Goal: Transaction & Acquisition: Purchase product/service

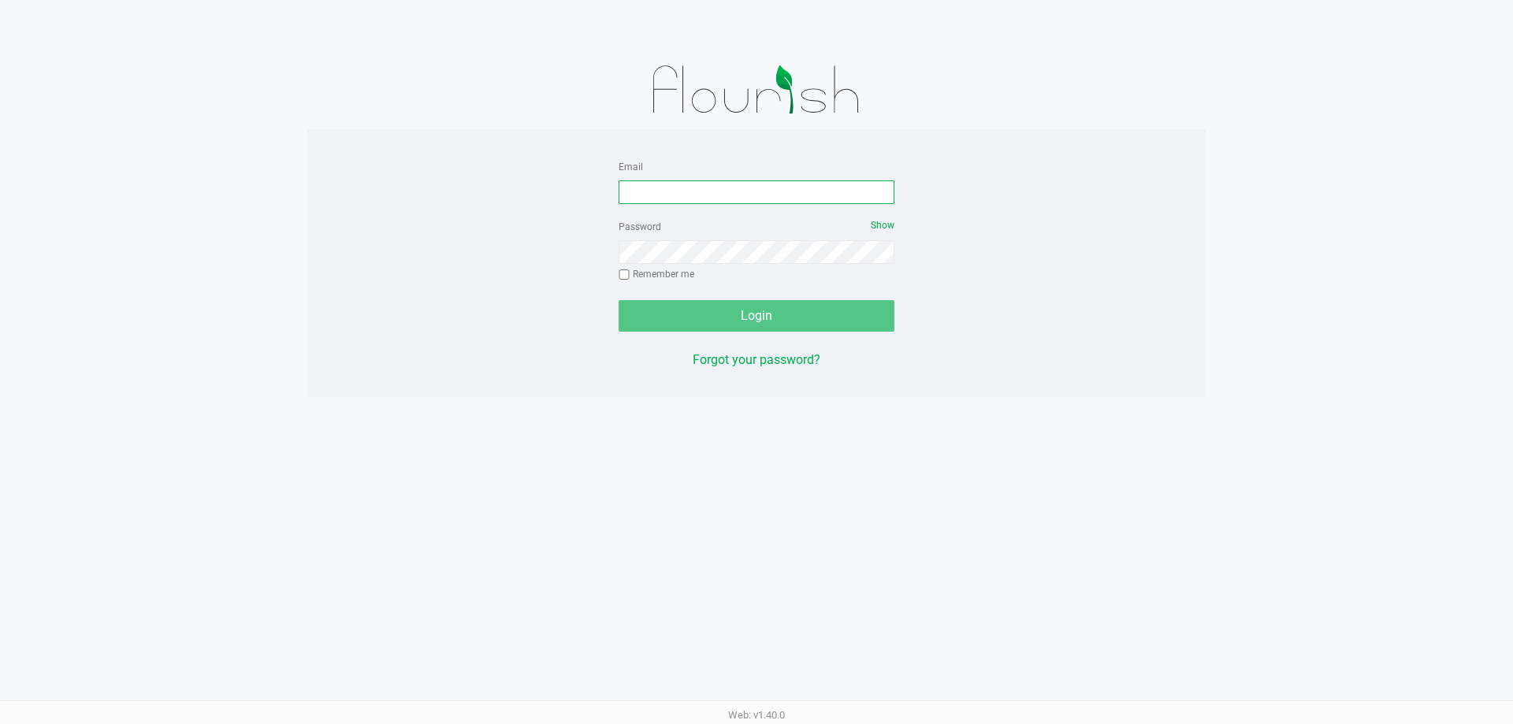
click at [679, 191] on input "Email" at bounding box center [756, 192] width 276 height 24
type input "[EMAIL_ADDRESS][DOMAIN_NAME]"
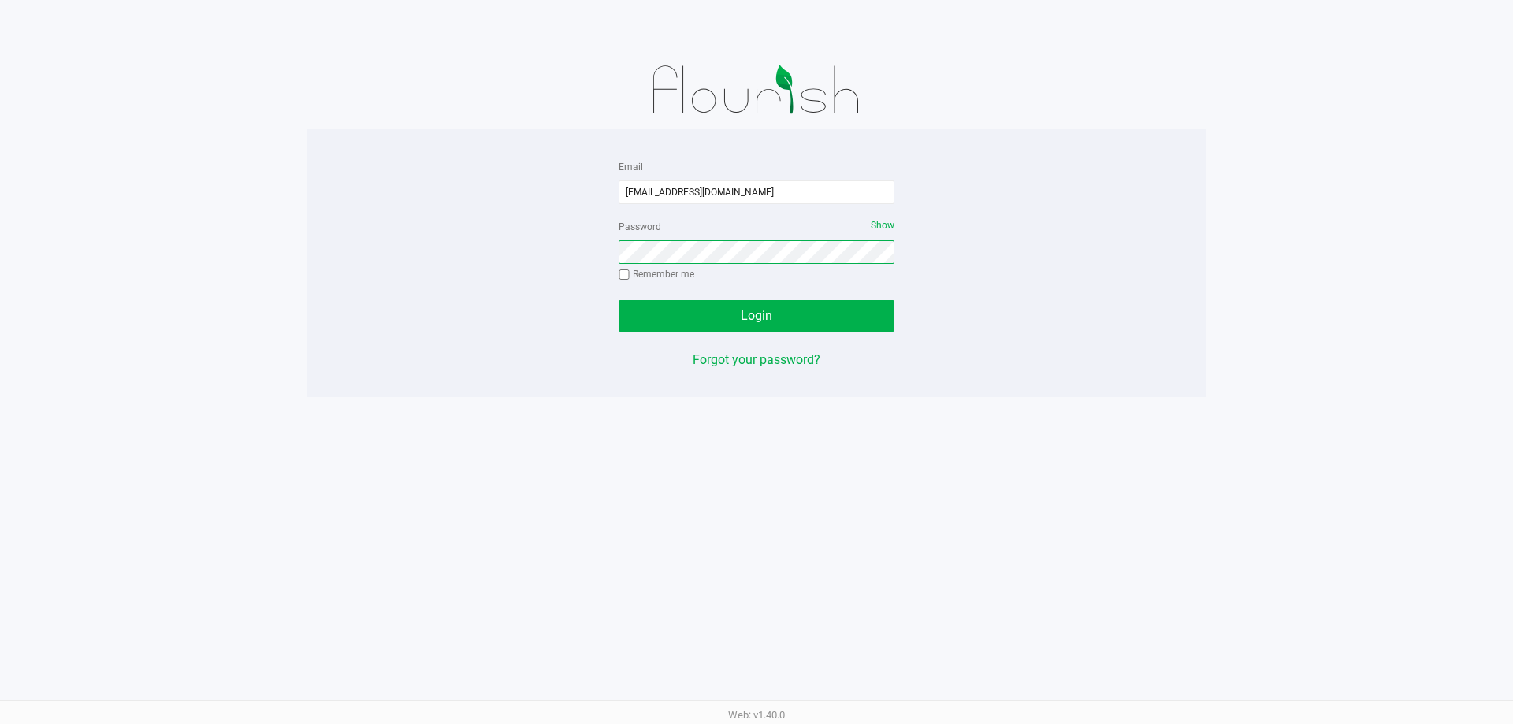
click at [618, 300] on button "Login" at bounding box center [756, 316] width 276 height 32
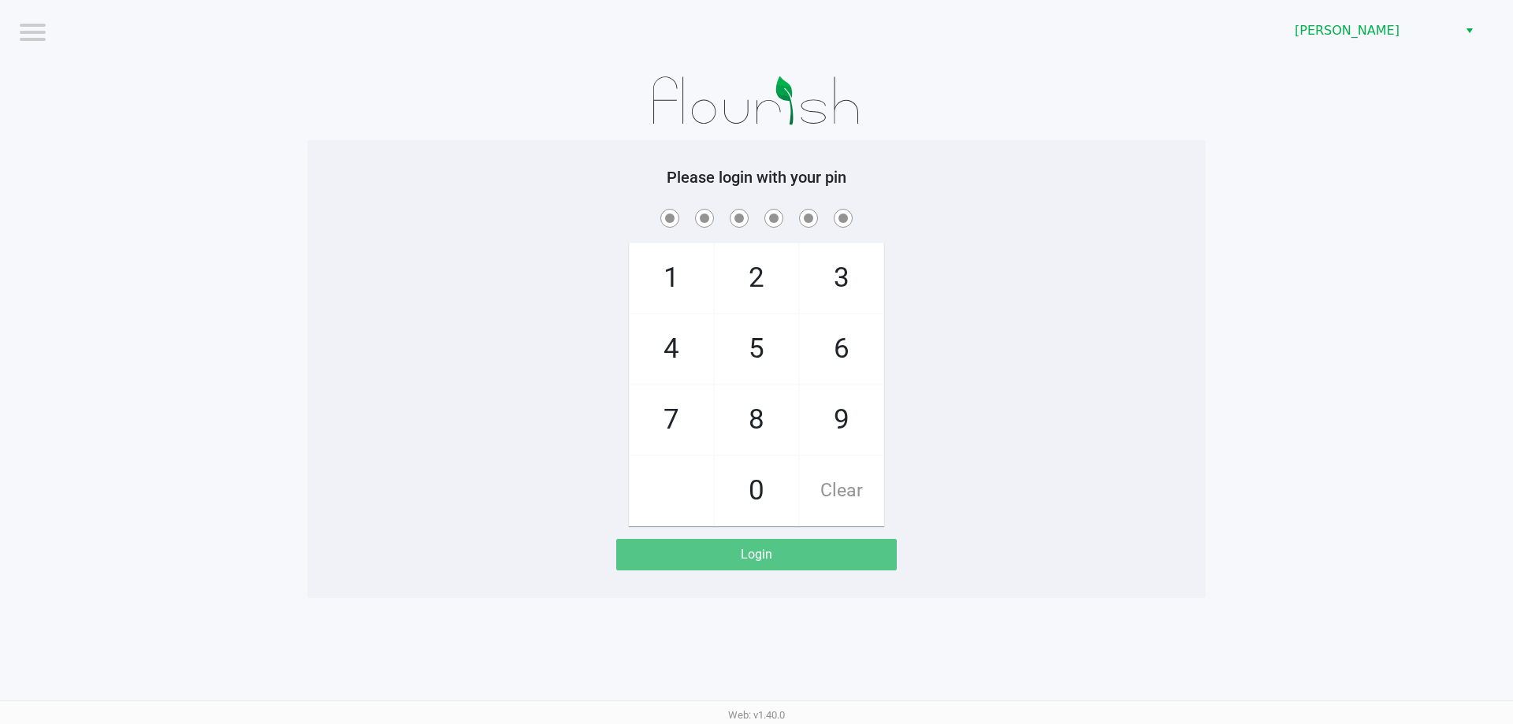
click at [1378, 13] on div "Brandon WC" at bounding box center [1140, 30] width 744 height 61
click at [1375, 41] on span "Brandon WC" at bounding box center [1371, 31] width 173 height 28
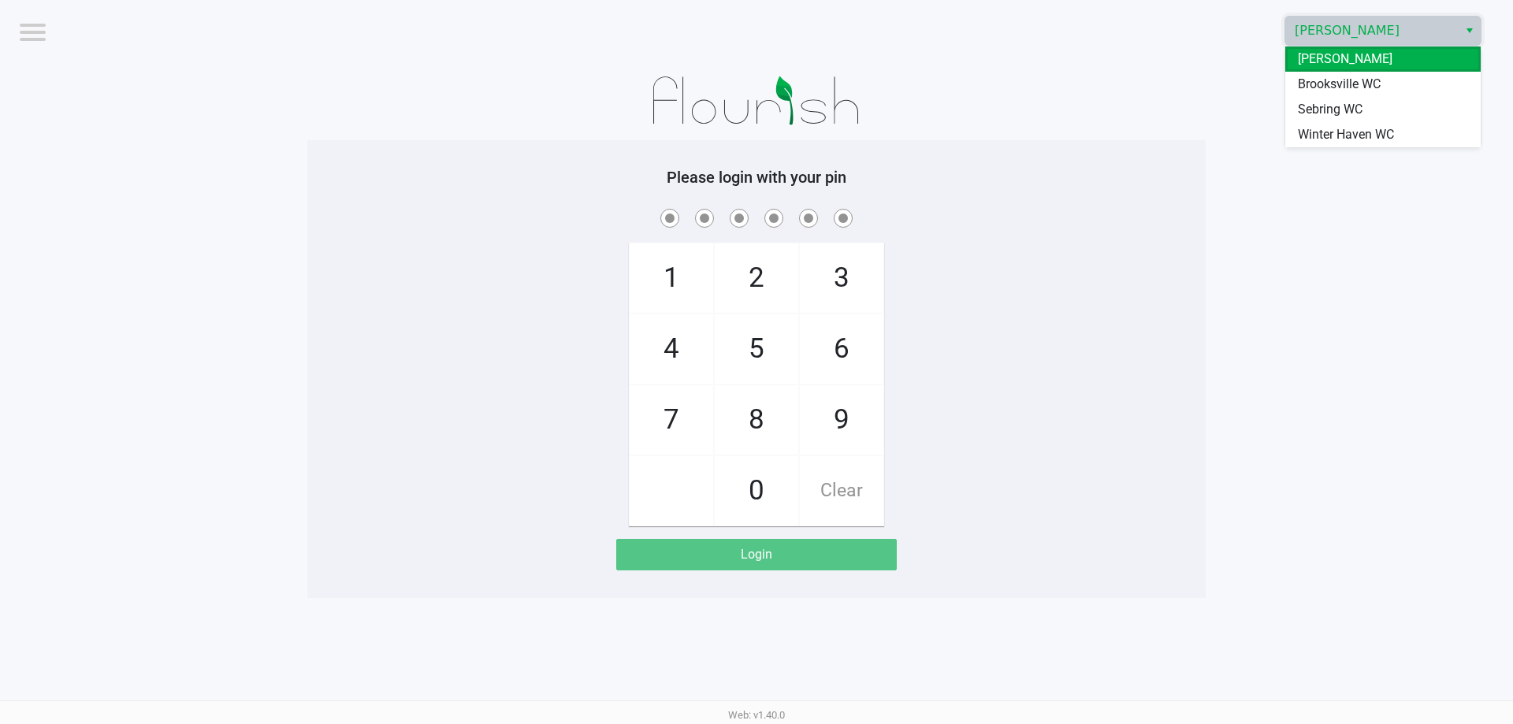
click at [1343, 128] on li "Winter Haven WC" at bounding box center [1382, 134] width 195 height 25
click at [1086, 242] on div "1 4 7 2 5 8 0 3 6 9 Clear" at bounding box center [756, 366] width 898 height 321
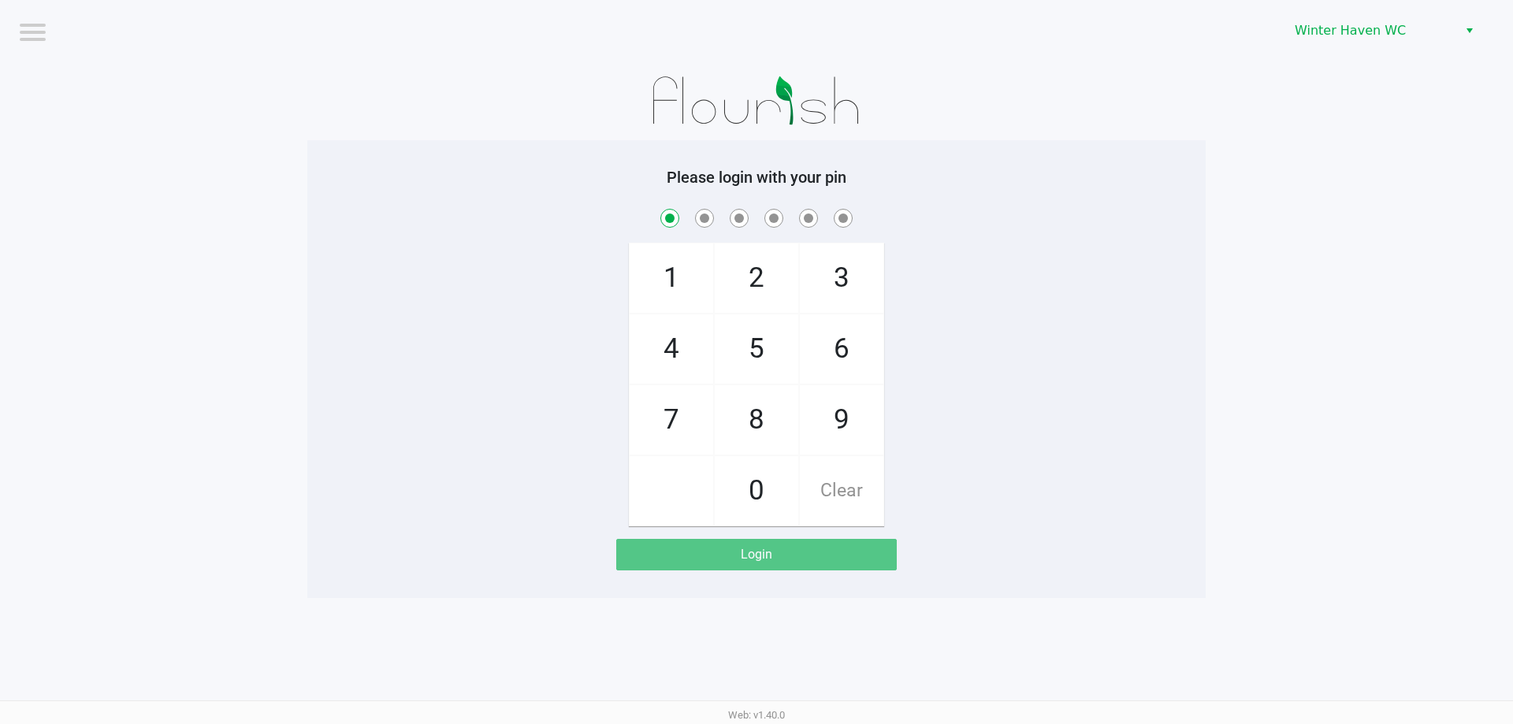
checkbox input "true"
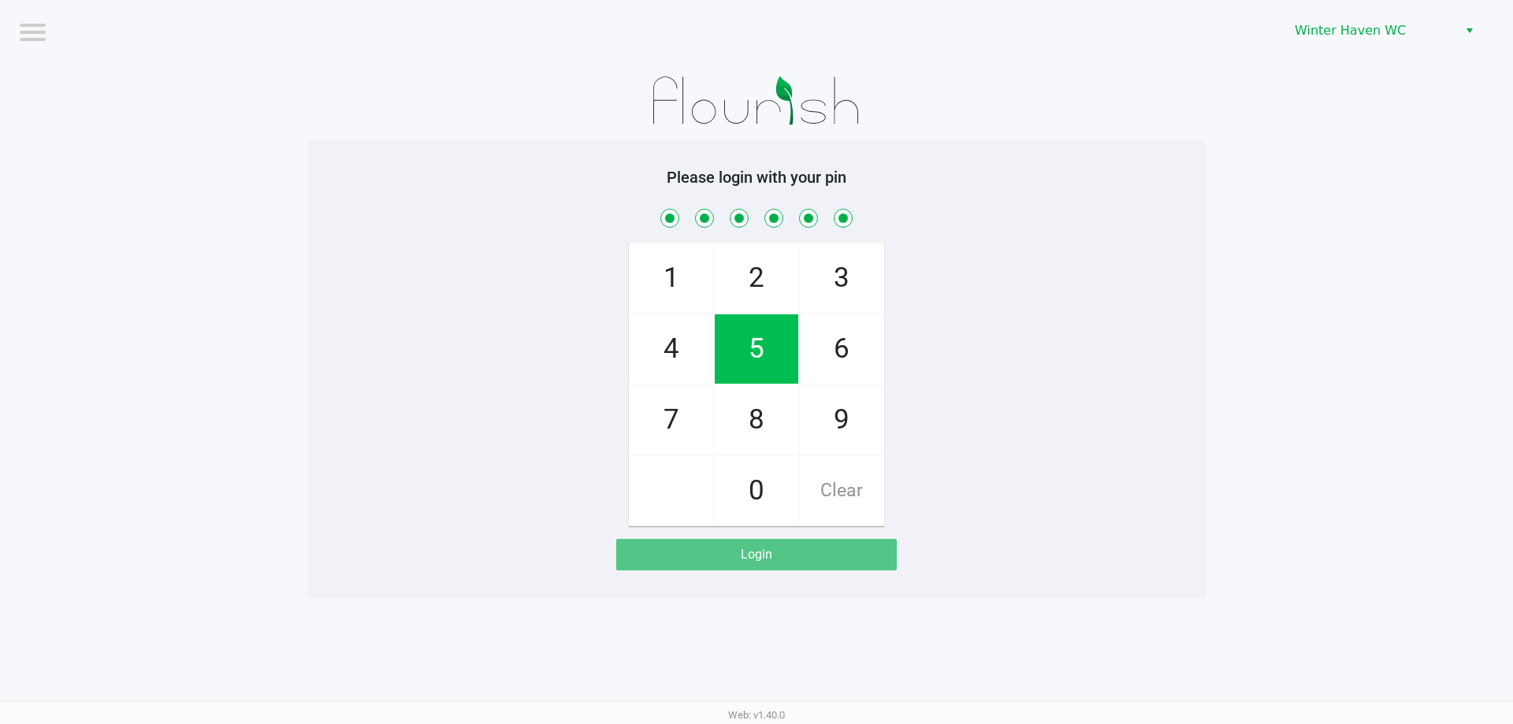
checkbox input "true"
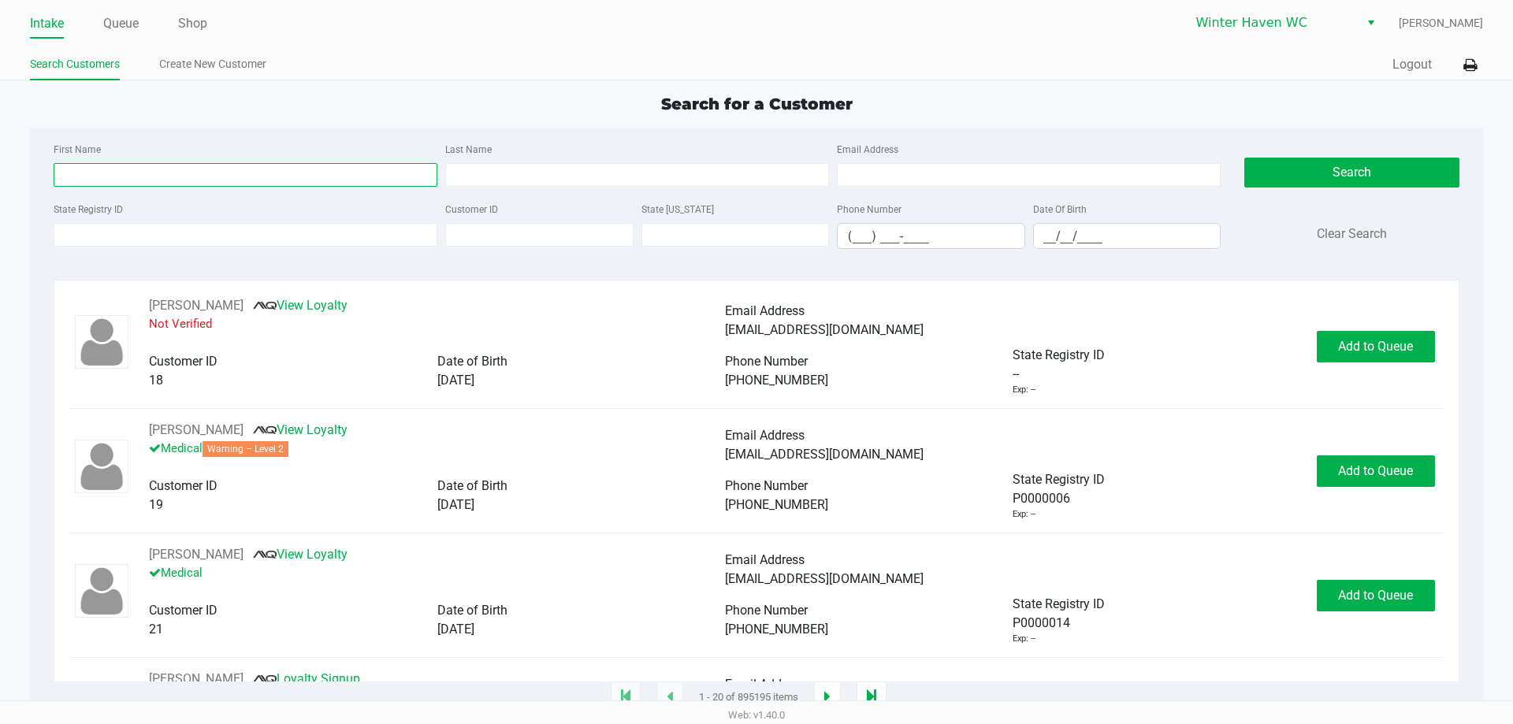
click at [306, 176] on input "First Name" at bounding box center [246, 175] width 384 height 24
type input "Ryan"
click at [481, 161] on div "Last Name" at bounding box center [637, 162] width 392 height 47
click at [490, 178] on input "Last Name" at bounding box center [637, 175] width 384 height 24
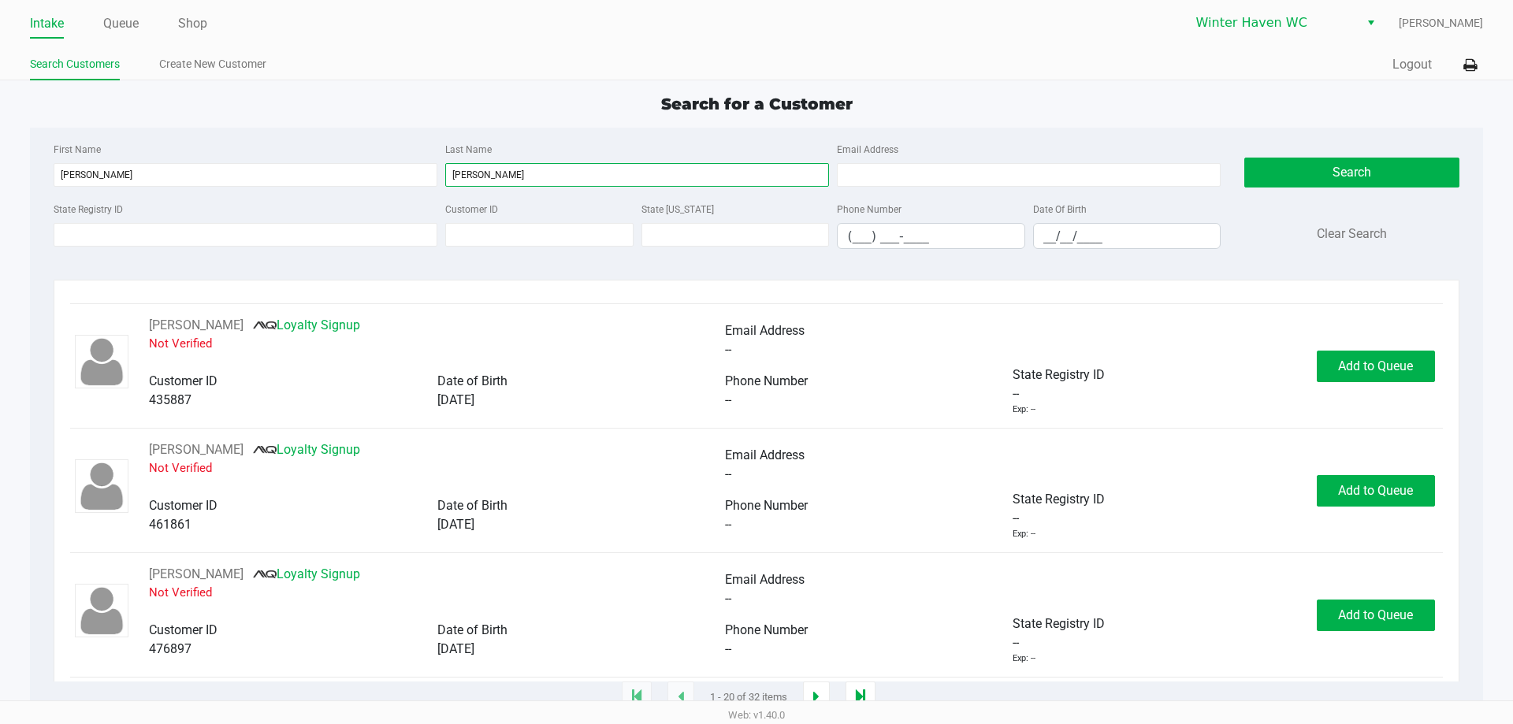
scroll to position [2104, 0]
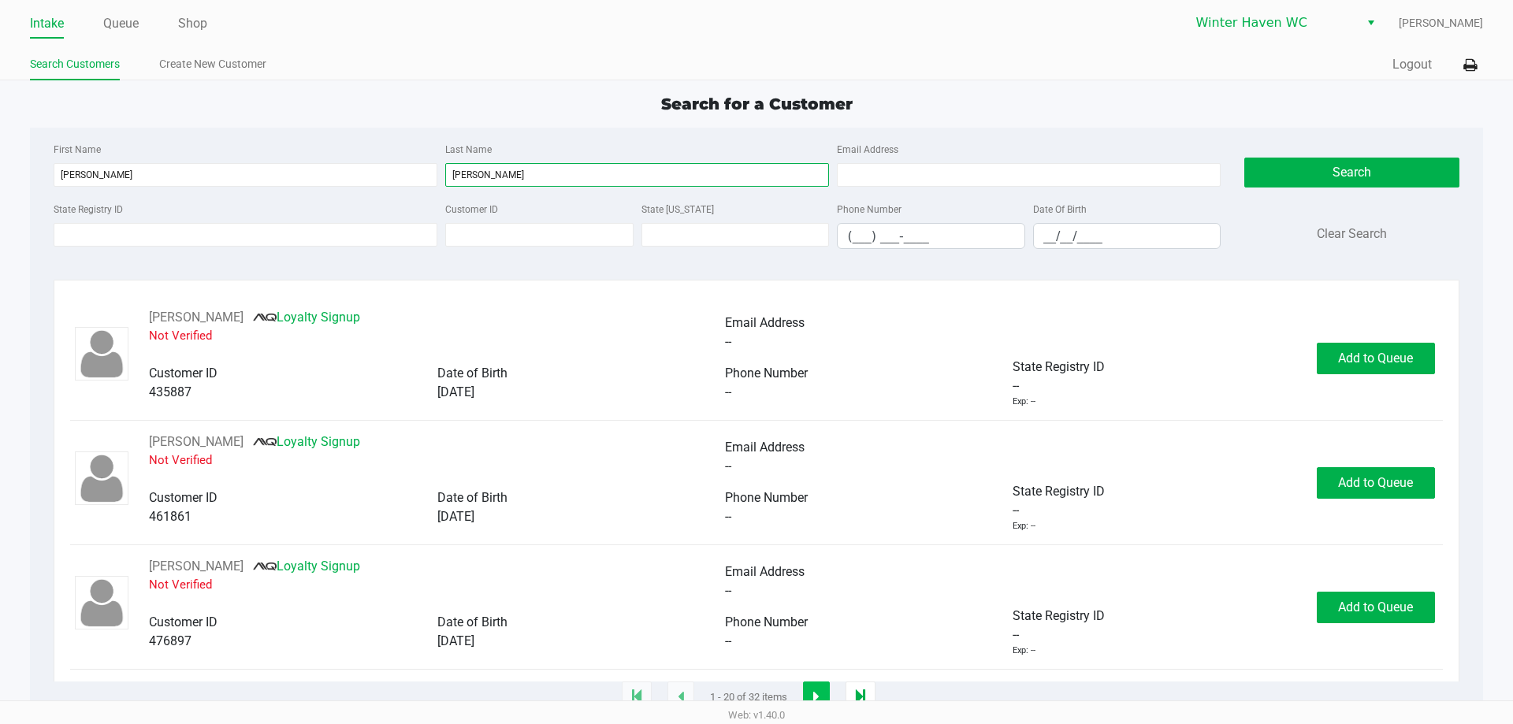
type input "Williams"
click at [815, 694] on icon "button" at bounding box center [816, 697] width 6 height 13
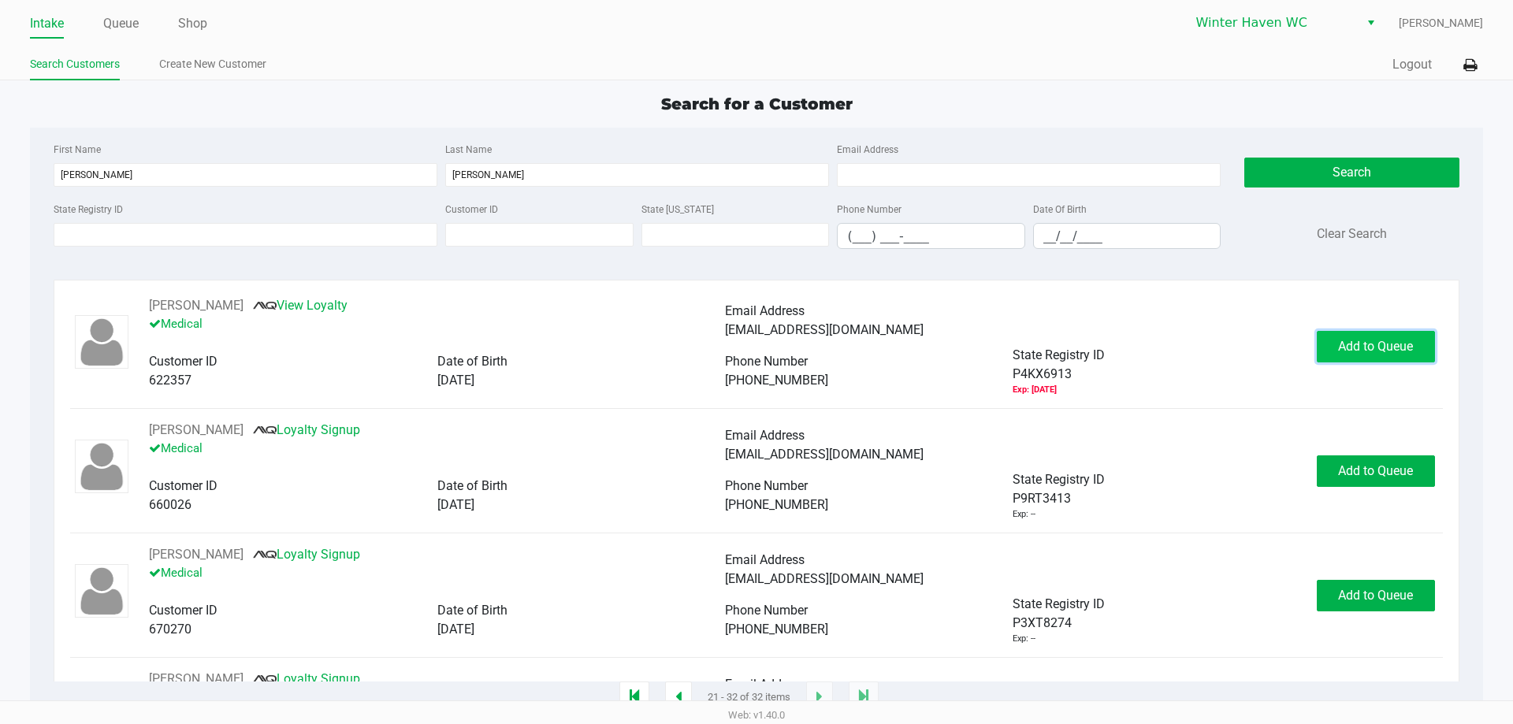
click at [1357, 342] on span "Add to Queue" at bounding box center [1375, 346] width 75 height 15
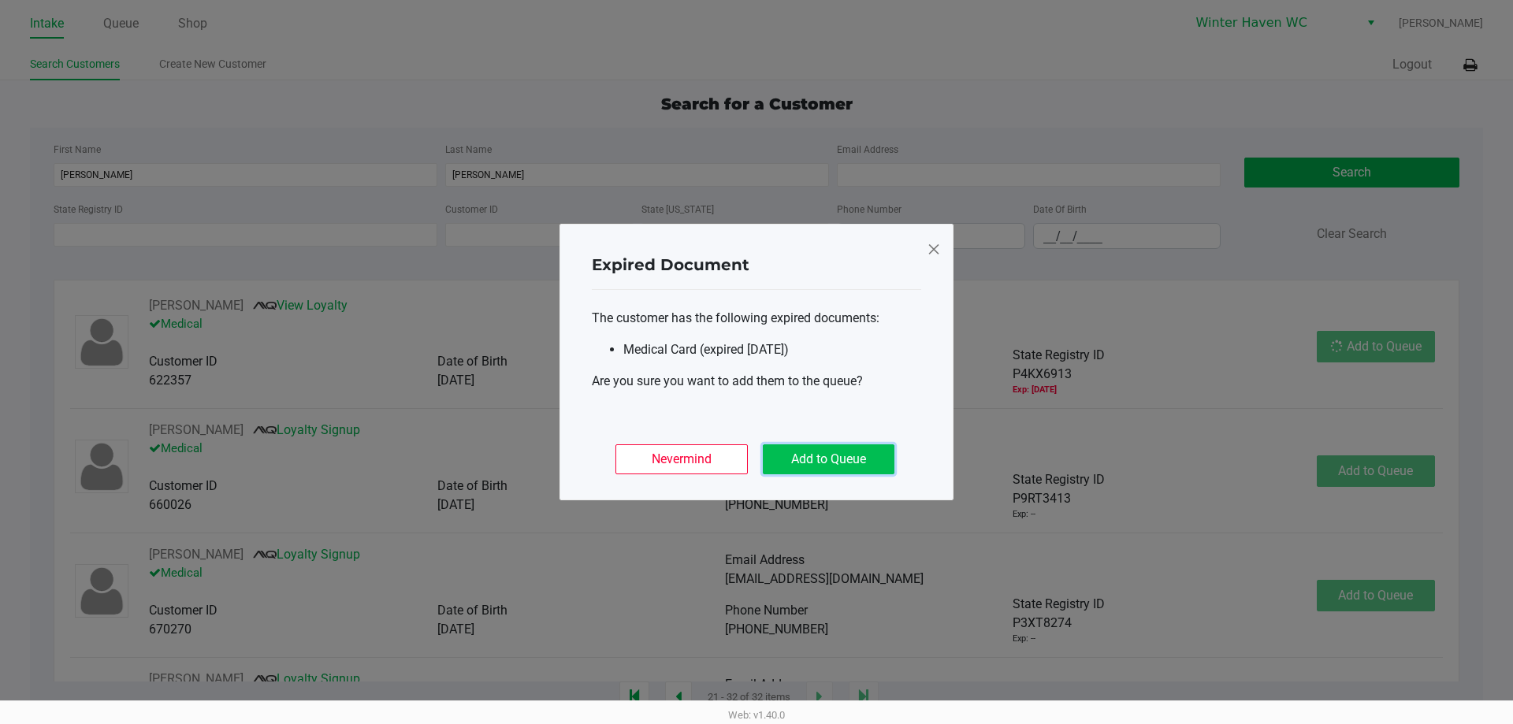
click at [870, 447] on button "Add to Queue" at bounding box center [829, 459] width 132 height 30
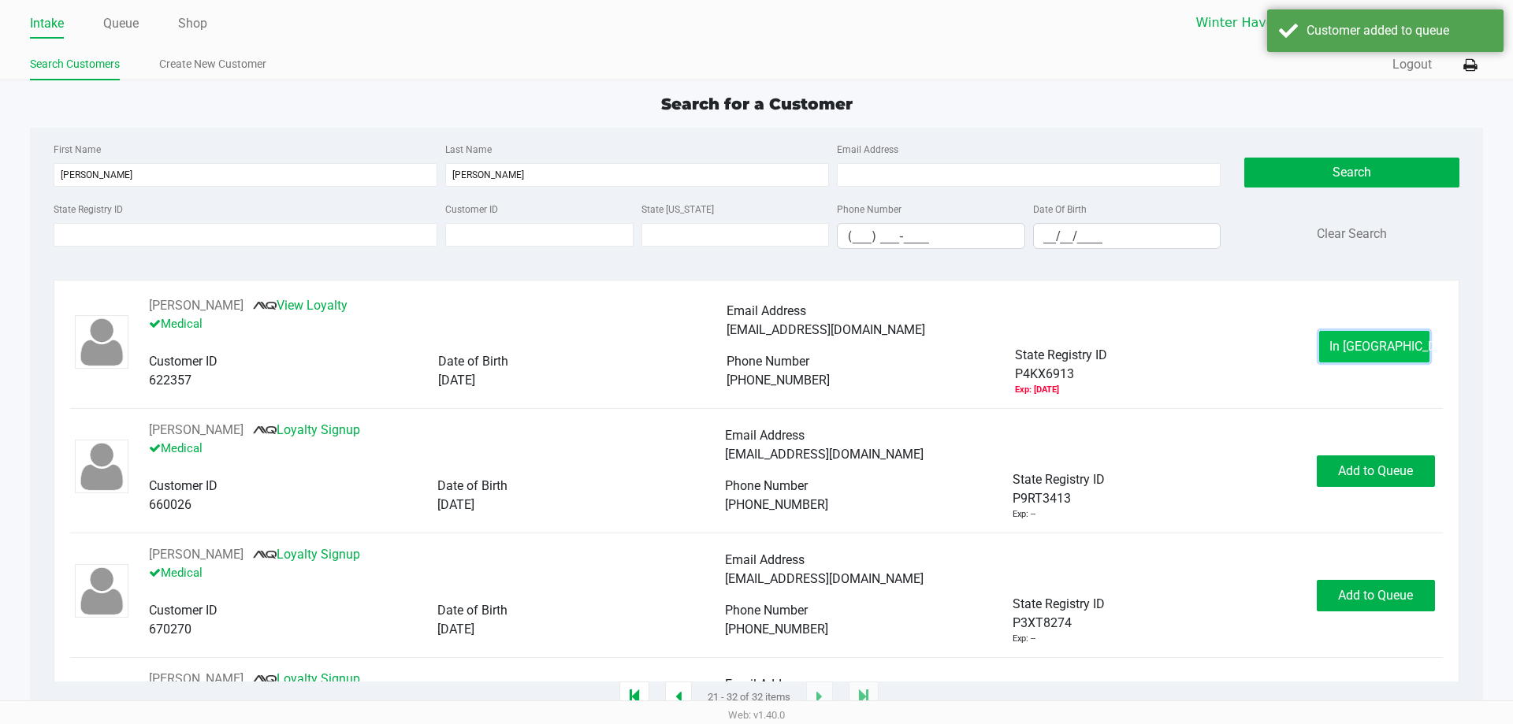
click at [1404, 338] on button "In Queue" at bounding box center [1374, 347] width 110 height 32
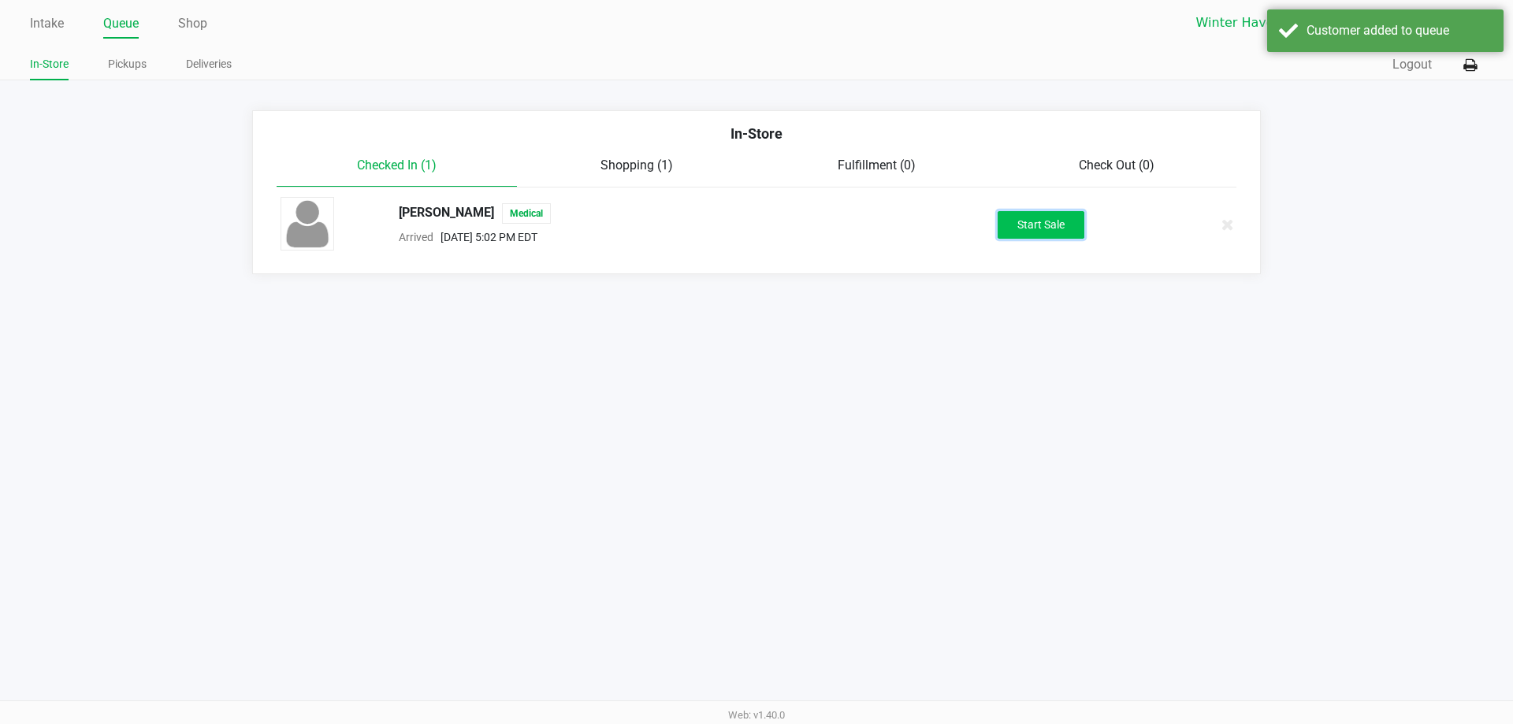
click at [1029, 225] on button "Start Sale" at bounding box center [1040, 225] width 87 height 28
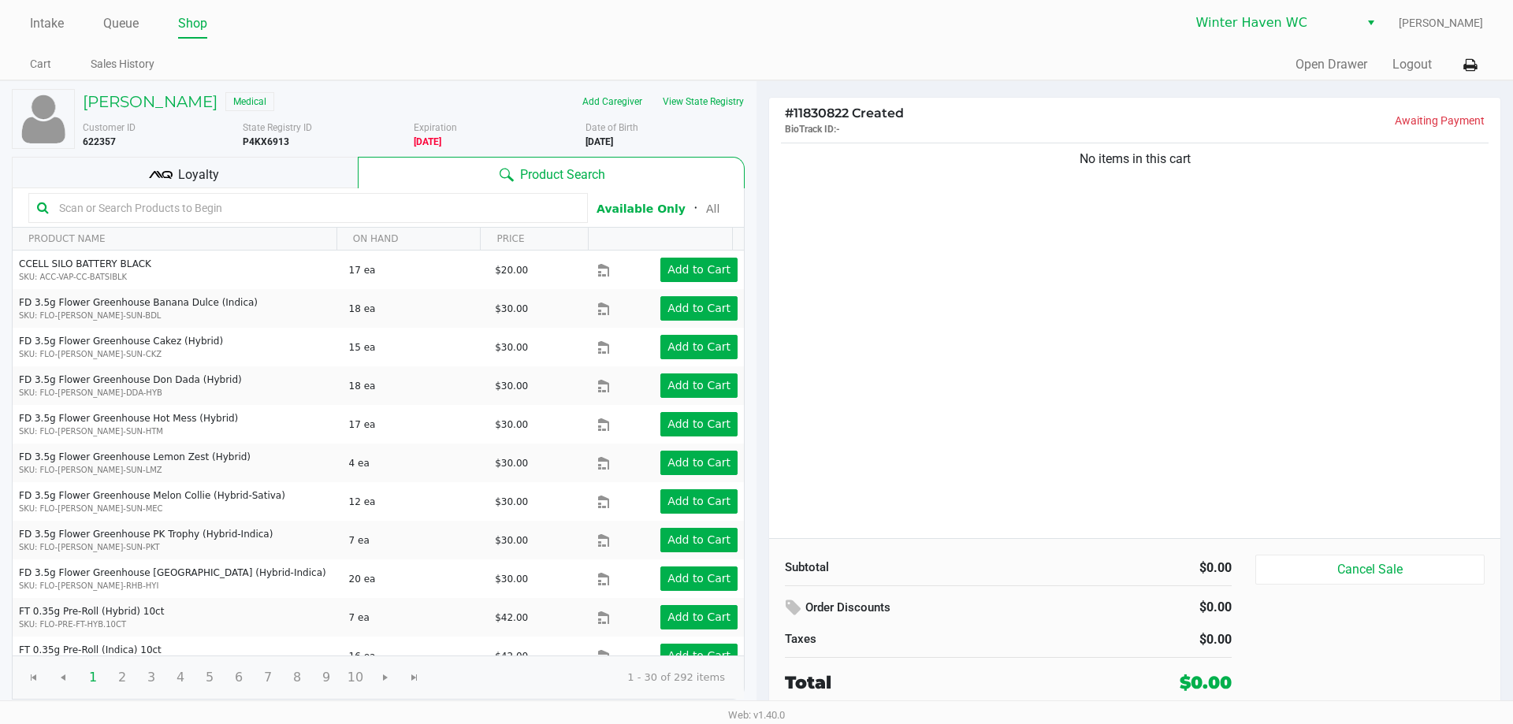
click at [340, 206] on input "text" at bounding box center [316, 208] width 526 height 24
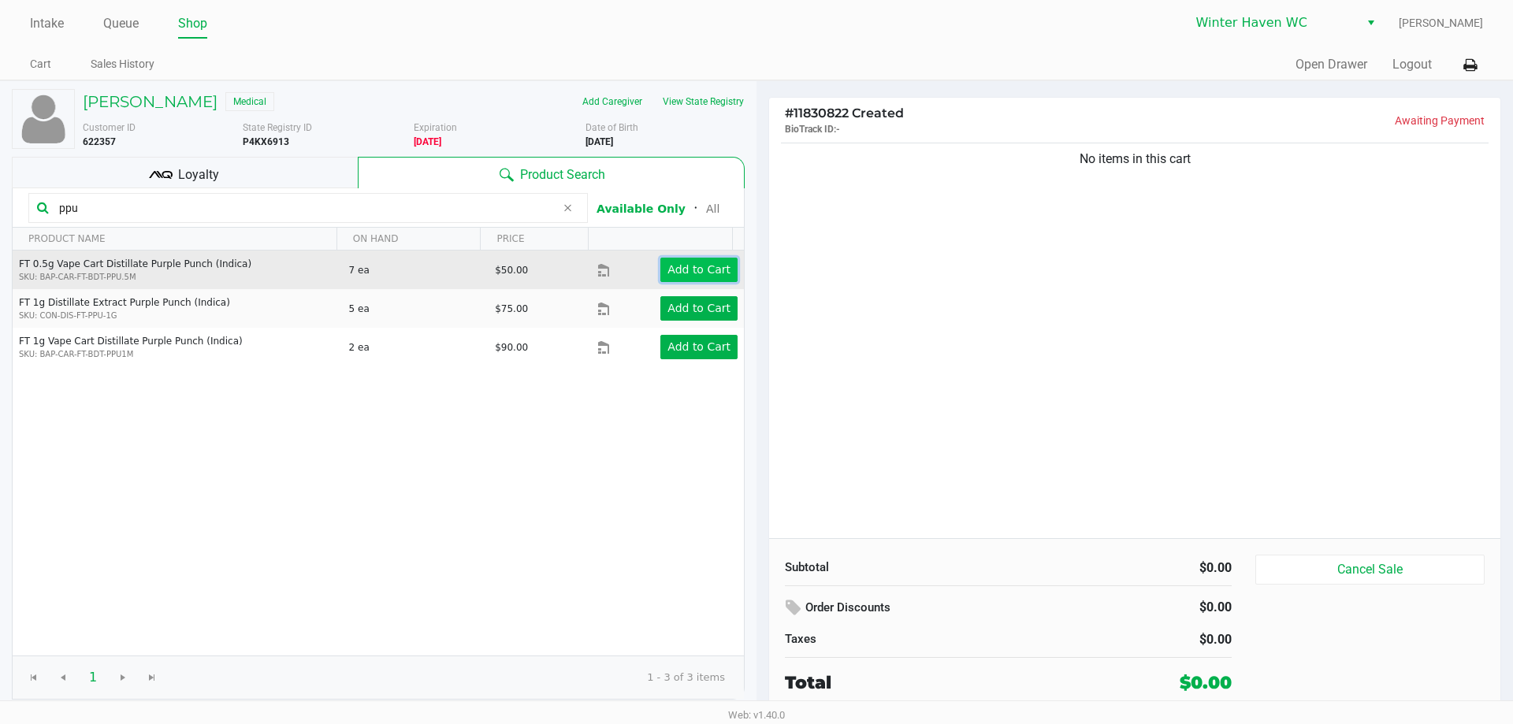
click at [681, 280] on button "Add to Cart" at bounding box center [698, 270] width 77 height 24
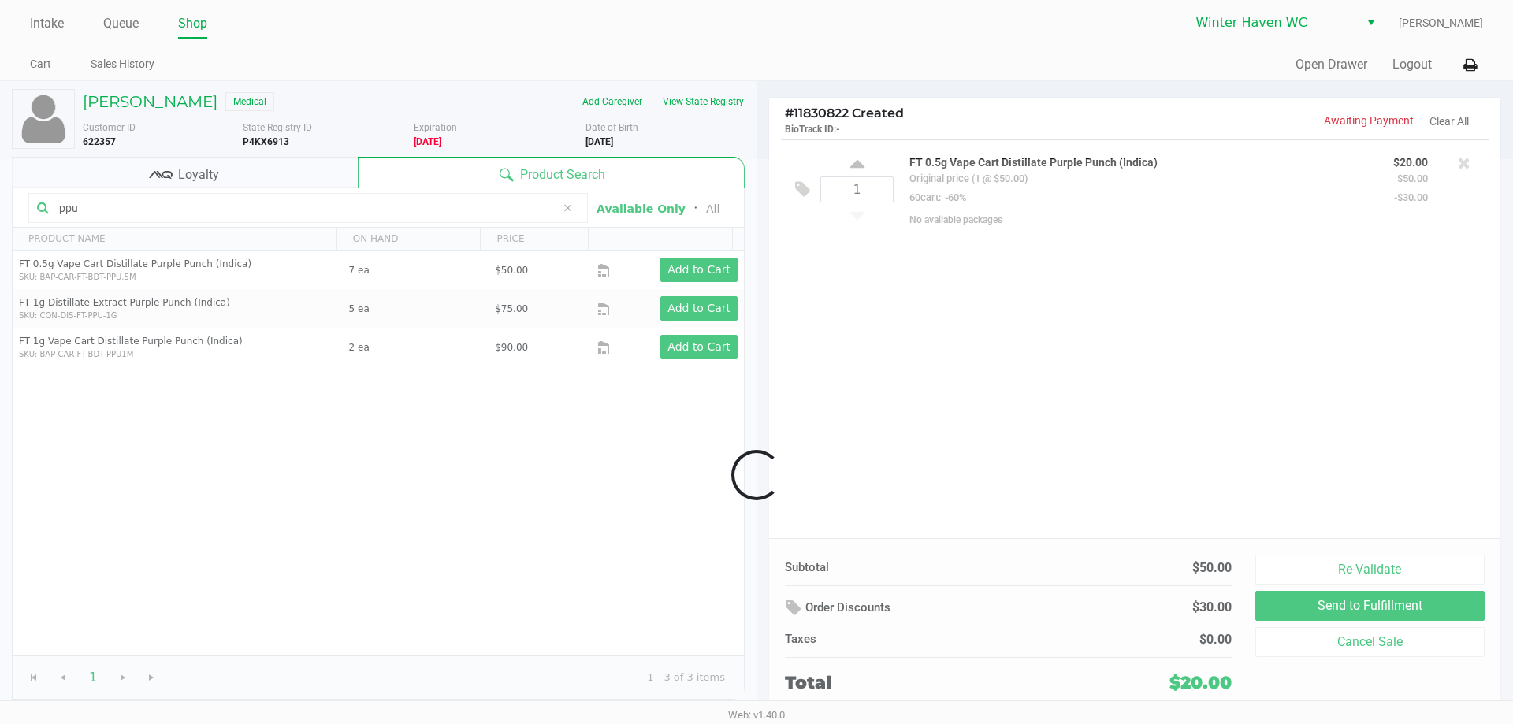
click at [233, 212] on input "ppu" at bounding box center [304, 208] width 503 height 24
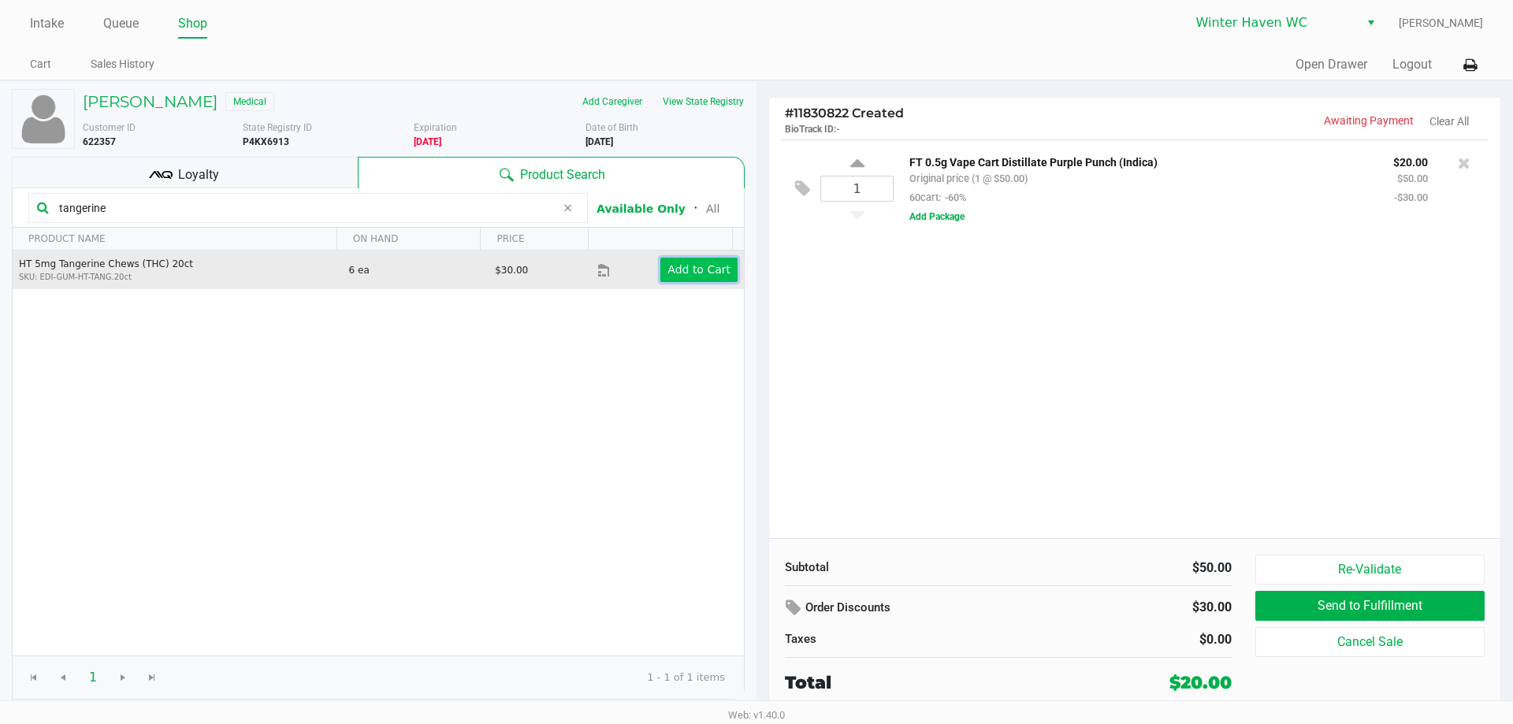
click at [685, 277] on button "Add to Cart" at bounding box center [698, 270] width 77 height 24
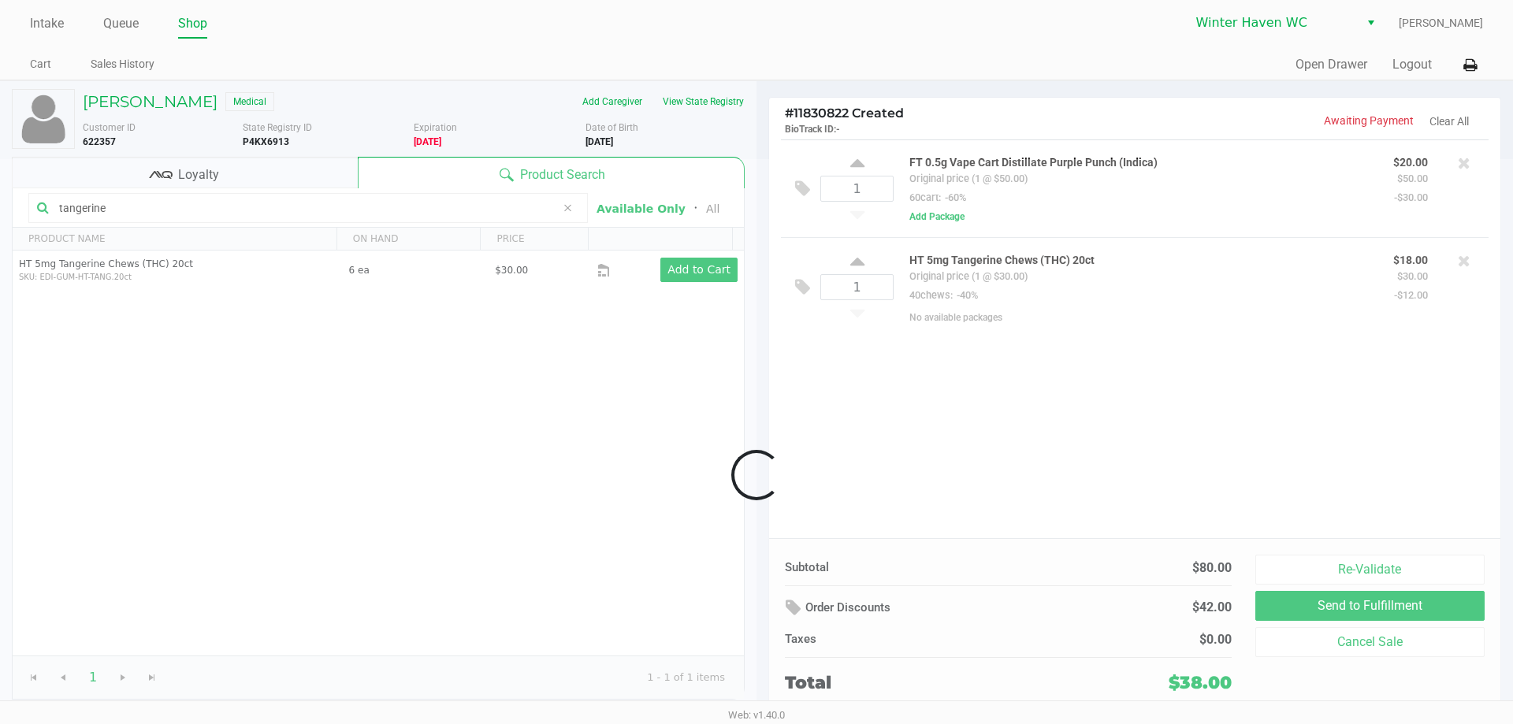
click at [439, 206] on input "tangerine" at bounding box center [304, 208] width 503 height 24
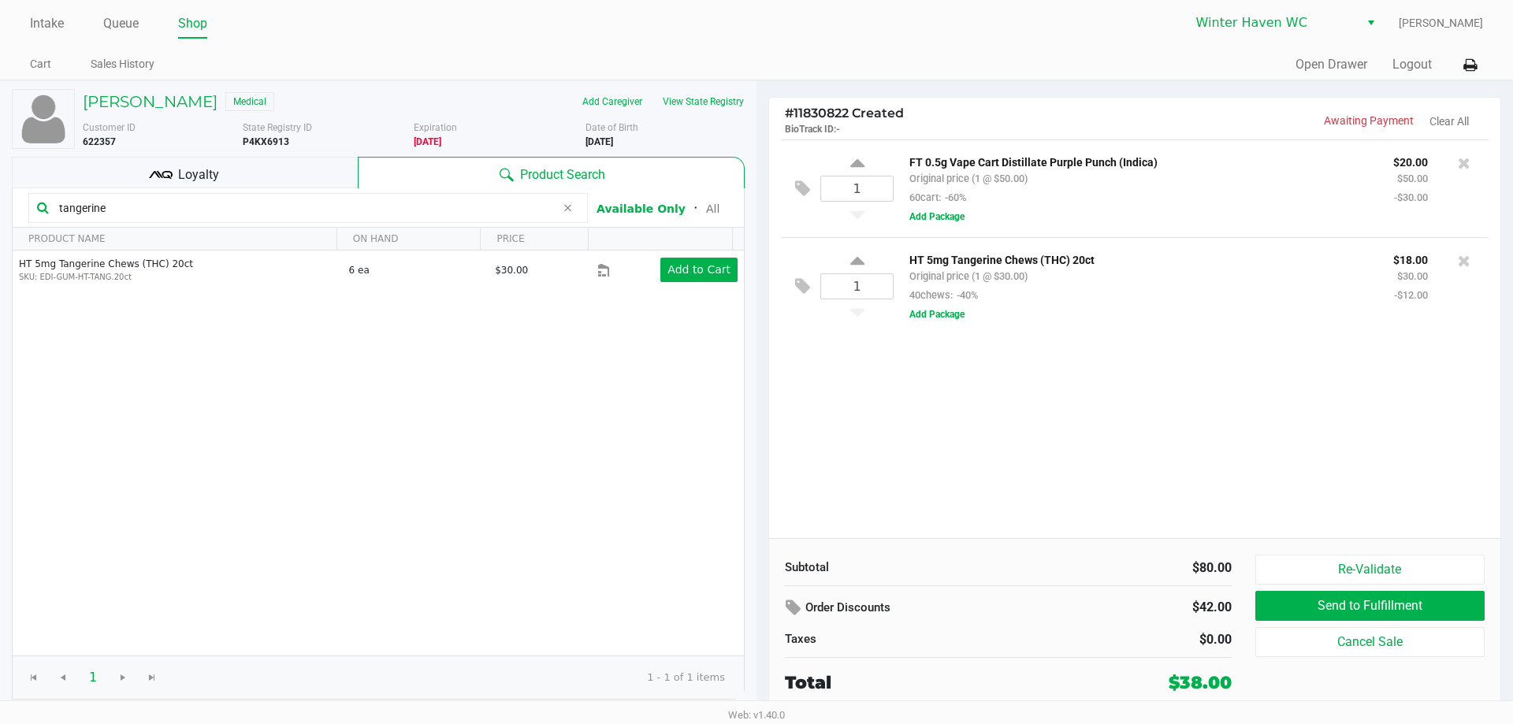
click at [439, 206] on input "tangerine" at bounding box center [304, 208] width 503 height 24
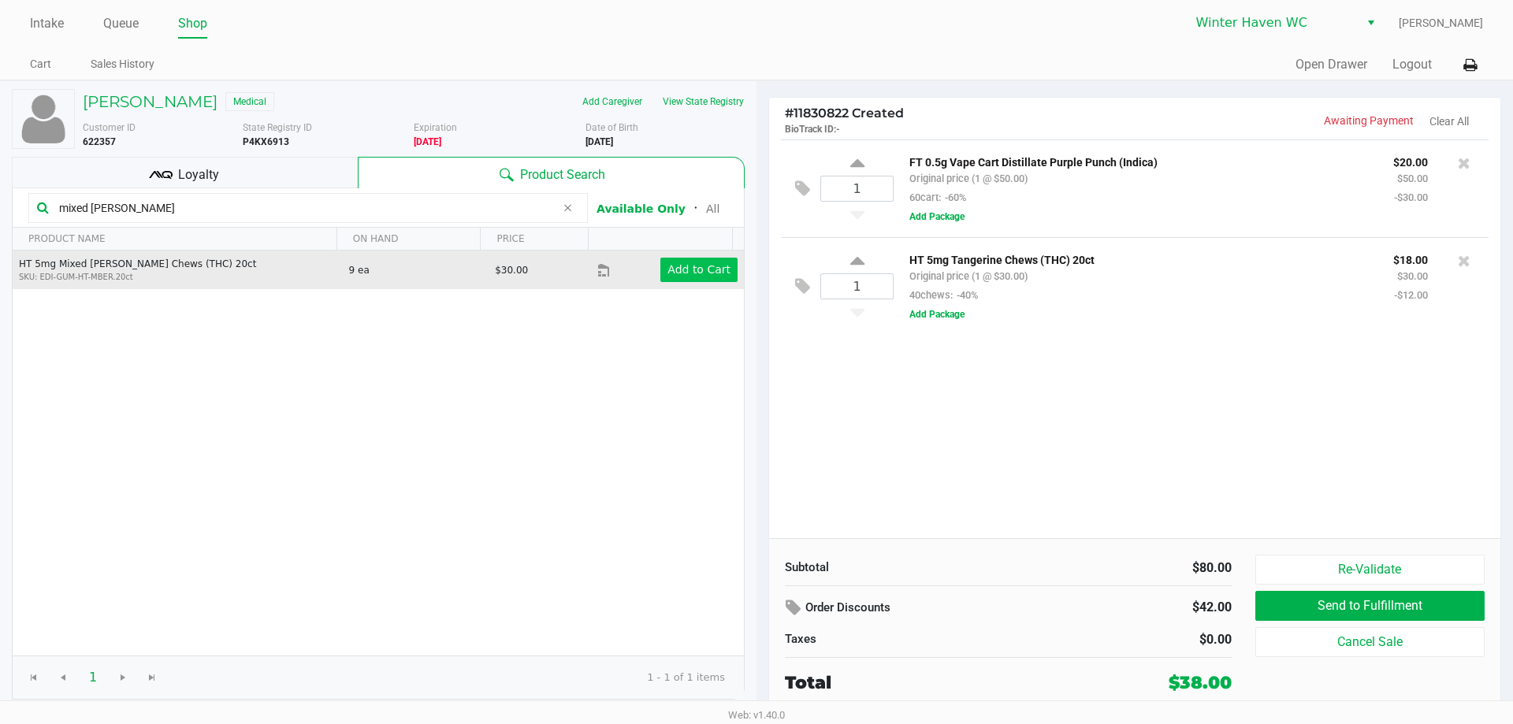
type input "mixed berry"
click at [674, 265] on app-button-loader "Add to Cart" at bounding box center [698, 269] width 63 height 13
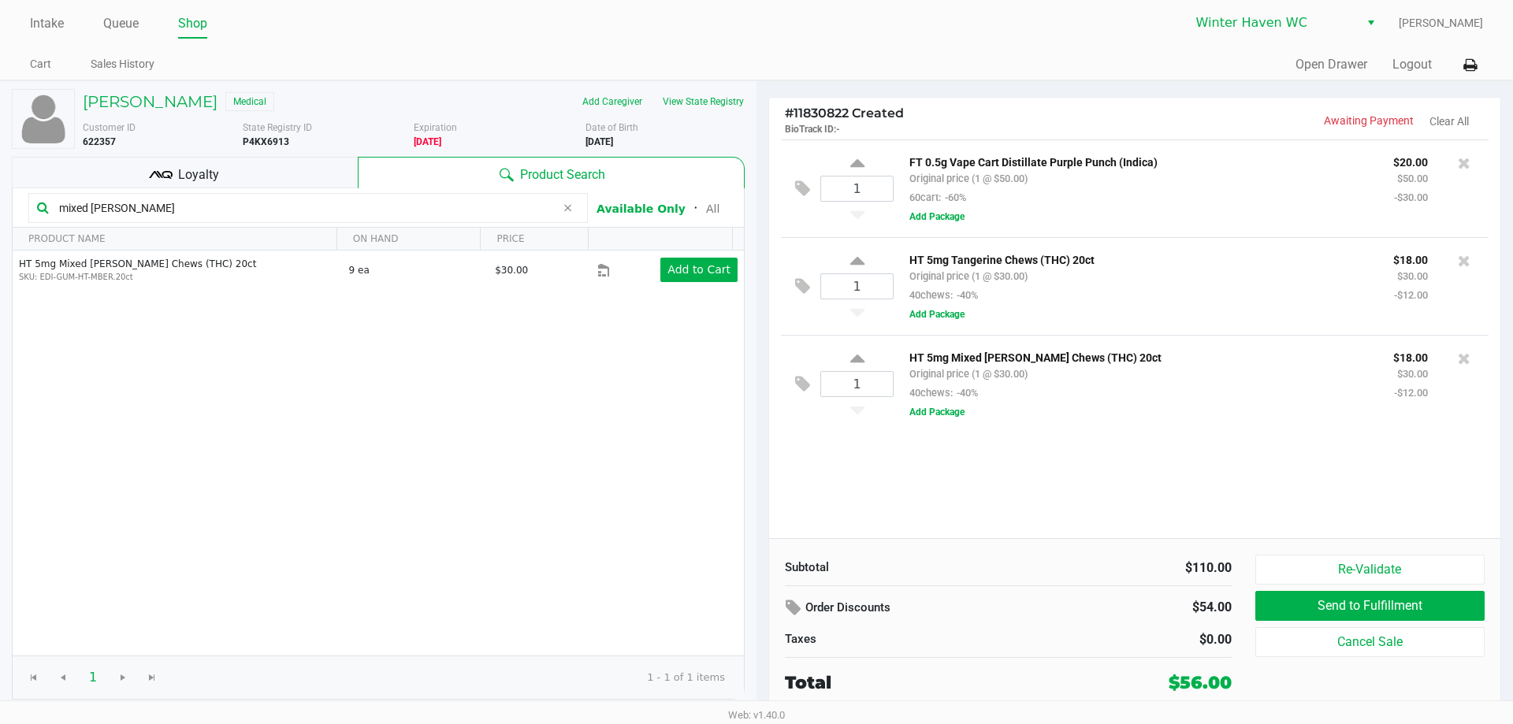
click at [1062, 501] on div "1 FT 0.5g Vape Cart Distillate Purple Punch (Indica) Original price (1 @ $50.00…" at bounding box center [1134, 338] width 731 height 399
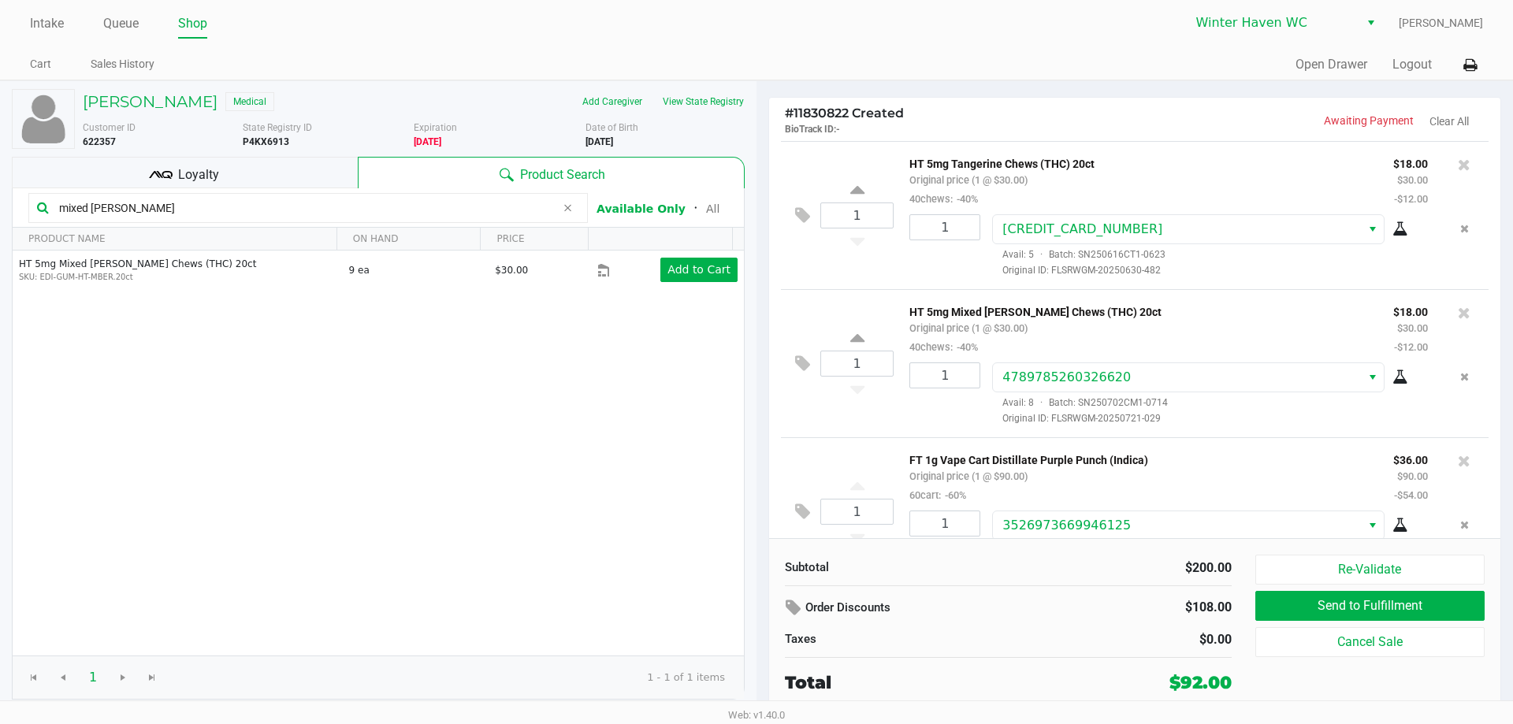
scroll to position [147, 0]
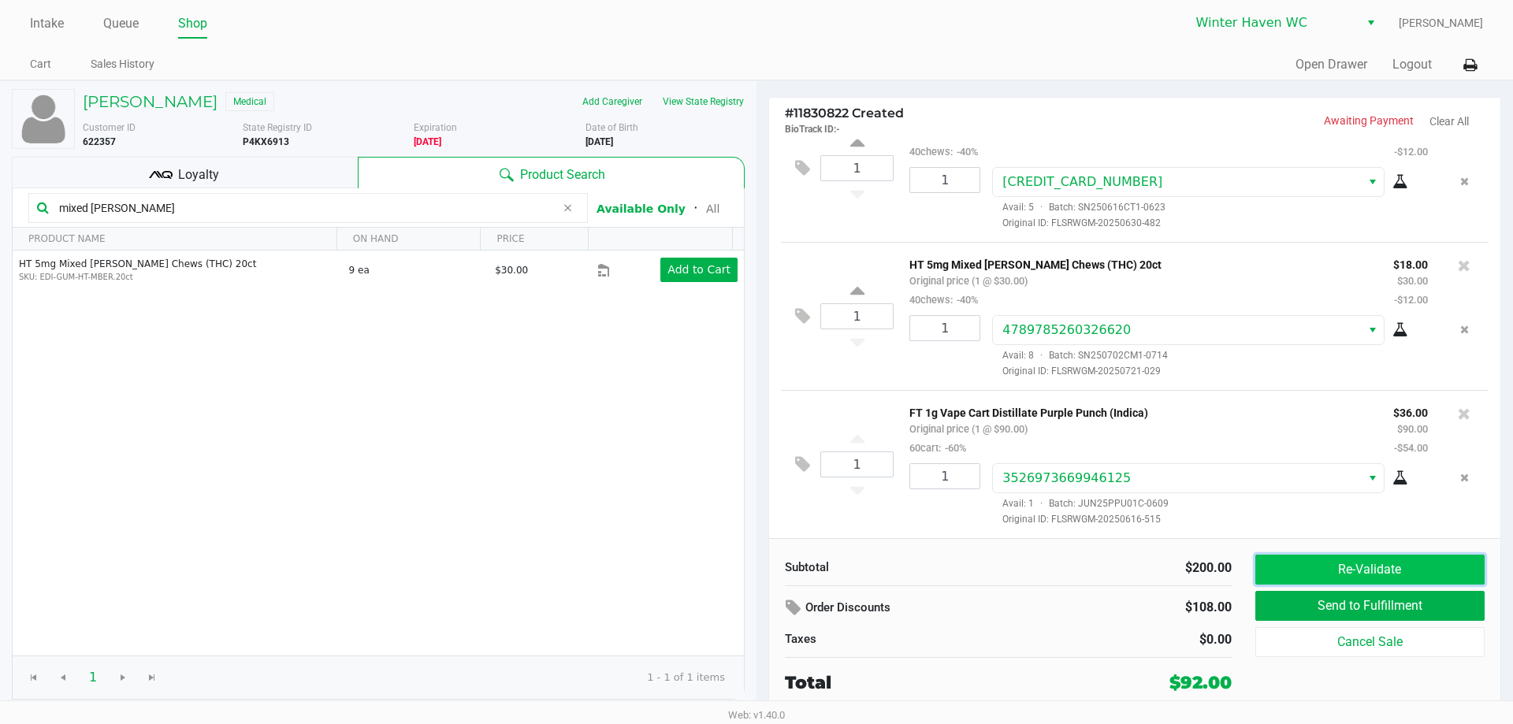
click at [1285, 571] on button "Re-Validate" at bounding box center [1369, 570] width 229 height 30
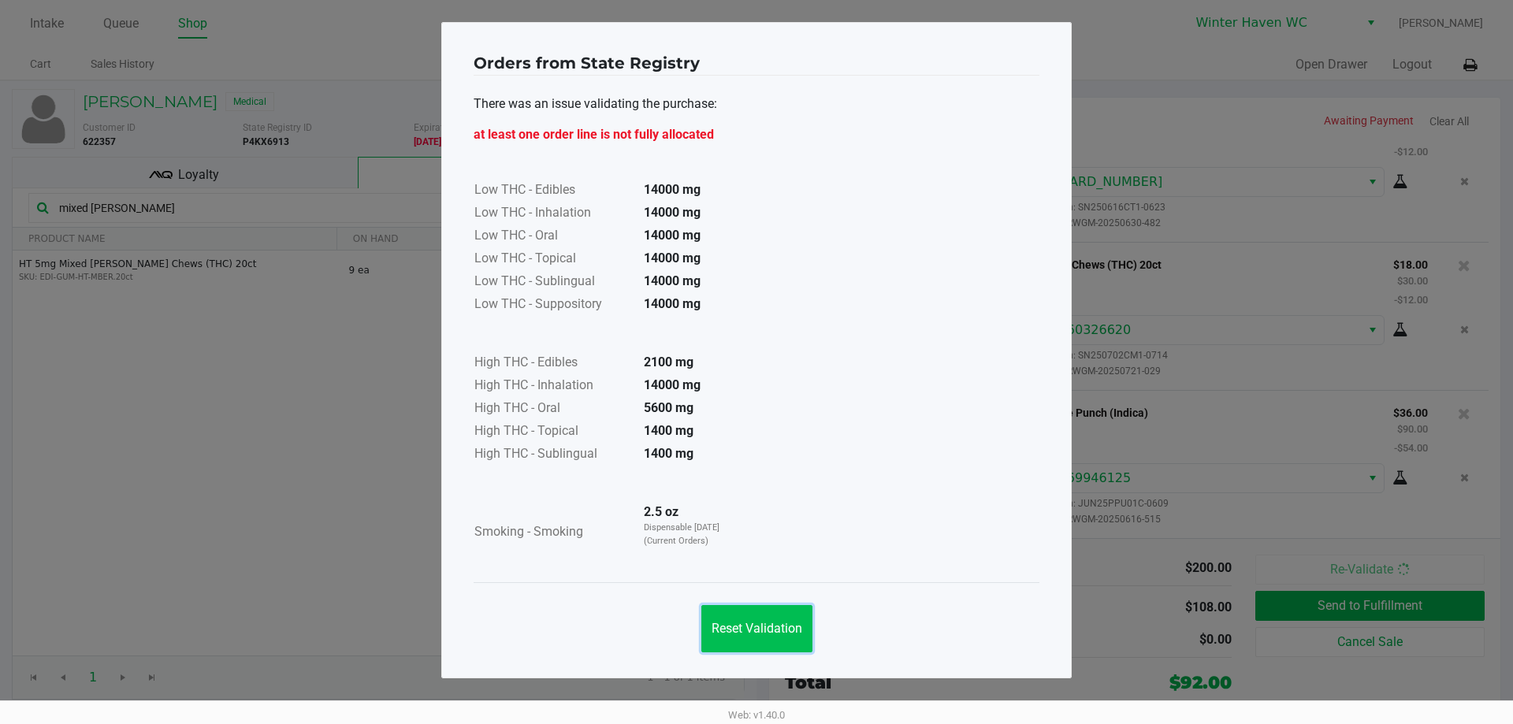
click at [786, 629] on span "Reset Validation" at bounding box center [756, 628] width 91 height 15
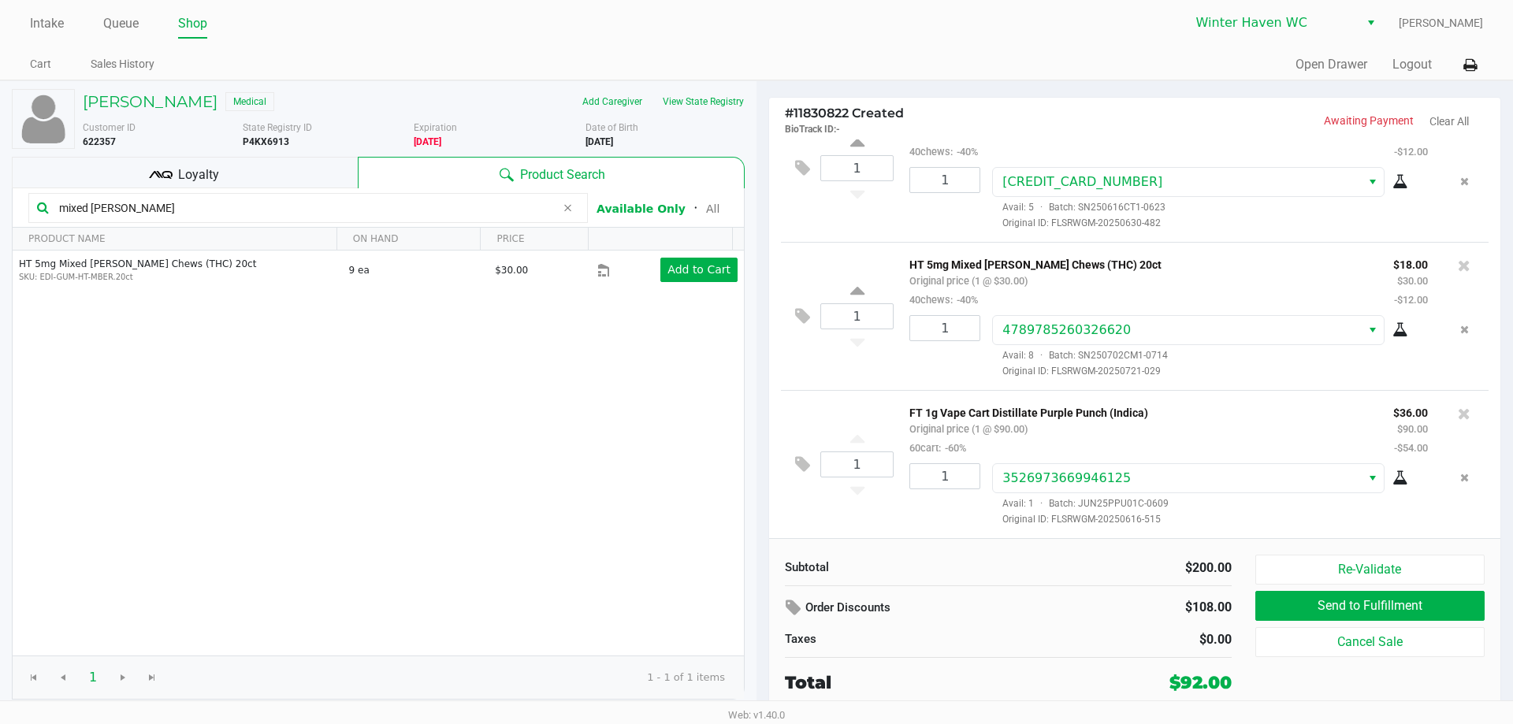
click at [1451, 477] on div at bounding box center [1463, 477] width 25 height 29
click at [1460, 477] on icon "Remove the package from the orderLine" at bounding box center [1464, 477] width 9 height 11
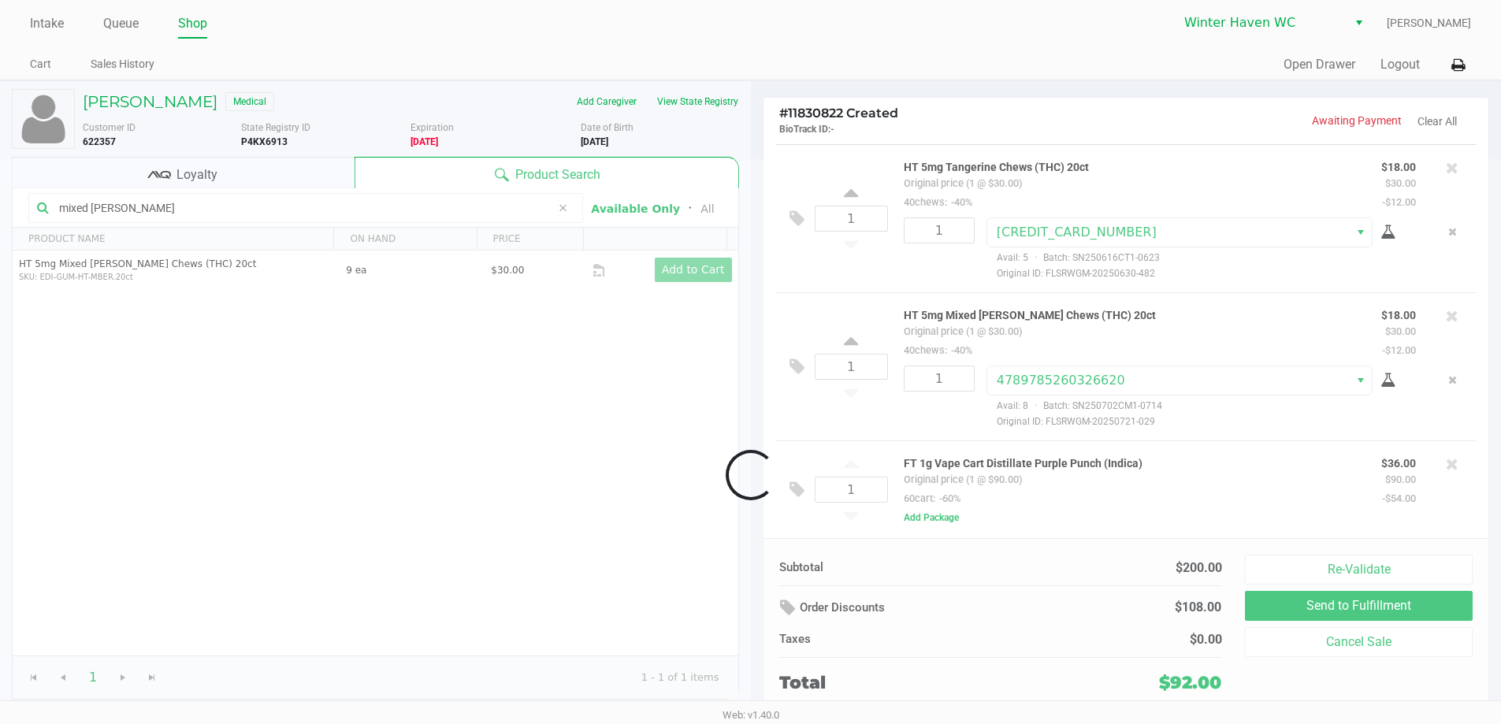
scroll to position [96, 0]
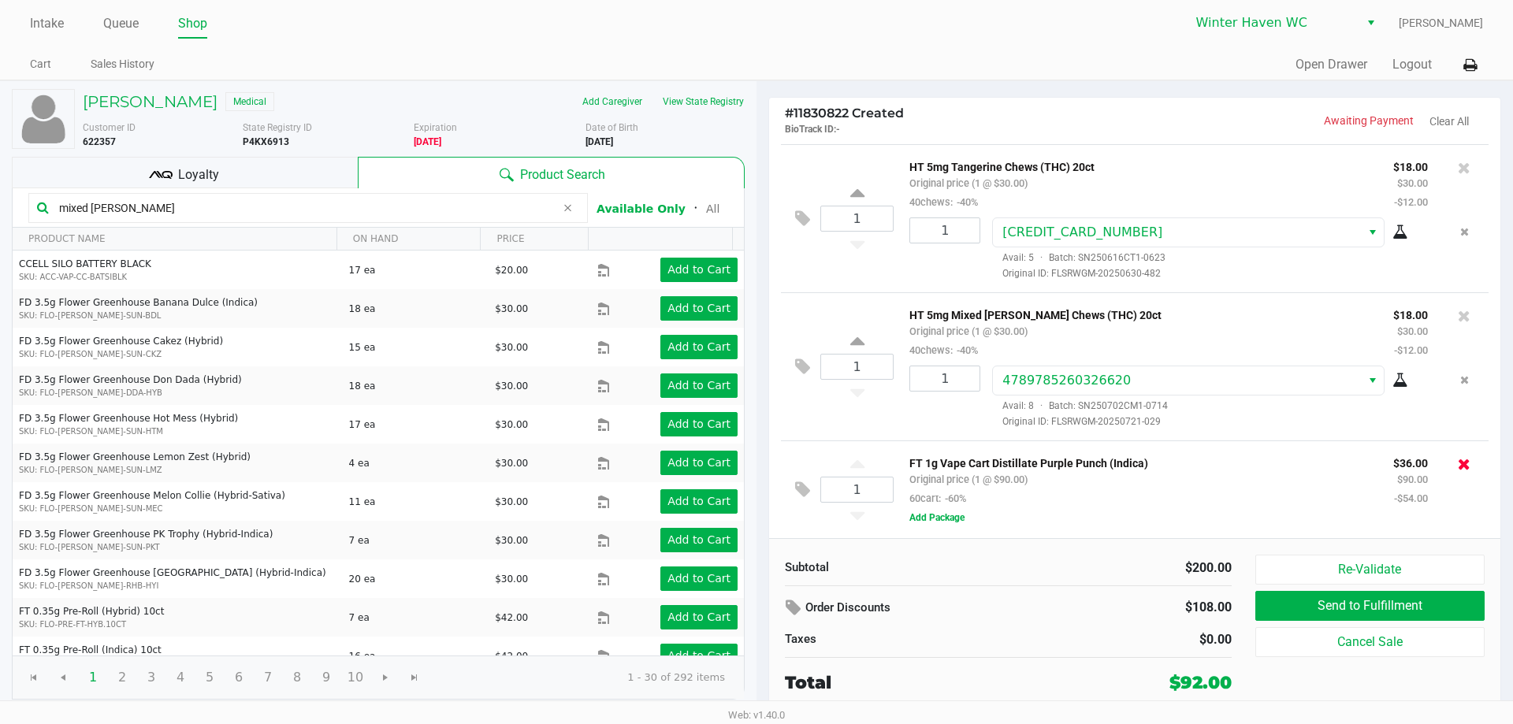
click at [1457, 462] on icon at bounding box center [1463, 464] width 13 height 16
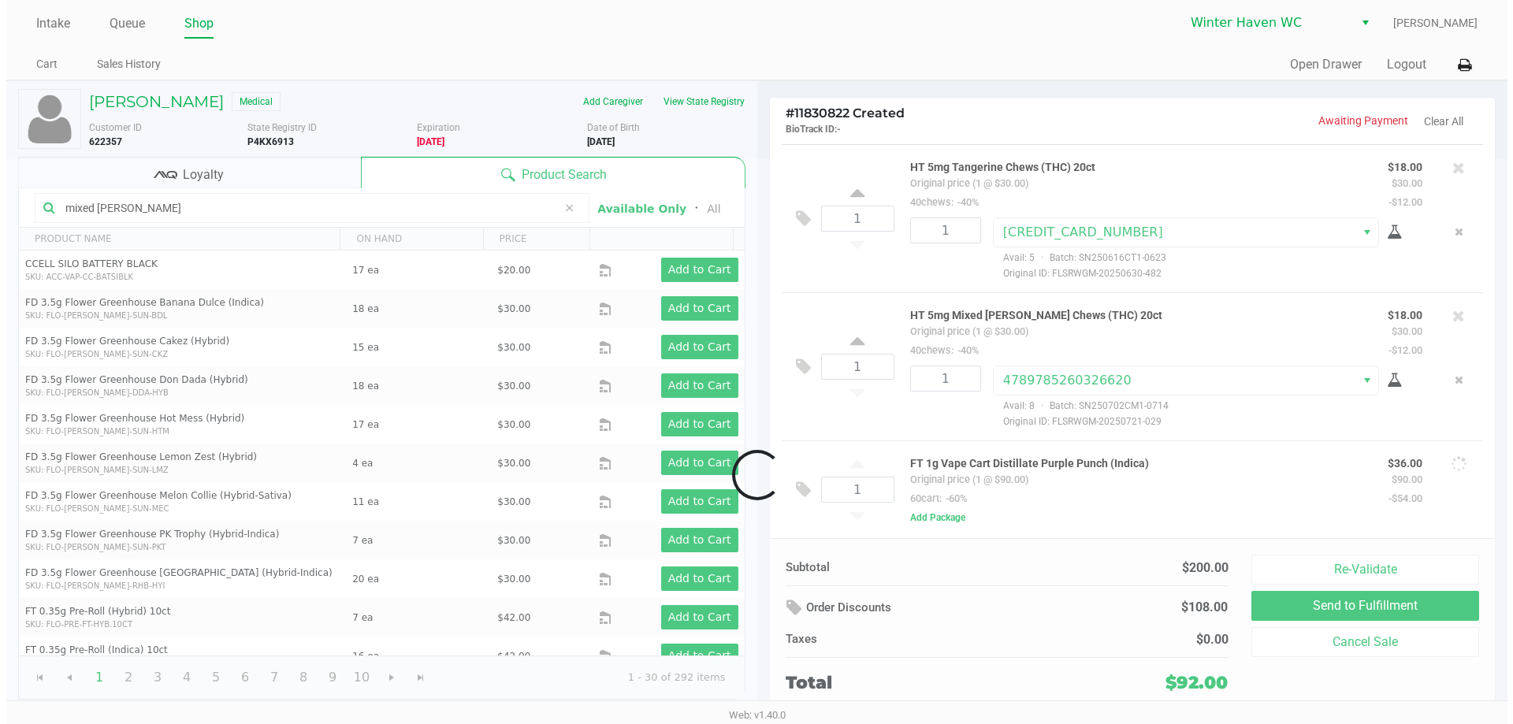
scroll to position [0, 0]
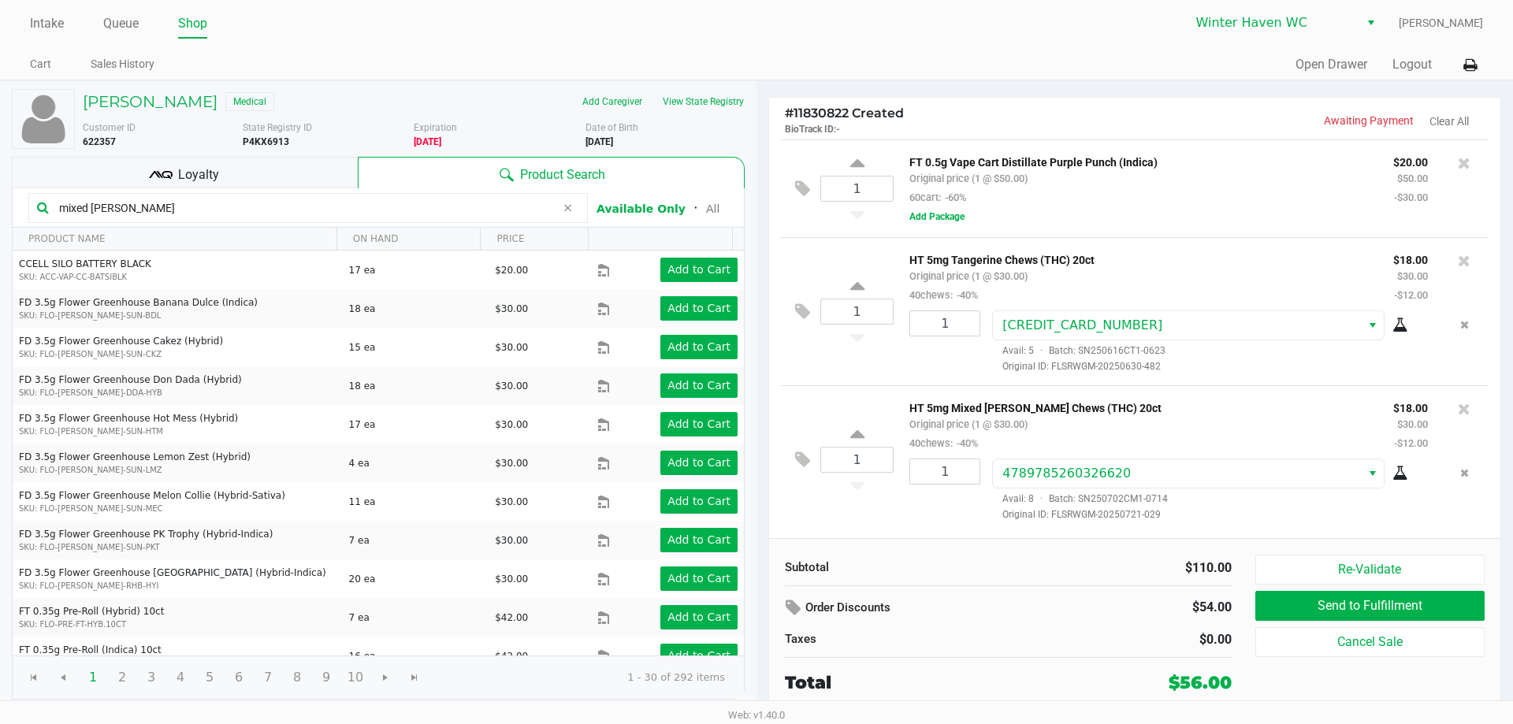
click at [1235, 195] on div "FT 0.5g Vape Cart Distillate Purple Punch (Indica) Original price (1 @ $50.00) …" at bounding box center [1139, 179] width 484 height 54
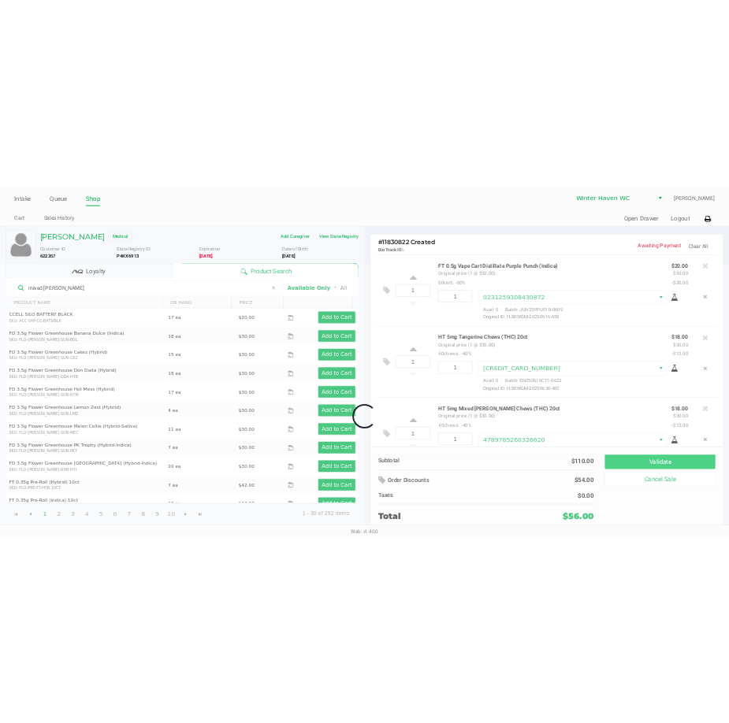
scroll to position [48, 0]
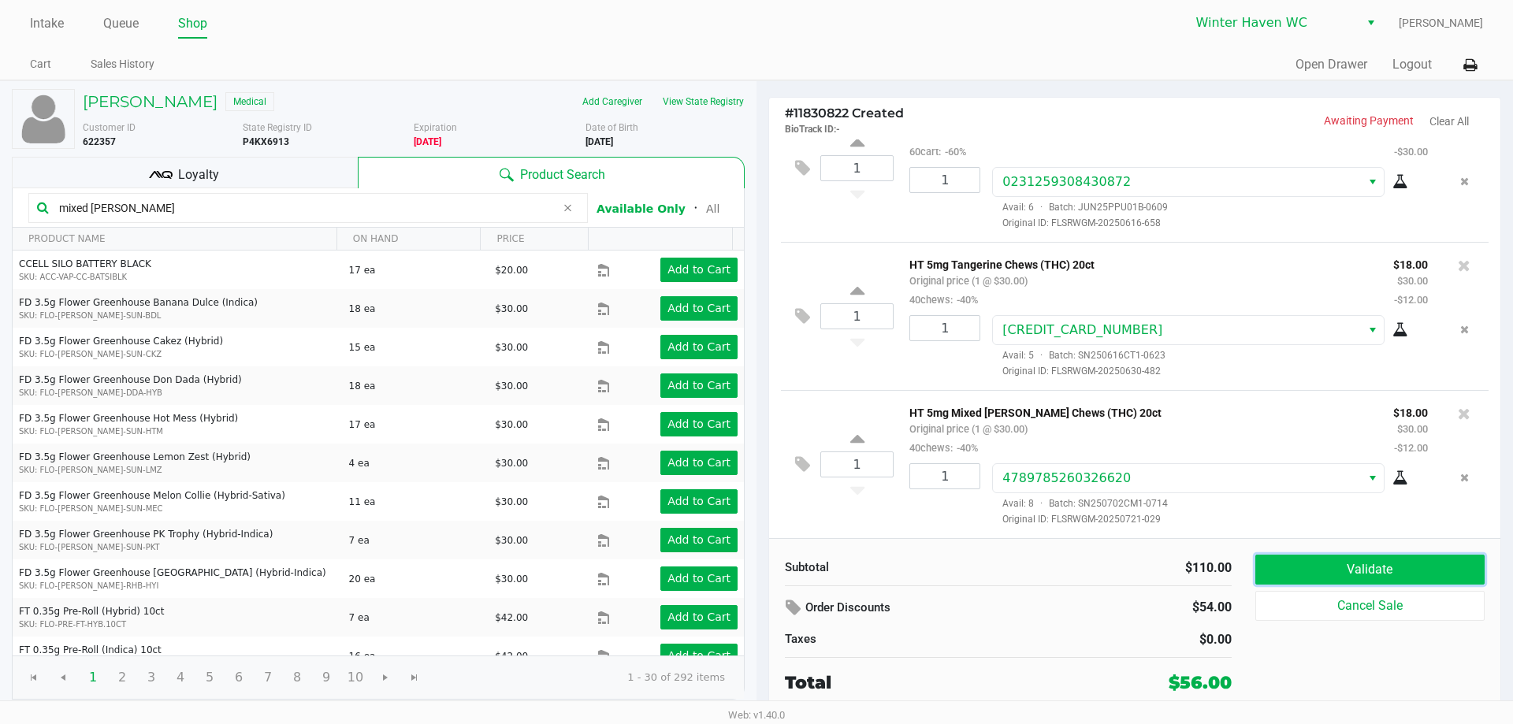
click at [1342, 576] on button "Validate" at bounding box center [1369, 570] width 229 height 30
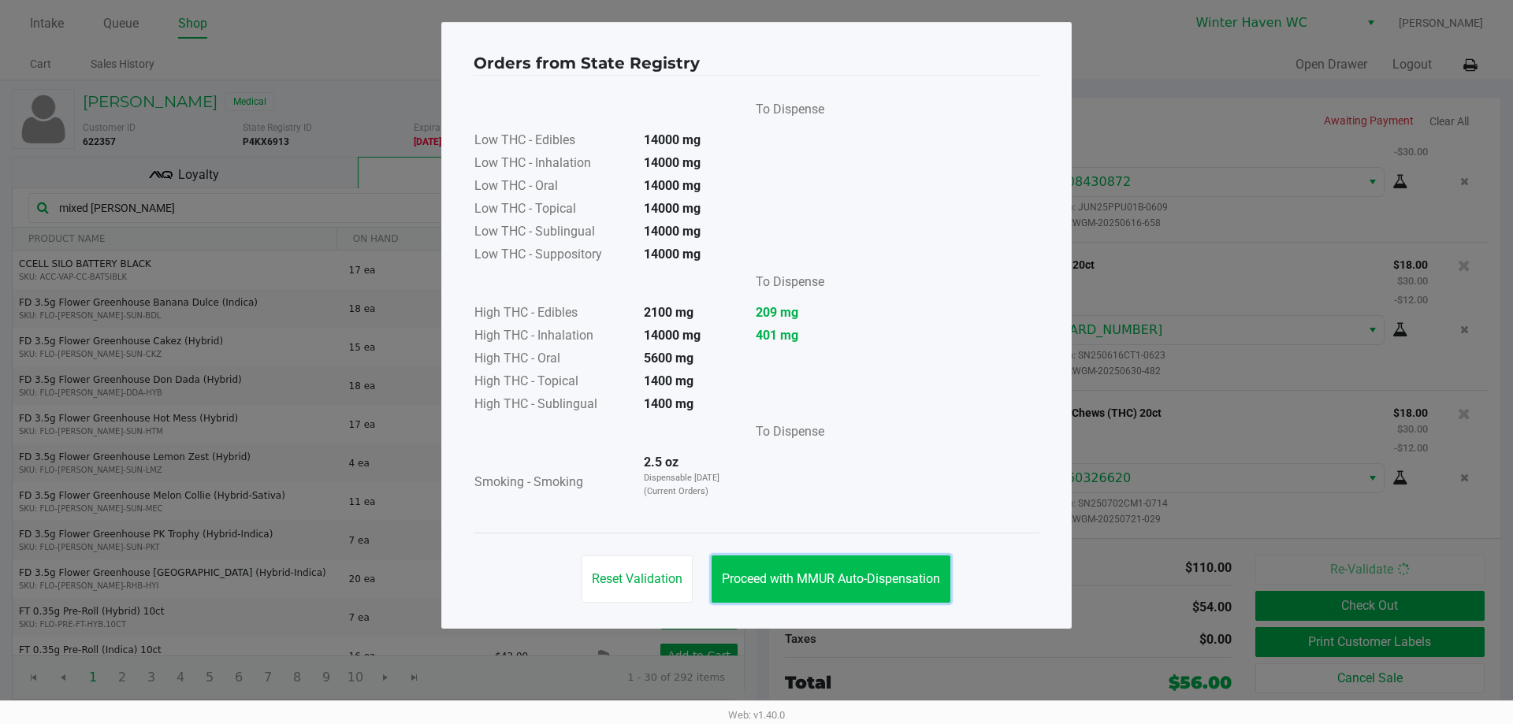
click at [845, 567] on button "Proceed with MMUR Auto-Dispensation" at bounding box center [830, 578] width 239 height 47
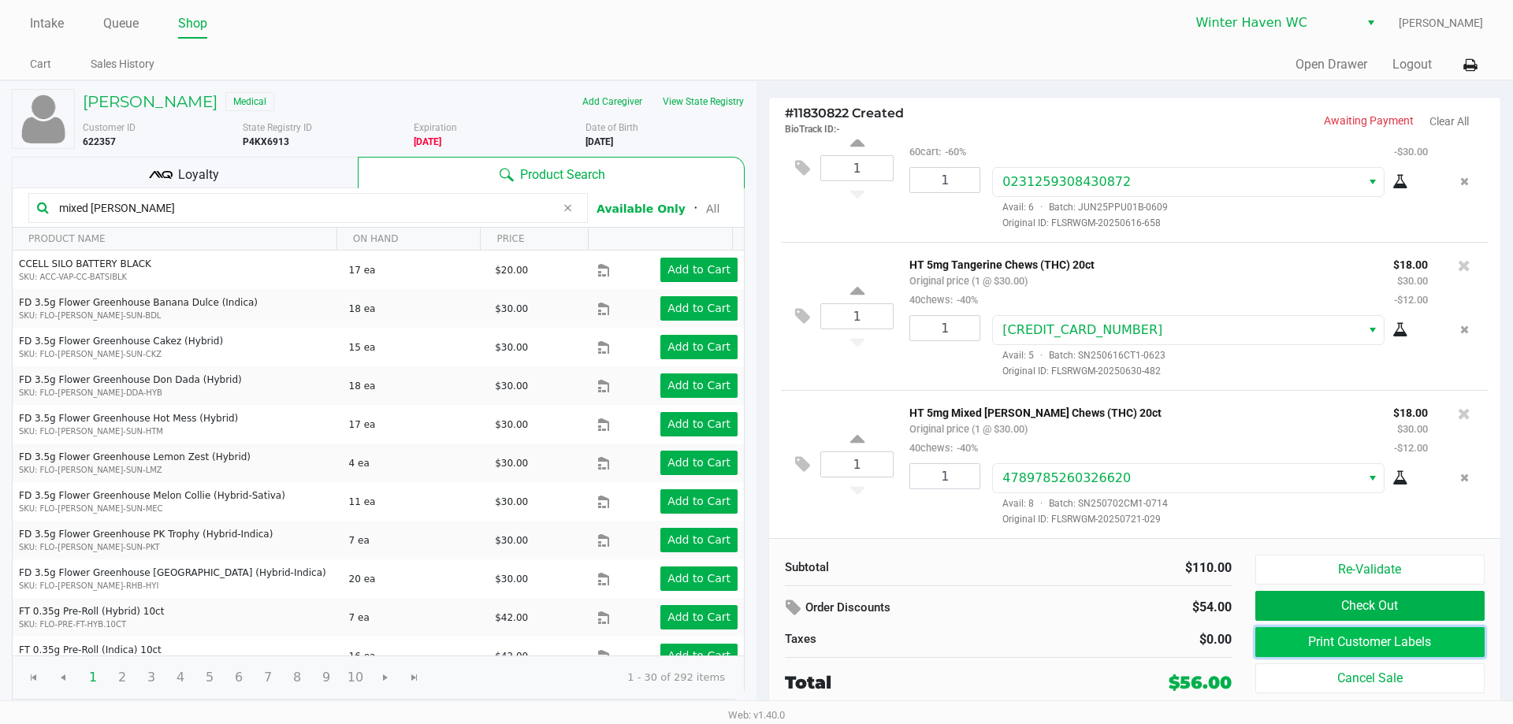
click at [1278, 640] on button "Print Customer Labels" at bounding box center [1369, 642] width 229 height 30
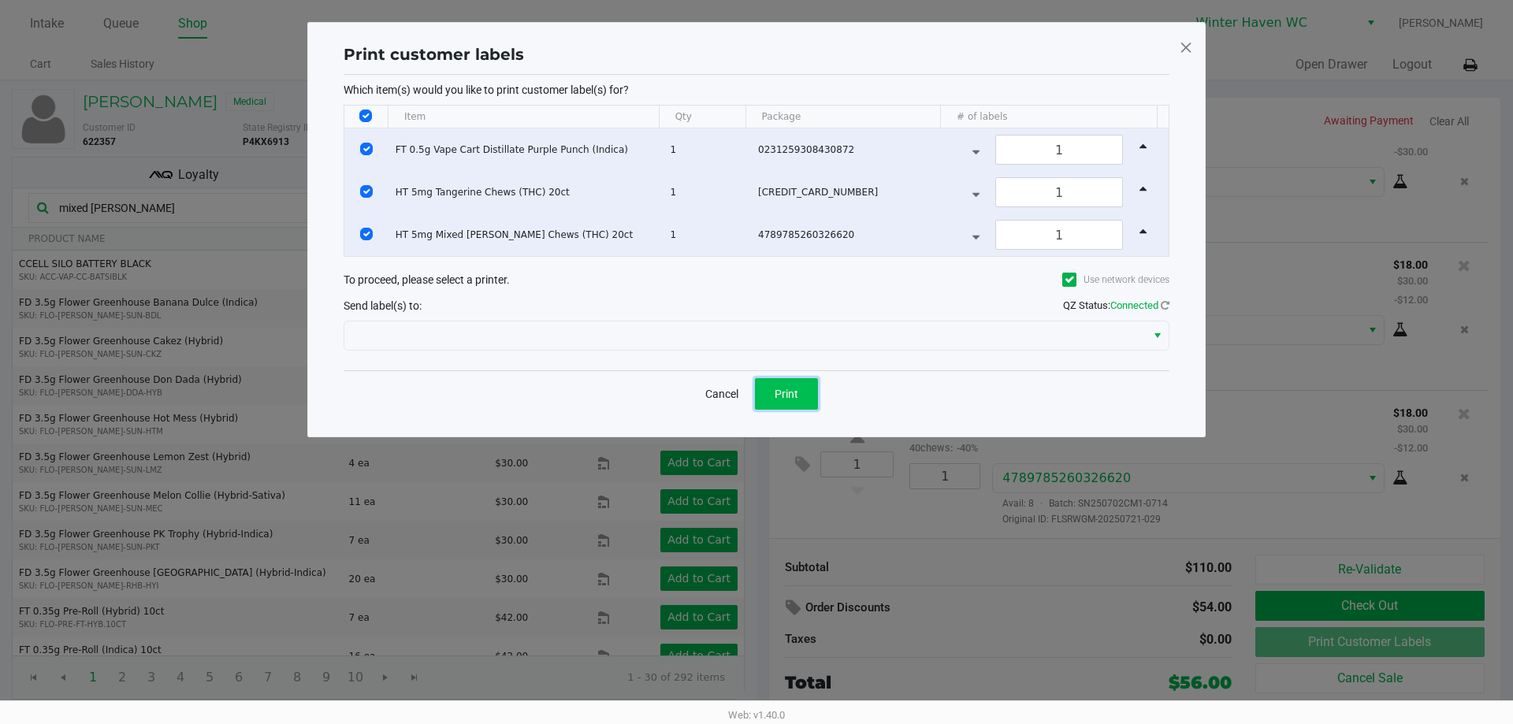
click at [809, 392] on button "Print" at bounding box center [786, 394] width 63 height 32
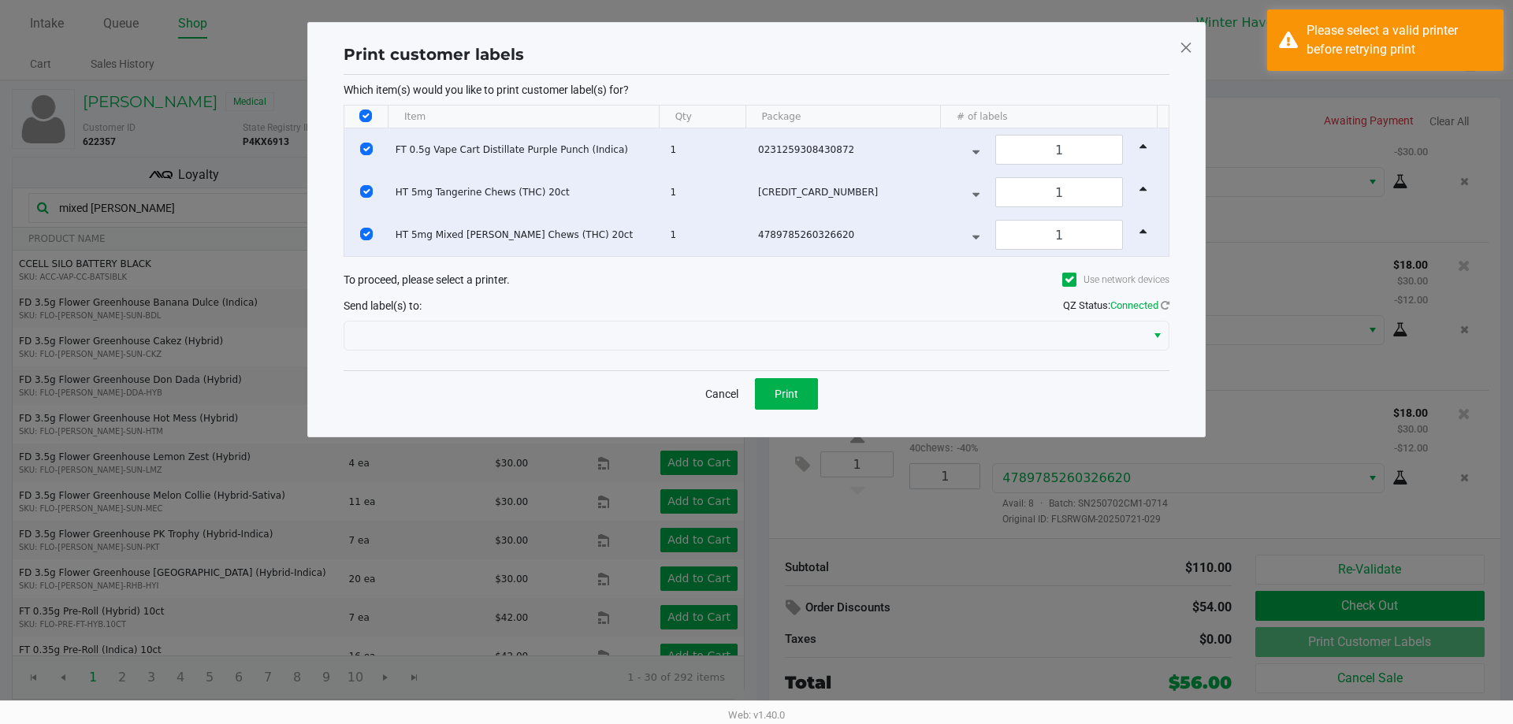
drag, startPoint x: 803, startPoint y: 403, endPoint x: 730, endPoint y: 388, distance: 73.9
click at [503, 415] on div "Cancel Print" at bounding box center [756, 393] width 826 height 46
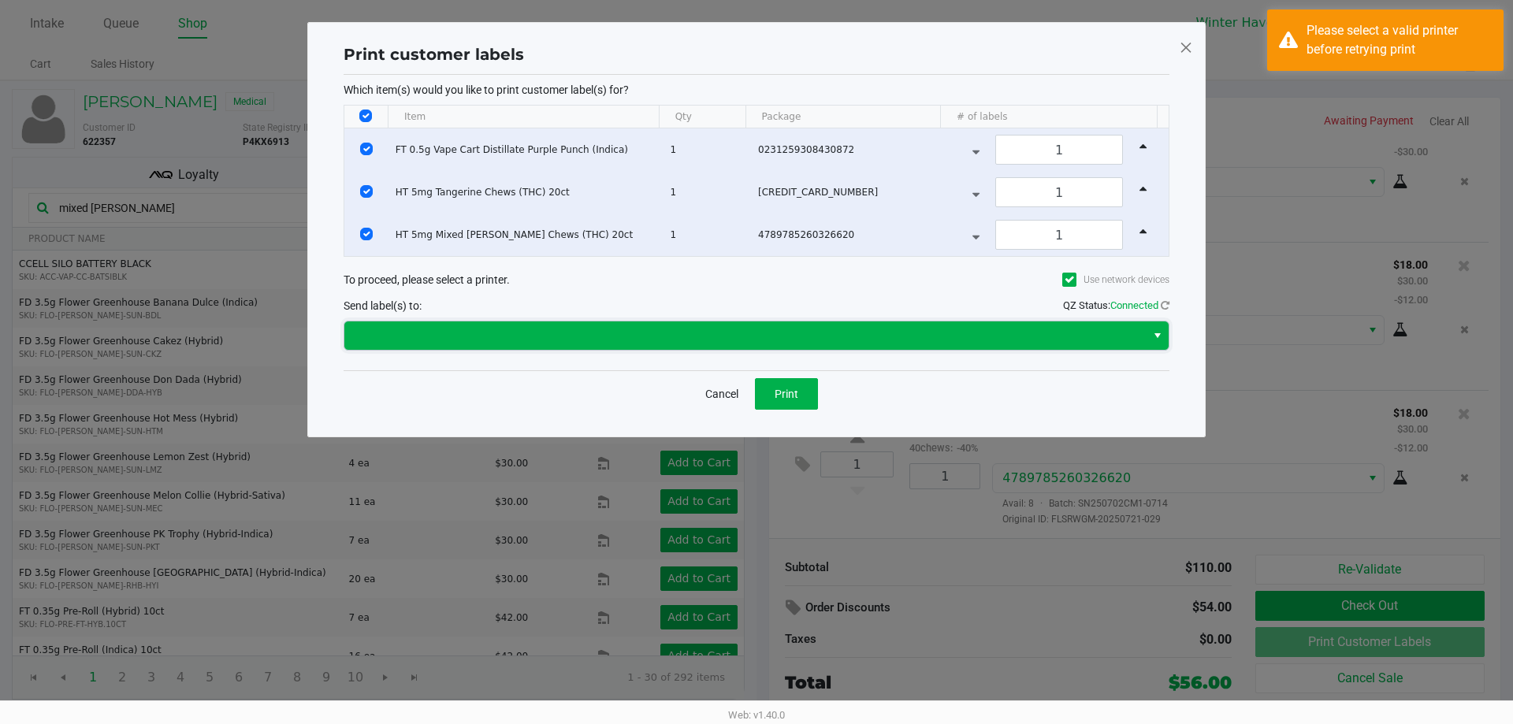
click at [1069, 335] on span at bounding box center [745, 335] width 782 height 19
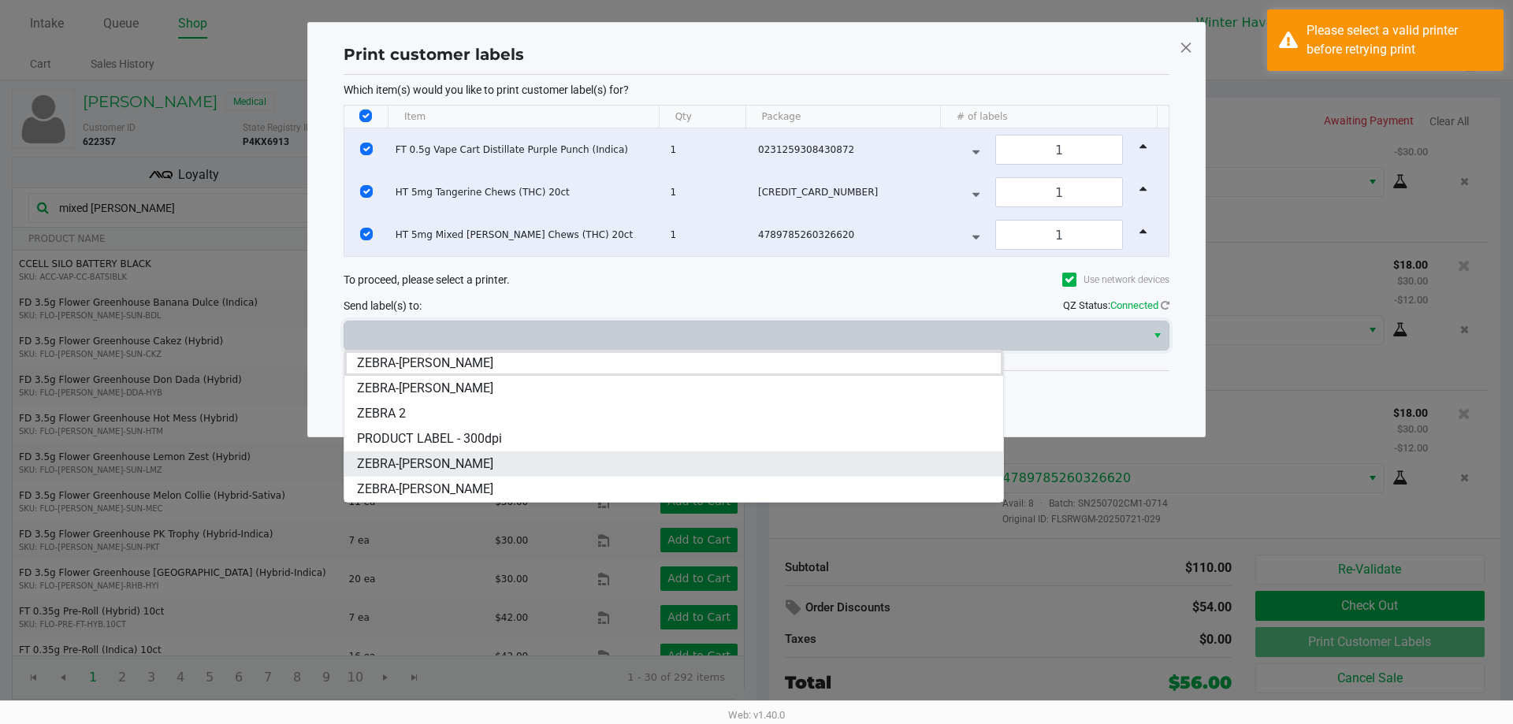
click at [544, 462] on li "ZEBRA-JAMES-BROWN" at bounding box center [673, 463] width 659 height 25
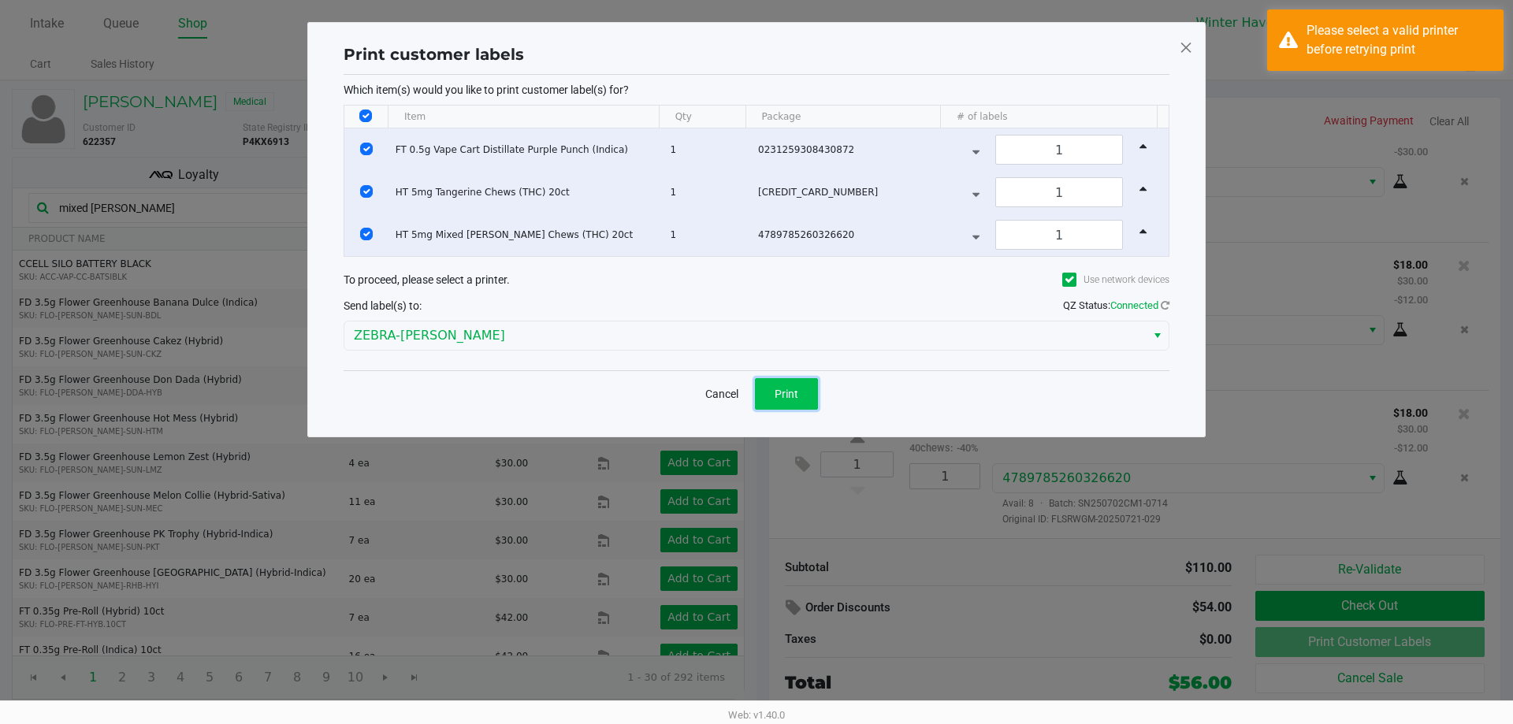
click at [800, 391] on button "Print" at bounding box center [786, 394] width 63 height 32
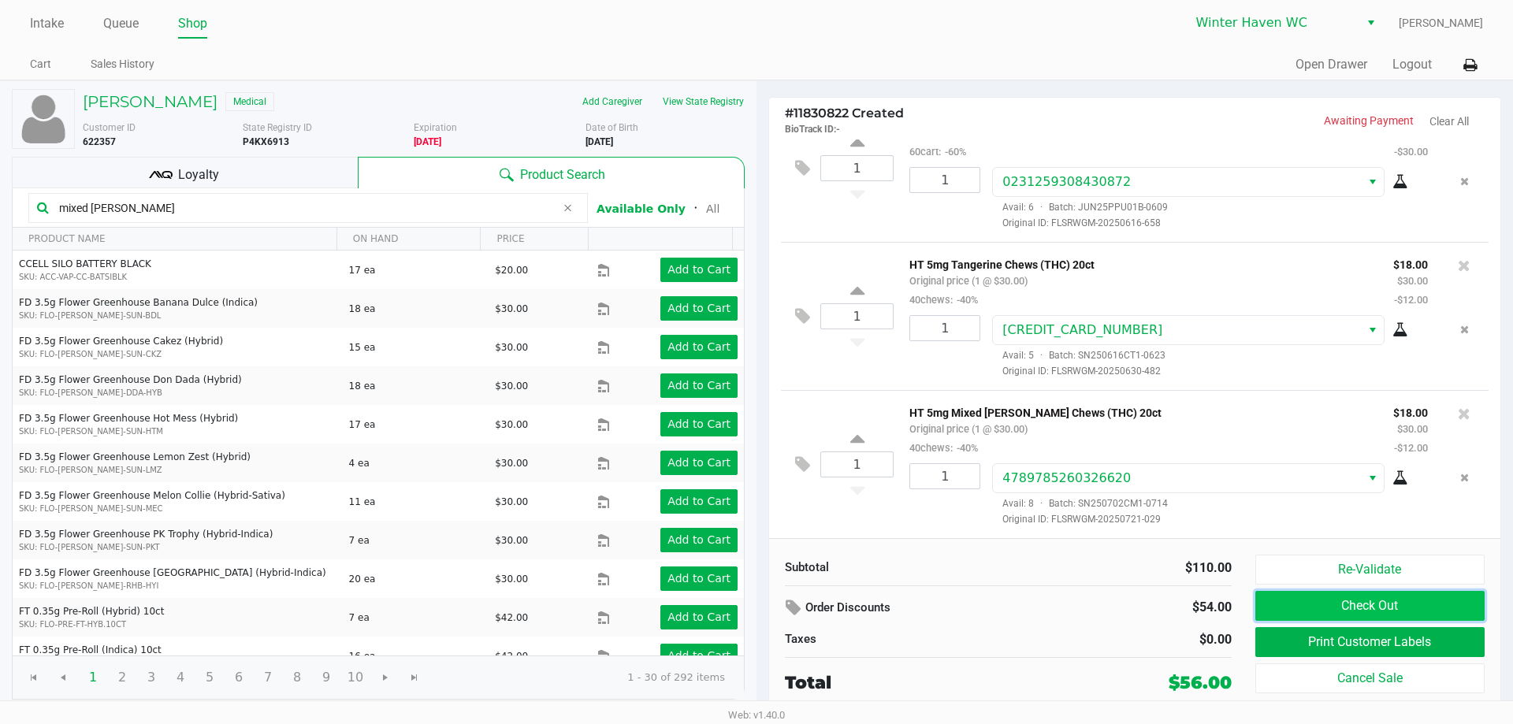
click at [1424, 607] on button "Check Out" at bounding box center [1369, 606] width 229 height 30
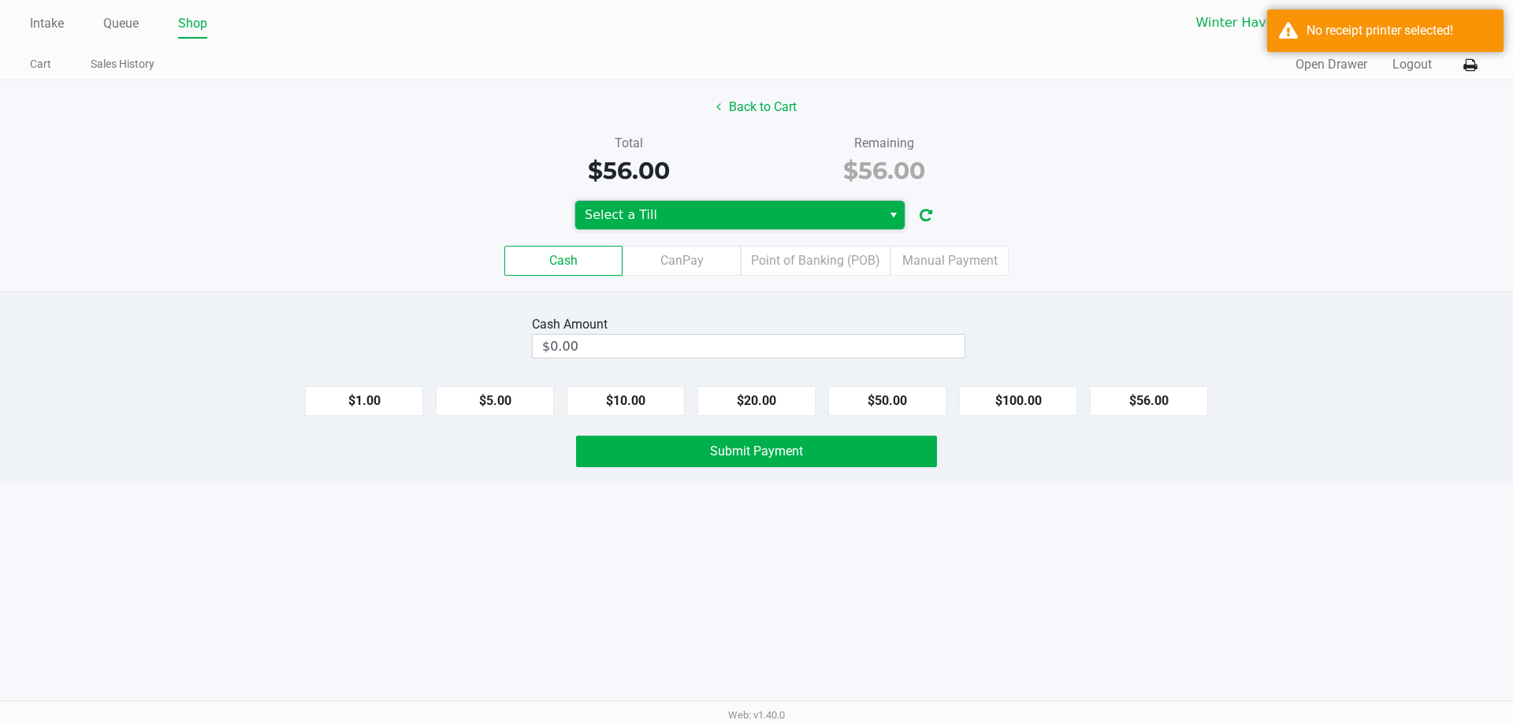
click at [690, 205] on span "Select a Till" at bounding box center [728, 215] width 306 height 28
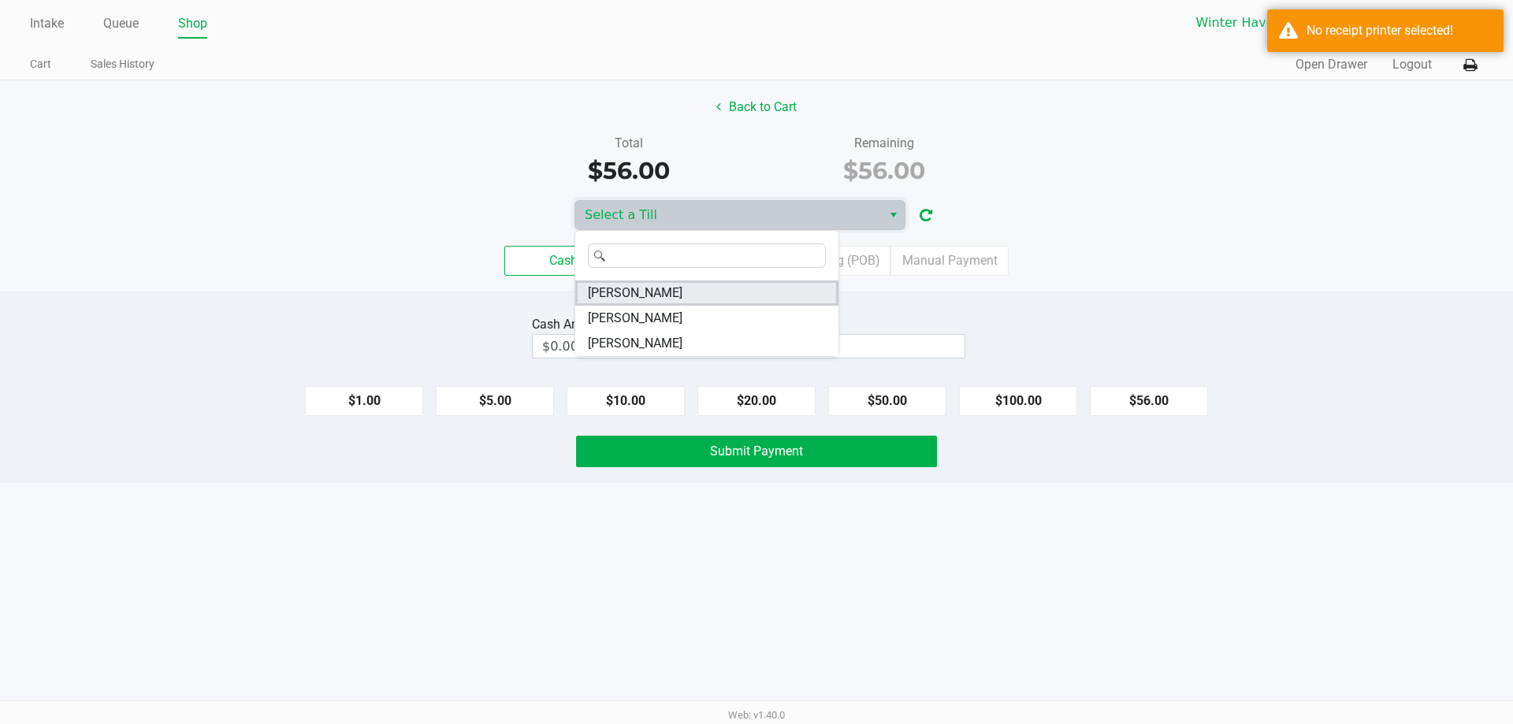
click at [671, 293] on span "JAMES-BROWN" at bounding box center [635, 293] width 95 height 19
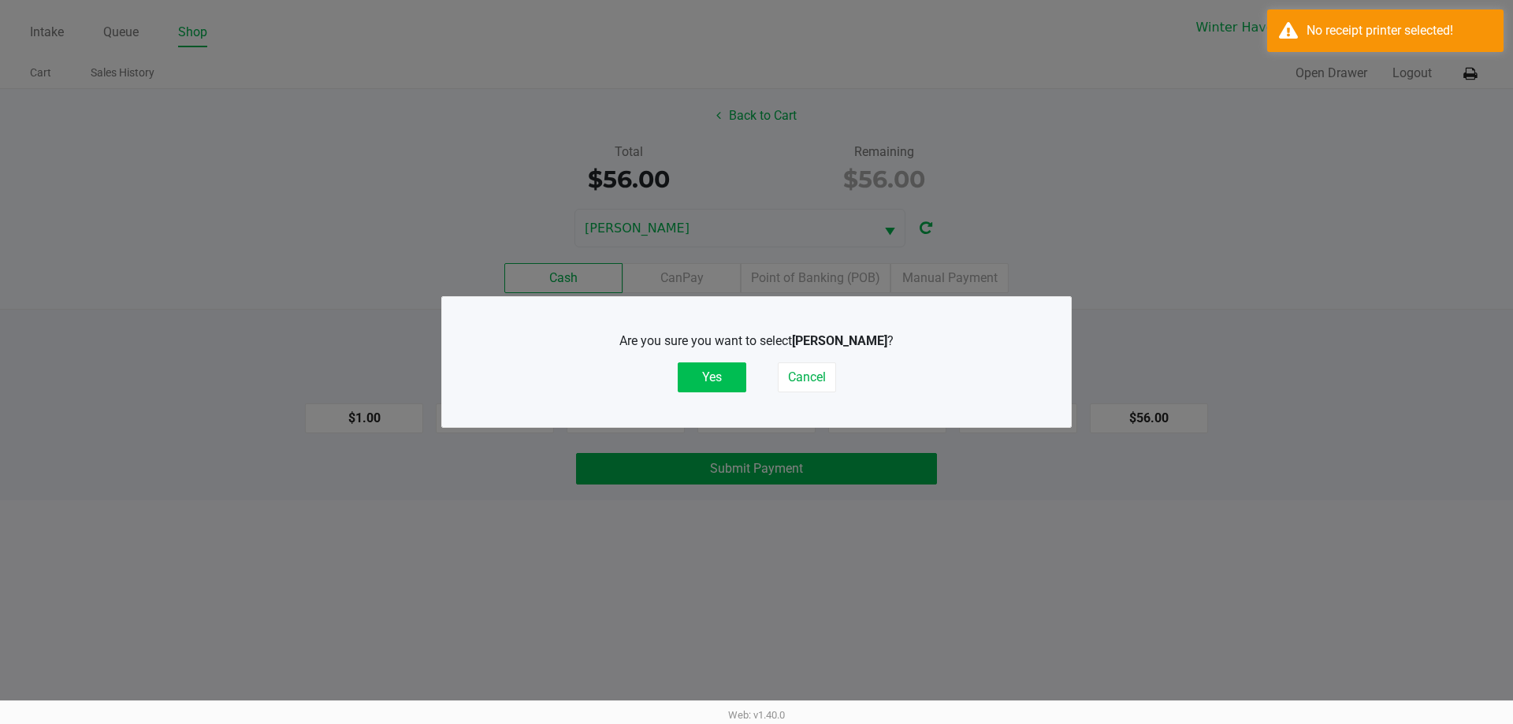
click at [718, 376] on button "Yes" at bounding box center [711, 377] width 69 height 30
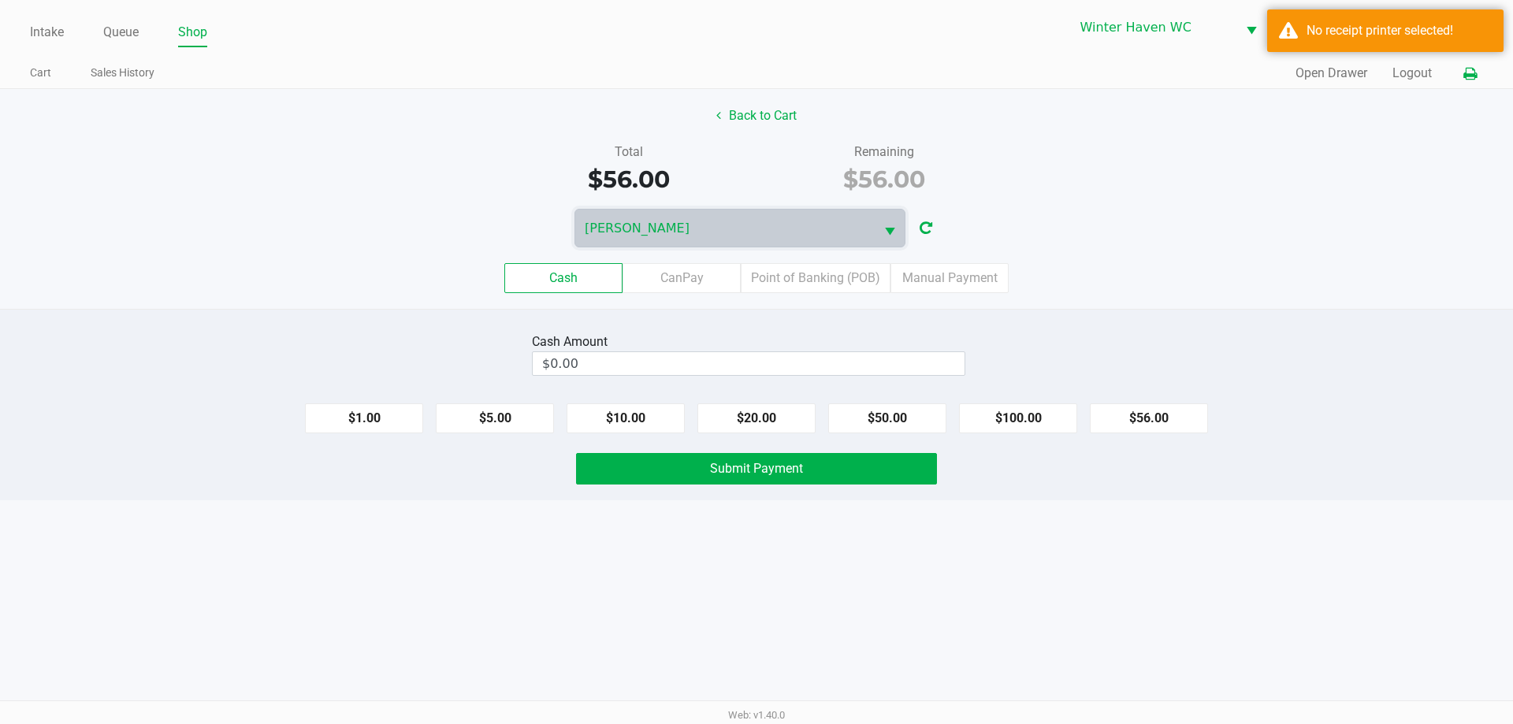
click at [1470, 69] on icon at bounding box center [1469, 74] width 13 height 11
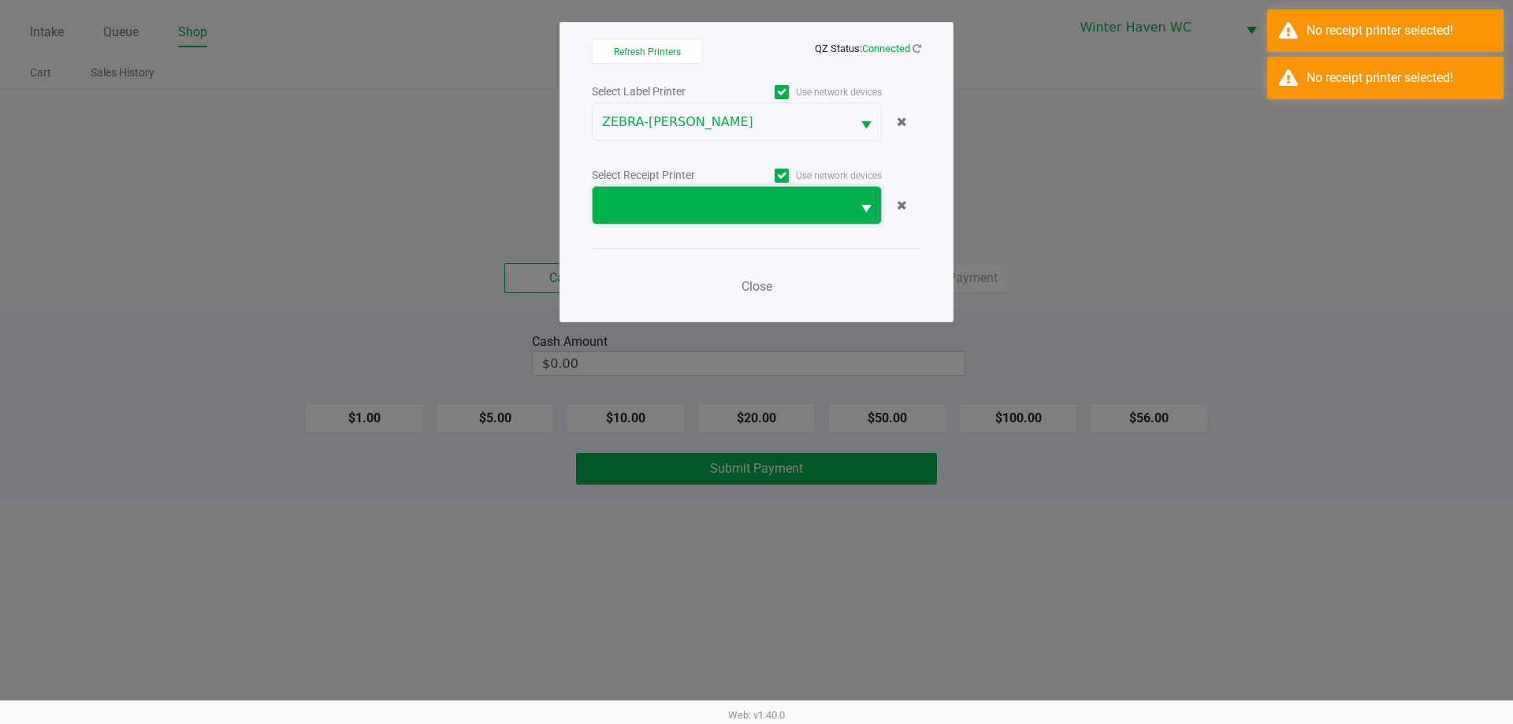
click at [666, 199] on span at bounding box center [721, 205] width 239 height 19
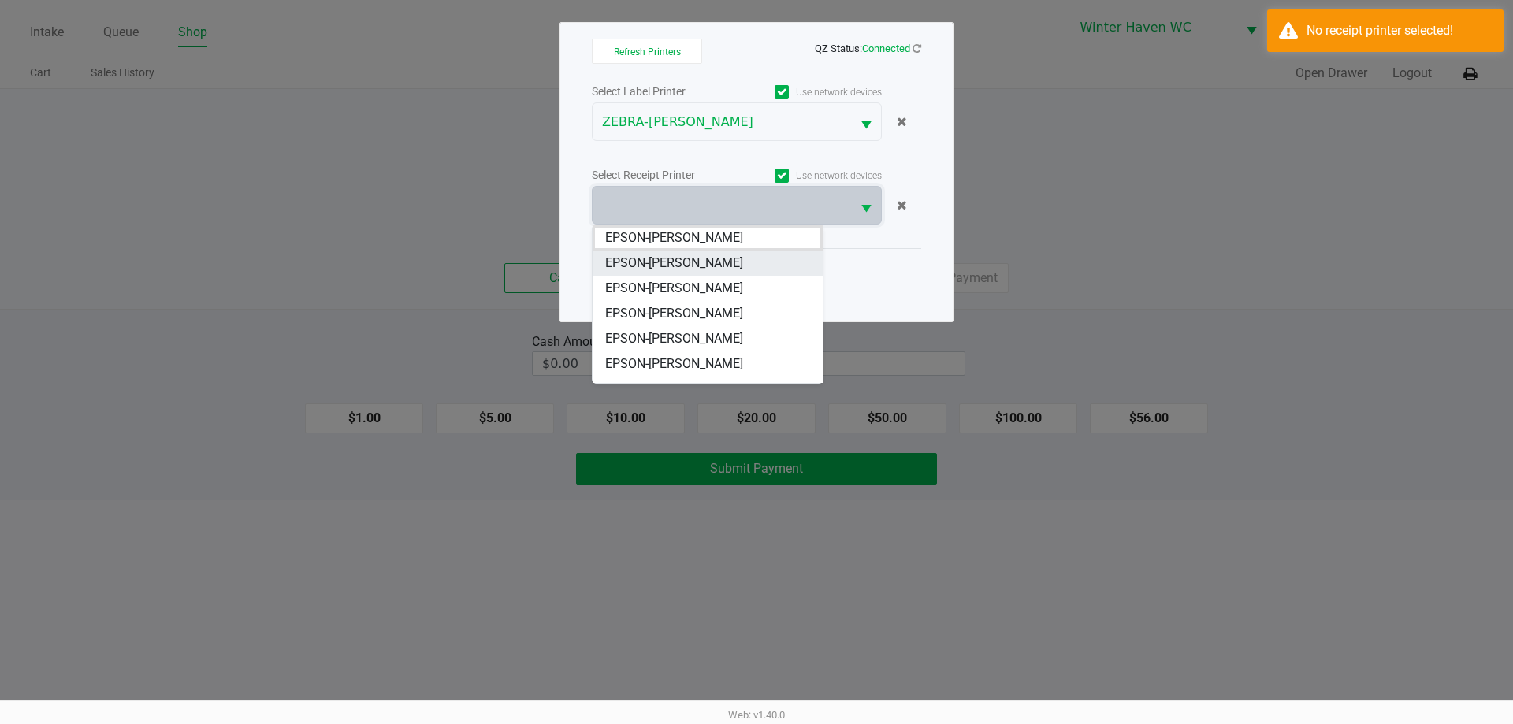
click at [746, 267] on li "EPSON-JAMES-BROWN" at bounding box center [707, 263] width 230 height 25
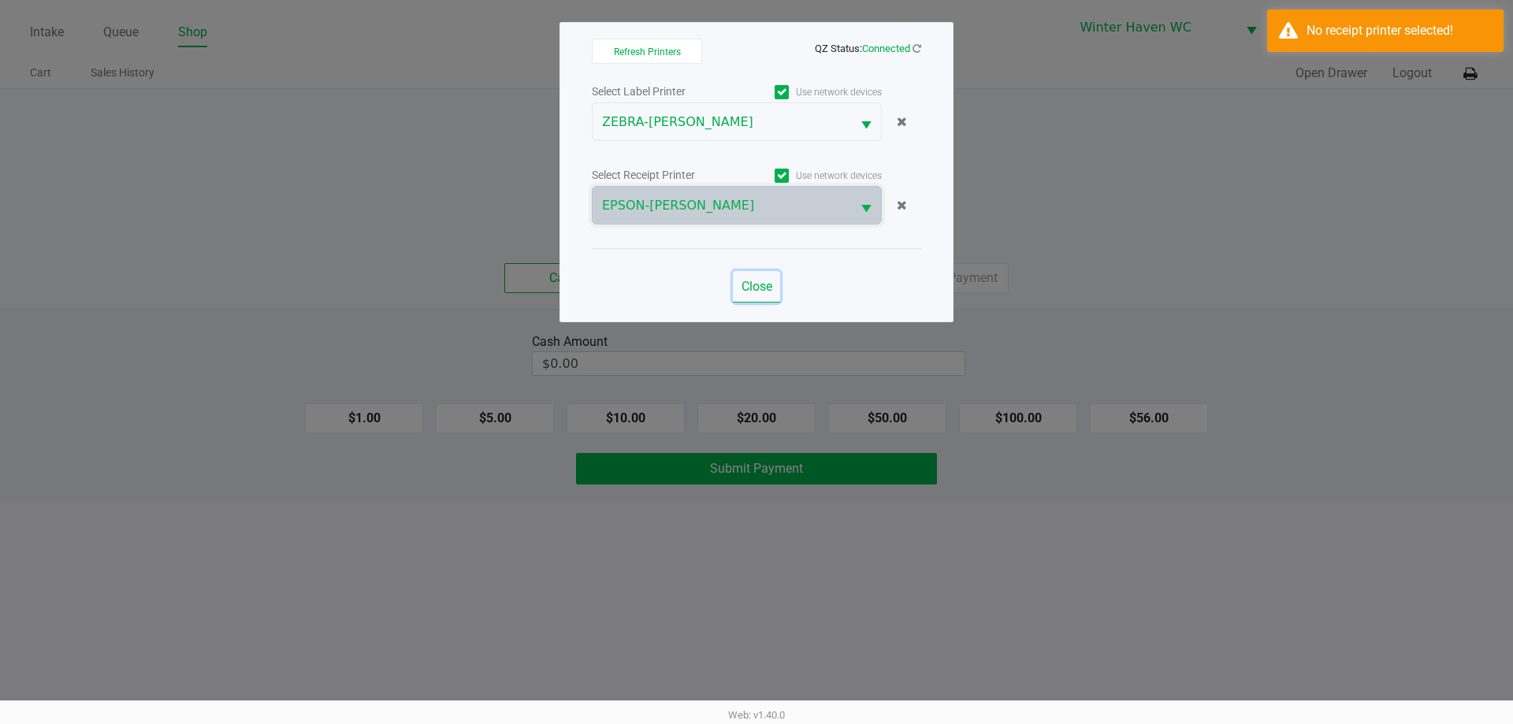
click at [760, 288] on span "Close" at bounding box center [756, 286] width 31 height 15
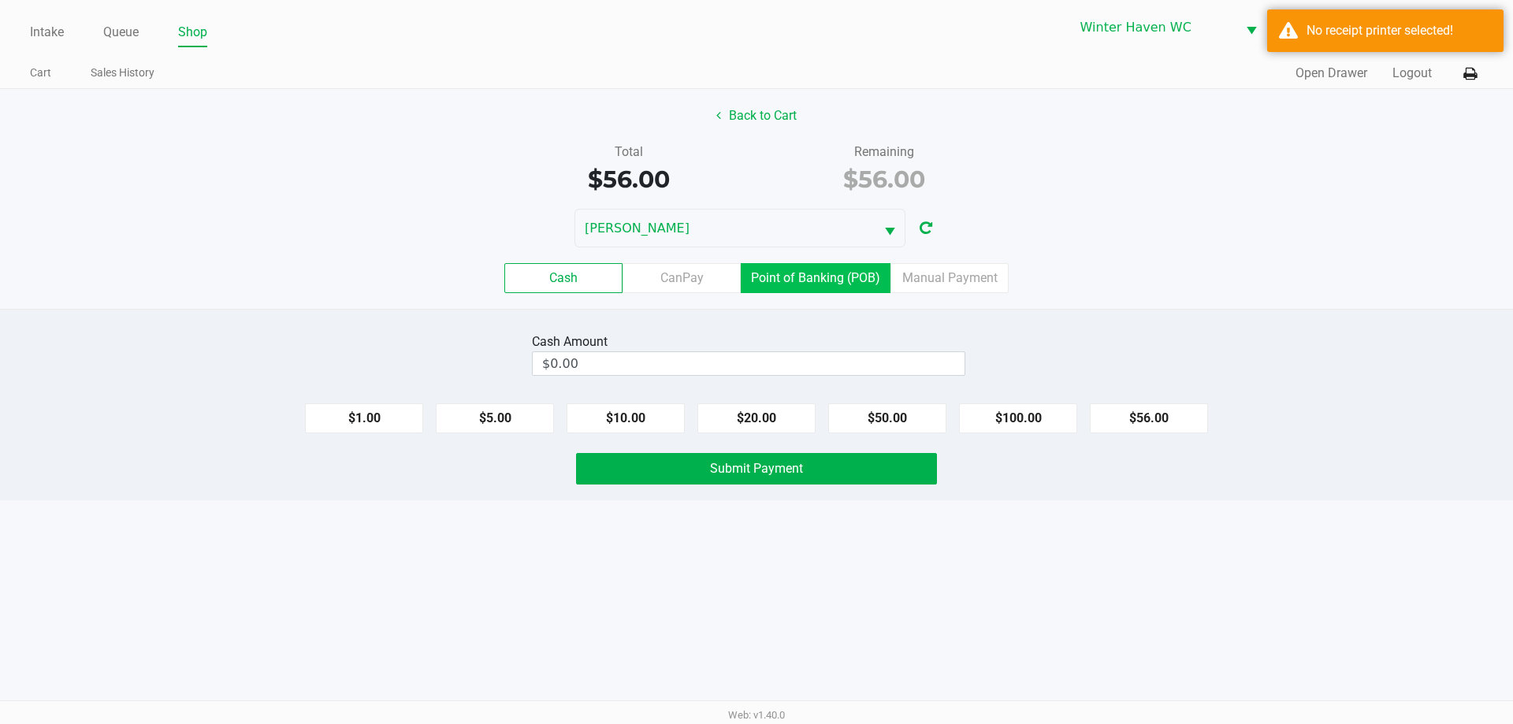
click at [804, 269] on label "Point of Banking (POB)" at bounding box center [816, 278] width 150 height 30
click at [0, 0] on 7 "Point of Banking (POB)" at bounding box center [0, 0] width 0 height 0
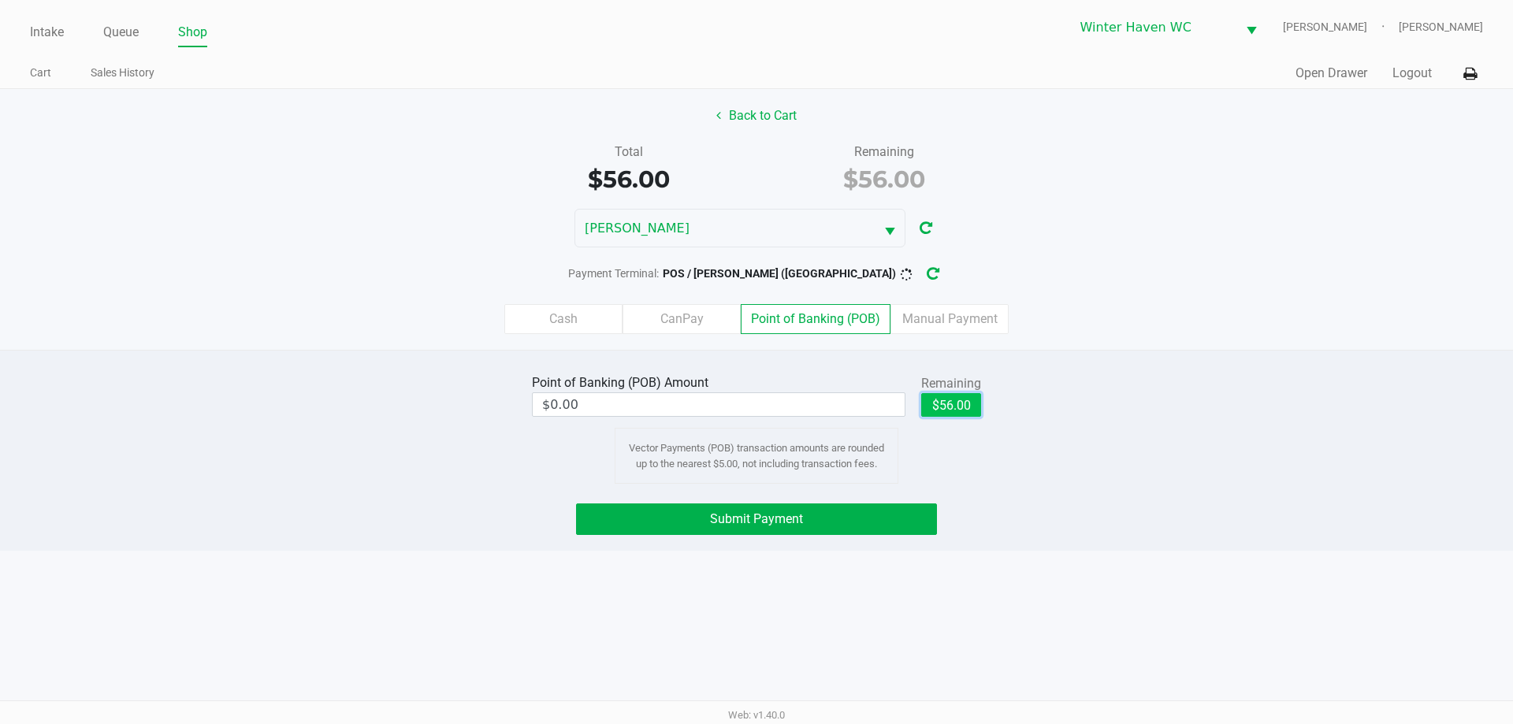
click at [967, 404] on button "$56.00" at bounding box center [951, 405] width 60 height 24
type input "$56.00"
click at [864, 514] on button "Submit Payment" at bounding box center [756, 519] width 361 height 32
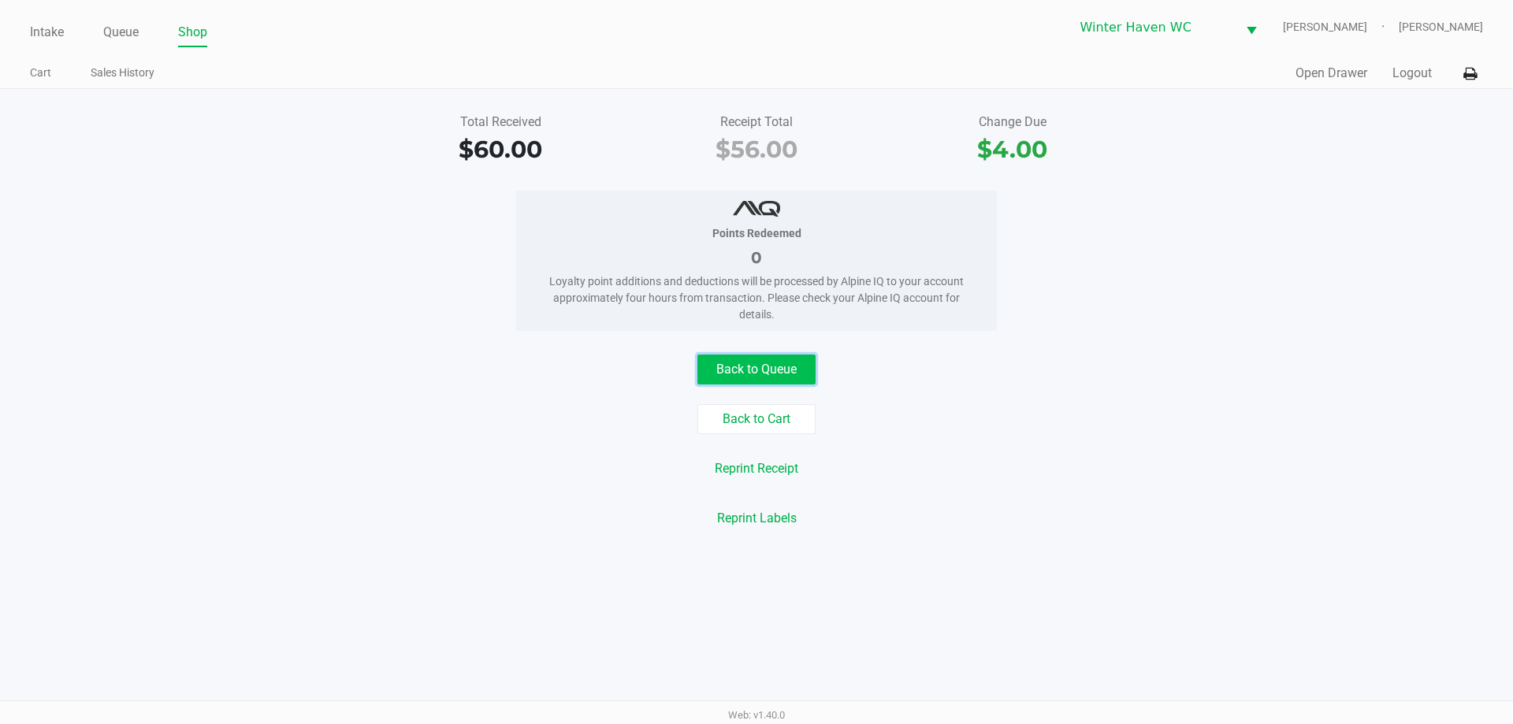
click at [762, 371] on button "Back to Queue" at bounding box center [756, 370] width 118 height 30
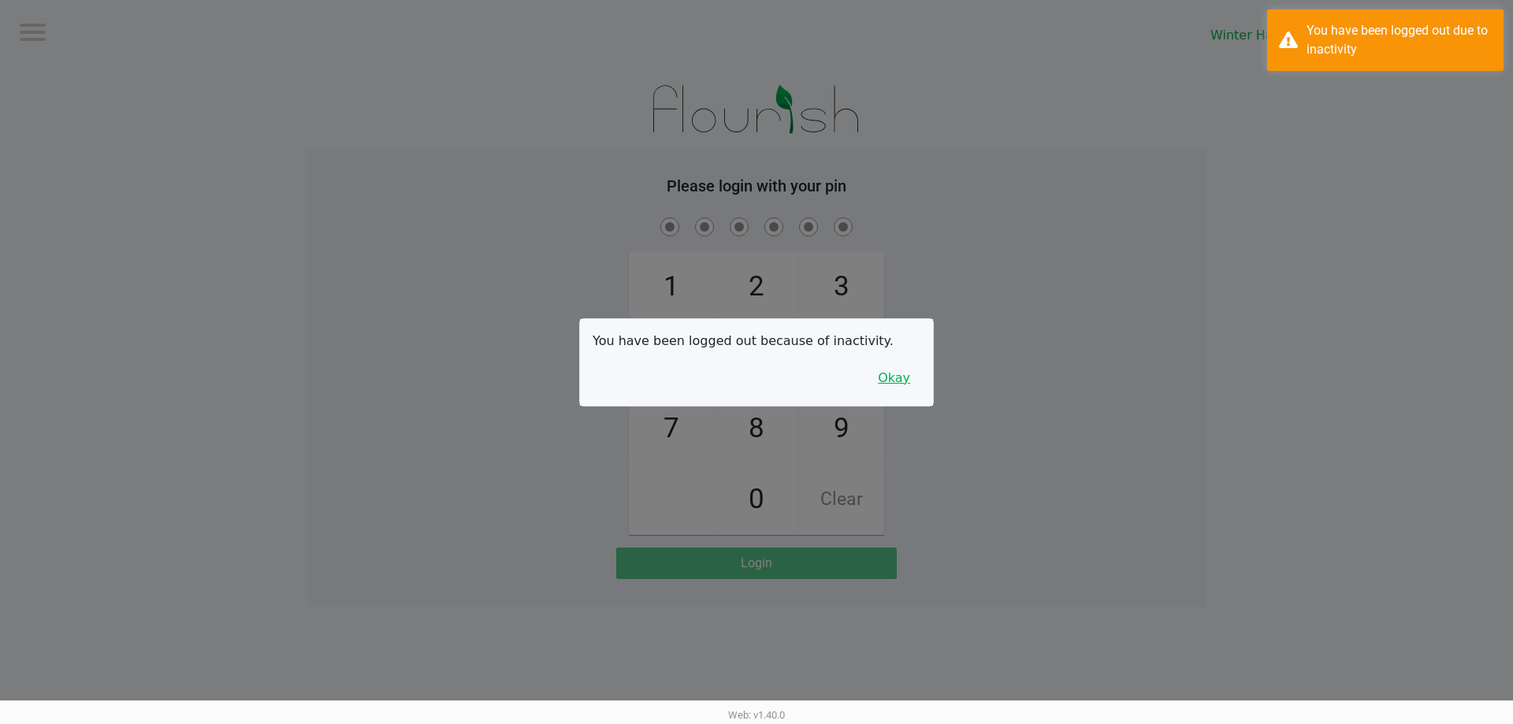
click at [897, 373] on button "Okay" at bounding box center [893, 378] width 53 height 30
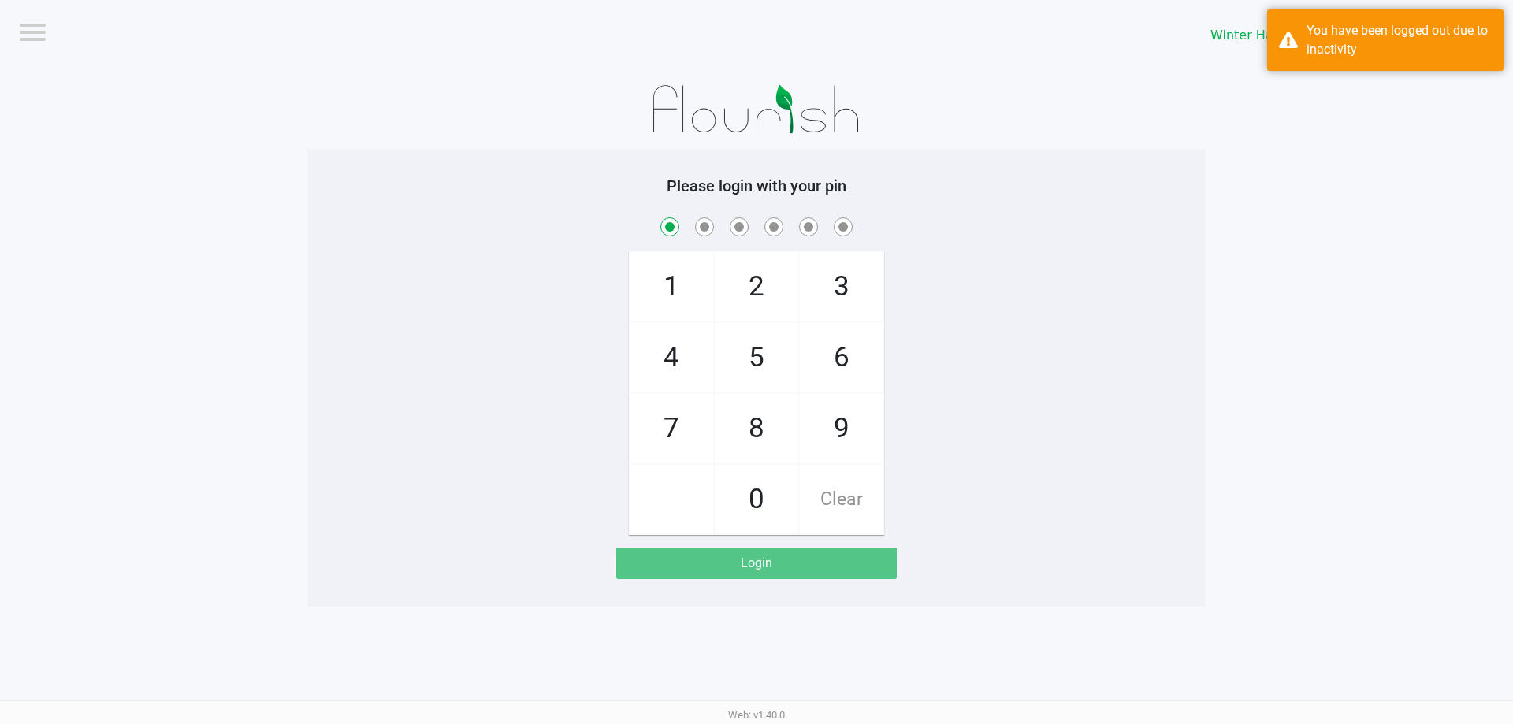
checkbox input "true"
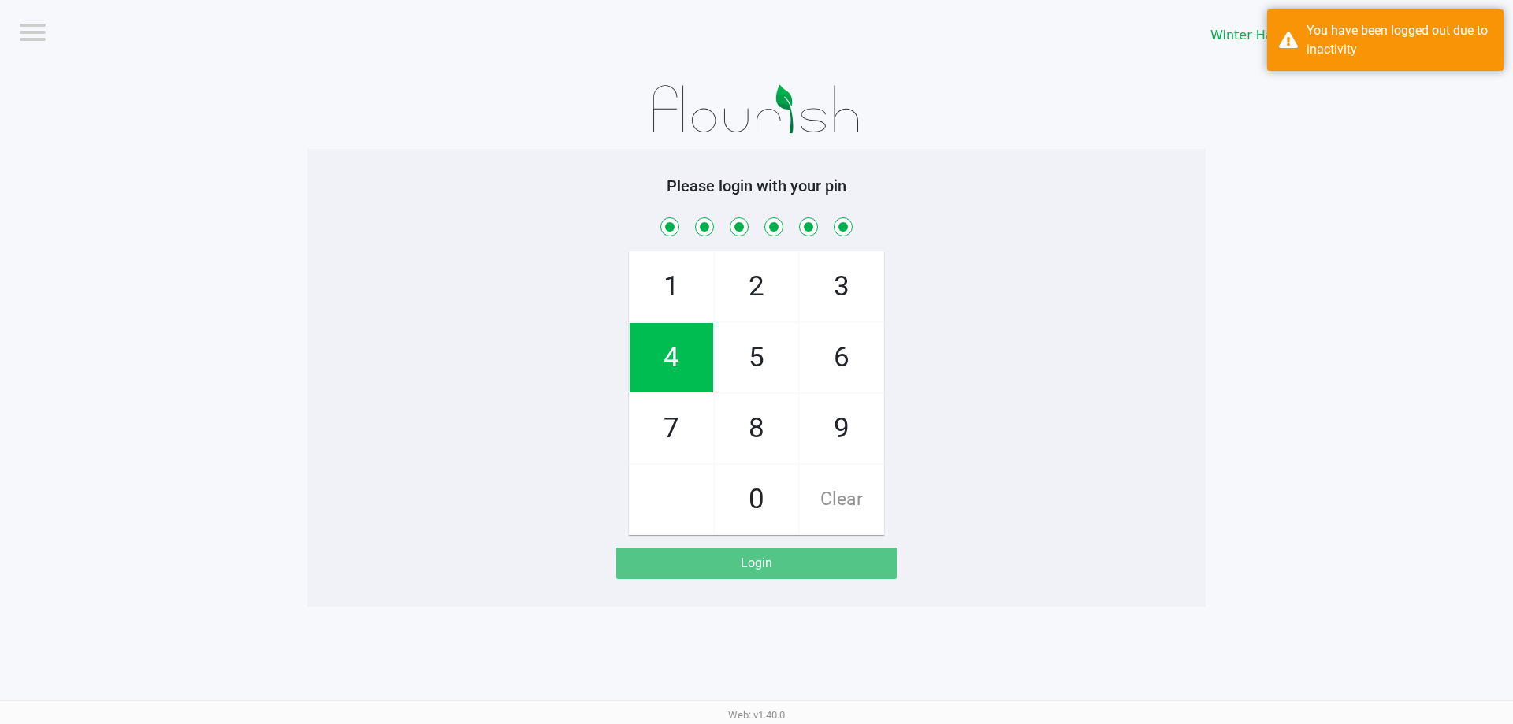
checkbox input "true"
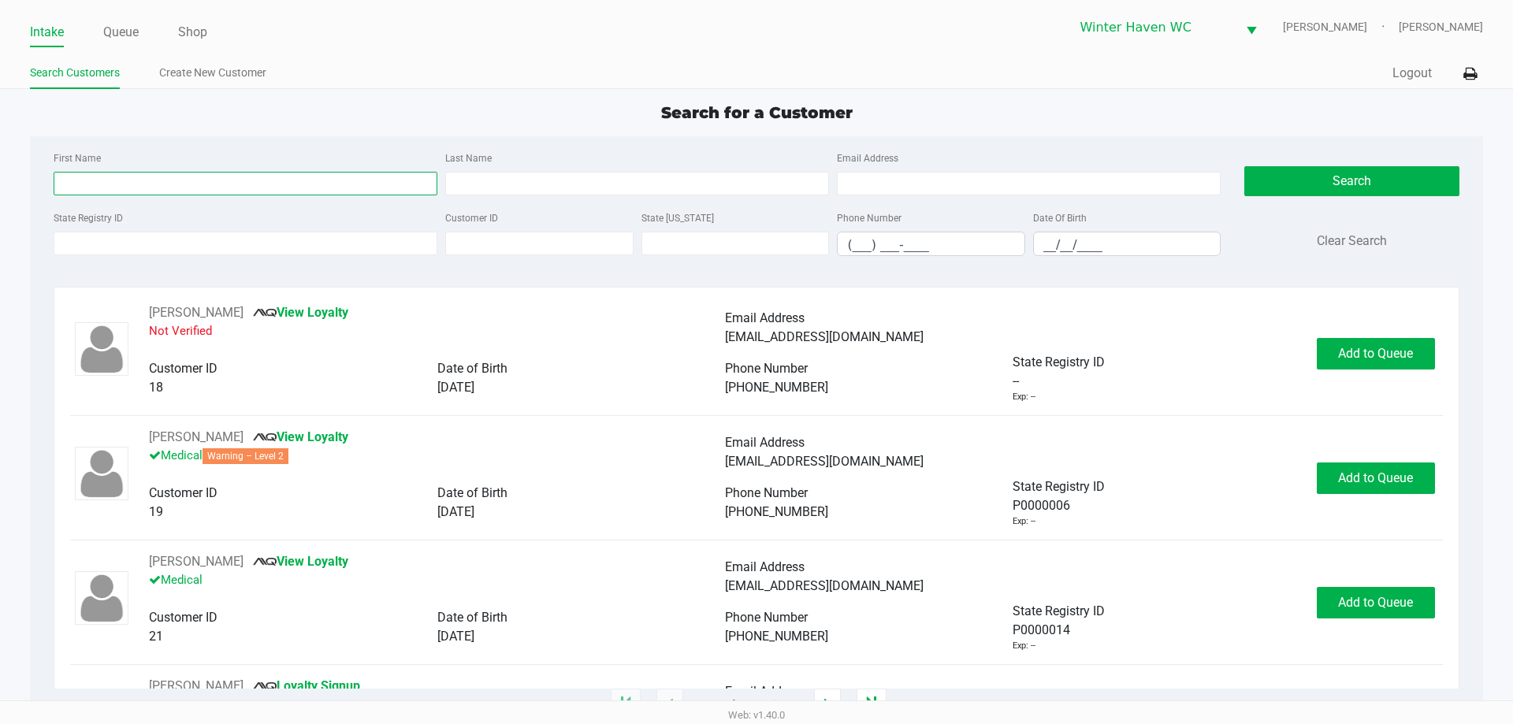
click at [123, 176] on input "First Name" at bounding box center [246, 184] width 384 height 24
click at [128, 173] on input "First Name" at bounding box center [246, 184] width 384 height 24
type input "a"
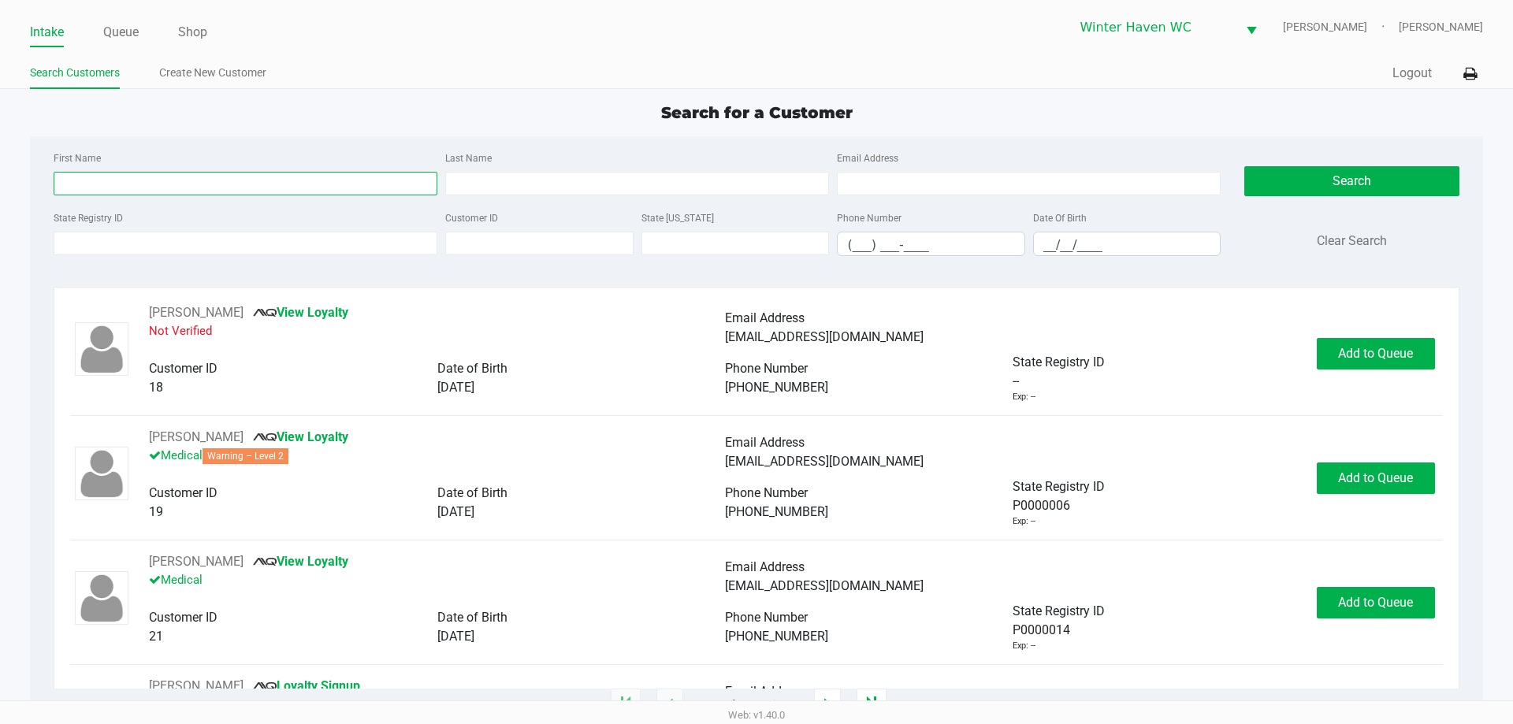
click at [266, 184] on input "First Name" at bounding box center [246, 184] width 384 height 24
type input "jessica"
click at [618, 190] on input "Last Name" at bounding box center [637, 184] width 384 height 24
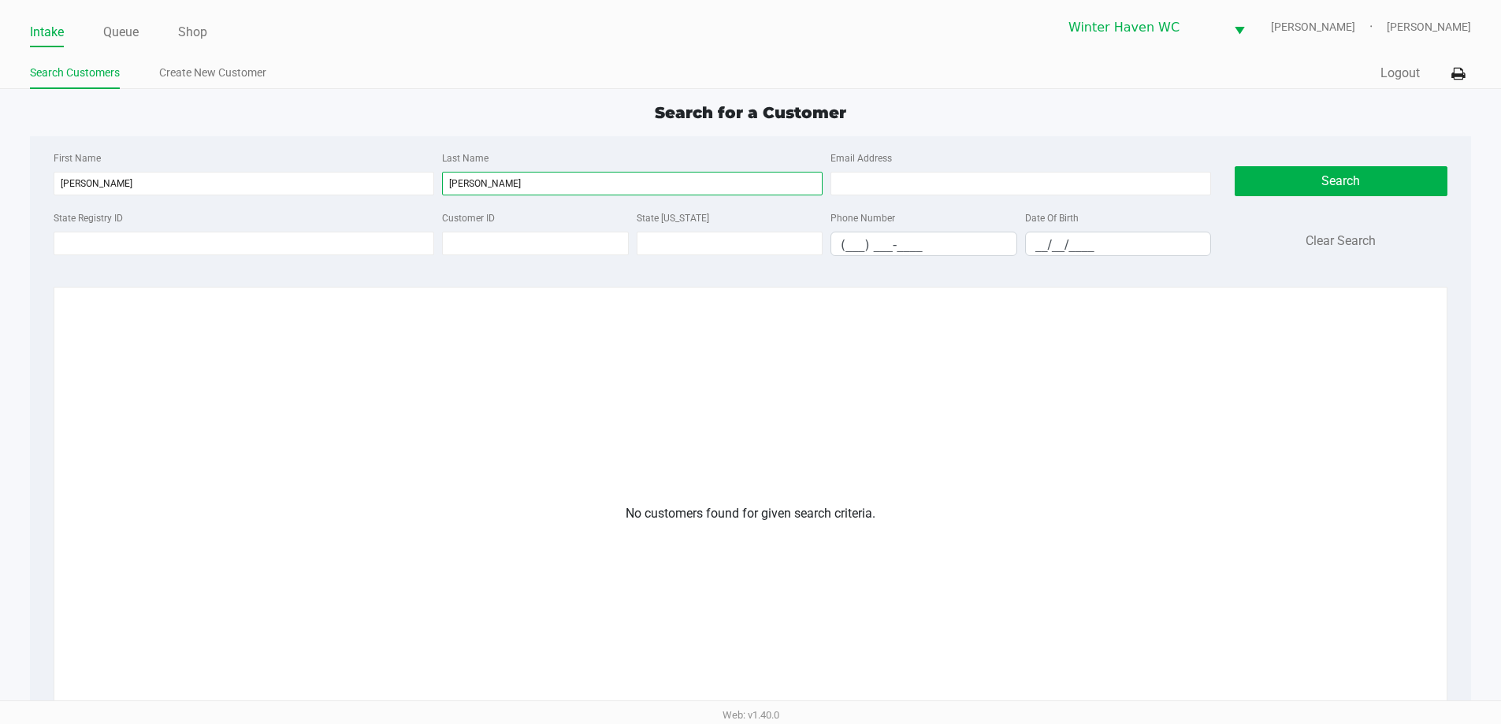
type input "ramey"
click at [221, 79] on link "Create New Customer" at bounding box center [212, 73] width 107 height 20
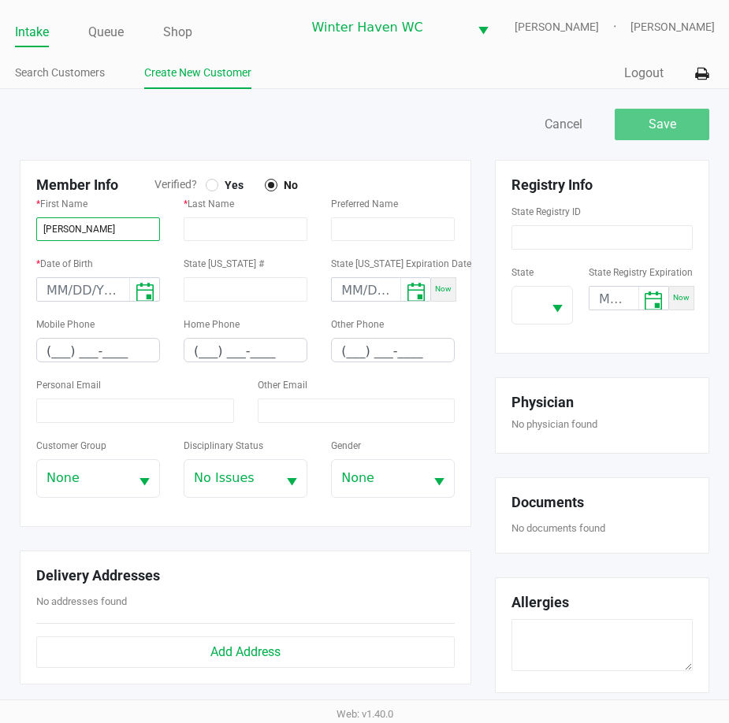
type input "JESSICA"
type input "RAMEY"
click at [211, 180] on div at bounding box center [212, 185] width 13 height 13
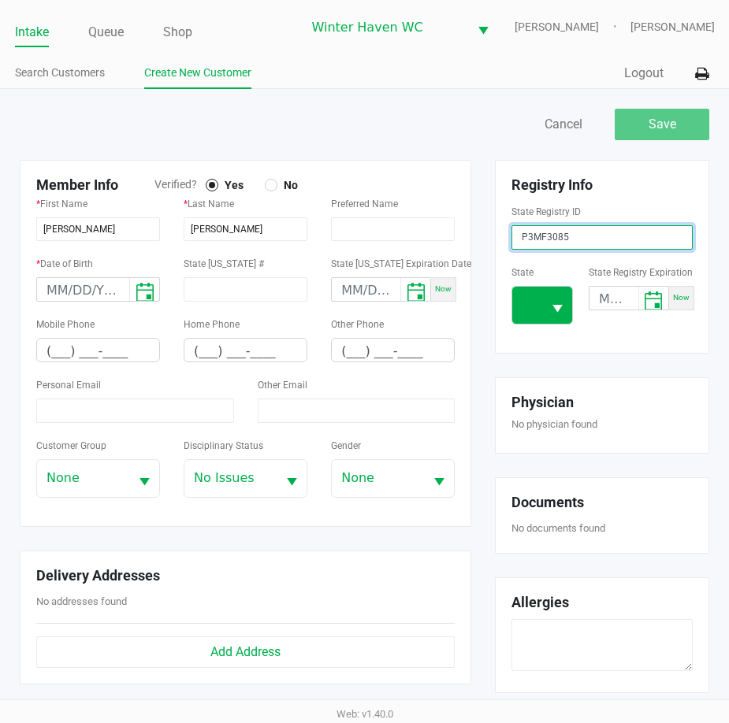
type input "P3MF3085"
click at [540, 318] on span at bounding box center [527, 305] width 30 height 37
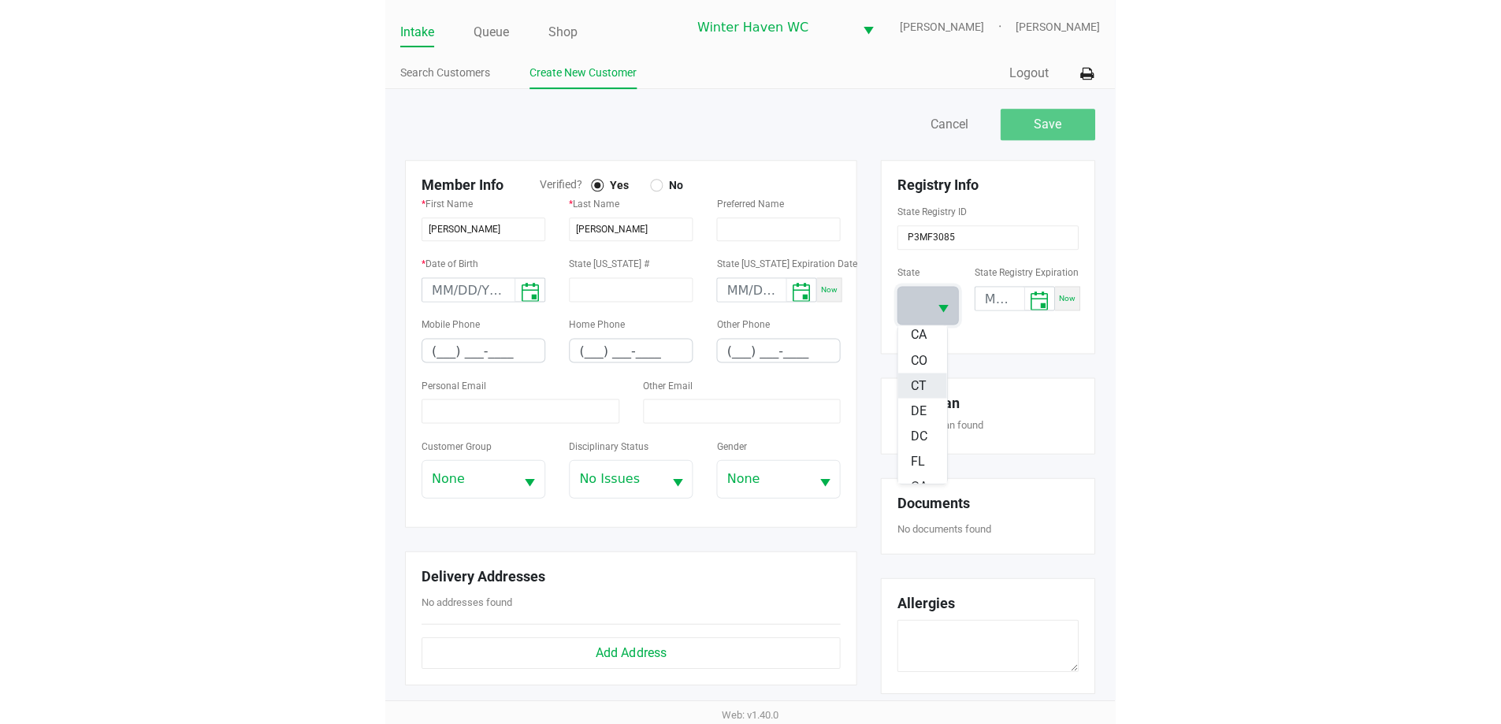
scroll to position [158, 0]
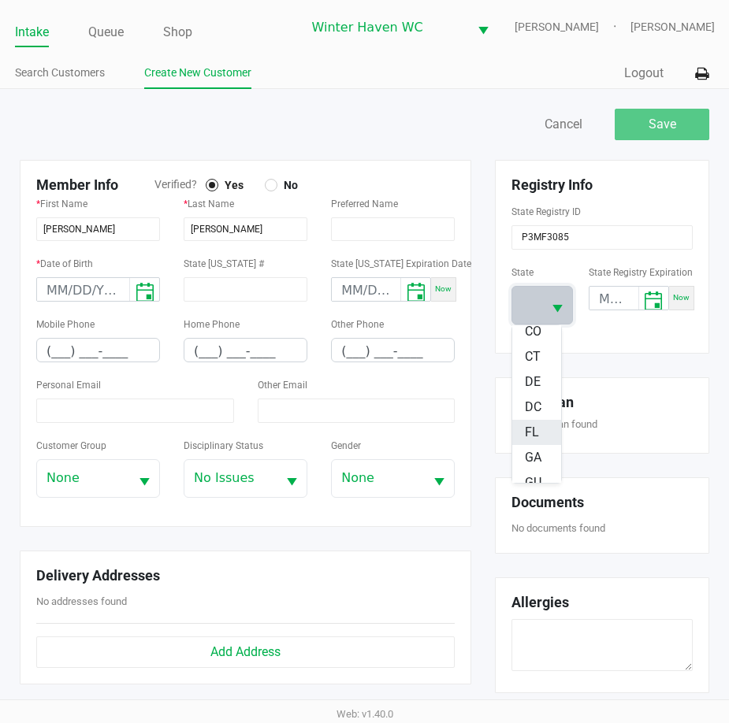
click at [532, 433] on span "FL" at bounding box center [532, 432] width 14 height 19
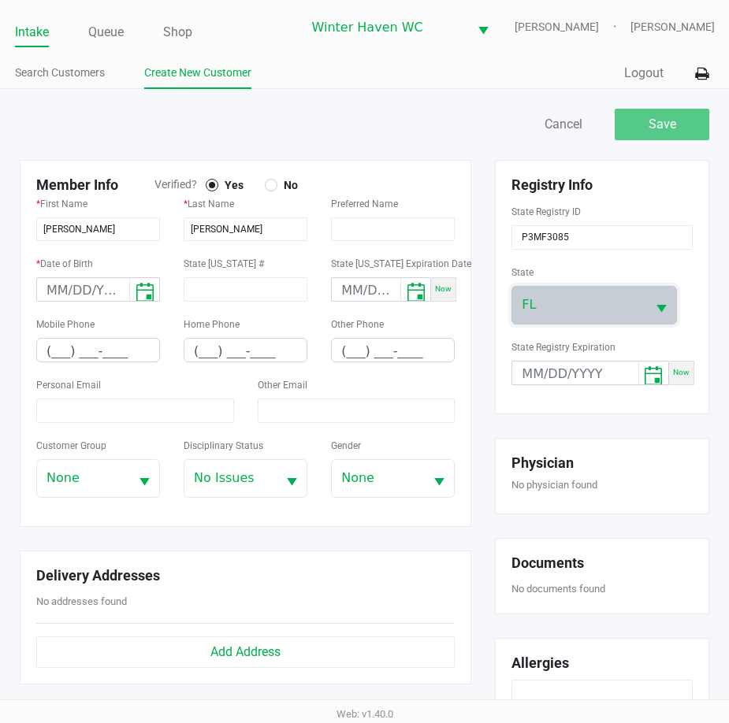
click at [555, 362] on div "Registry Info State Registry ID P3MF3085 State FL State Registry Expiration Now…" at bounding box center [602, 469] width 238 height 618
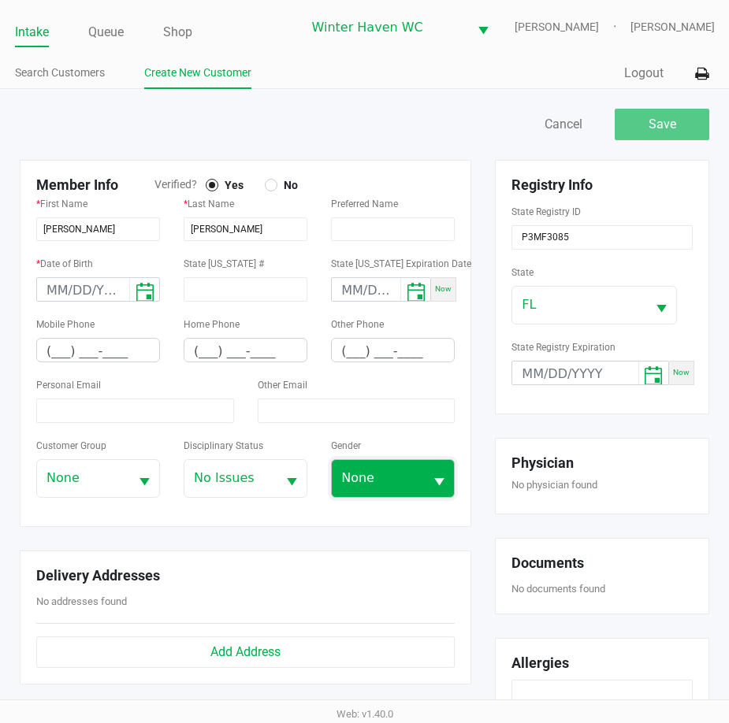
click at [381, 485] on span "None" at bounding box center [377, 478] width 73 height 19
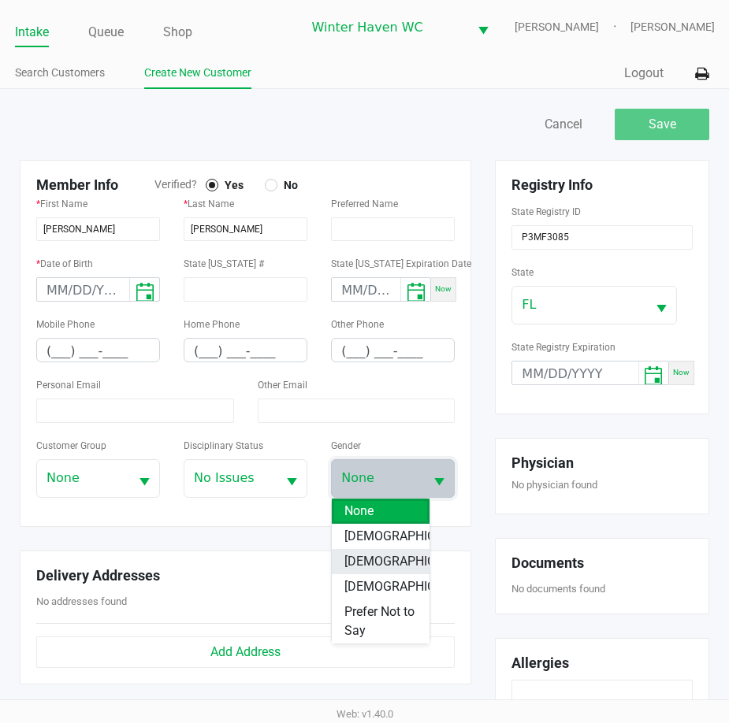
click at [392, 555] on li "Male" at bounding box center [381, 561] width 98 height 25
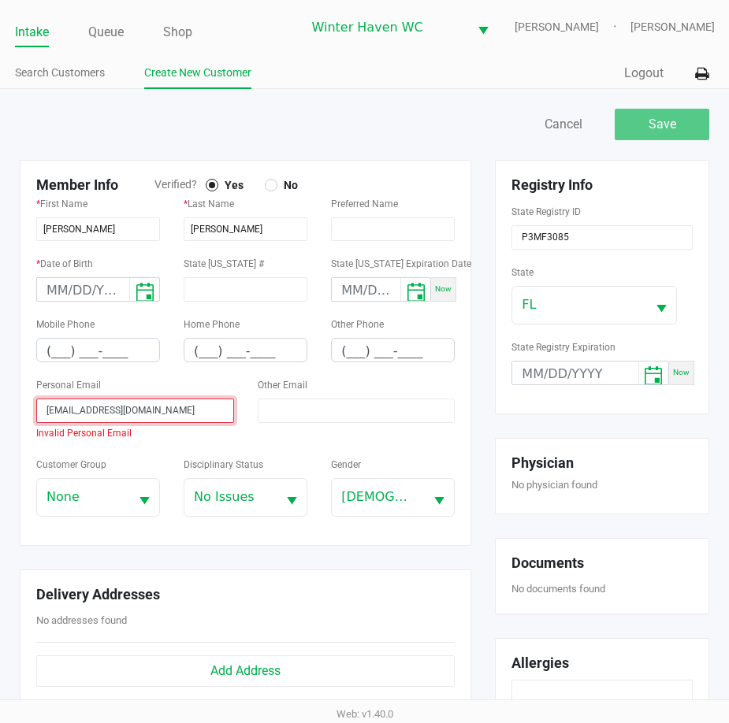
click at [48, 416] on input "babyjay1113@gmail.com" at bounding box center [135, 411] width 198 height 24
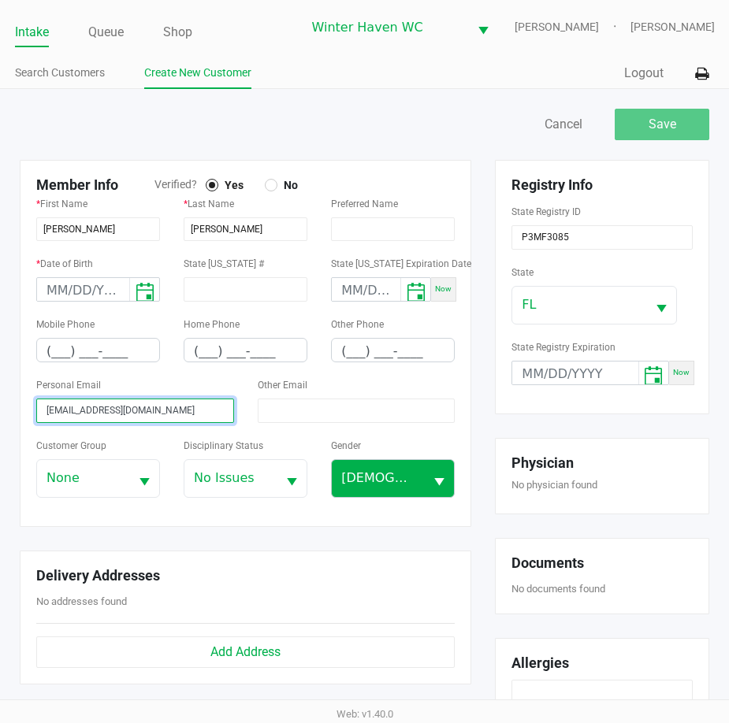
type input "babyjay1113@gmail.com"
click at [360, 483] on span "Male" at bounding box center [377, 478] width 73 height 19
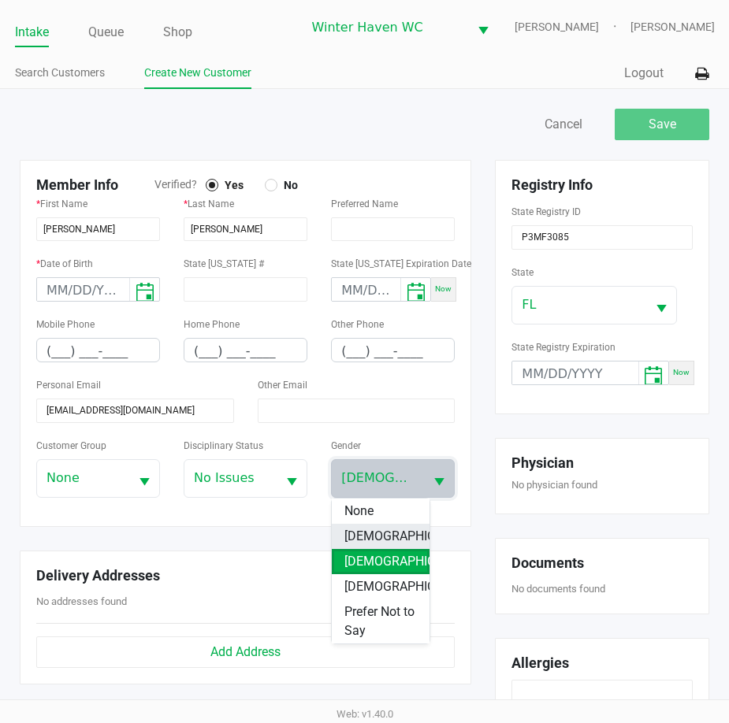
click at [407, 533] on li "Female" at bounding box center [381, 536] width 98 height 25
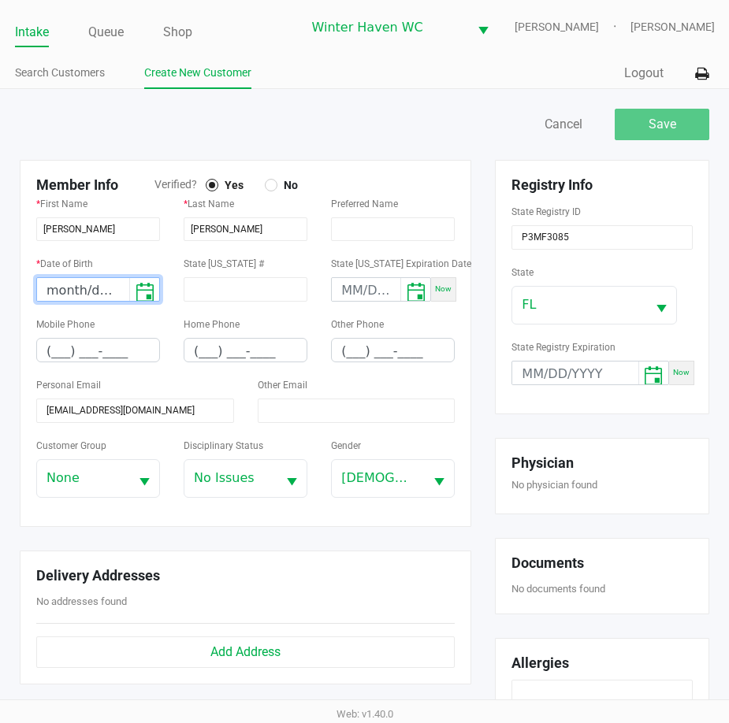
click at [63, 295] on input "month/day/year" at bounding box center [83, 290] width 92 height 24
type input "11/13/1991"
click at [66, 354] on input "(___) ___-____" at bounding box center [98, 351] width 122 height 24
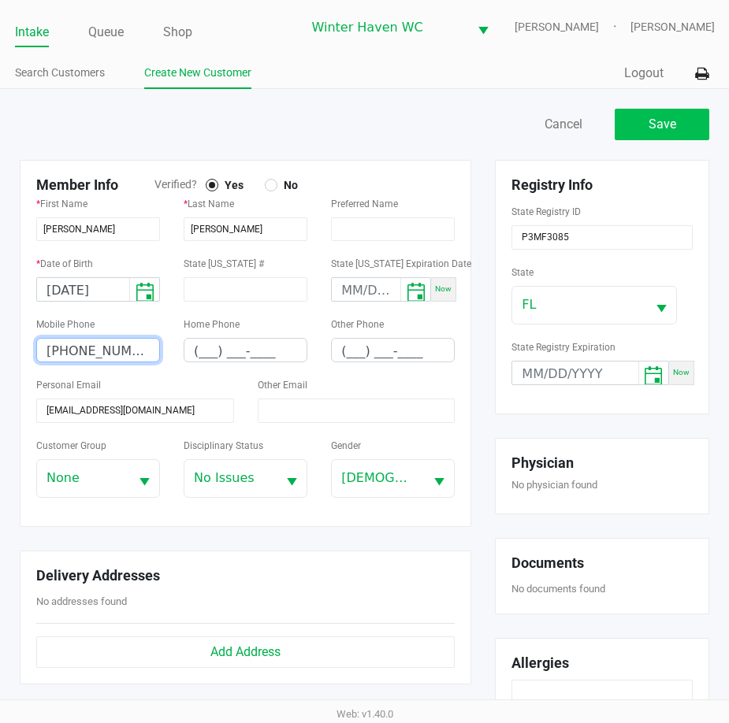
type input "(863) 308-6157"
click at [664, 138] on button "Save" at bounding box center [661, 125] width 95 height 32
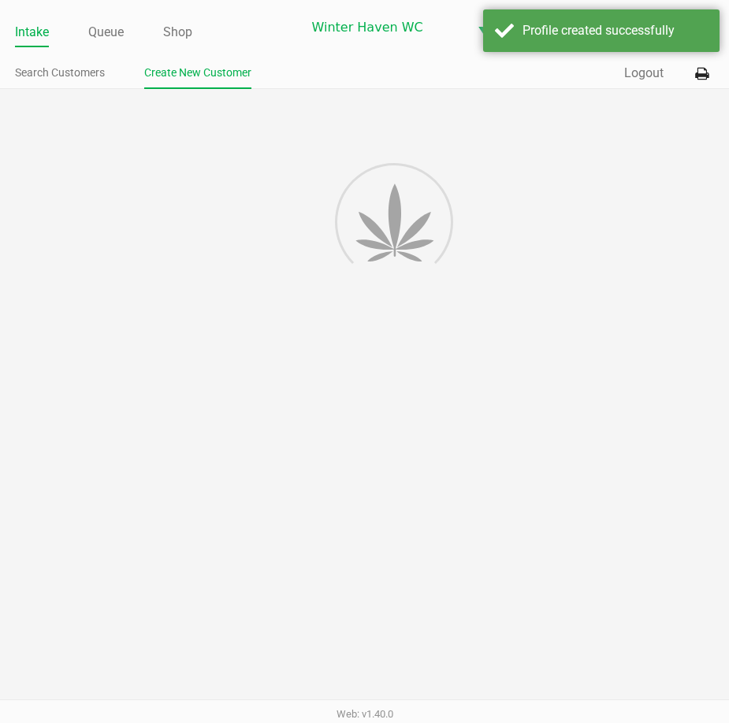
type input "---"
type input "( __) ___-____"
type input "---"
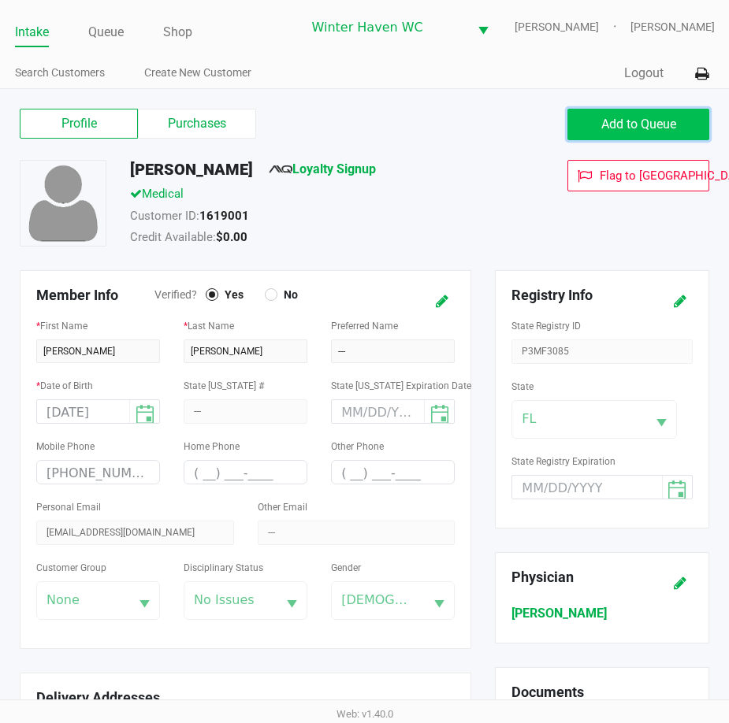
click at [638, 125] on span "Add to Queue" at bounding box center [638, 124] width 75 height 15
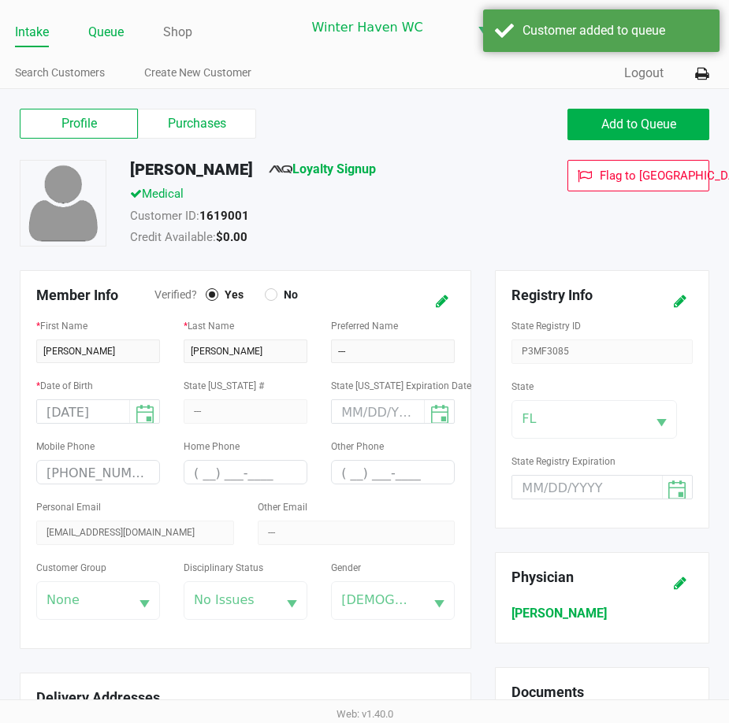
click at [108, 32] on link "Queue" at bounding box center [105, 32] width 35 height 22
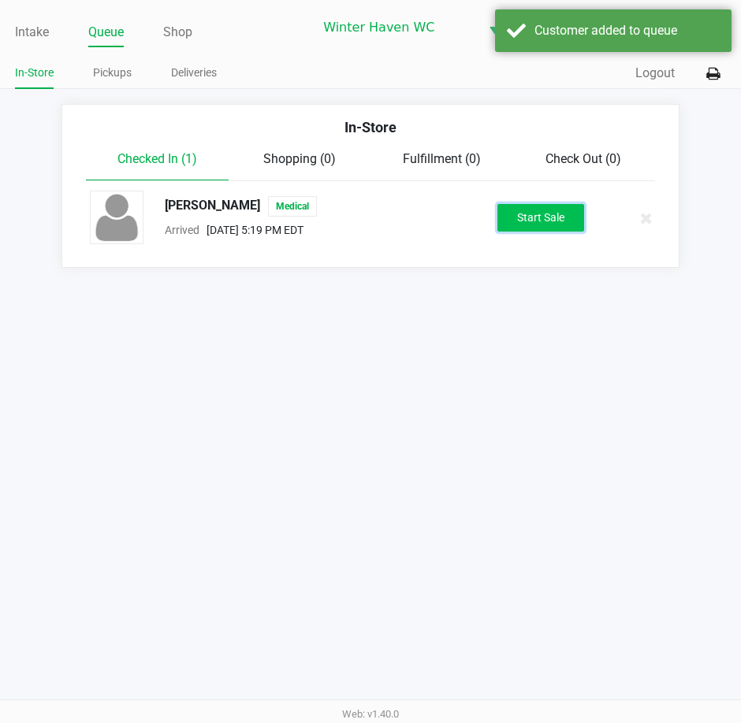
click at [522, 228] on button "Start Sale" at bounding box center [540, 218] width 87 height 28
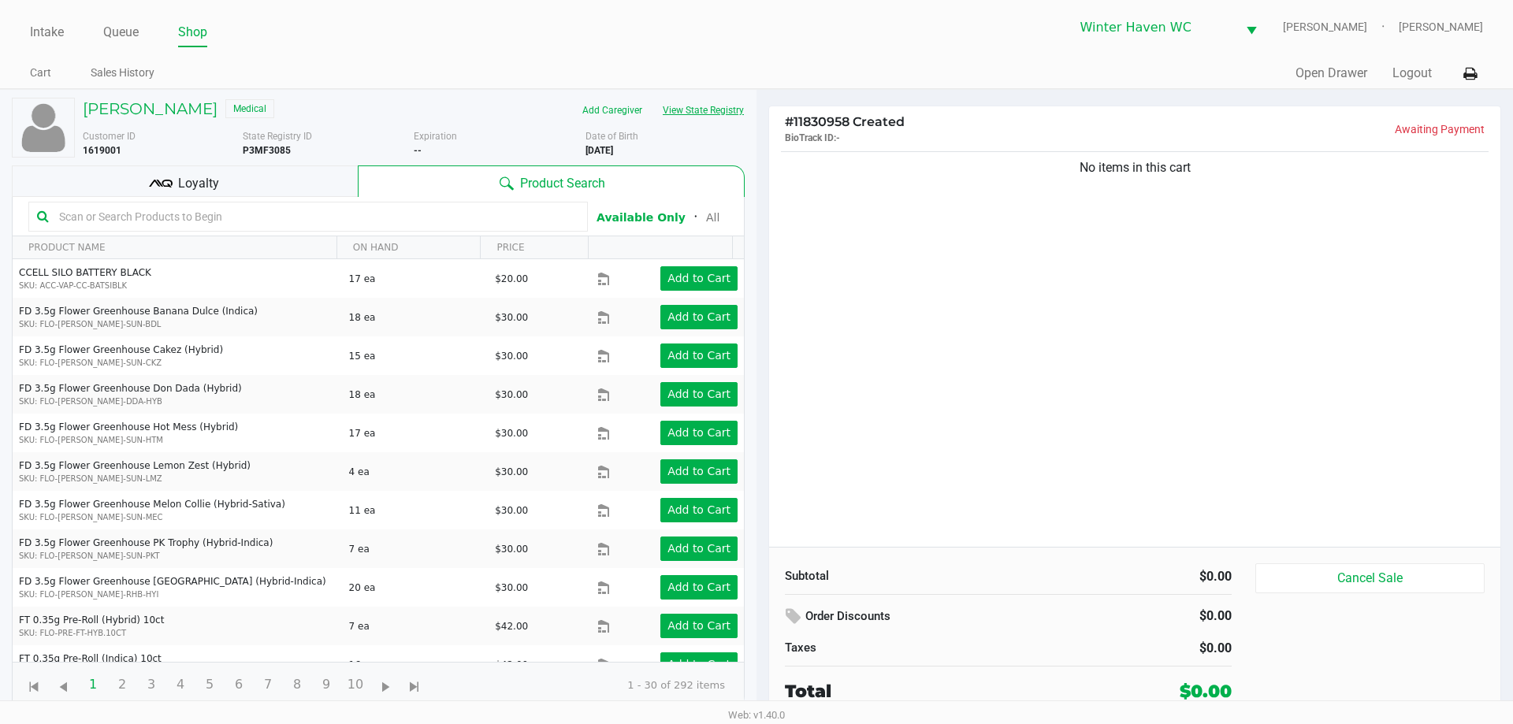
click at [729, 109] on button "View State Registry" at bounding box center [698, 110] width 92 height 25
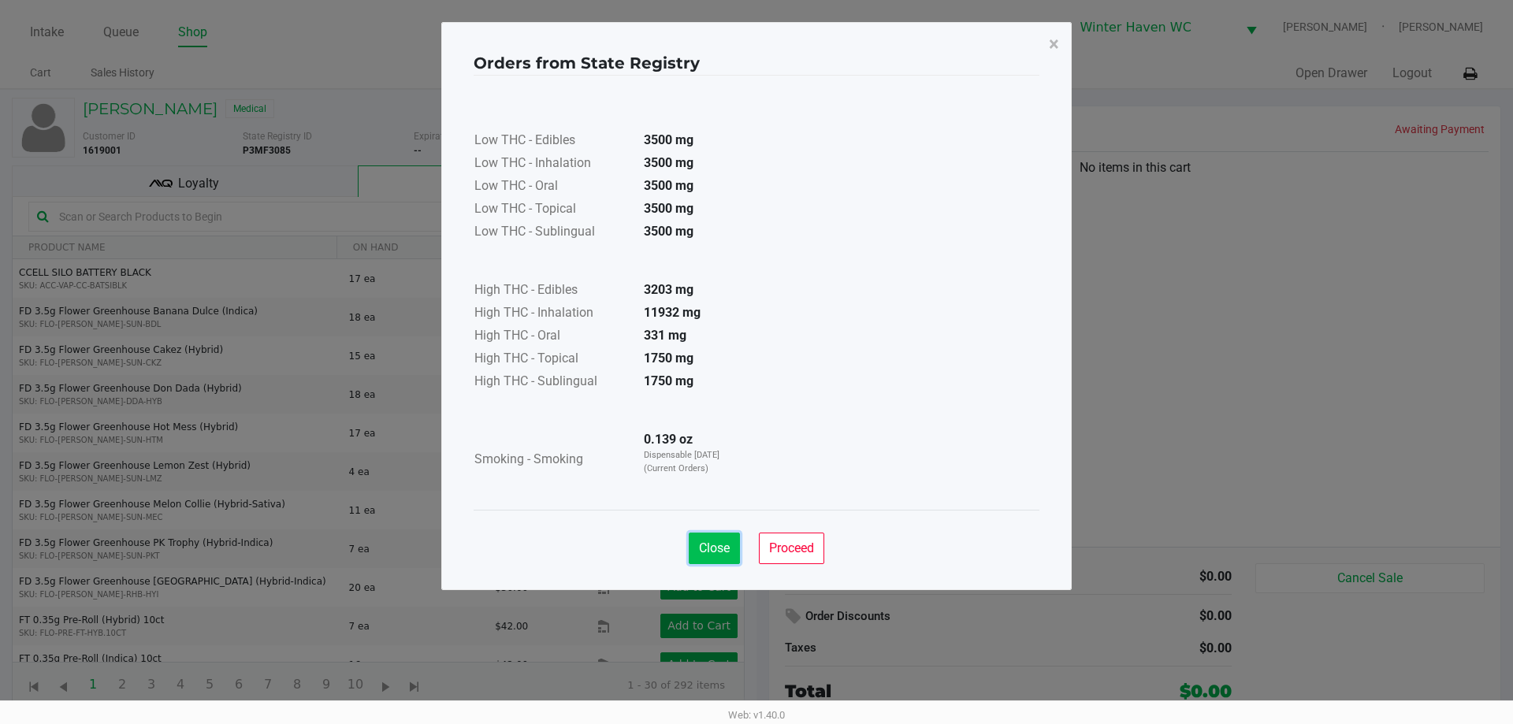
click at [722, 545] on span "Close" at bounding box center [714, 547] width 31 height 15
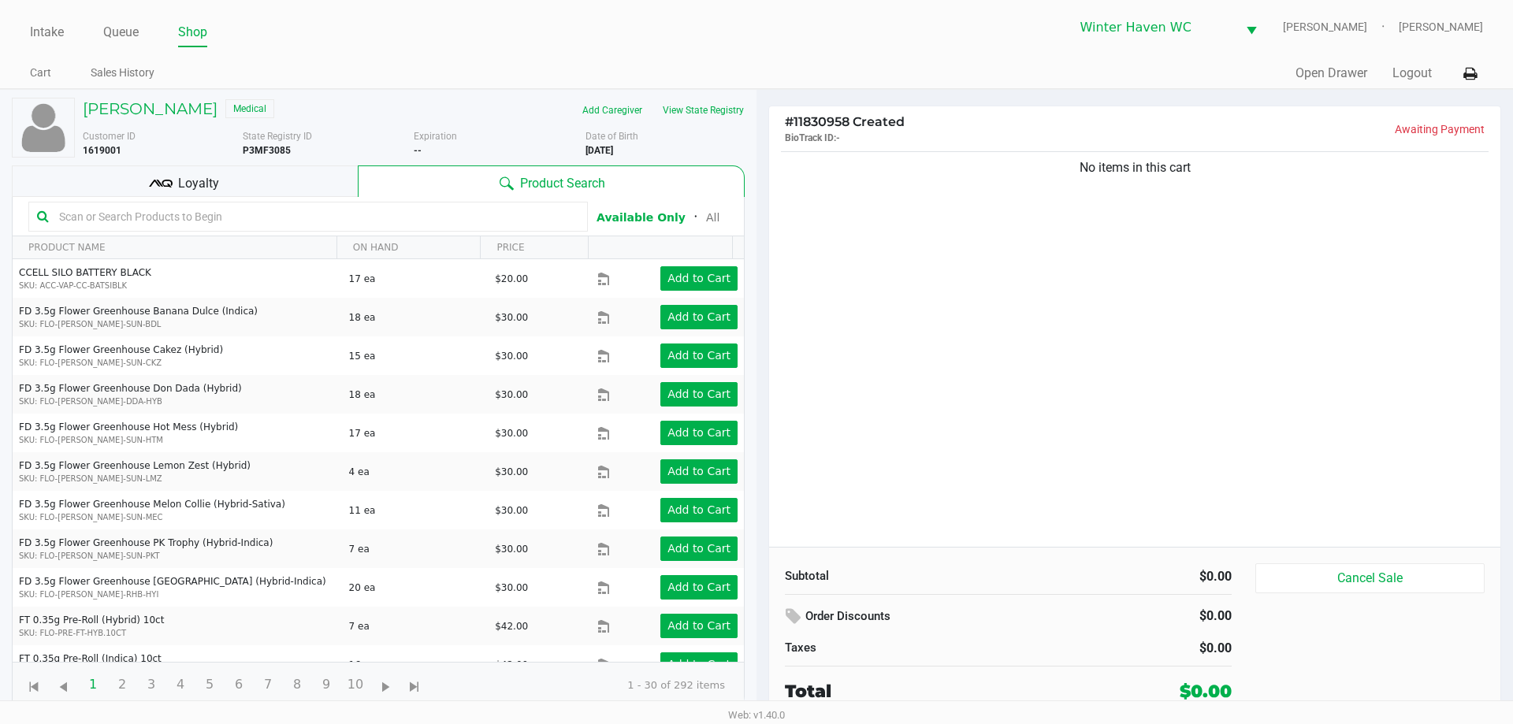
click at [276, 227] on input "text" at bounding box center [316, 217] width 526 height 24
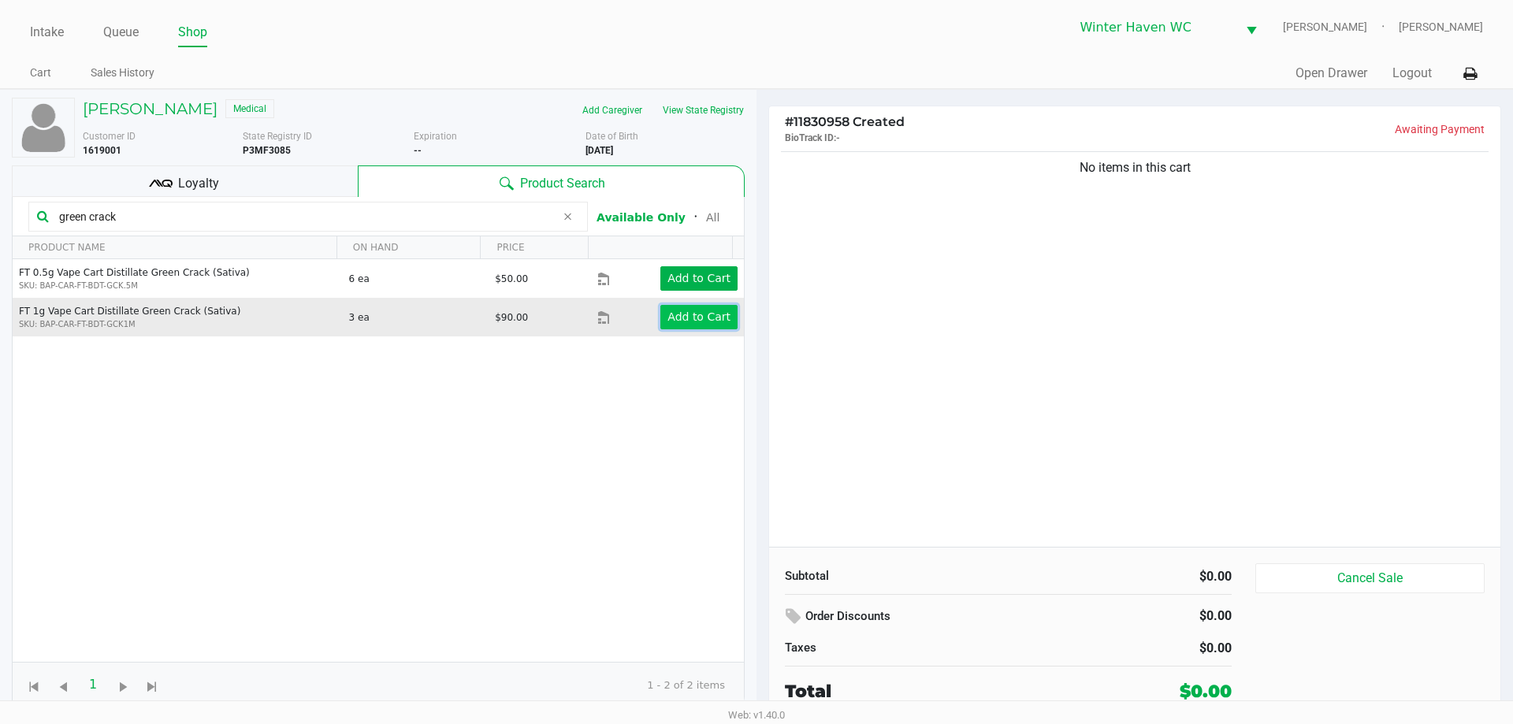
click at [700, 310] on app-button-loader "Add to Cart" at bounding box center [698, 316] width 63 height 13
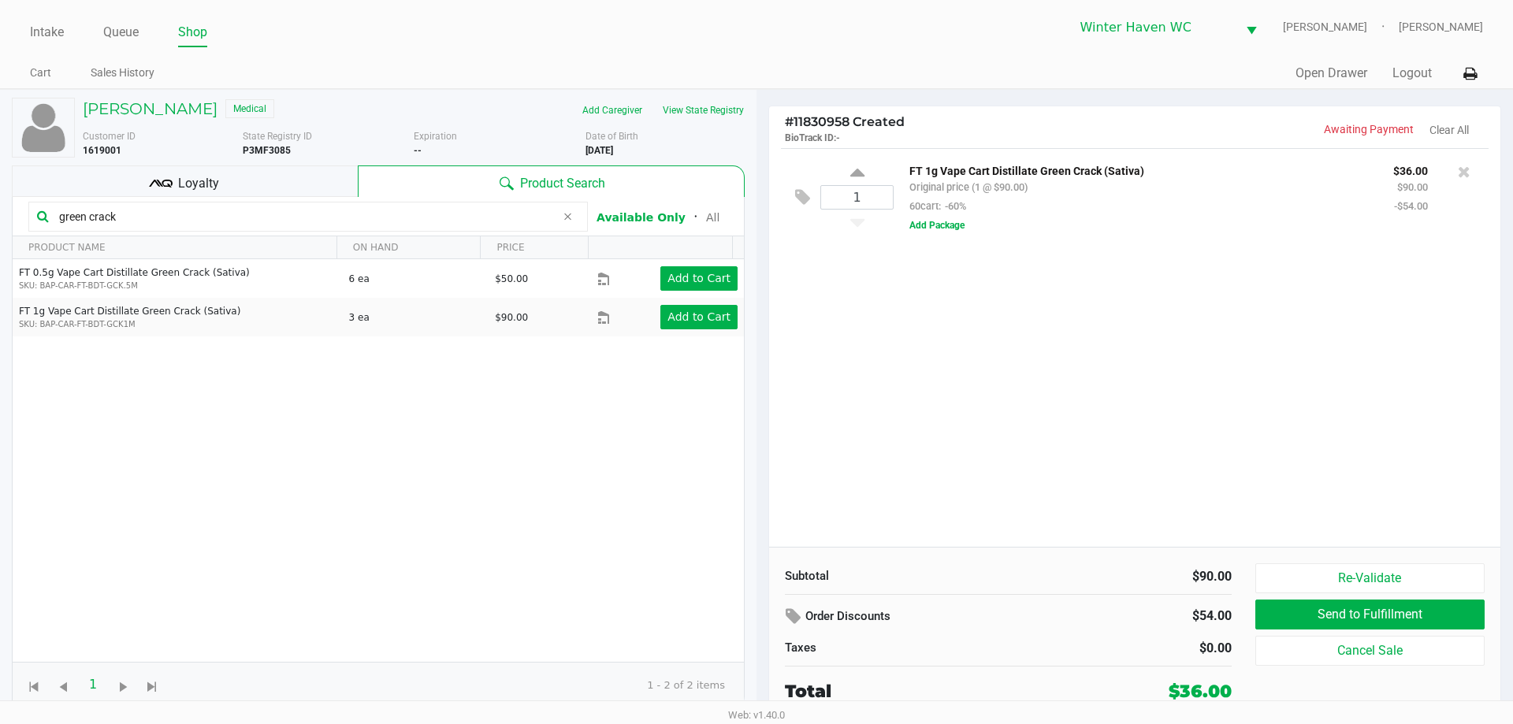
drag, startPoint x: 252, startPoint y: 206, endPoint x: 247, endPoint y: 214, distance: 9.9
click at [252, 210] on input "green crack" at bounding box center [304, 217] width 503 height 24
click at [247, 214] on input "green crack" at bounding box center [304, 217] width 503 height 24
type input "g"
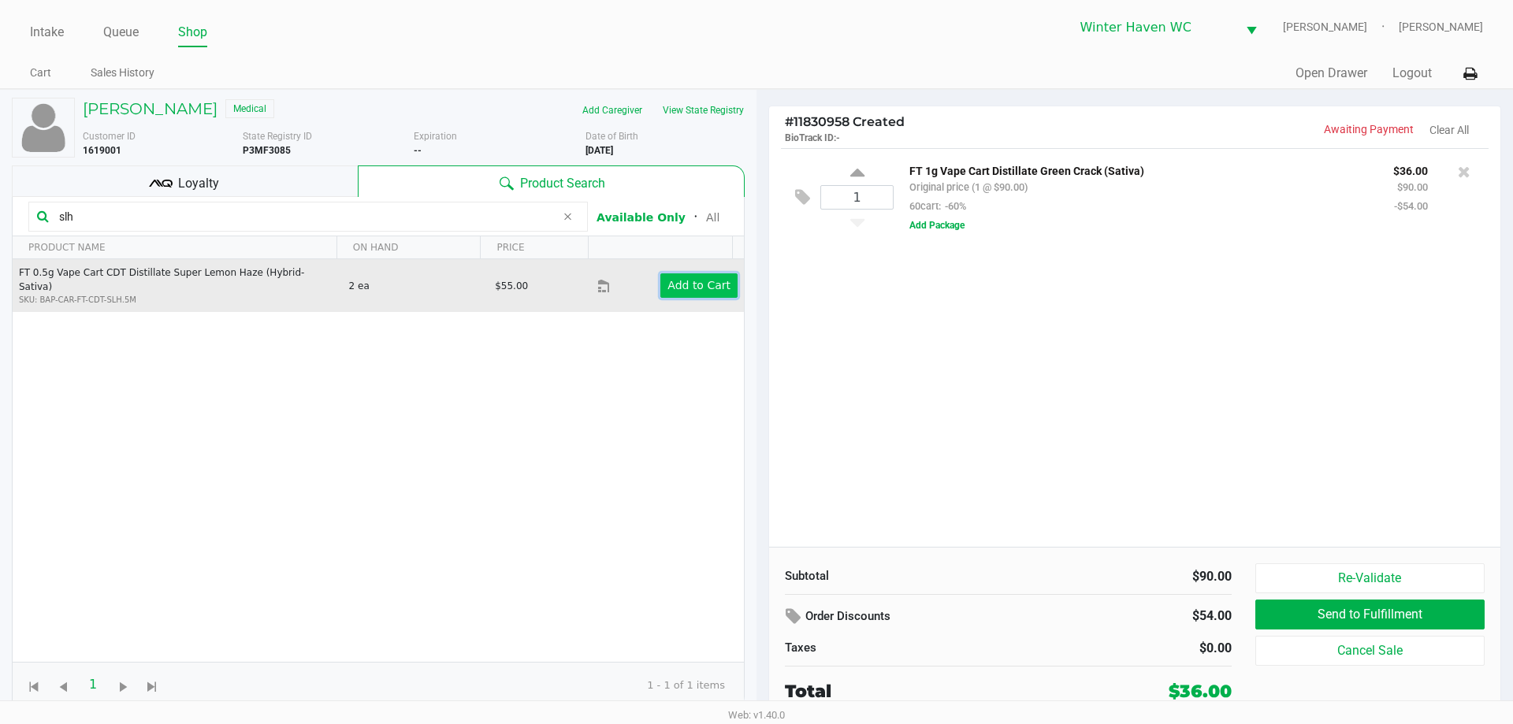
click at [709, 279] on app-button-loader "Add to Cart" at bounding box center [698, 285] width 63 height 13
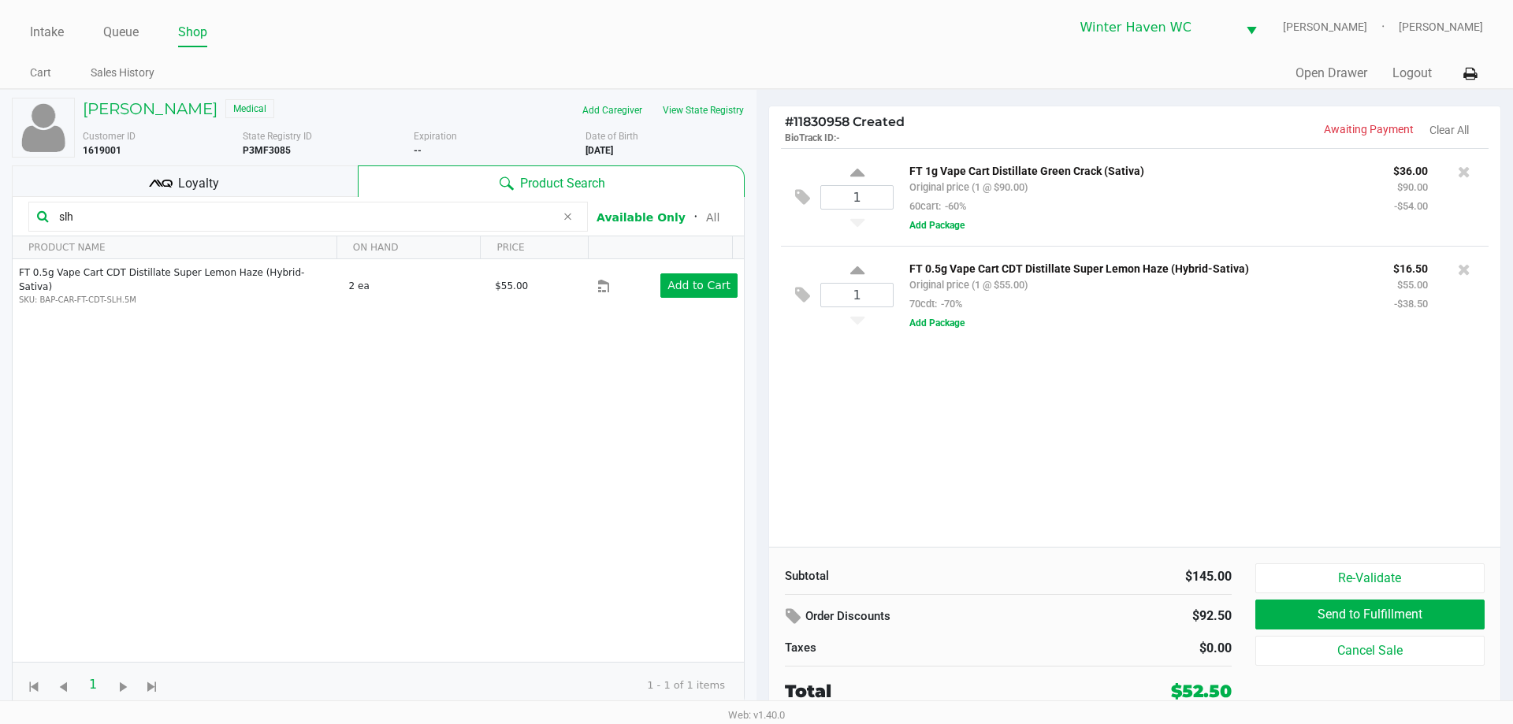
click at [248, 213] on input "slh" at bounding box center [304, 217] width 503 height 24
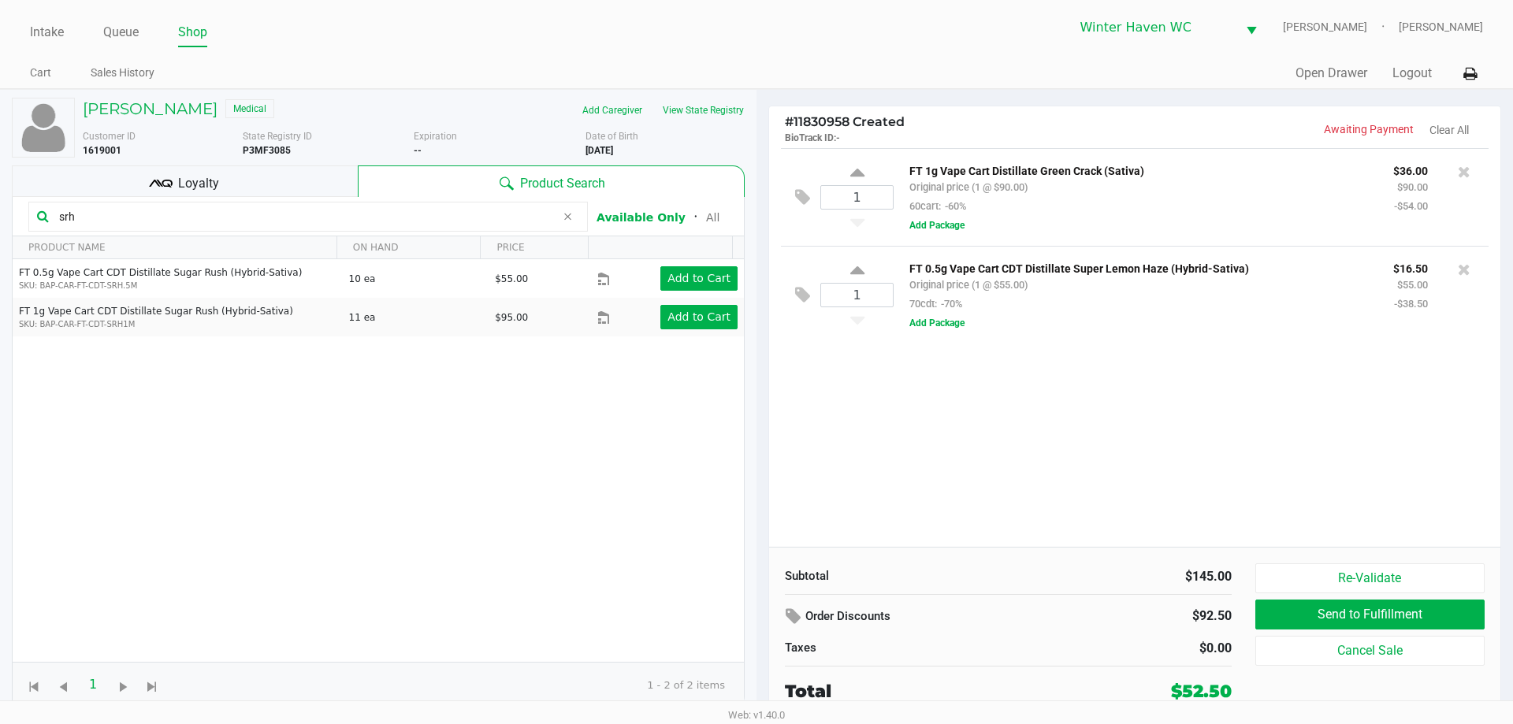
type input "srh"
click at [139, 196] on div "Loyalty" at bounding box center [185, 181] width 346 height 32
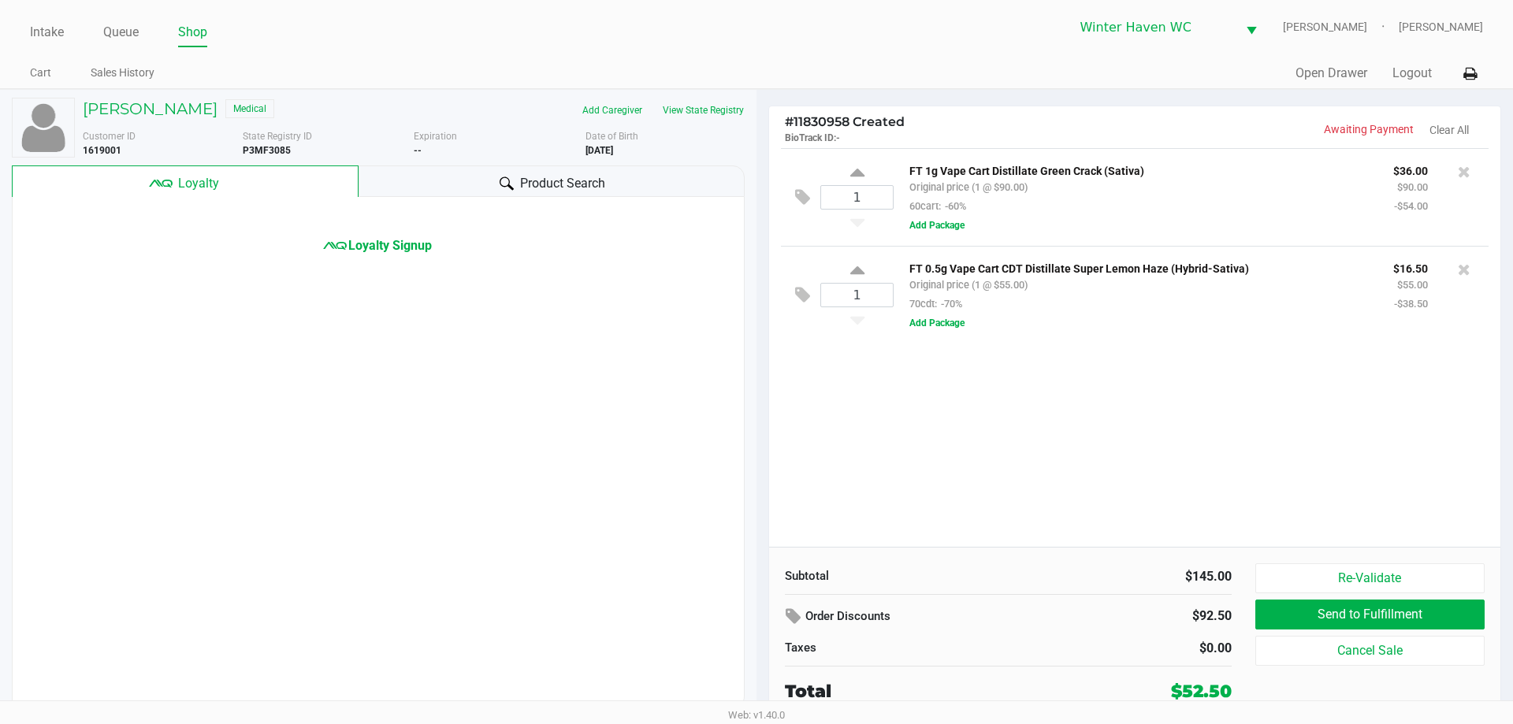
click at [127, 209] on div "Loyalty Signup" at bounding box center [378, 226] width 731 height 58
click at [579, 177] on span "Product Search" at bounding box center [562, 183] width 85 height 19
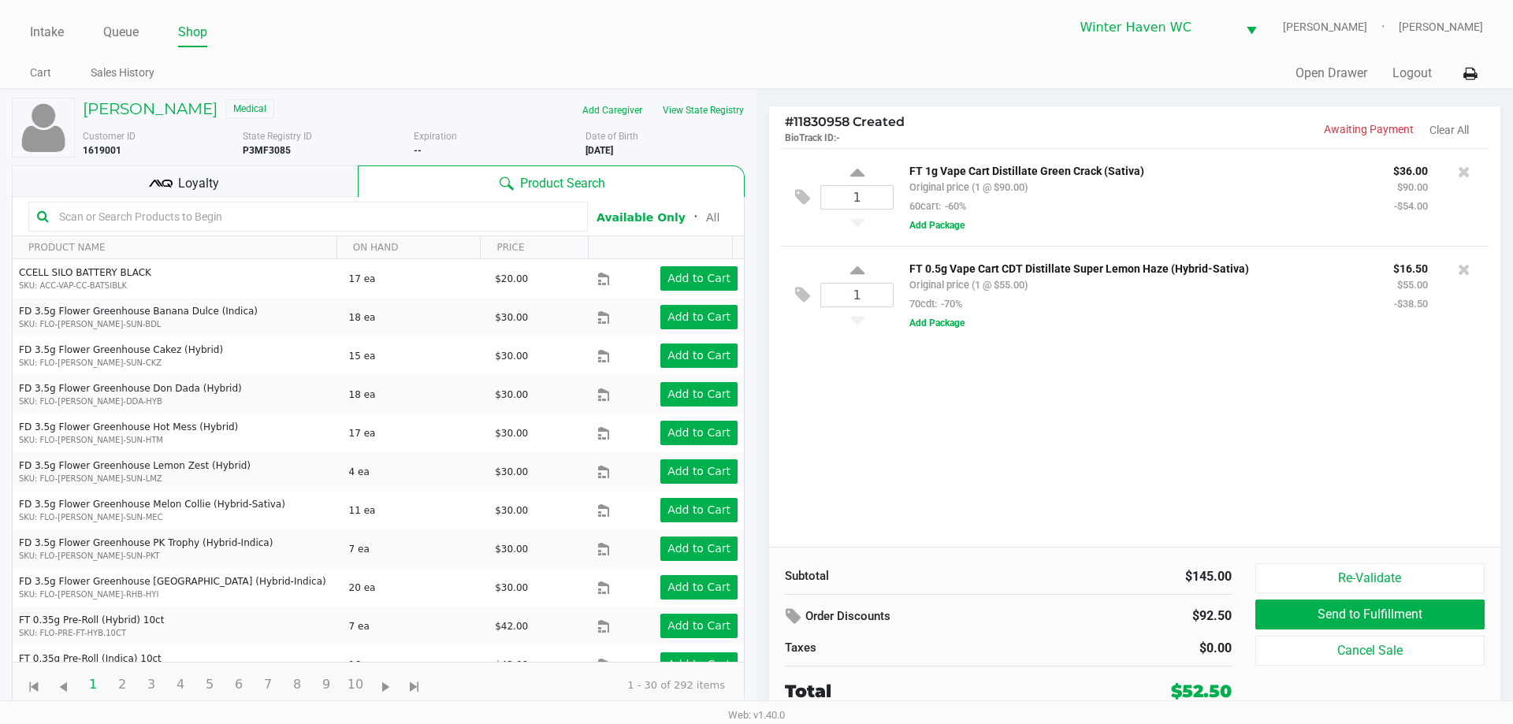
click at [210, 225] on input "text" at bounding box center [316, 217] width 526 height 24
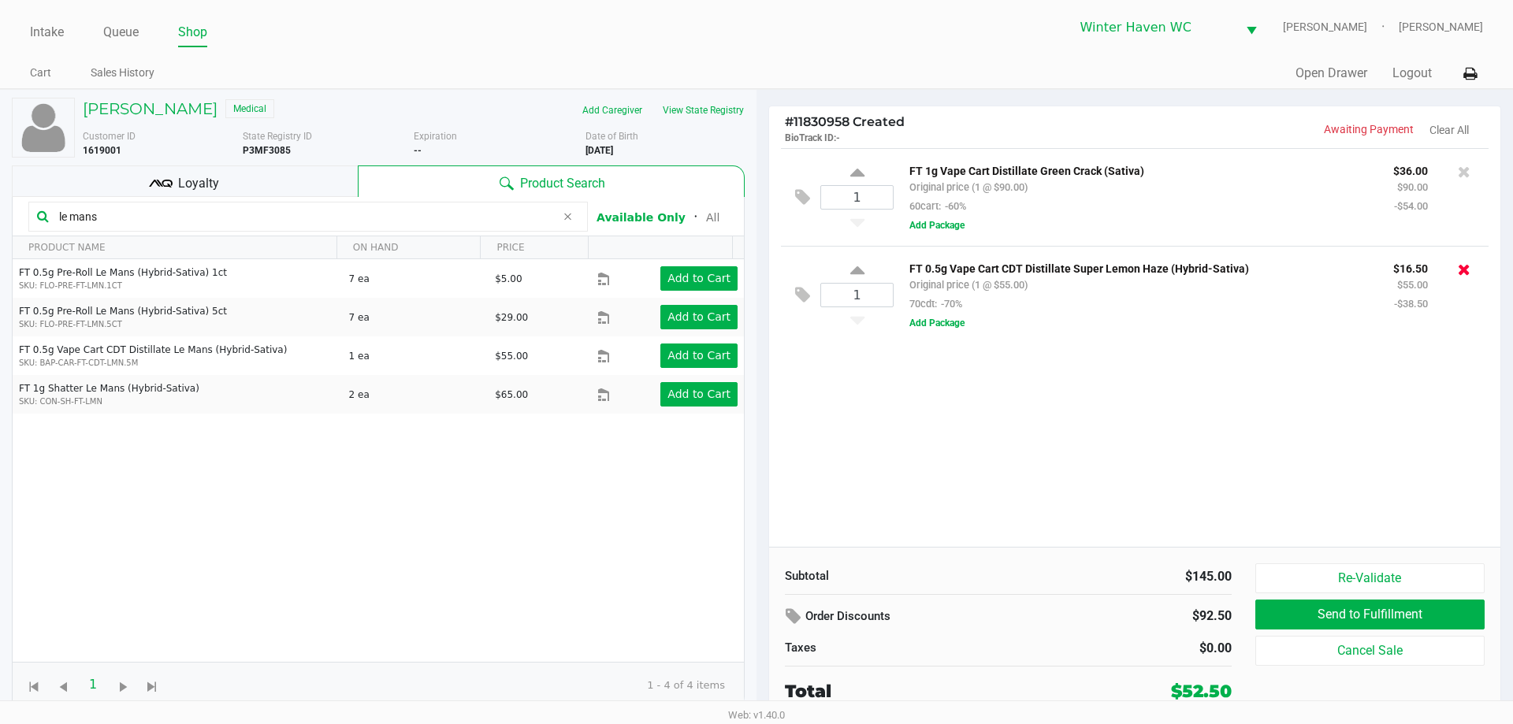
click at [1465, 269] on icon at bounding box center [1463, 270] width 13 height 16
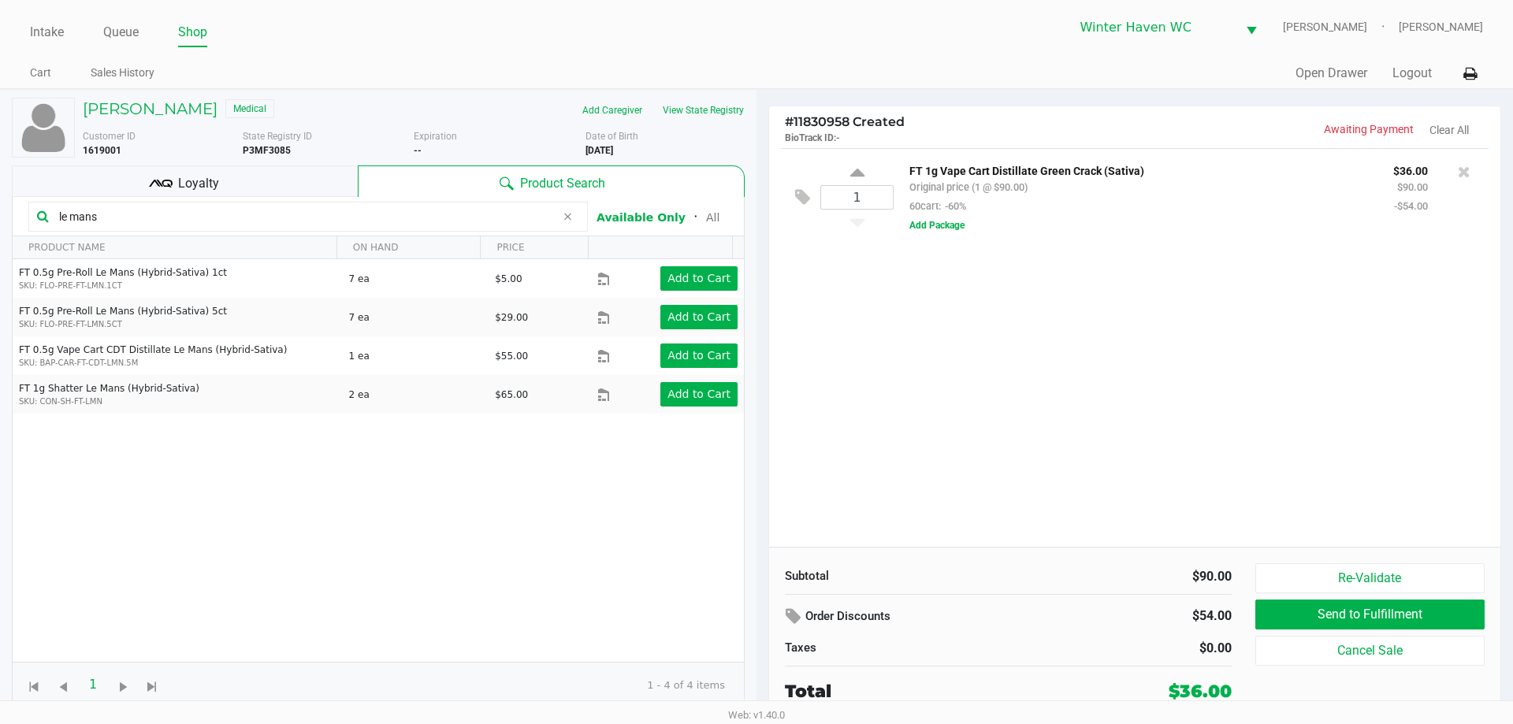
click at [153, 219] on input "le mans" at bounding box center [304, 217] width 503 height 24
click at [153, 214] on input "le mans" at bounding box center [304, 217] width 503 height 24
drag, startPoint x: 153, startPoint y: 214, endPoint x: 159, endPoint y: 203, distance: 12.7
click at [158, 205] on input "le mans" at bounding box center [304, 217] width 503 height 24
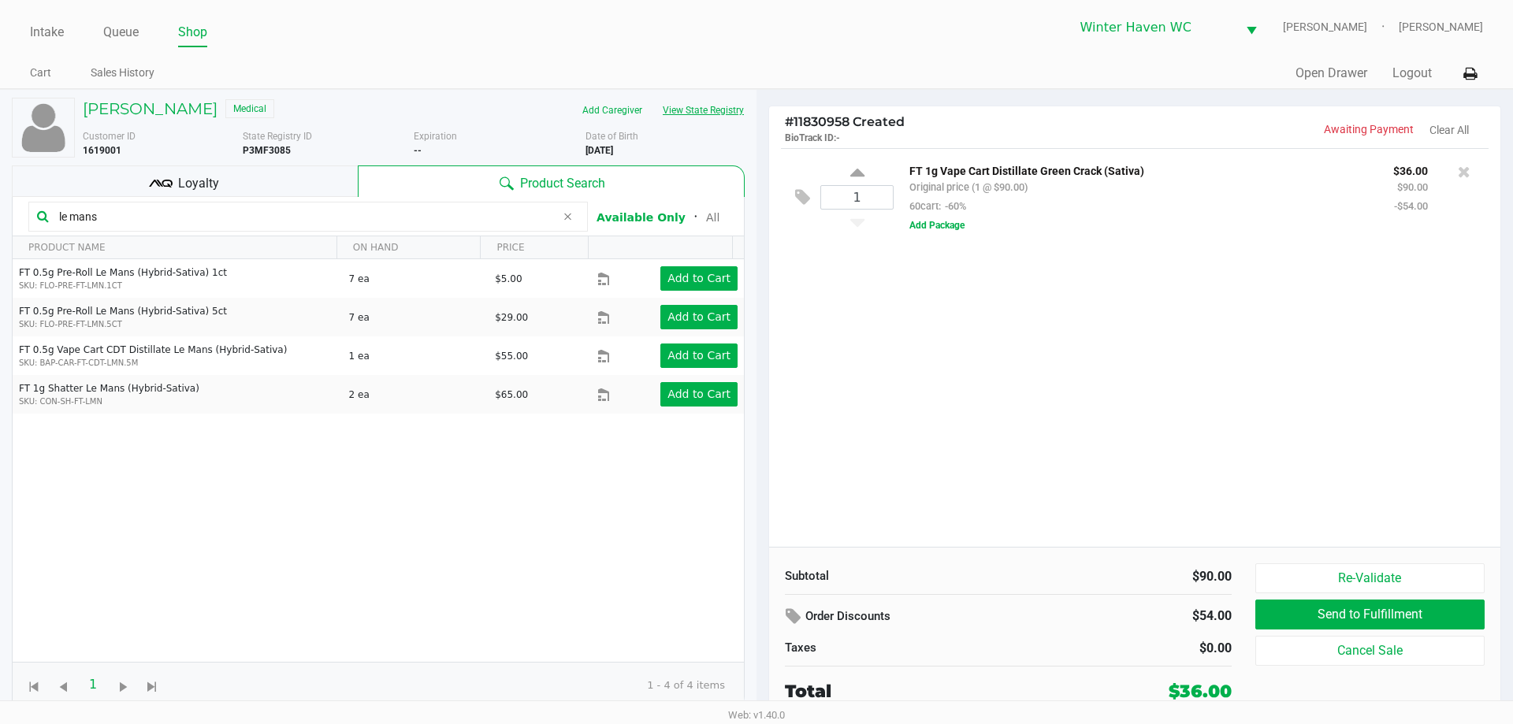
click at [698, 119] on button "View State Registry" at bounding box center [698, 110] width 92 height 25
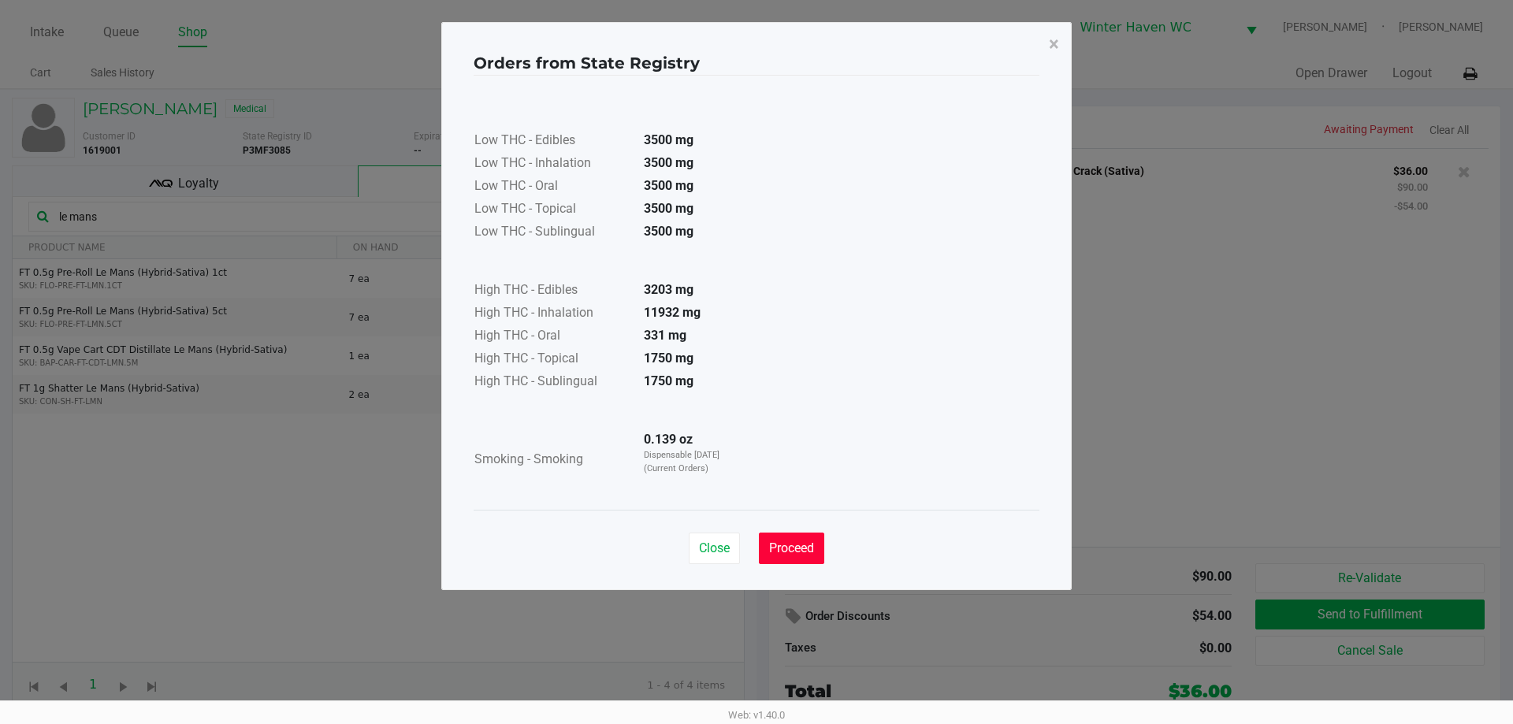
click at [807, 553] on span "Proceed" at bounding box center [791, 547] width 45 height 15
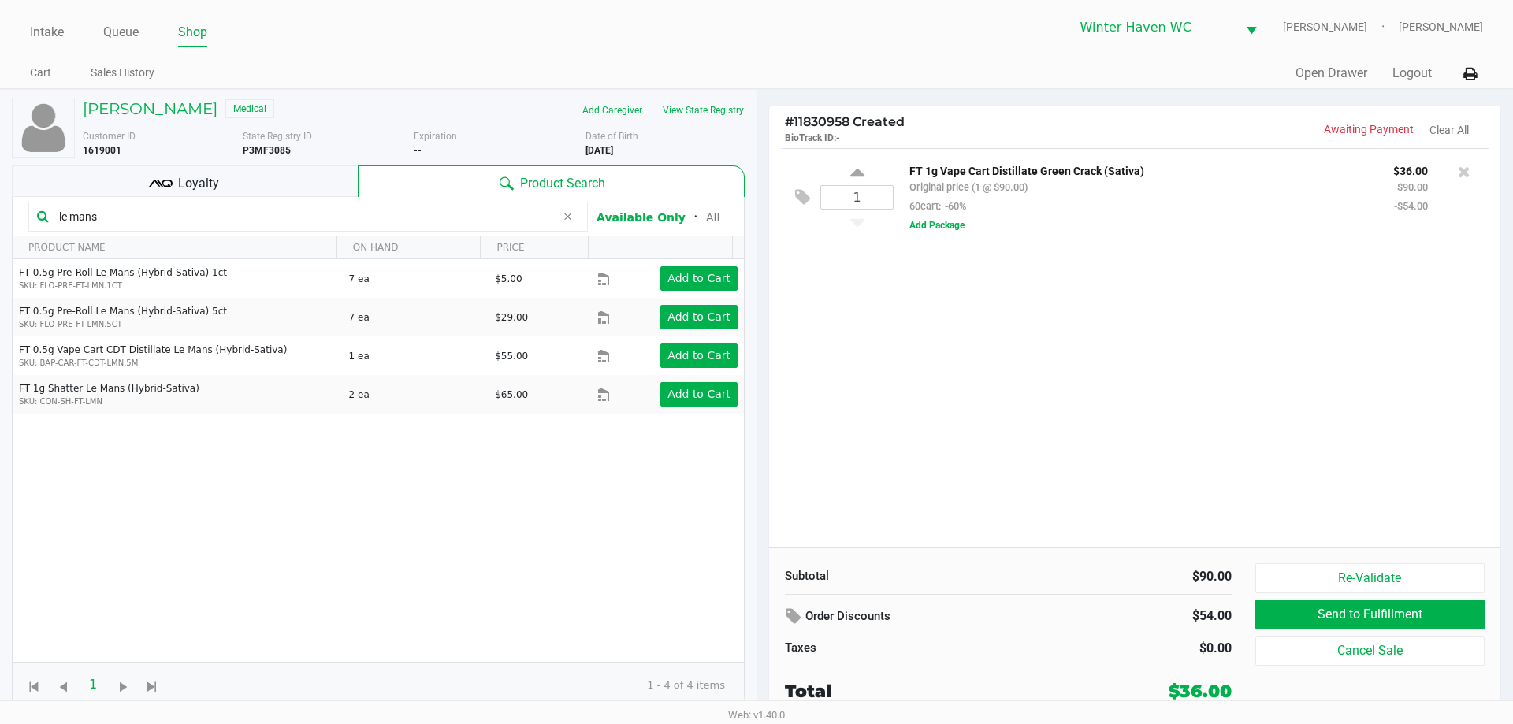
click at [213, 213] on input "le mans" at bounding box center [304, 217] width 503 height 24
type input "l"
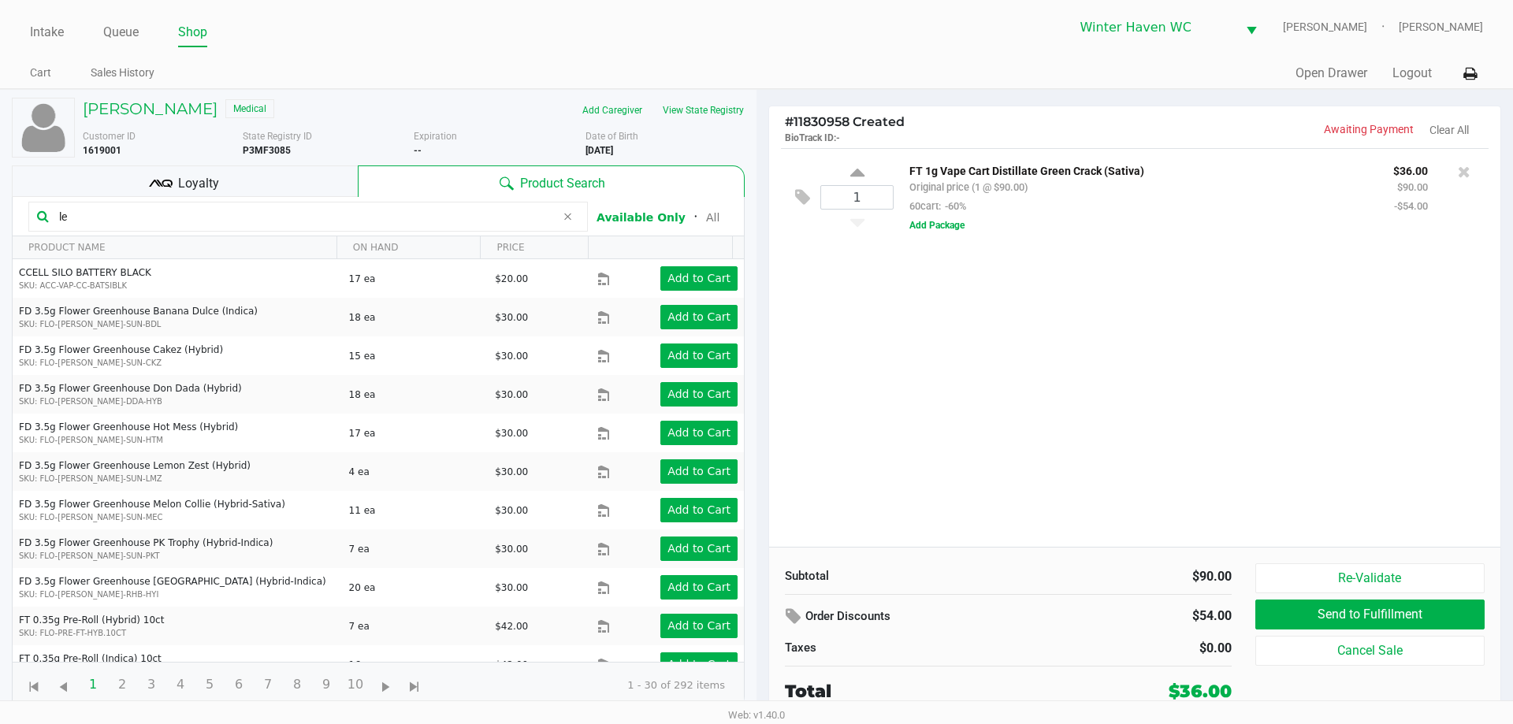
type input "l"
click at [262, 217] on input "text" at bounding box center [316, 217] width 526 height 24
click at [261, 214] on input "text" at bounding box center [316, 217] width 526 height 24
click at [292, 208] on input "text" at bounding box center [316, 217] width 526 height 24
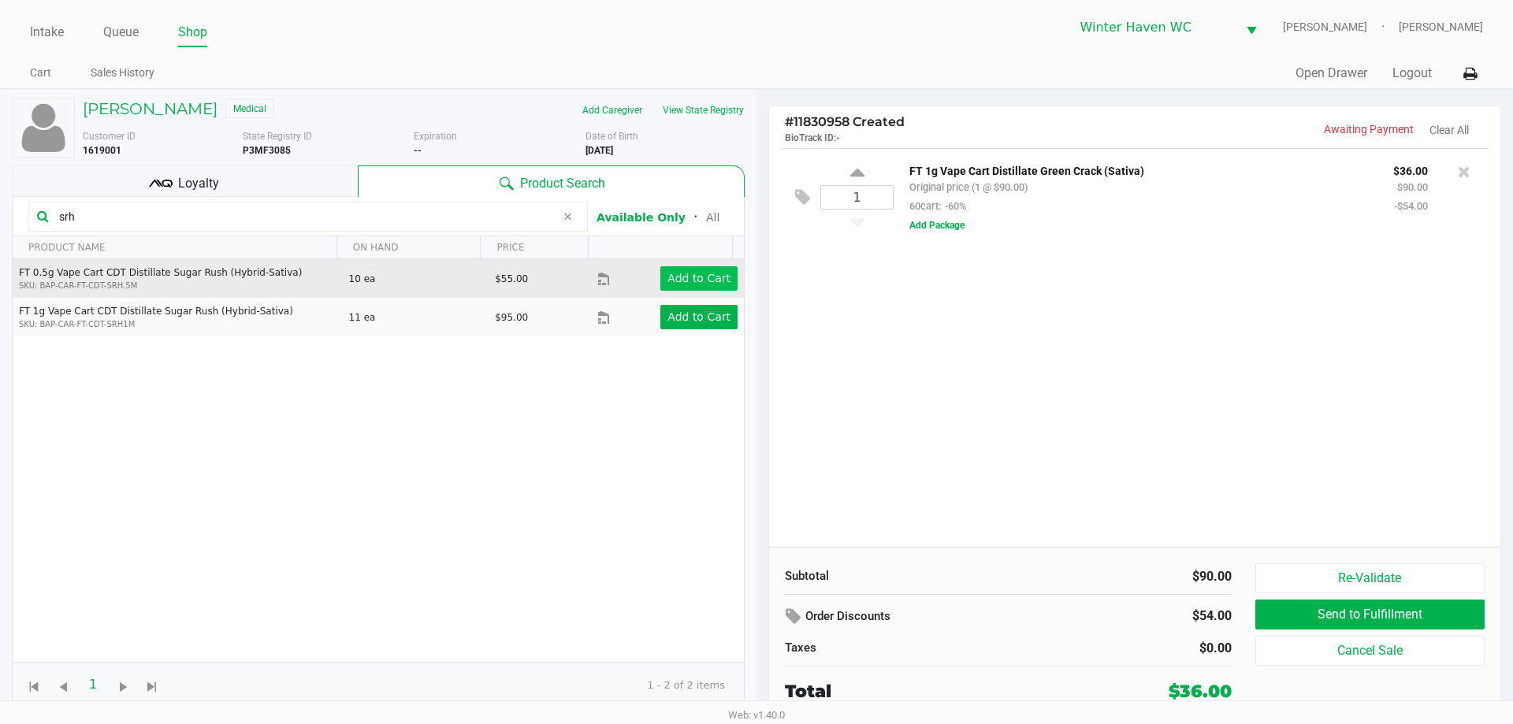
type input "srh"
click at [700, 279] on app-button-loader "Add to Cart" at bounding box center [698, 278] width 63 height 13
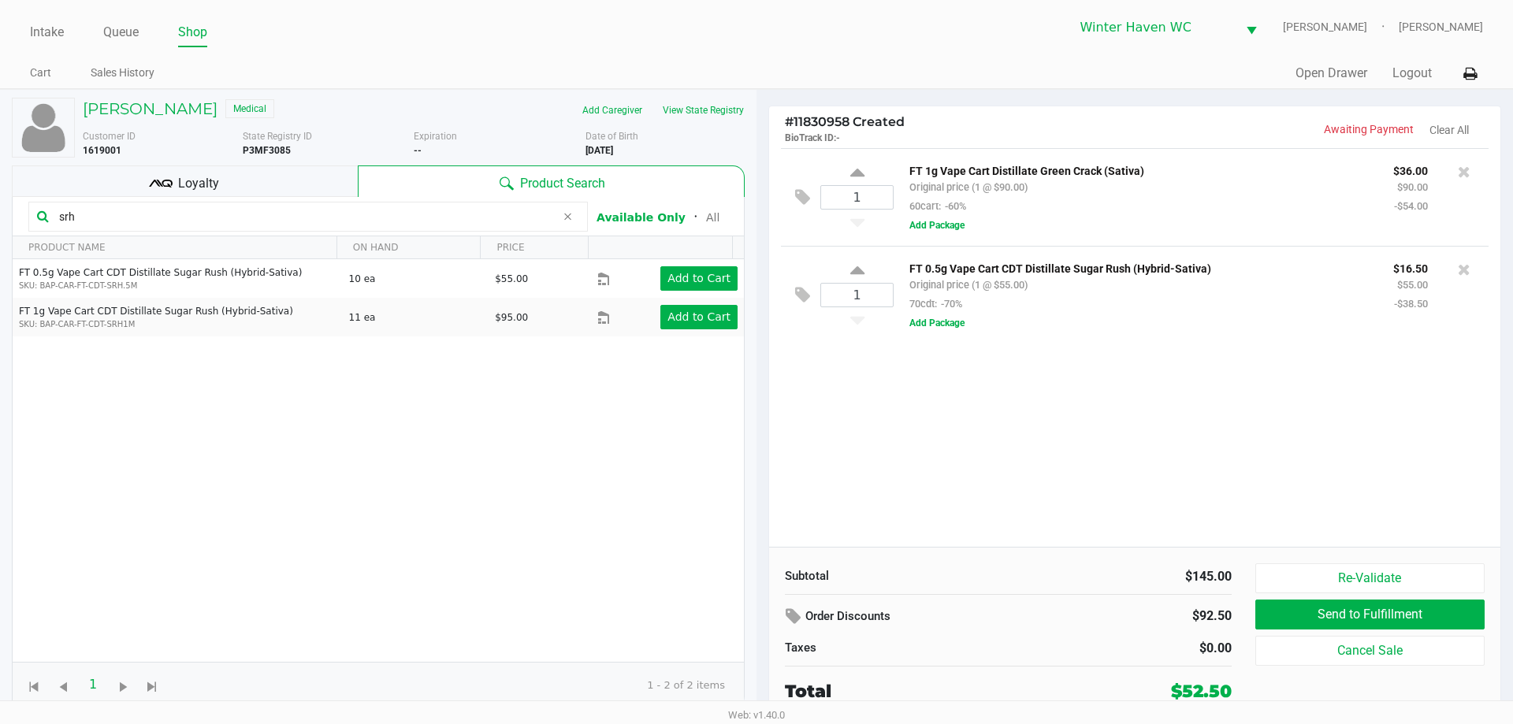
click at [165, 185] on icon at bounding box center [161, 184] width 24 height 24
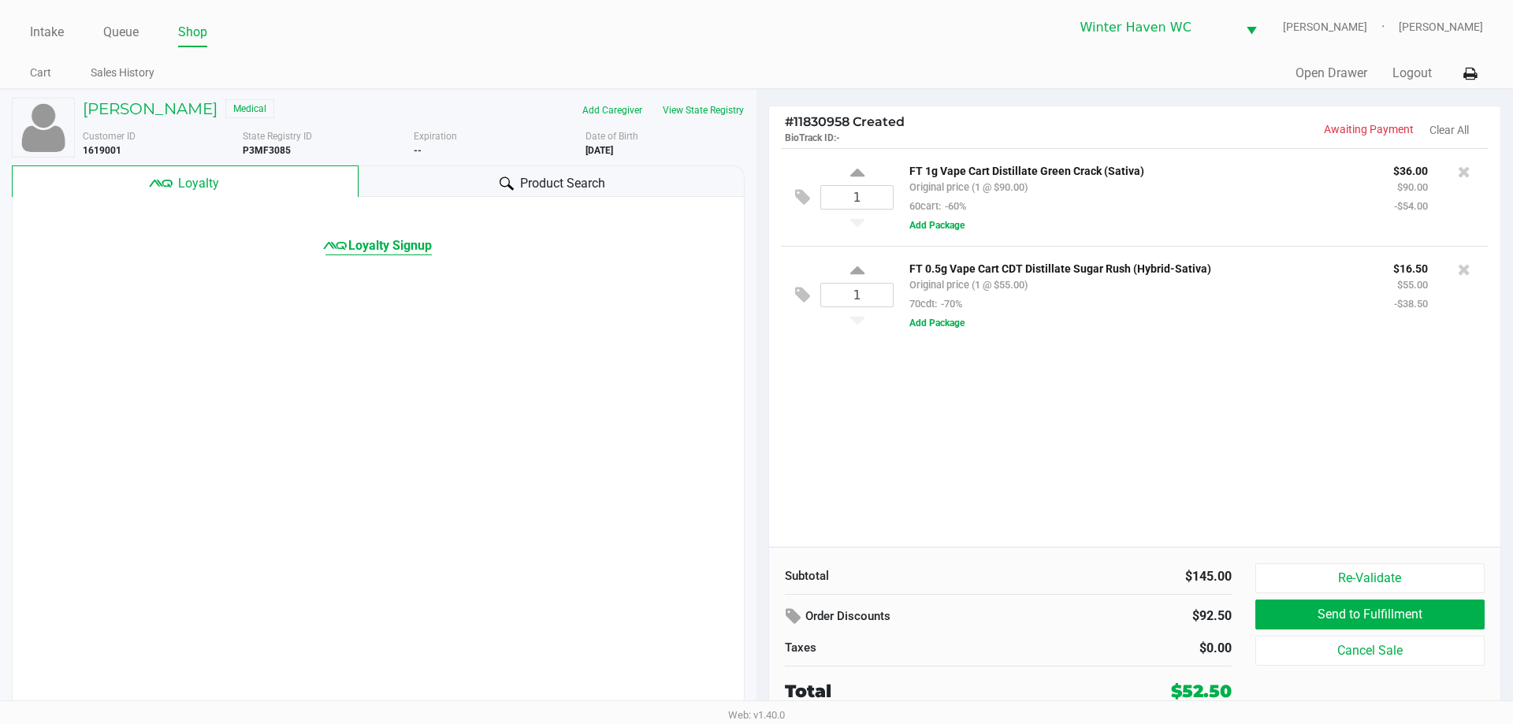
click at [389, 247] on span "Loyalty Signup" at bounding box center [390, 245] width 84 height 19
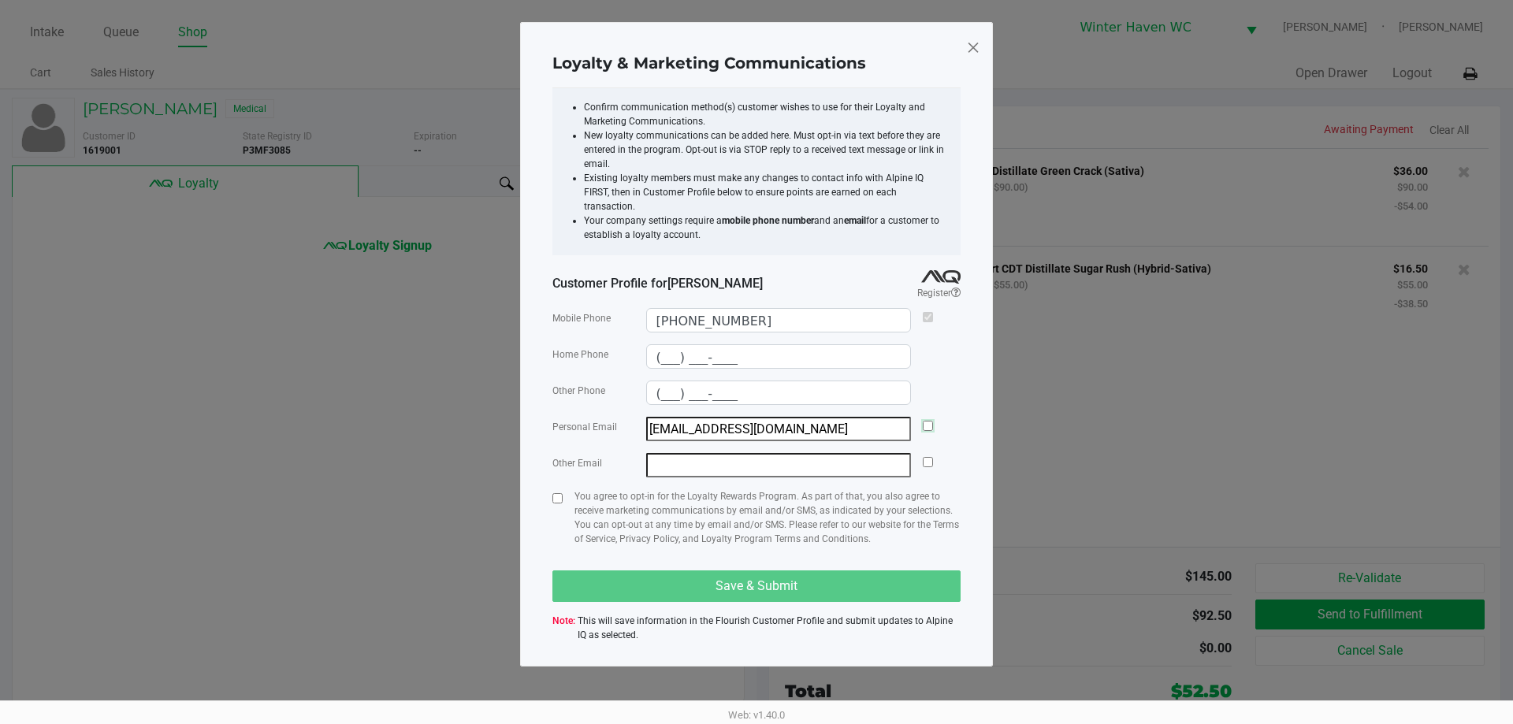
click at [927, 421] on input "checkbox" at bounding box center [927, 426] width 10 height 10
checkbox input "true"
drag, startPoint x: 558, startPoint y: 483, endPoint x: 572, endPoint y: 490, distance: 15.9
click at [560, 493] on input "checkbox" at bounding box center [557, 498] width 10 height 10
checkbox input "true"
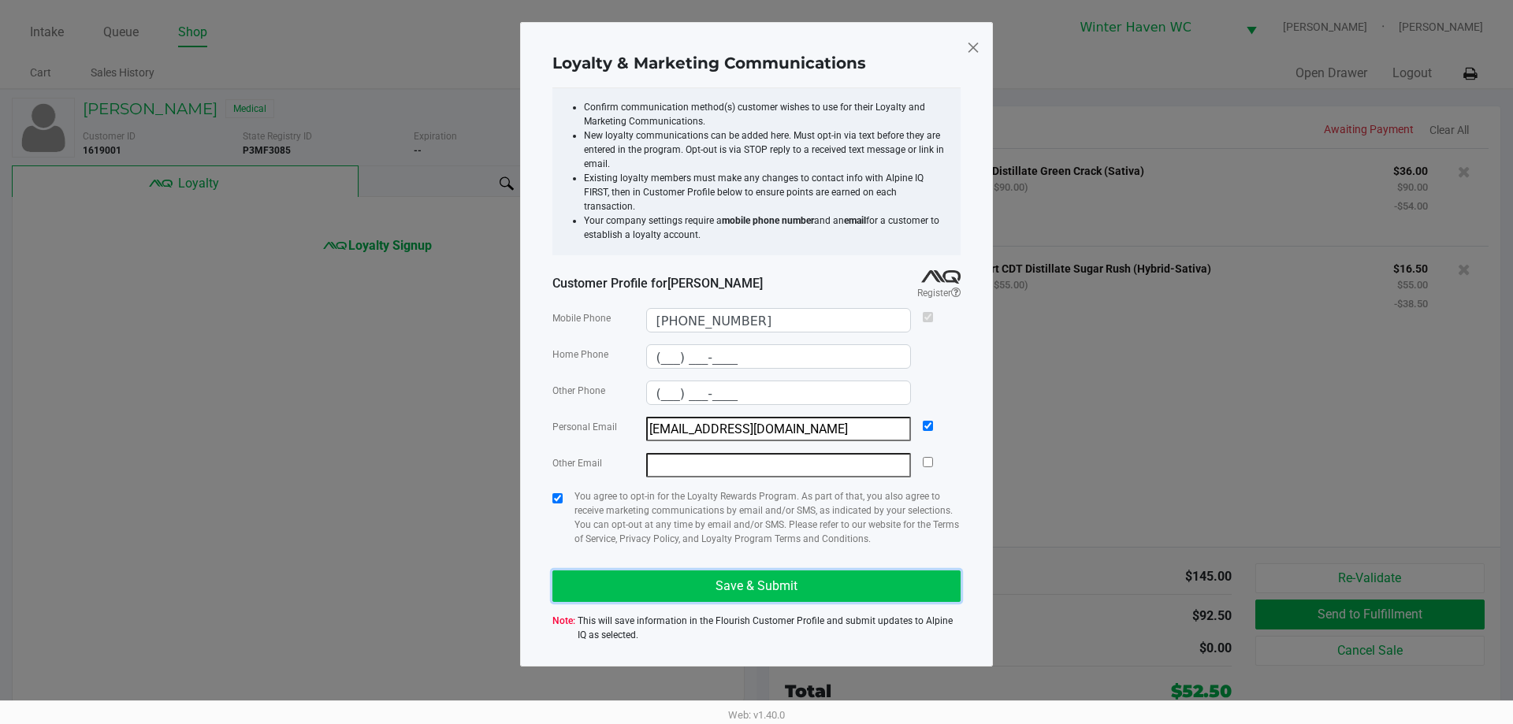
click at [739, 578] on span "Save & Submit" at bounding box center [756, 585] width 82 height 15
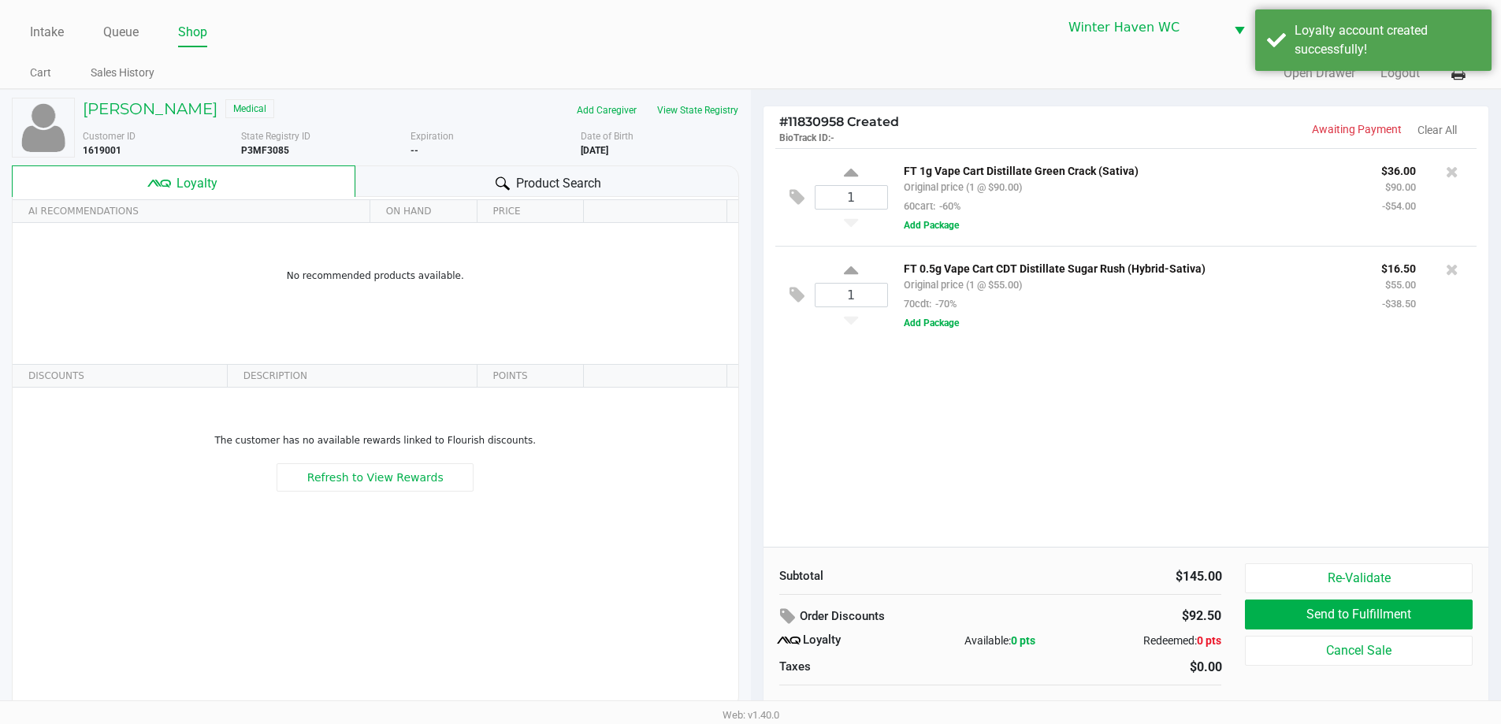
click at [597, 180] on span "Product Search" at bounding box center [558, 183] width 85 height 19
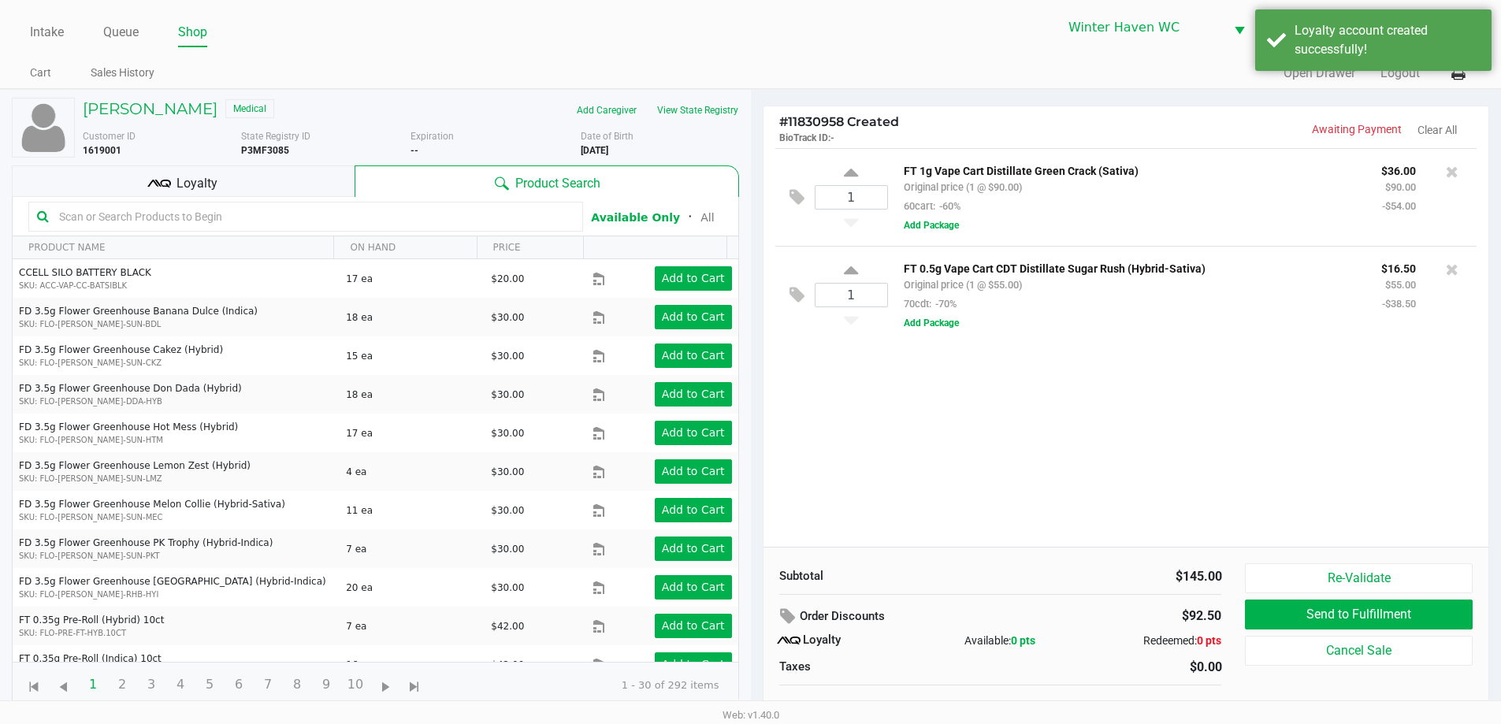
click at [308, 221] on input "text" at bounding box center [314, 217] width 522 height 24
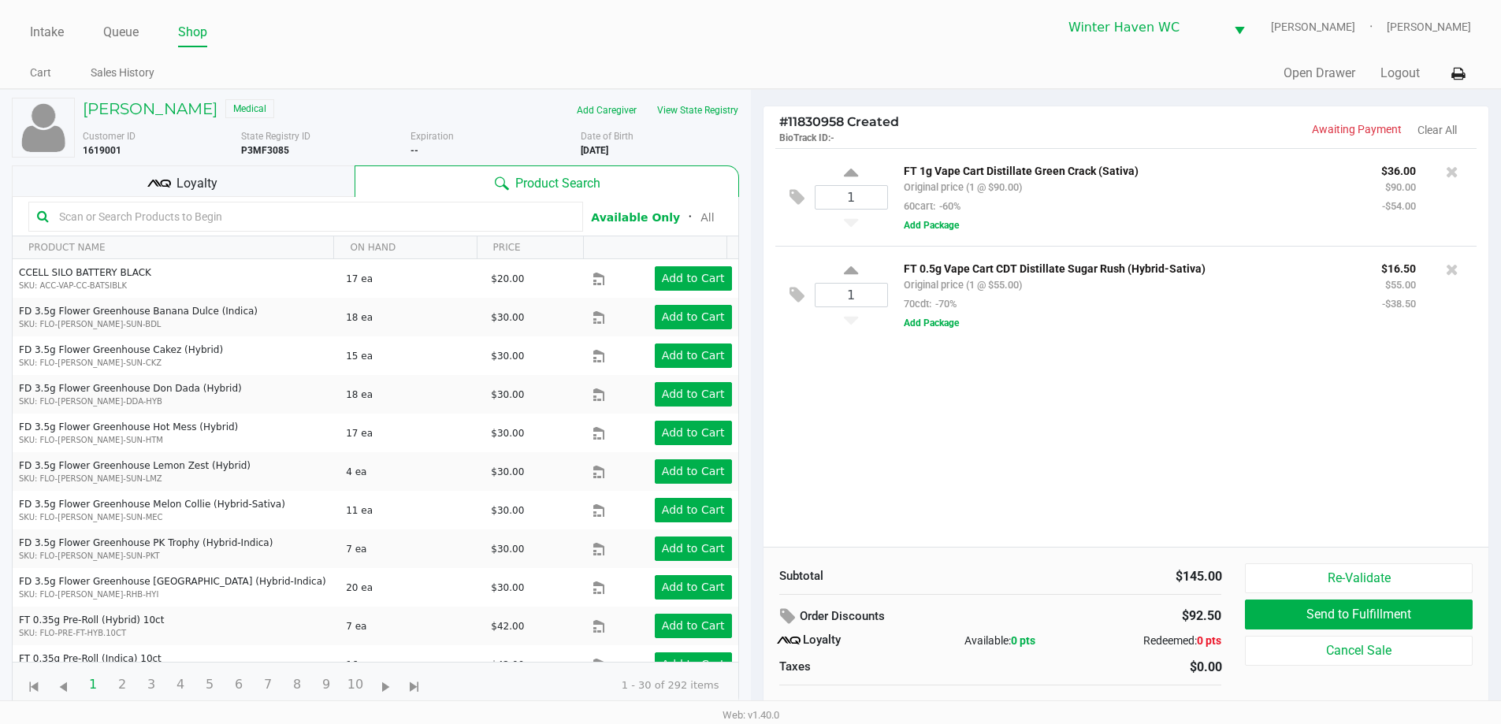
click at [336, 180] on div "Loyalty" at bounding box center [183, 181] width 343 height 32
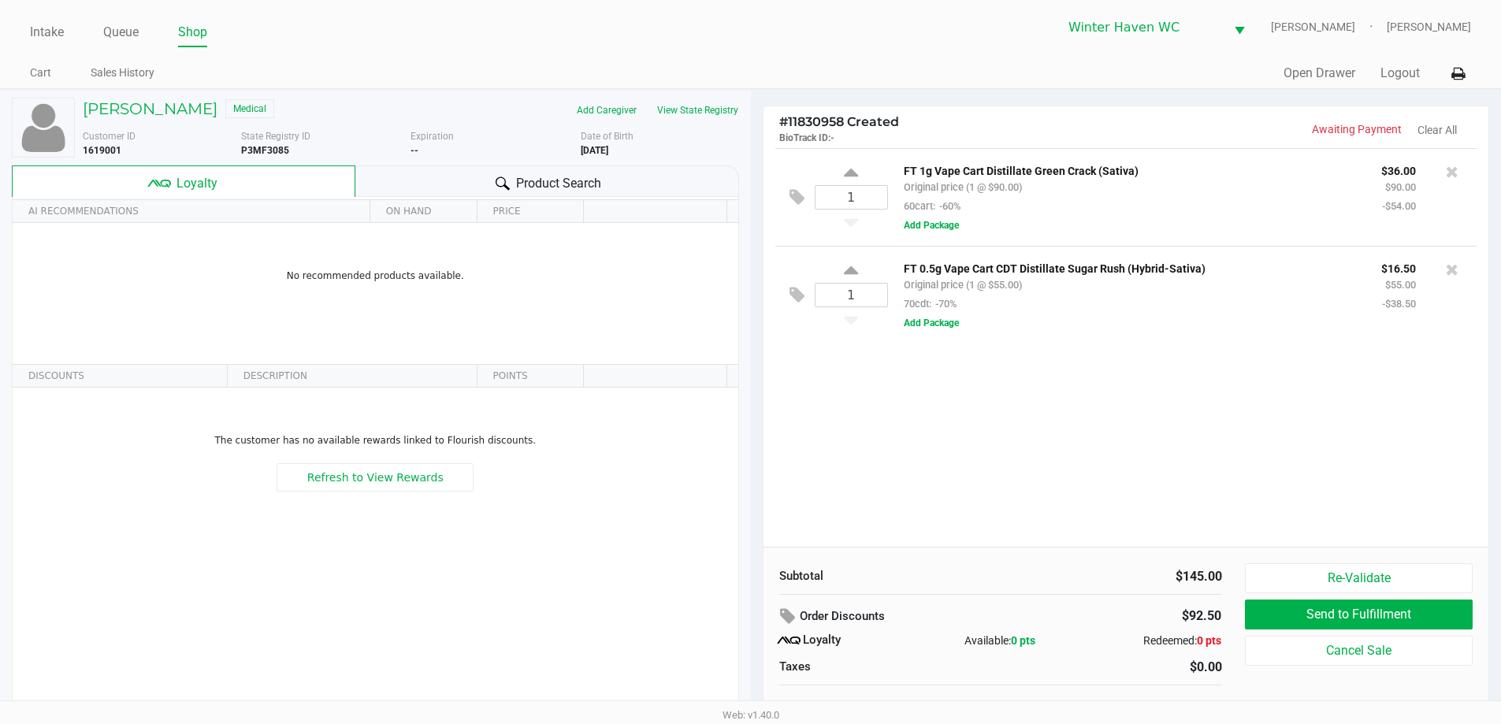
click at [529, 179] on span "Product Search" at bounding box center [558, 183] width 85 height 19
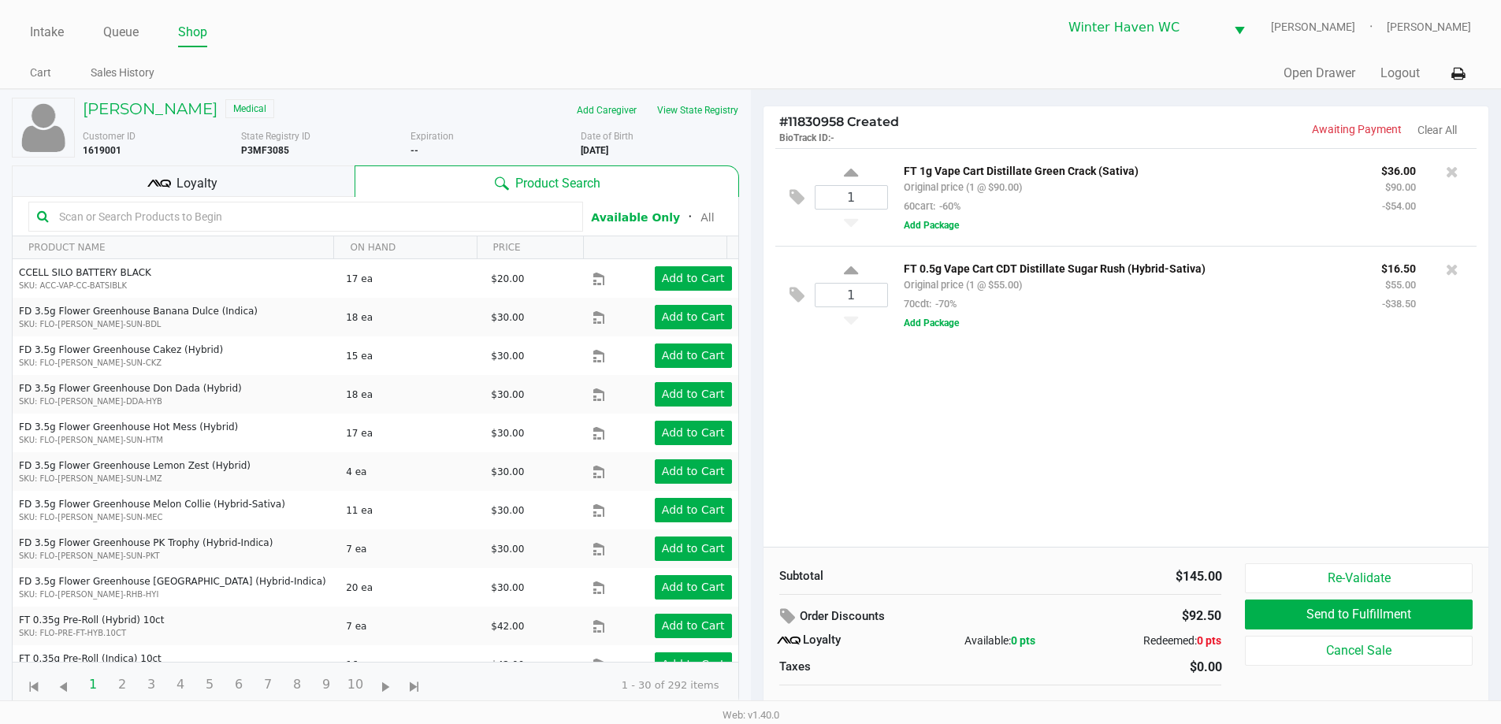
click at [297, 225] on input "text" at bounding box center [314, 217] width 522 height 24
type input "w"
click at [275, 228] on div at bounding box center [305, 217] width 555 height 30
click at [273, 230] on div at bounding box center [305, 217] width 555 height 30
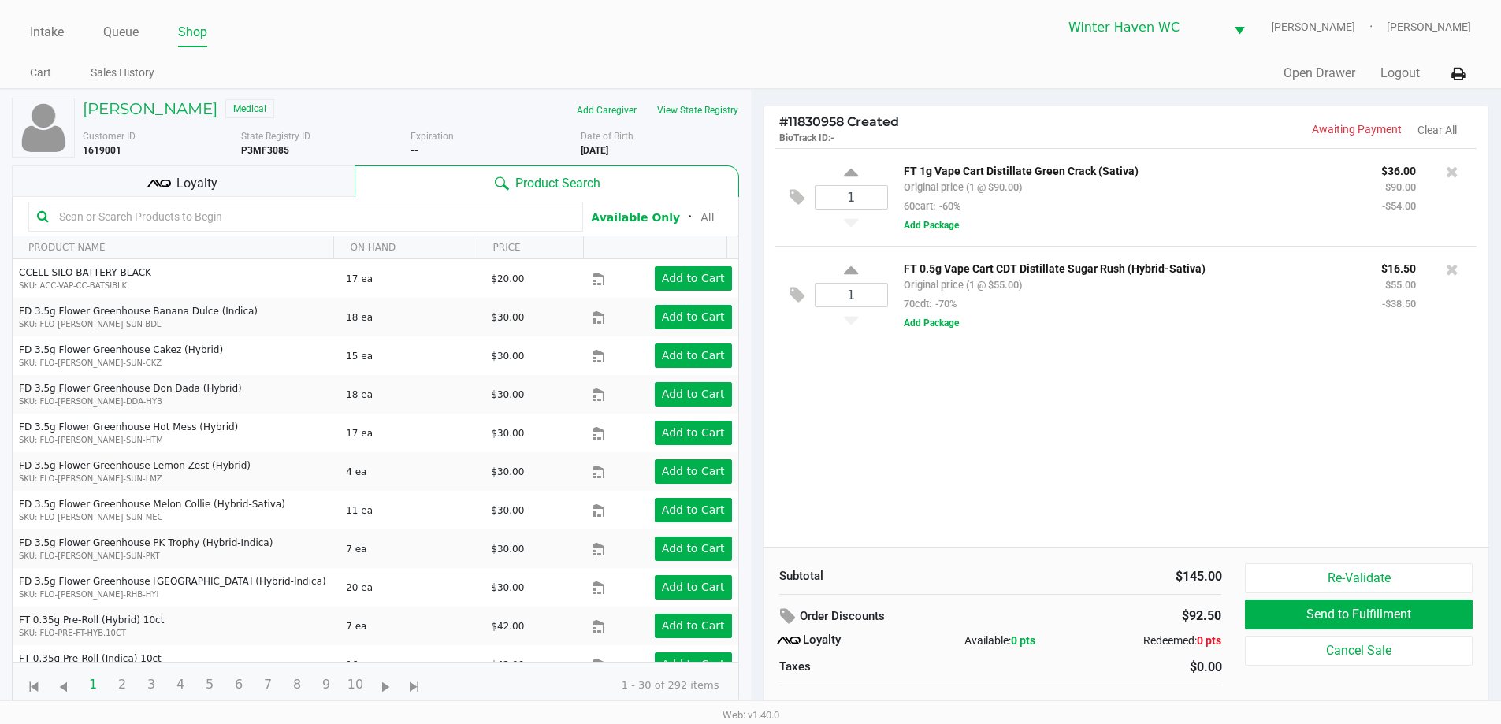
click at [269, 221] on input "text" at bounding box center [314, 217] width 522 height 24
click at [269, 181] on div "Loyalty" at bounding box center [183, 181] width 343 height 32
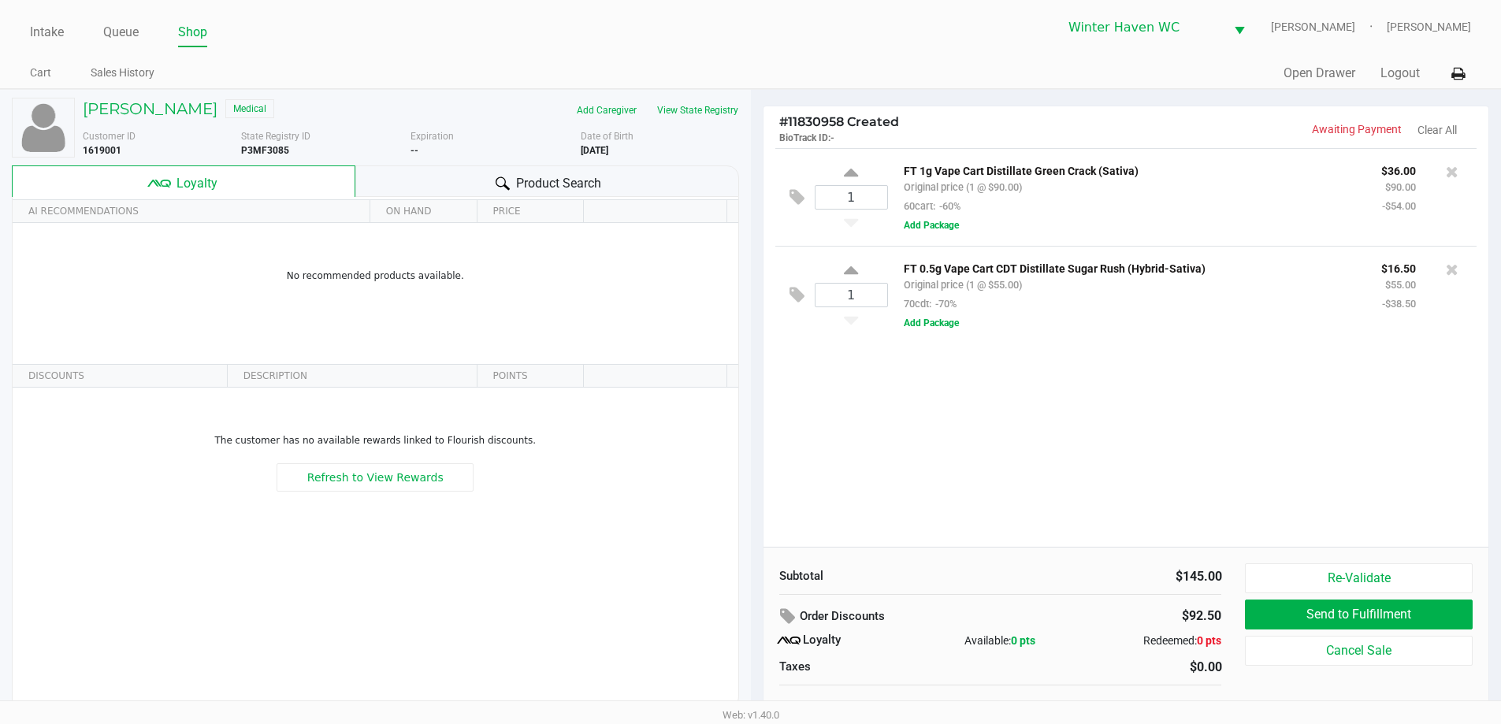
click at [428, 172] on div "Product Search" at bounding box center [547, 181] width 384 height 32
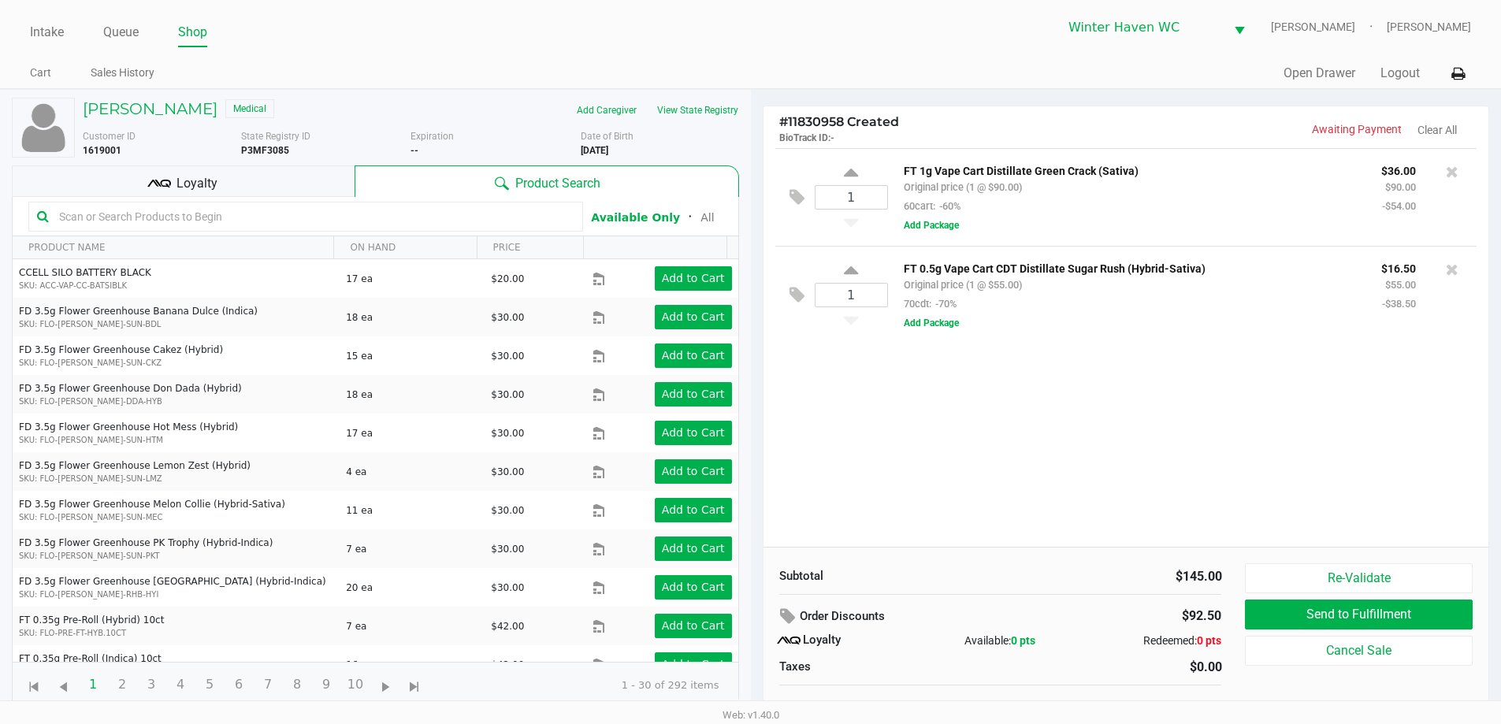
click at [452, 225] on input "text" at bounding box center [314, 217] width 522 height 24
drag, startPoint x: 452, startPoint y: 225, endPoint x: 414, endPoint y: 210, distance: 41.4
click at [414, 210] on input "text" at bounding box center [314, 217] width 522 height 24
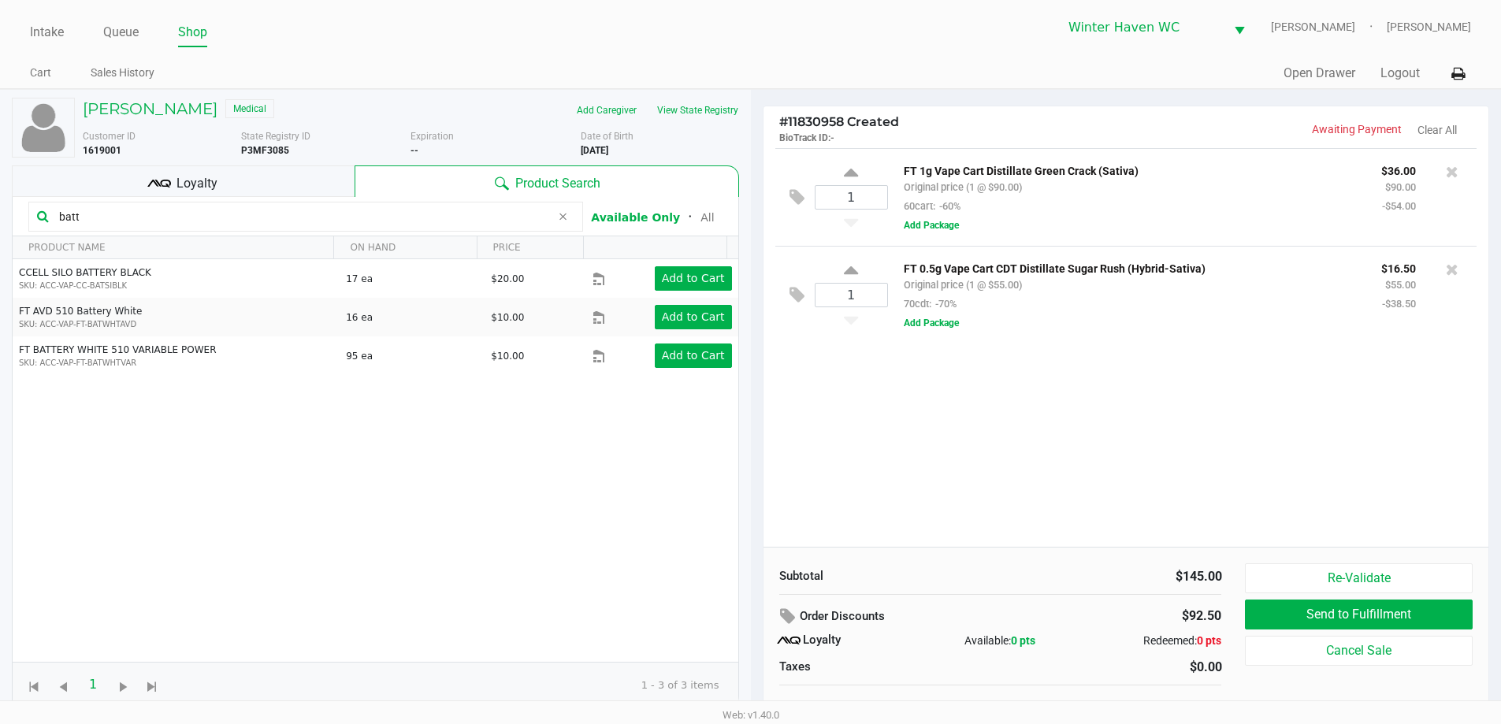
type input "batt"
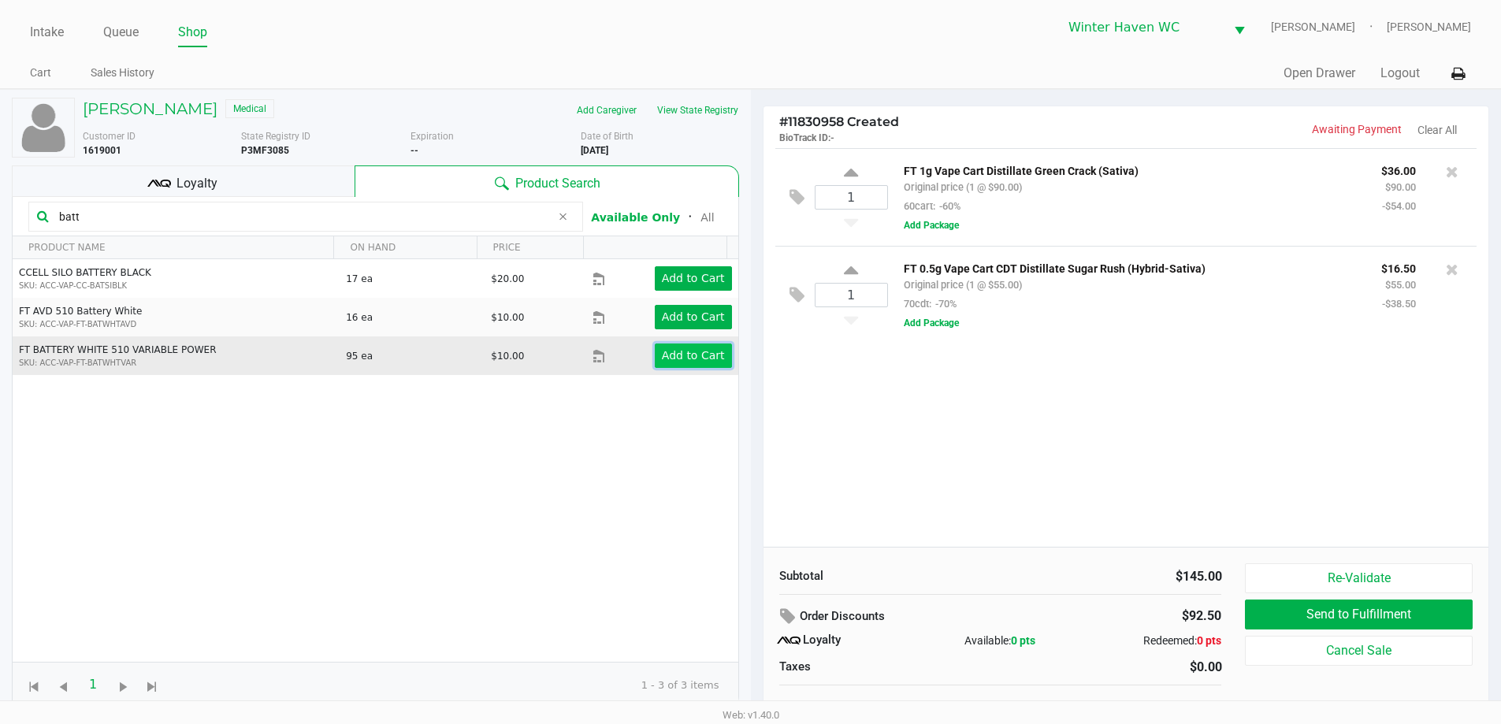
click at [709, 360] on app-button-loader "Add to Cart" at bounding box center [693, 355] width 63 height 13
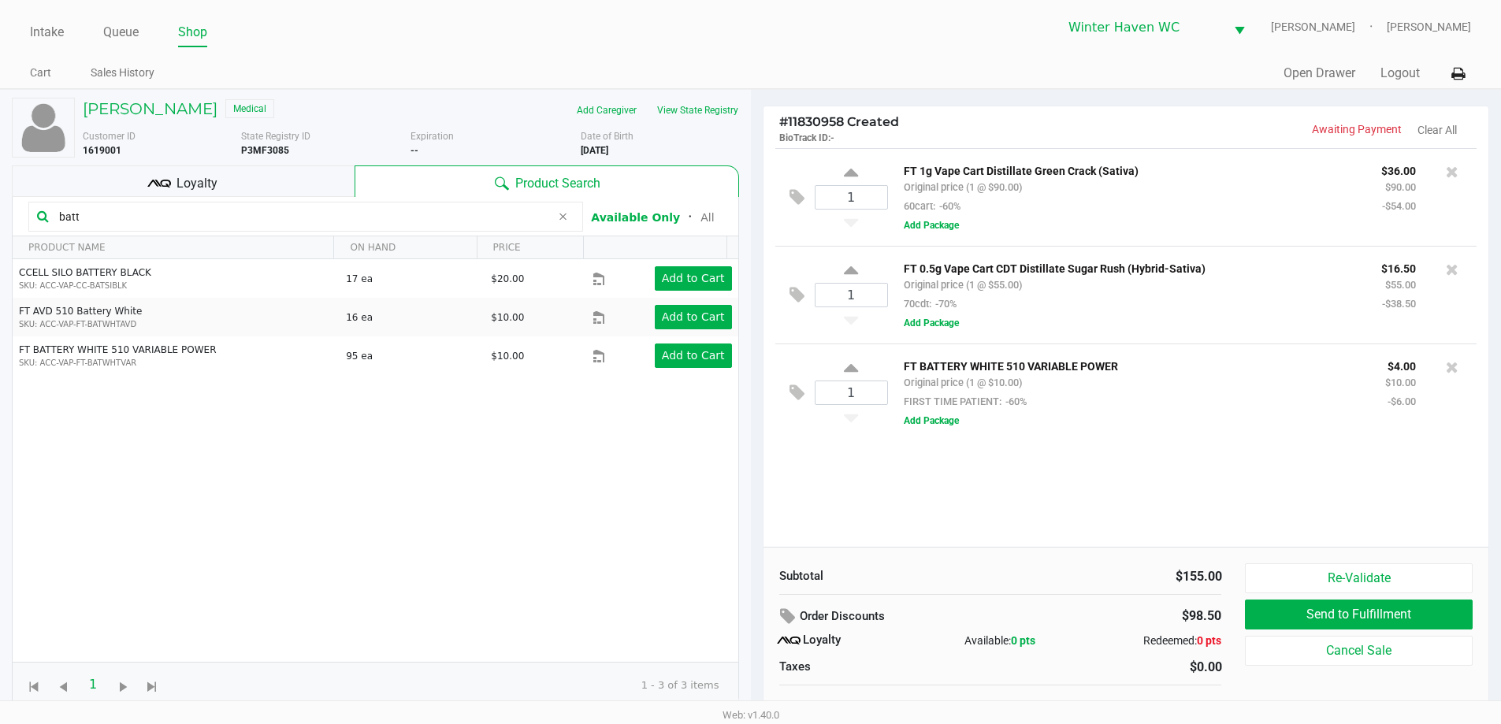
click at [363, 224] on input "batt" at bounding box center [302, 217] width 498 height 24
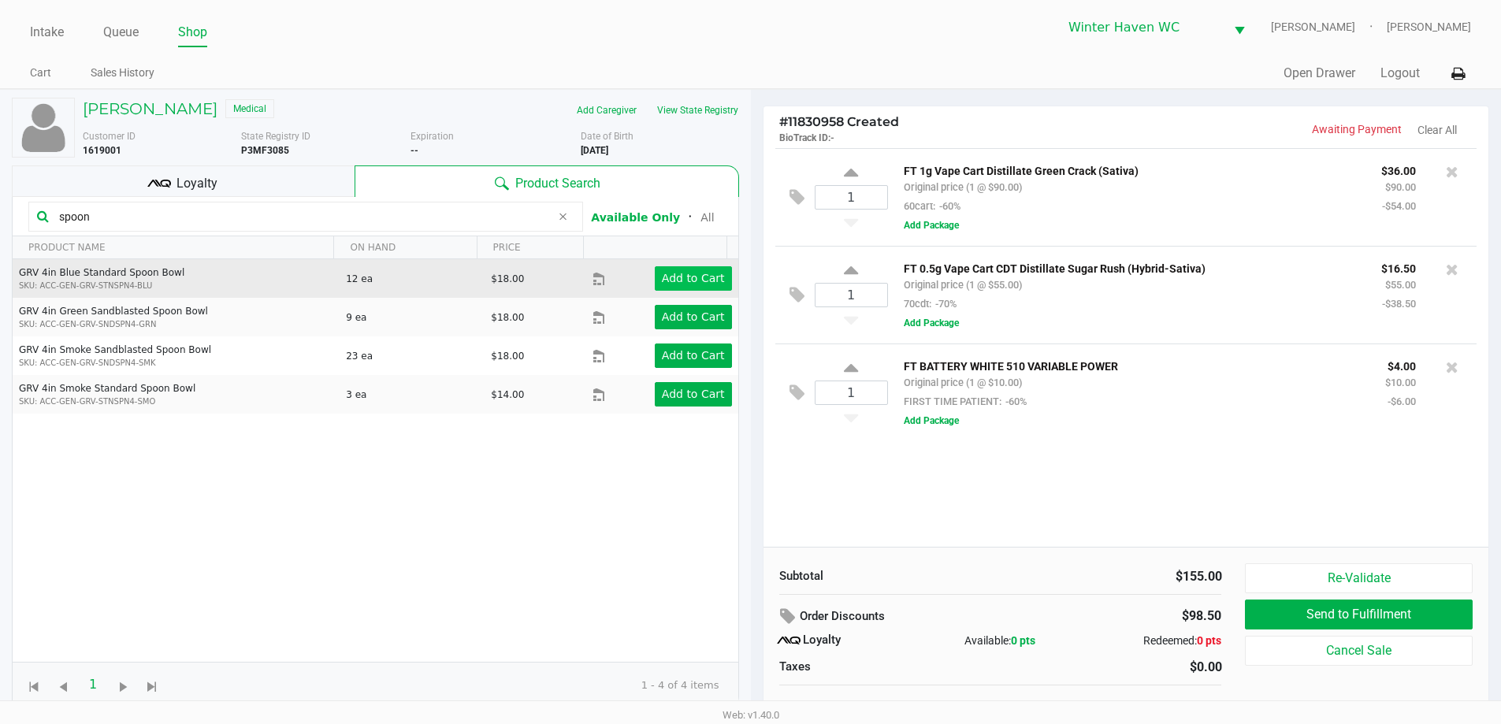
type input "spoon"
click at [662, 272] on app-button-loader "Add to Cart" at bounding box center [693, 278] width 63 height 13
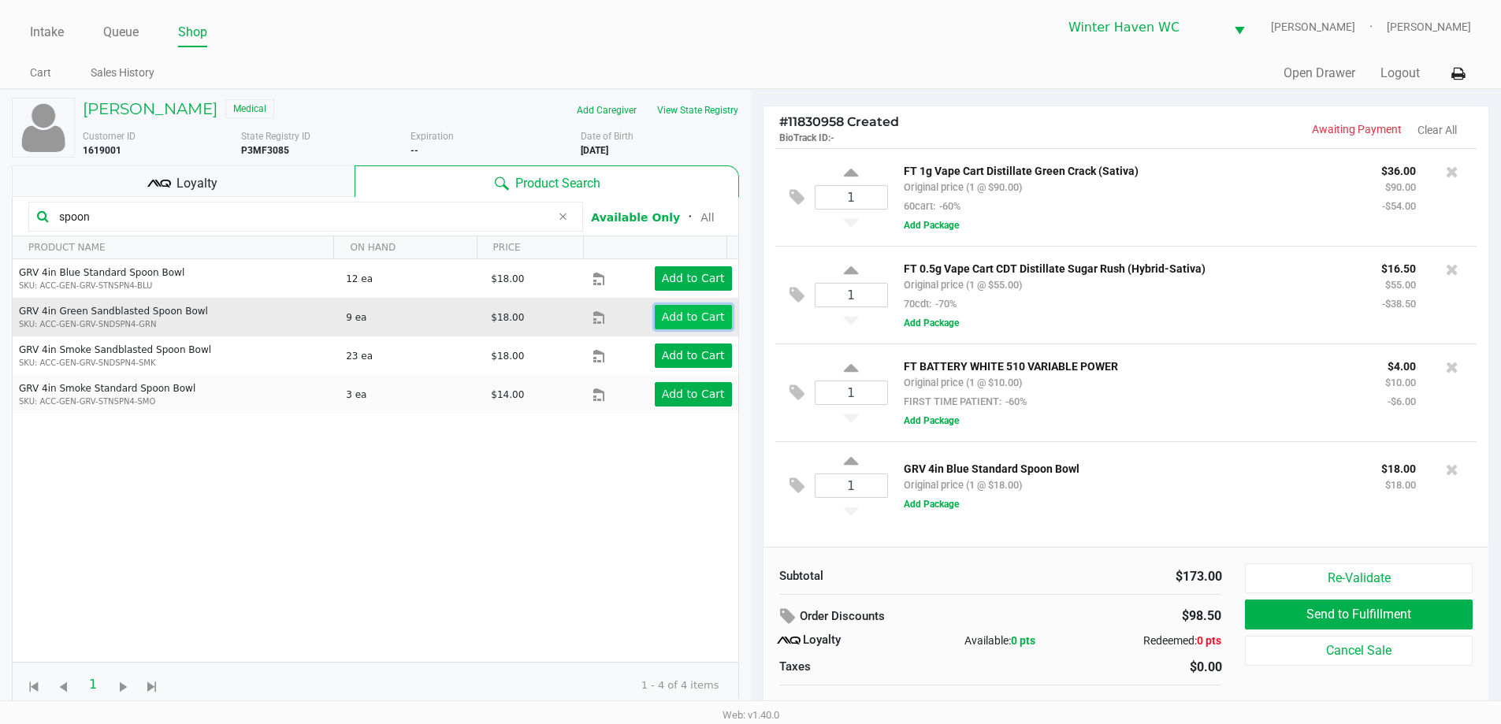
click at [684, 317] on app-button-loader "Add to Cart" at bounding box center [693, 316] width 63 height 13
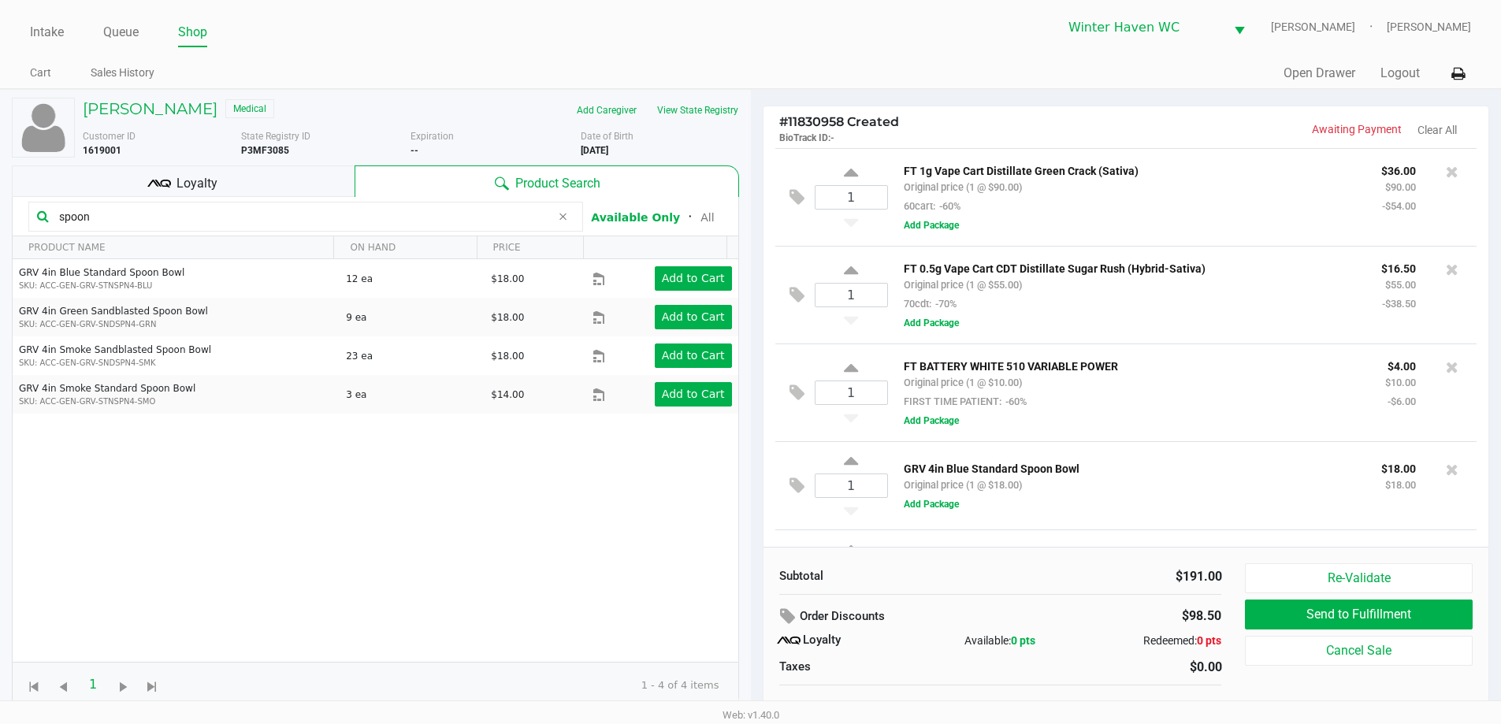
scroll to position [73, 0]
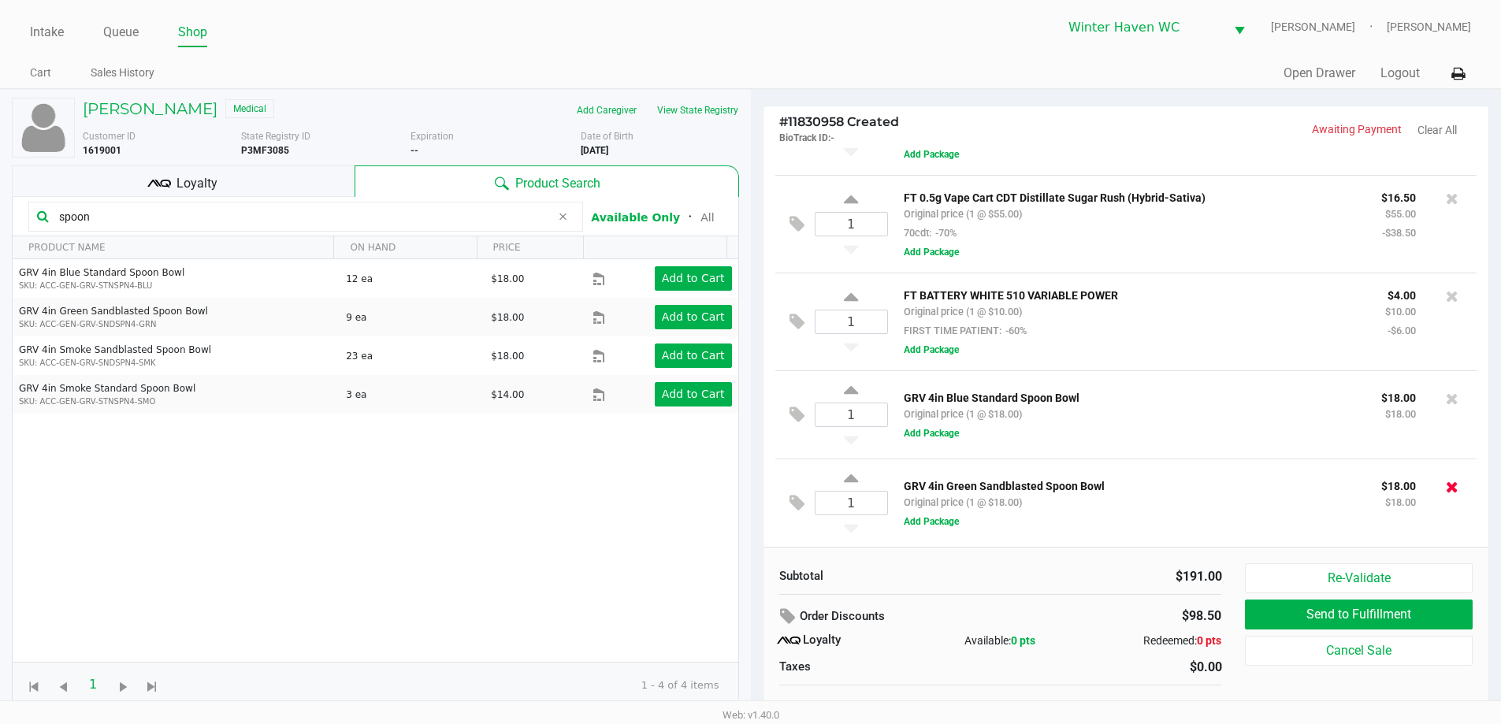
click at [1446, 488] on icon at bounding box center [1452, 487] width 13 height 16
click at [1439, 488] on div at bounding box center [750, 395] width 1501 height 455
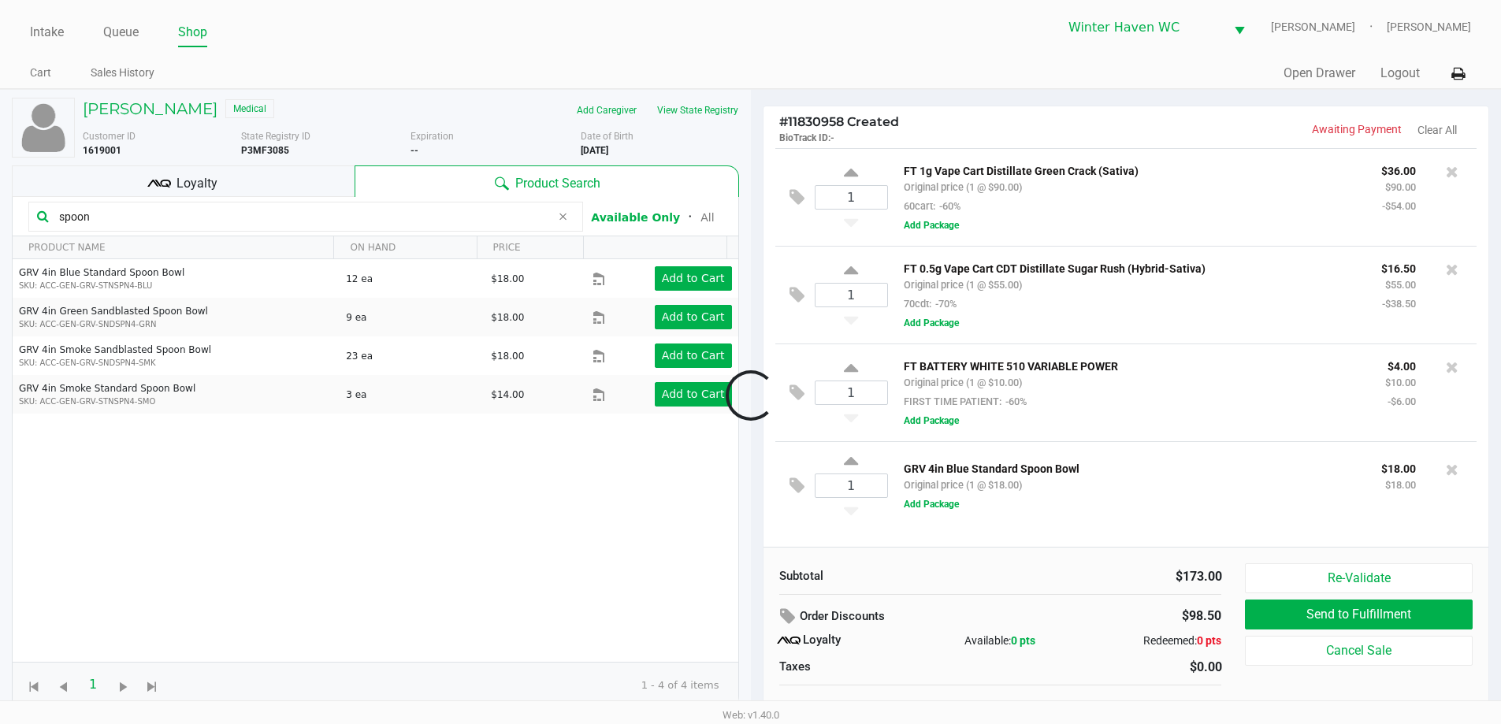
scroll to position [0, 0]
click at [1456, 474] on icon at bounding box center [1452, 470] width 13 height 16
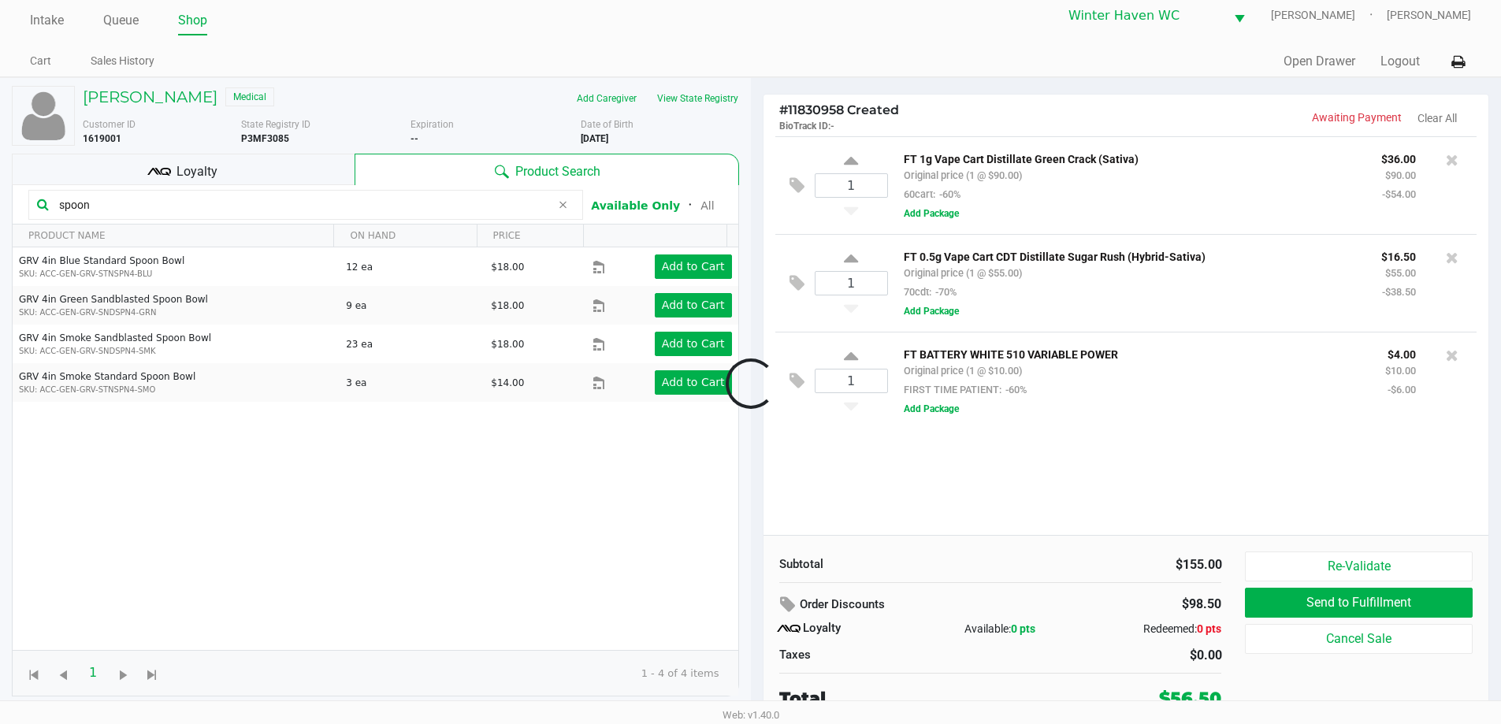
scroll to position [16, 0]
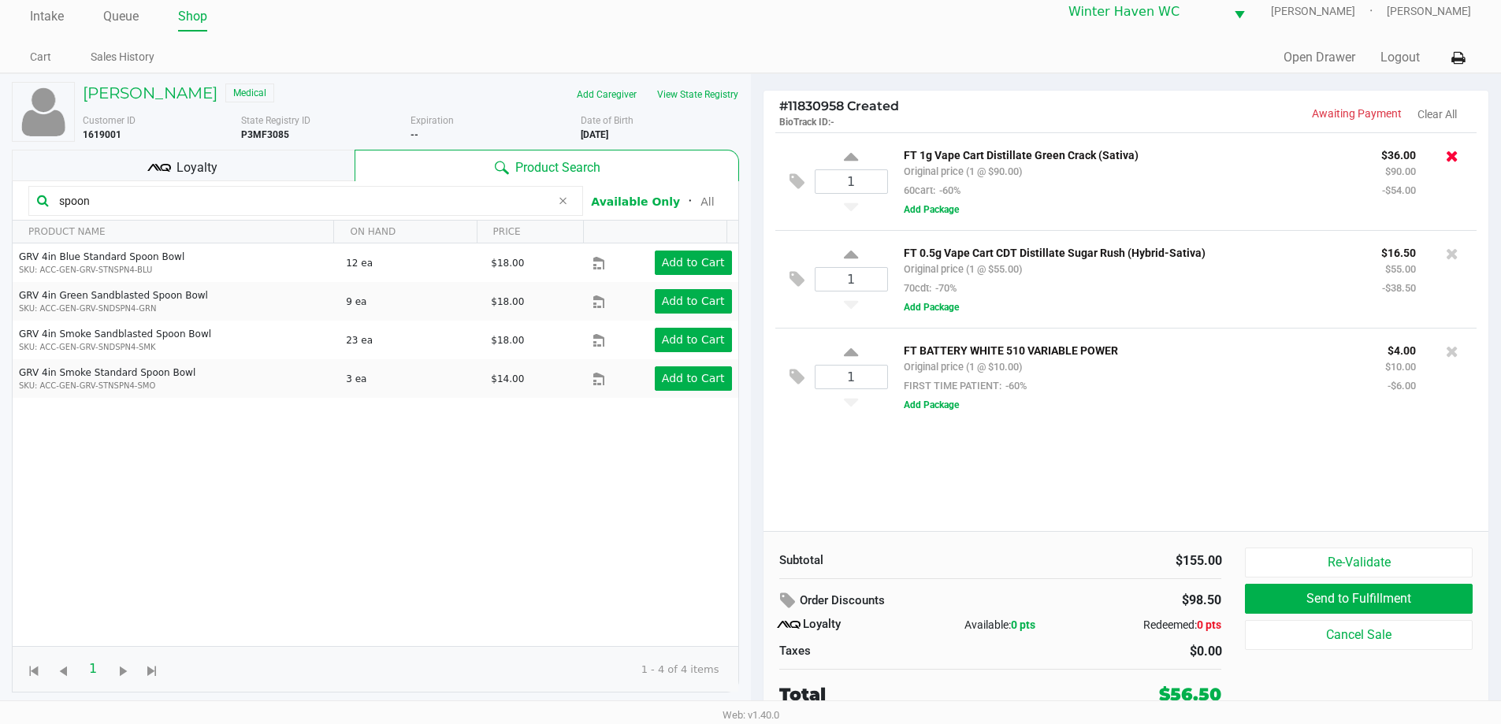
click at [1451, 162] on icon at bounding box center [1452, 156] width 13 height 16
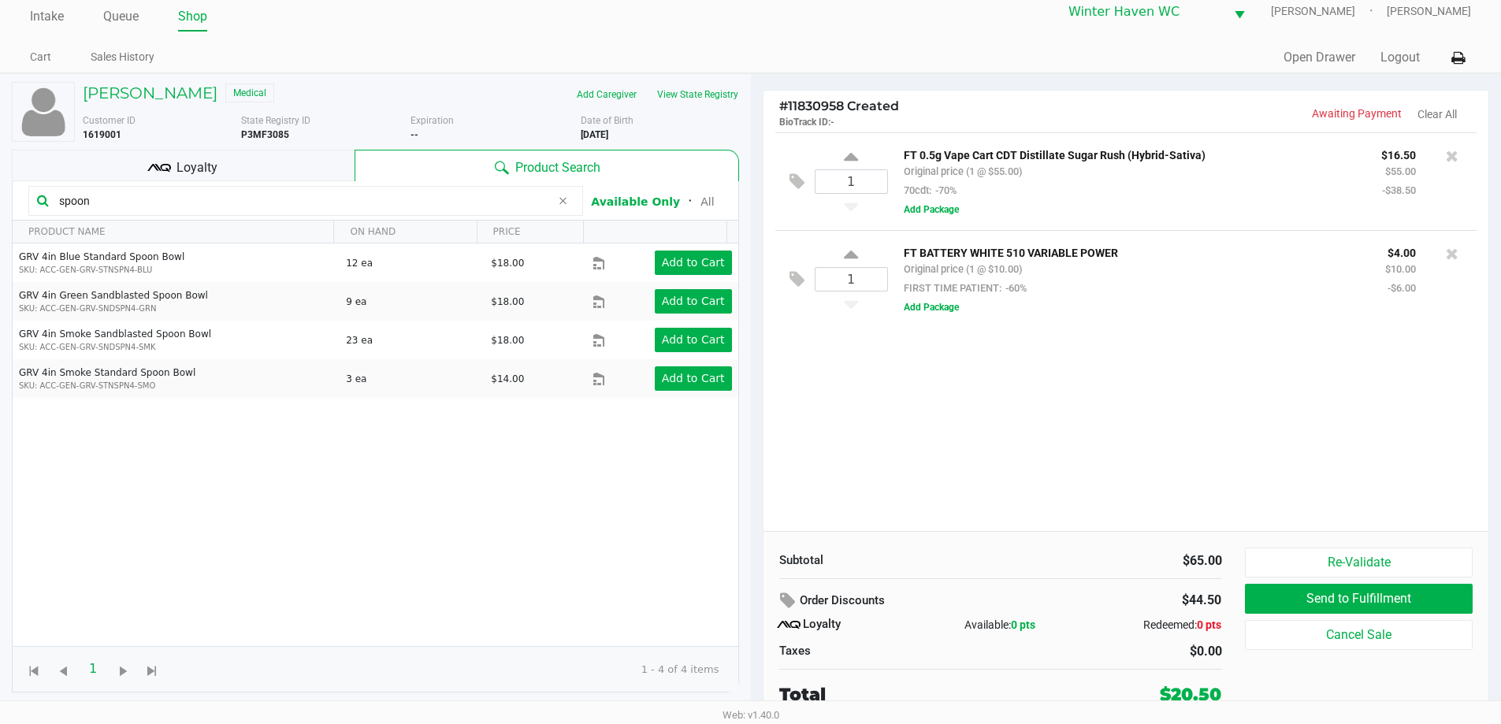
click at [1190, 473] on div "1 FT 0.5g Vape Cart CDT Distillate Sugar Rush (Hybrid-Sativa) Original price (1…" at bounding box center [1126, 331] width 726 height 399
click at [1292, 420] on div "1 FT 0.5g Vape Cart CDT Distillate Sugar Rush (Hybrid-Sativa) Original price (1…" at bounding box center [1126, 331] width 726 height 399
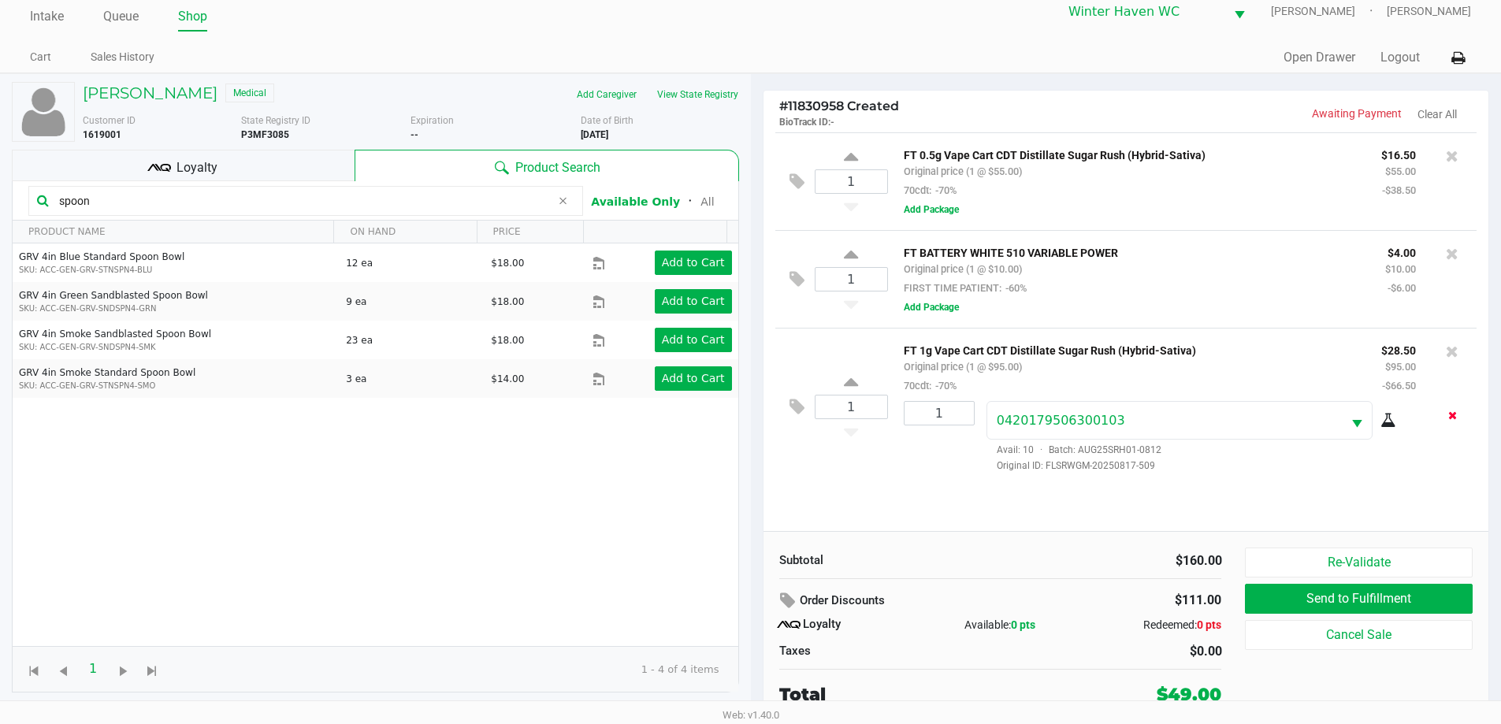
click at [1448, 417] on icon "Remove the package from the orderLine" at bounding box center [1452, 415] width 9 height 11
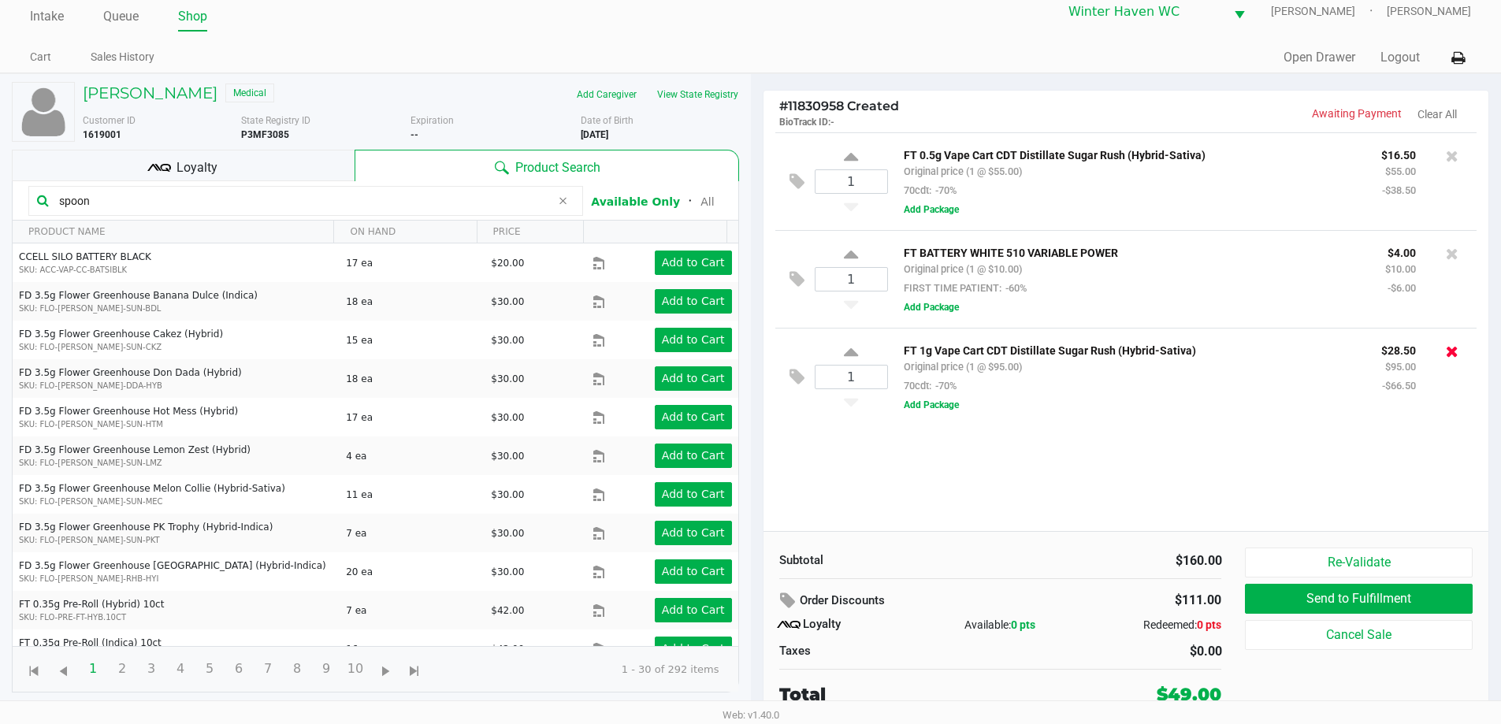
click at [1452, 350] on icon at bounding box center [1452, 351] width 13 height 16
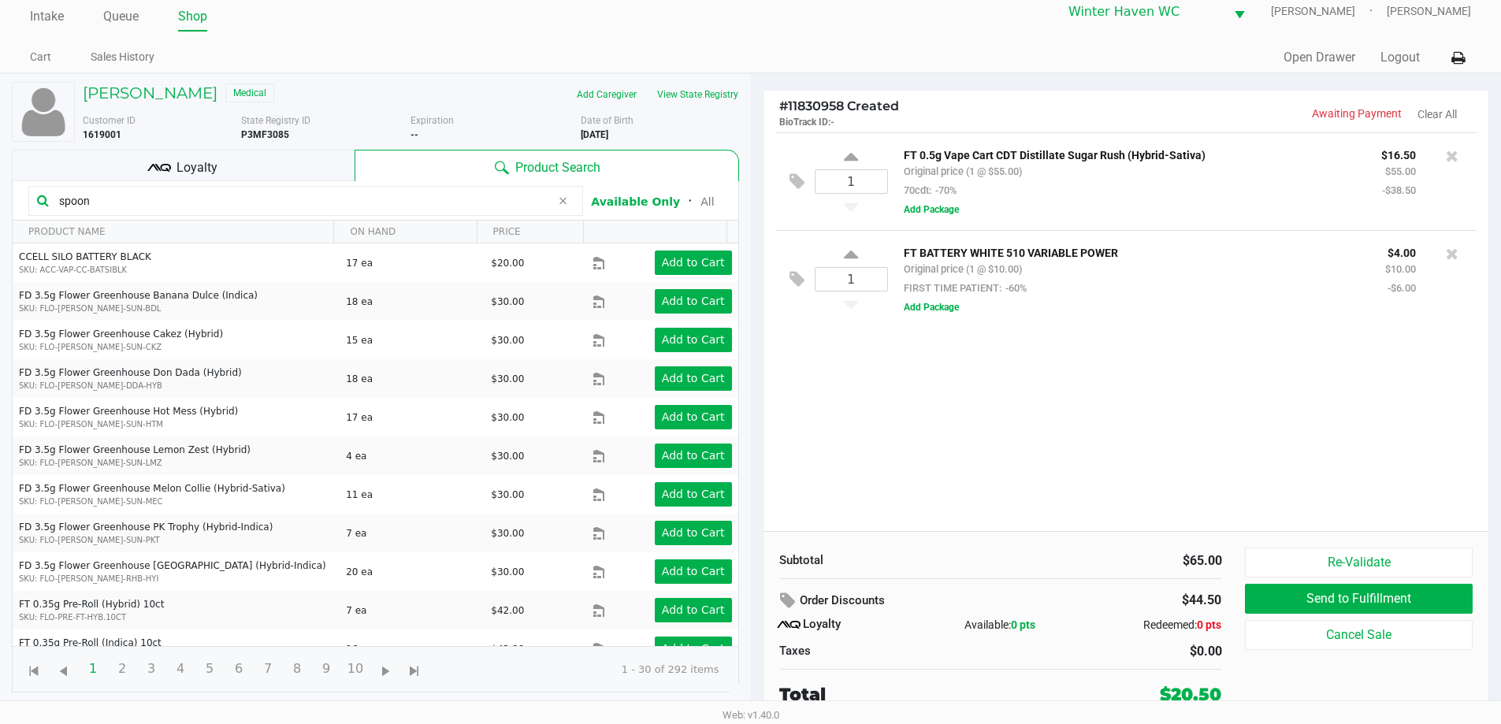
click at [1311, 376] on div "1 FT 0.5g Vape Cart CDT Distillate Sugar Rush (Hybrid-Sativa) Original price (1…" at bounding box center [1126, 331] width 726 height 399
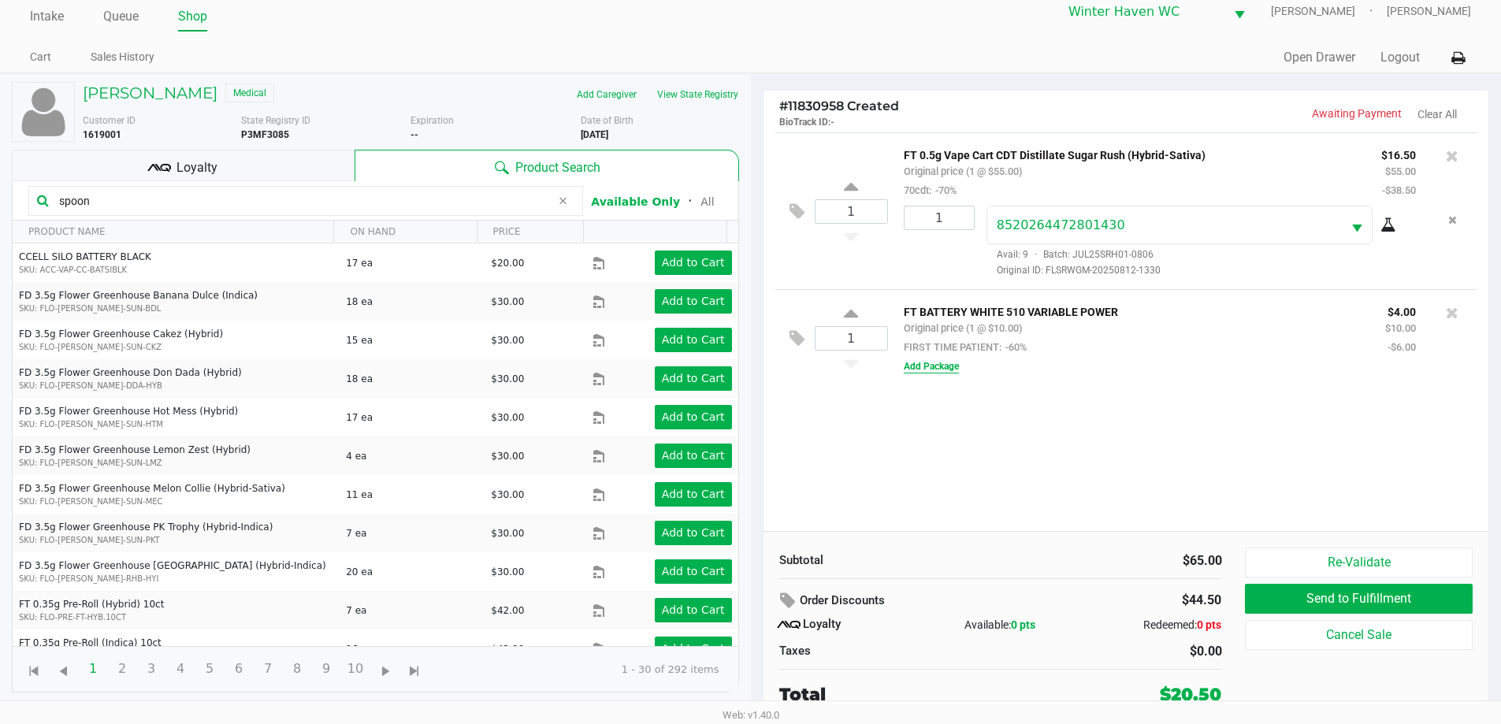
click at [959, 367] on button "Add Package" at bounding box center [931, 366] width 55 height 14
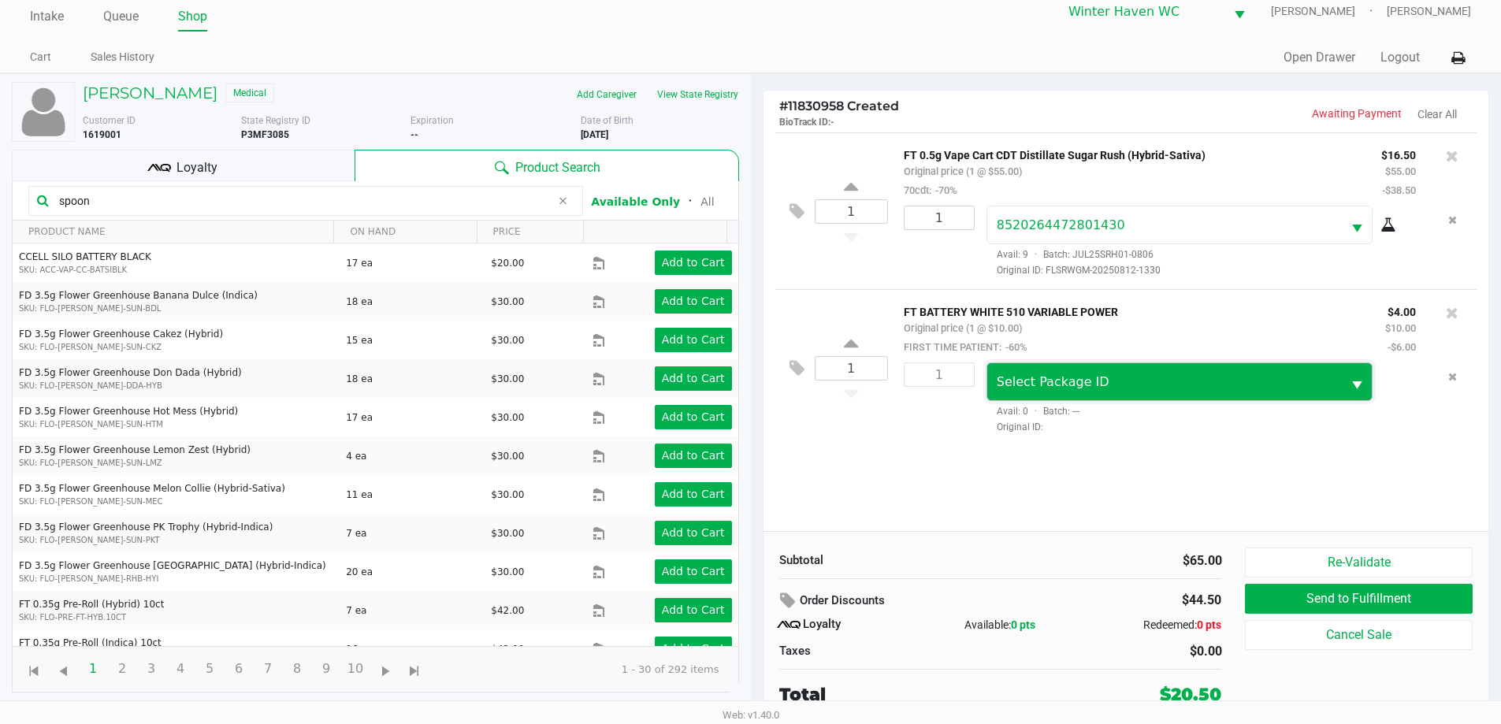
click at [1120, 369] on span "Select Package ID" at bounding box center [1164, 381] width 355 height 37
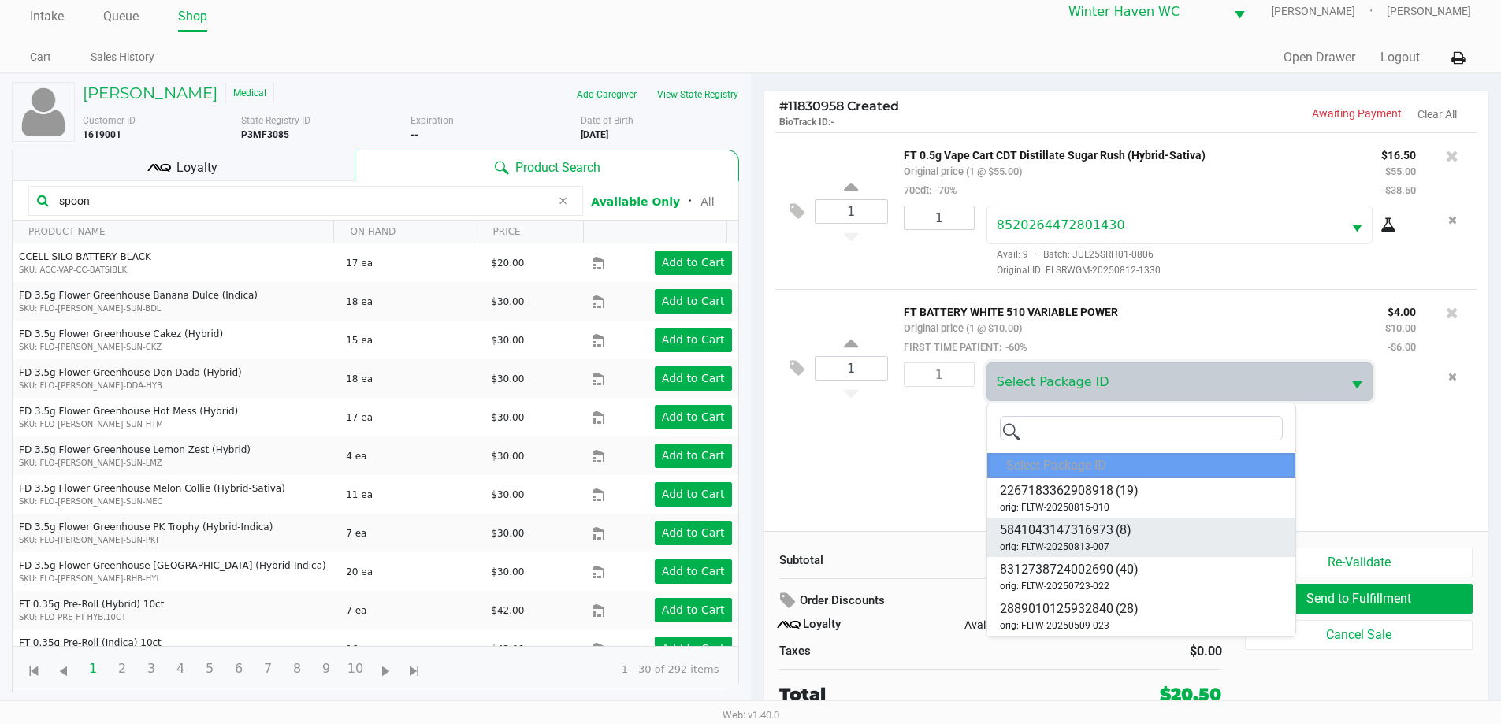
click at [1185, 538] on li "5841043147316973 (8) orig: FLTW-20250813-007" at bounding box center [1141, 537] width 308 height 39
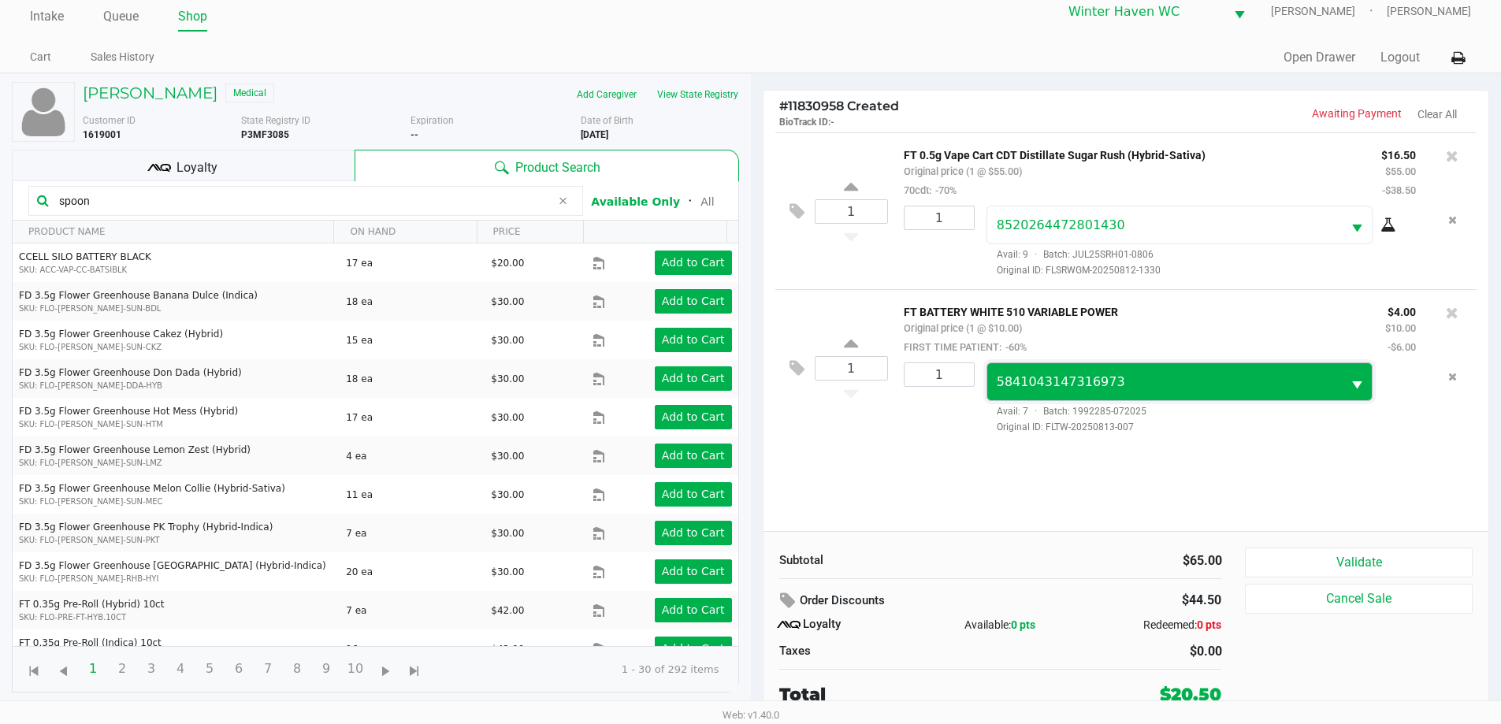
click at [1174, 378] on span "5841043147316973" at bounding box center [1165, 382] width 336 height 19
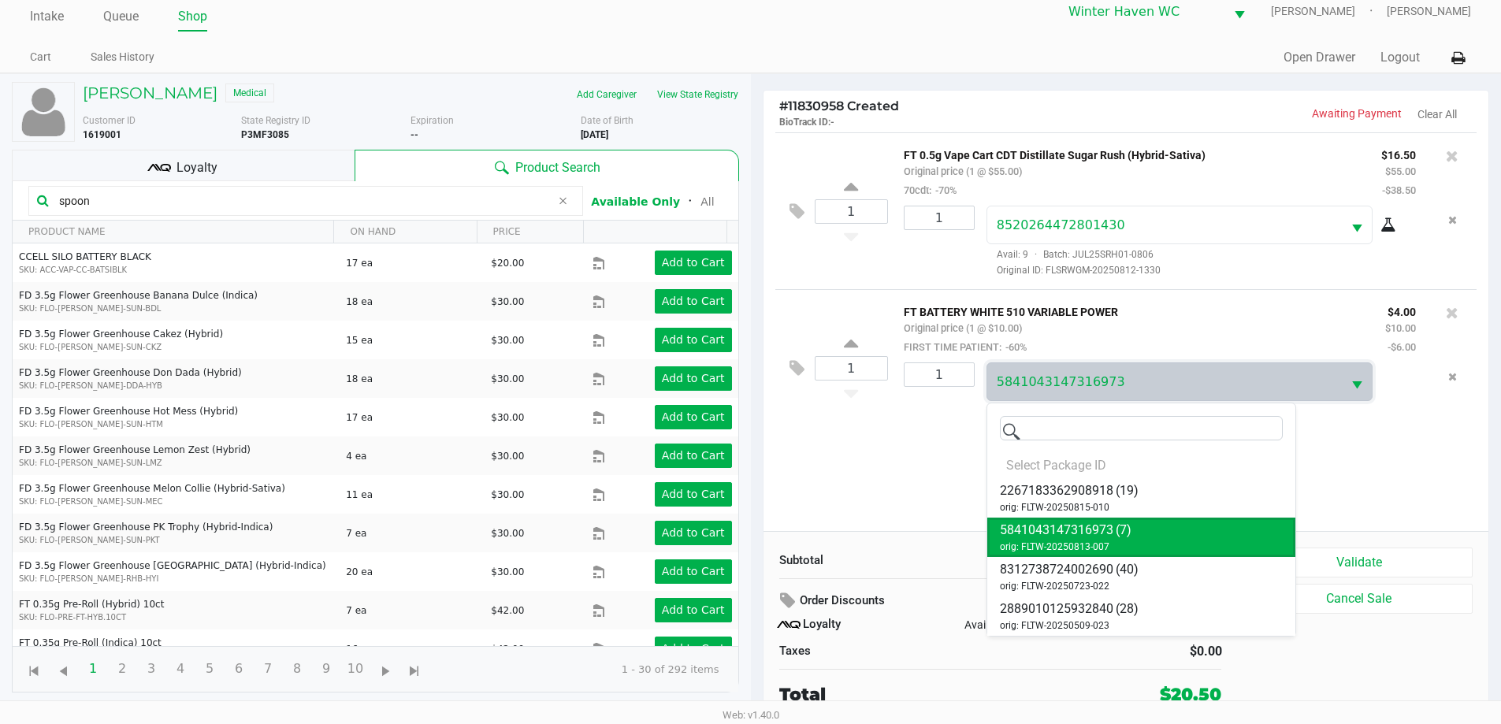
click at [1186, 540] on li "5841043147316973 (7) orig: FLTW-20250813-007" at bounding box center [1141, 537] width 308 height 39
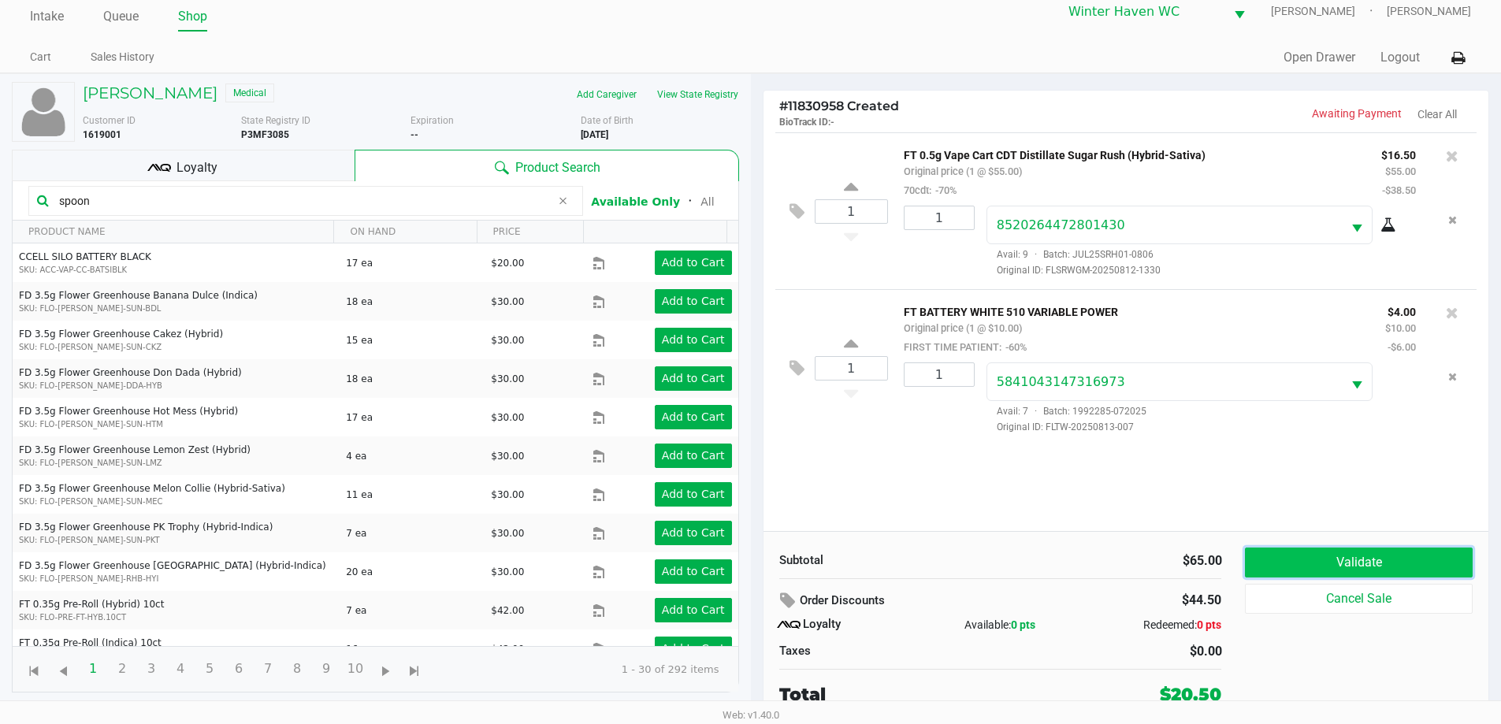
click at [1314, 552] on button "Validate" at bounding box center [1358, 563] width 227 height 30
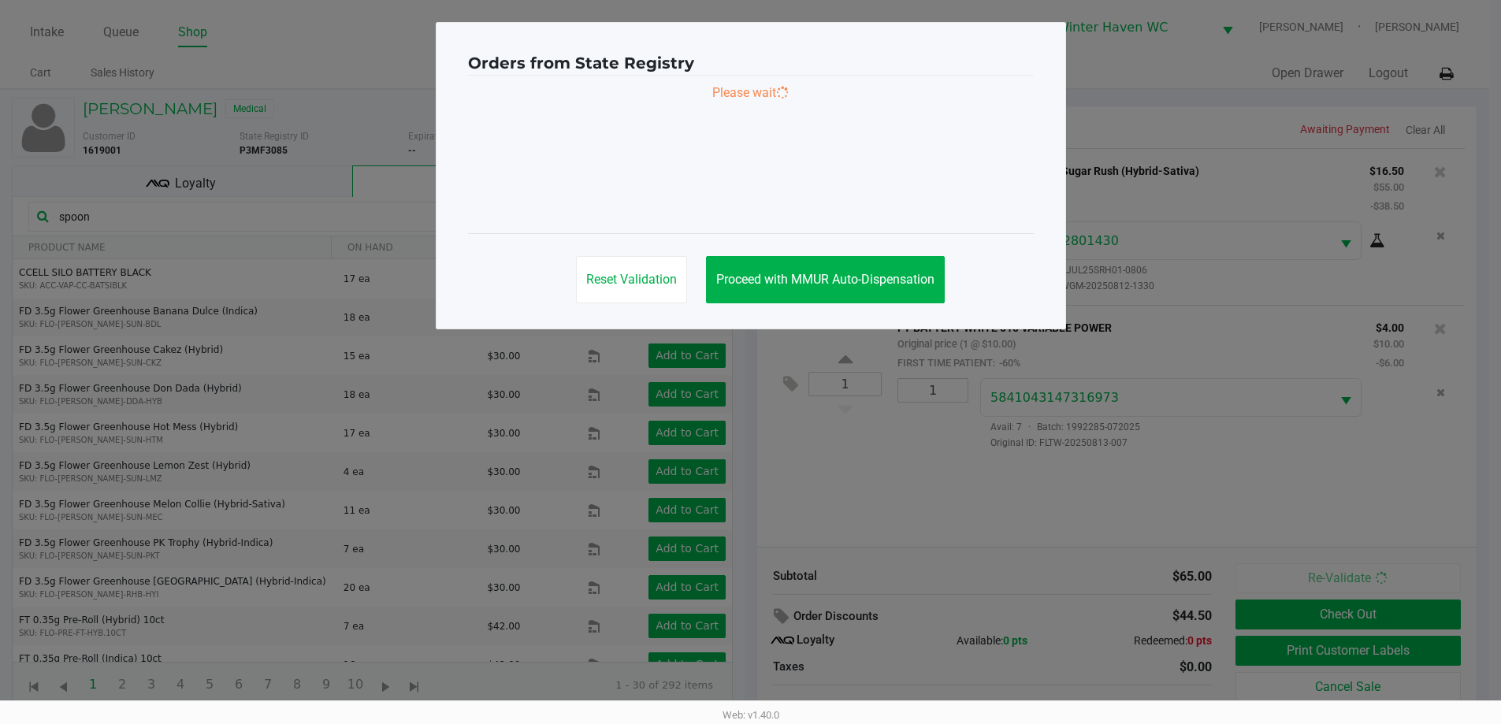
scroll to position [0, 0]
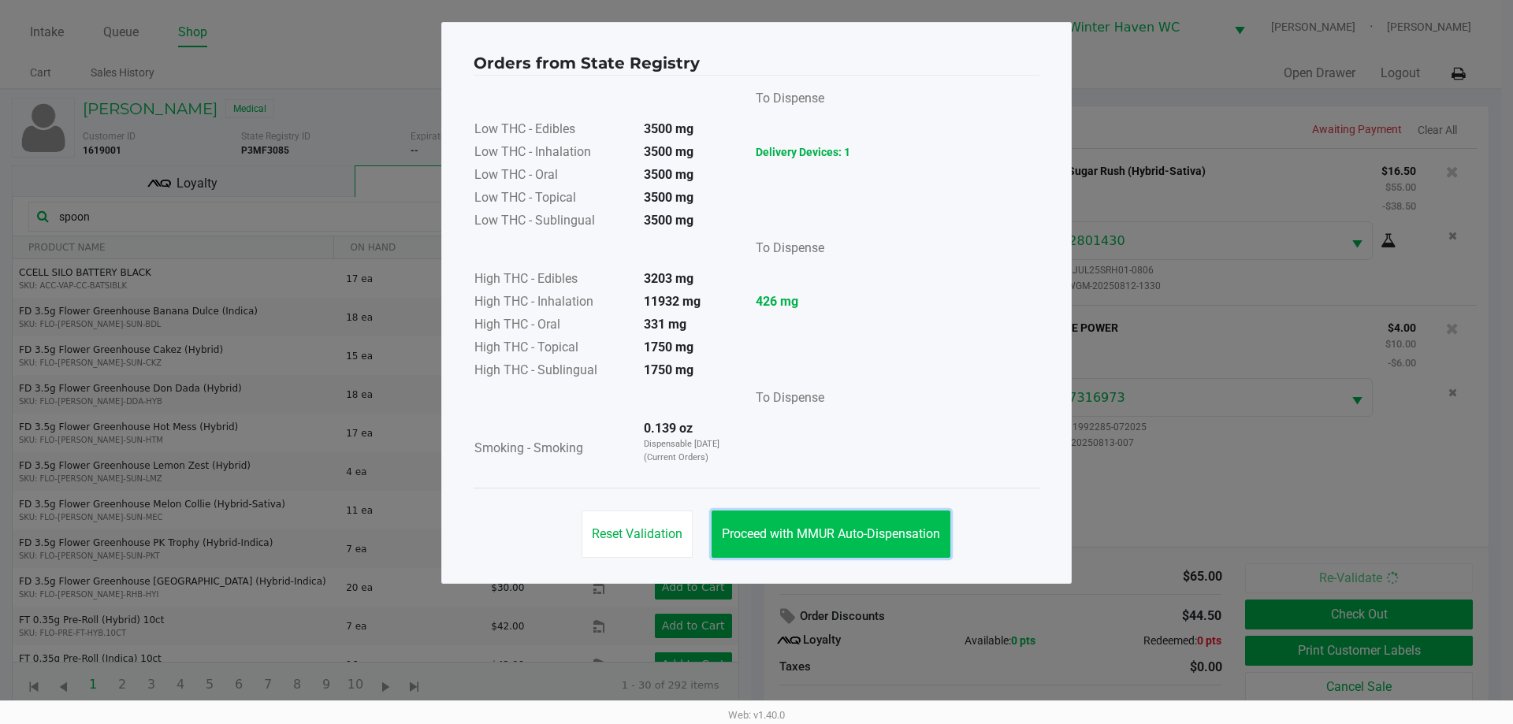
click at [862, 537] on span "Proceed with MMUR Auto-Dispensation" at bounding box center [831, 533] width 218 height 15
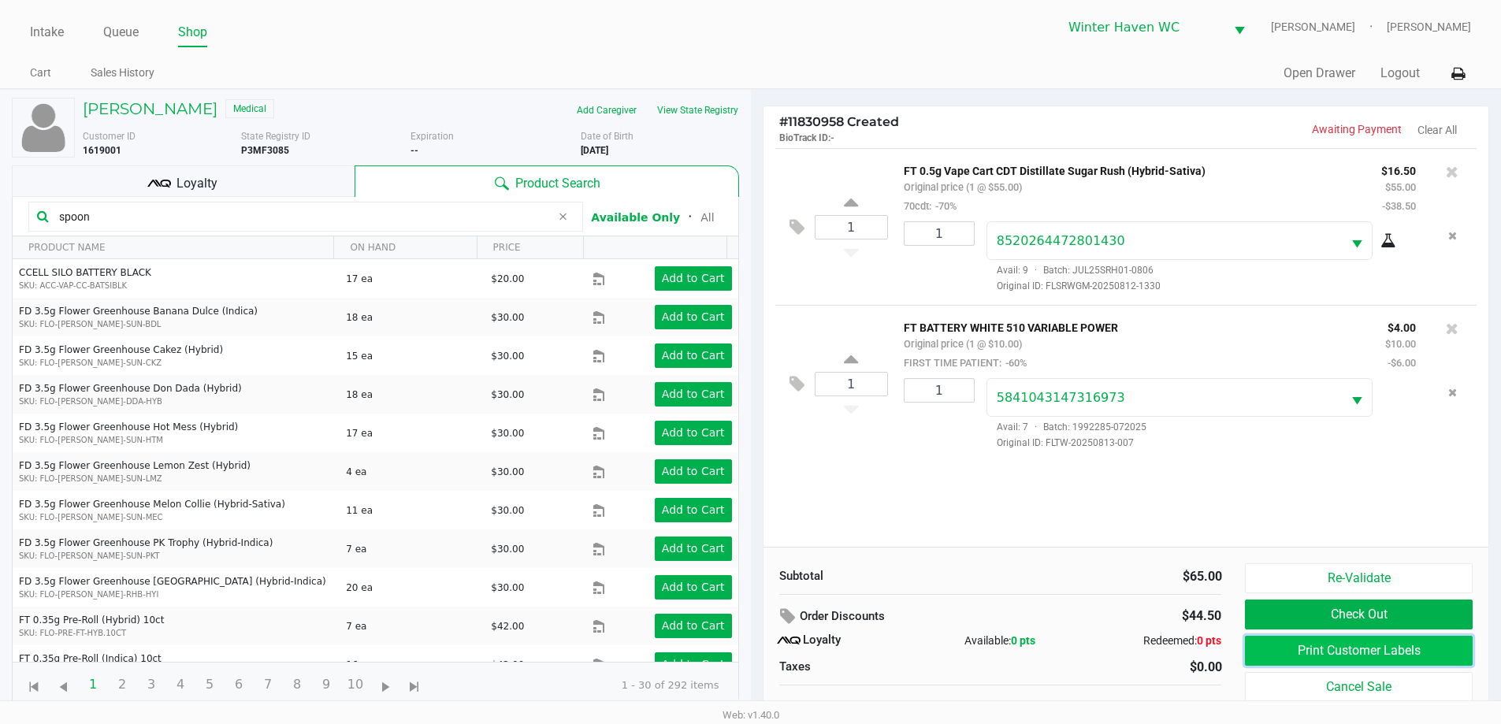
click at [1444, 650] on button "Print Customer Labels" at bounding box center [1358, 651] width 227 height 30
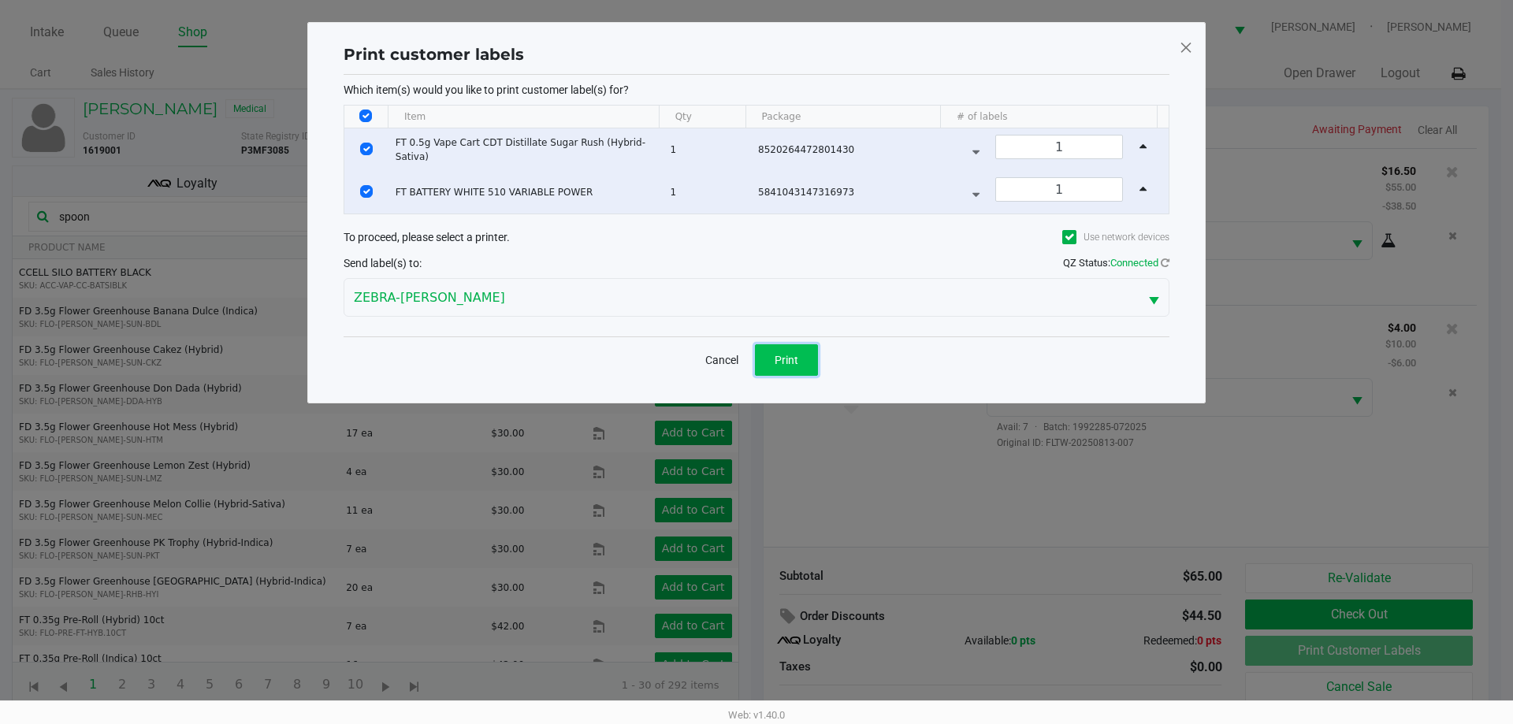
click at [798, 354] on button "Print" at bounding box center [786, 360] width 63 height 32
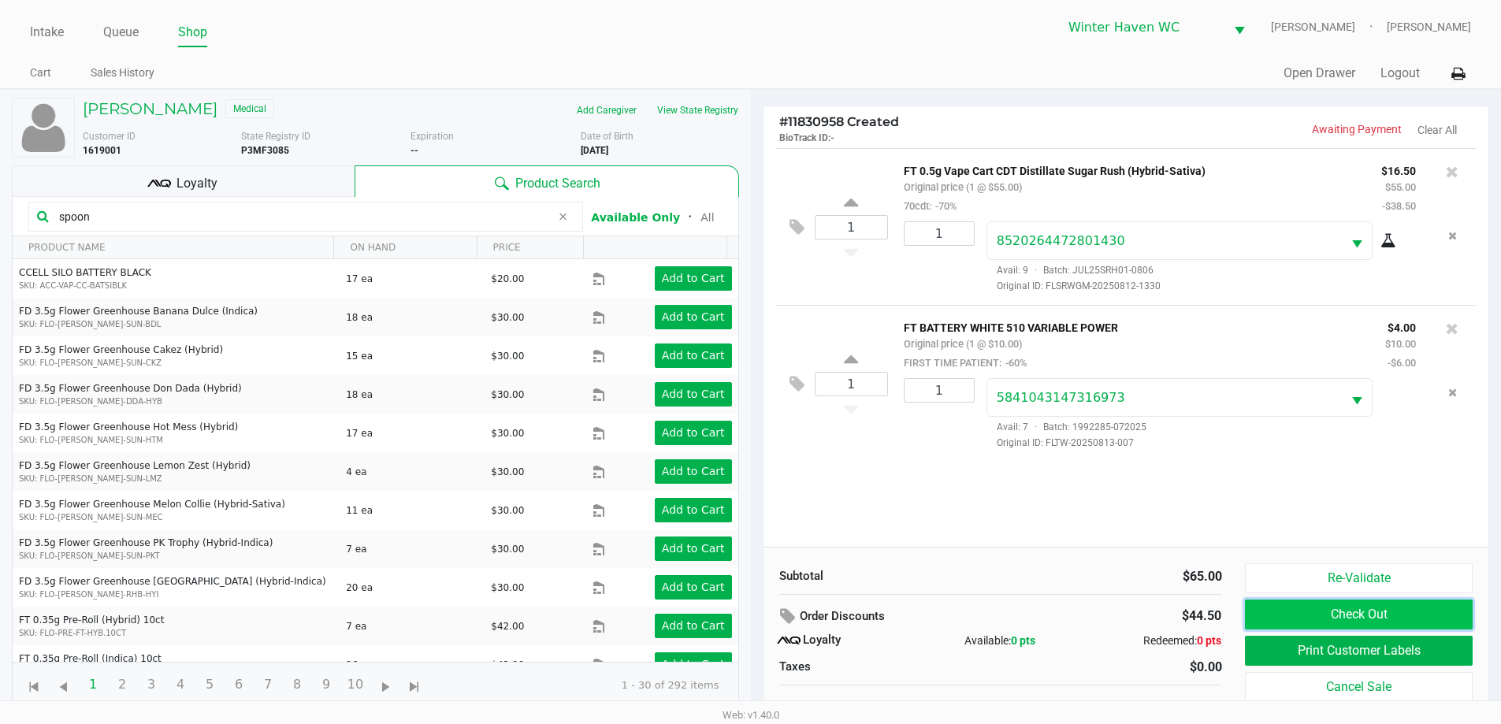
click at [1364, 602] on button "Check Out" at bounding box center [1358, 615] width 227 height 30
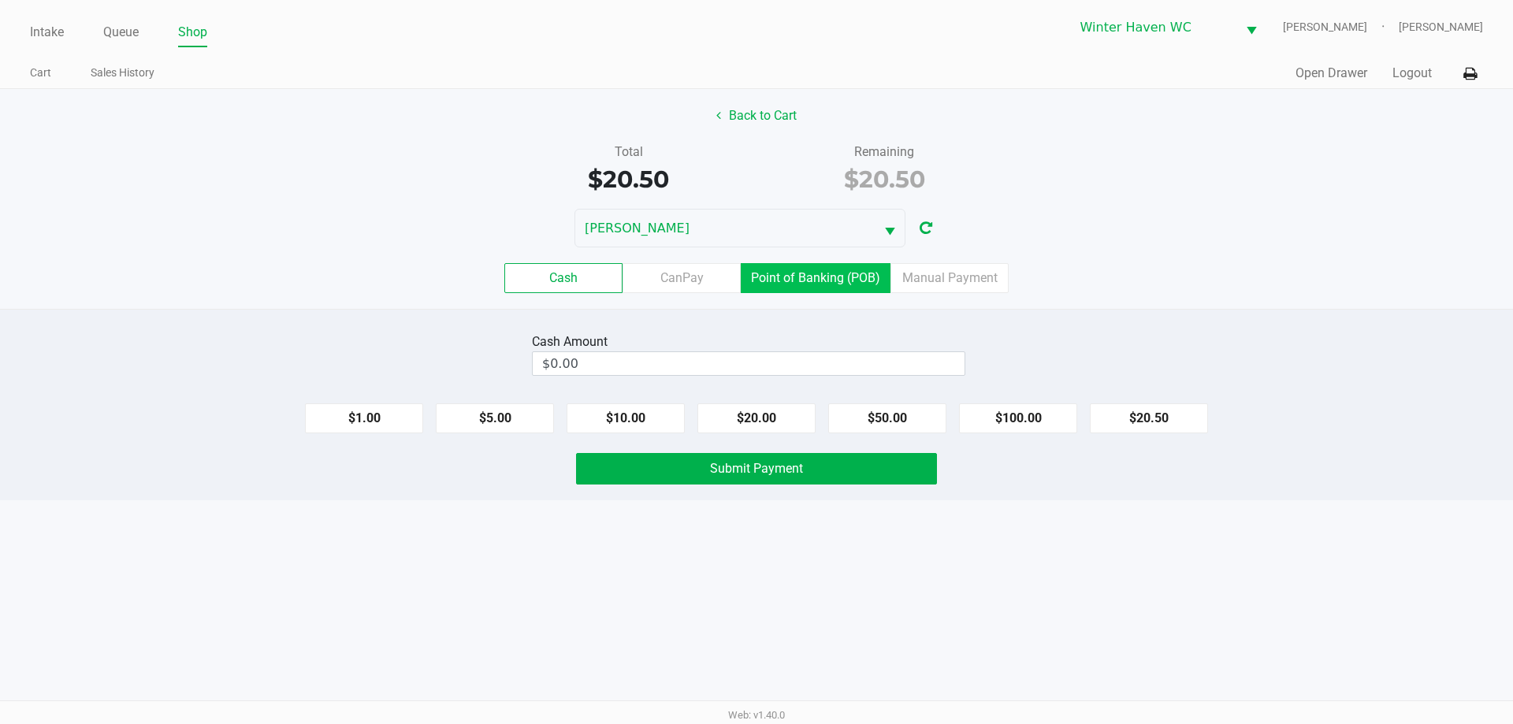
click at [842, 280] on label "Point of Banking (POB)" at bounding box center [816, 278] width 150 height 30
click at [0, 0] on 7 "Point of Banking (POB)" at bounding box center [0, 0] width 0 height 0
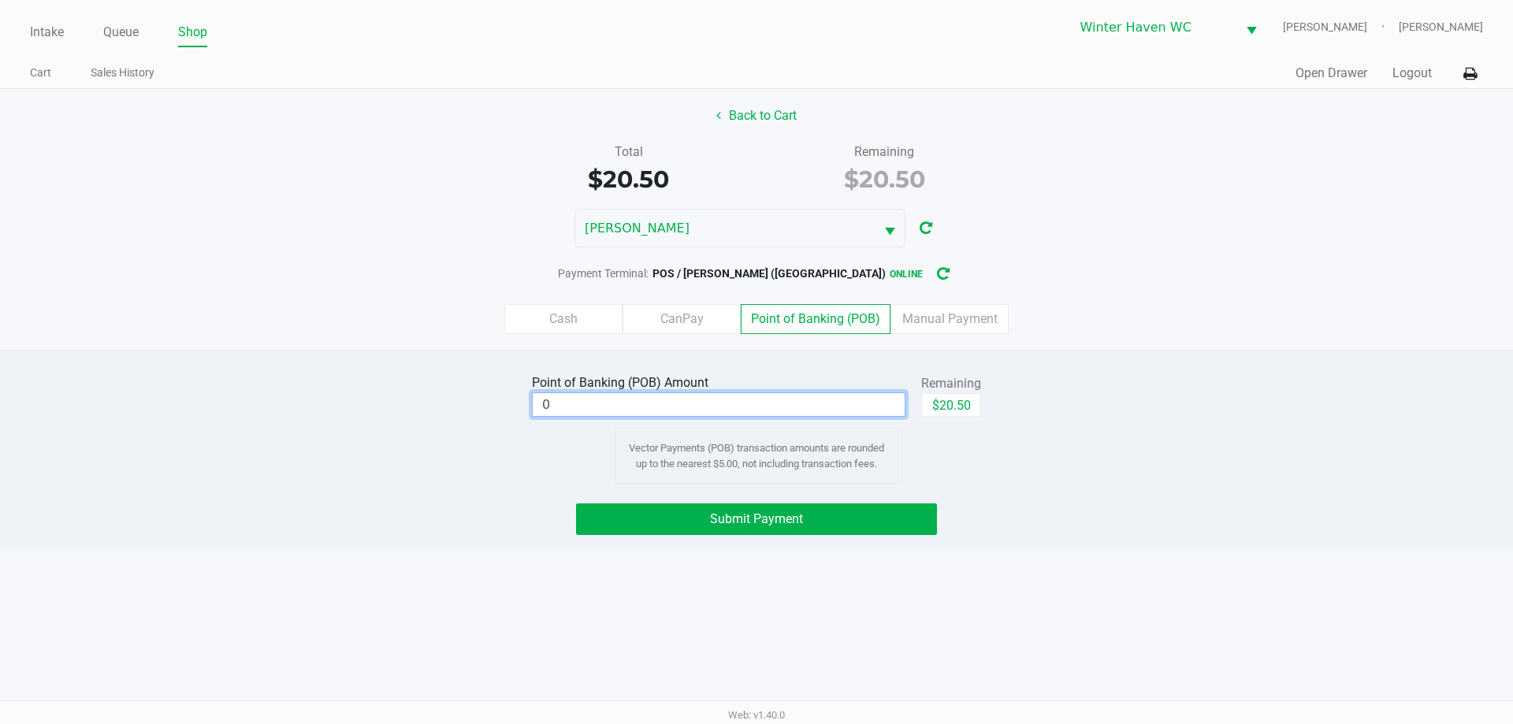
click at [729, 409] on input "0" at bounding box center [719, 404] width 372 height 23
click at [355, 477] on div "Point of Banking (POB) Amount $20.00 Remaining $20.50 Clear Vector Payments (PO…" at bounding box center [756, 426] width 1536 height 113
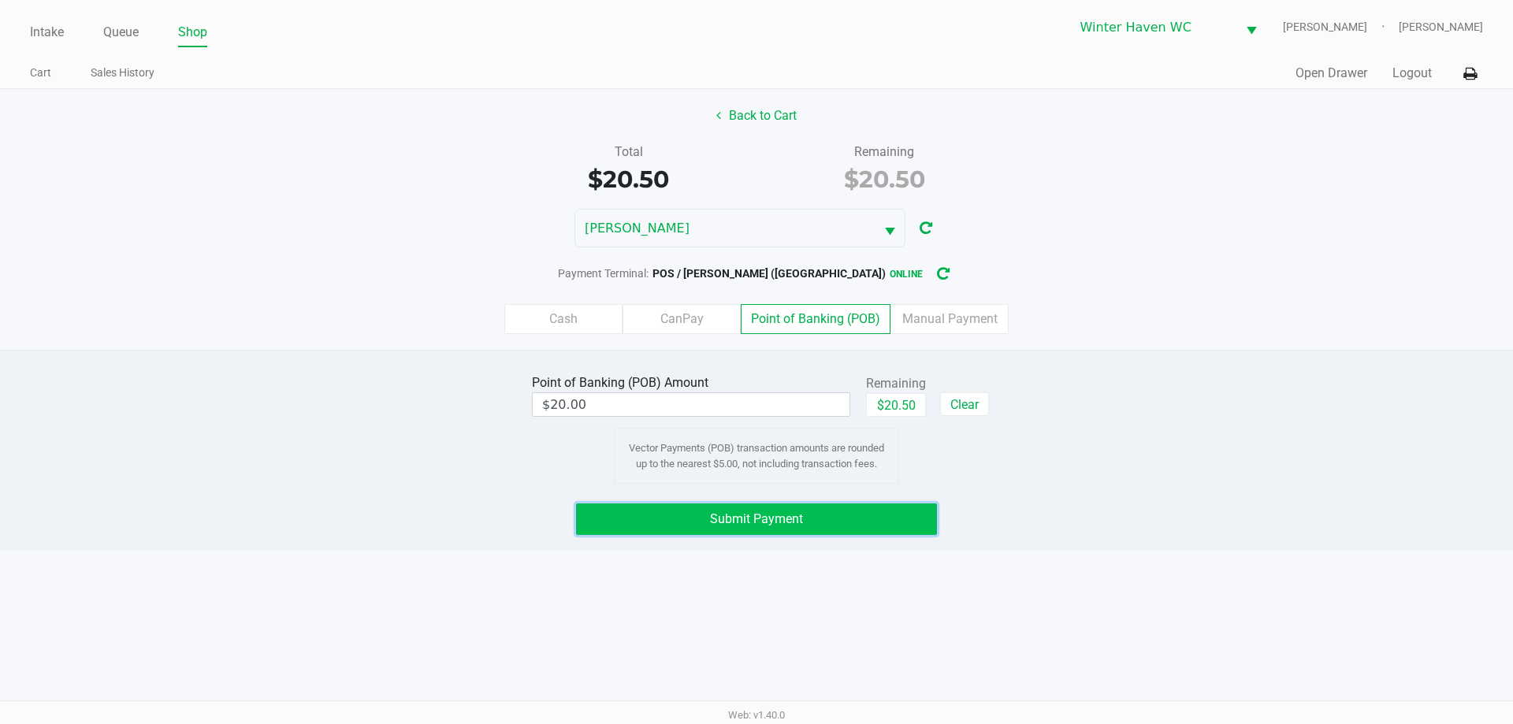
click at [693, 521] on button "Submit Payment" at bounding box center [756, 519] width 361 height 32
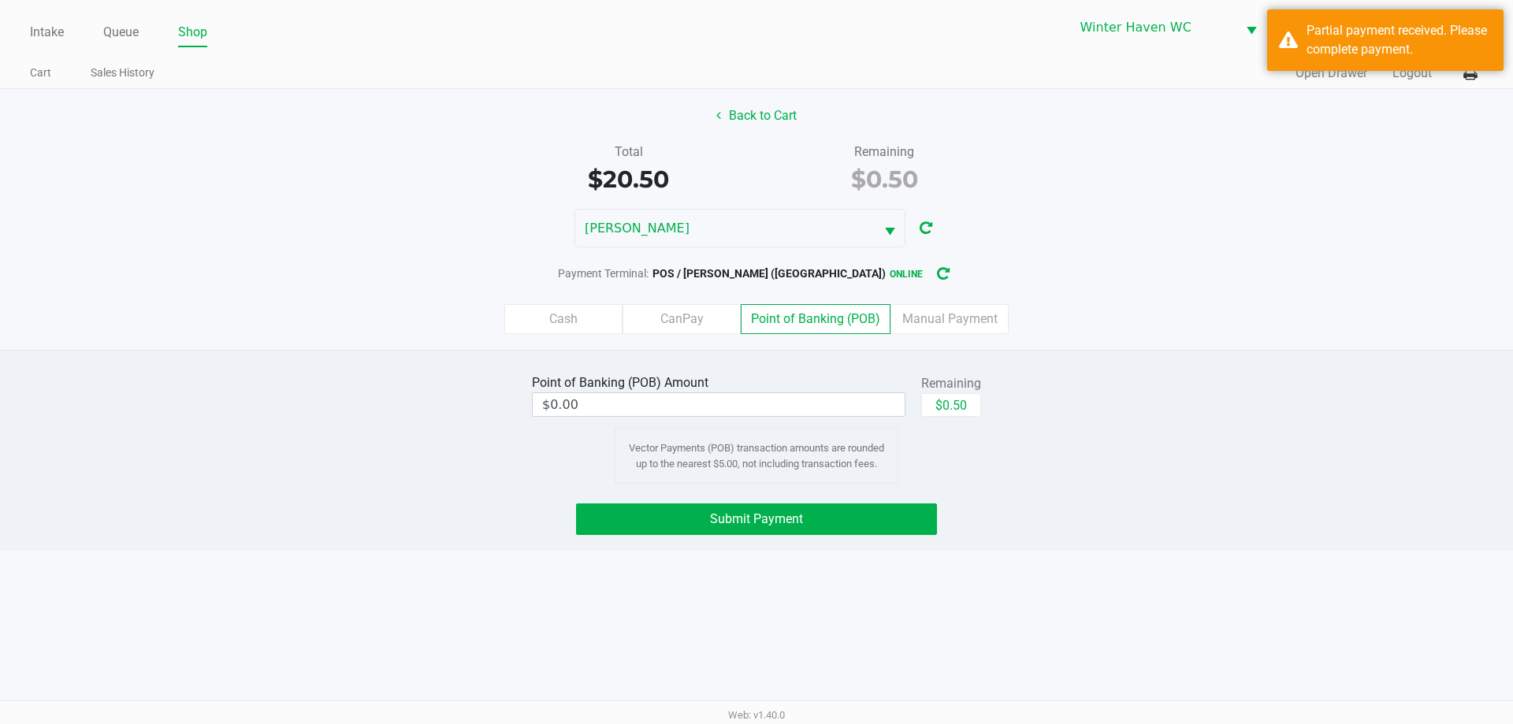
click at [550, 318] on label "Cash" at bounding box center [563, 319] width 118 height 30
click at [0, 0] on 0 "Cash" at bounding box center [0, 0] width 0 height 0
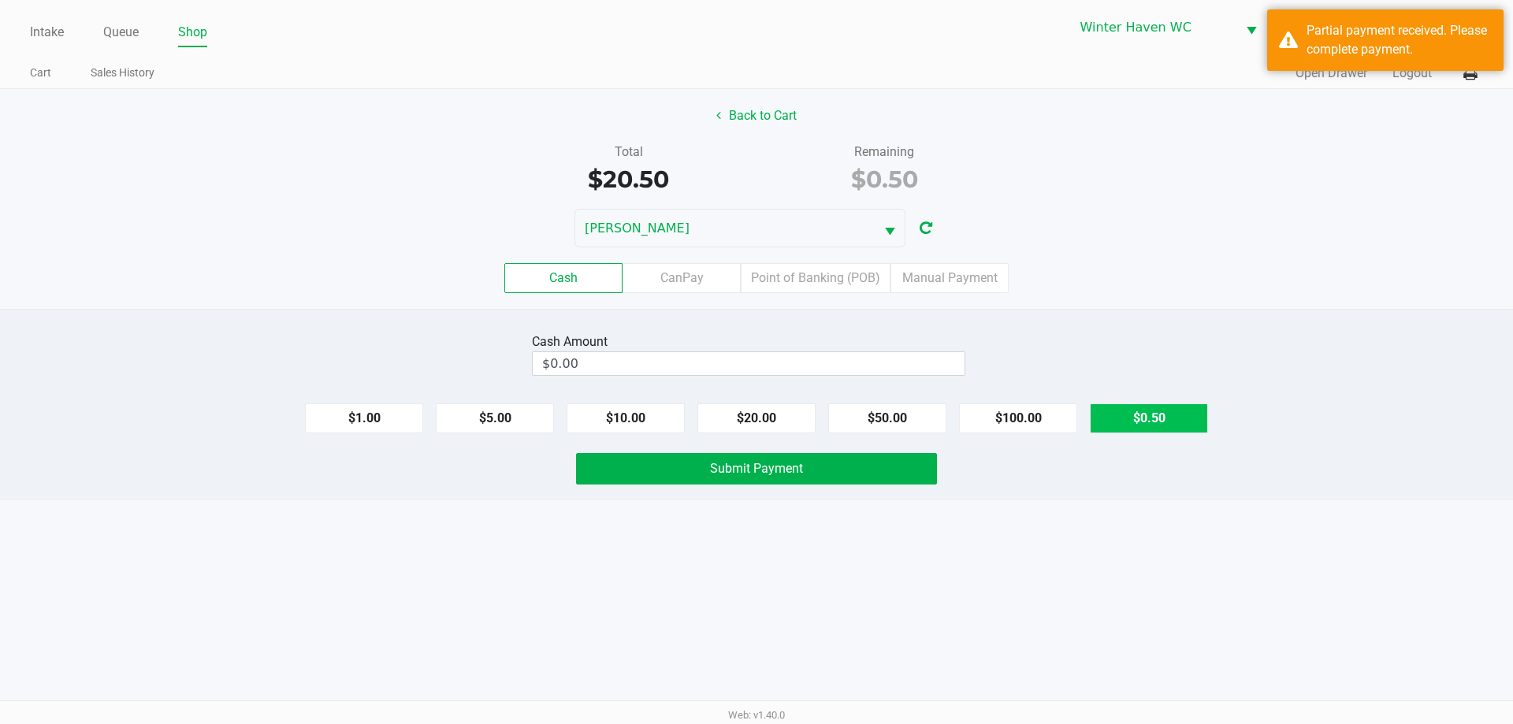
click at [1168, 416] on button "$0.50" at bounding box center [1149, 418] width 118 height 30
type input "$0.50"
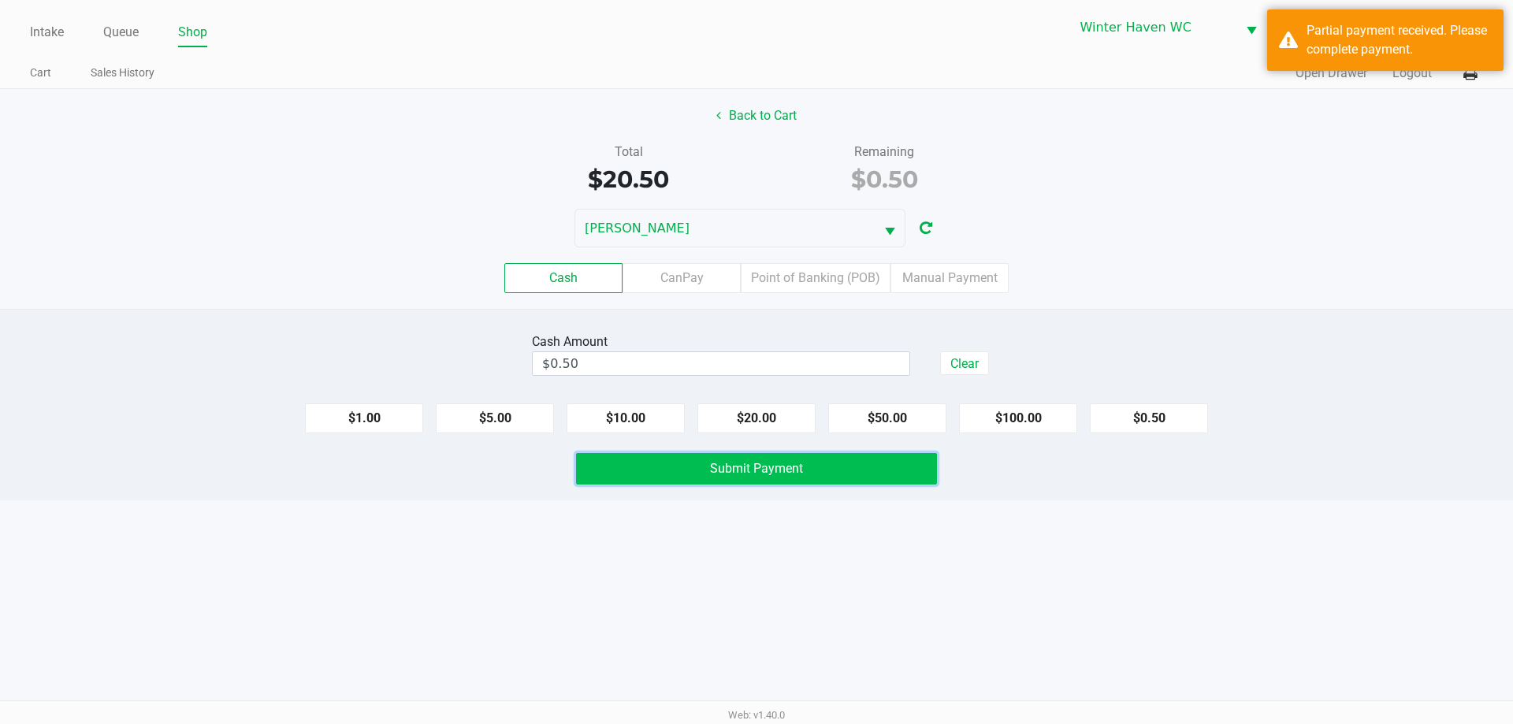
click at [780, 478] on button "Submit Payment" at bounding box center [756, 469] width 361 height 32
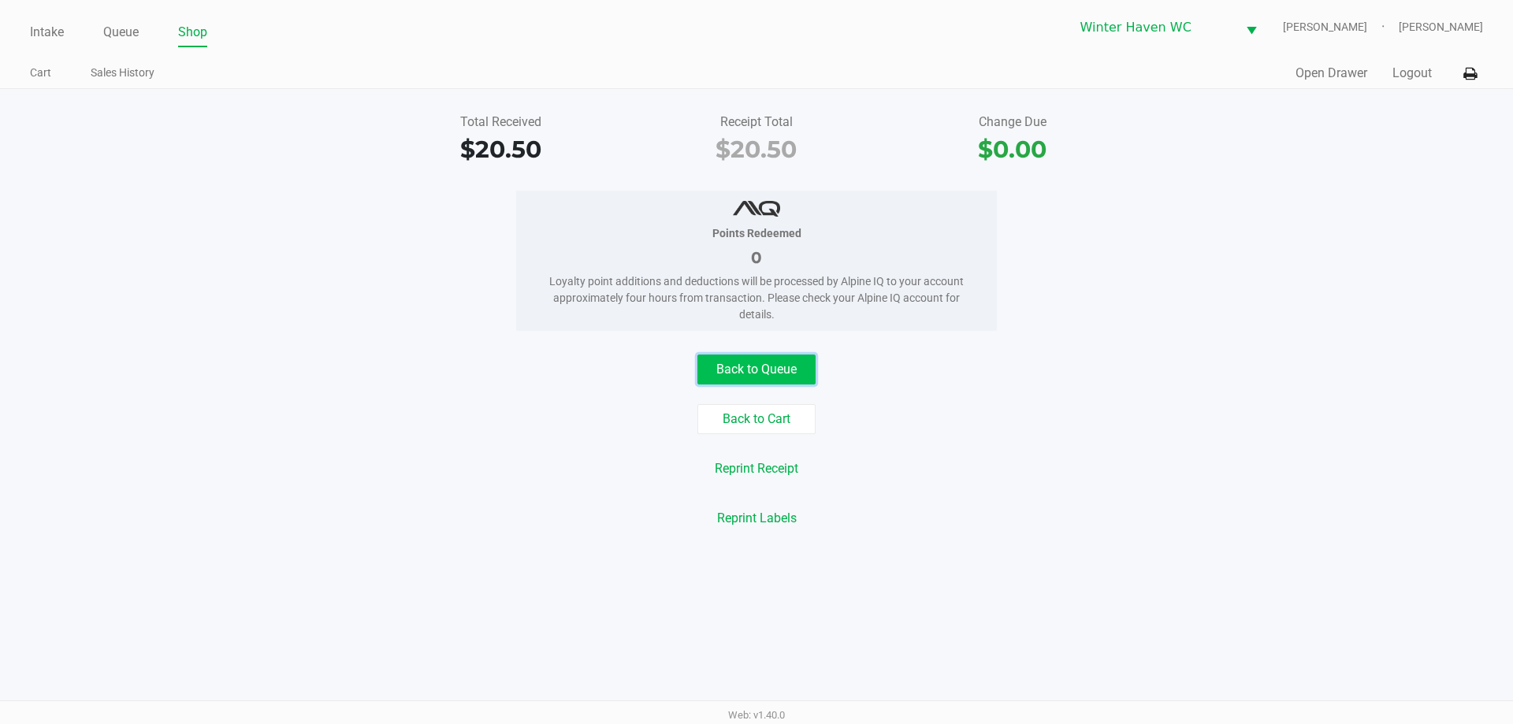
click at [766, 366] on button "Back to Queue" at bounding box center [756, 370] width 118 height 30
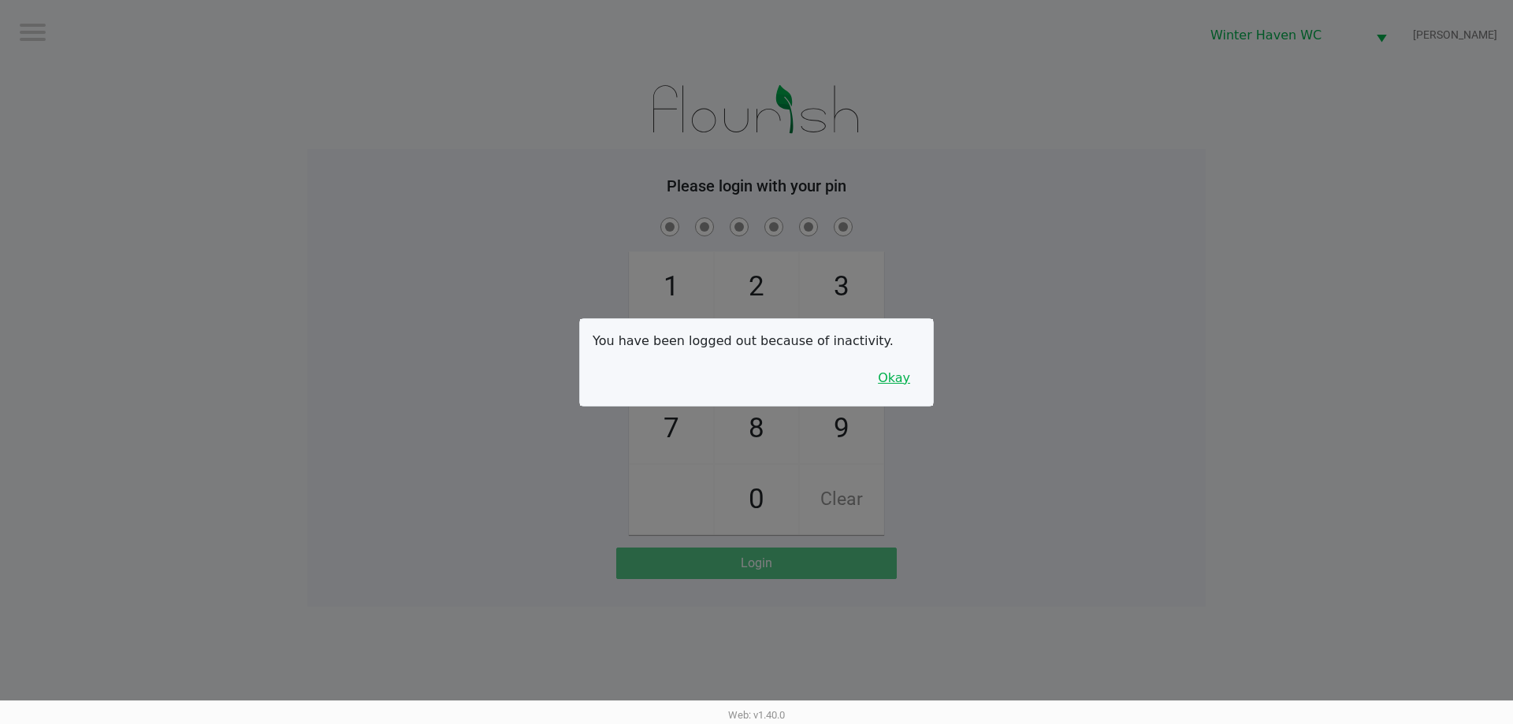
click at [885, 390] on button "Okay" at bounding box center [893, 378] width 53 height 30
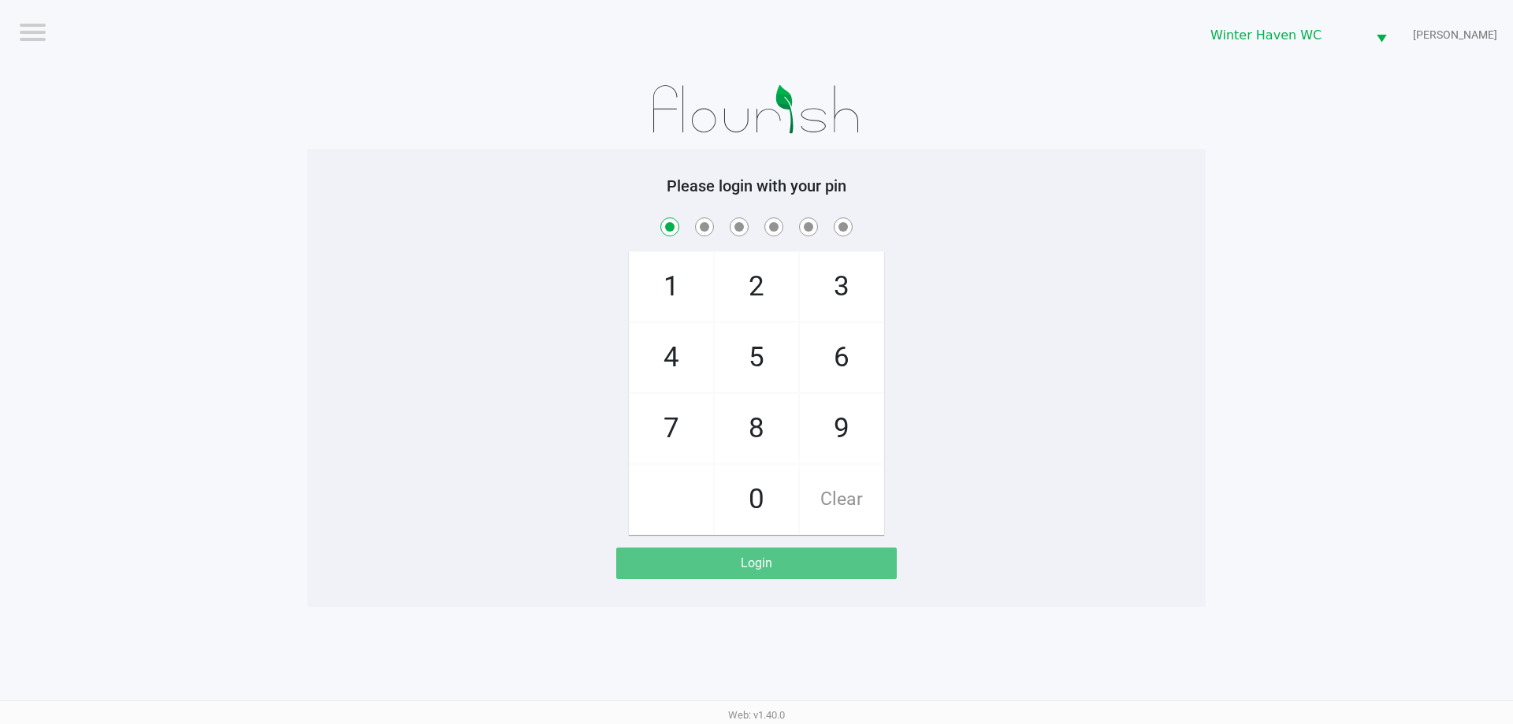
checkbox input "true"
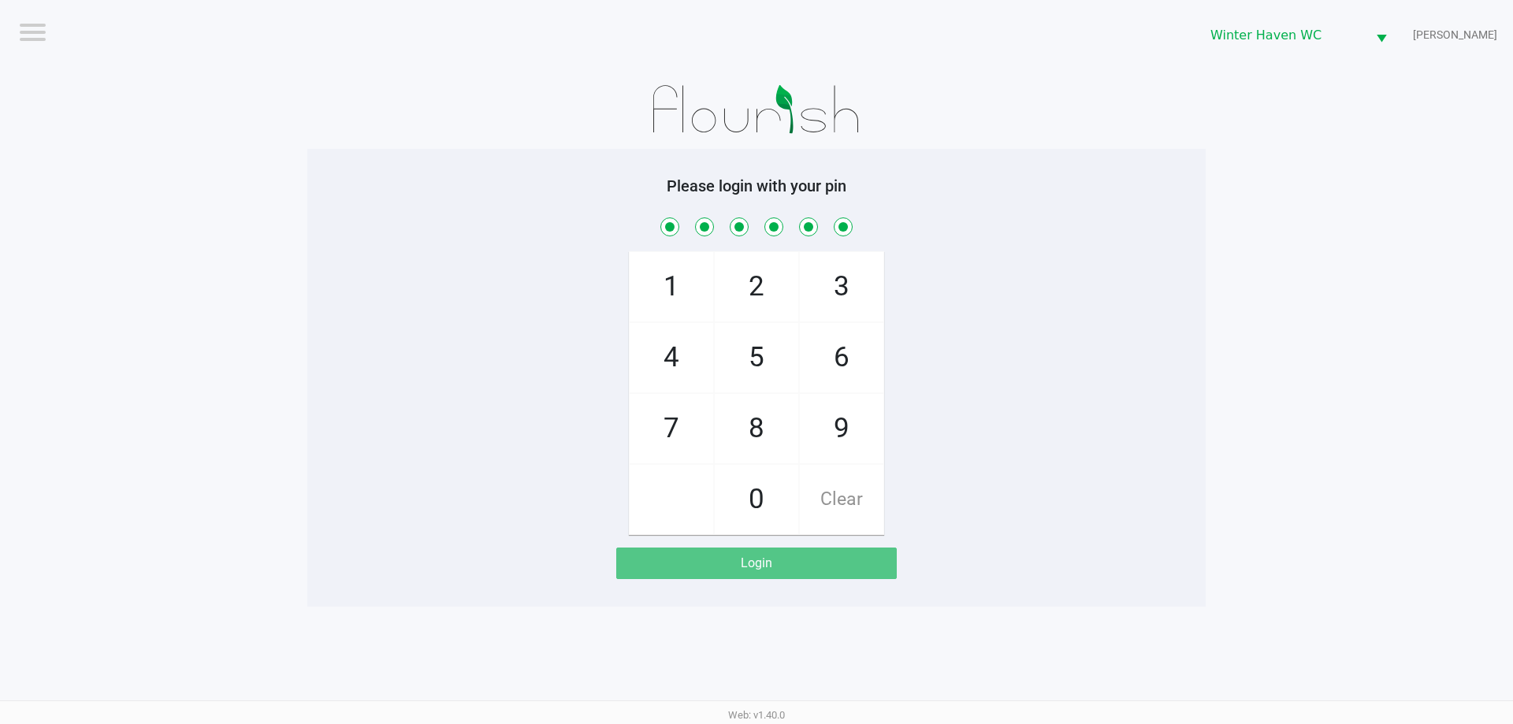
checkbox input "true"
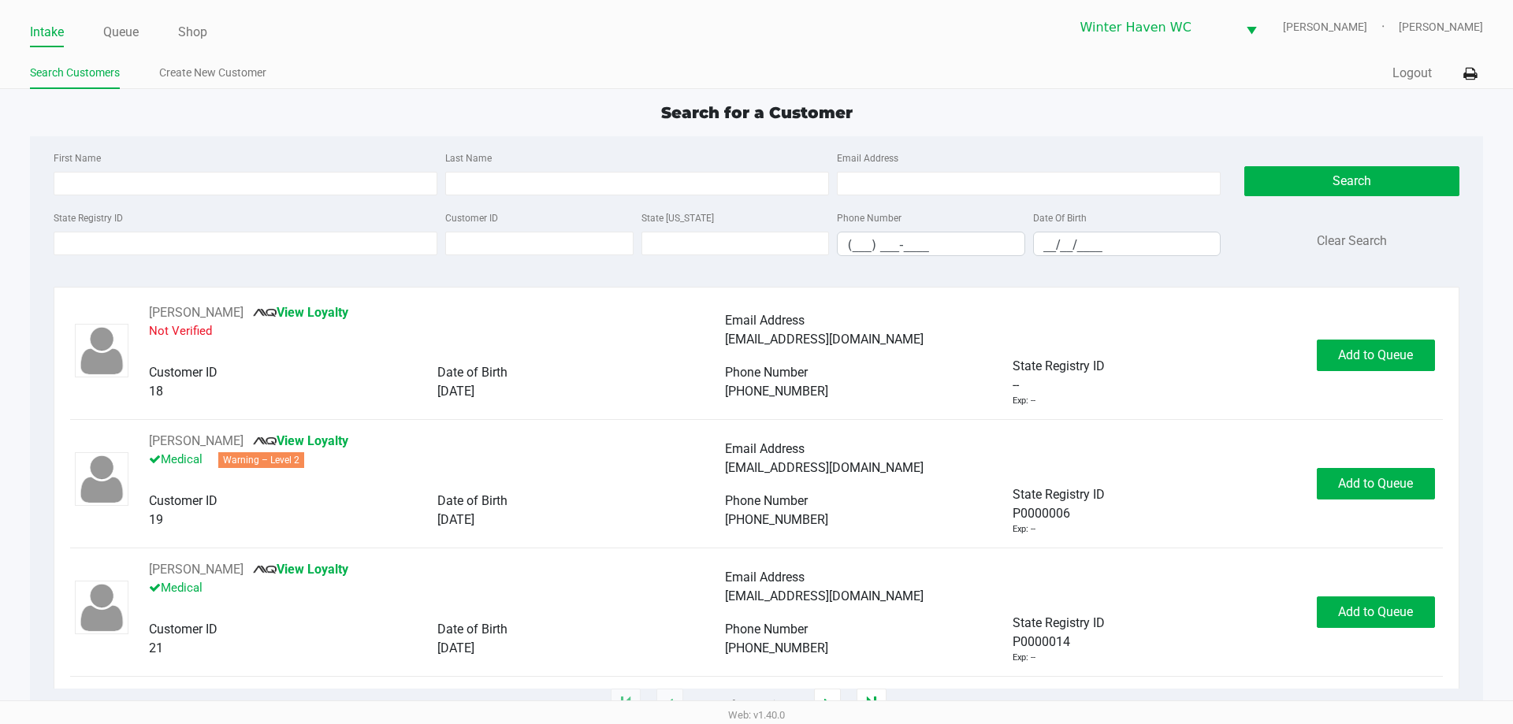
click at [144, 32] on ul "Intake Queue Shop" at bounding box center [393, 33] width 726 height 27
click at [133, 37] on link "Queue" at bounding box center [120, 32] width 35 height 22
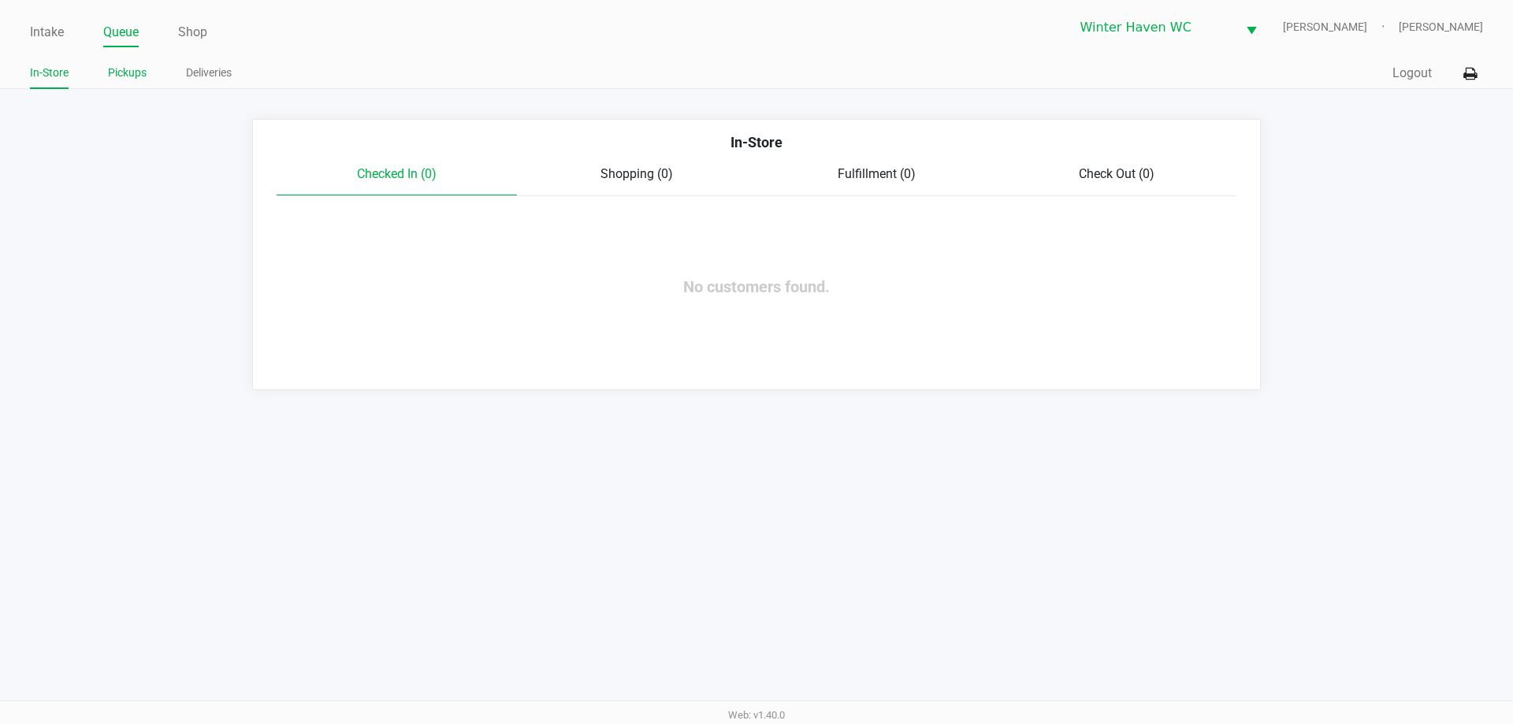
click at [137, 72] on link "Pickups" at bounding box center [127, 73] width 39 height 20
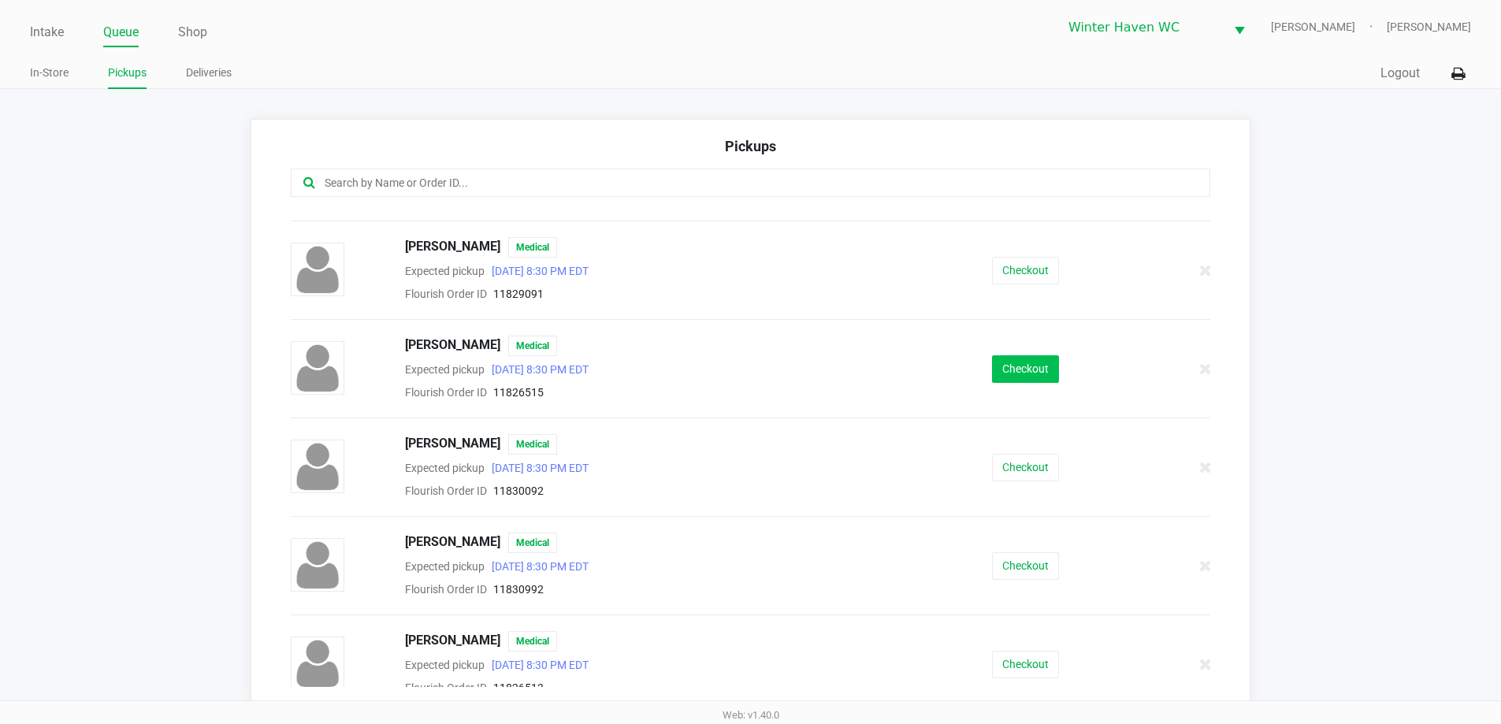
scroll to position [88, 0]
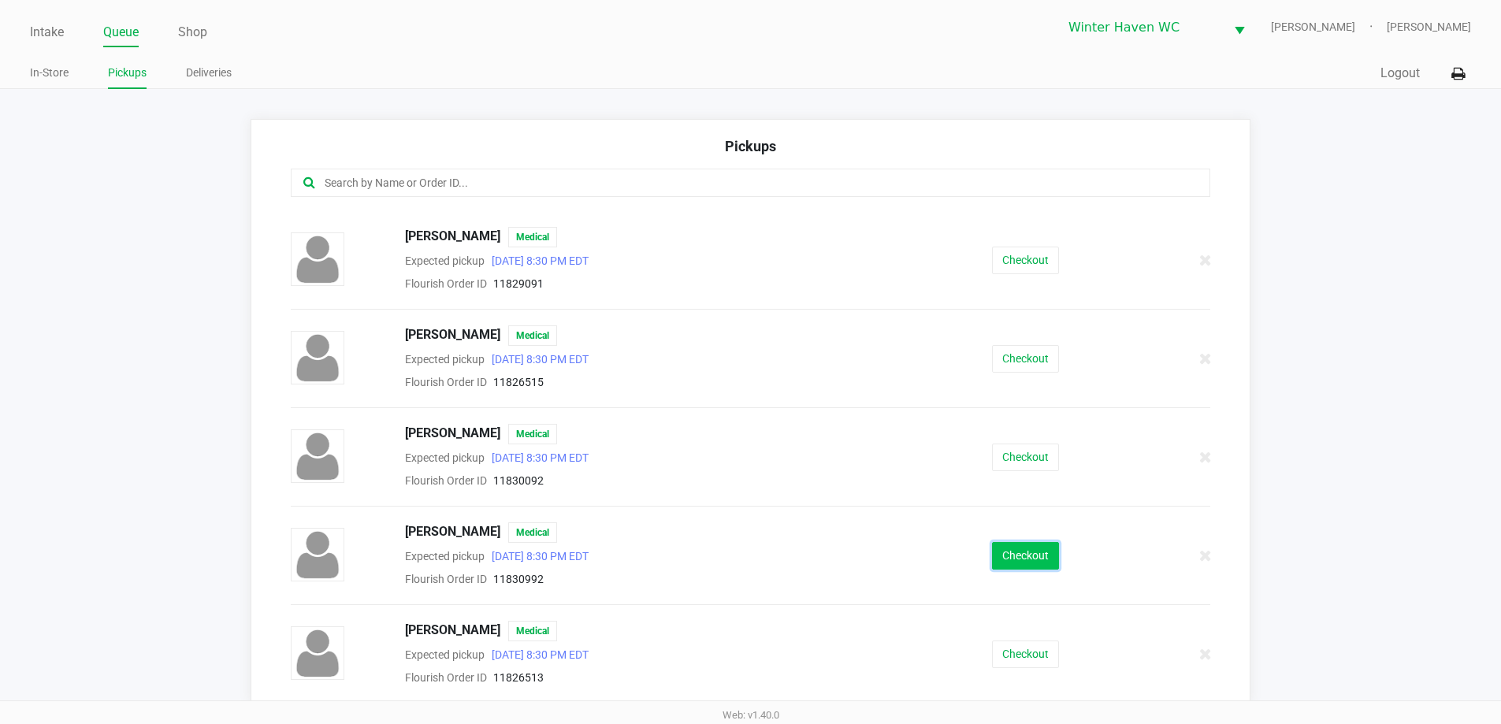
click at [1010, 549] on button "Checkout" at bounding box center [1025, 556] width 67 height 28
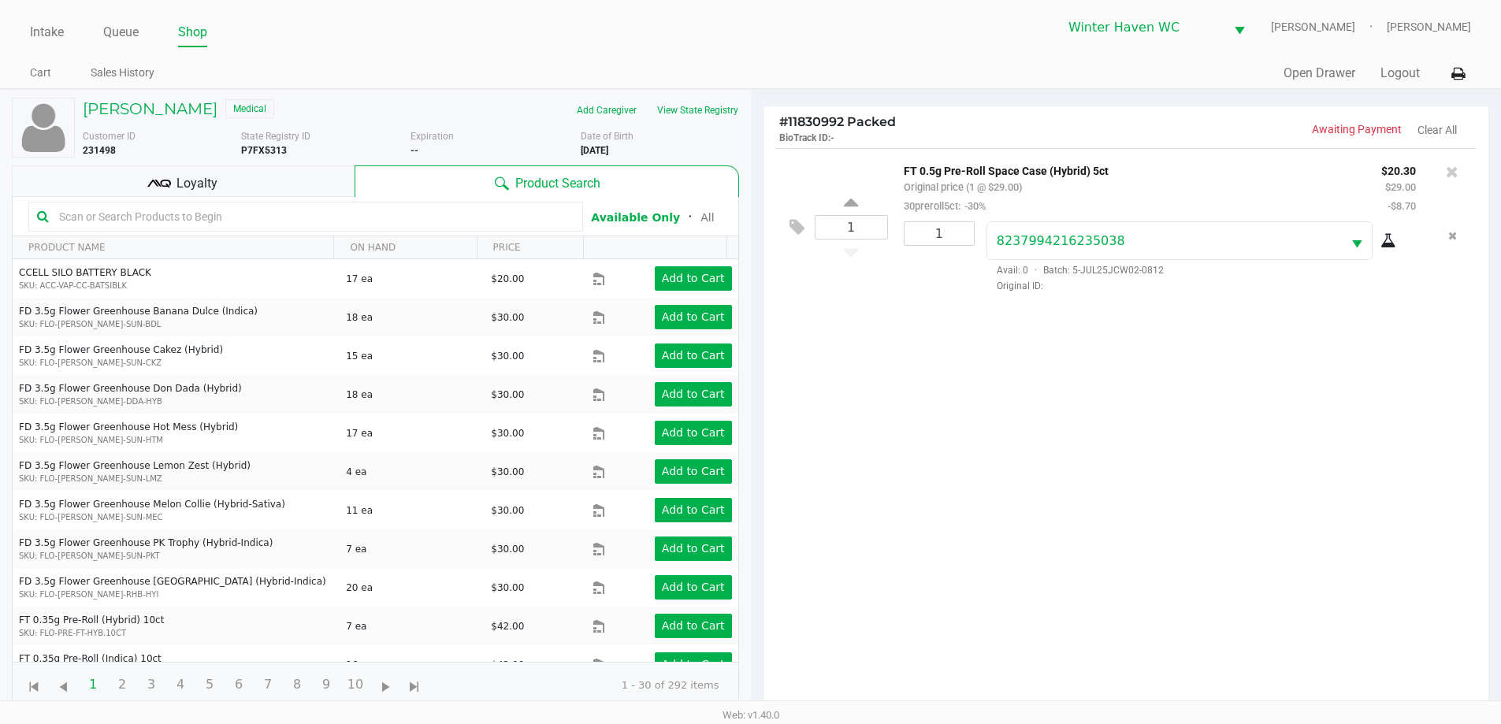
click at [1056, 493] on div "1 FT 0.5g Pre-Roll Space Case (Hybrid) 5ct Original price (1 @ $29.00) 30prerol…" at bounding box center [1126, 434] width 726 height 572
click at [174, 176] on div "Loyalty" at bounding box center [183, 181] width 343 height 32
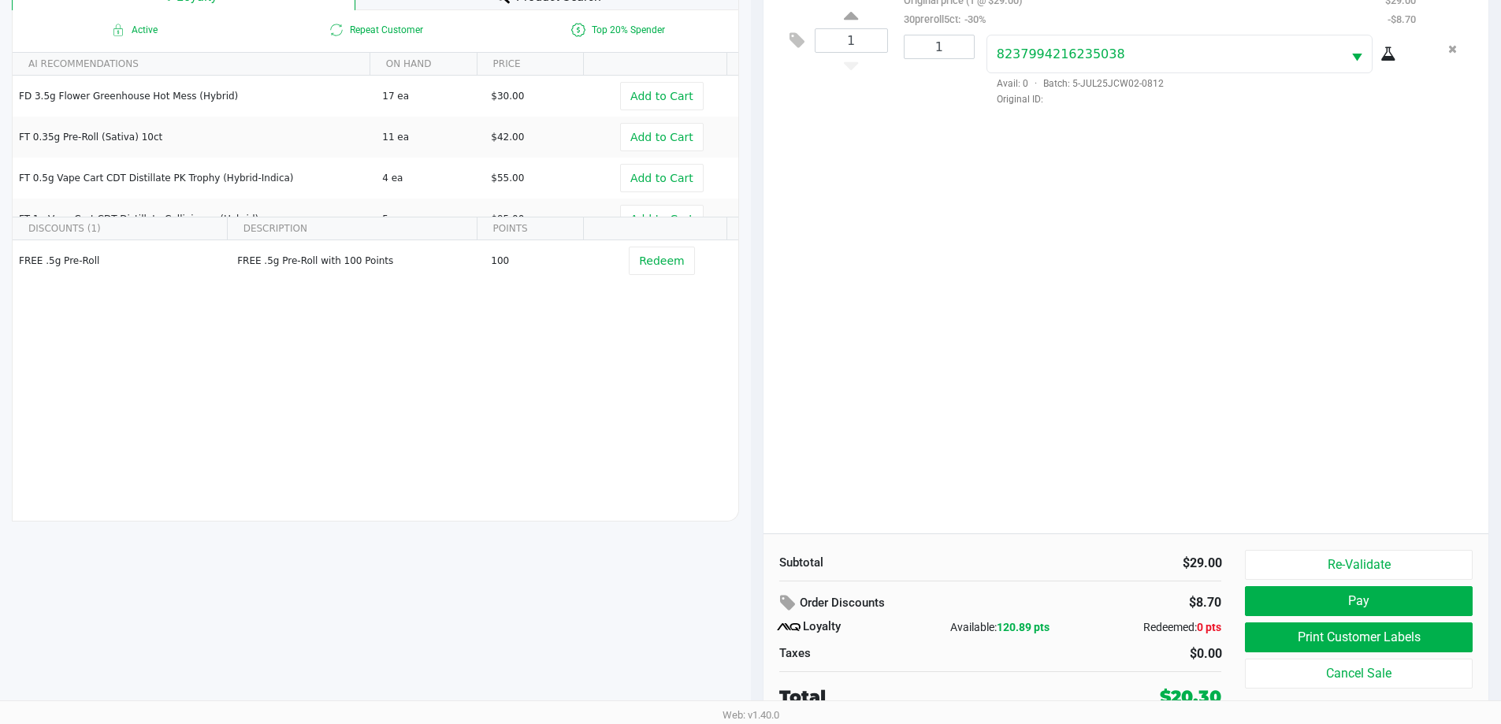
scroll to position [189, 0]
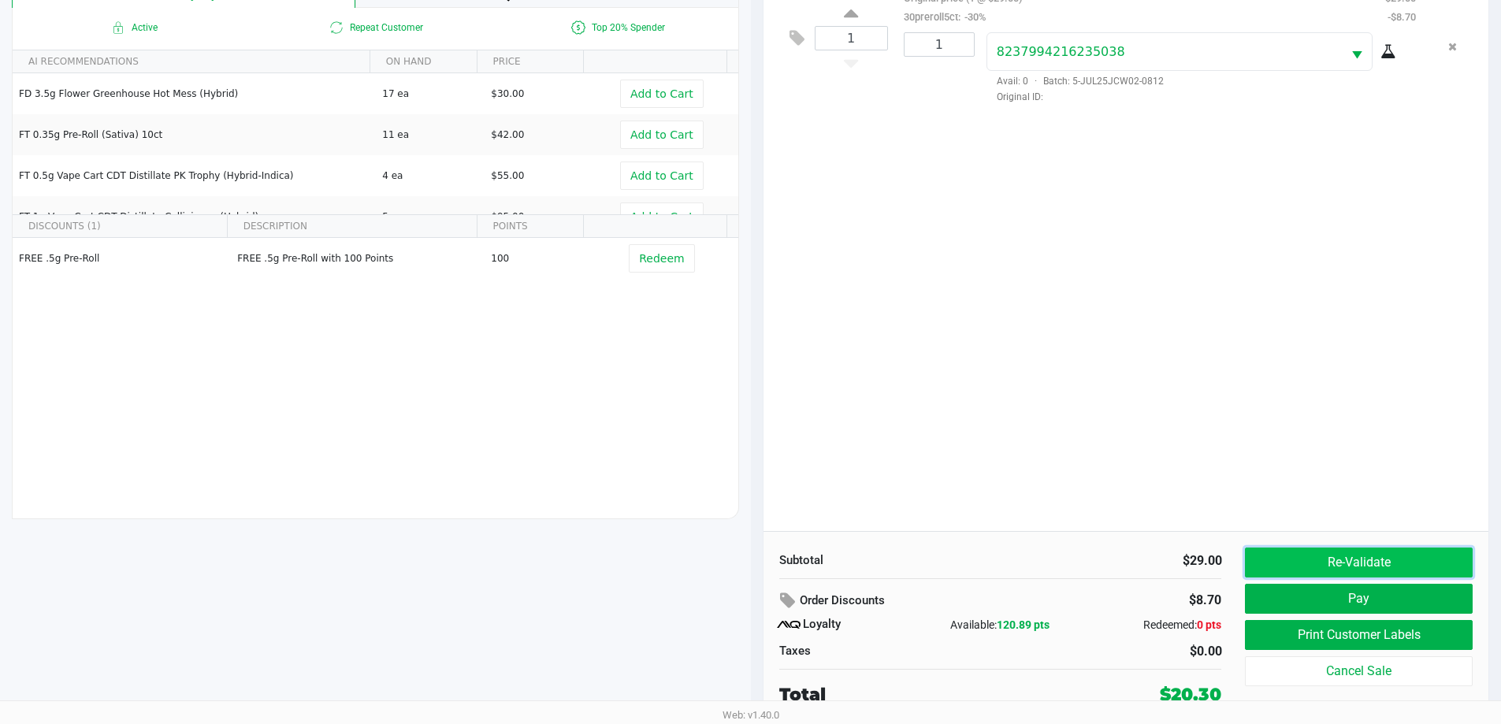
click at [1364, 551] on button "Re-Validate" at bounding box center [1358, 563] width 227 height 30
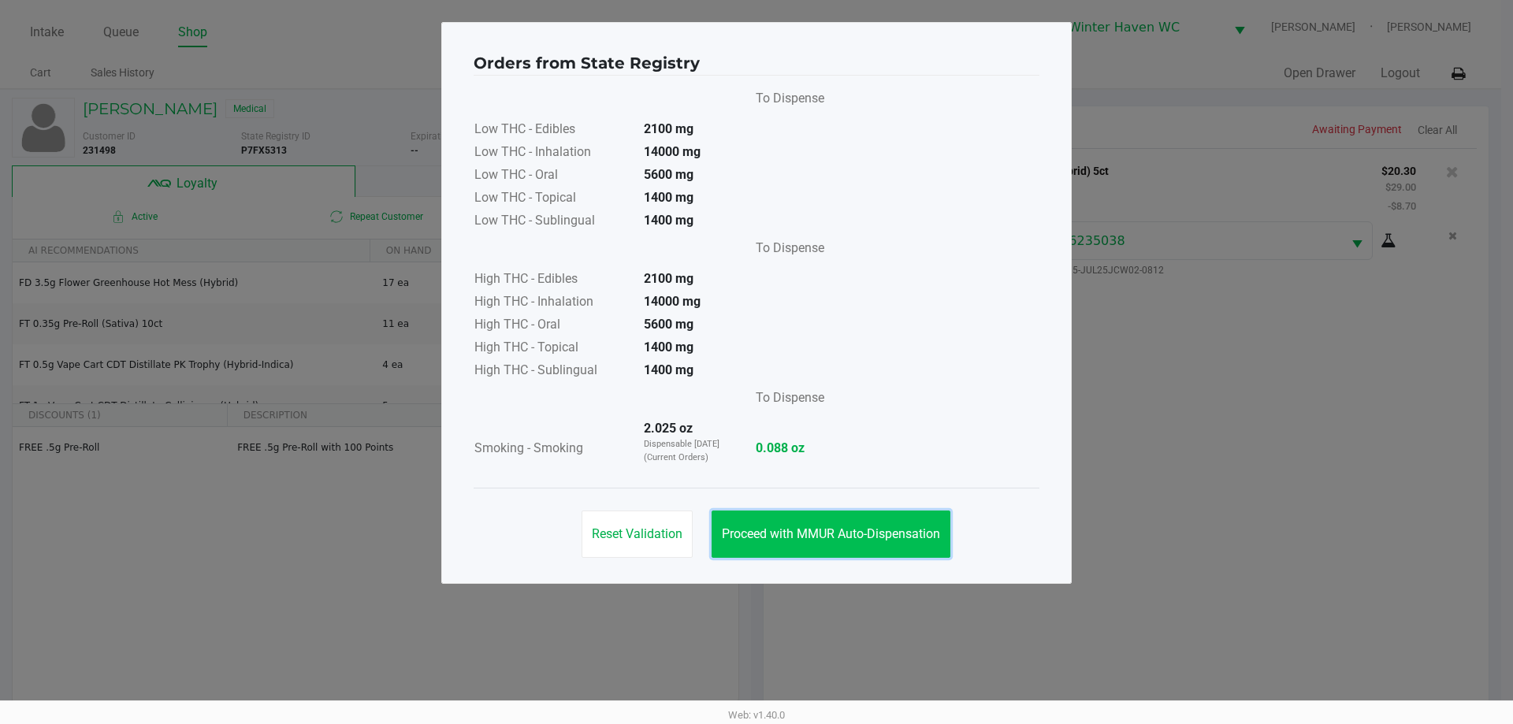
click at [804, 534] on span "Proceed with MMUR Auto-Dispensation" at bounding box center [831, 533] width 218 height 15
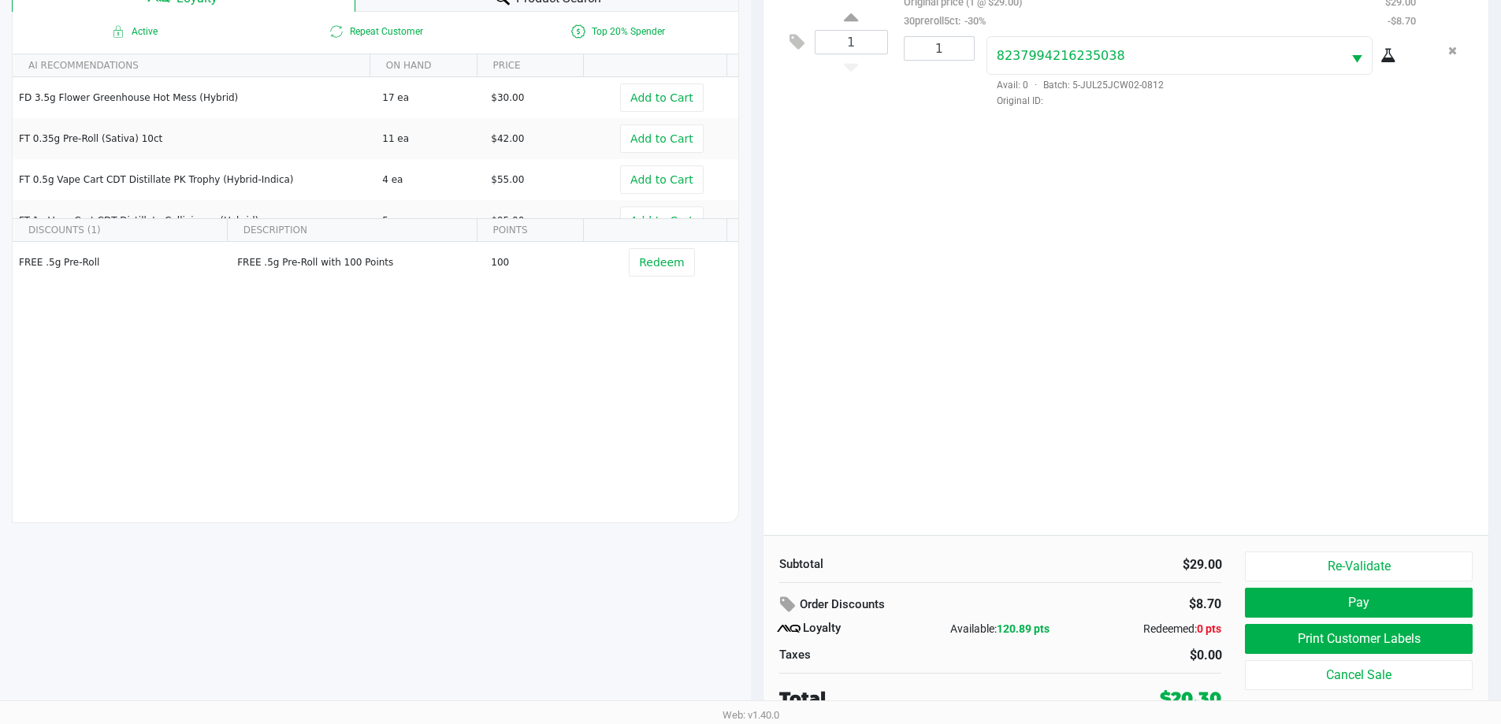
scroll to position [189, 0]
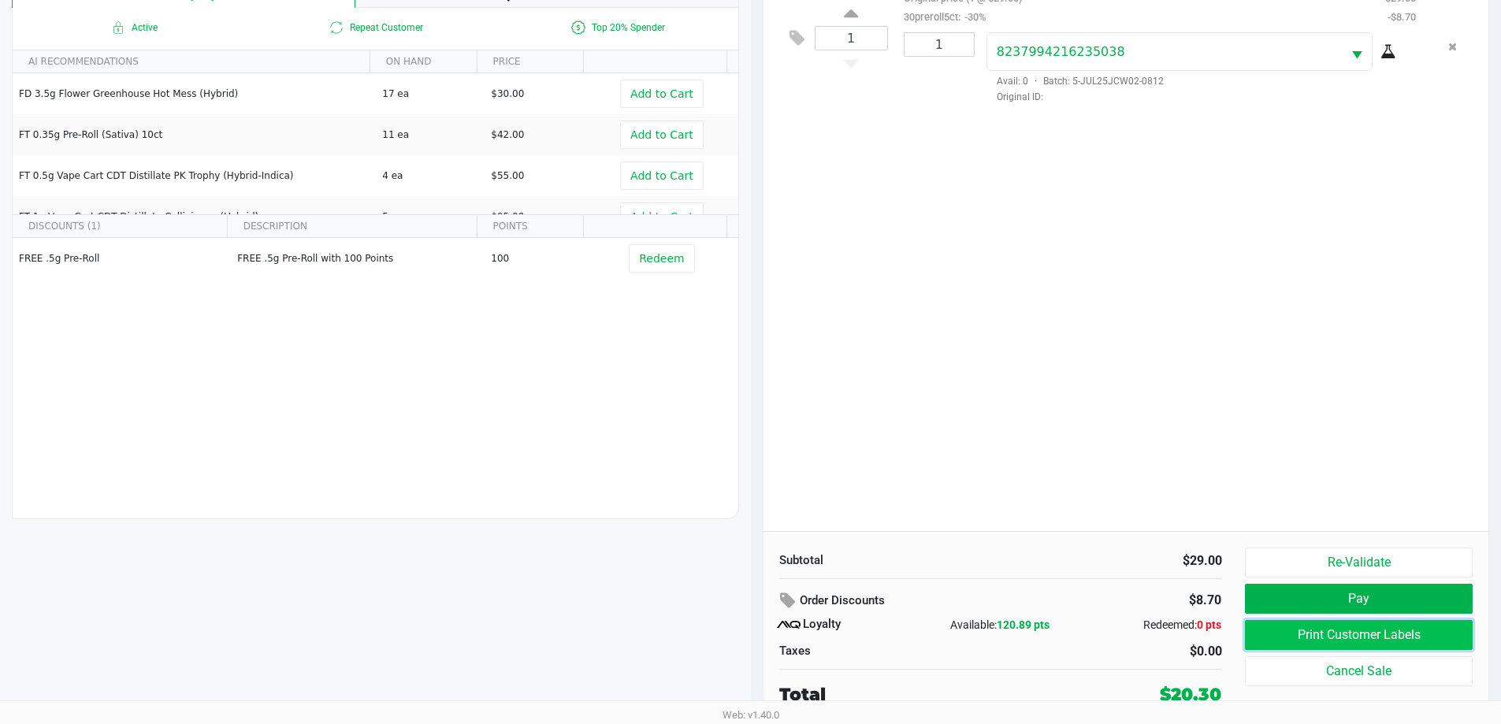
click at [1347, 639] on button "Print Customer Labels" at bounding box center [1358, 635] width 227 height 30
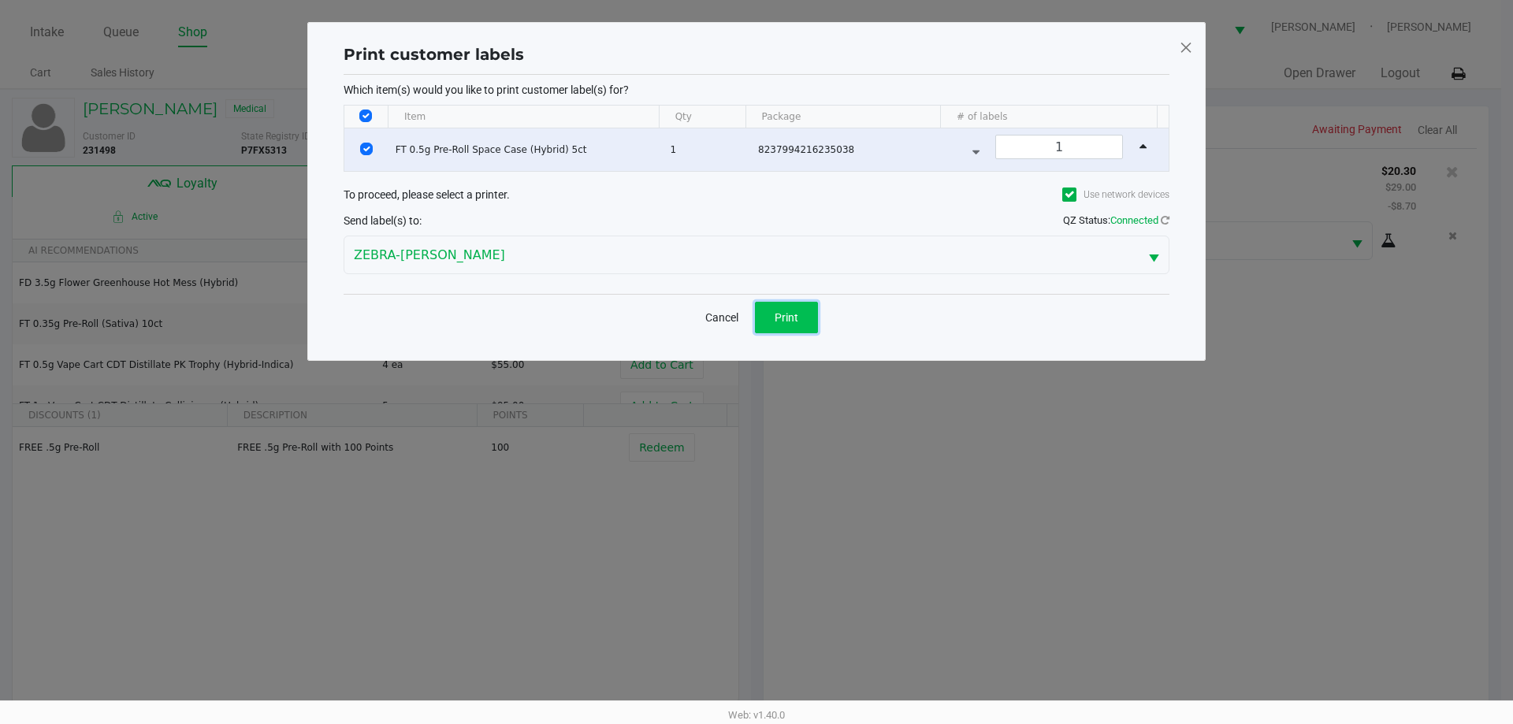
click at [806, 330] on button "Print" at bounding box center [786, 318] width 63 height 32
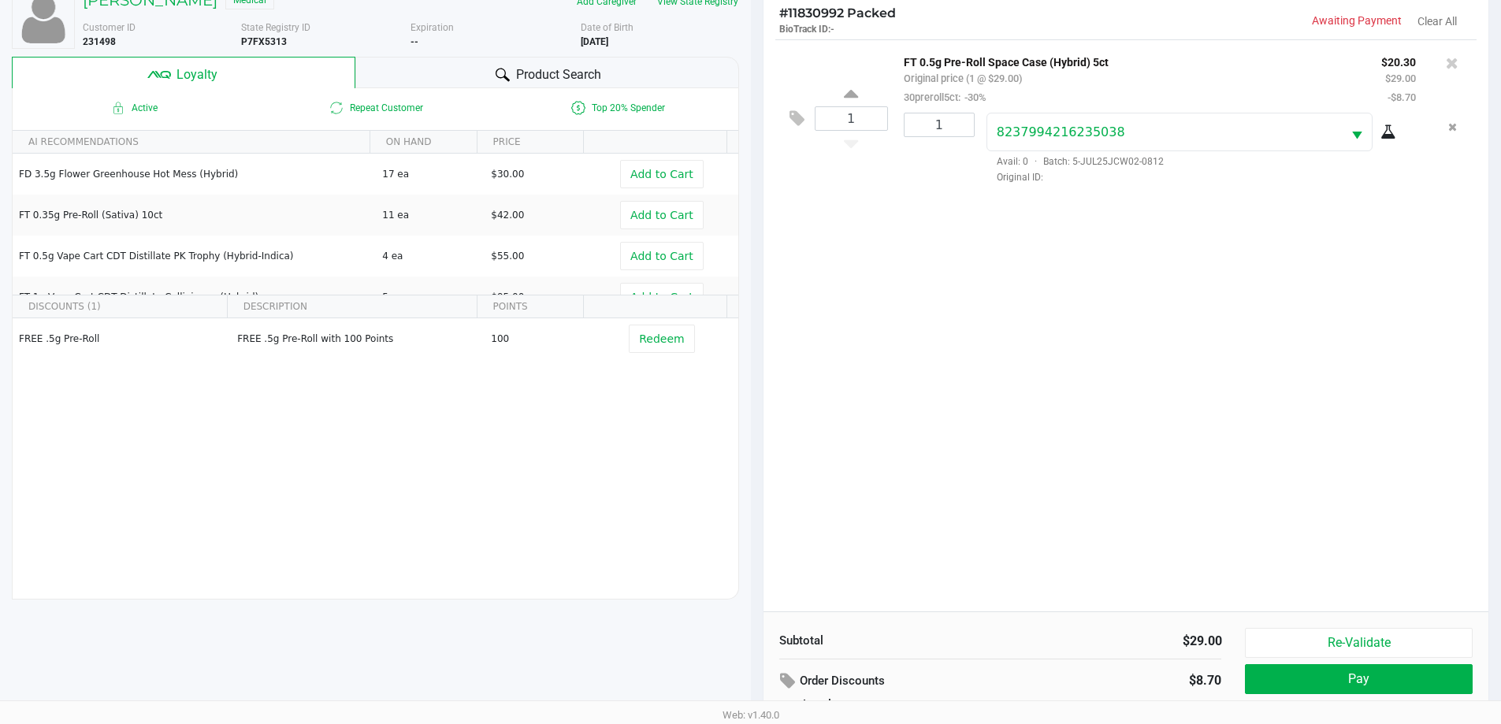
scroll to position [189, 0]
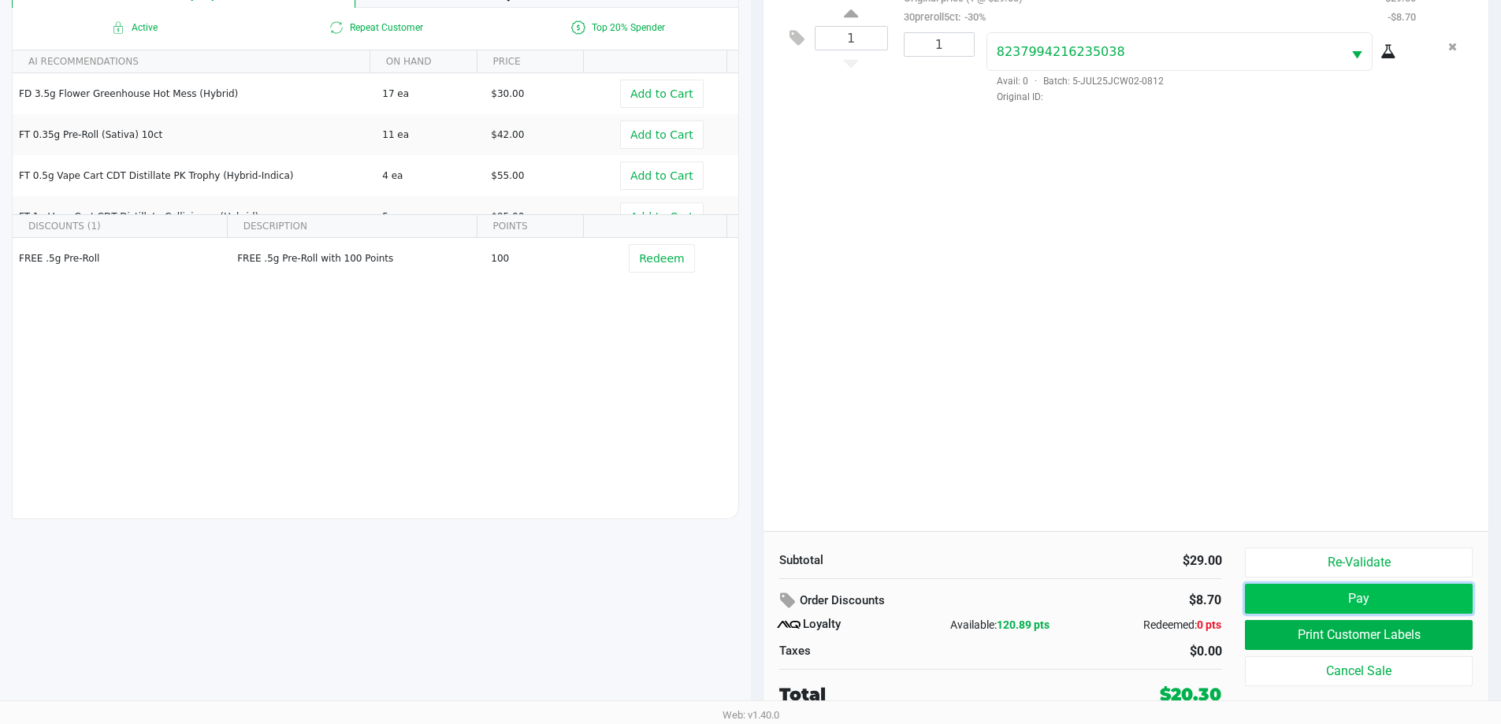
click at [1301, 588] on button "Pay" at bounding box center [1358, 599] width 227 height 30
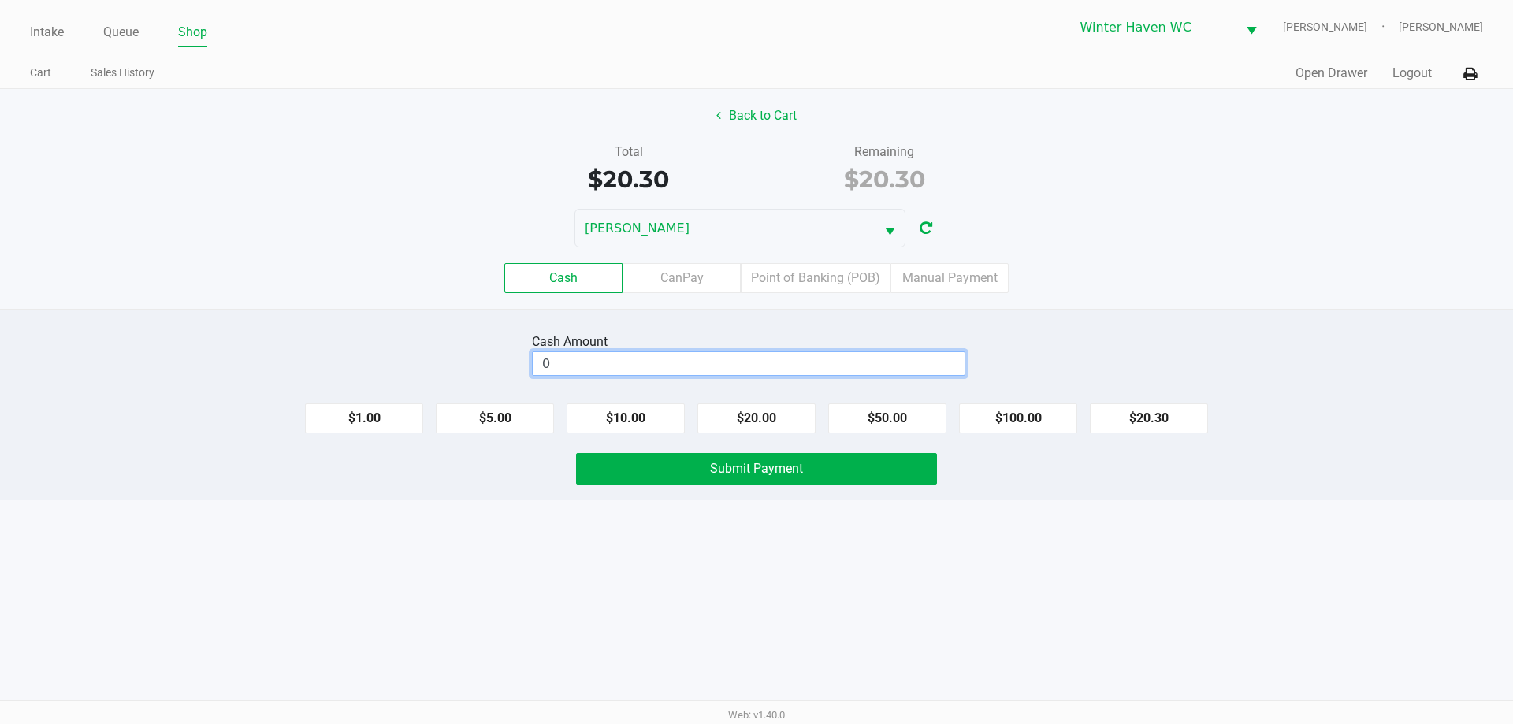
click at [806, 374] on input "0" at bounding box center [749, 363] width 432 height 23
type input "$20.35"
click at [748, 573] on div "Intake Queue Shop Winter Haven WC JAMES-BROWN Ian Albritton Cart Sales History …" at bounding box center [756, 362] width 1513 height 724
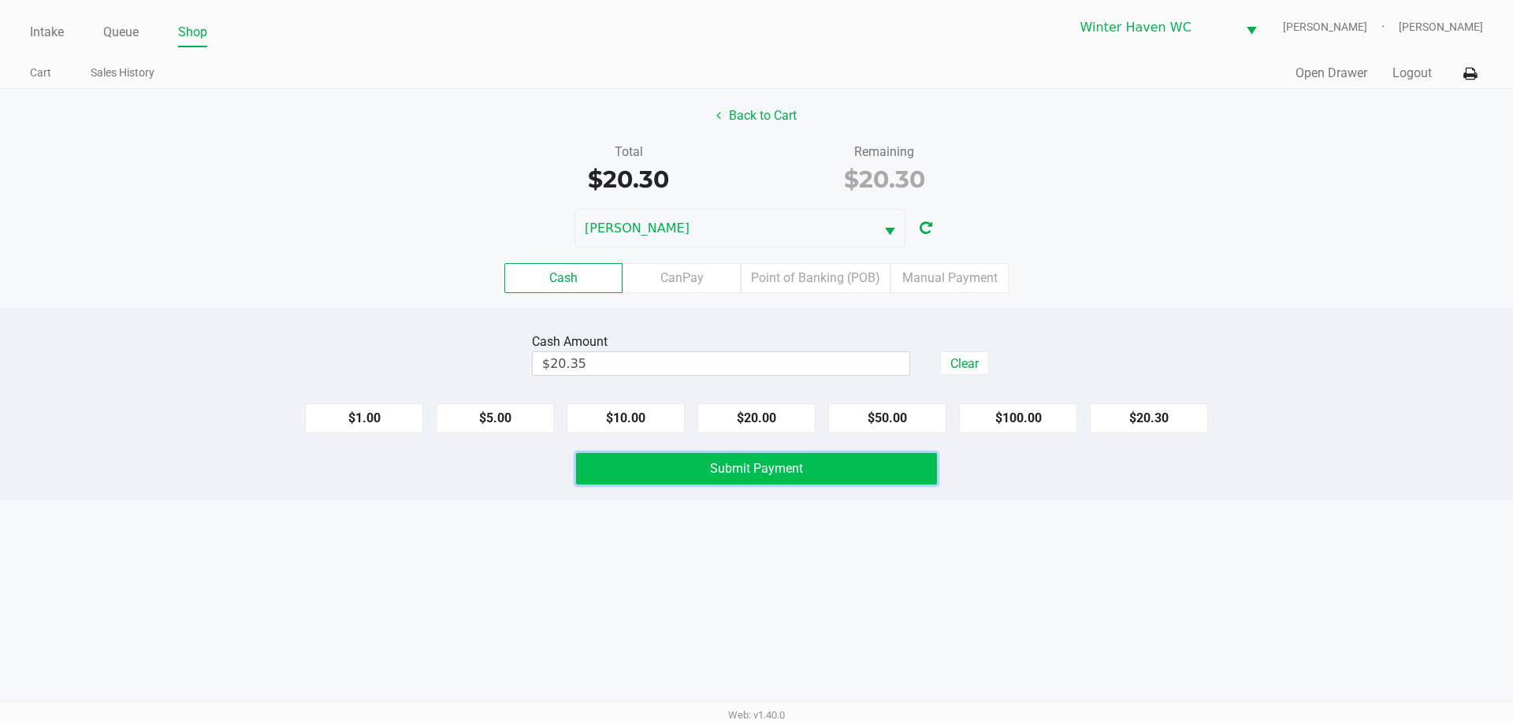
click at [750, 463] on span "Submit Payment" at bounding box center [756, 468] width 93 height 15
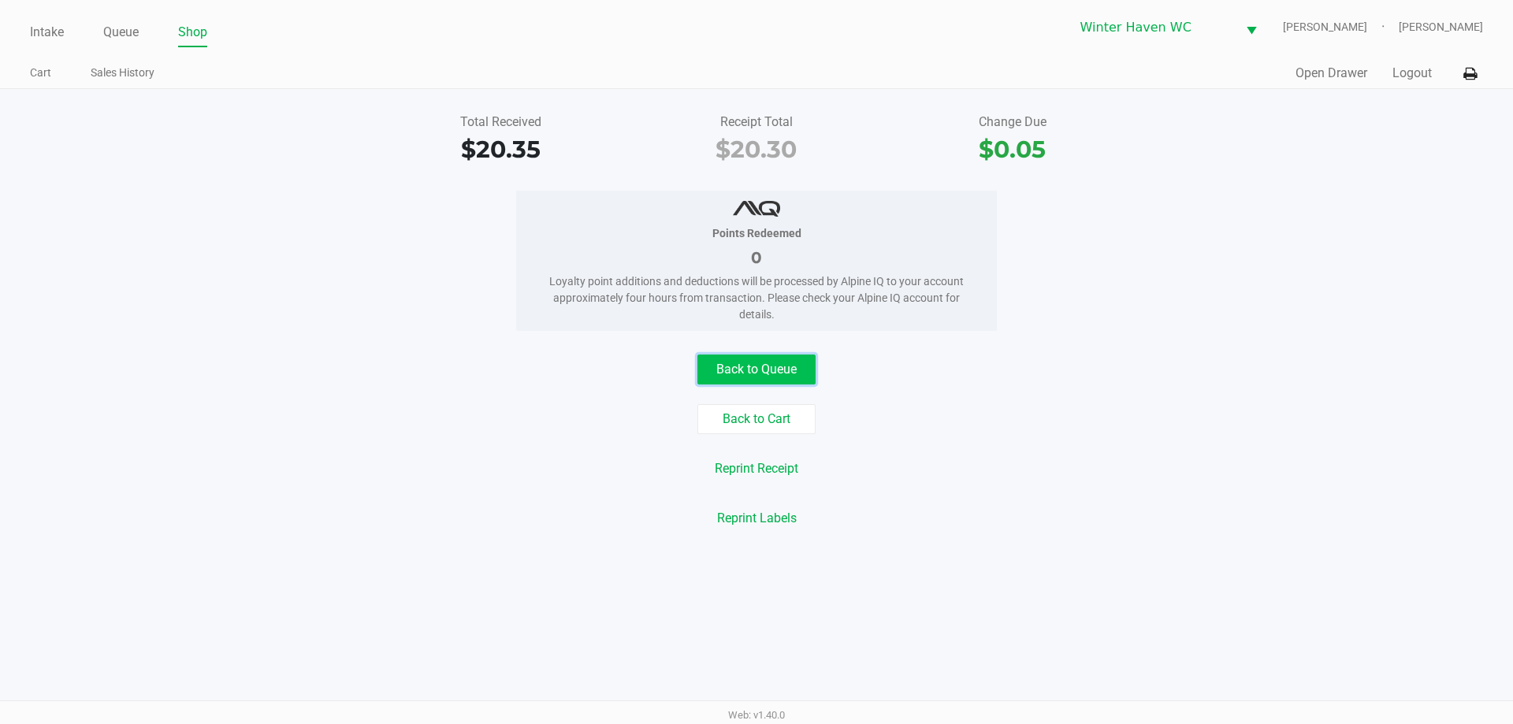
click at [778, 366] on button "Back to Queue" at bounding box center [756, 370] width 118 height 30
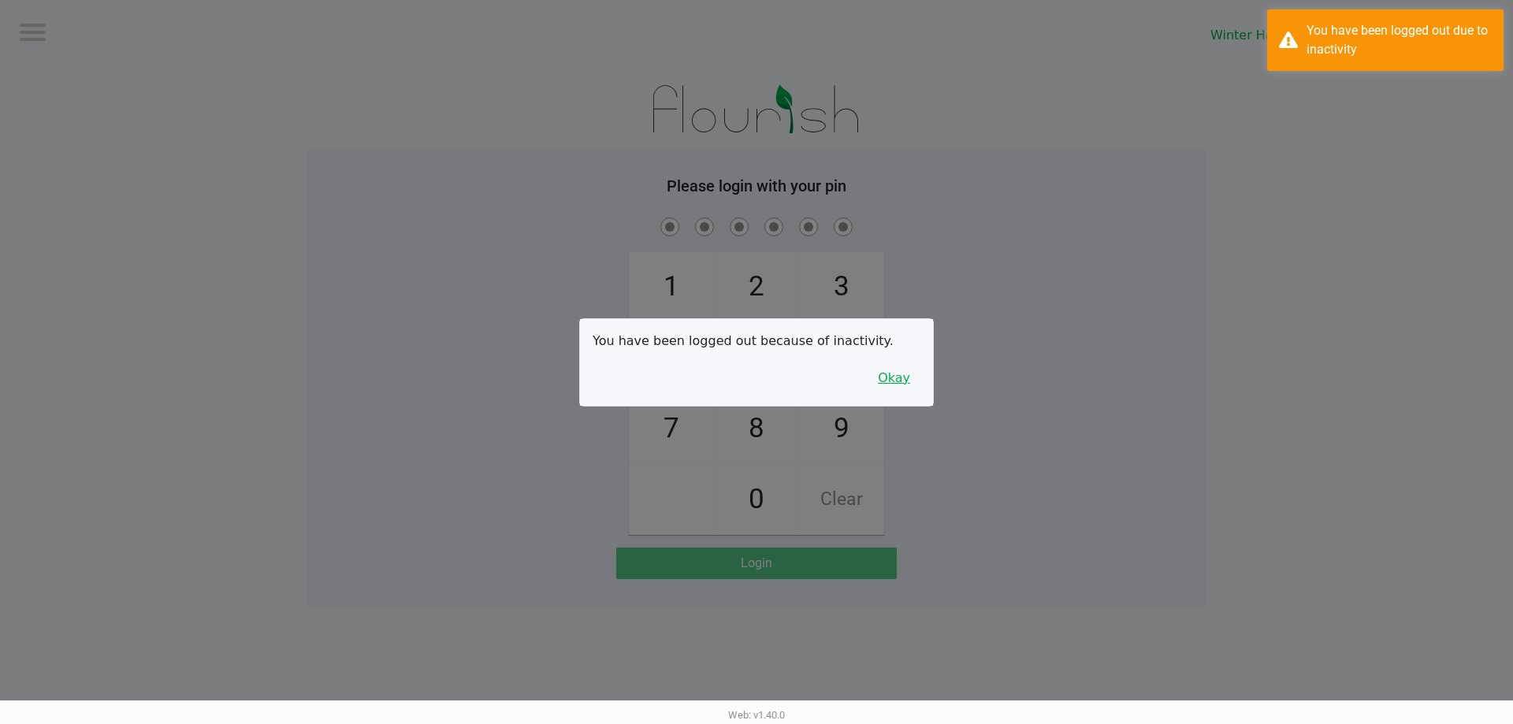
click at [882, 384] on button "Okay" at bounding box center [893, 378] width 53 height 30
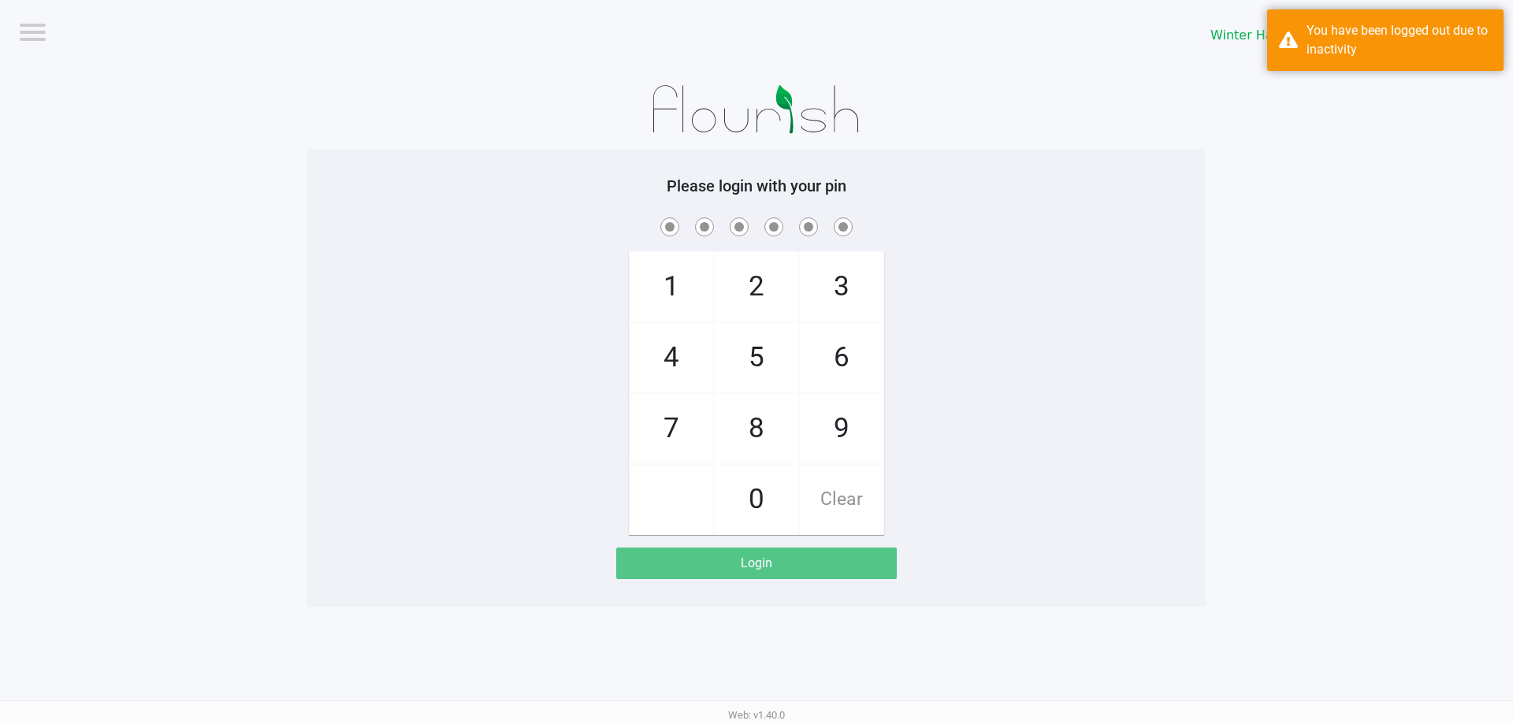
click at [986, 415] on div "1 4 7 2 5 8 0 3 6 9 Clear" at bounding box center [756, 374] width 898 height 321
checkbox input "true"
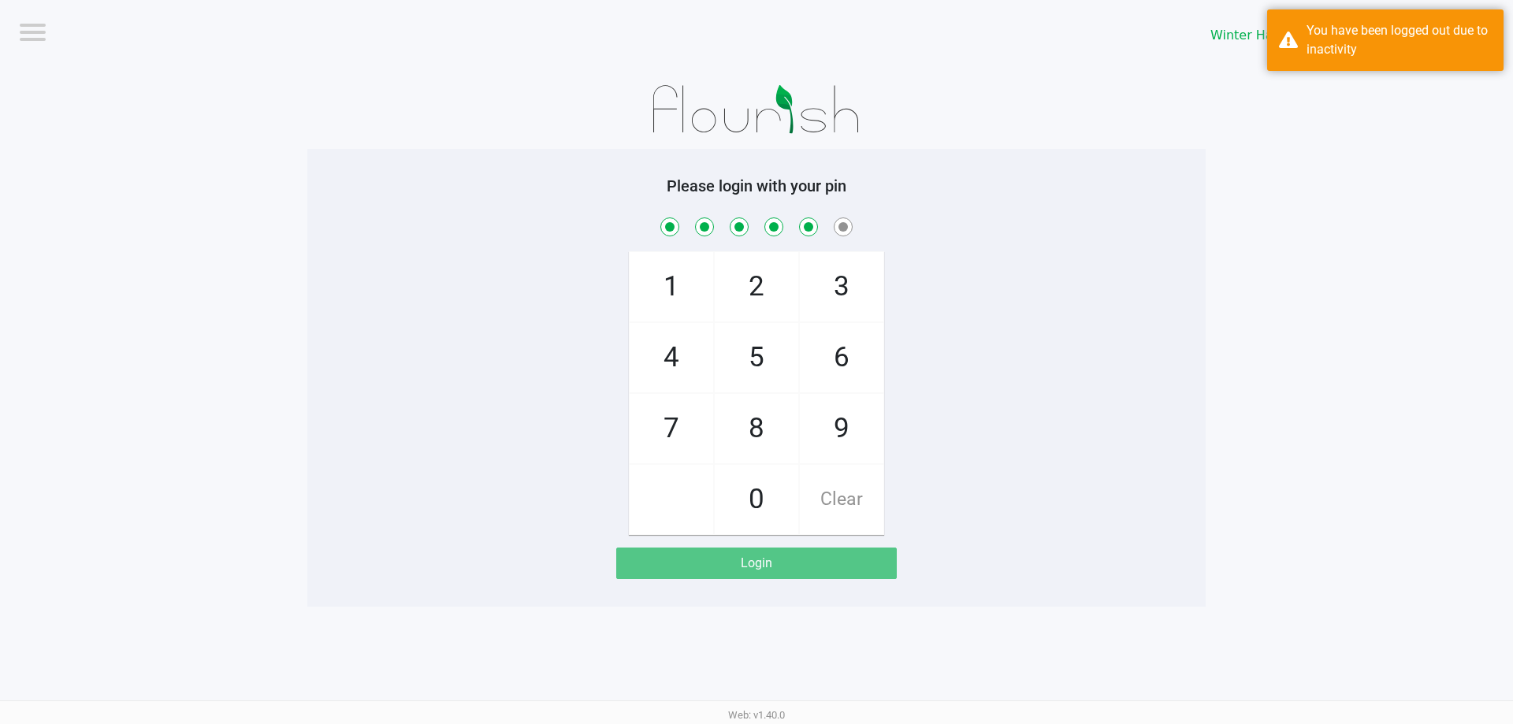
checkbox input "true"
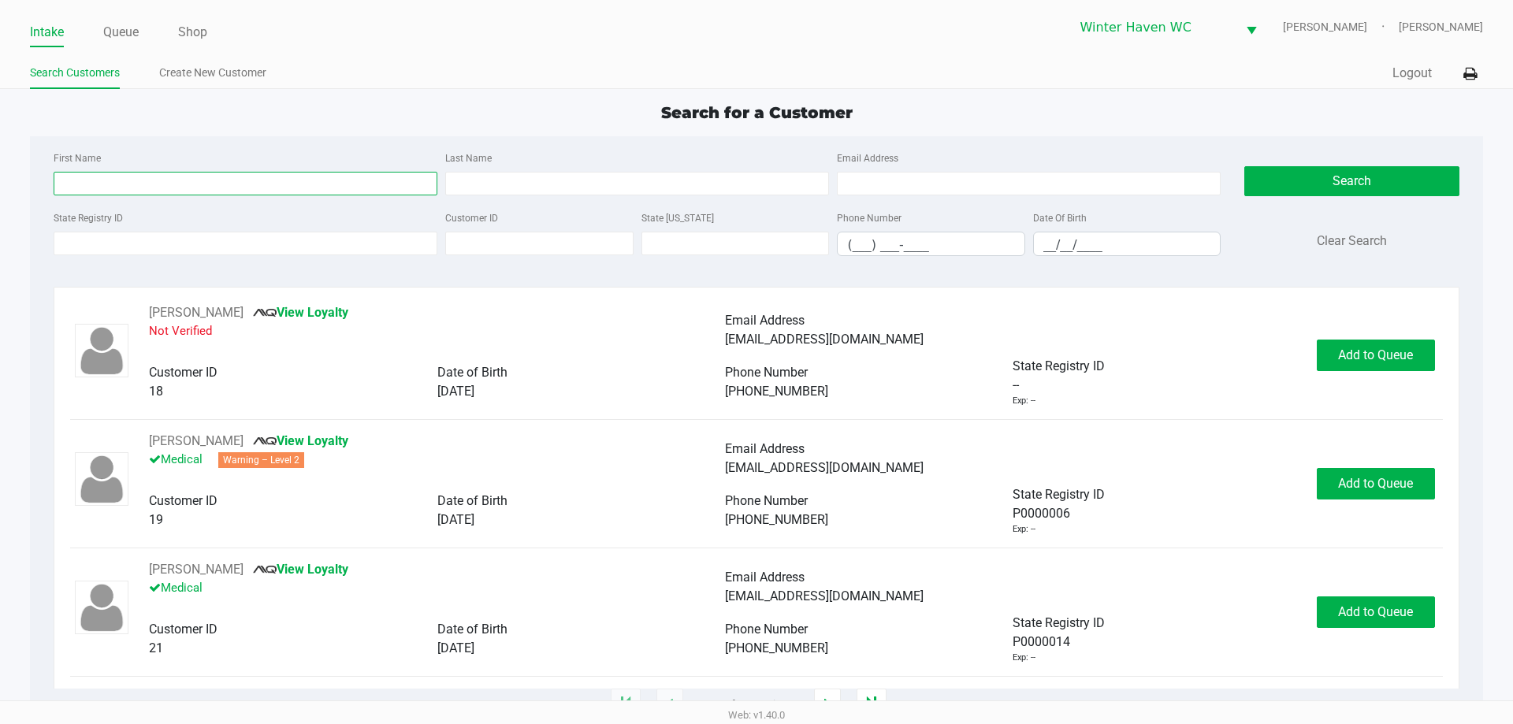
click at [186, 174] on input "First Name" at bounding box center [246, 184] width 384 height 24
click at [172, 177] on input "First Name" at bounding box center [246, 184] width 384 height 24
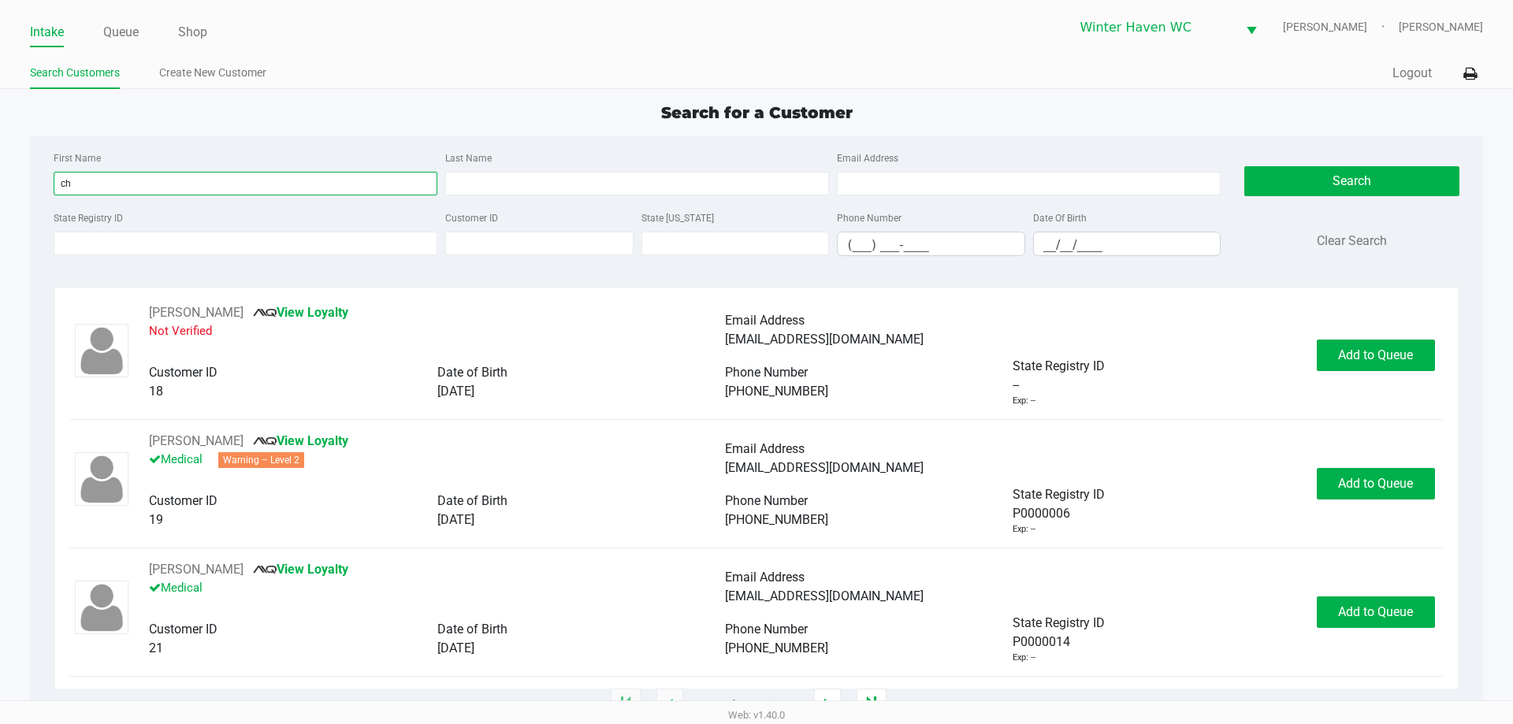
type input "c"
type input "christy"
click at [588, 189] on input "Last Name" at bounding box center [637, 184] width 384 height 24
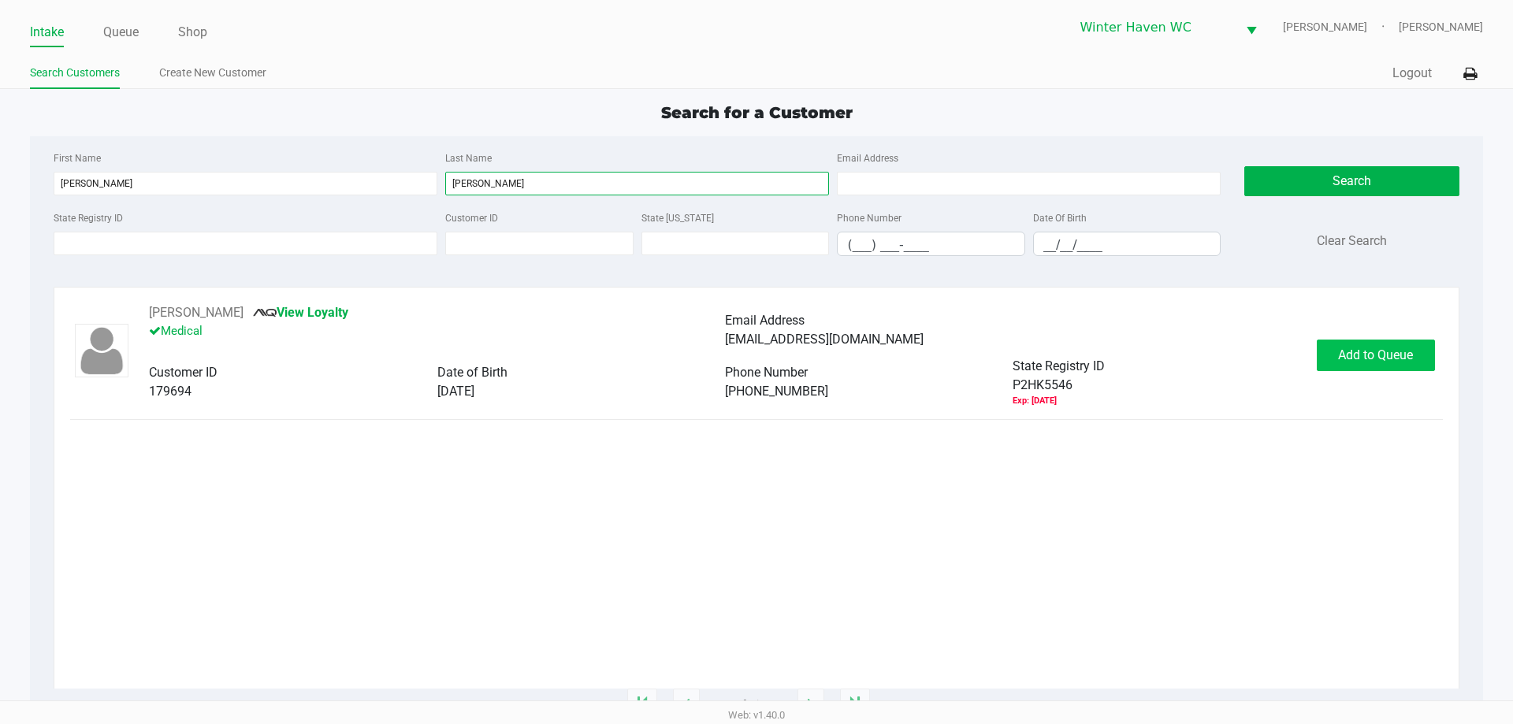
type input "barnett"
click at [1360, 347] on button "Add to Queue" at bounding box center [1375, 356] width 118 height 32
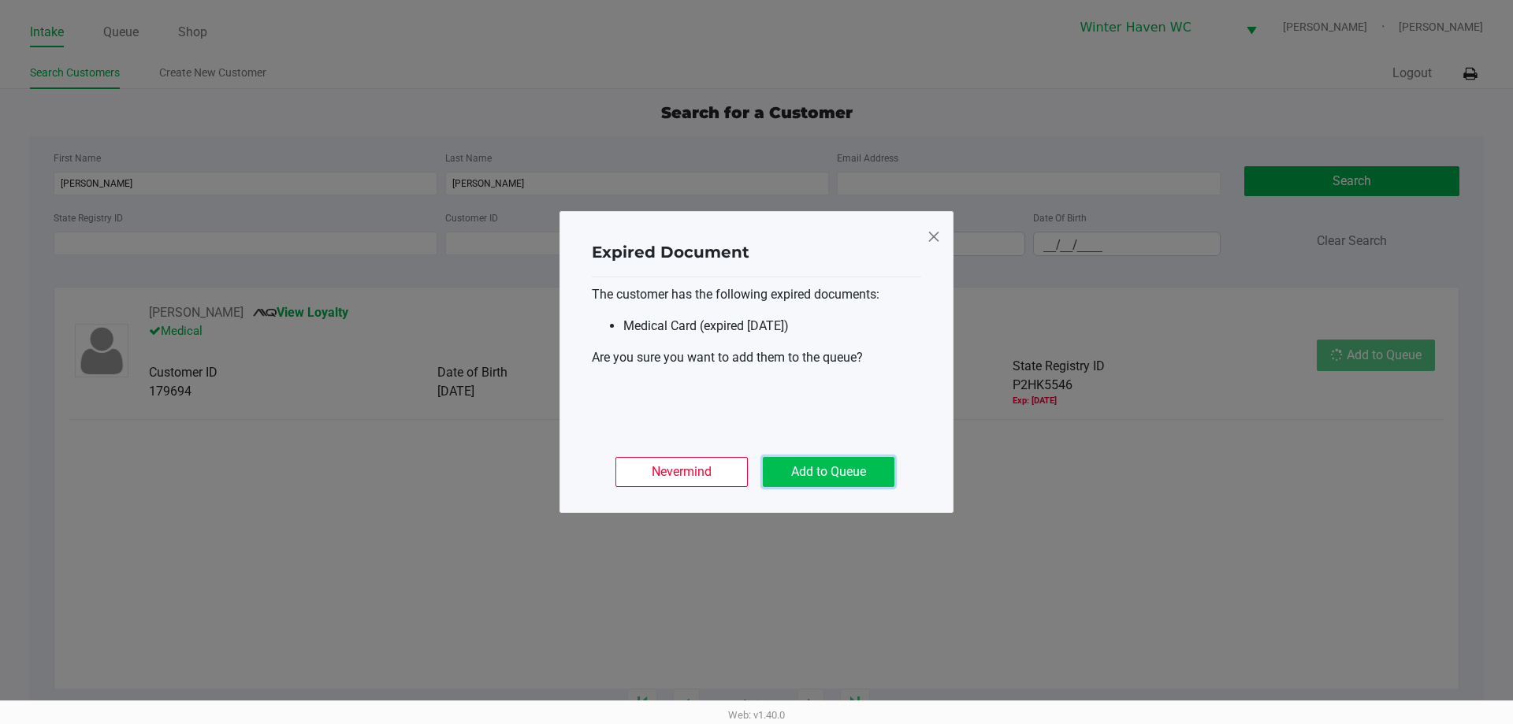
click at [807, 484] on button "Add to Queue" at bounding box center [829, 472] width 132 height 30
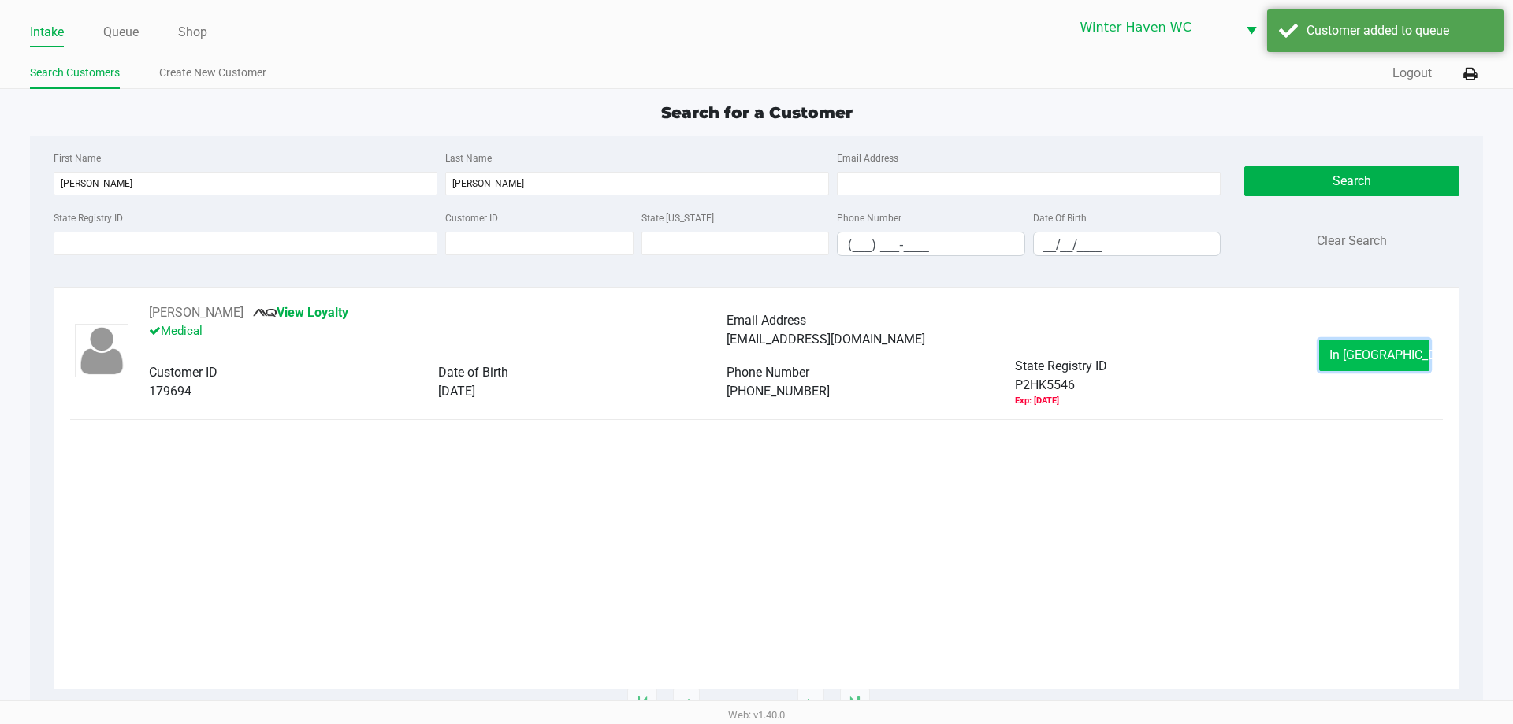
click at [1327, 351] on button "In Queue" at bounding box center [1374, 356] width 110 height 32
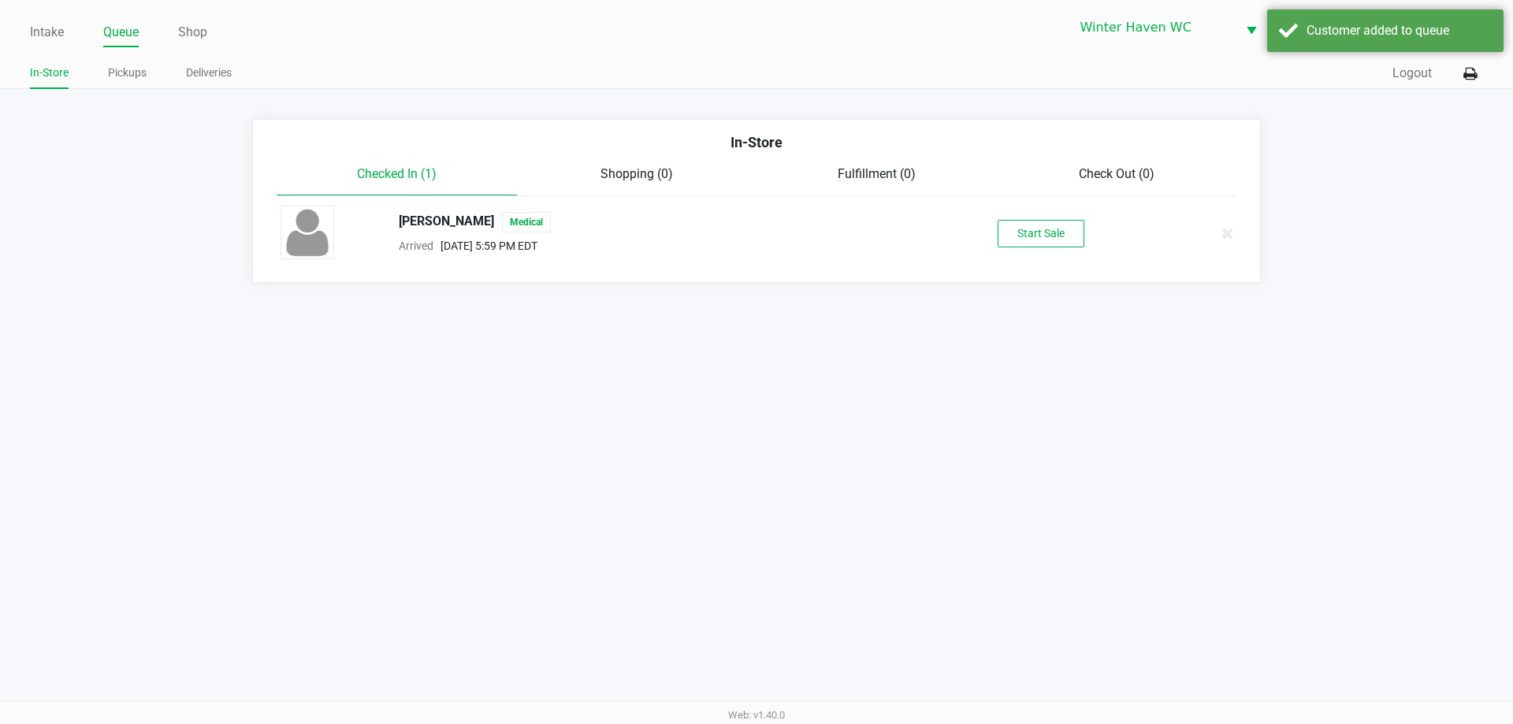
click at [1038, 248] on div "Christy Barnett Medical Arrived Aug 22, 2025 5:59 PM EDT Start Sale" at bounding box center [756, 233] width 975 height 55
click at [1030, 227] on button "Start Sale" at bounding box center [1040, 234] width 87 height 28
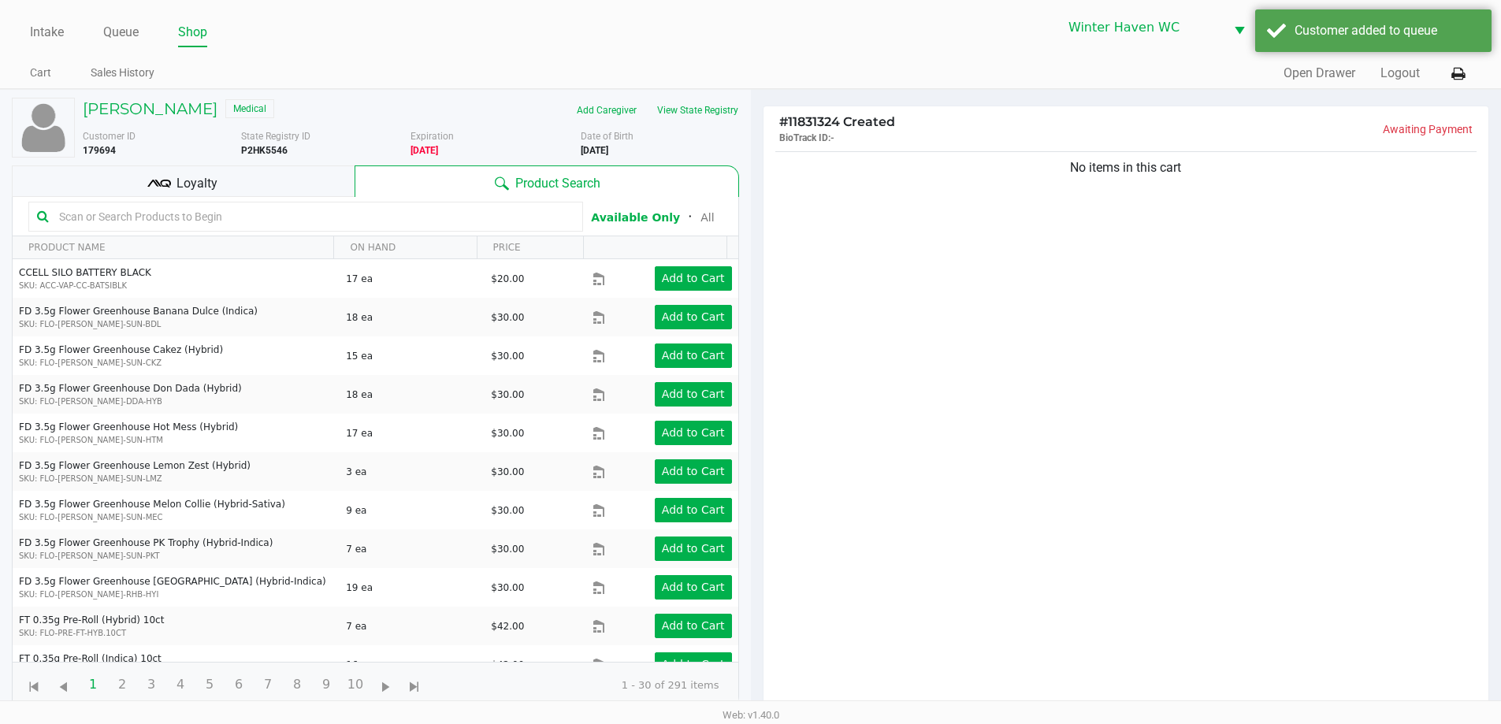
click at [212, 212] on input "text" at bounding box center [314, 217] width 522 height 24
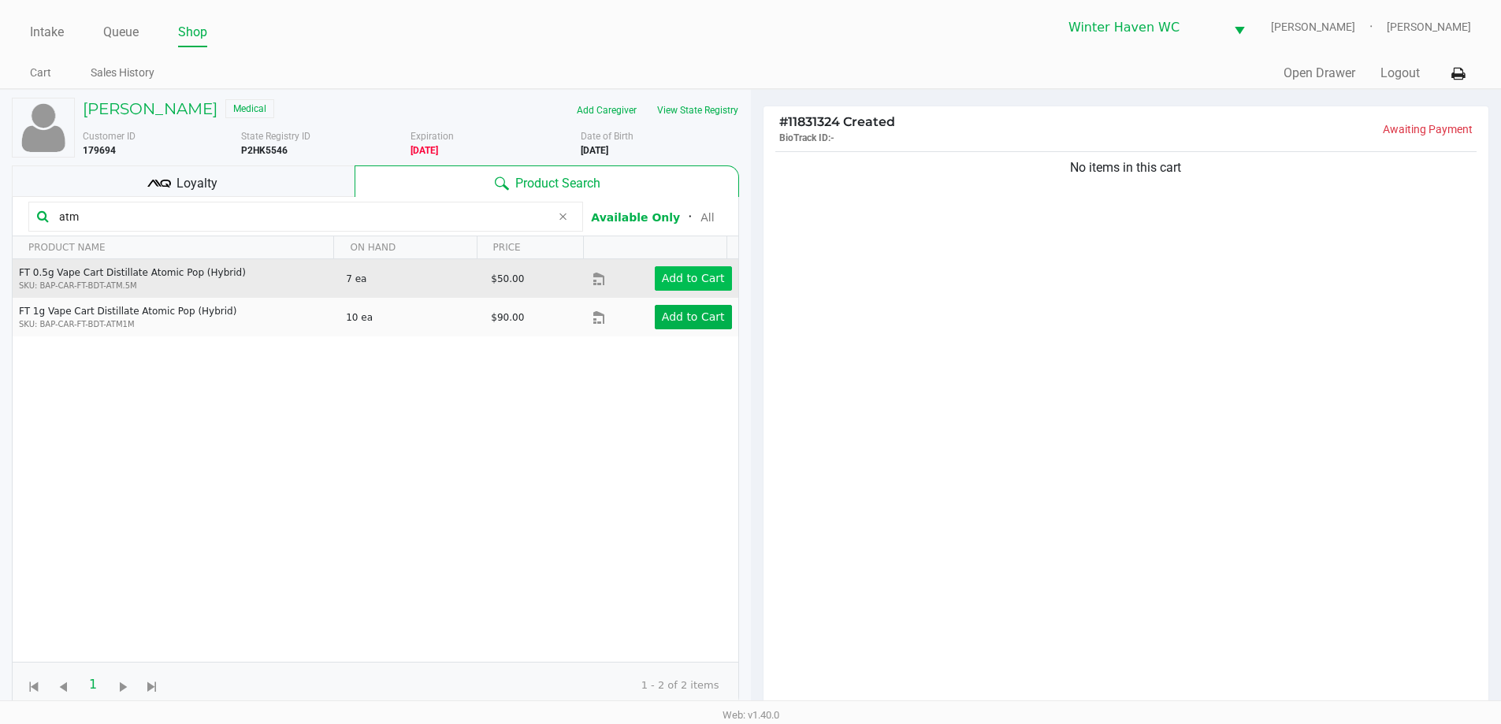
type input "atm"
click at [662, 268] on button "Add to Cart" at bounding box center [693, 278] width 77 height 24
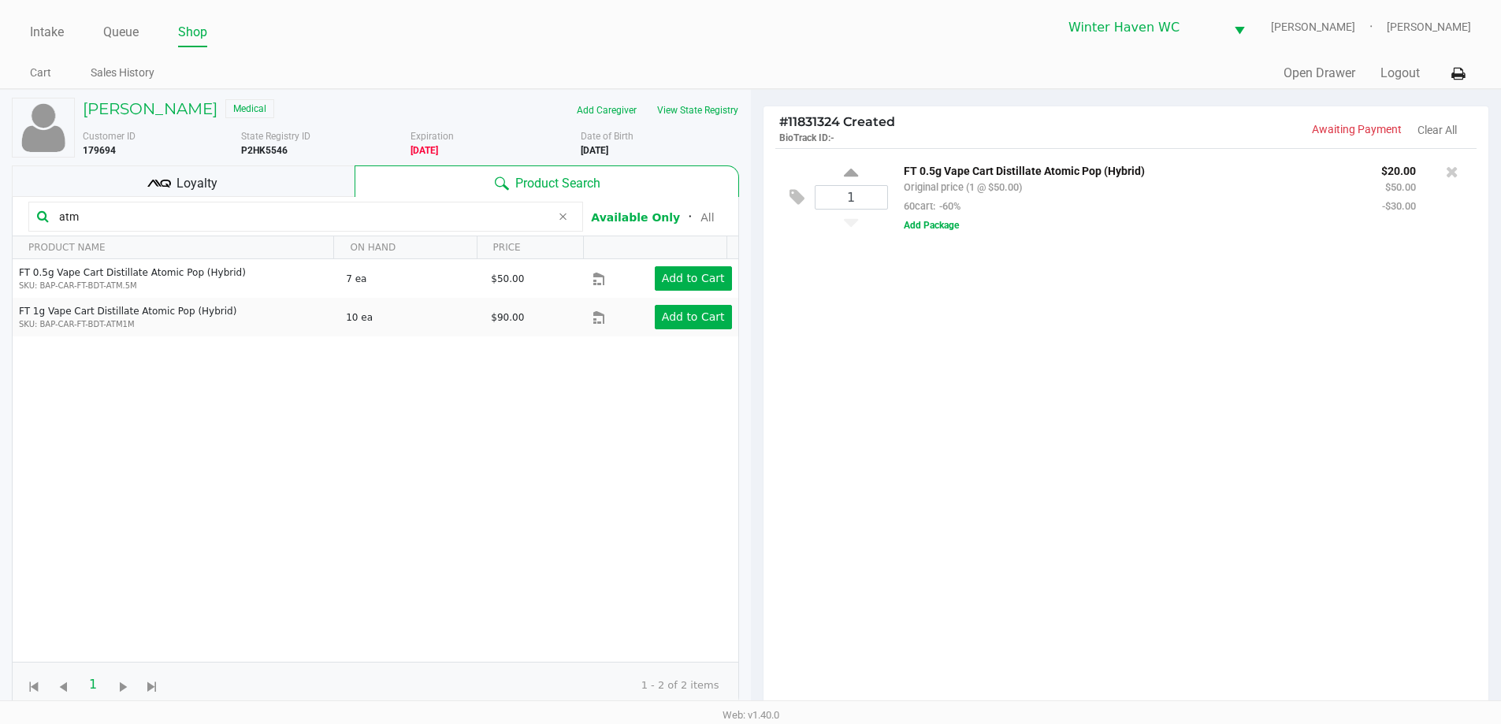
click at [189, 217] on input "atm" at bounding box center [302, 217] width 498 height 24
type input "a"
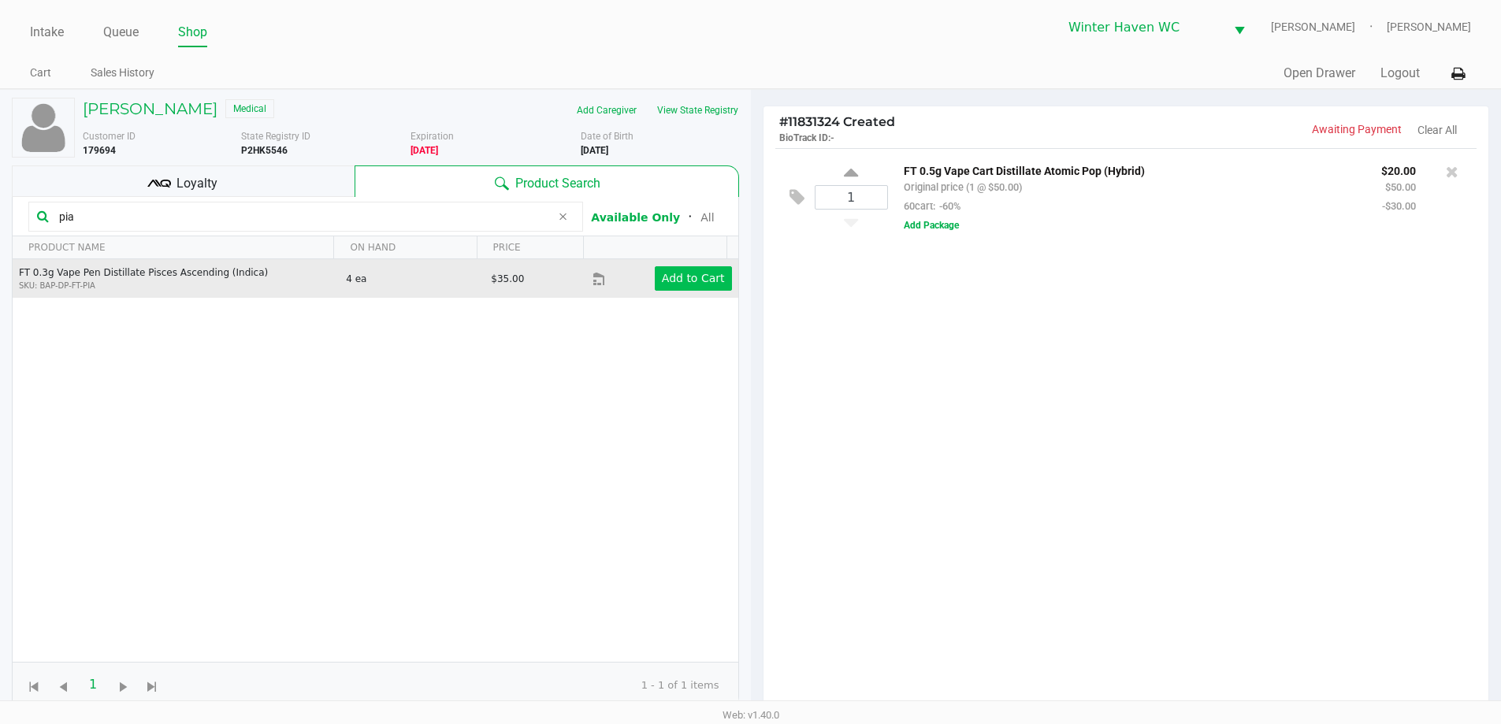
type input "pia"
click at [676, 284] on app-button-loader "Add to Cart" at bounding box center [693, 278] width 63 height 13
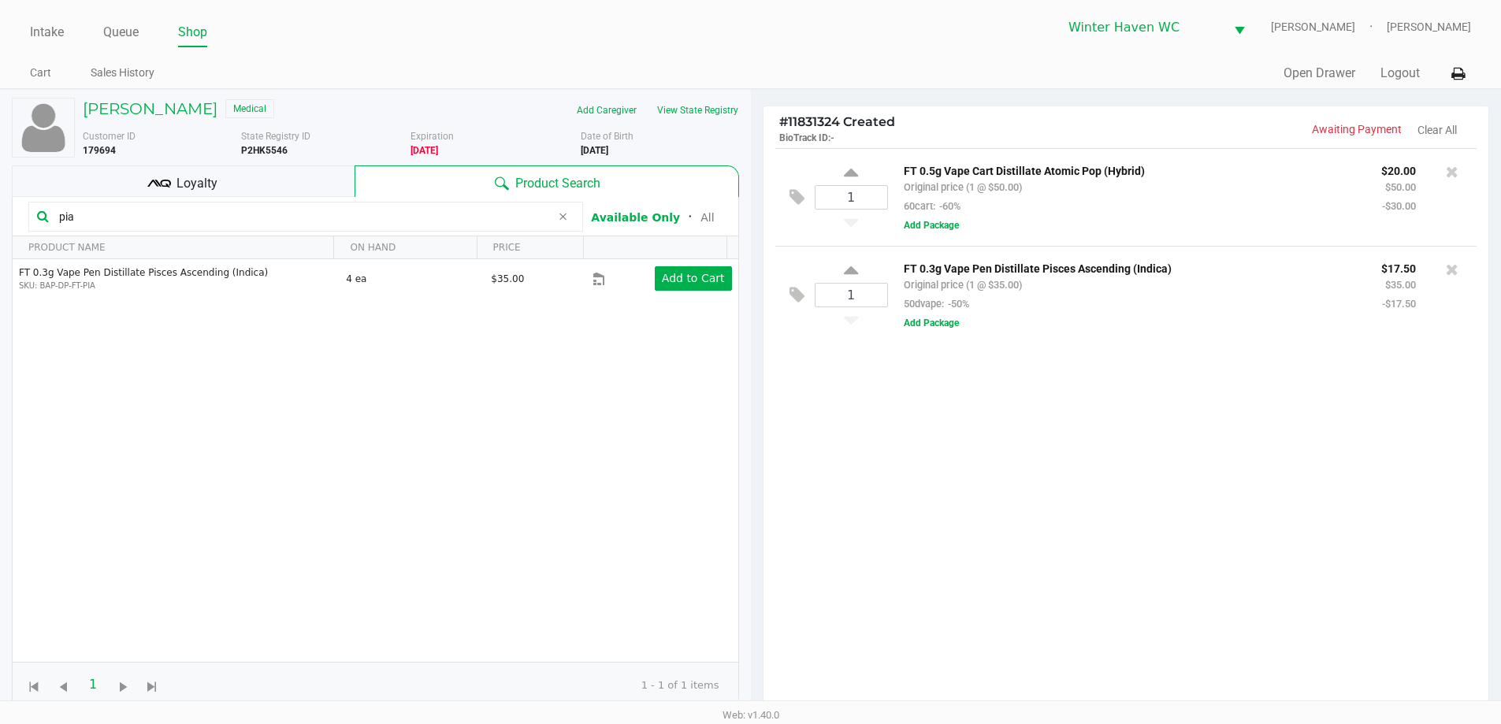
click at [1090, 527] on div "1 FT 0.5g Vape Cart Distillate Atomic Pop (Hybrid) Original price (1 @ $50.00) …" at bounding box center [1126, 434] width 726 height 572
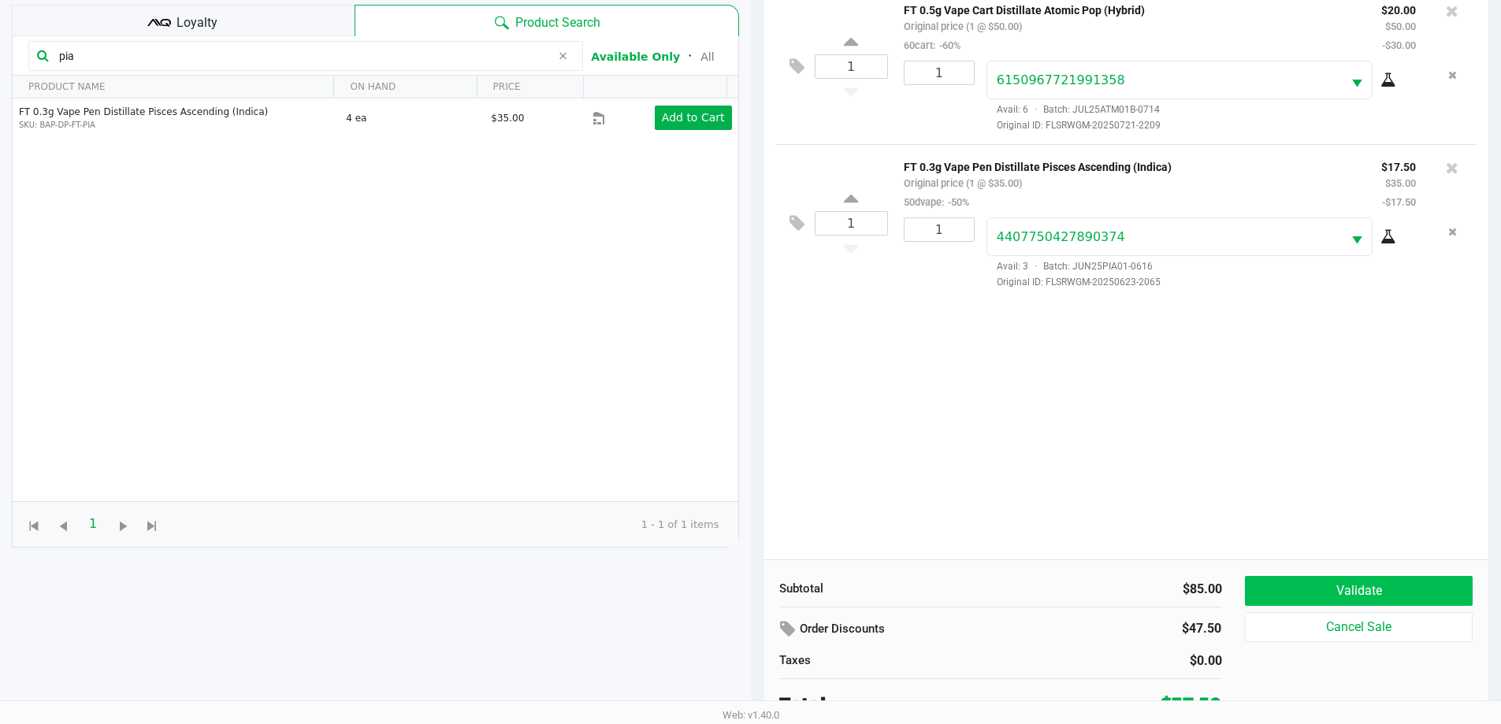
scroll to position [170, 0]
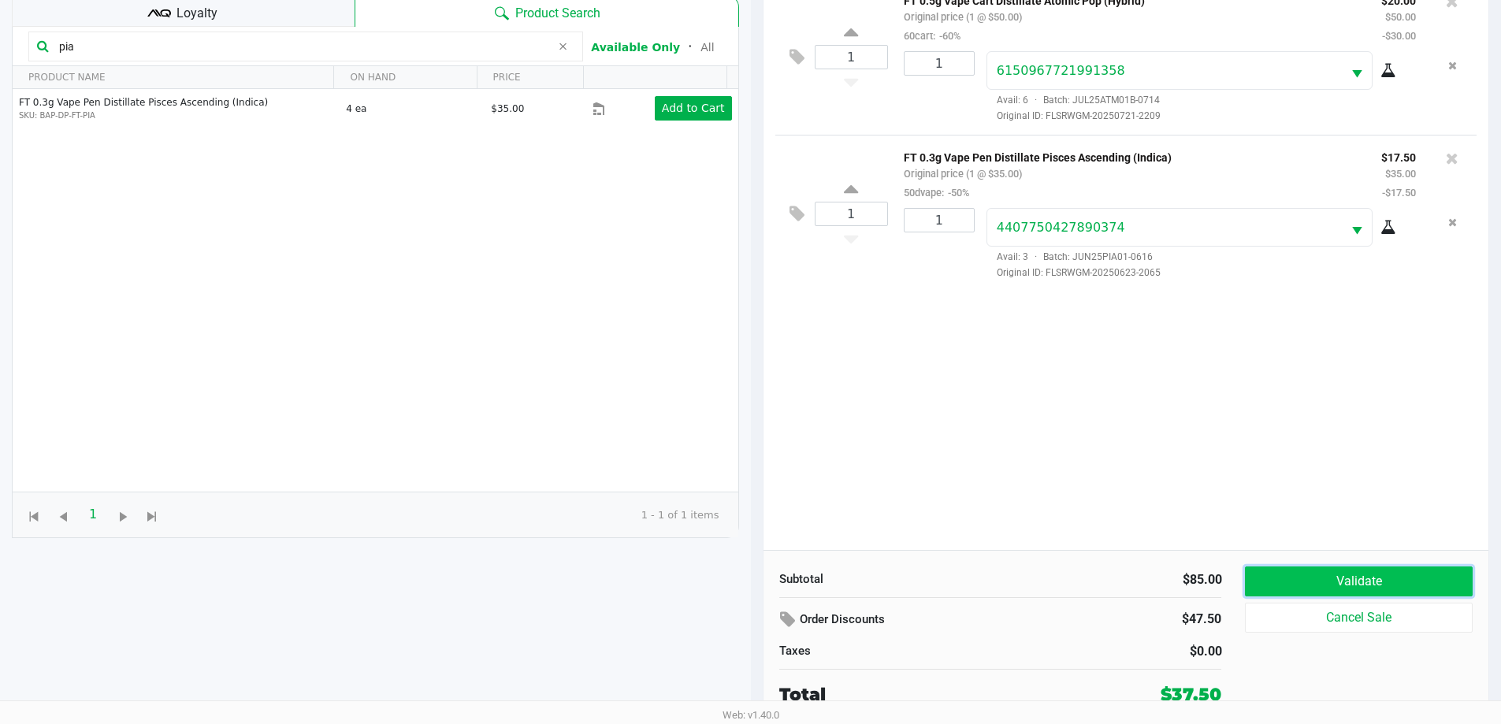
click at [1319, 570] on button "Validate" at bounding box center [1358, 581] width 227 height 30
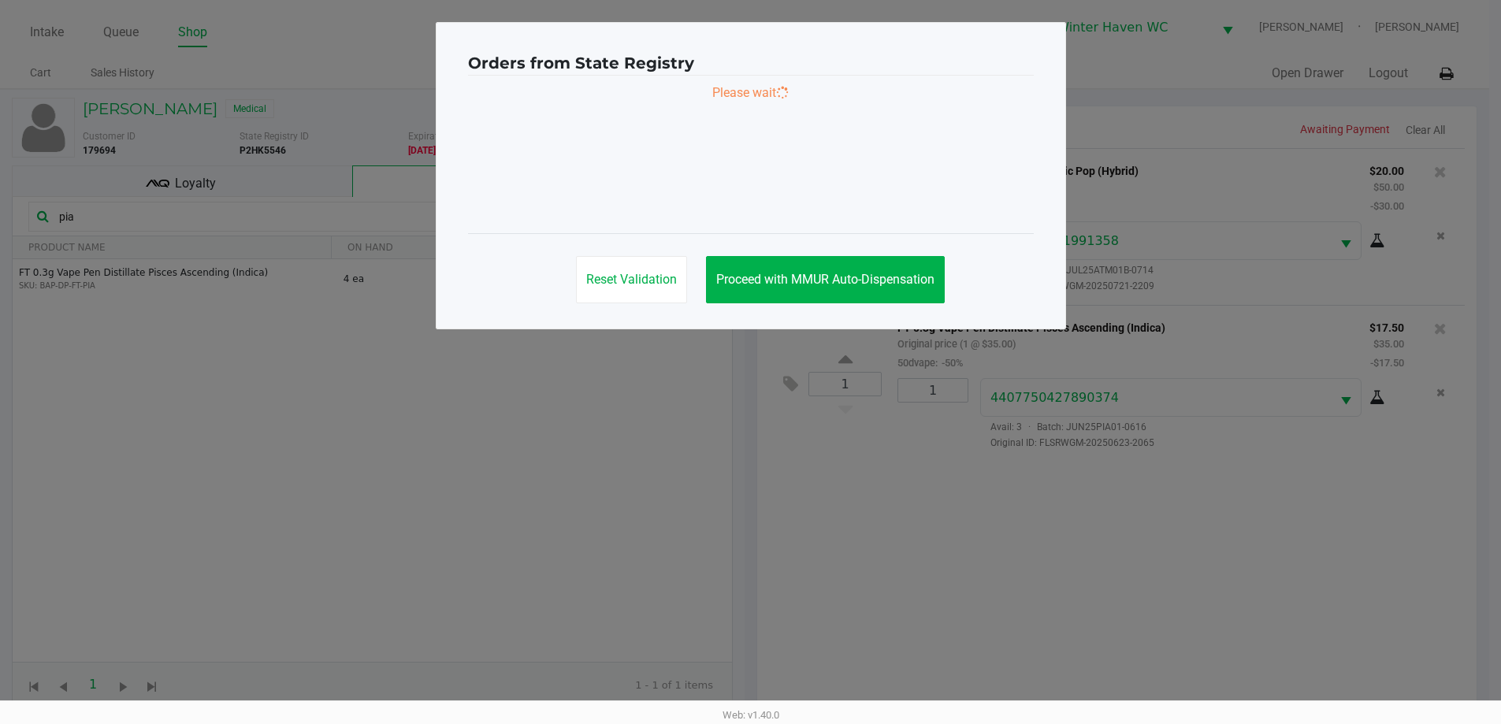
scroll to position [0, 0]
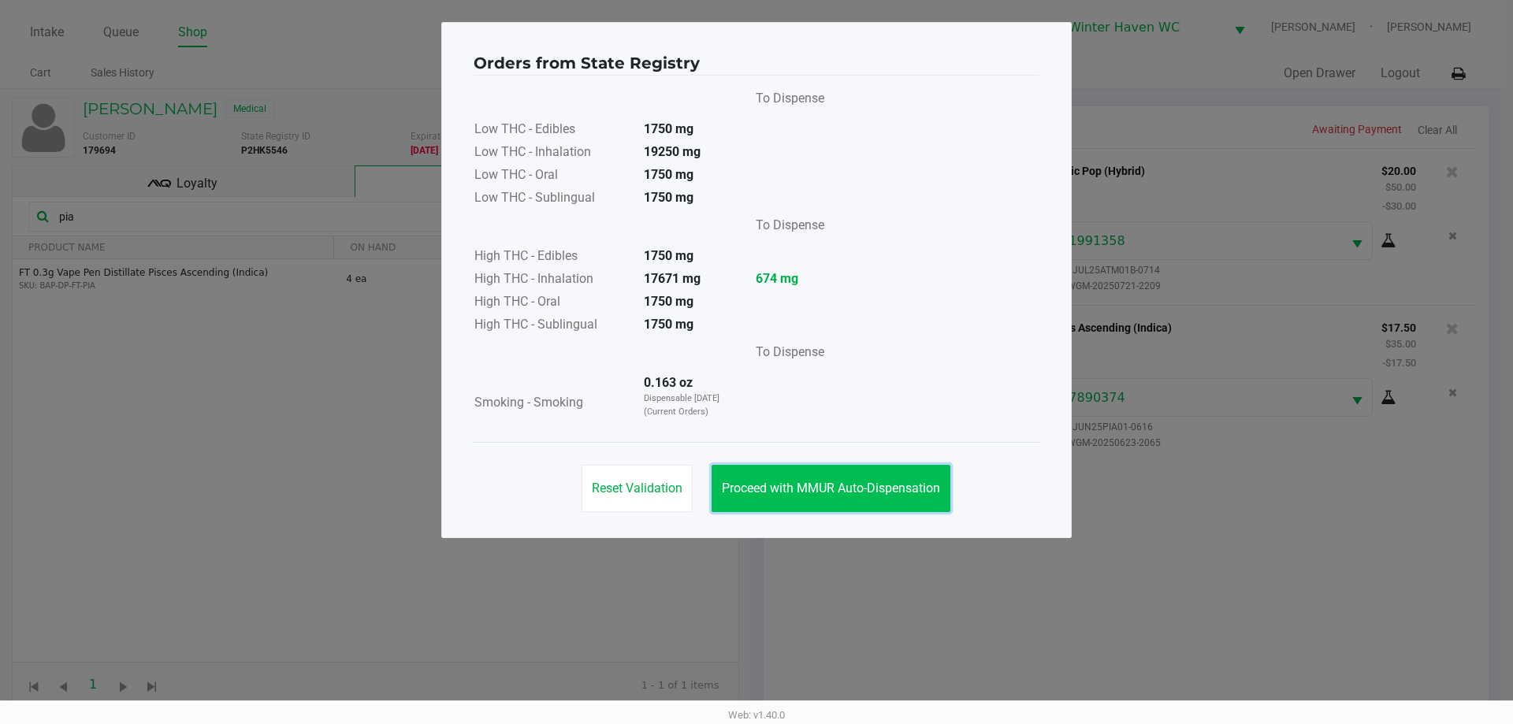
click at [824, 483] on span "Proceed with MMUR Auto-Dispensation" at bounding box center [831, 488] width 218 height 15
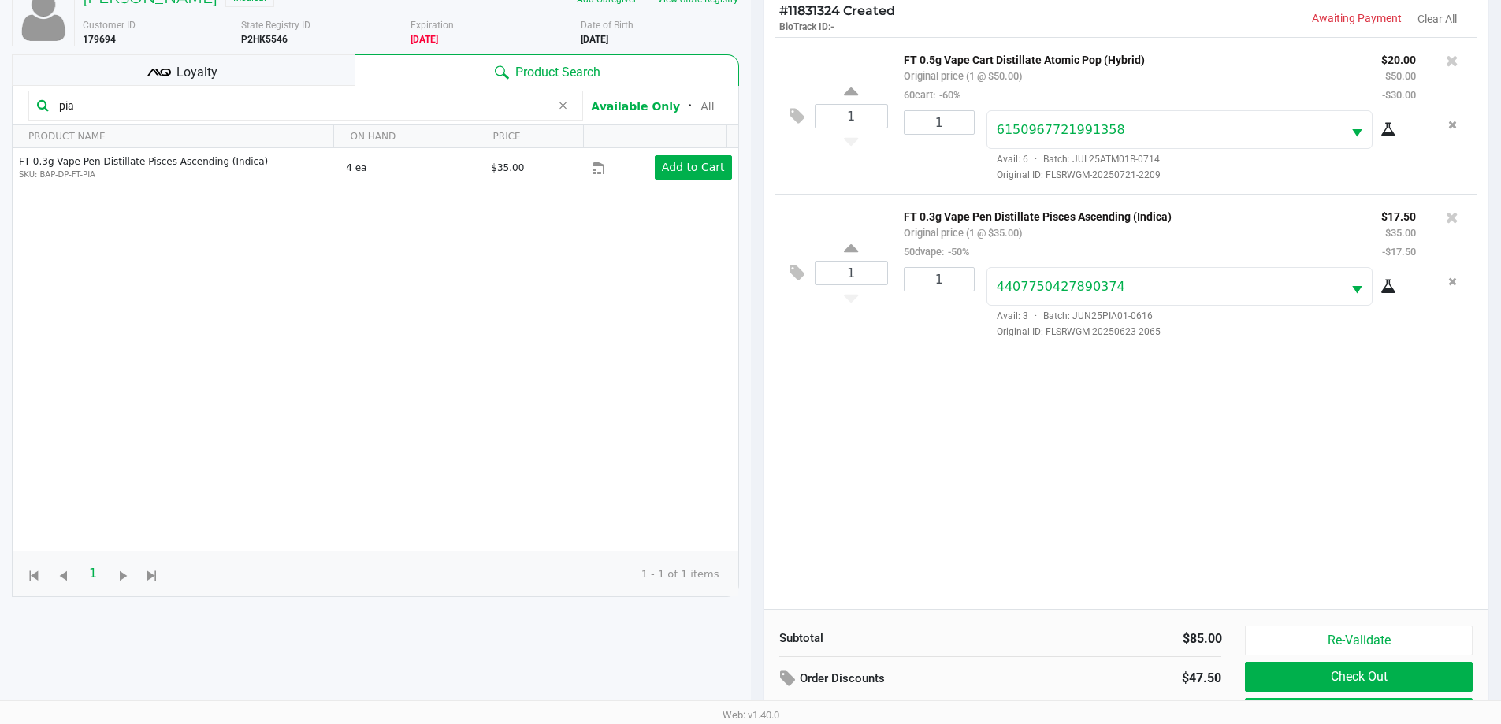
scroll to position [170, 0]
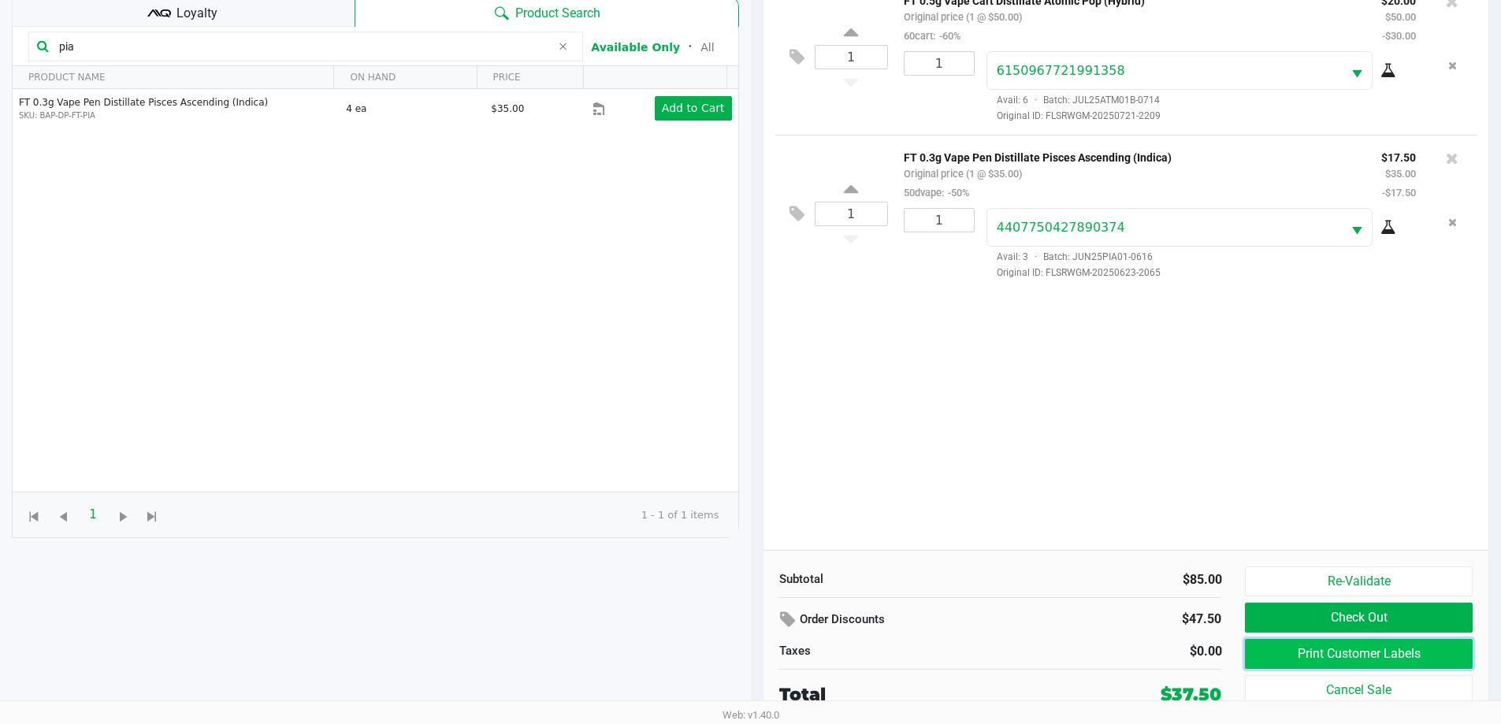
click at [1283, 648] on button "Print Customer Labels" at bounding box center [1358, 654] width 227 height 30
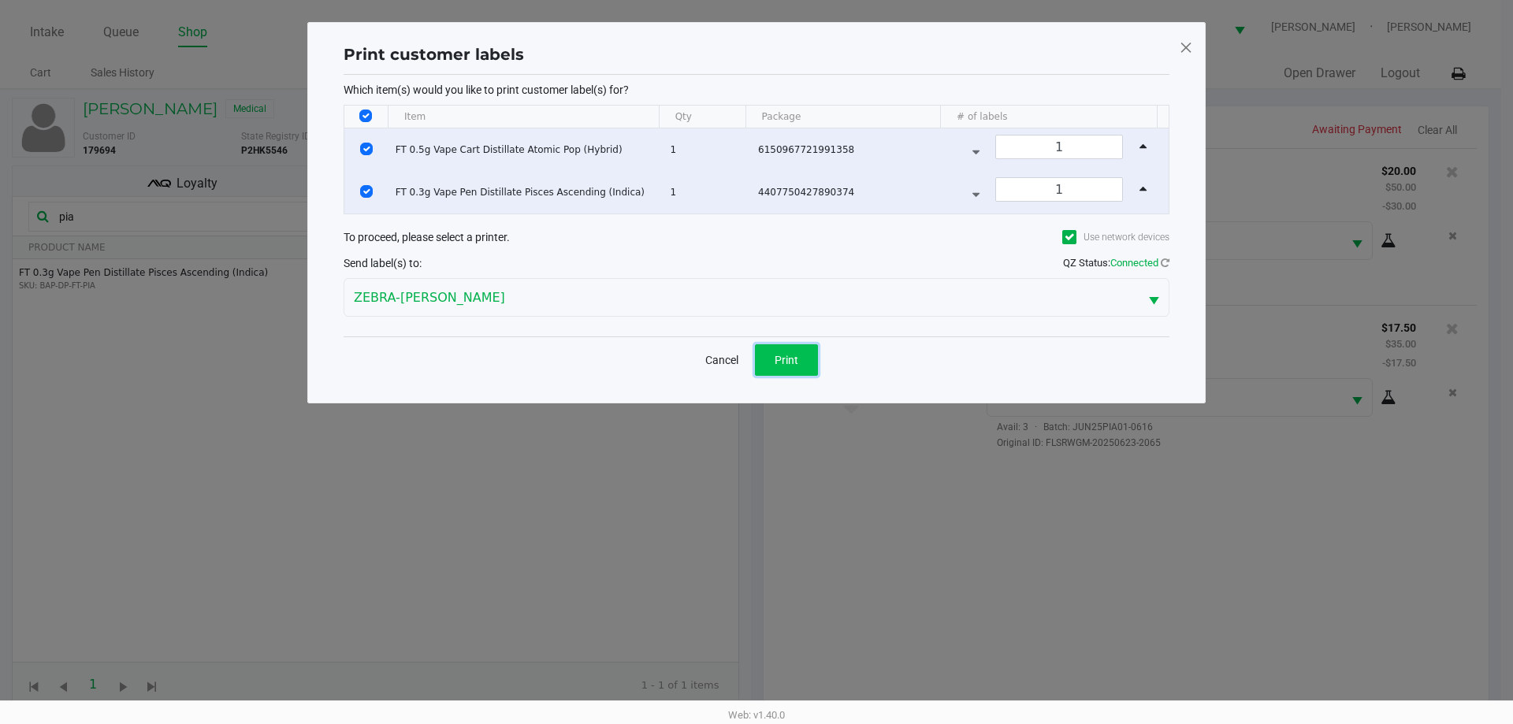
click at [767, 360] on button "Print" at bounding box center [786, 360] width 63 height 32
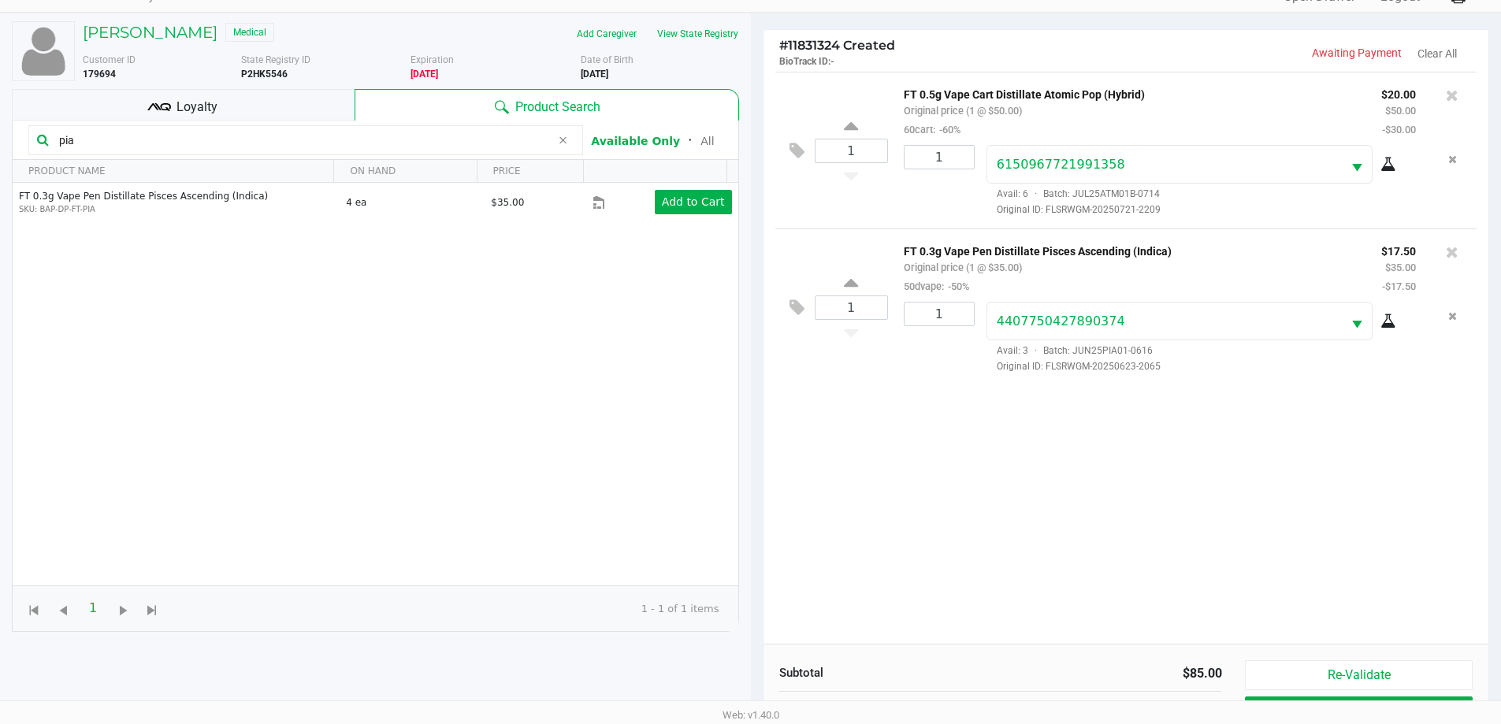
scroll to position [170, 0]
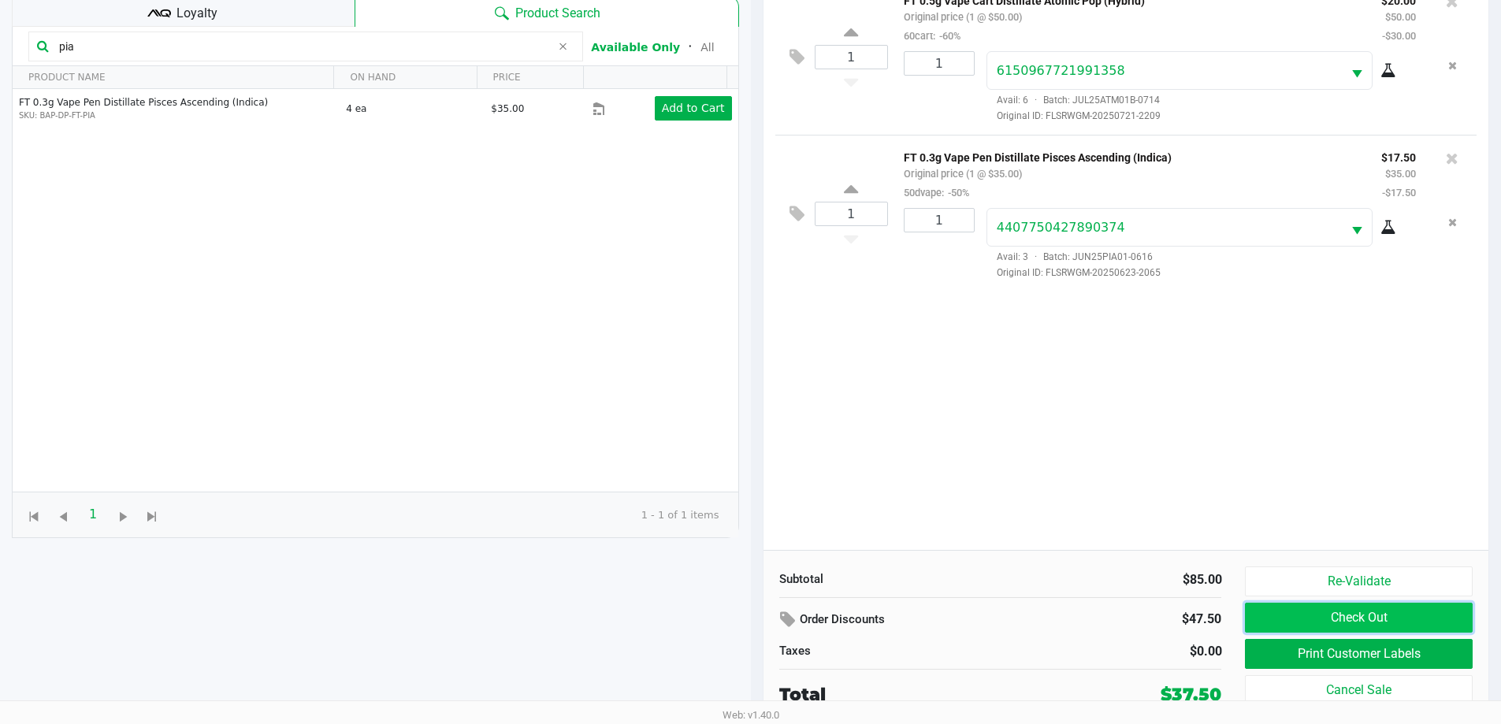
click at [1300, 614] on button "Check Out" at bounding box center [1358, 618] width 227 height 30
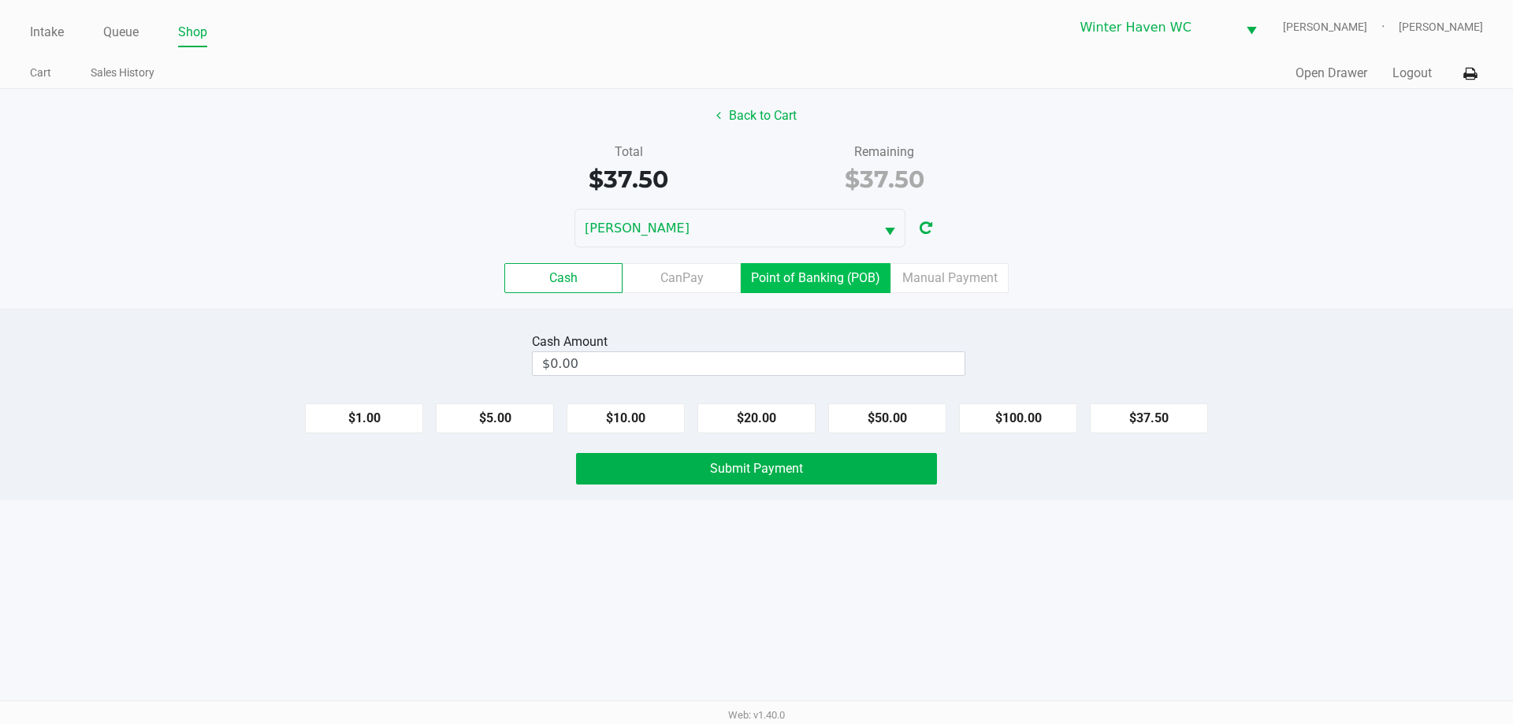
click at [800, 271] on label "Point of Banking (POB)" at bounding box center [816, 278] width 150 height 30
click at [0, 0] on 7 "Point of Banking (POB)" at bounding box center [0, 0] width 0 height 0
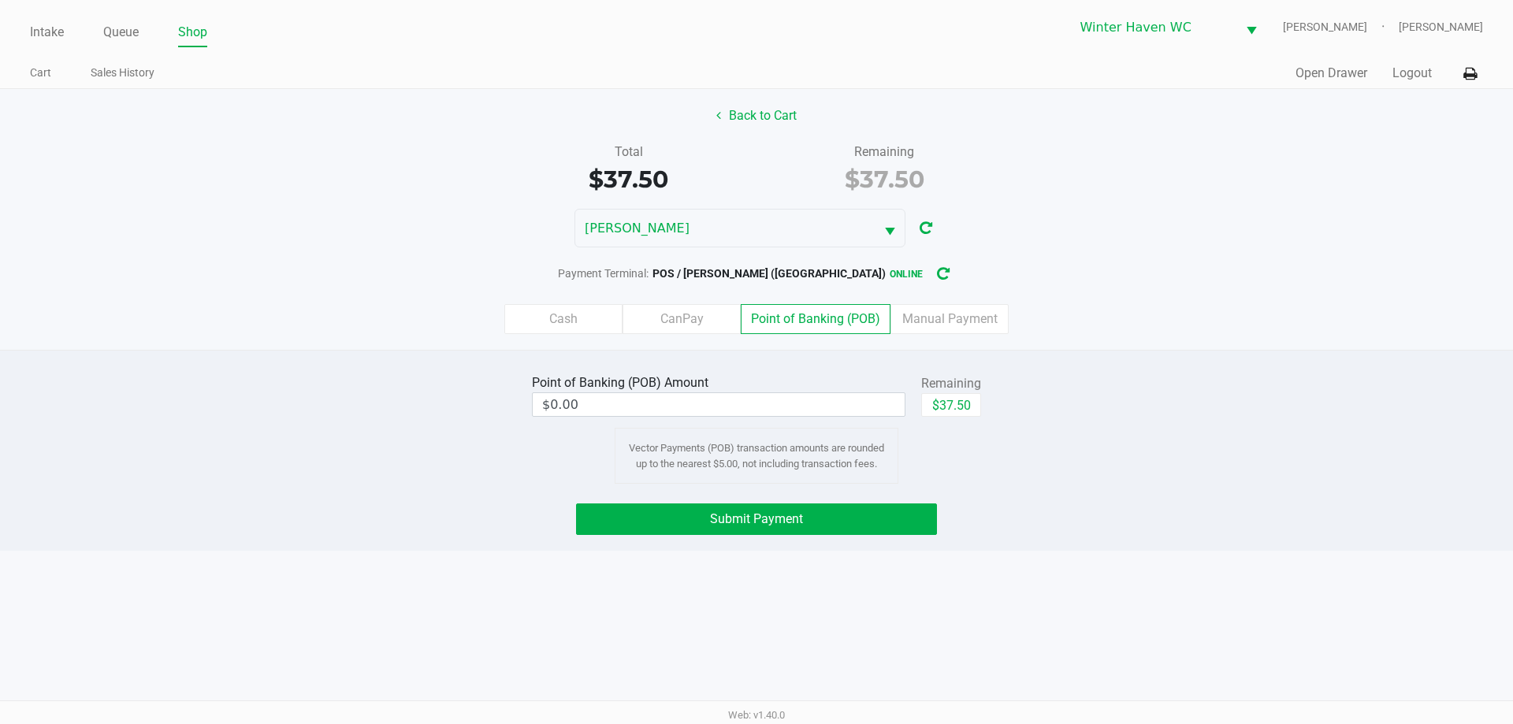
click at [974, 386] on div "Remaining" at bounding box center [951, 383] width 60 height 19
click at [967, 398] on button "$37.50" at bounding box center [951, 405] width 60 height 24
type input "$37.50"
click at [765, 529] on button "Submit Payment" at bounding box center [756, 519] width 361 height 32
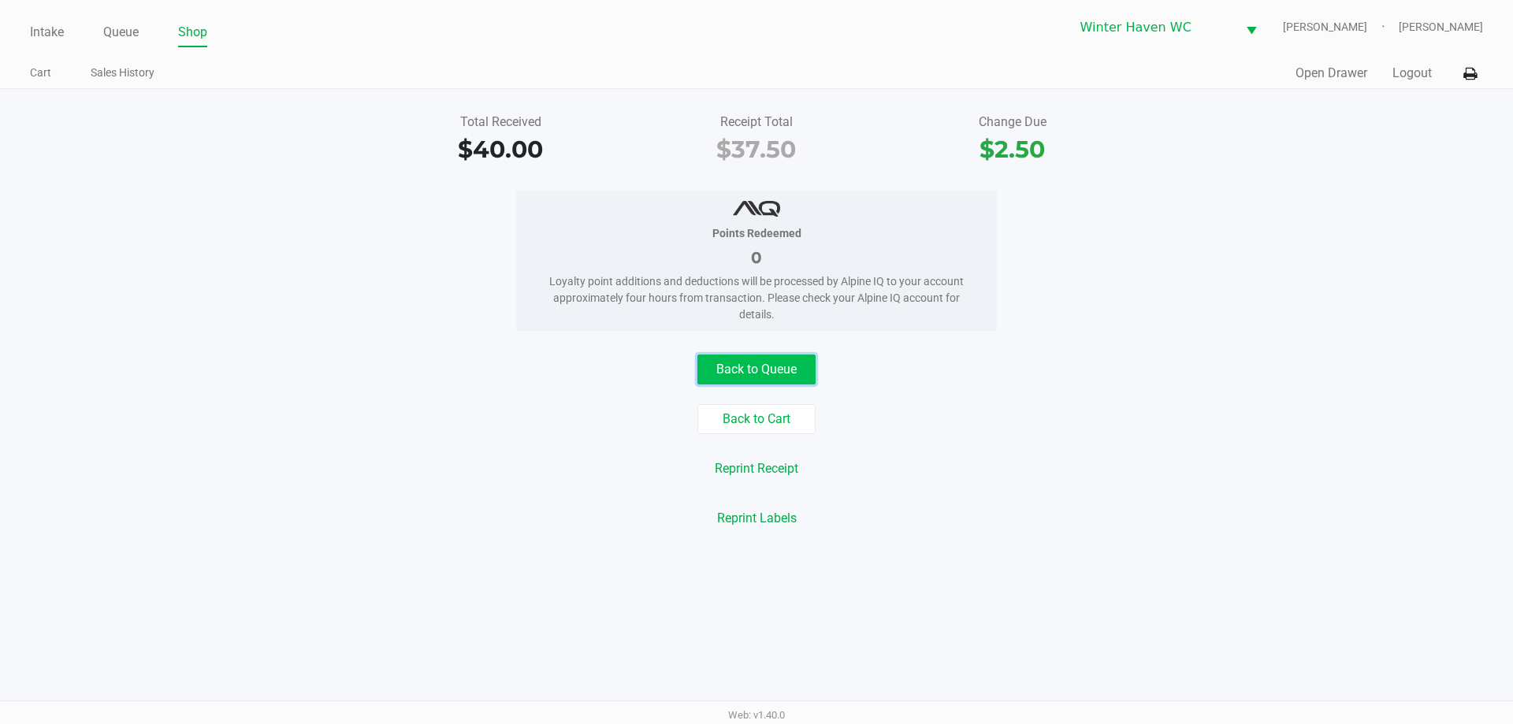
click at [779, 364] on button "Back to Queue" at bounding box center [756, 370] width 118 height 30
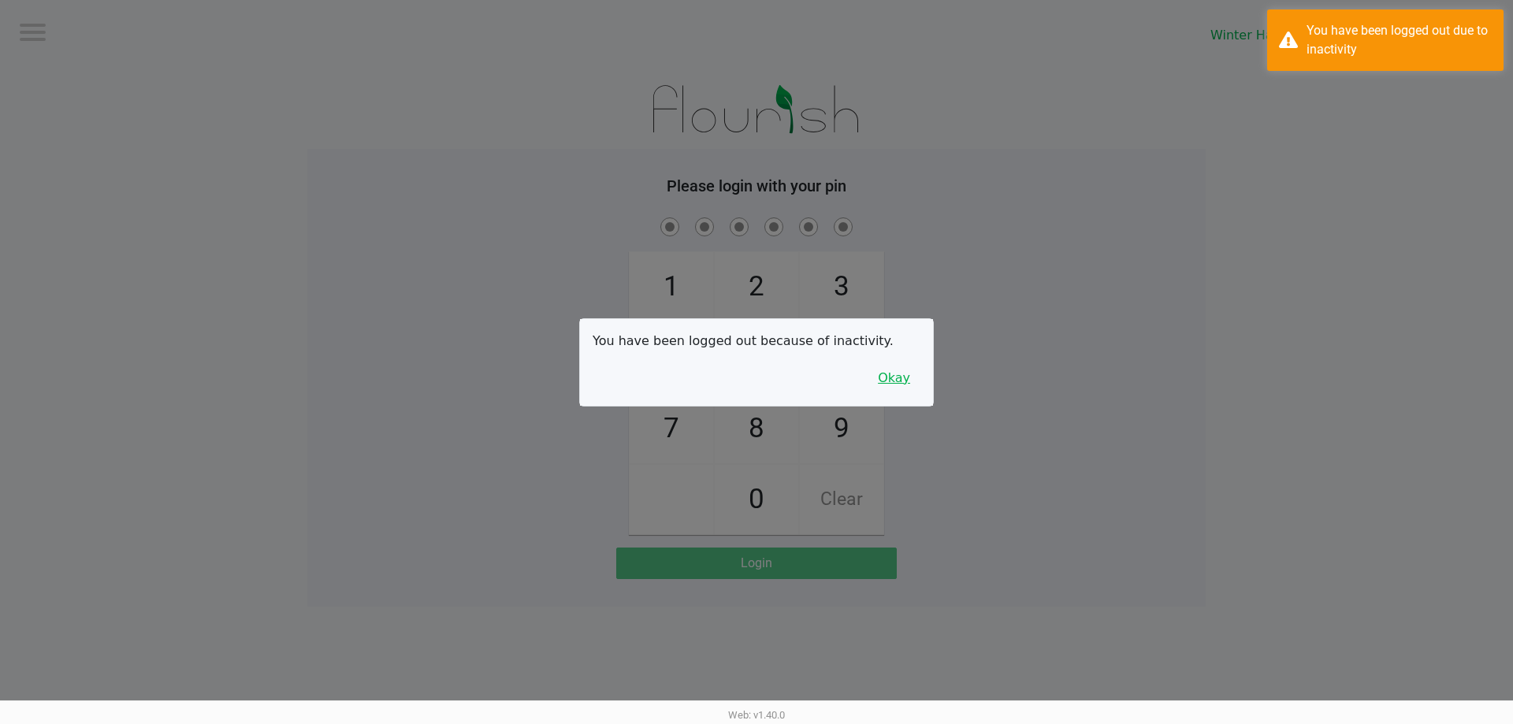
click at [895, 383] on button "Okay" at bounding box center [893, 378] width 53 height 30
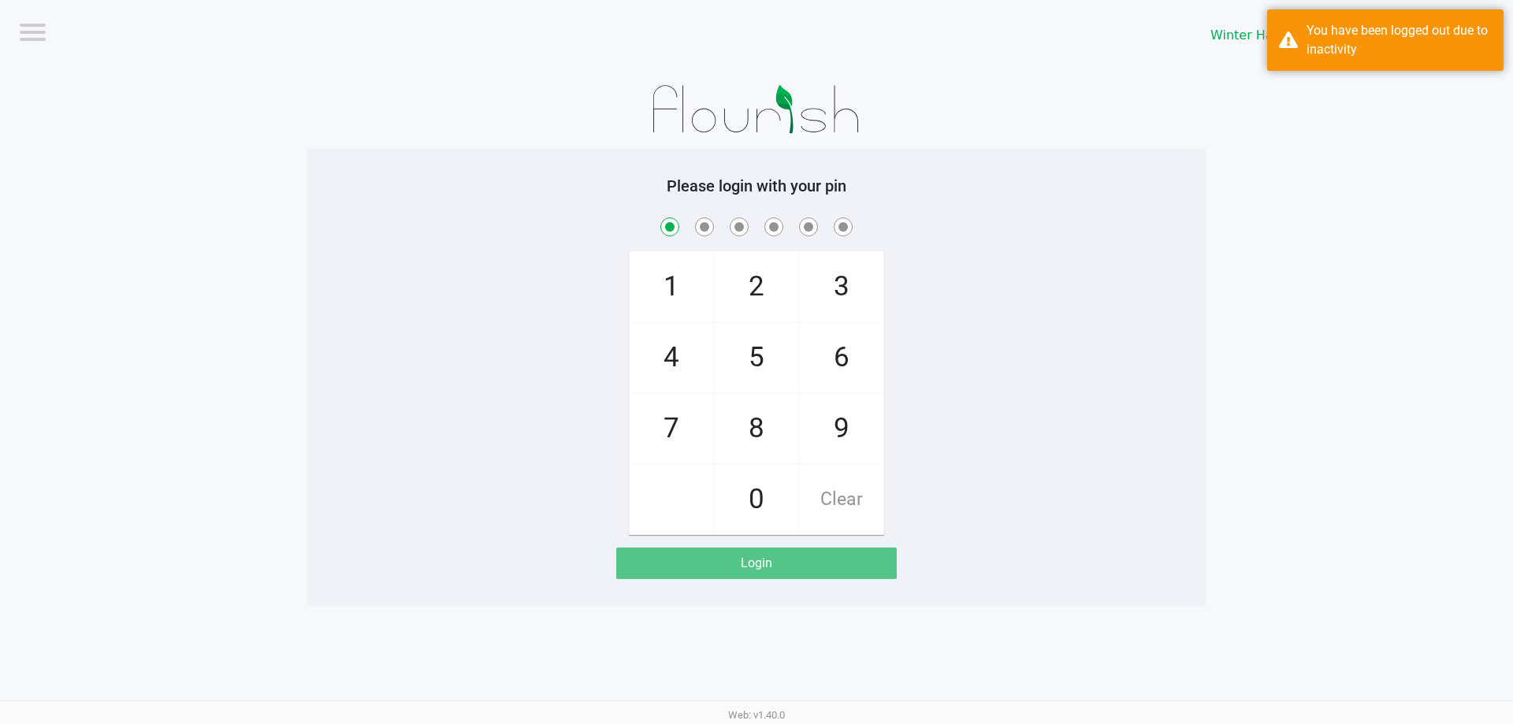
checkbox input "true"
checkbox input "false"
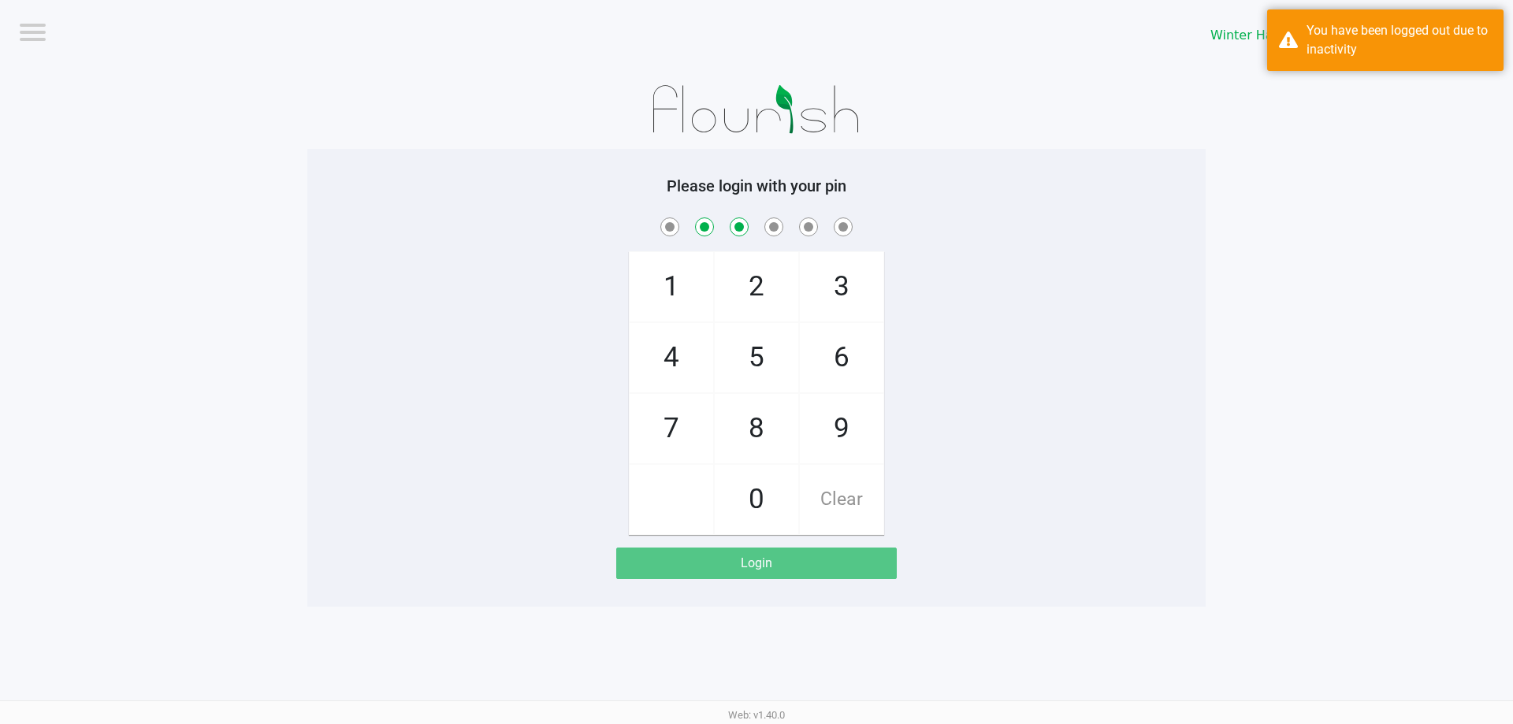
checkbox input "false"
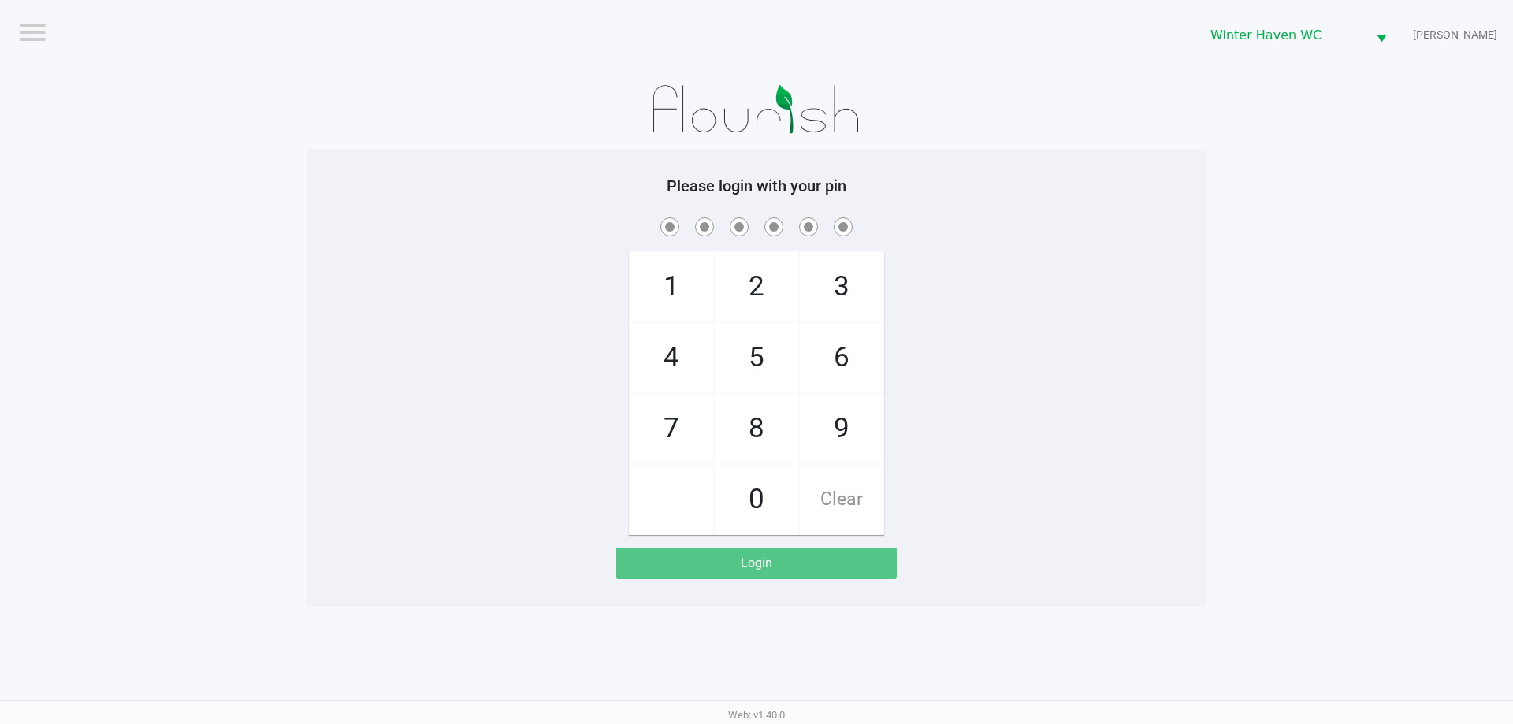
checkbox input "true"
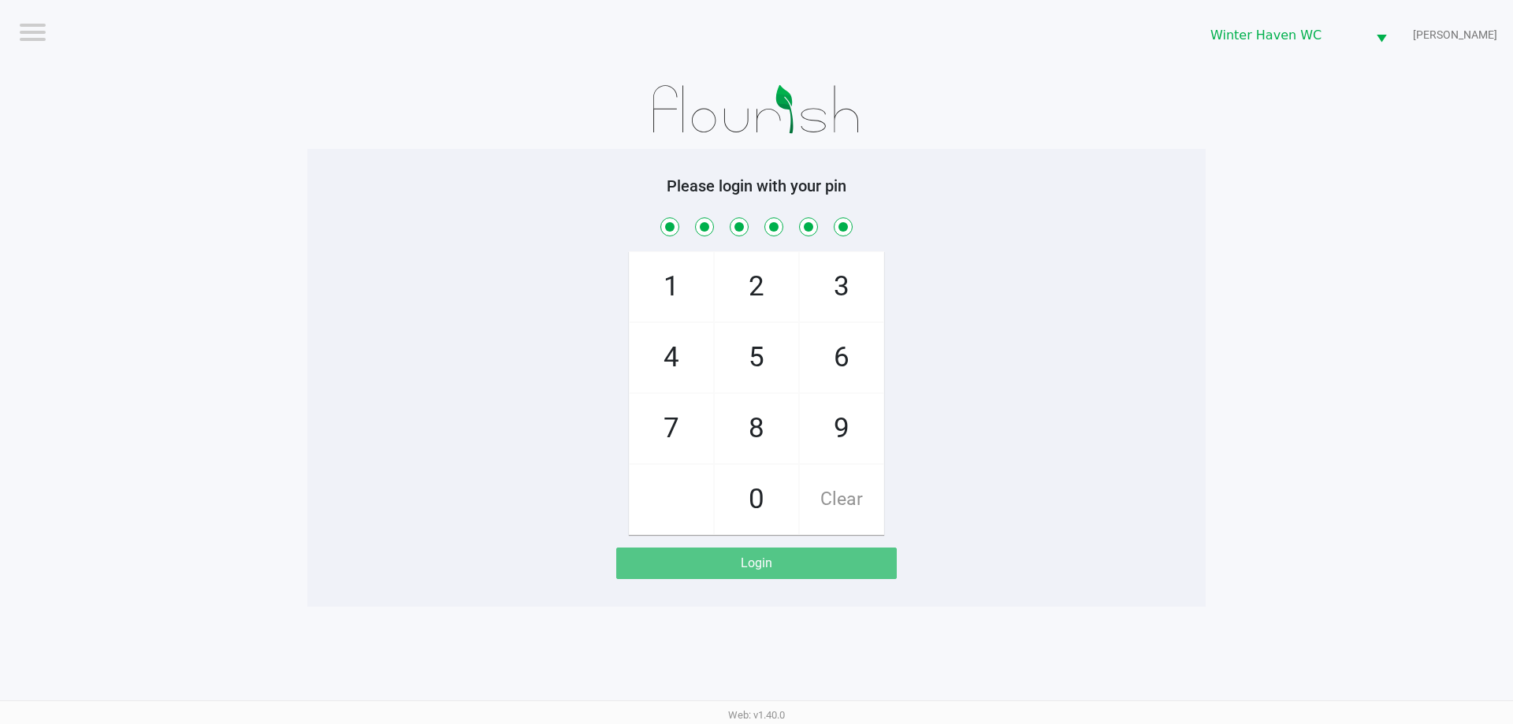
checkbox input "true"
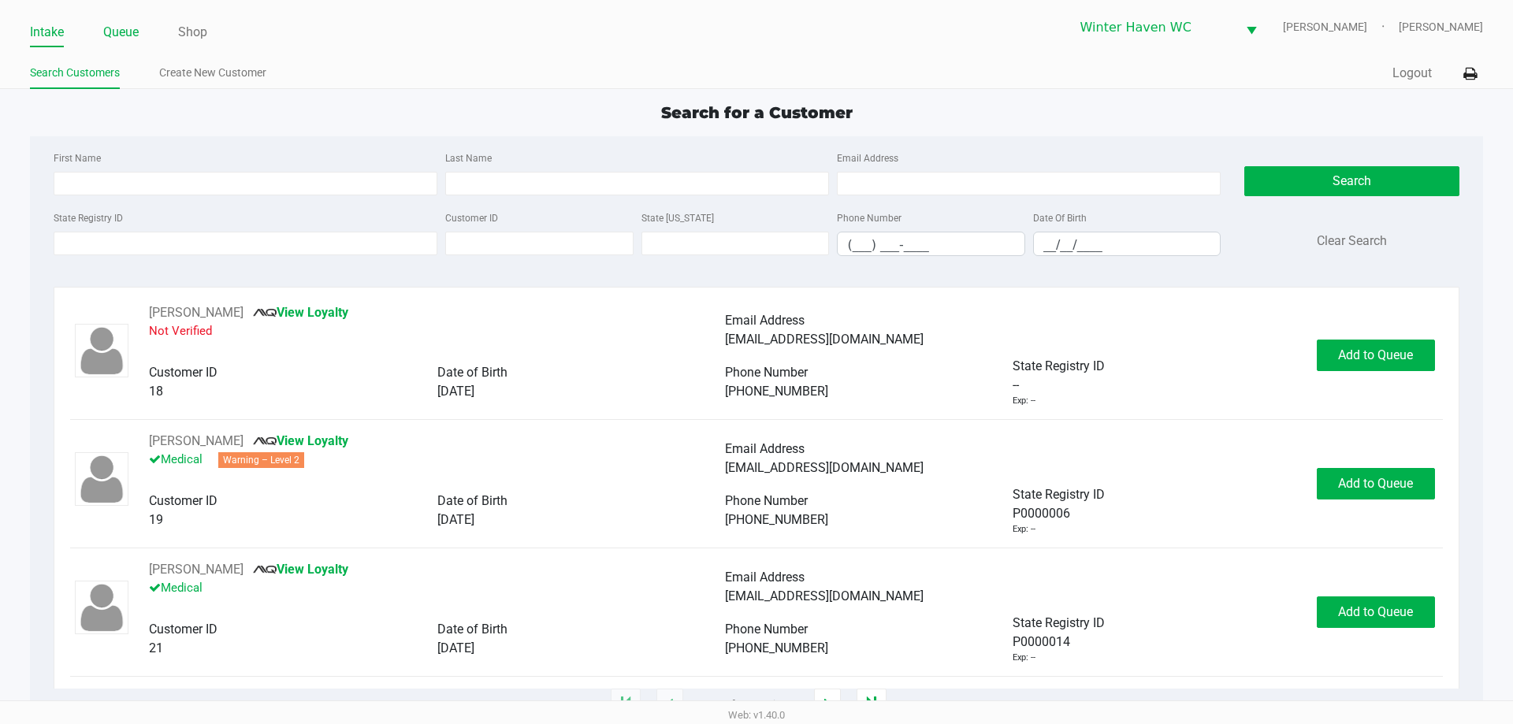
click at [135, 24] on link "Queue" at bounding box center [120, 32] width 35 height 22
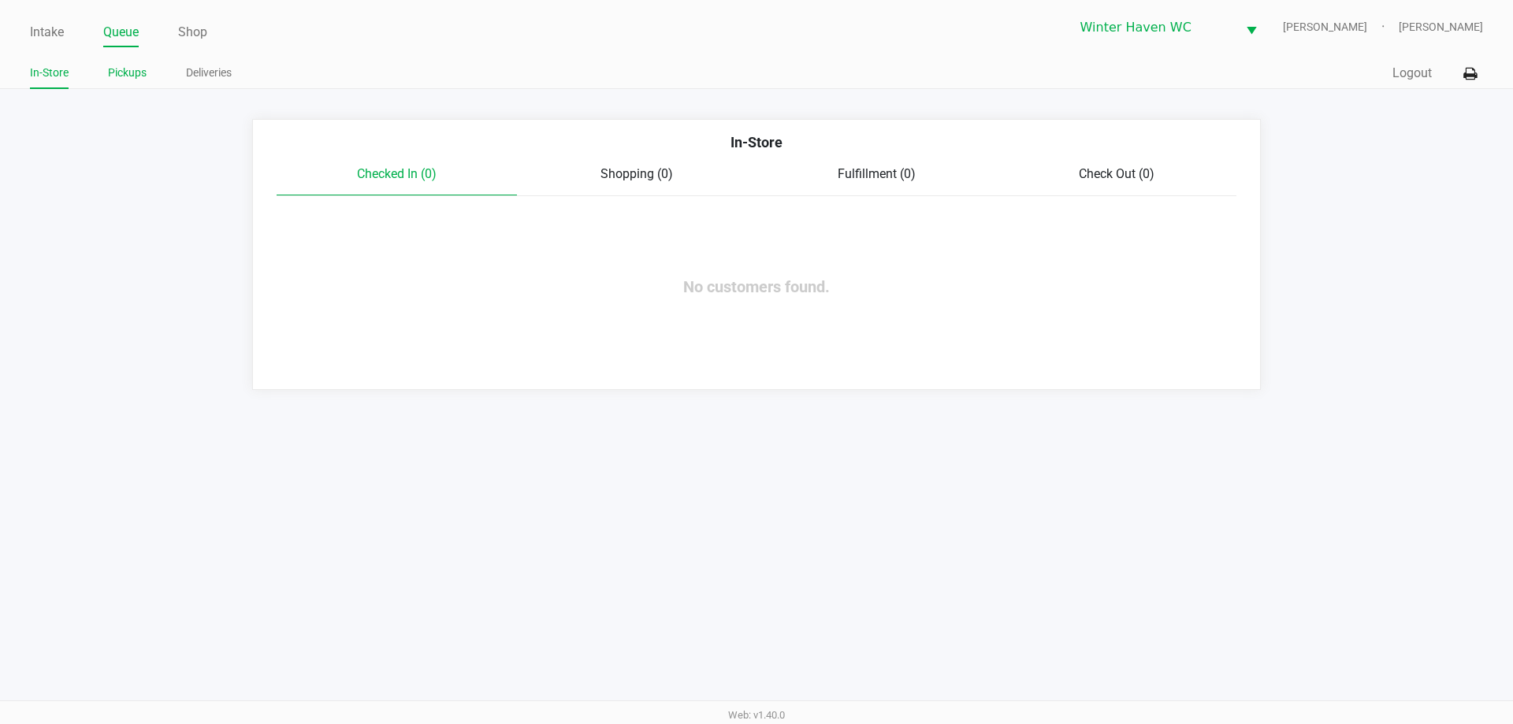
click at [139, 69] on link "Pickups" at bounding box center [127, 73] width 39 height 20
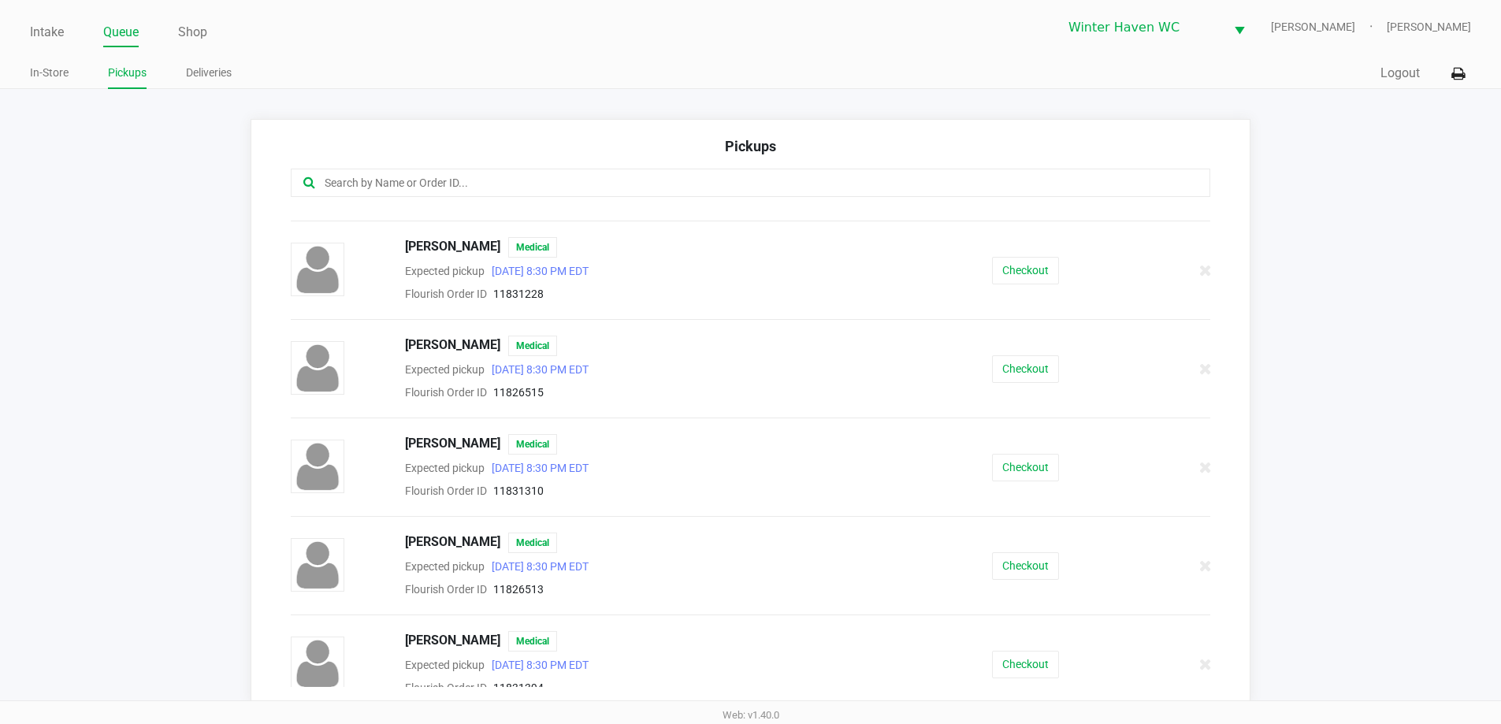
scroll to position [187, 0]
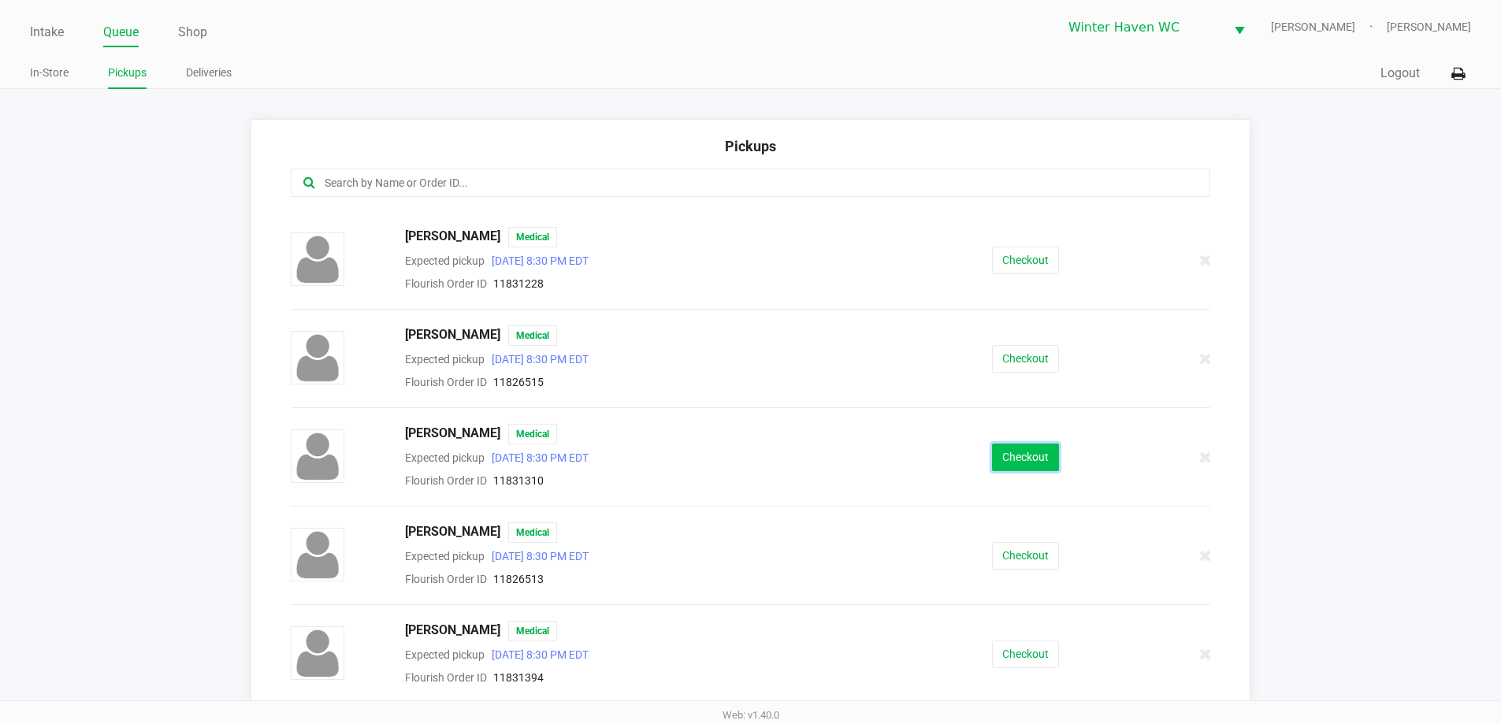
click at [1011, 448] on button "Checkout" at bounding box center [1025, 458] width 67 height 28
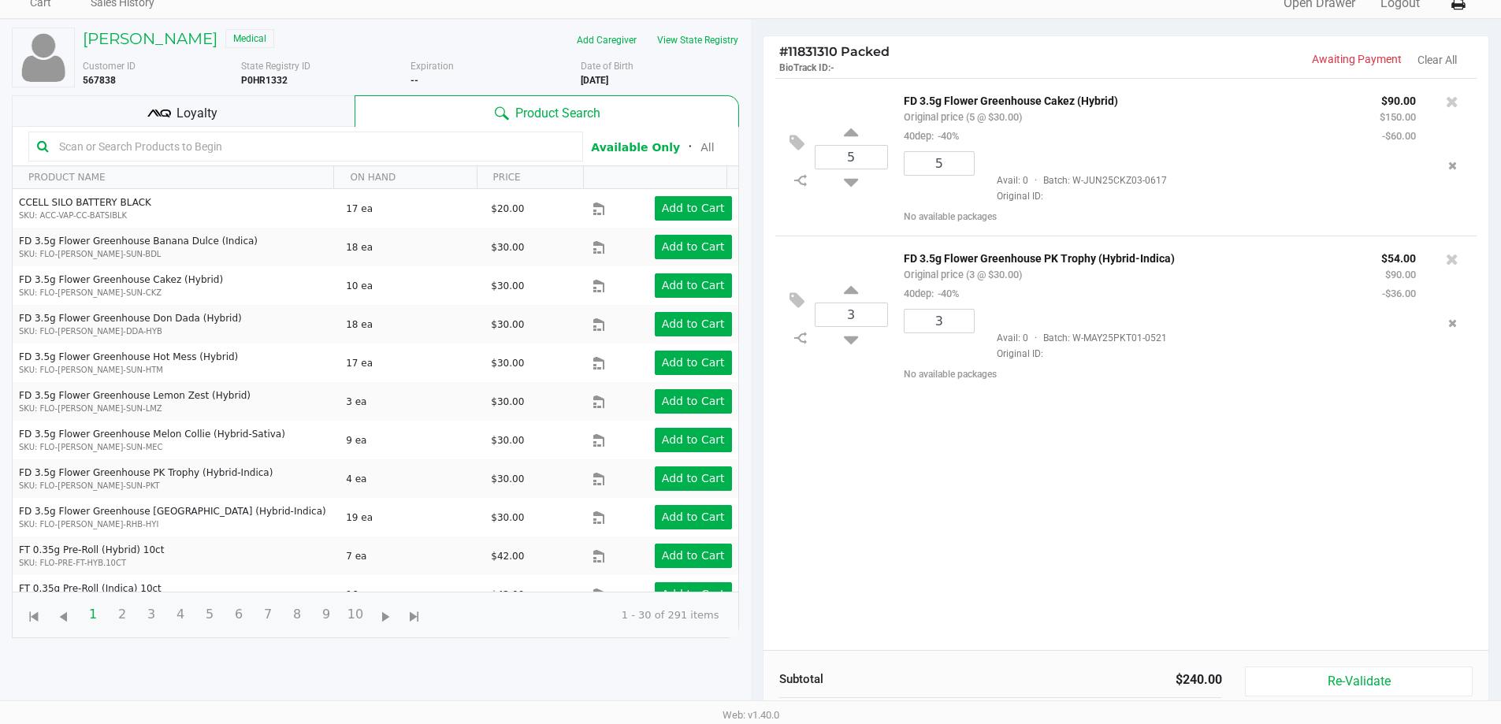
scroll to position [170, 0]
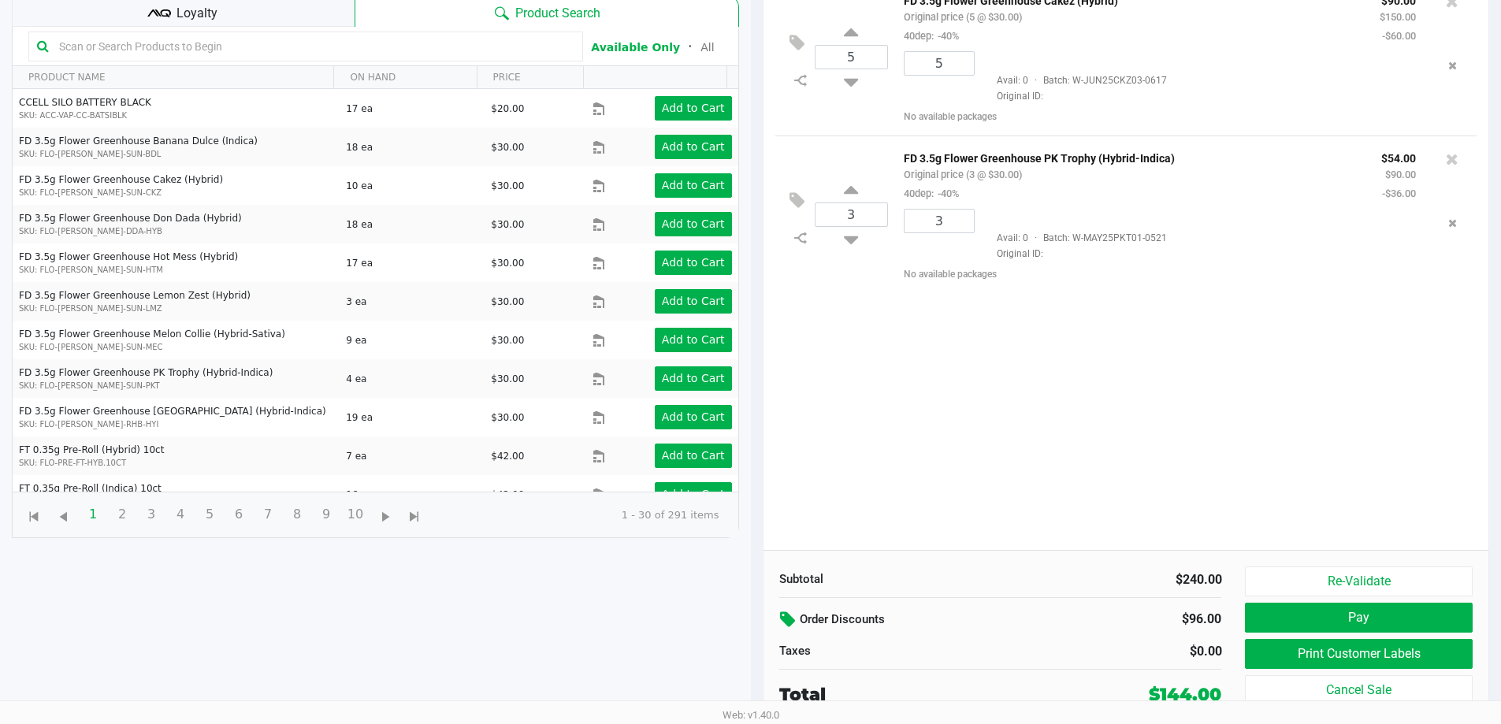
click at [793, 615] on icon at bounding box center [789, 620] width 19 height 18
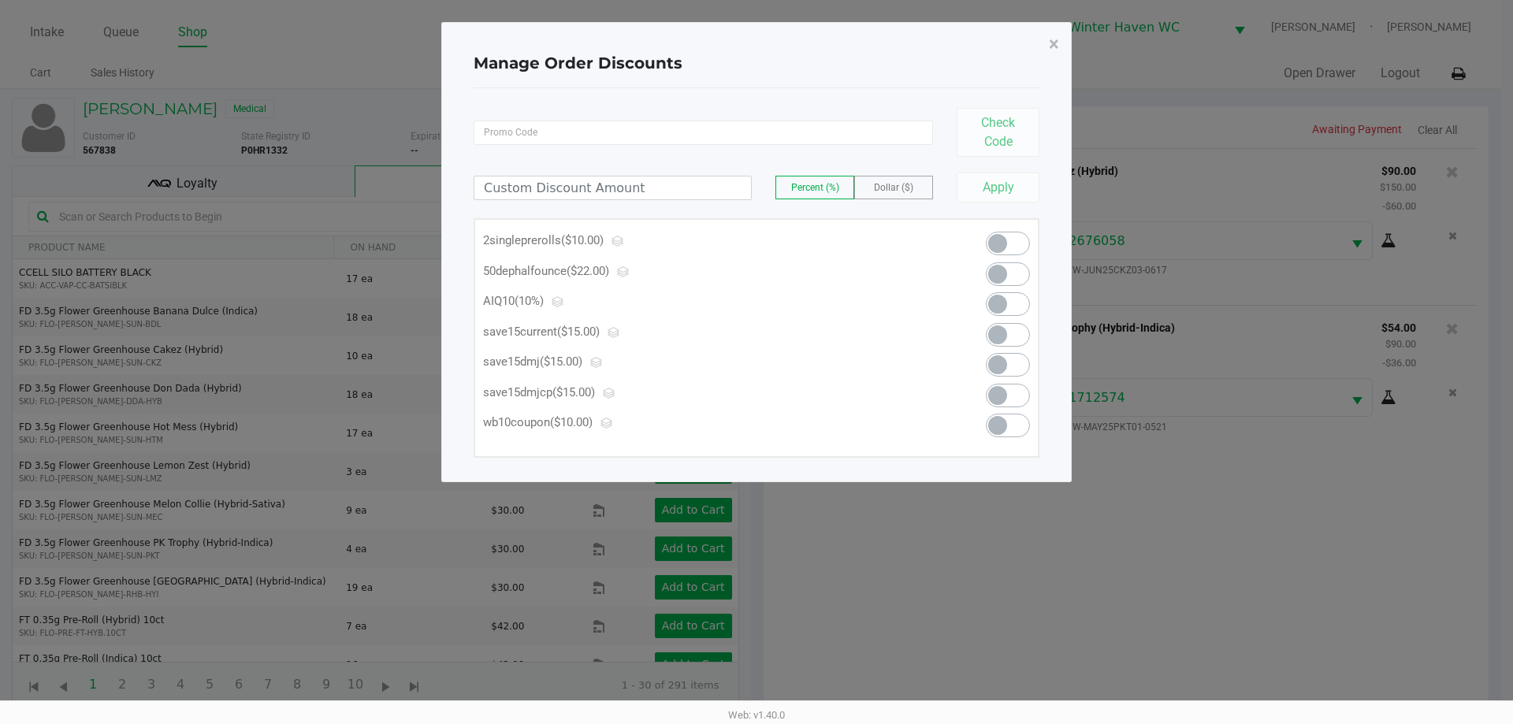
click at [1011, 275] on span at bounding box center [1008, 274] width 44 height 24
click at [1045, 49] on button "×" at bounding box center [1053, 44] width 35 height 44
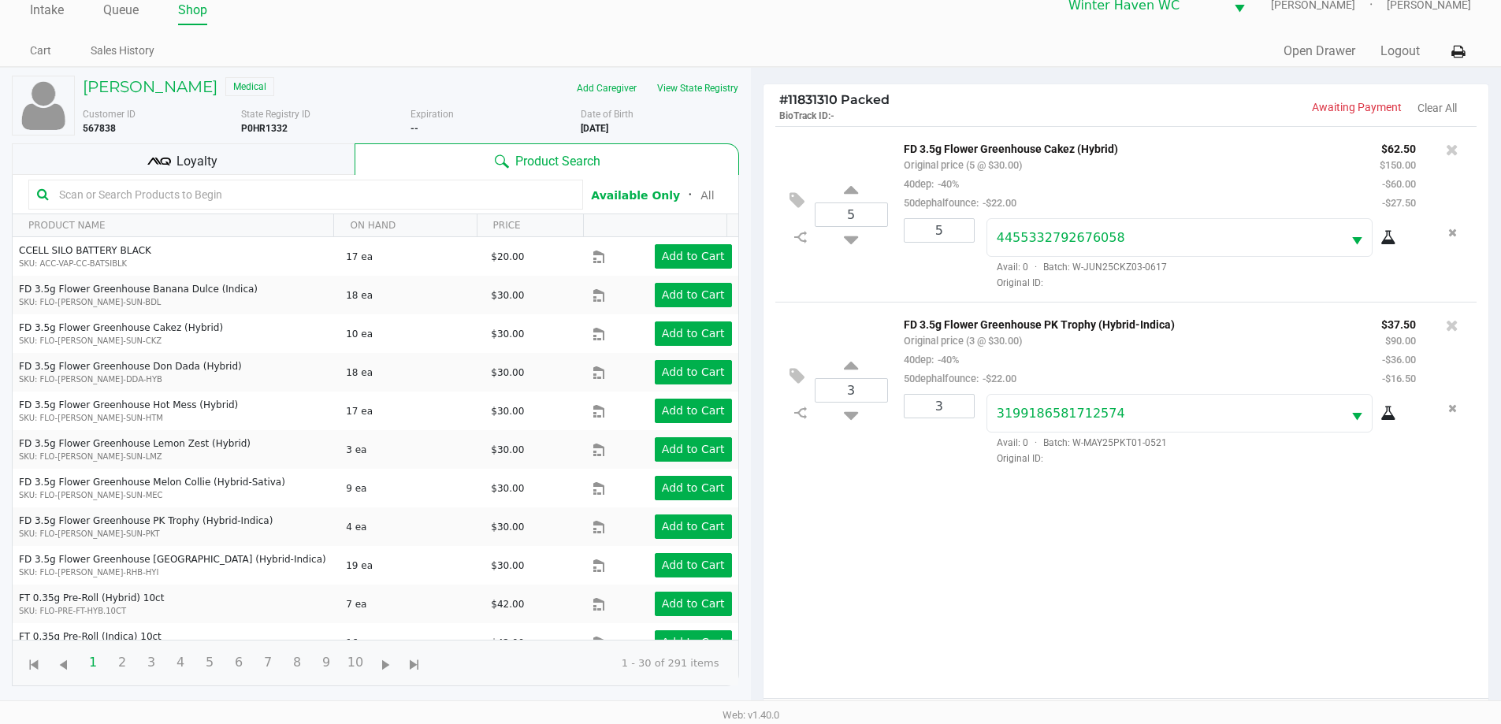
scroll to position [170, 0]
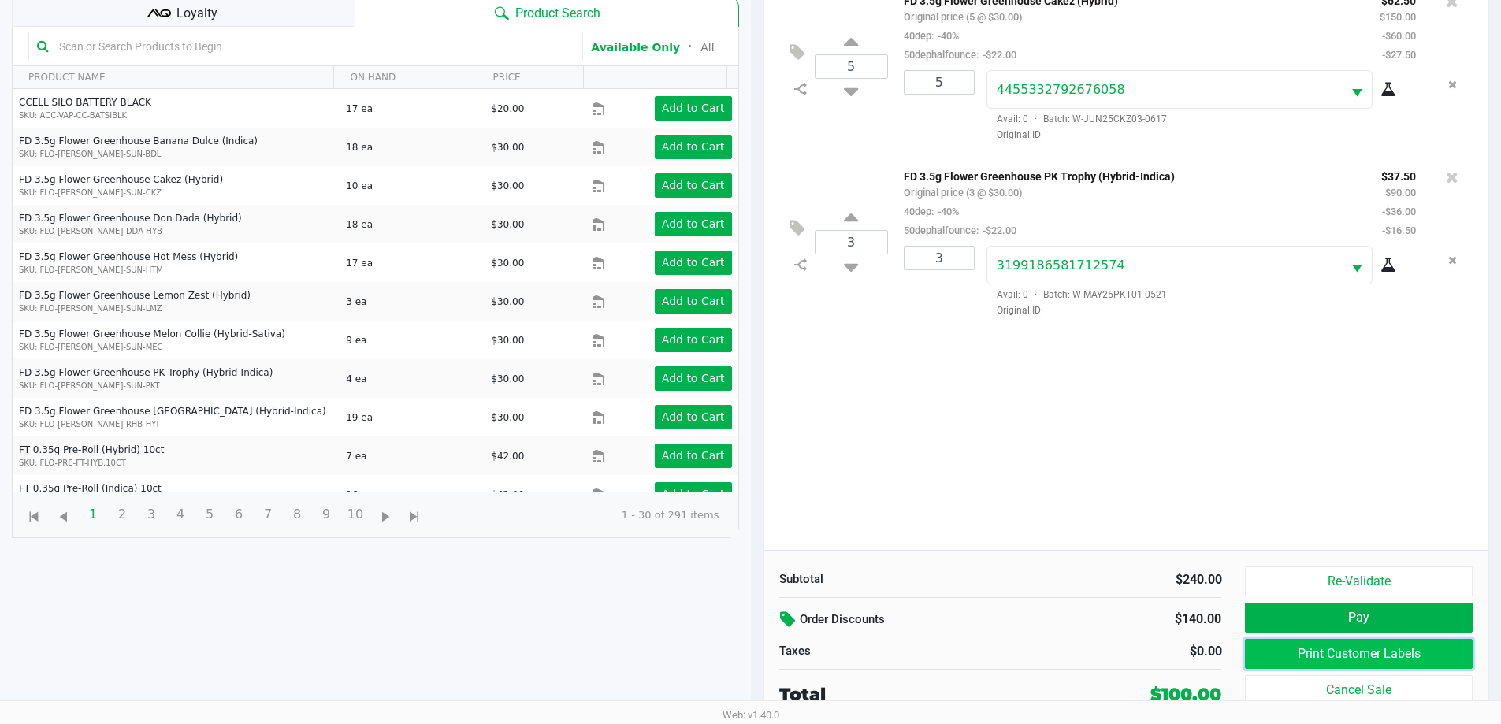
click at [1372, 650] on button "Print Customer Labels" at bounding box center [1358, 654] width 227 height 30
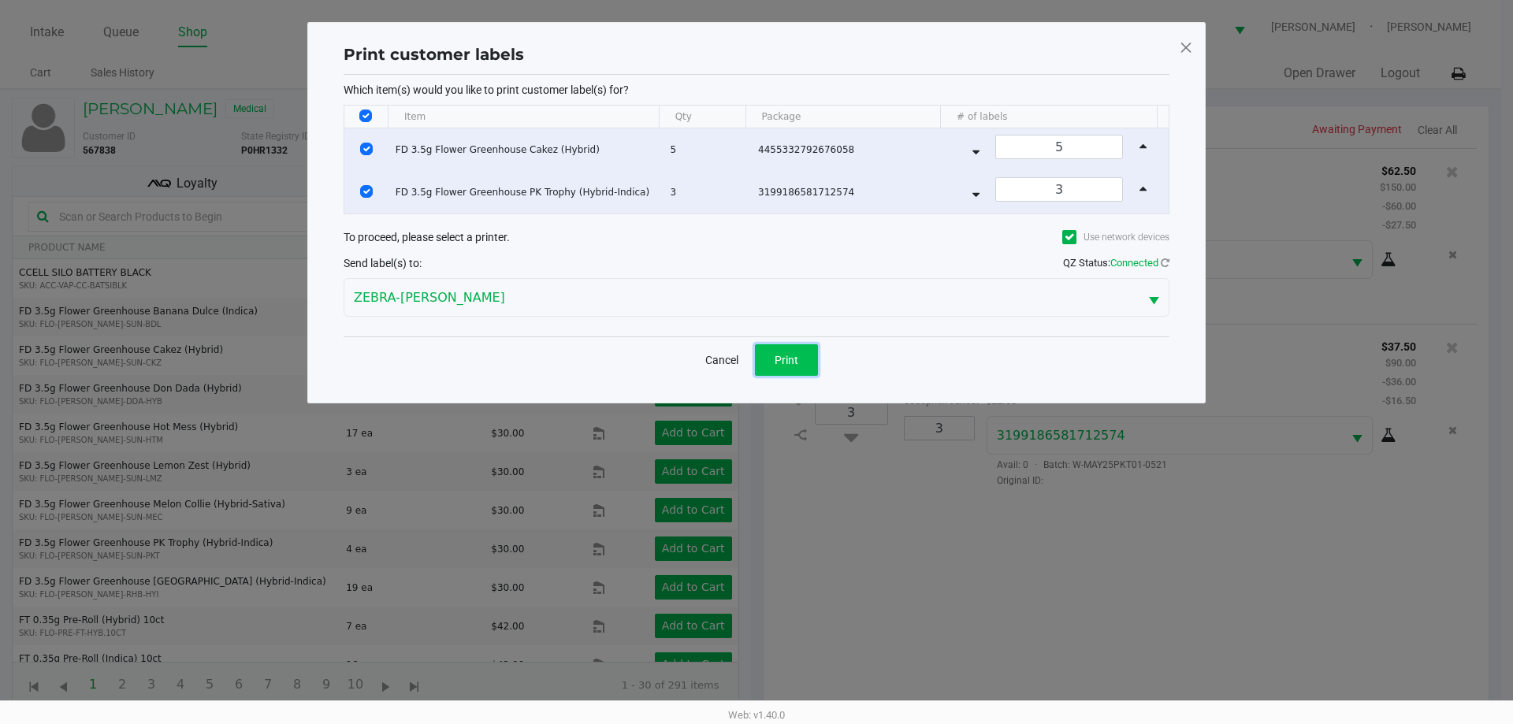
click at [809, 358] on button "Print" at bounding box center [786, 360] width 63 height 32
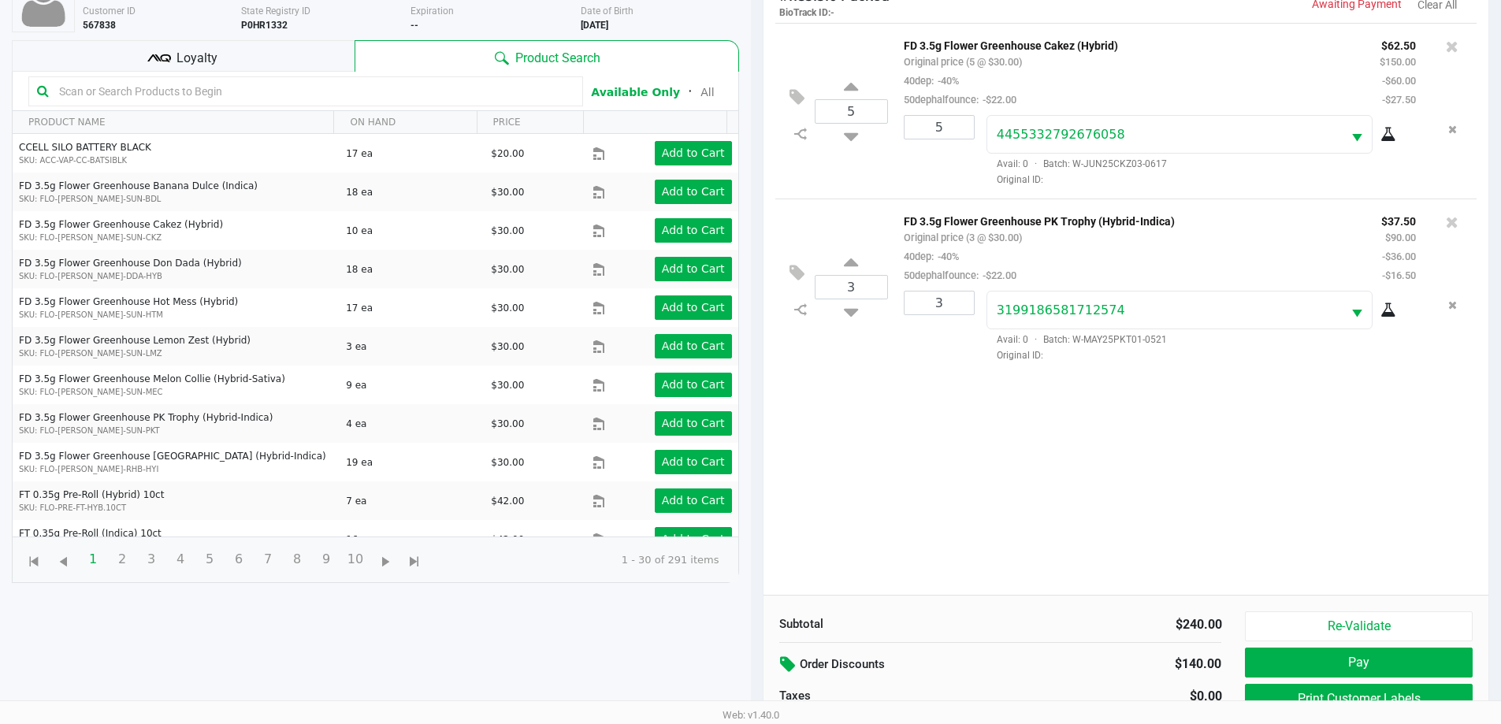
scroll to position [170, 0]
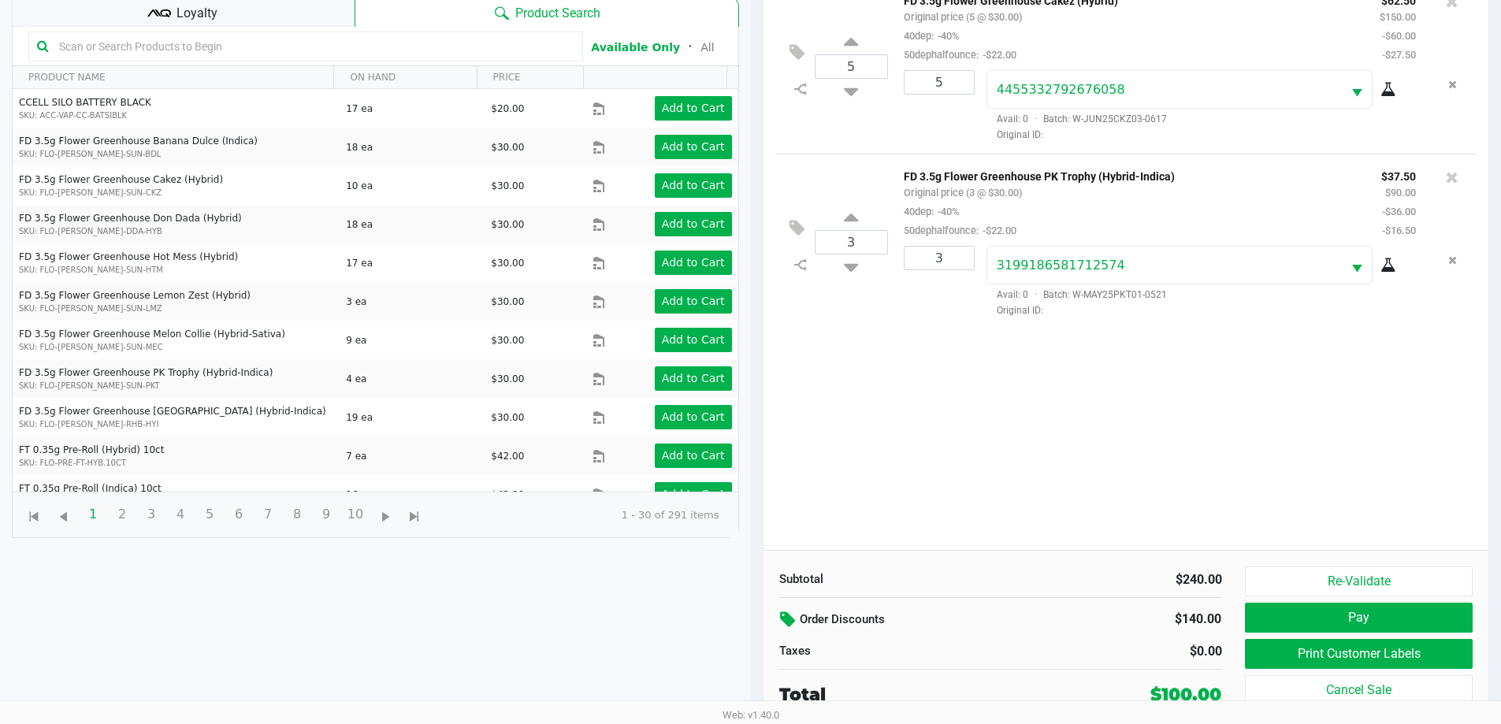
click at [322, 28] on kendo-grid-toolbar "Available Only ᛫ All" at bounding box center [376, 46] width 726 height 39
click at [1314, 625] on button "Pay" at bounding box center [1358, 618] width 227 height 30
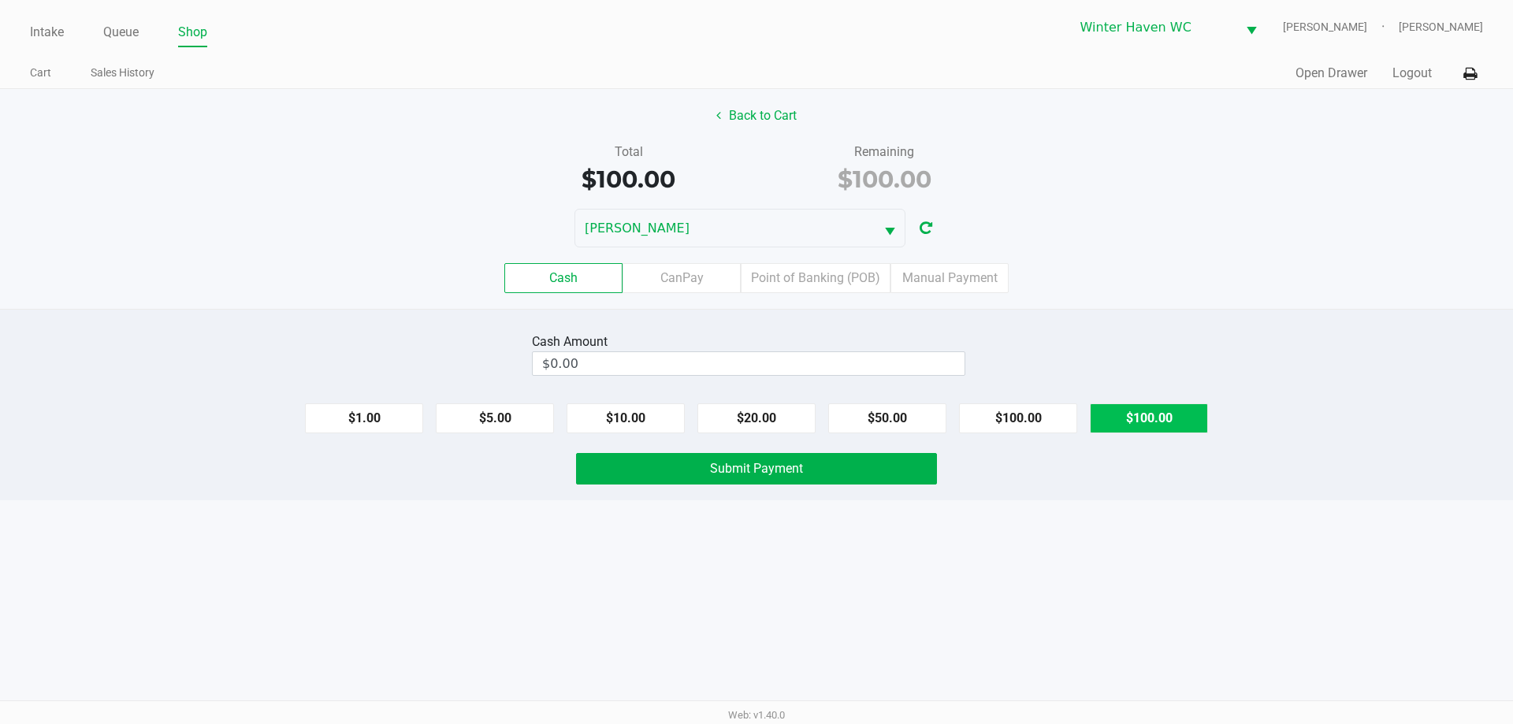
click at [1127, 417] on button "$100.00" at bounding box center [1149, 418] width 118 height 30
type input "$100.00"
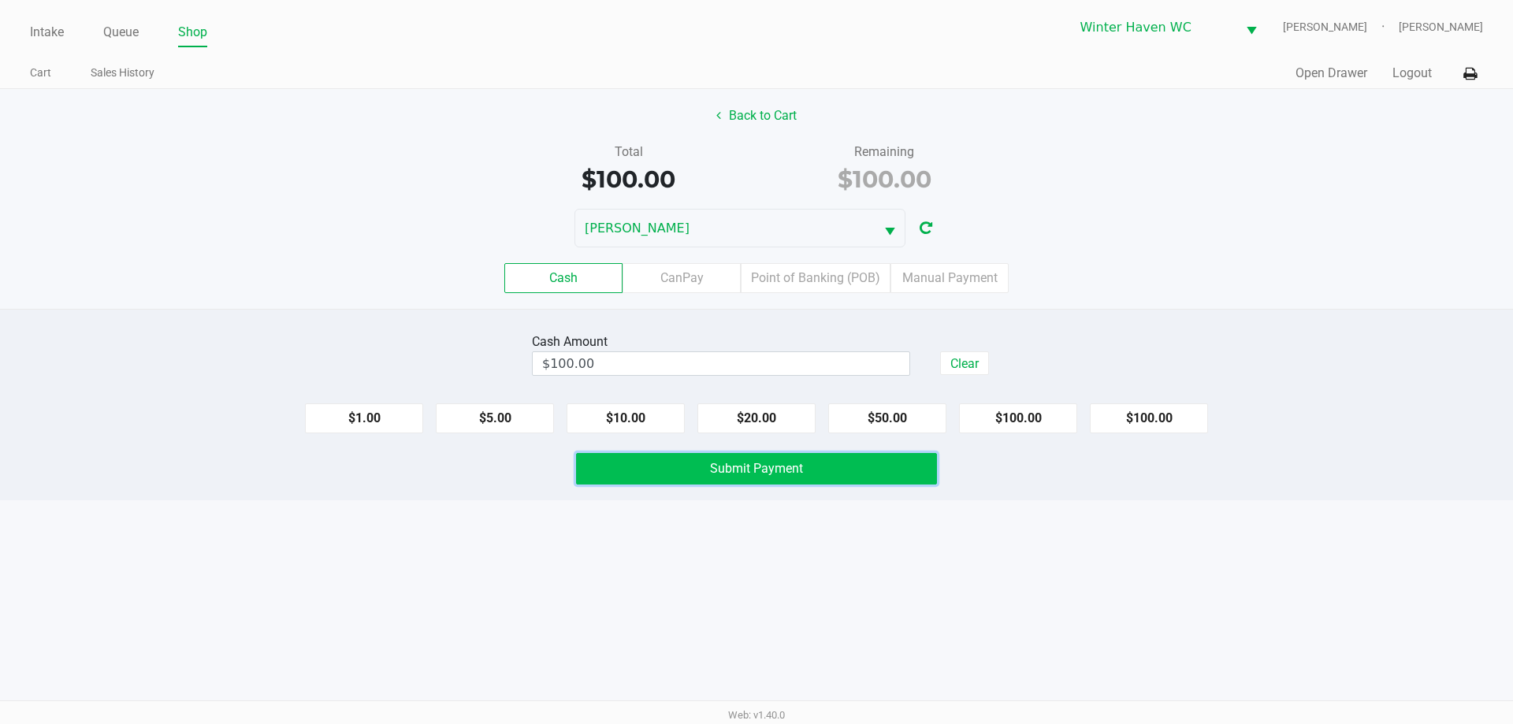
click at [785, 469] on span "Submit Payment" at bounding box center [756, 468] width 93 height 15
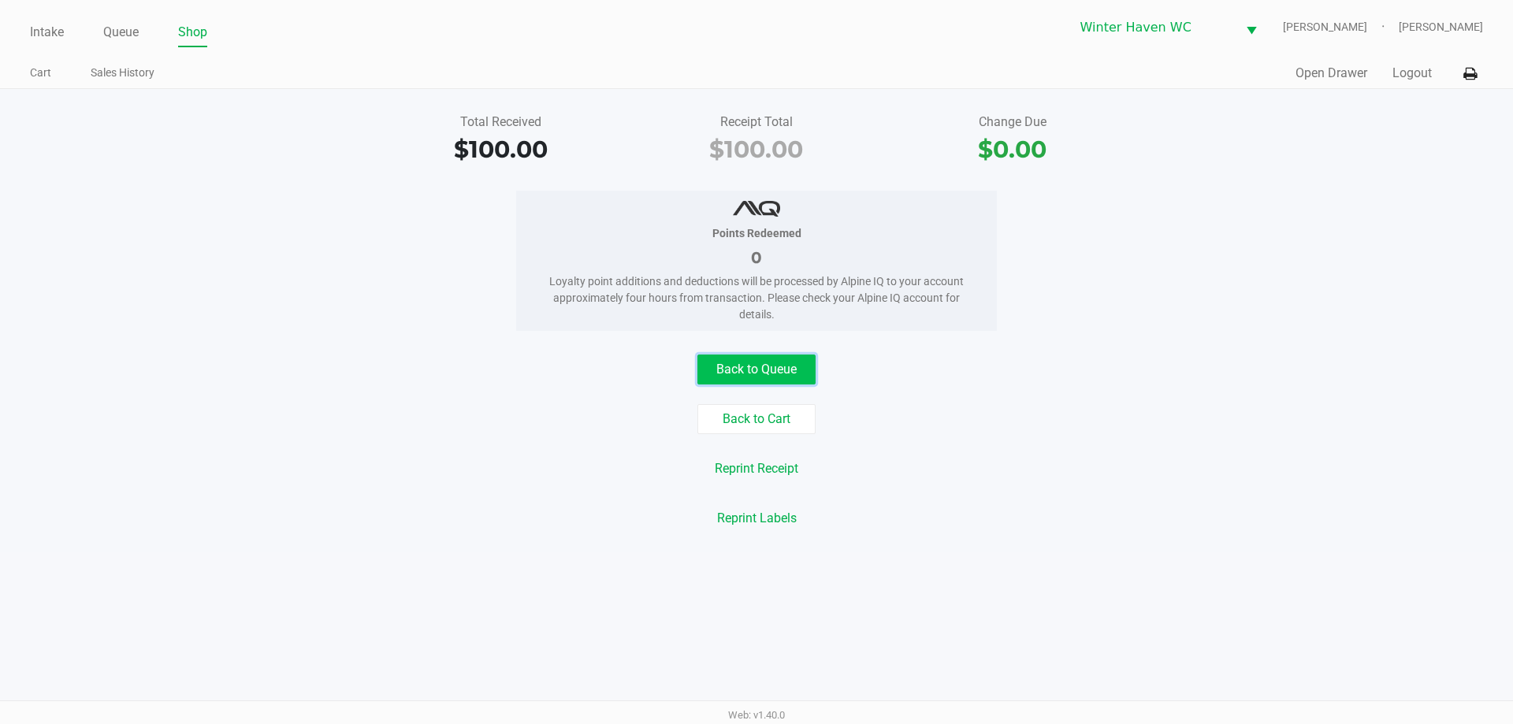
click at [776, 362] on button "Back to Queue" at bounding box center [756, 370] width 118 height 30
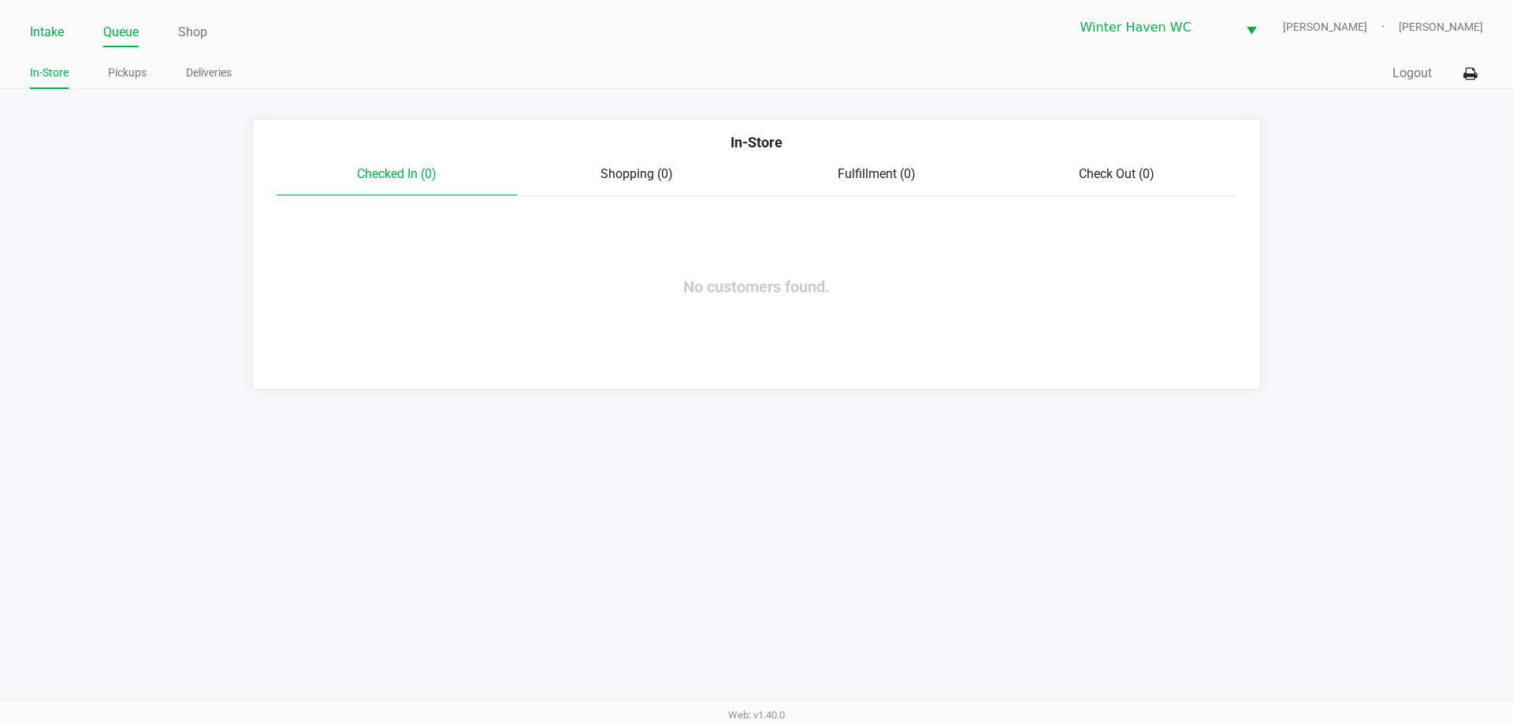
click at [41, 39] on link "Intake" at bounding box center [47, 32] width 34 height 22
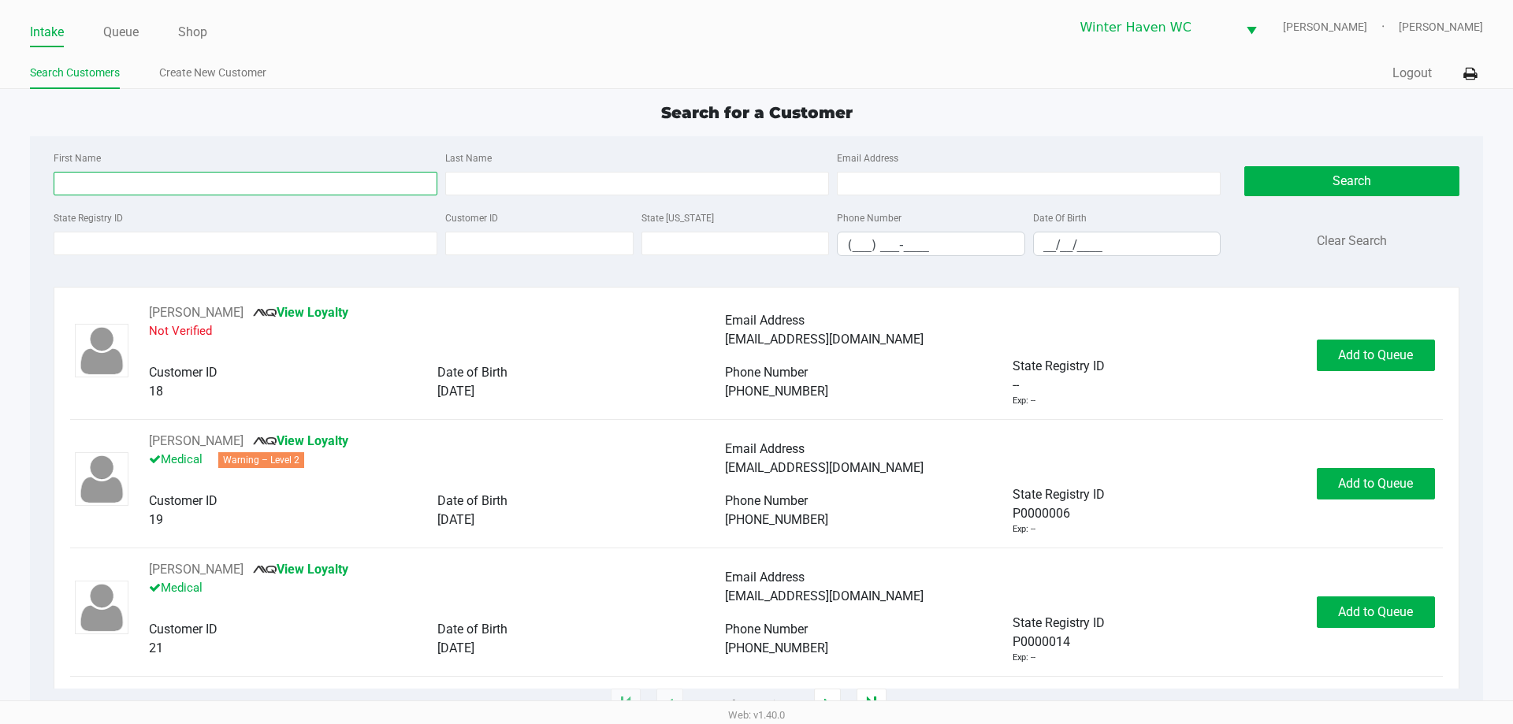
click at [239, 191] on input "First Name" at bounding box center [246, 184] width 384 height 24
click at [232, 191] on input "First Name" at bounding box center [246, 184] width 384 height 24
click at [236, 181] on input "First Name" at bounding box center [246, 184] width 384 height 24
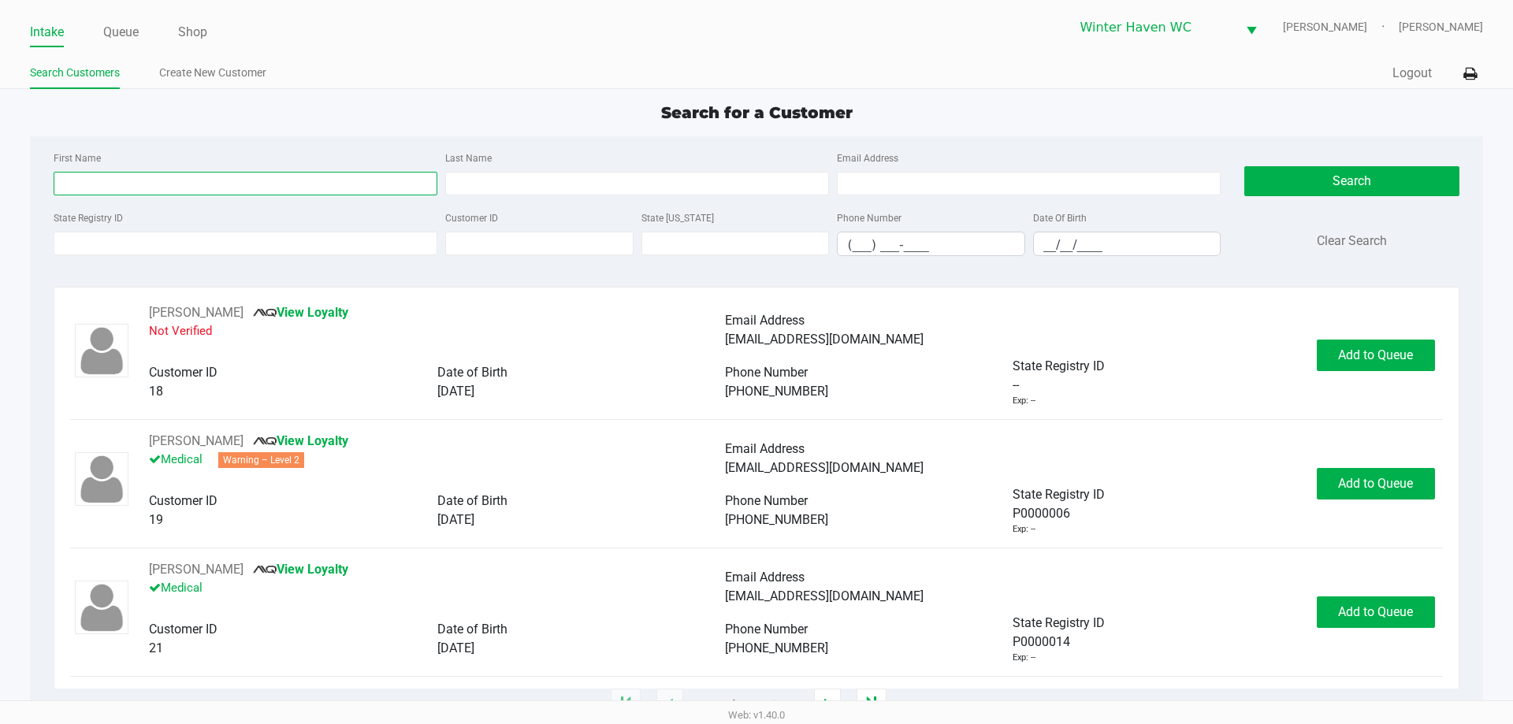
type input "s"
type input "james"
click at [510, 191] on input "Last Name" at bounding box center [637, 184] width 384 height 24
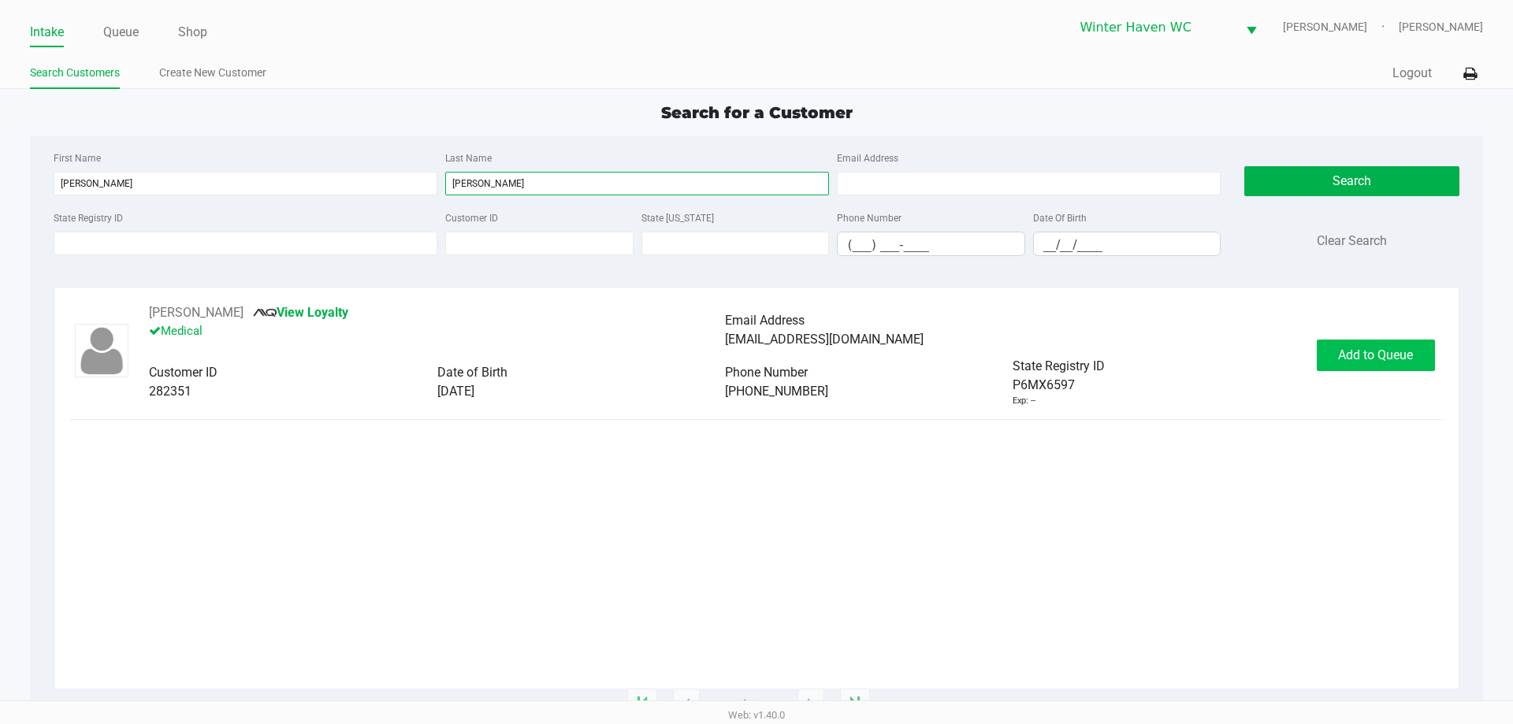
type input "deese"
click at [1378, 348] on span "Add to Queue" at bounding box center [1375, 354] width 75 height 15
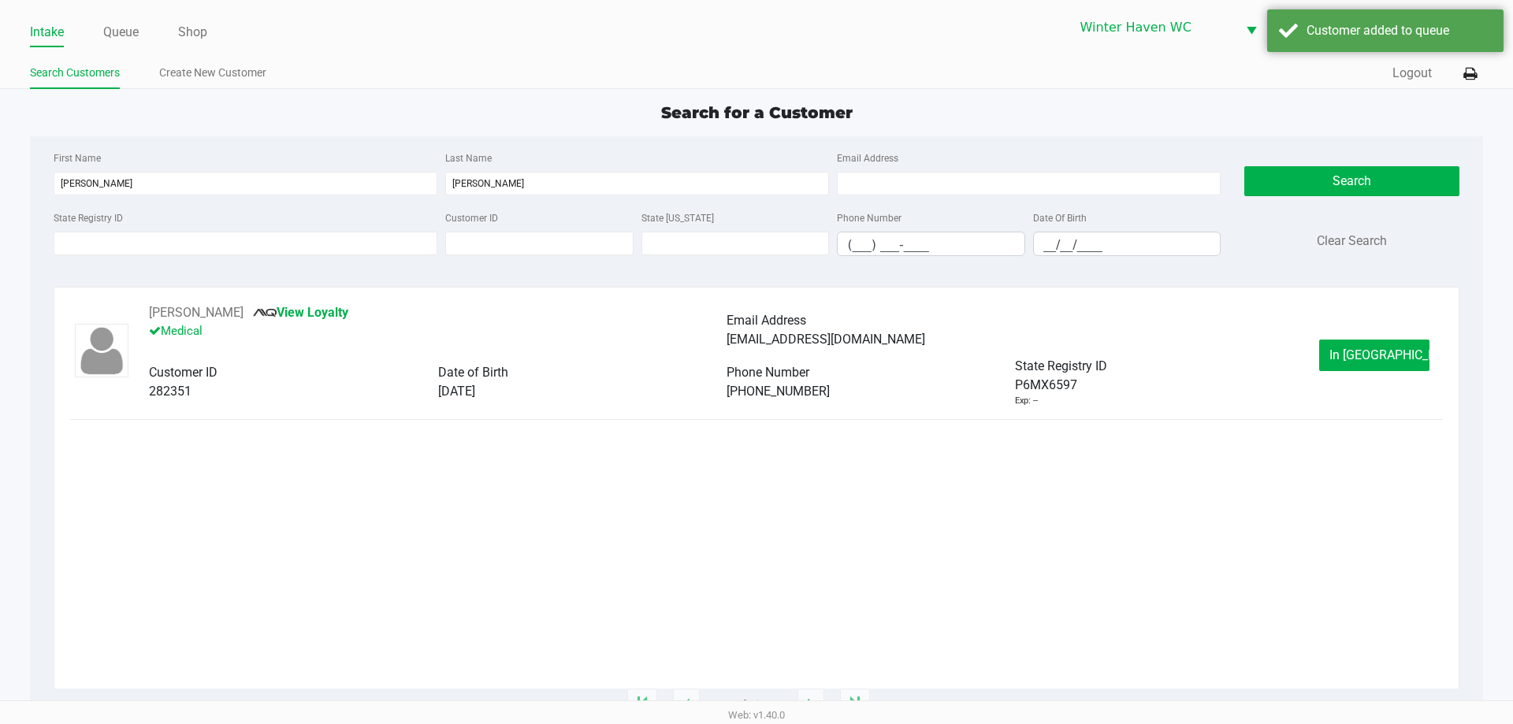
click at [1385, 351] on span "In Queue" at bounding box center [1395, 354] width 132 height 15
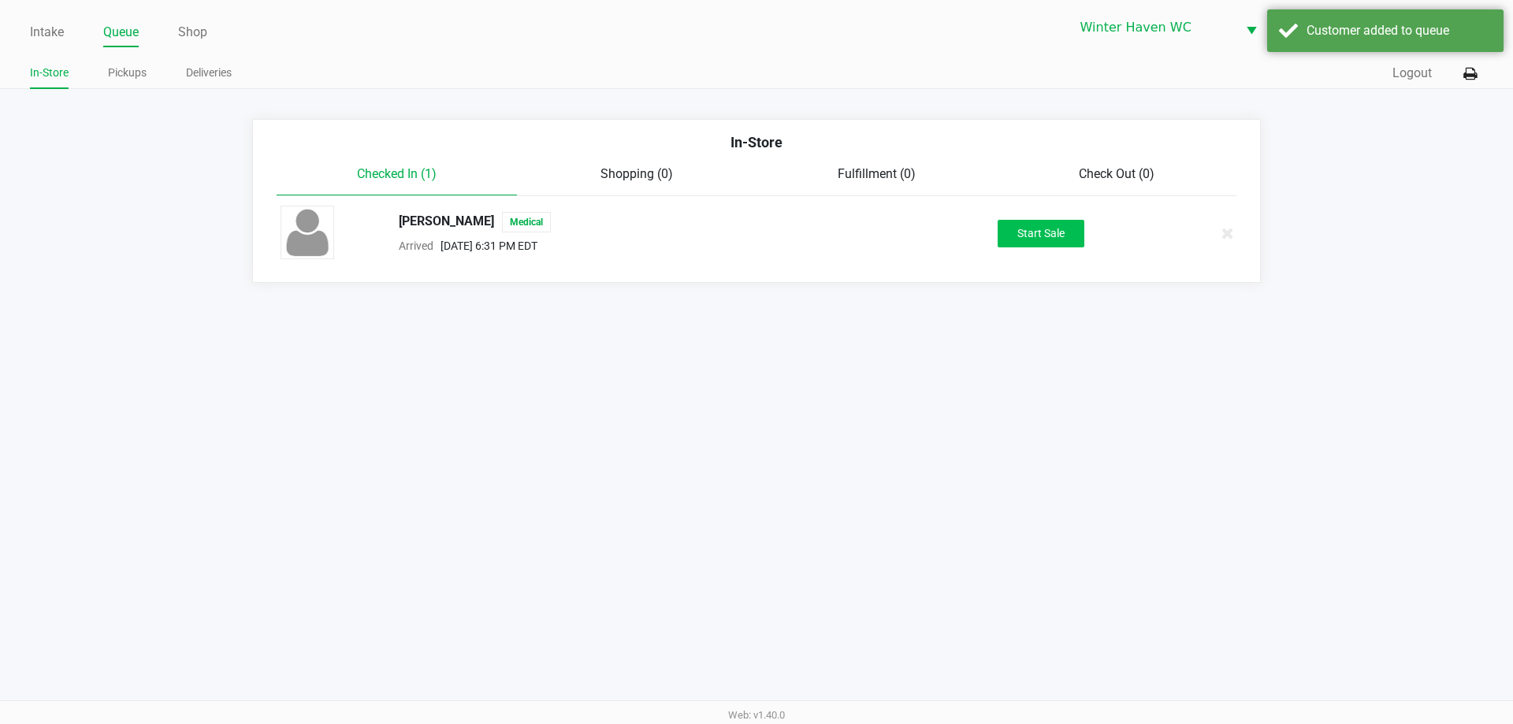
drag, startPoint x: 1022, startPoint y: 210, endPoint x: 1030, endPoint y: 230, distance: 21.9
click at [1030, 230] on div "James Deese Medical Arrived Aug 22, 2025 6:31 PM EDT Start Sale" at bounding box center [756, 233] width 975 height 55
click at [1036, 243] on button "Start Sale" at bounding box center [1040, 234] width 87 height 28
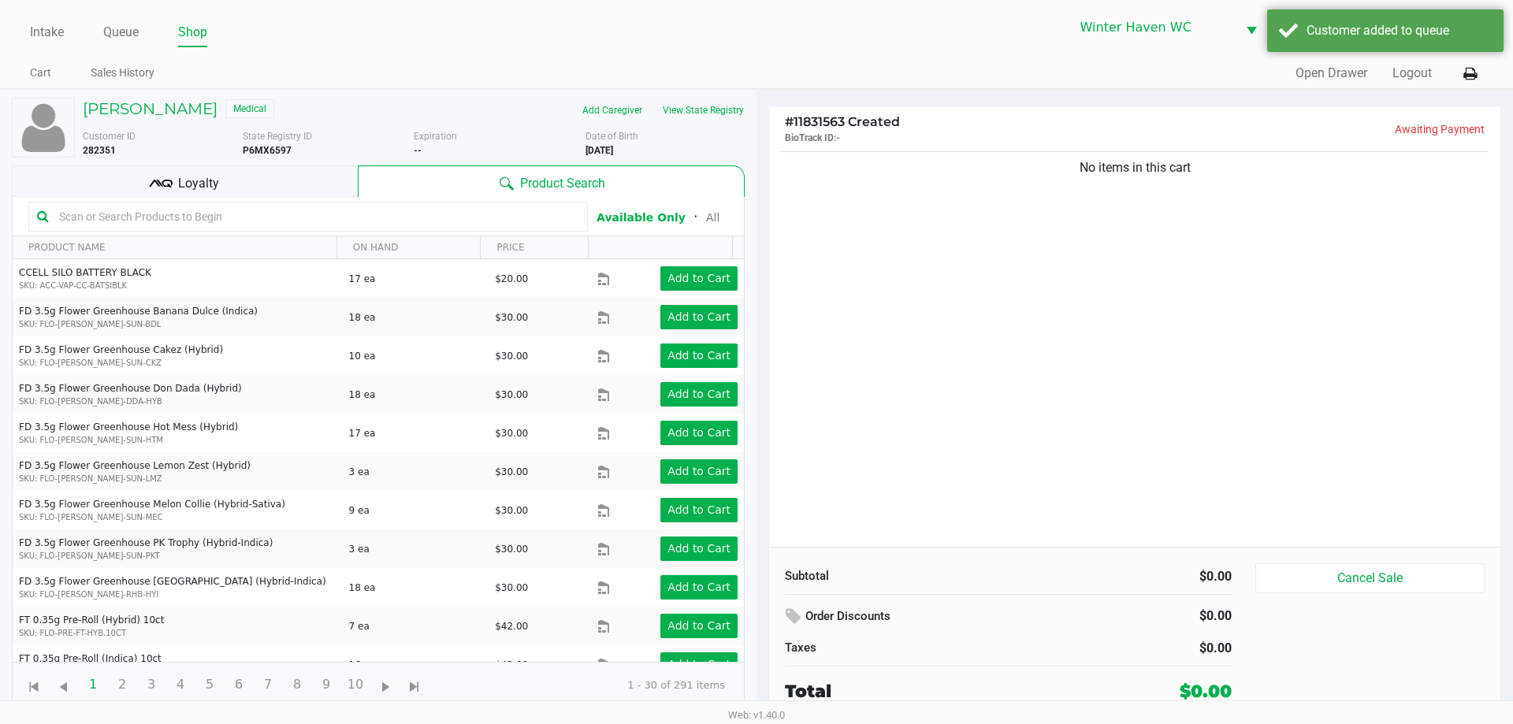
click at [192, 178] on span "Loyalty" at bounding box center [198, 183] width 41 height 19
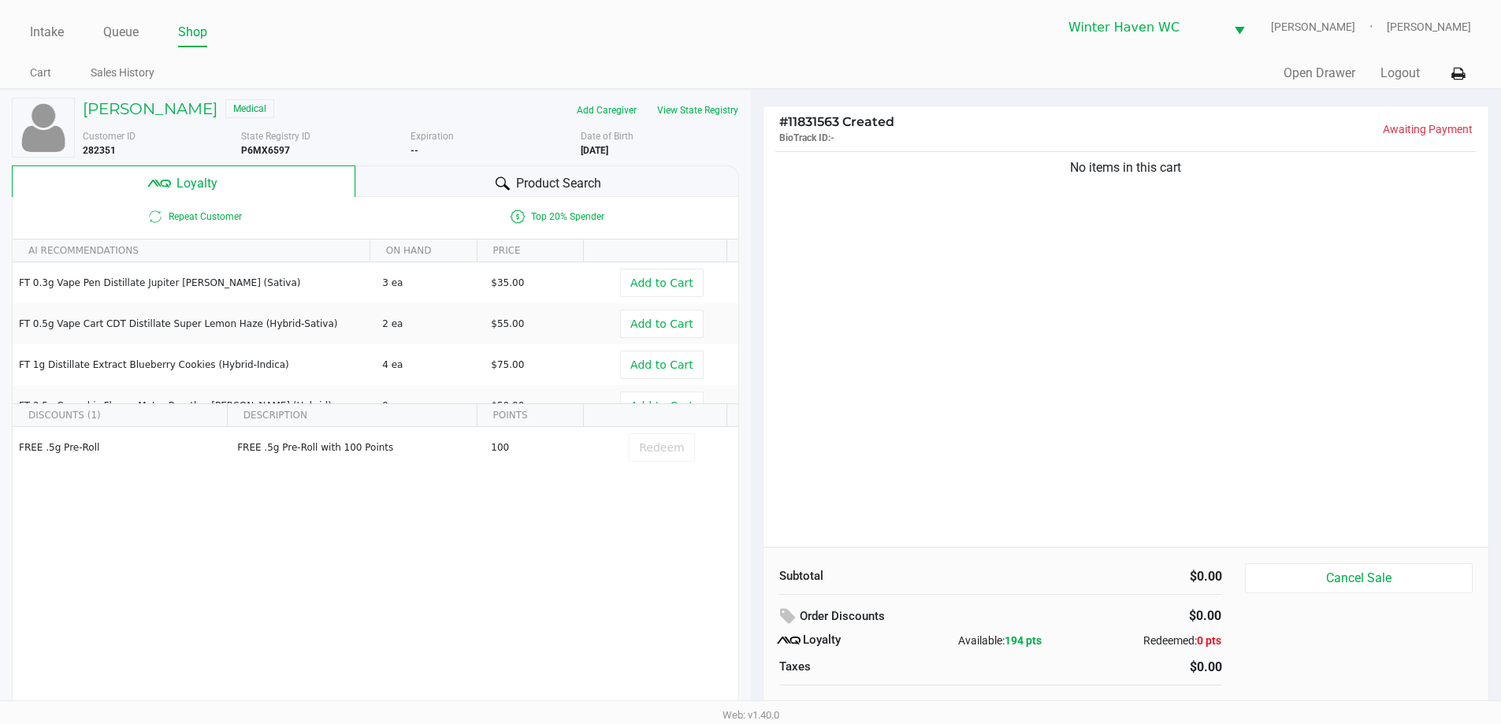
click at [562, 177] on span "Product Search" at bounding box center [558, 183] width 85 height 19
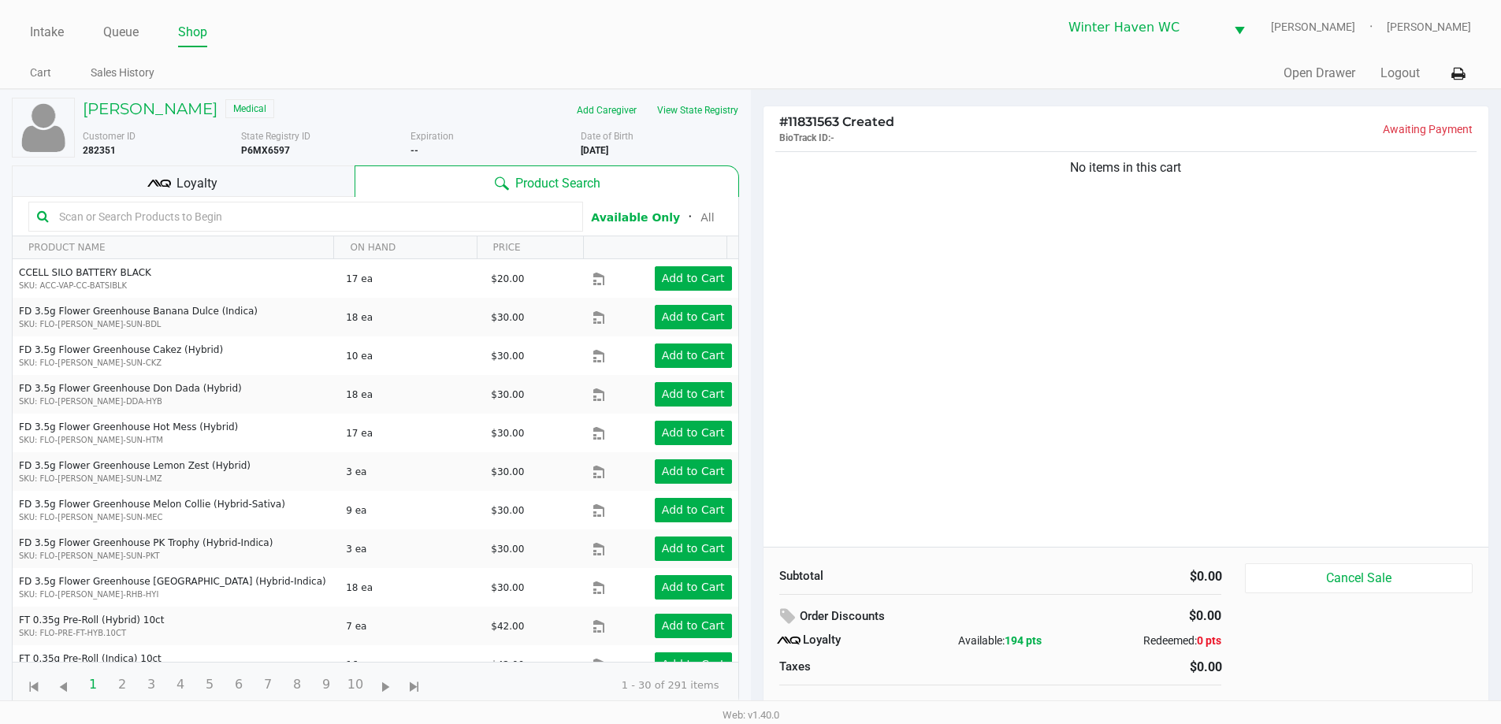
click at [195, 219] on input "text" at bounding box center [314, 217] width 522 height 24
type input "a"
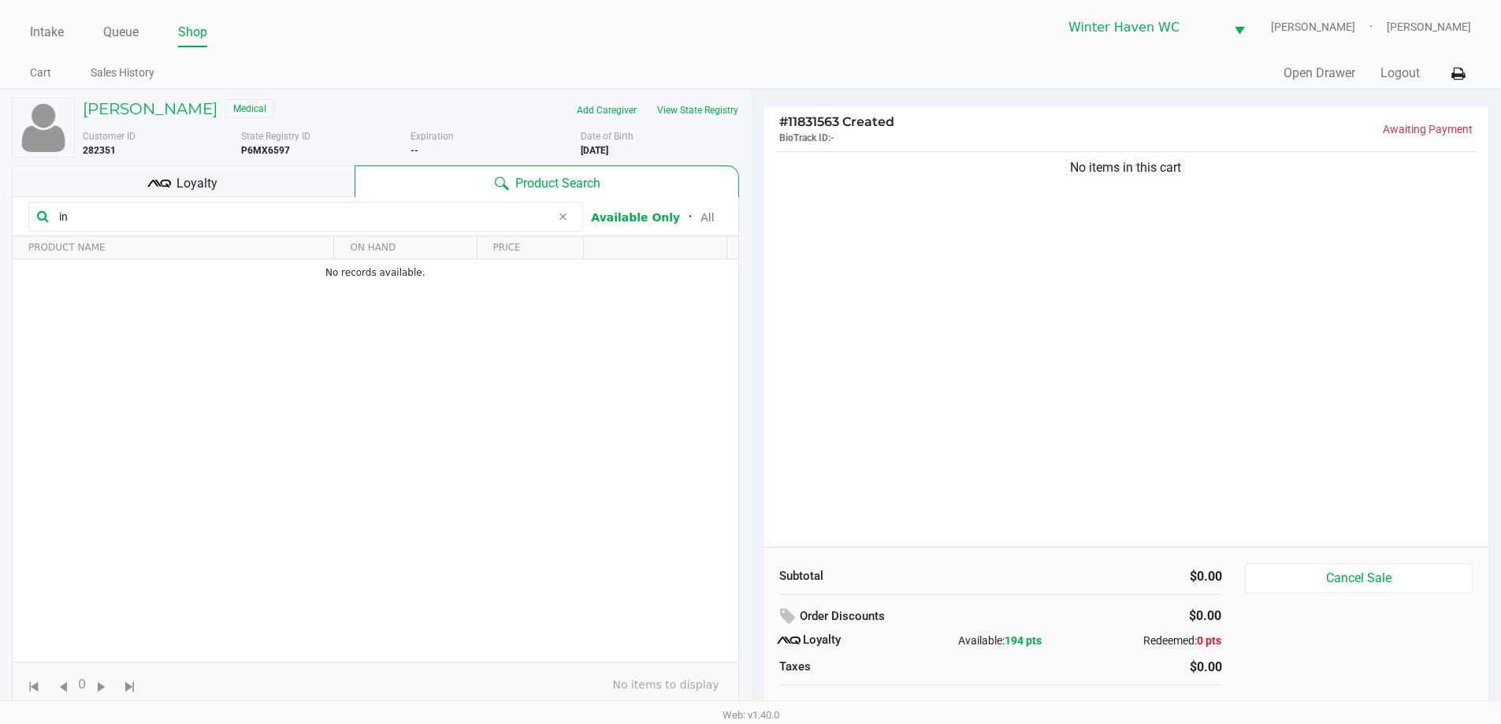
type input "i"
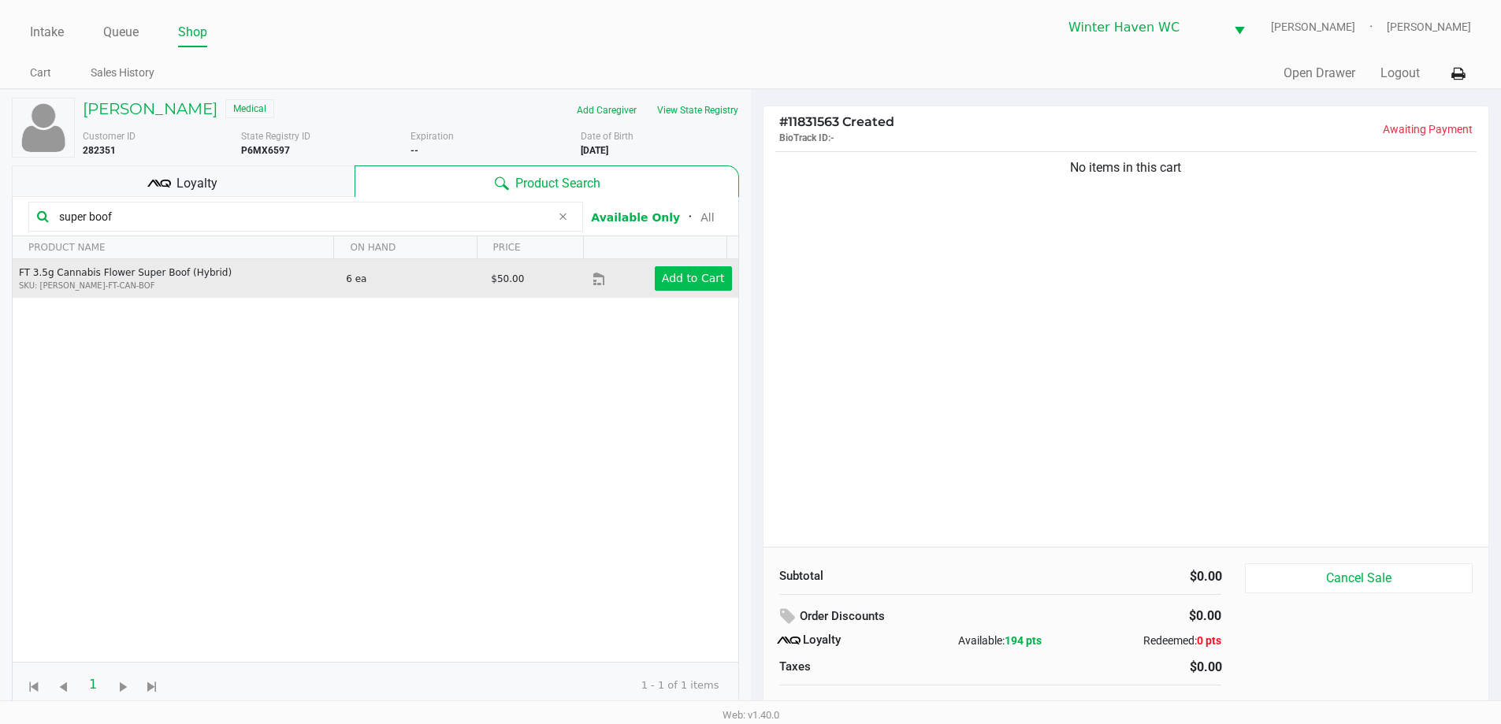
type input "super boof"
click at [685, 279] on app-button-loader "Add to Cart" at bounding box center [693, 278] width 63 height 13
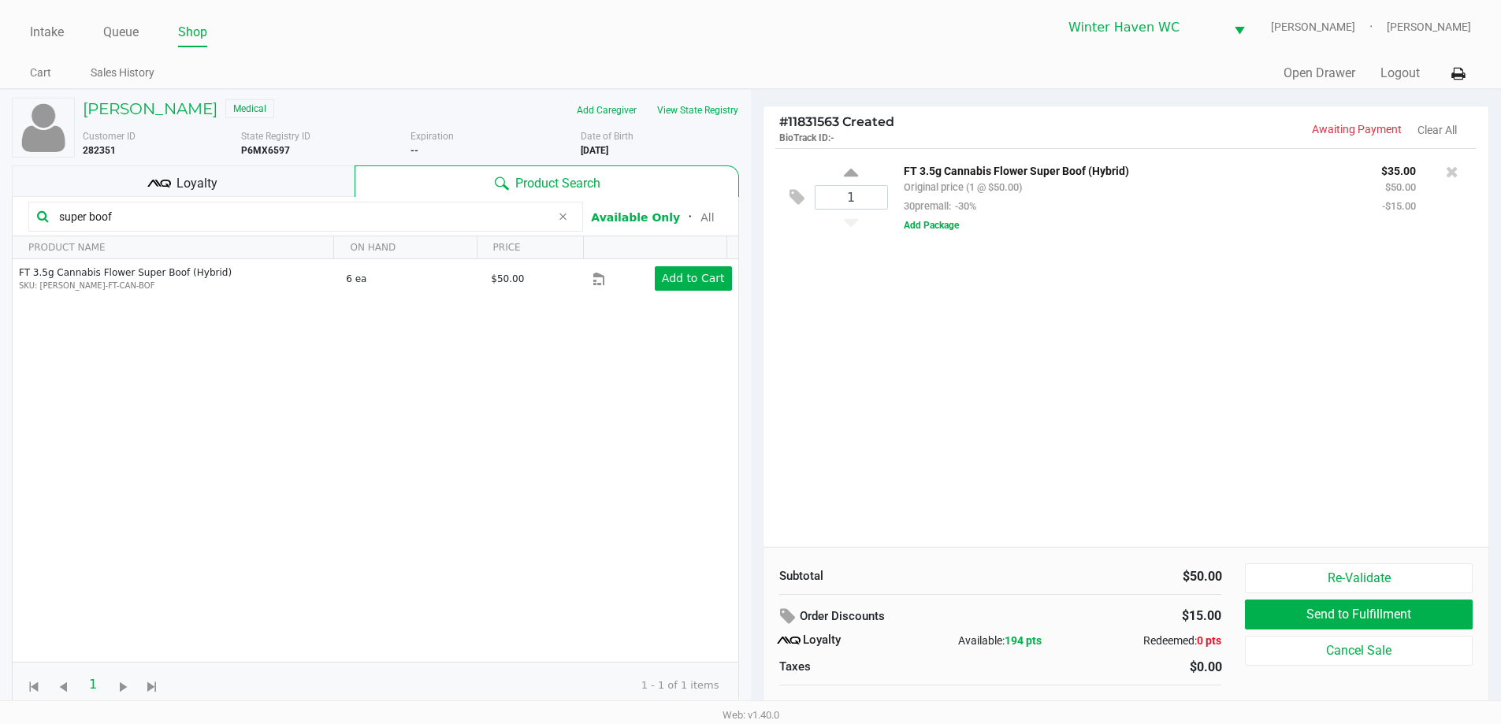
click at [358, 212] on input "super boof" at bounding box center [302, 217] width 498 height 24
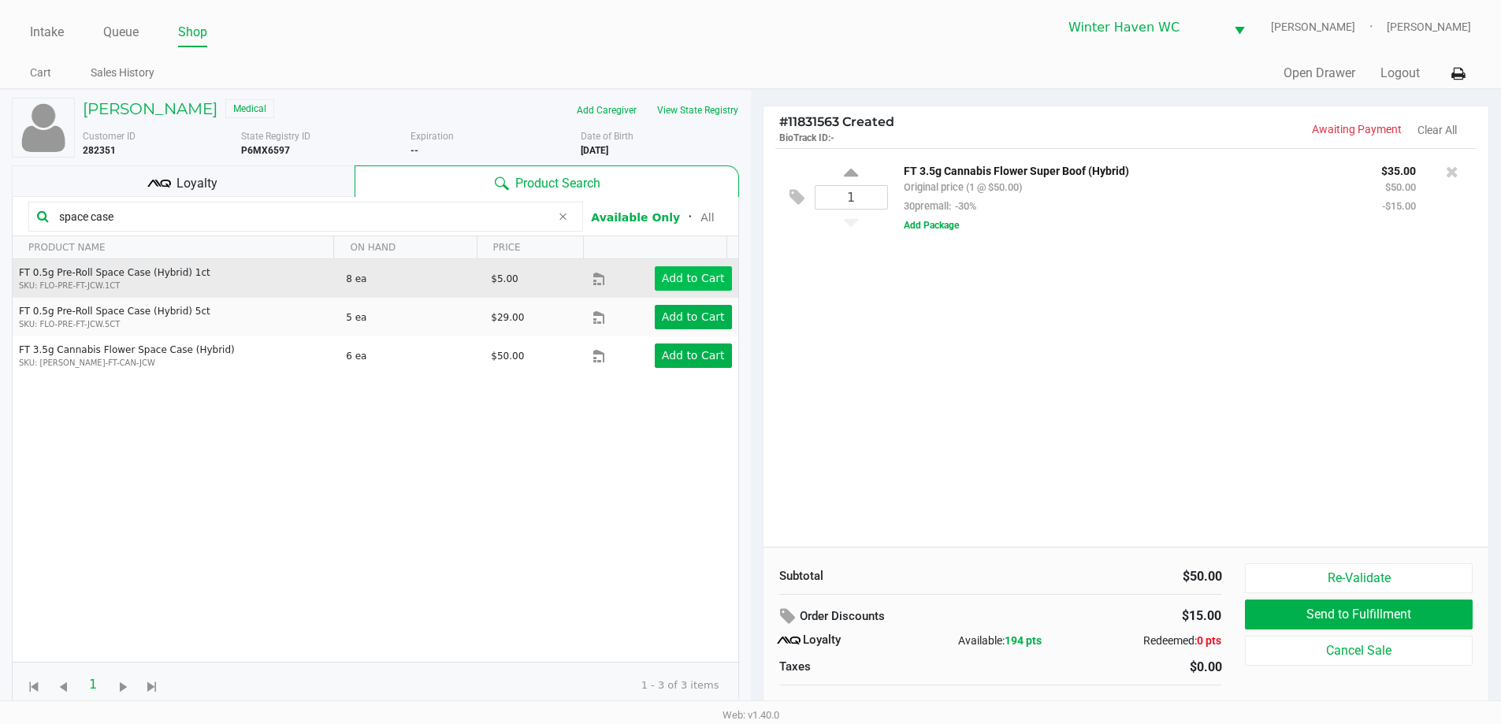
type input "space case"
click at [671, 277] on app-button-loader "Add to Cart" at bounding box center [693, 278] width 63 height 13
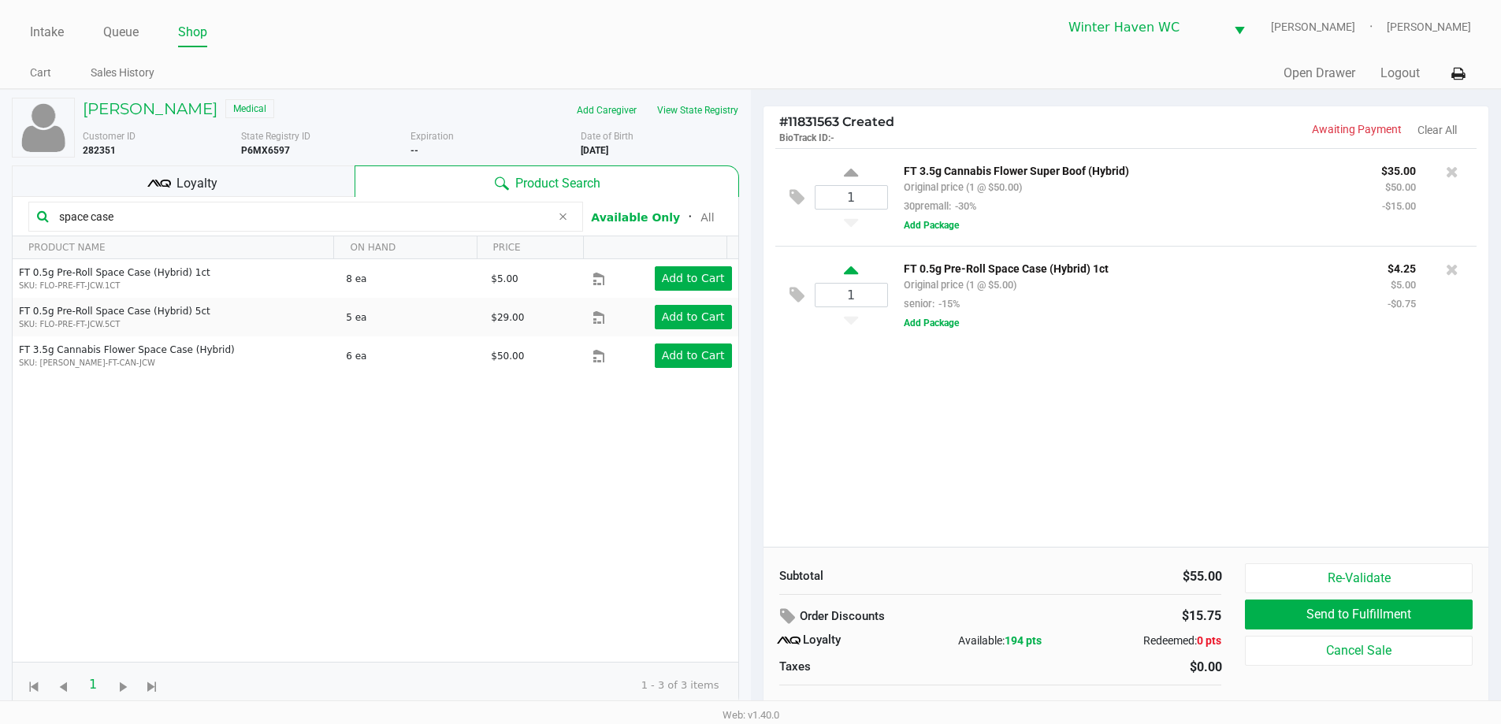
click at [851, 269] on icon at bounding box center [851, 273] width 14 height 20
type input "2"
click at [988, 466] on div "1 FT 3.5g Cannabis Flower Super Boof (Hybrid) Original price (1 @ $50.00) 30pre…" at bounding box center [1126, 347] width 726 height 399
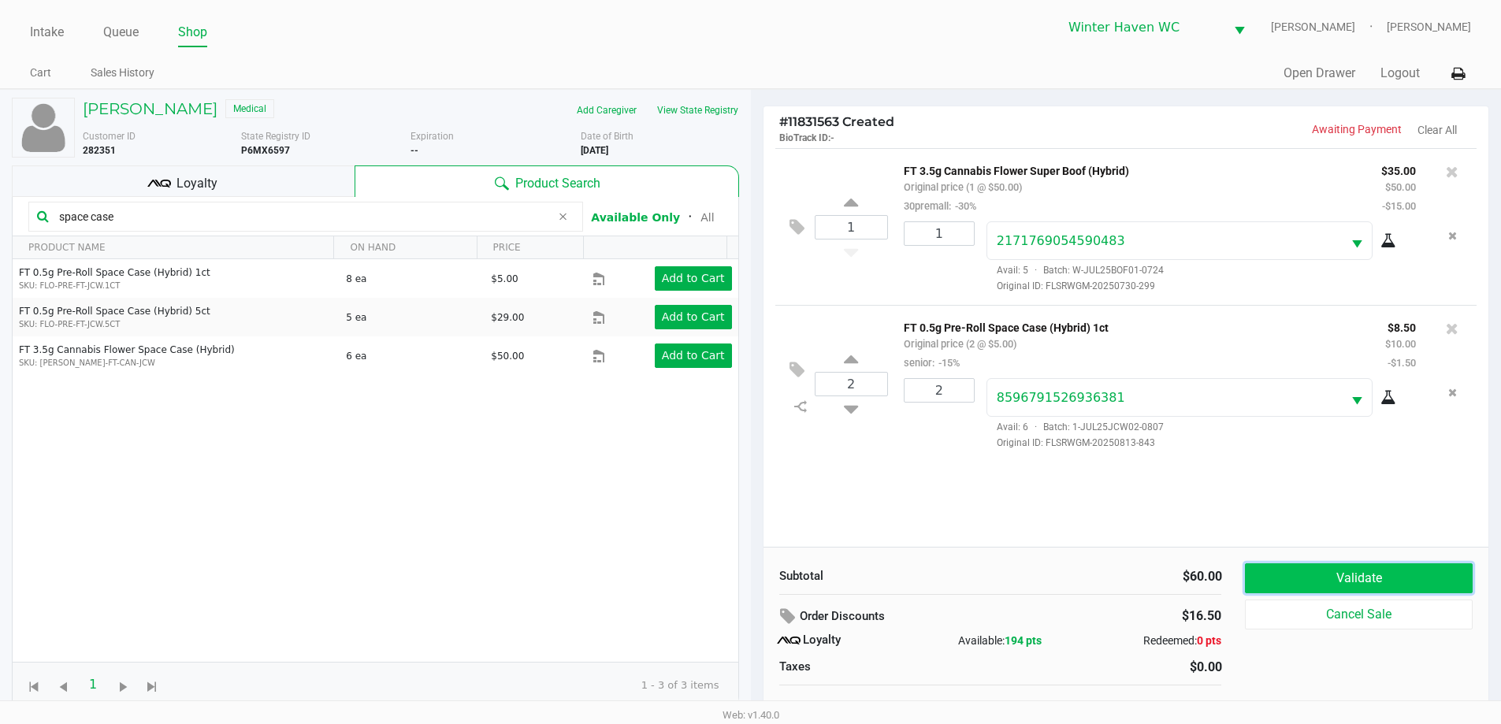
click at [1404, 568] on button "Validate" at bounding box center [1358, 578] width 227 height 30
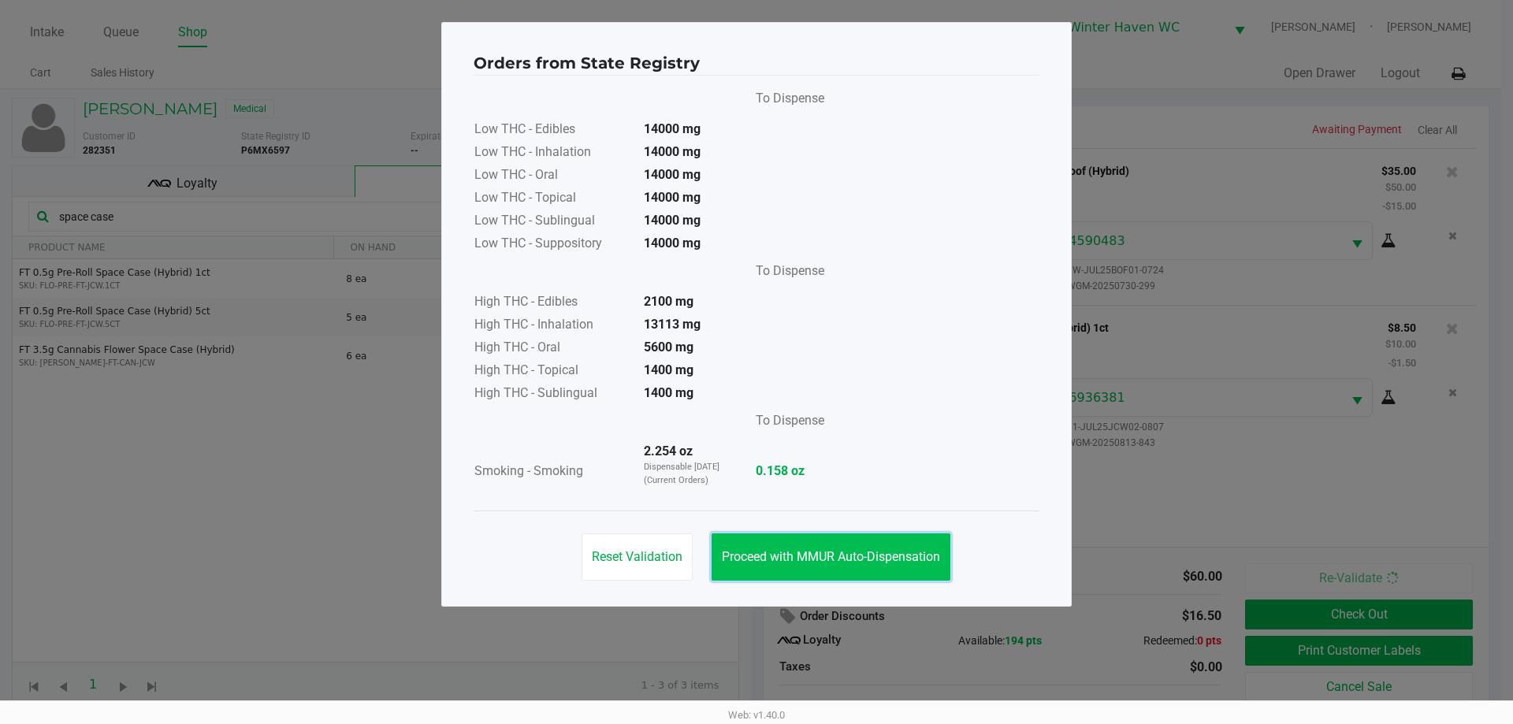
click at [895, 553] on span "Proceed with MMUR Auto-Dispensation" at bounding box center [831, 556] width 218 height 15
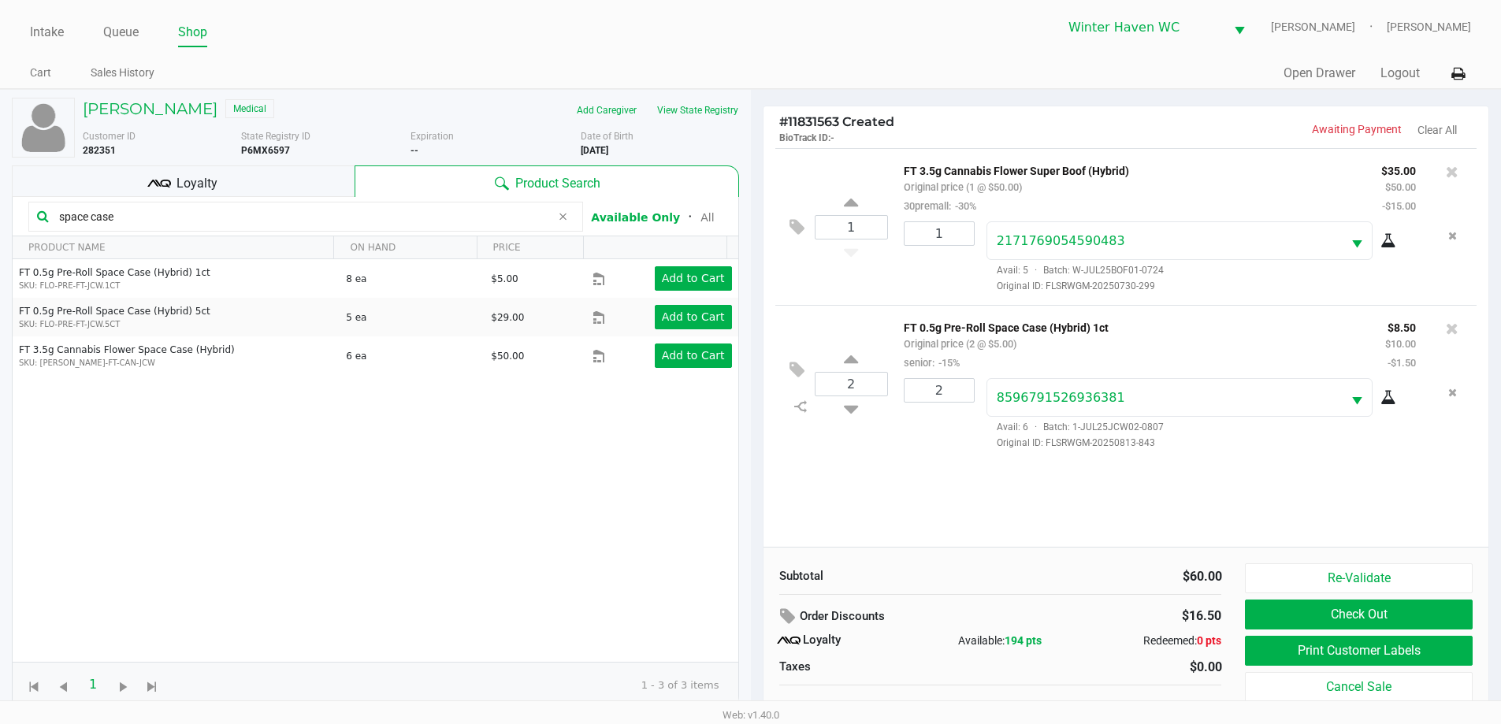
click at [184, 188] on span "Loyalty" at bounding box center [196, 183] width 41 height 19
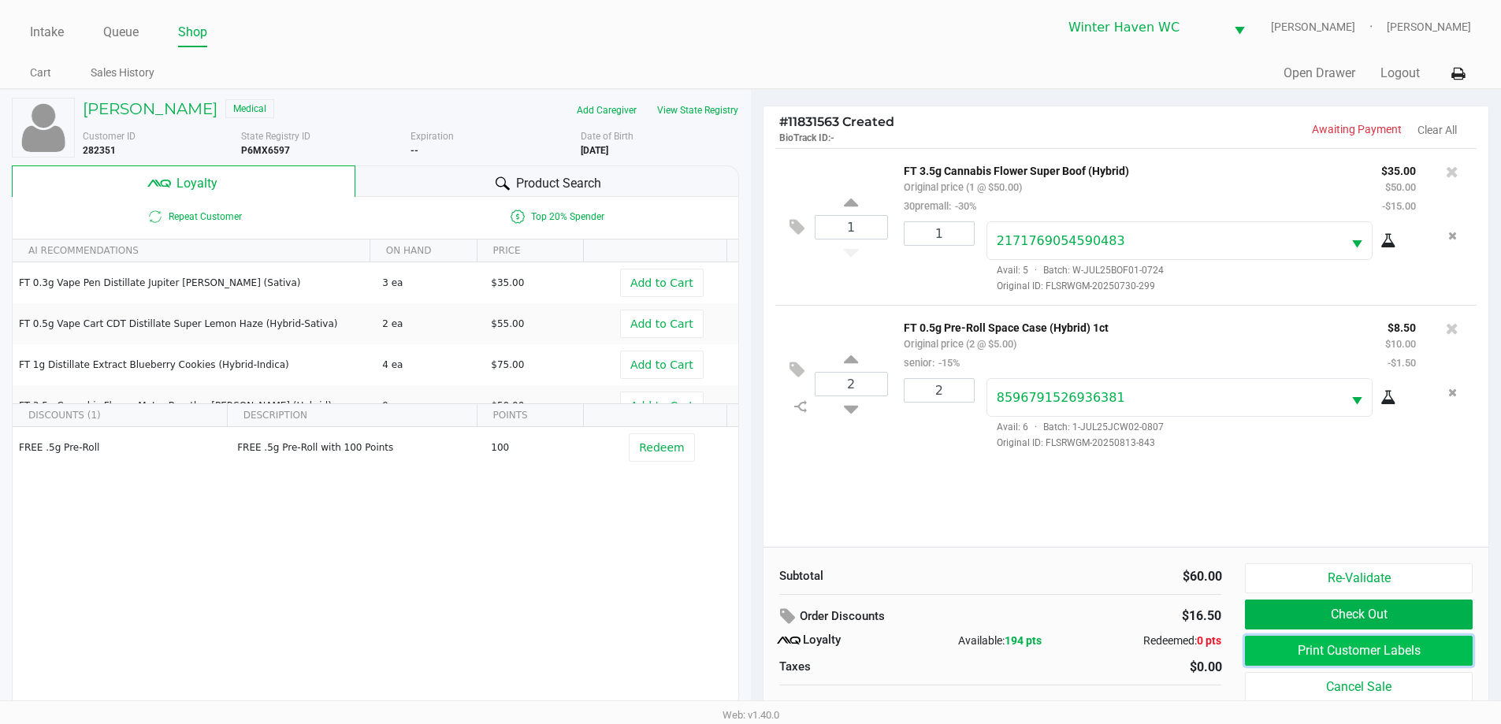
click at [1398, 652] on button "Print Customer Labels" at bounding box center [1358, 651] width 227 height 30
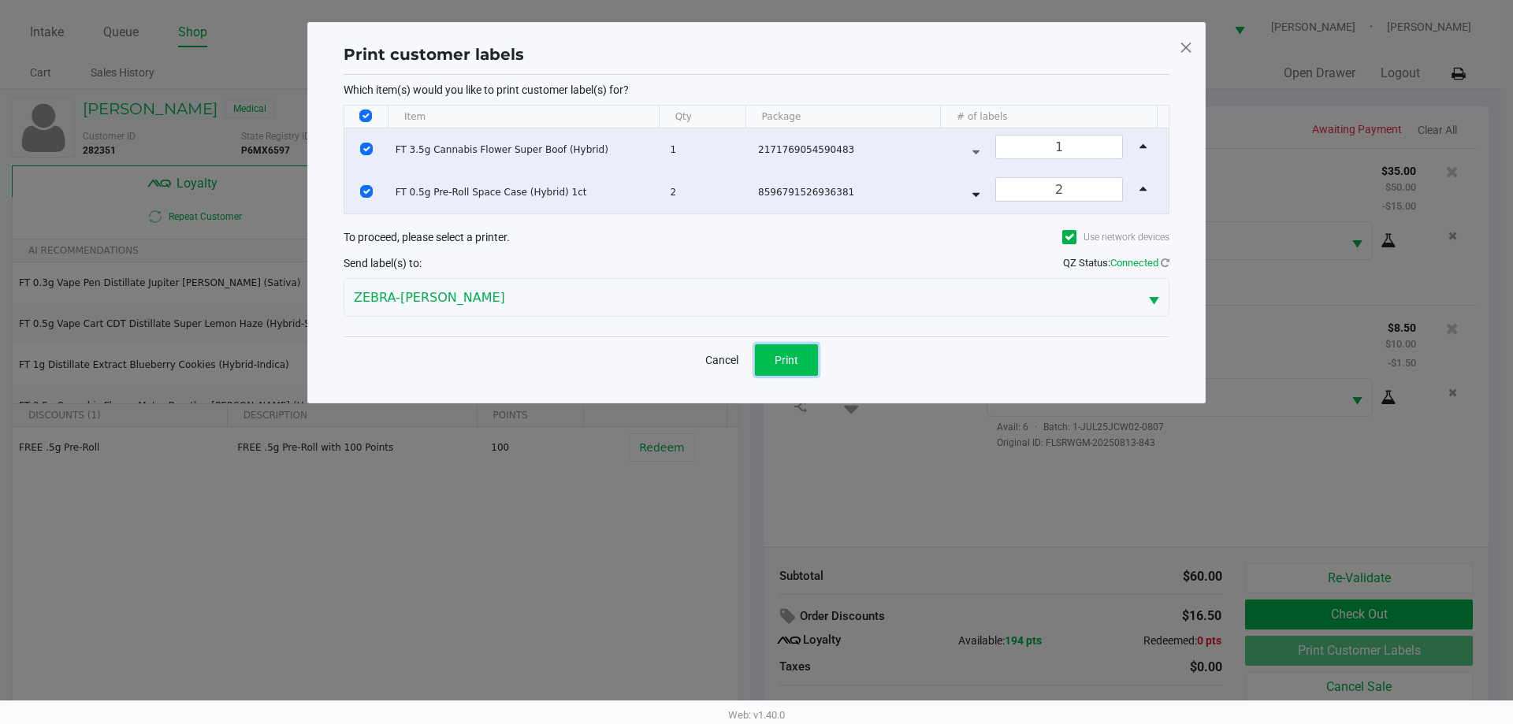
click at [787, 370] on button "Print" at bounding box center [786, 360] width 63 height 32
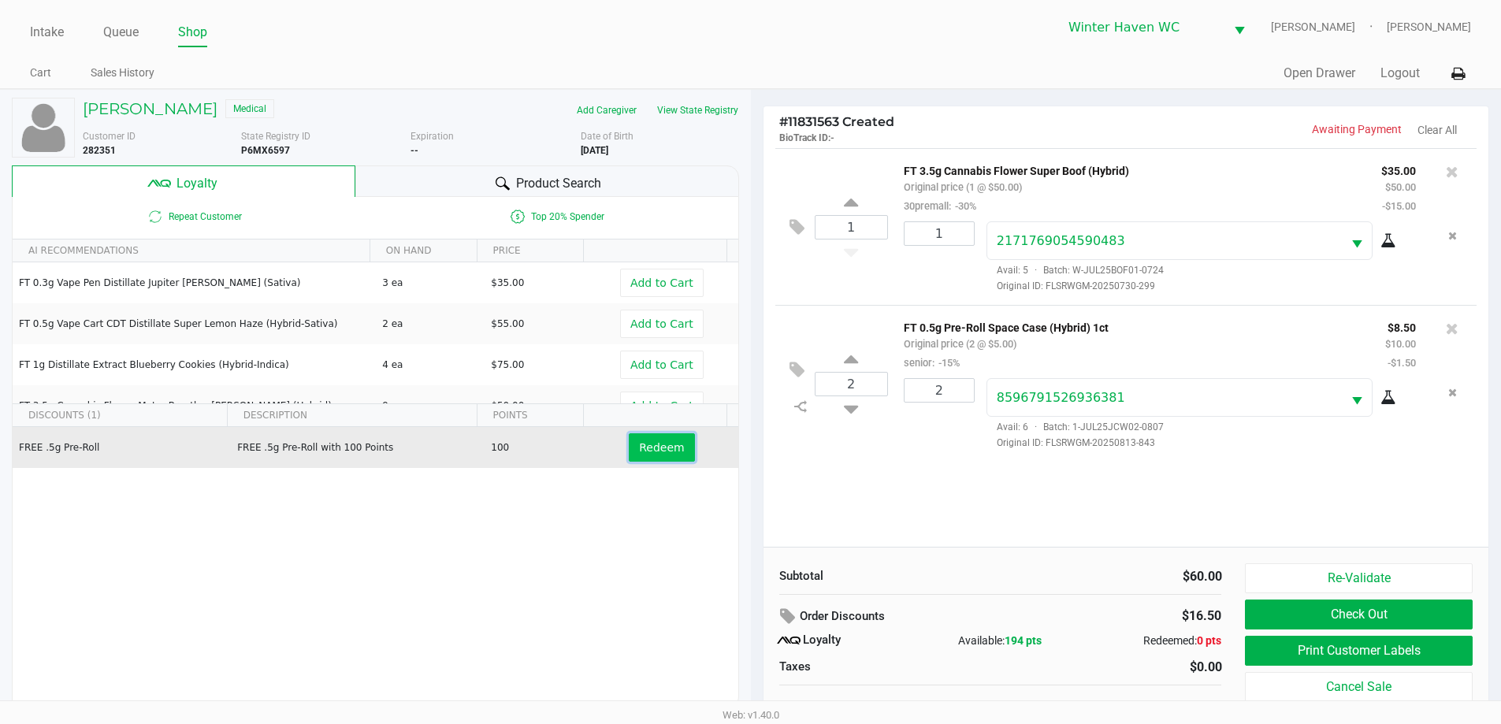
click at [659, 442] on span "Redeem" at bounding box center [661, 447] width 45 height 13
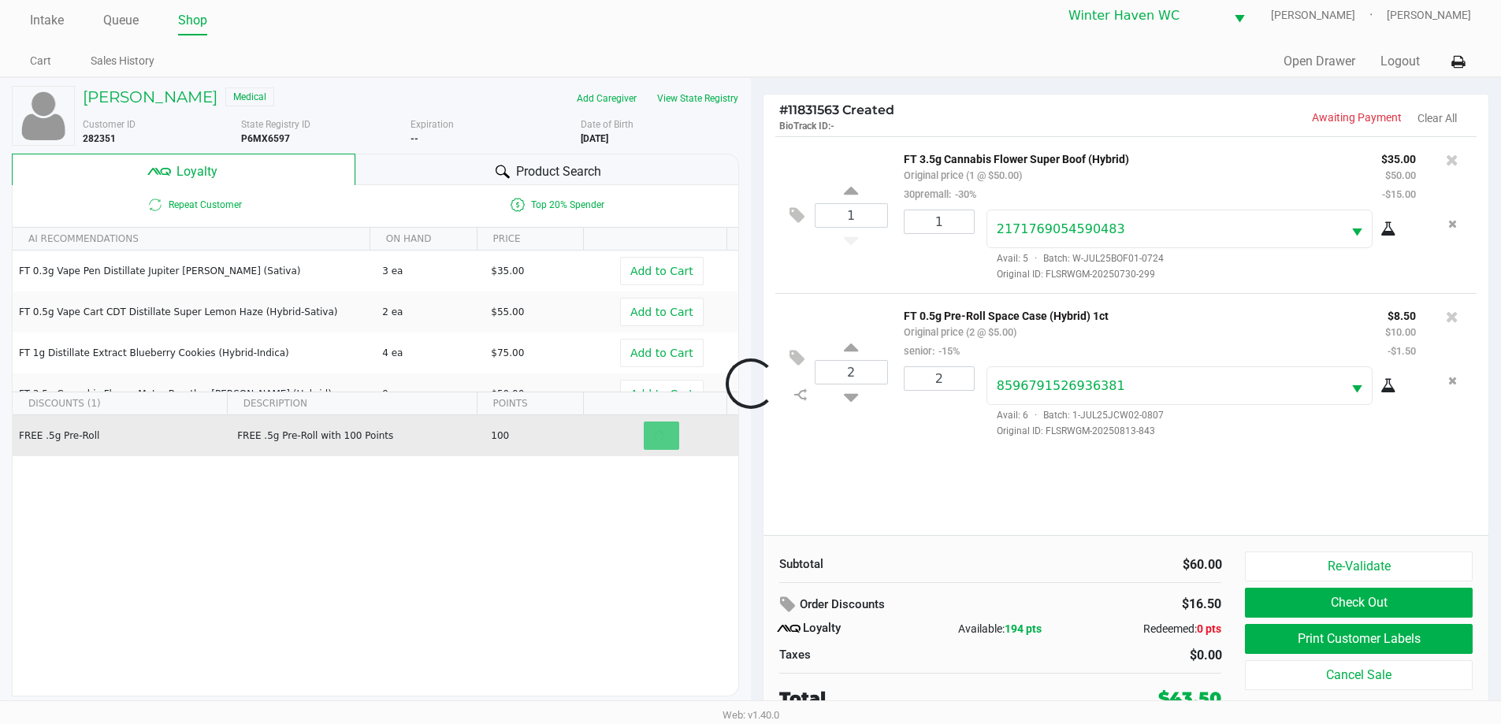
scroll to position [16, 0]
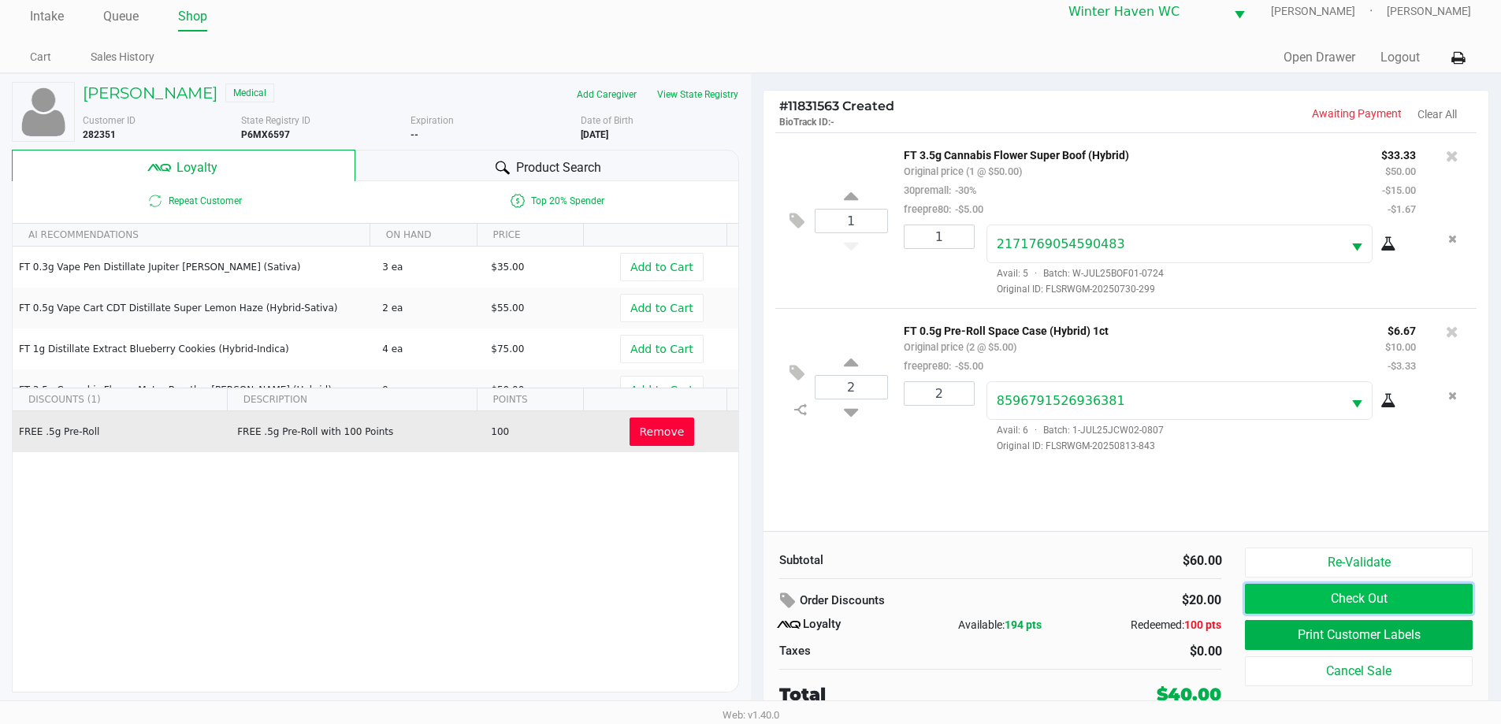
click at [1362, 589] on button "Check Out" at bounding box center [1358, 599] width 227 height 30
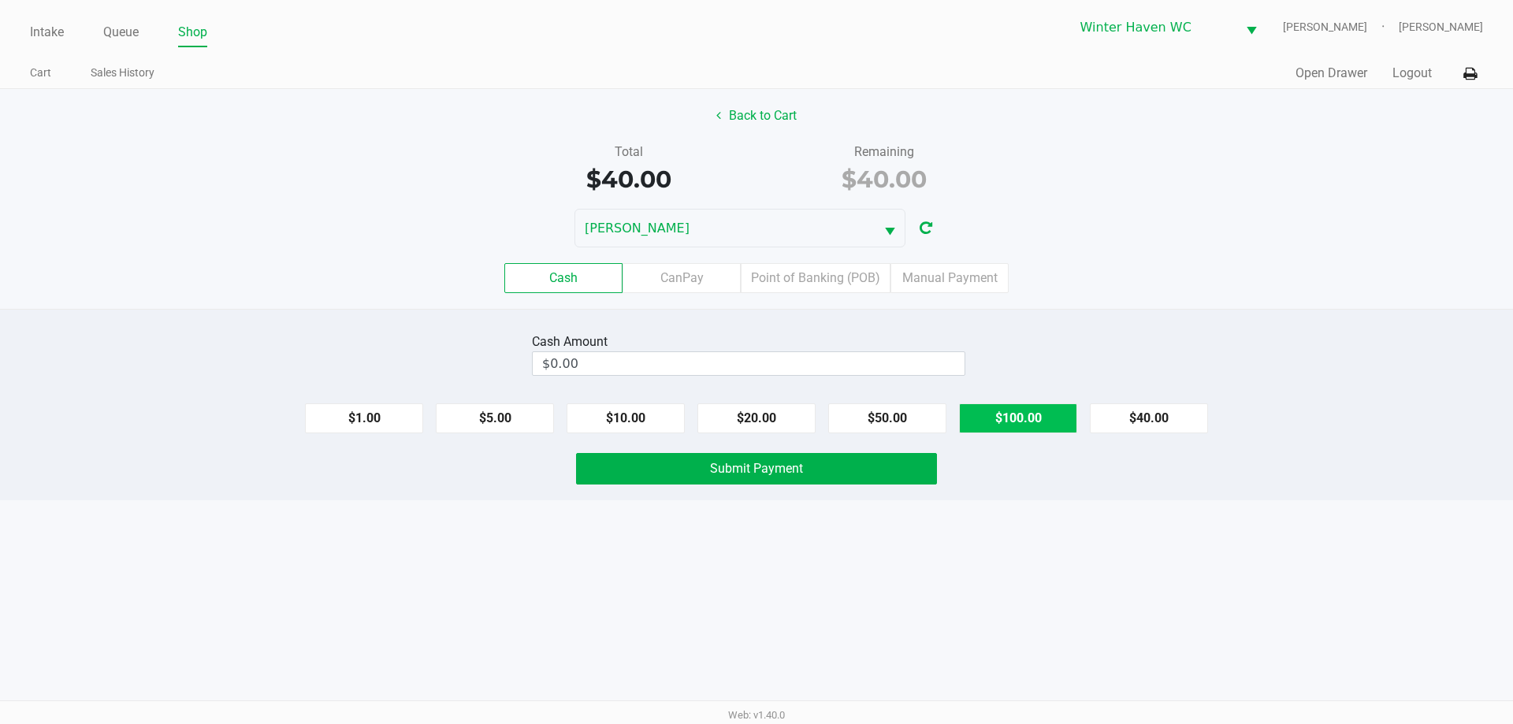
click at [1008, 424] on button "$100.00" at bounding box center [1018, 418] width 118 height 30
type input "$100.00"
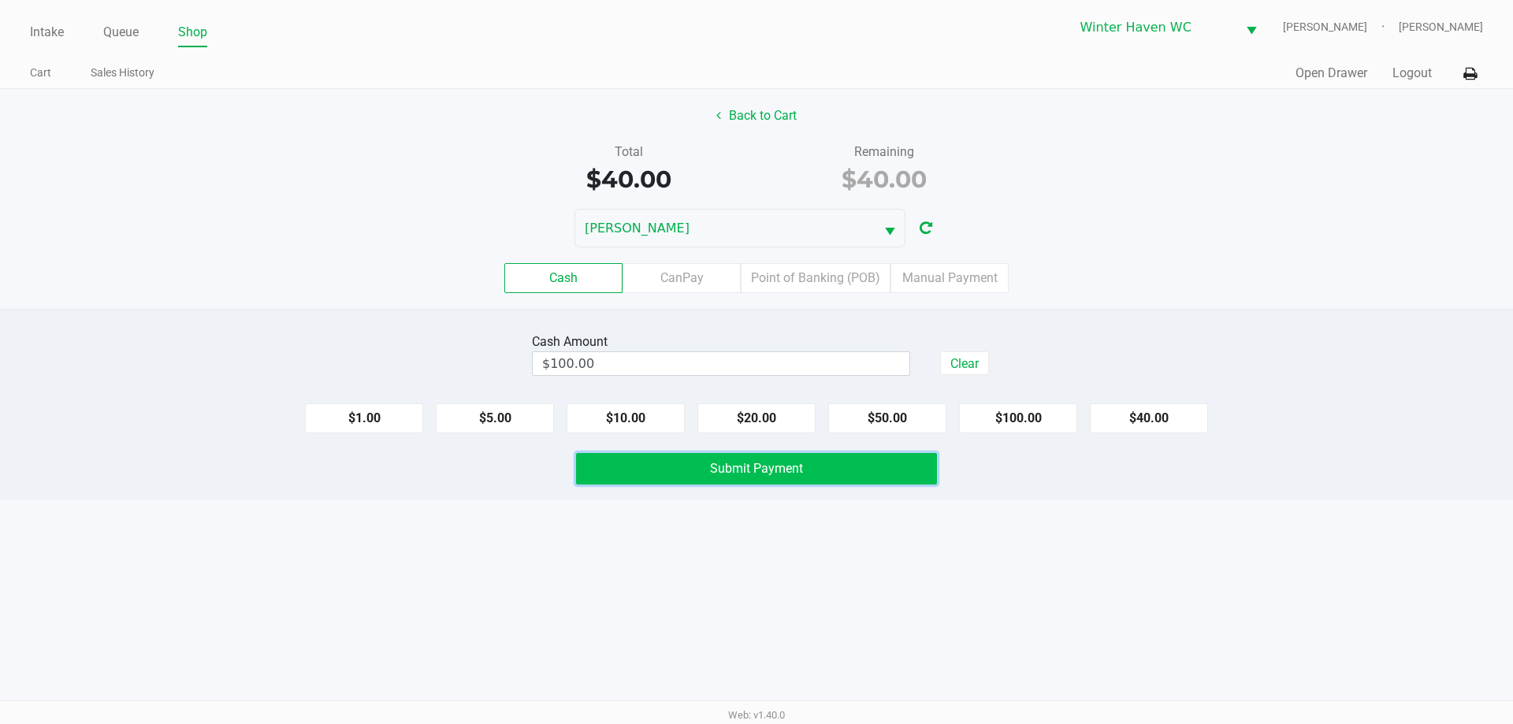
click at [775, 462] on span "Submit Payment" at bounding box center [756, 468] width 93 height 15
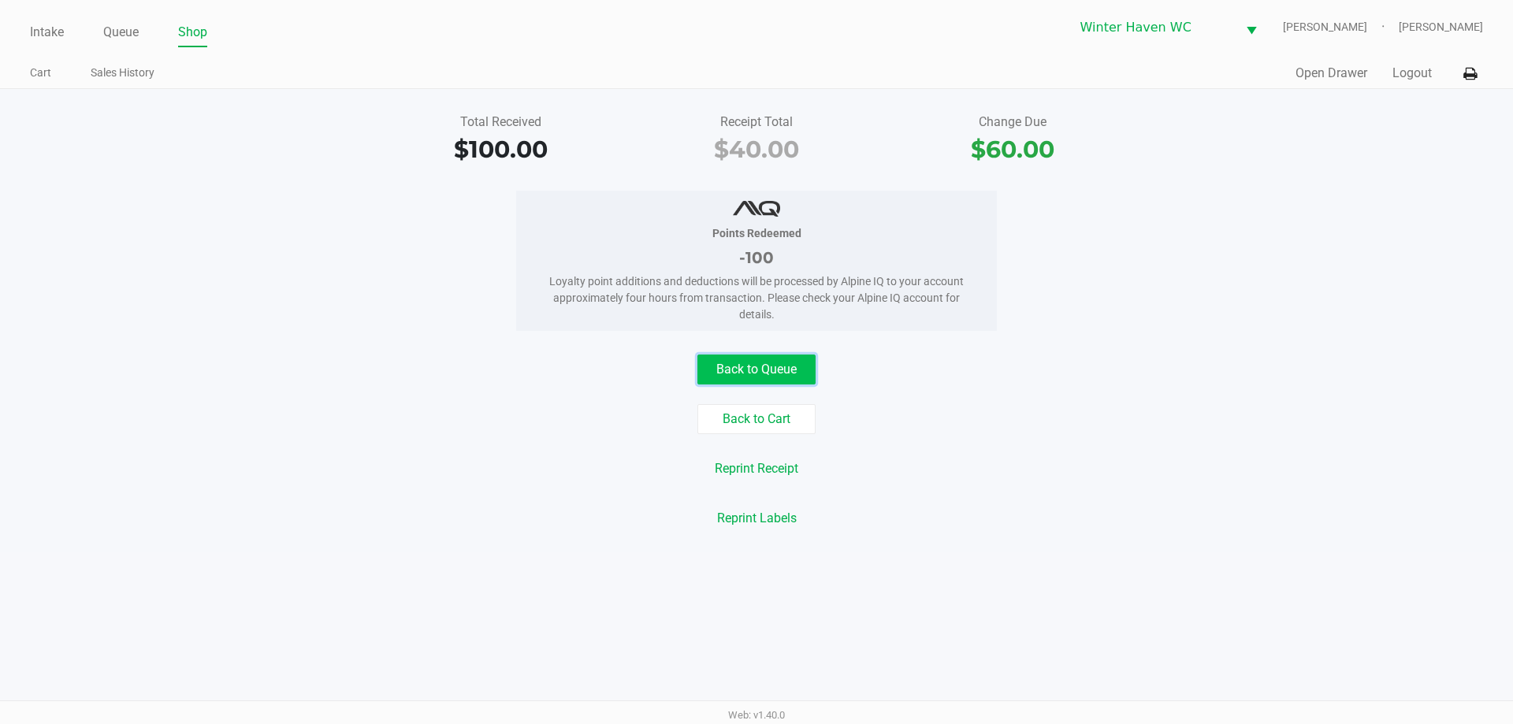
click at [804, 373] on button "Back to Queue" at bounding box center [756, 370] width 118 height 30
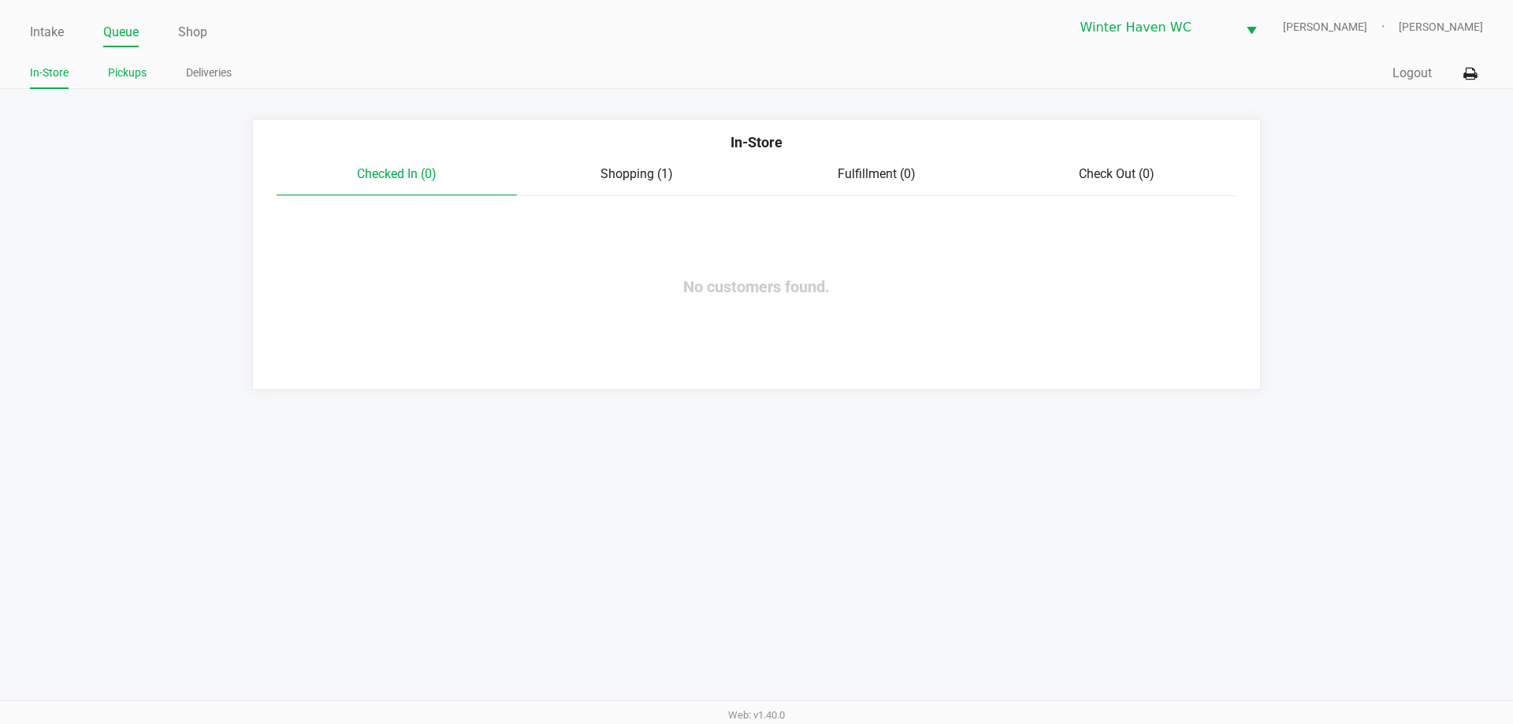
click at [124, 80] on link "Pickups" at bounding box center [127, 73] width 39 height 20
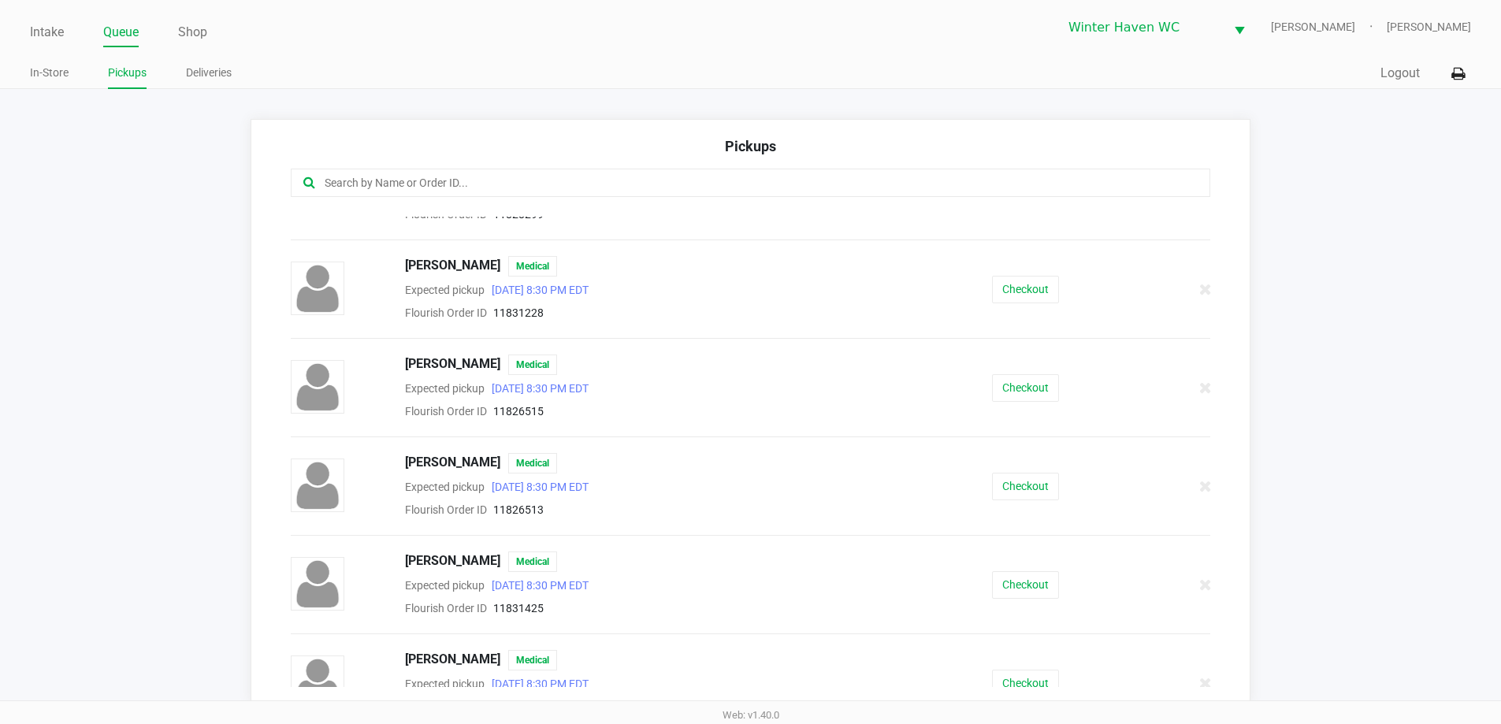
scroll to position [187, 0]
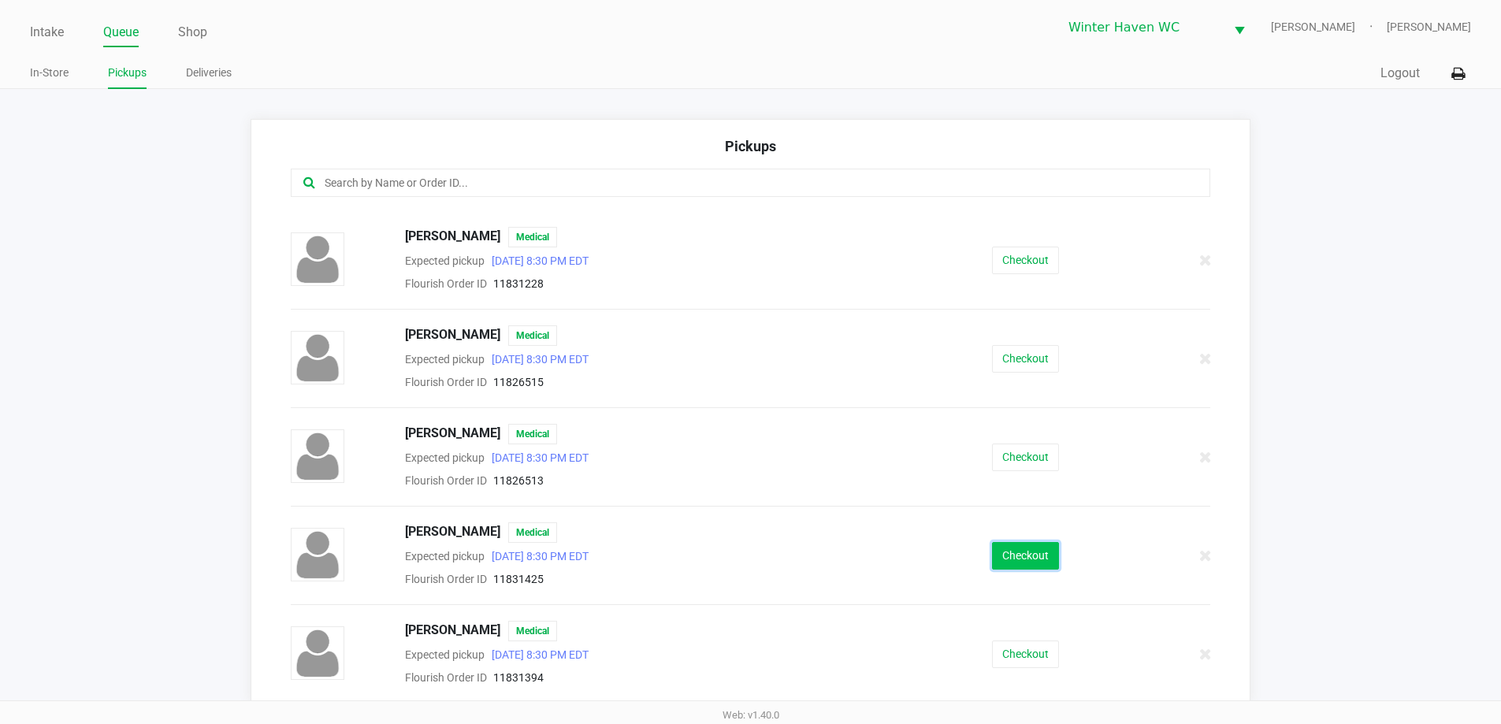
click at [1019, 543] on button "Checkout" at bounding box center [1025, 556] width 67 height 28
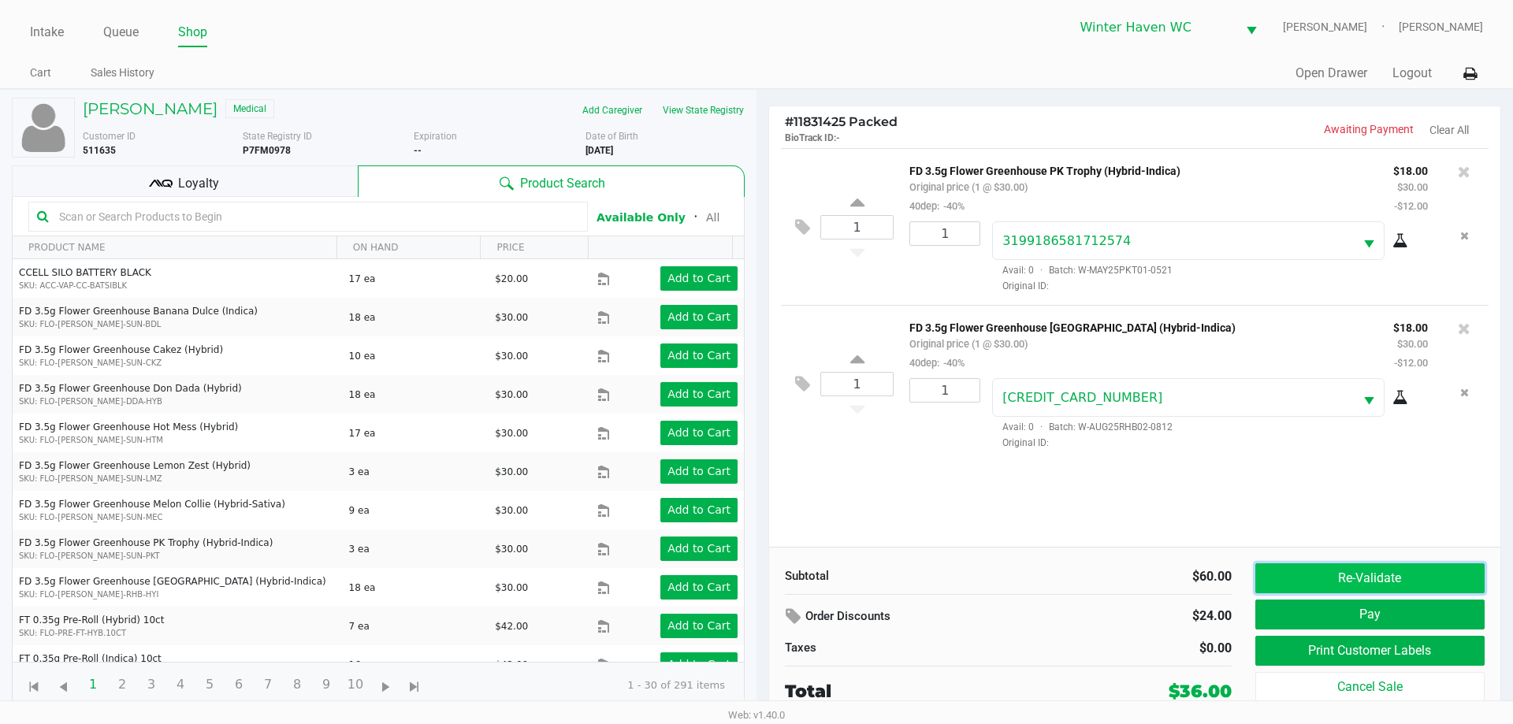
click at [1338, 575] on button "Re-Validate" at bounding box center [1369, 578] width 229 height 30
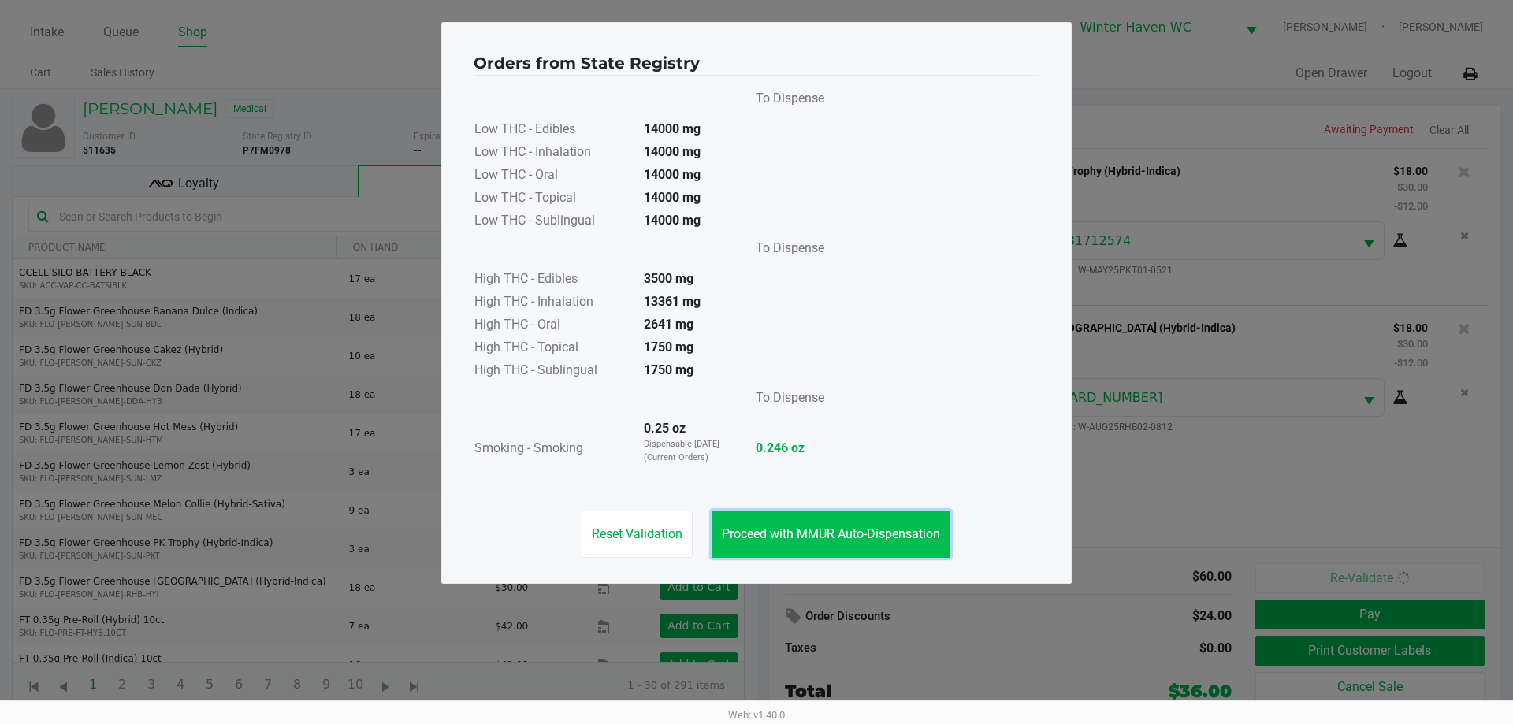
click at [866, 522] on button "Proceed with MMUR Auto-Dispensation" at bounding box center [830, 533] width 239 height 47
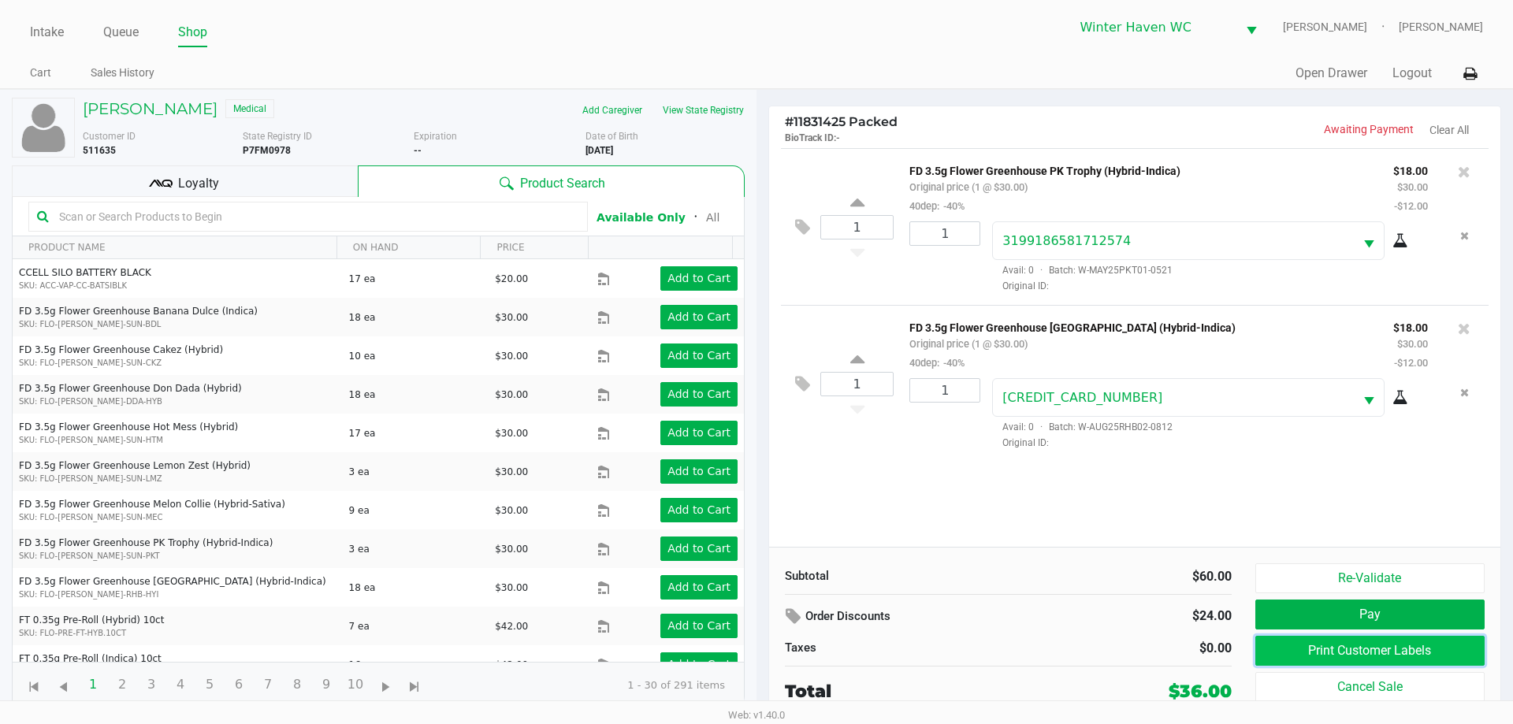
click at [1401, 661] on button "Print Customer Labels" at bounding box center [1369, 651] width 229 height 30
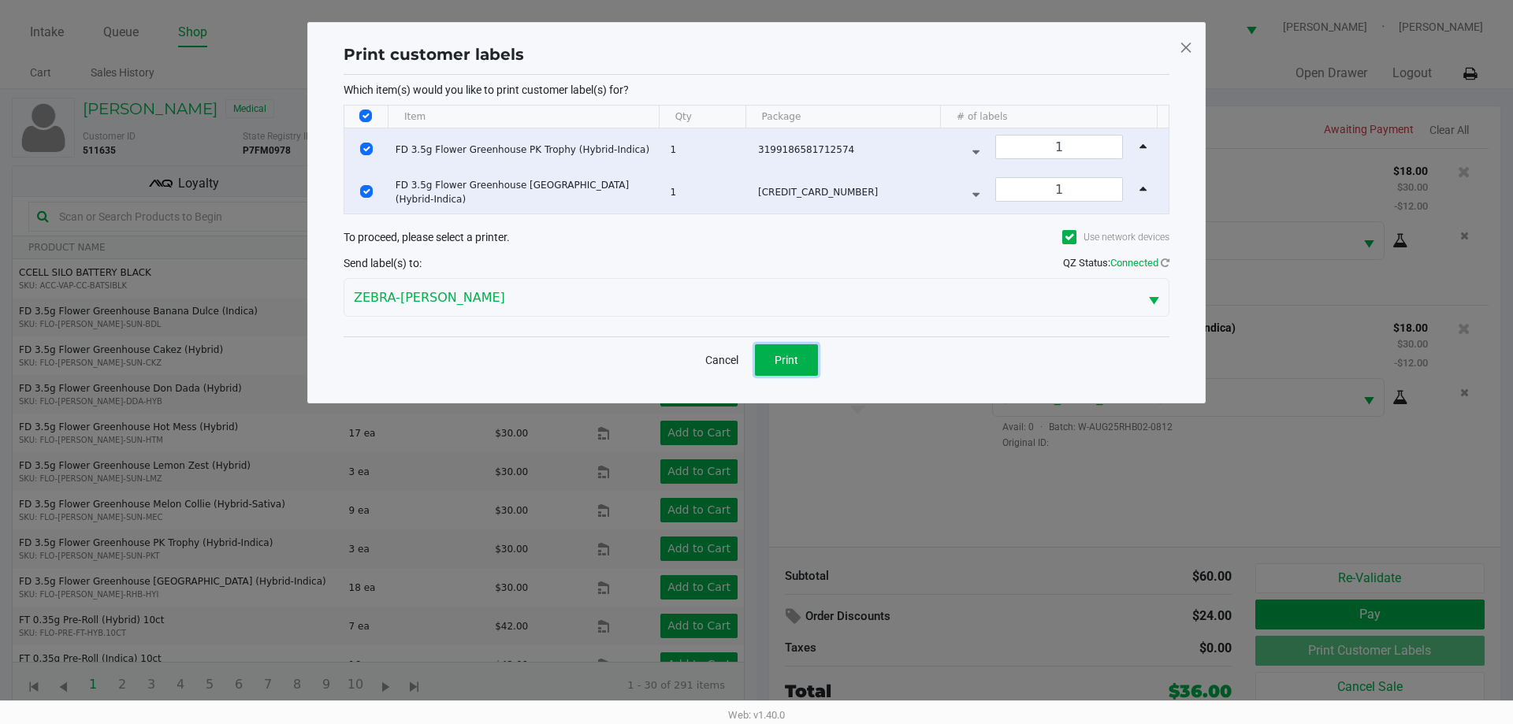
click at [782, 356] on span "Print" at bounding box center [786, 360] width 24 height 13
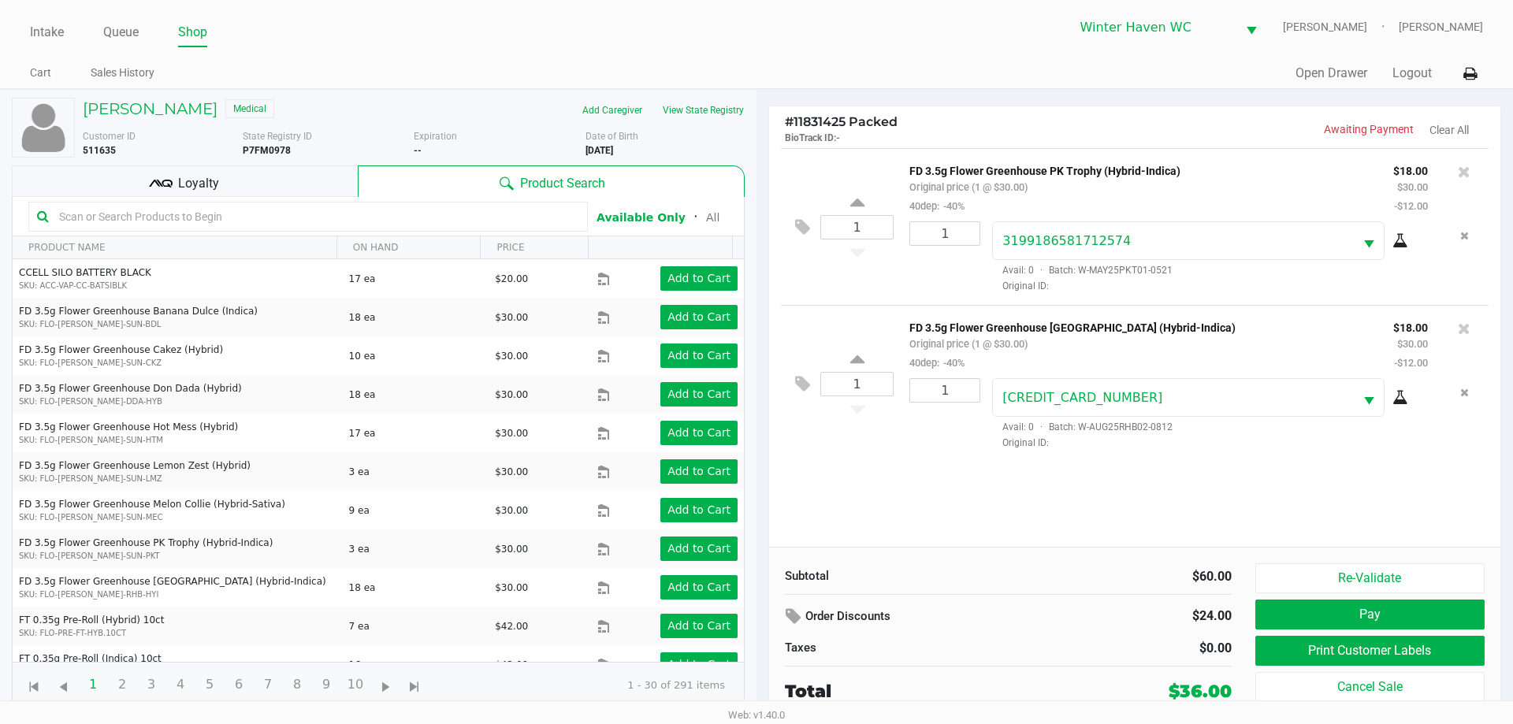
click at [927, 480] on div "1 FD 3.5g Flower Greenhouse PK Trophy (Hybrid-Indica) Original price (1 @ $30.0…" at bounding box center [1134, 347] width 731 height 399
click at [231, 184] on div "Loyalty" at bounding box center [185, 181] width 346 height 32
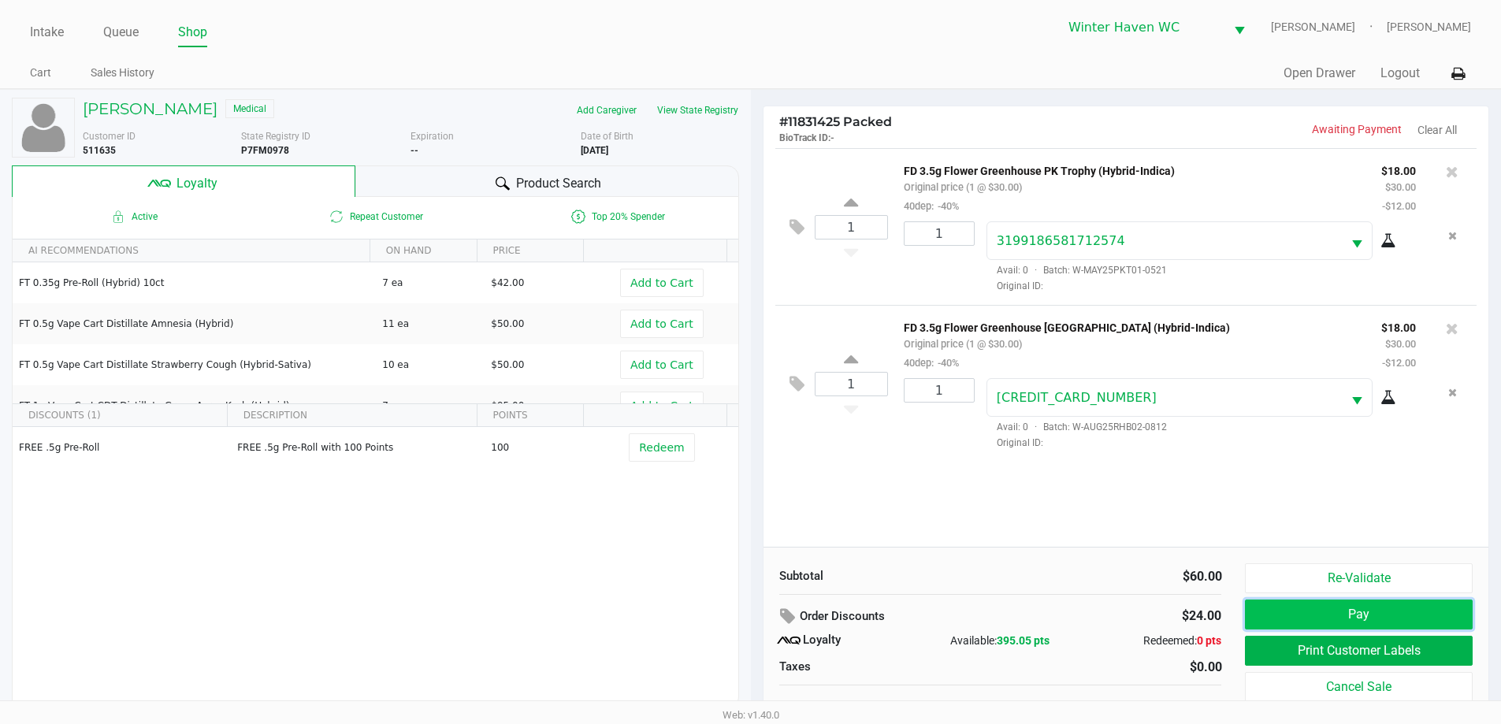
click at [1307, 611] on button "Pay" at bounding box center [1358, 615] width 227 height 30
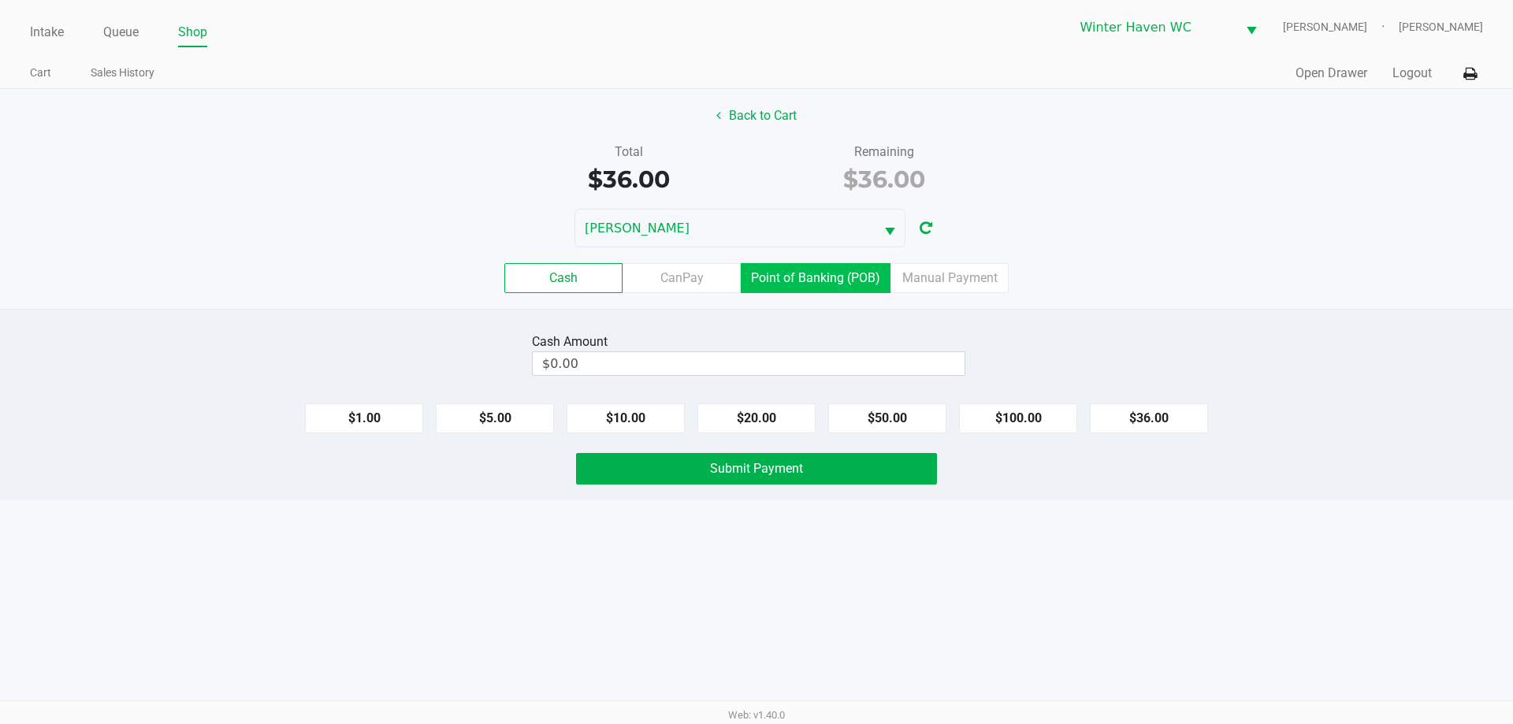
click at [831, 271] on label "Point of Banking (POB)" at bounding box center [816, 278] width 150 height 30
click at [0, 0] on 7 "Point of Banking (POB)" at bounding box center [0, 0] width 0 height 0
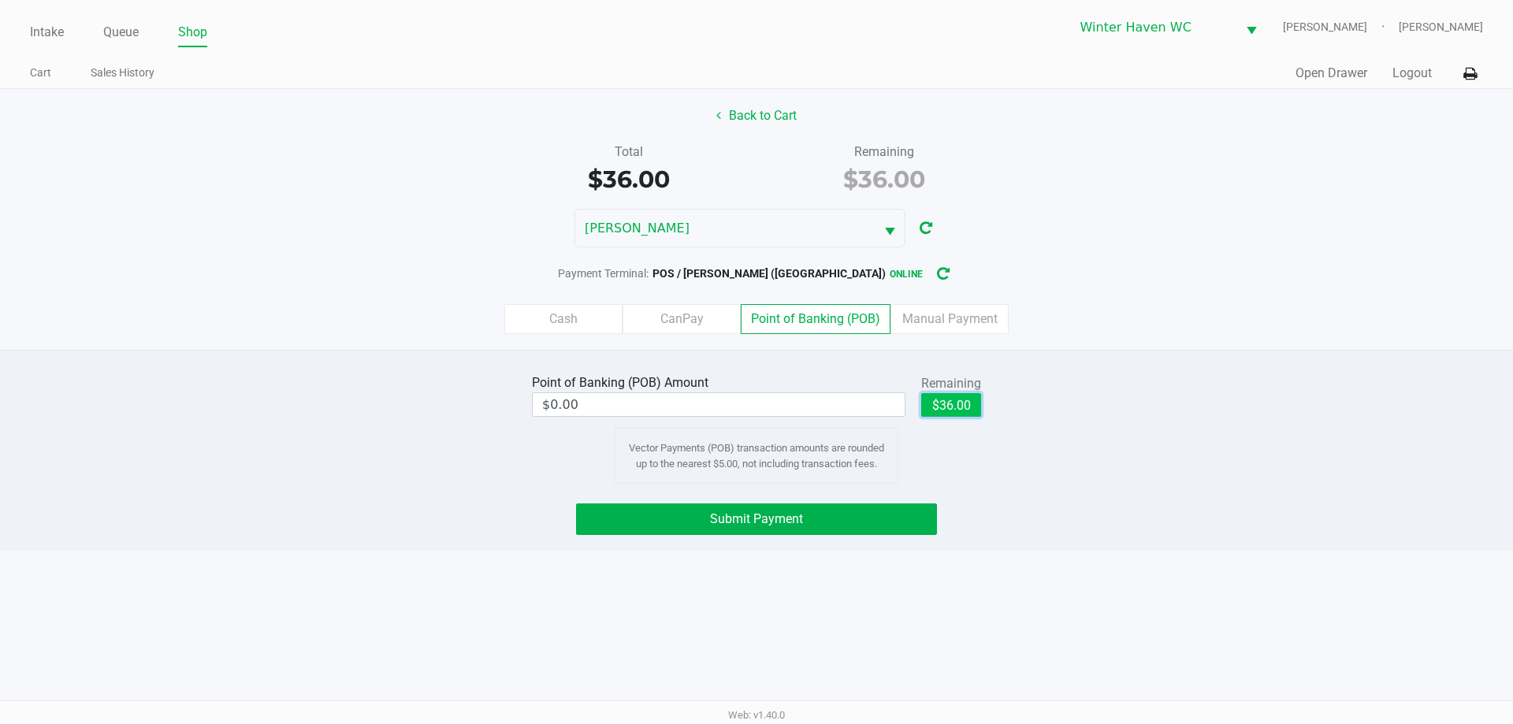
click at [963, 408] on button "$36.00" at bounding box center [951, 405] width 60 height 24
type input "$36.00"
click at [1049, 470] on div "Point of Banking (POB) Amount $36.00 Remaining $36.00 Clear Vector Payments (PO…" at bounding box center [756, 426] width 1536 height 113
click at [866, 522] on button "Submit Payment" at bounding box center [756, 519] width 361 height 32
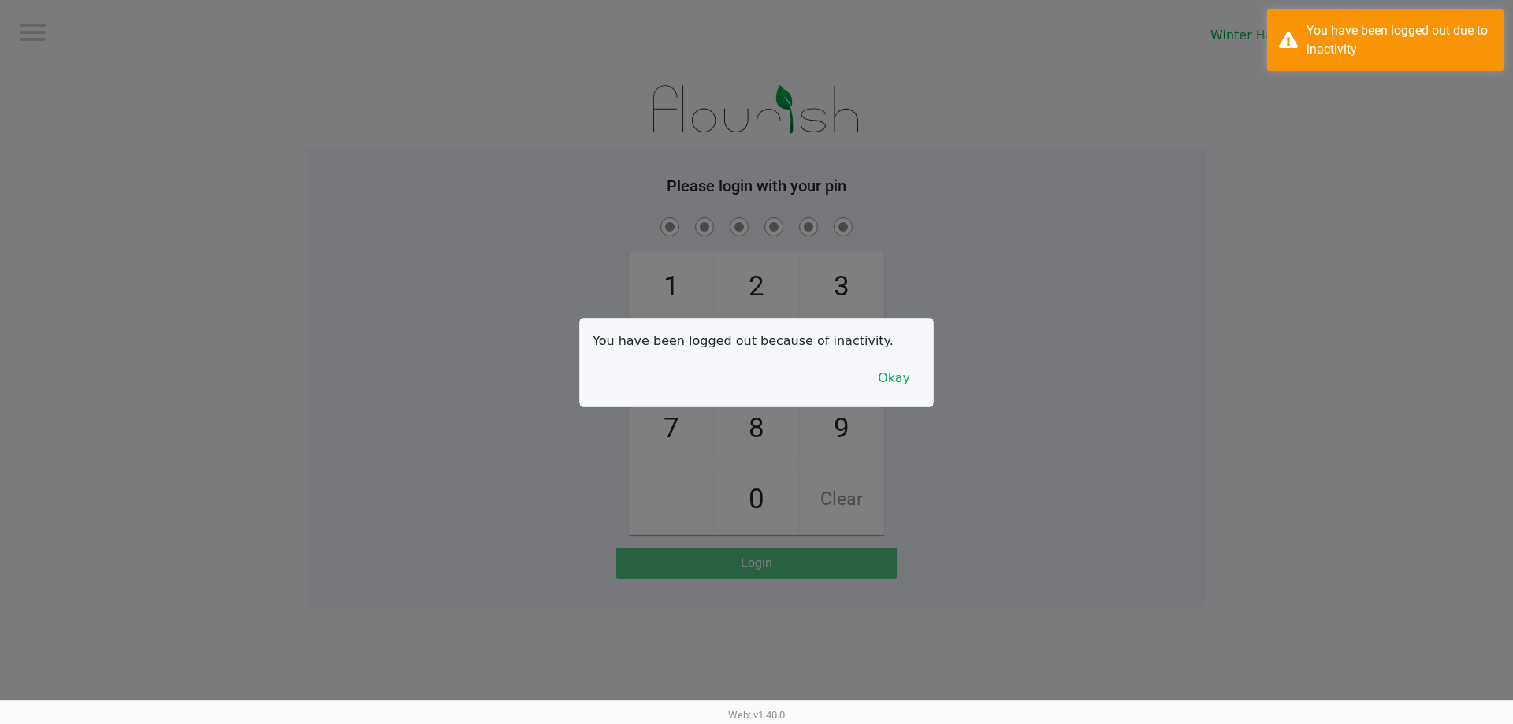
click at [785, 373] on div "You have been logged out because of inactivity. Okay" at bounding box center [756, 362] width 353 height 87
click at [900, 388] on button "Okay" at bounding box center [893, 378] width 53 height 30
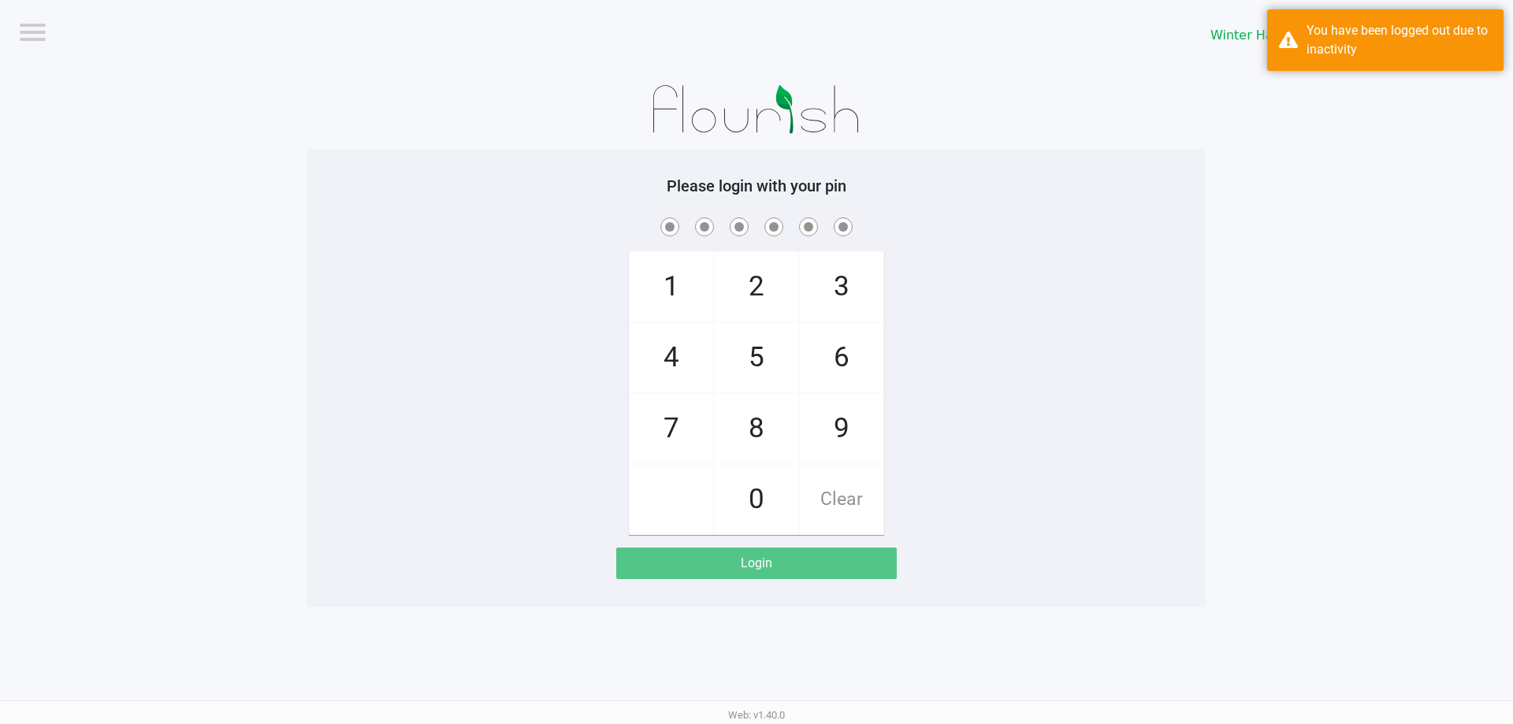
click at [951, 388] on div "1 4 7 2 5 8 0 3 6 9 Clear" at bounding box center [756, 374] width 898 height 321
checkbox input "true"
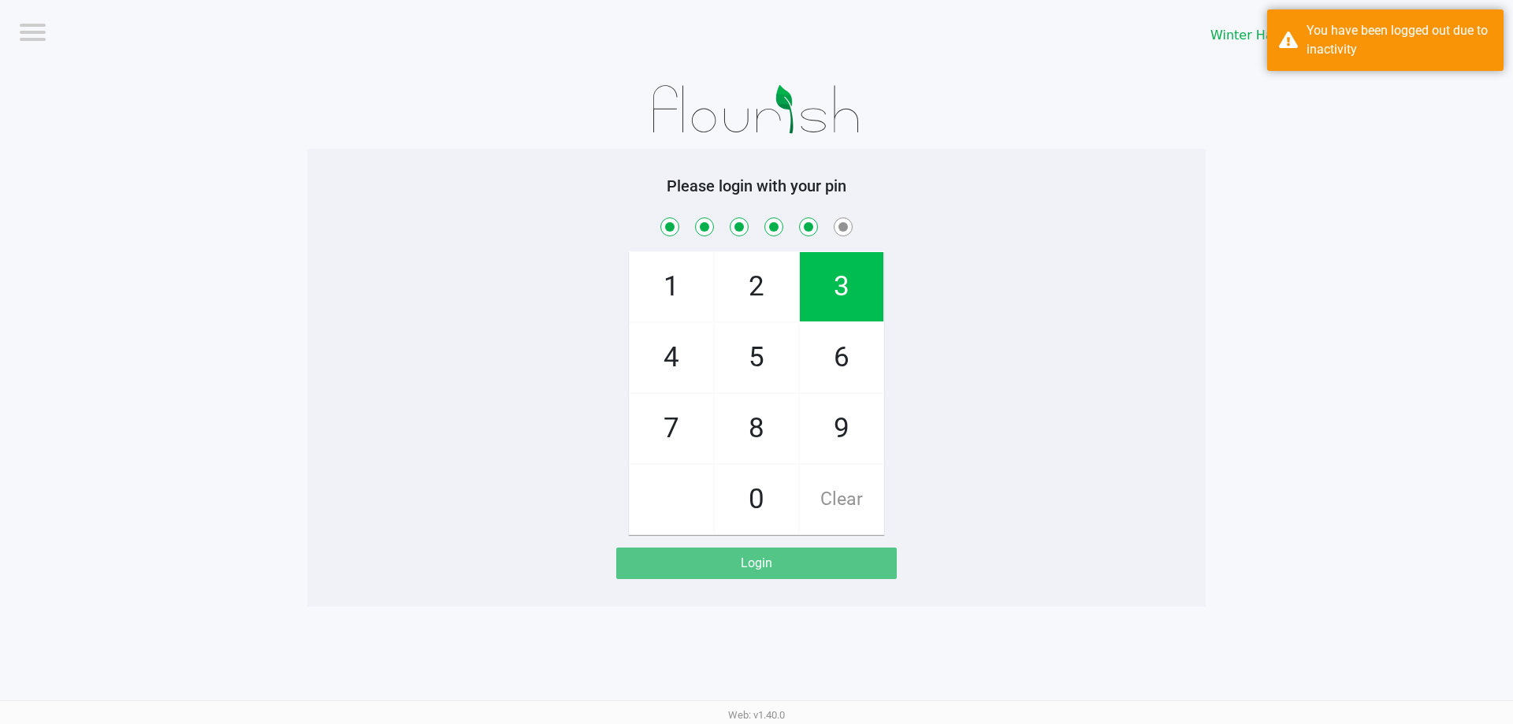
checkbox input "true"
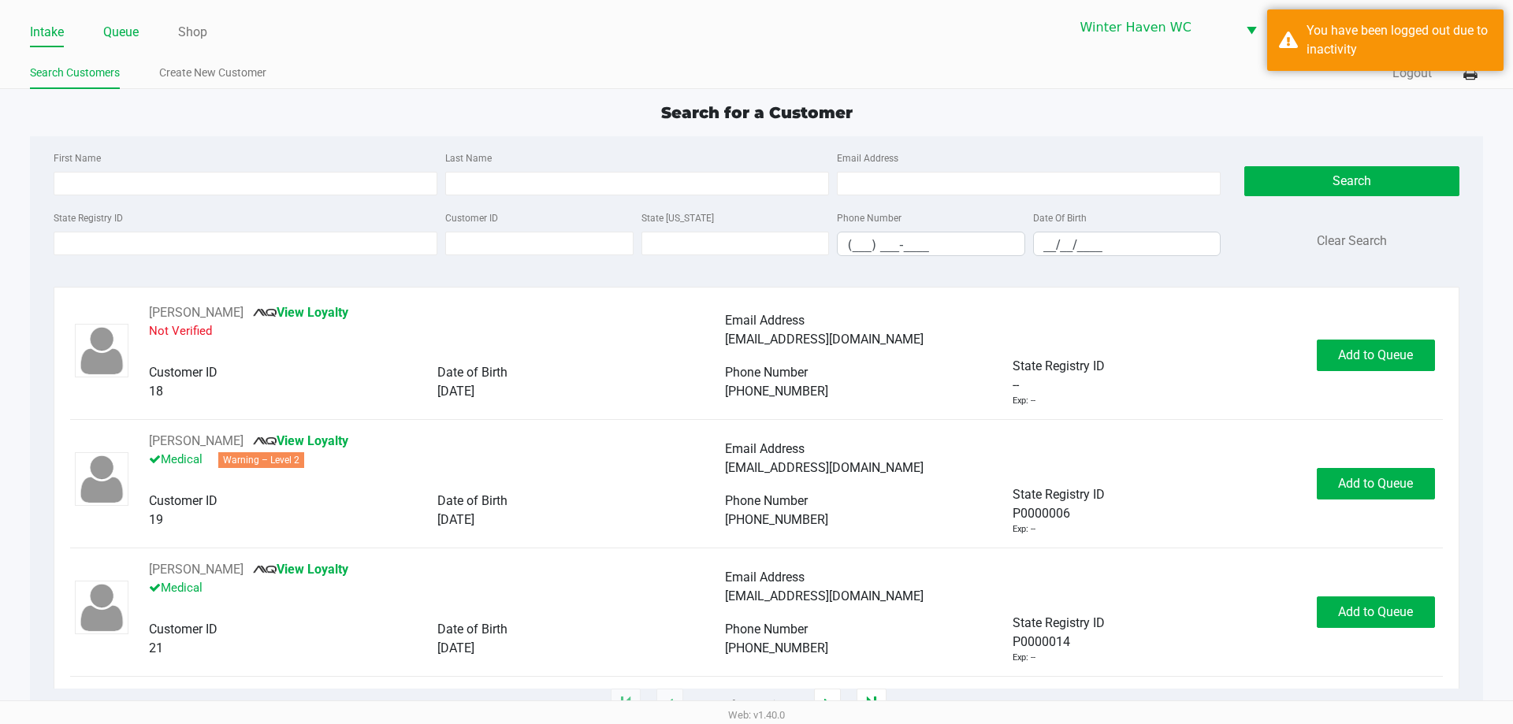
click at [124, 30] on link "Queue" at bounding box center [120, 32] width 35 height 22
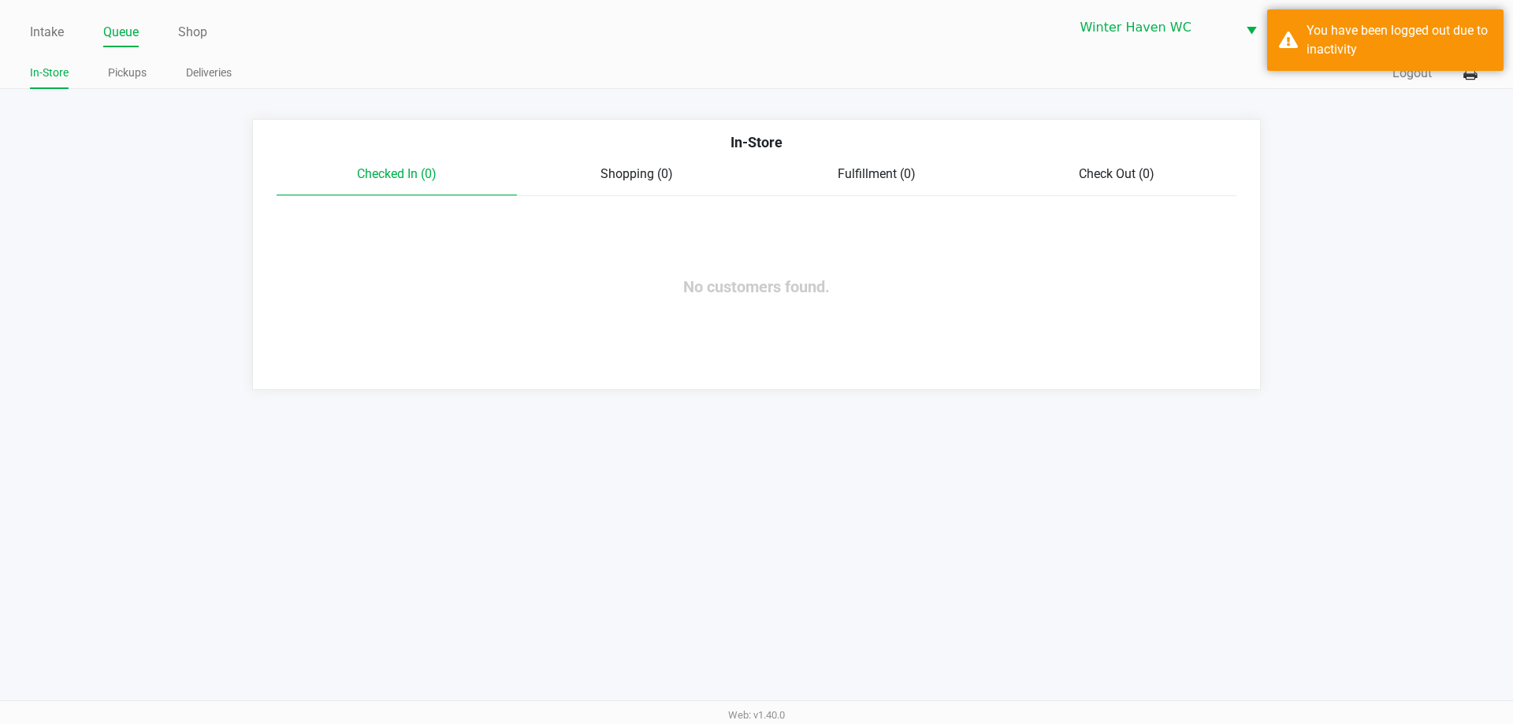
click at [136, 61] on div "In-Store Pickups Deliveries" at bounding box center [393, 73] width 726 height 29
click at [139, 69] on link "Pickups" at bounding box center [127, 73] width 39 height 20
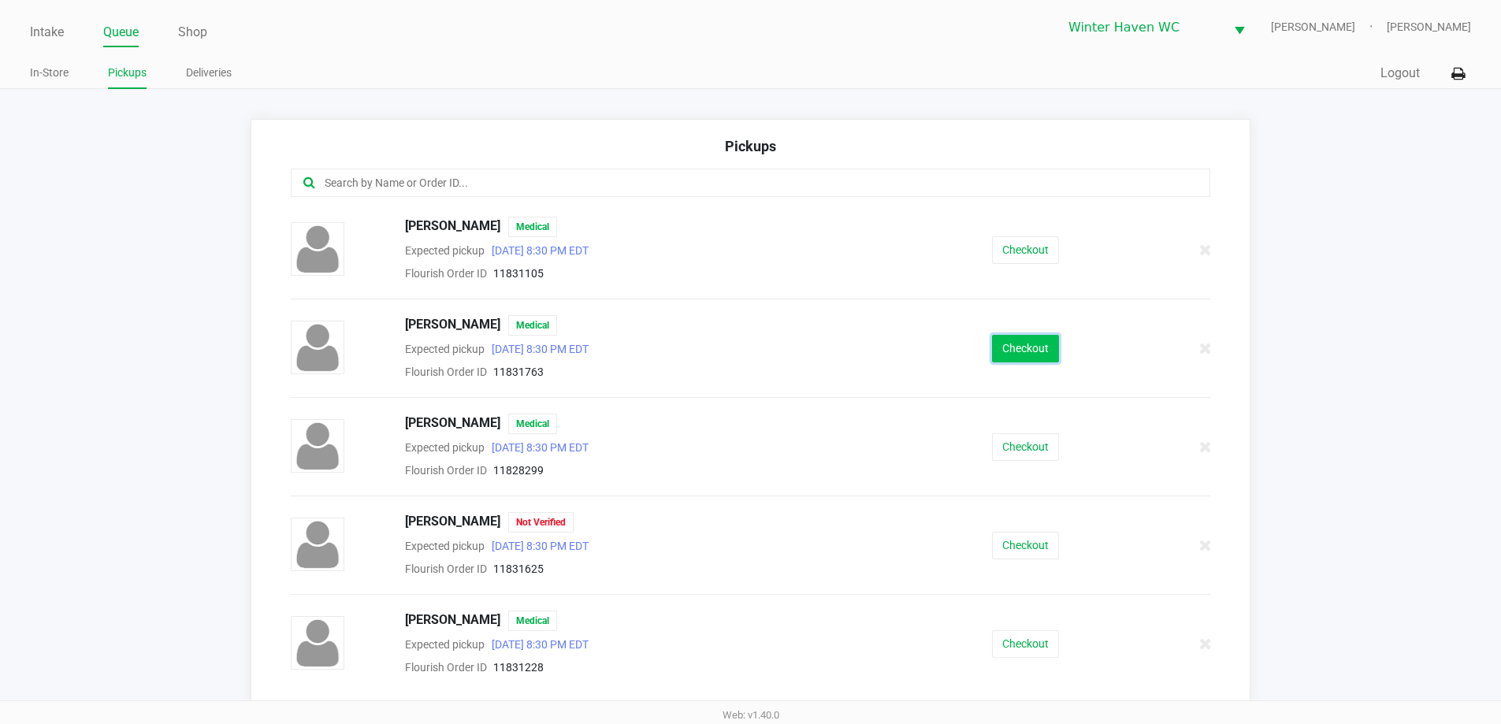
click at [1031, 346] on button "Checkout" at bounding box center [1025, 349] width 67 height 28
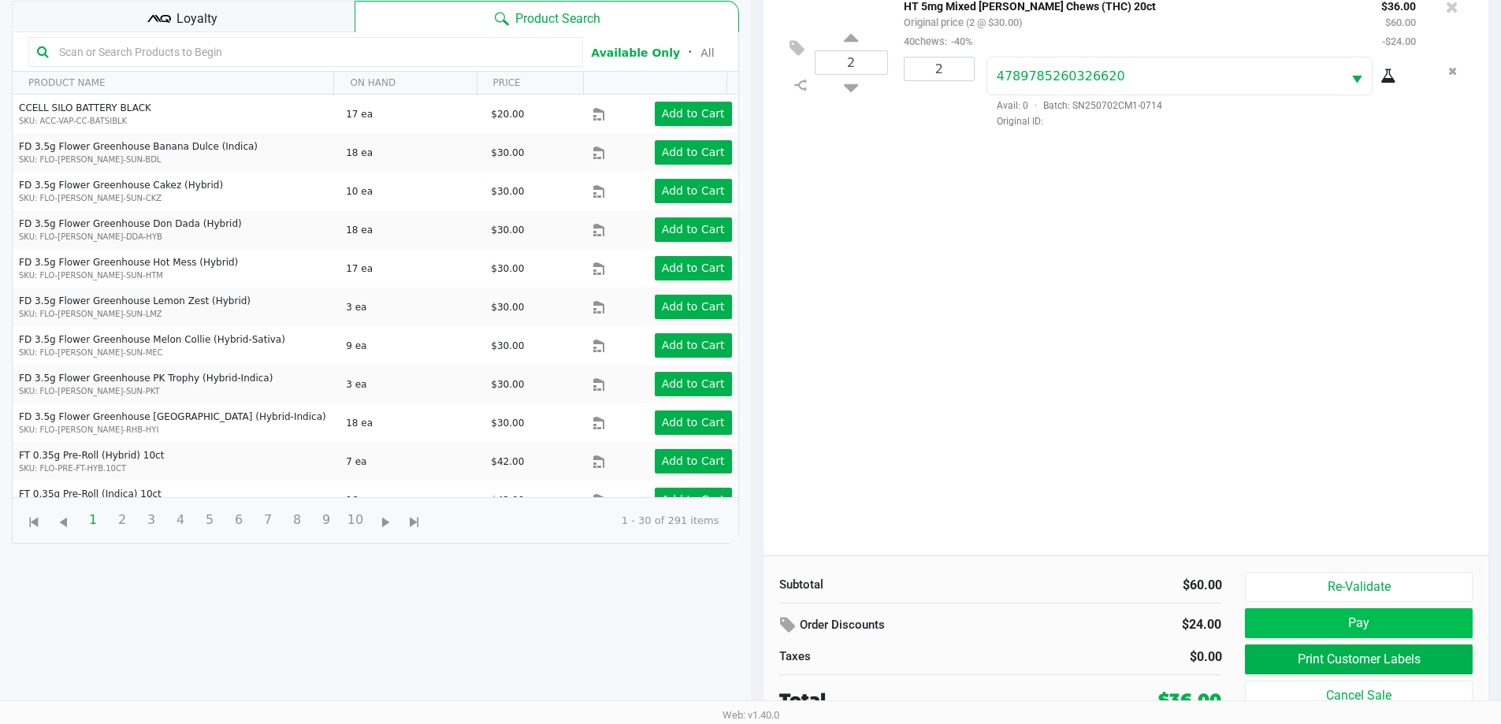
scroll to position [170, 0]
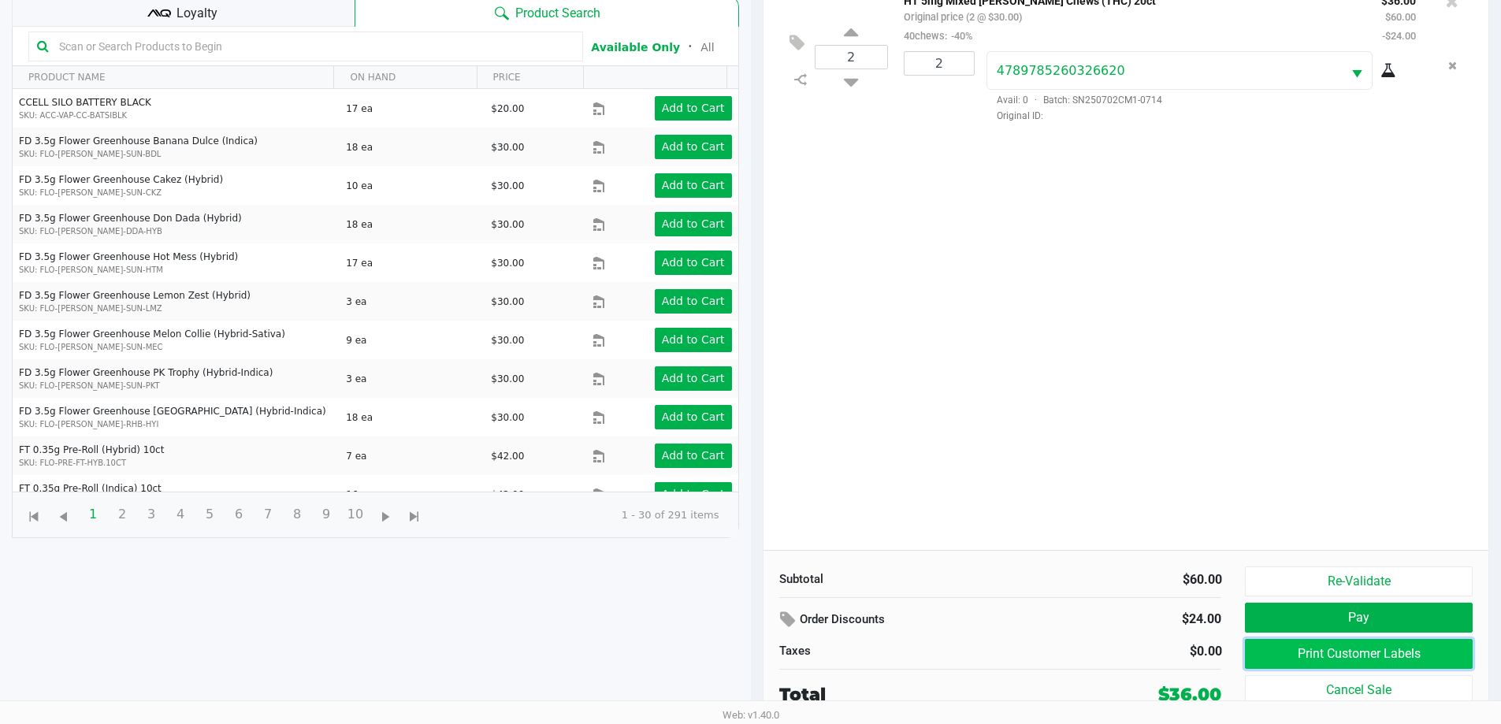
click at [1264, 659] on button "Print Customer Labels" at bounding box center [1358, 654] width 227 height 30
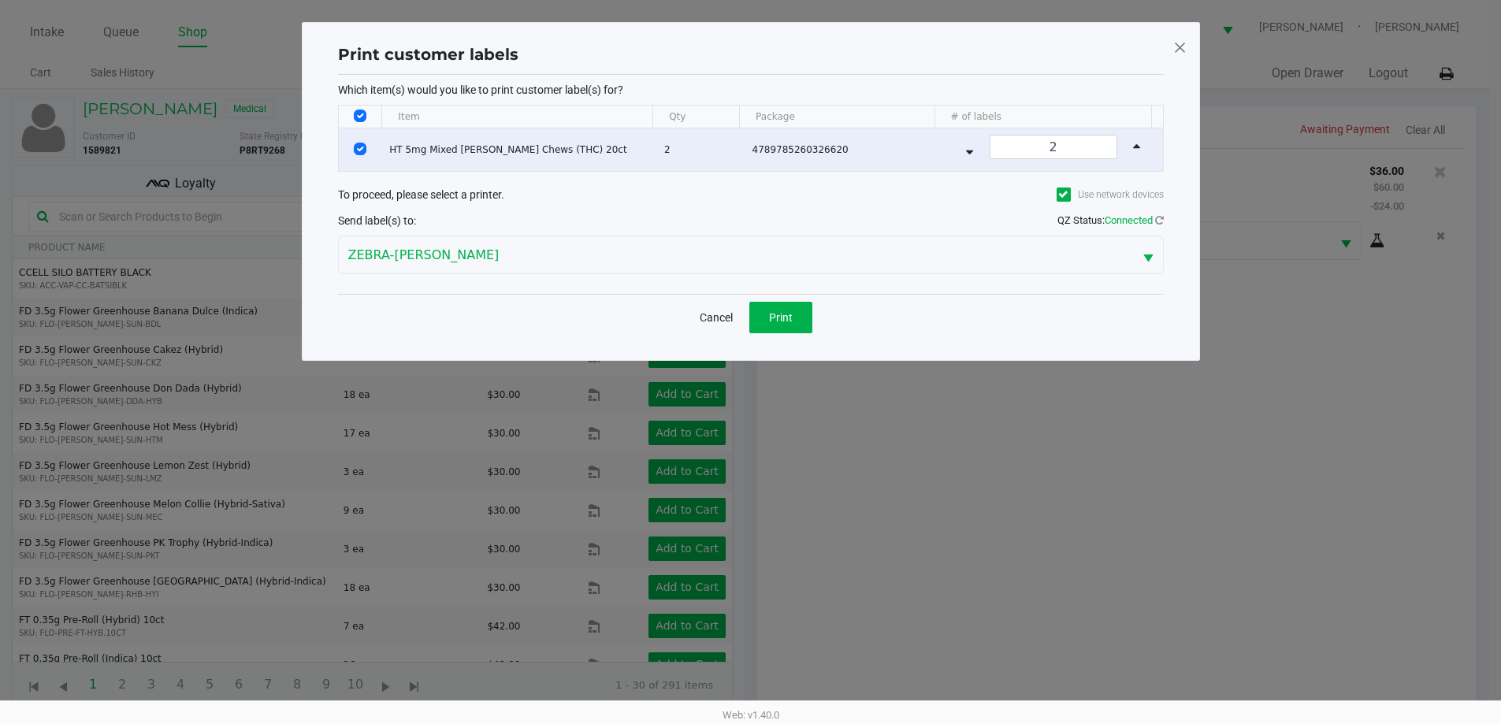
scroll to position [0, 0]
click at [786, 317] on span "Print" at bounding box center [786, 317] width 24 height 13
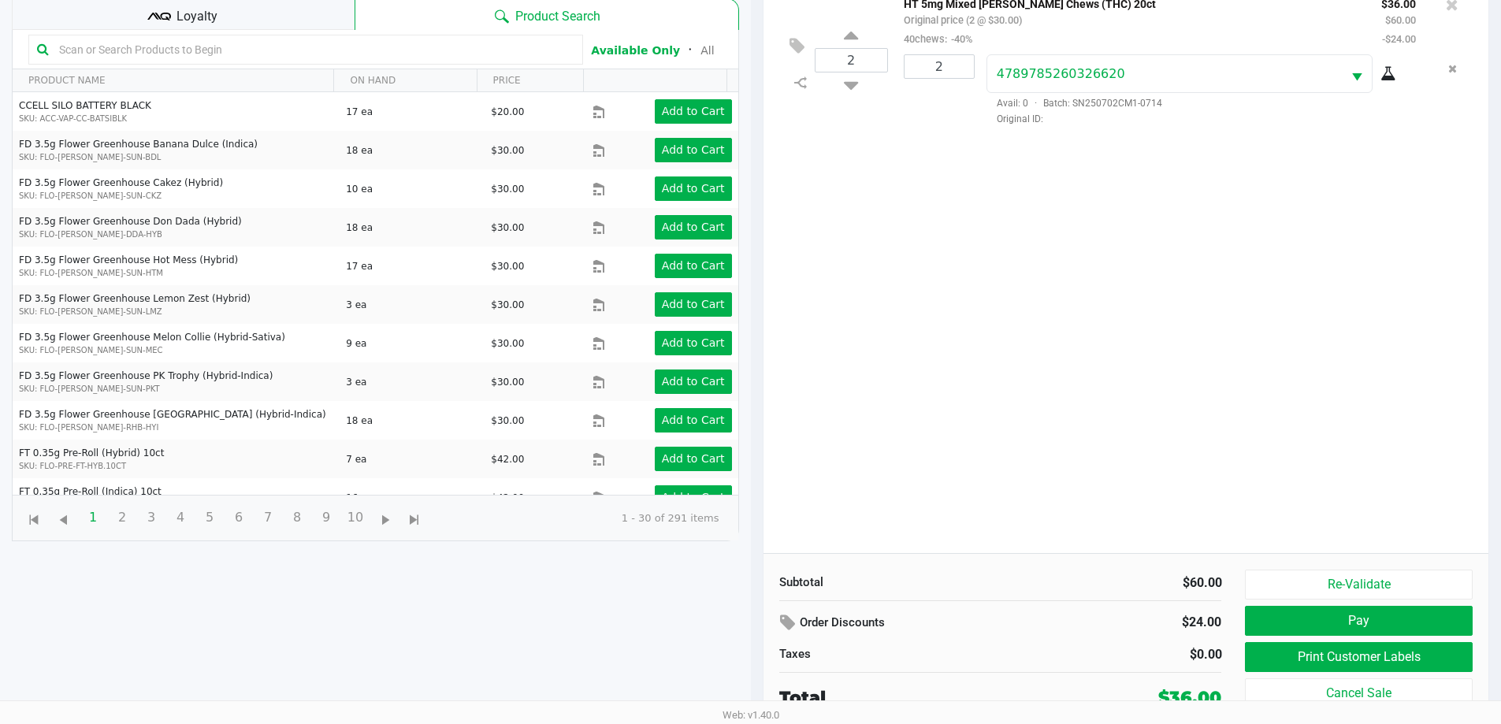
scroll to position [170, 0]
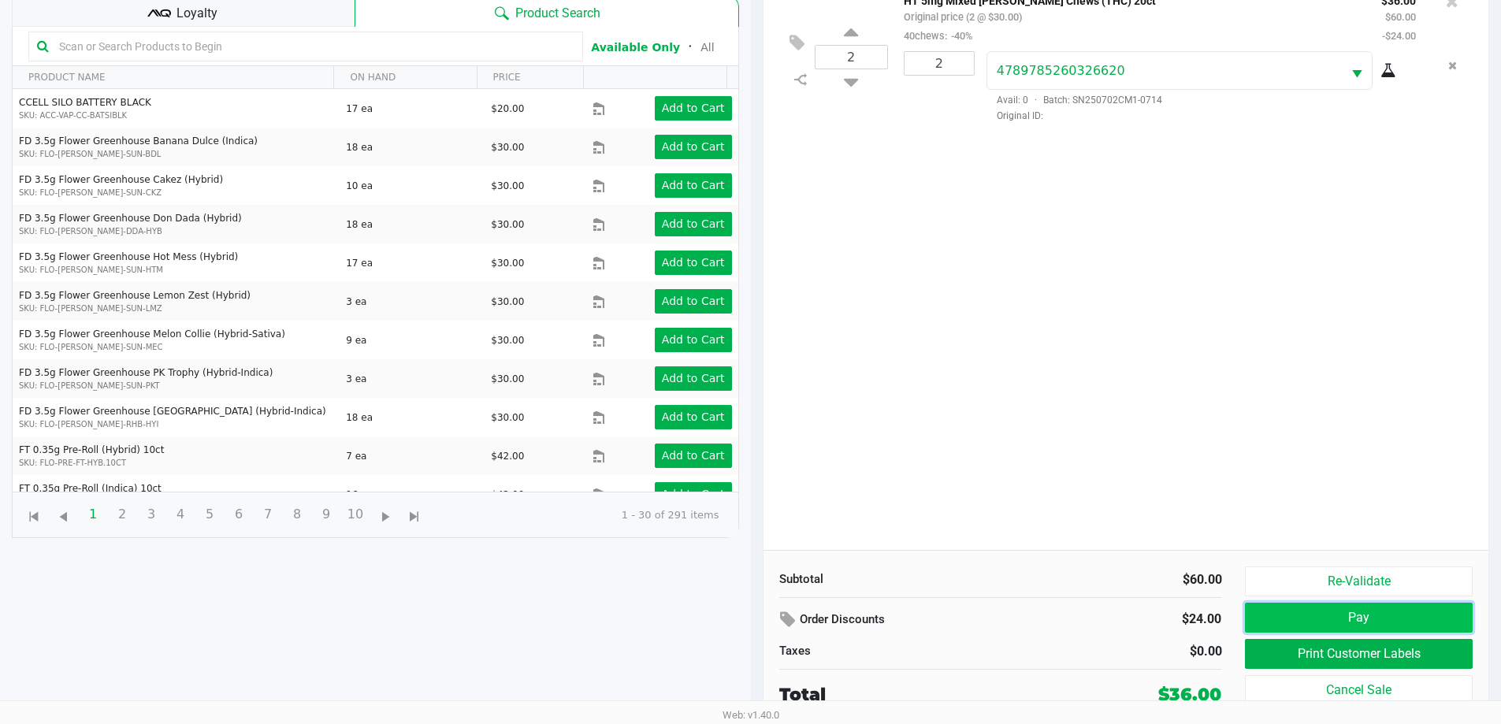
click at [1253, 613] on button "Pay" at bounding box center [1358, 618] width 227 height 30
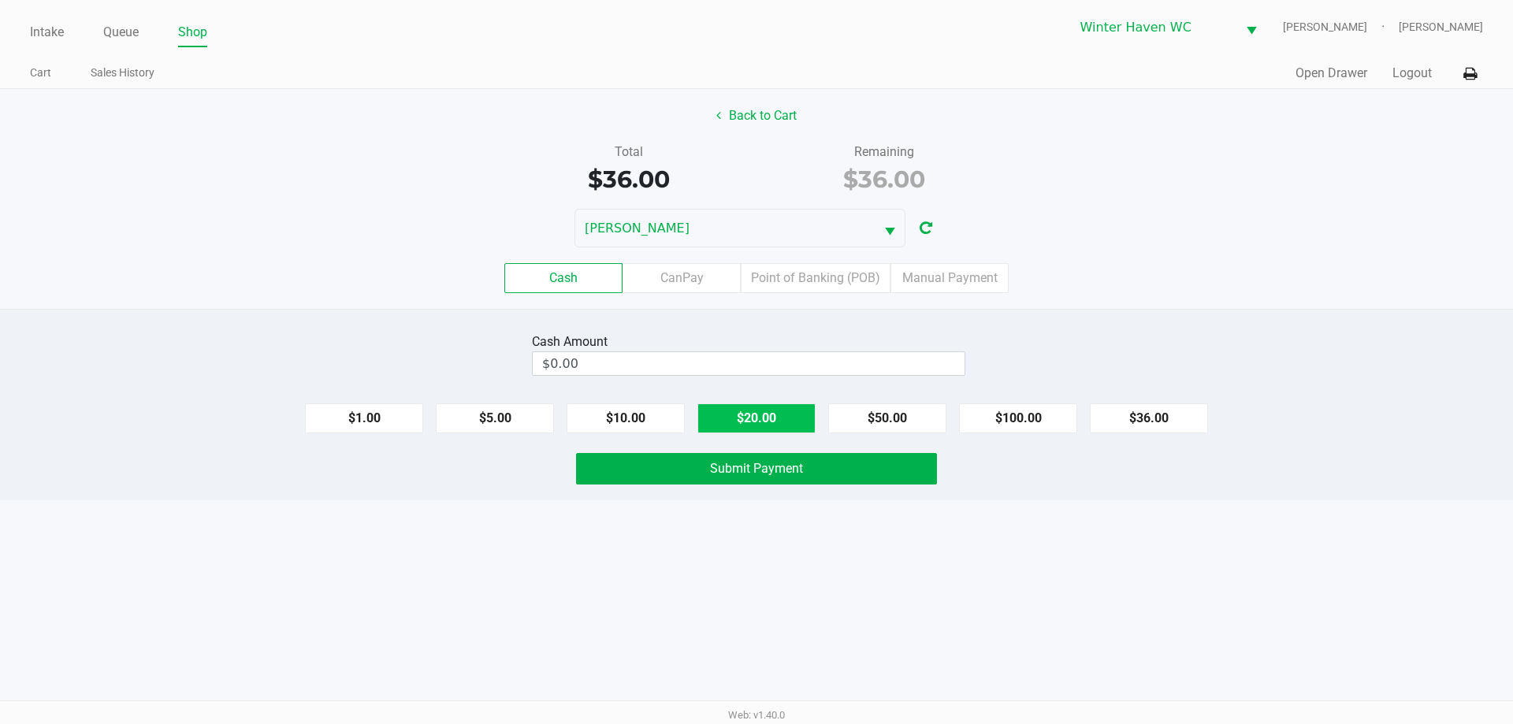
click at [768, 420] on button "$20.00" at bounding box center [756, 418] width 118 height 30
type input "$40.00"
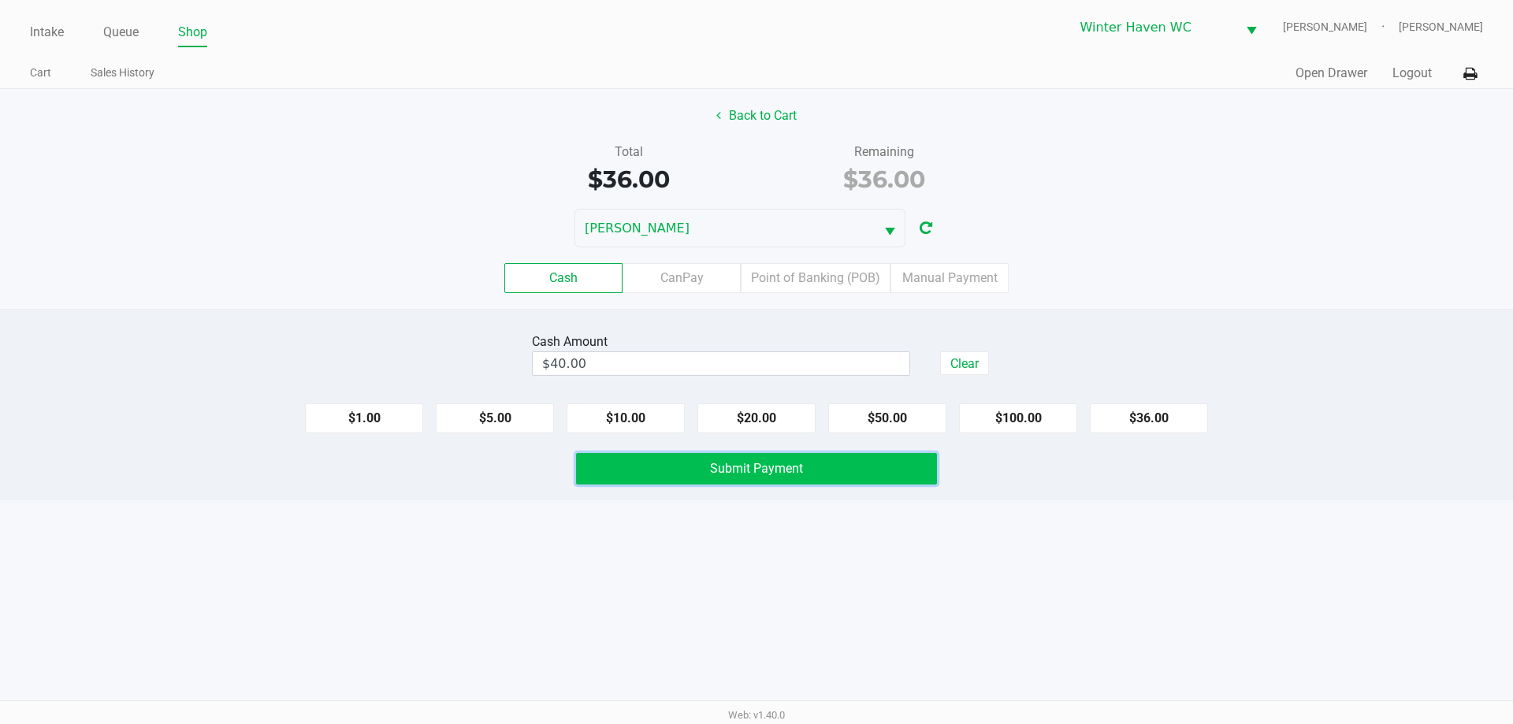
click at [759, 477] on button "Submit Payment" at bounding box center [756, 469] width 361 height 32
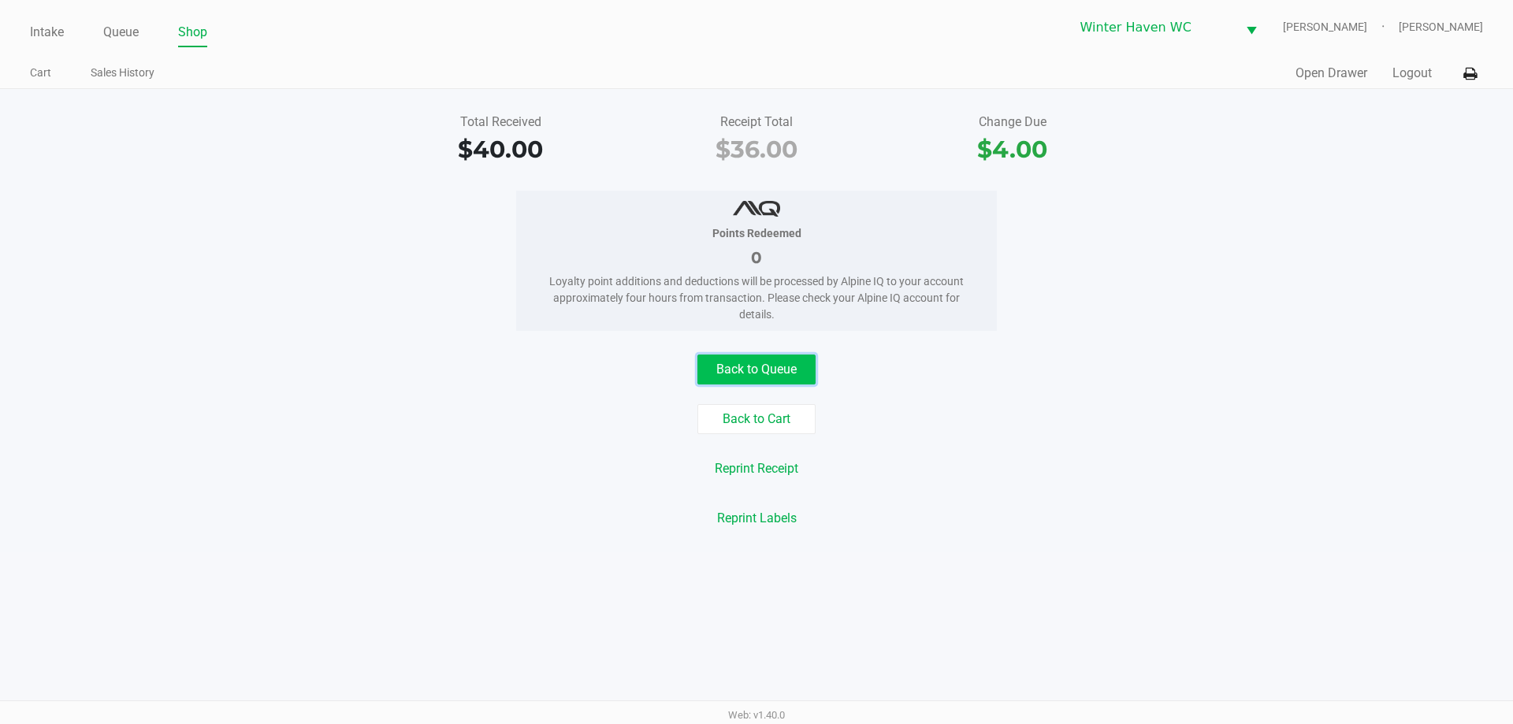
click at [737, 374] on button "Back to Queue" at bounding box center [756, 370] width 118 height 30
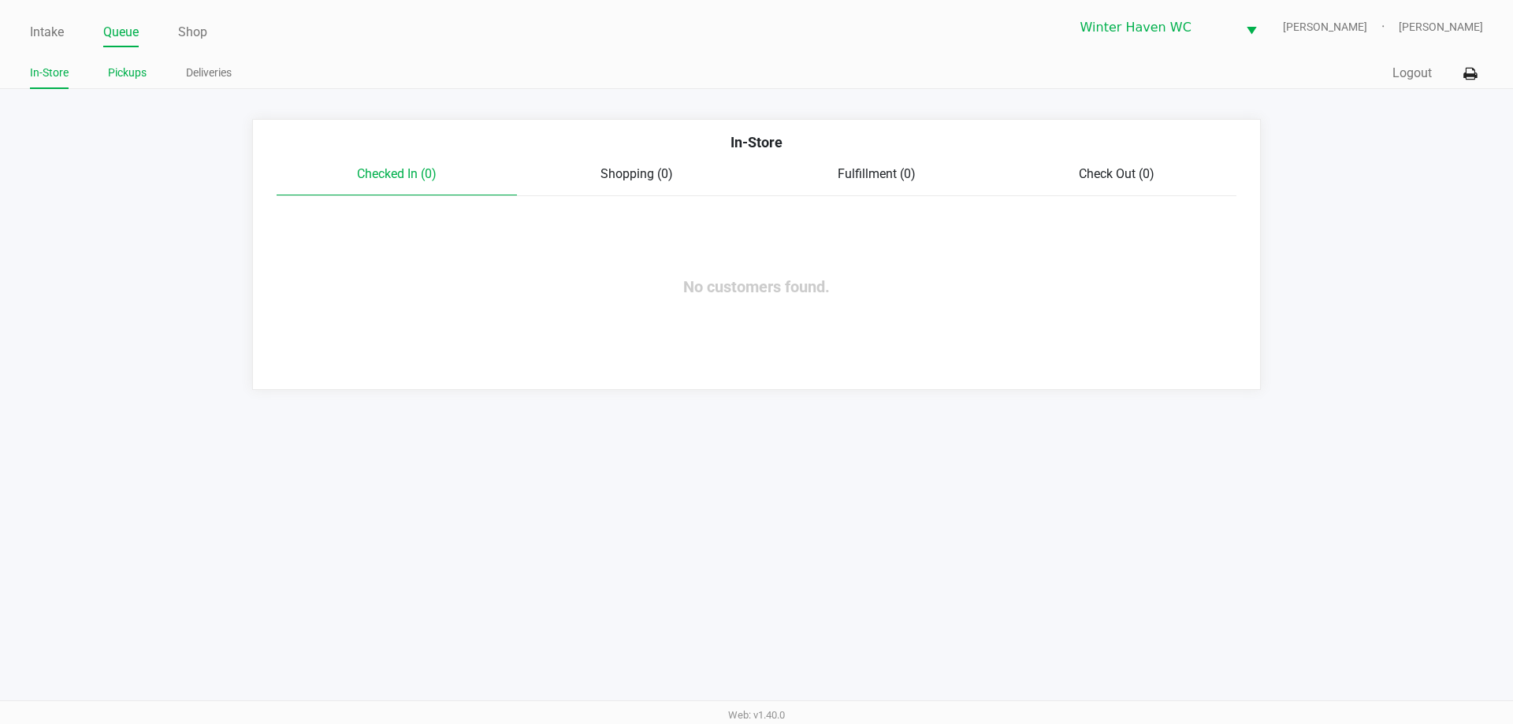
click at [124, 73] on link "Pickups" at bounding box center [127, 73] width 39 height 20
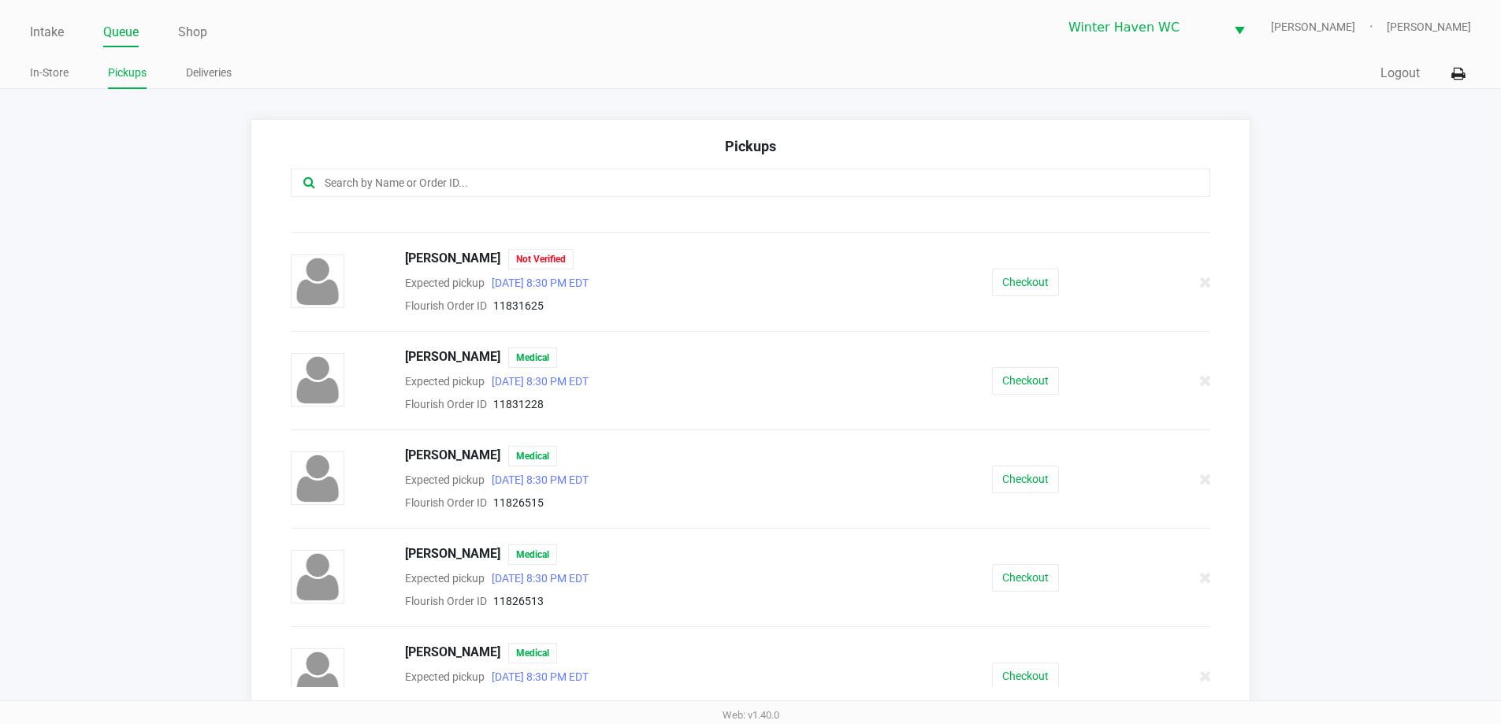
scroll to position [187, 0]
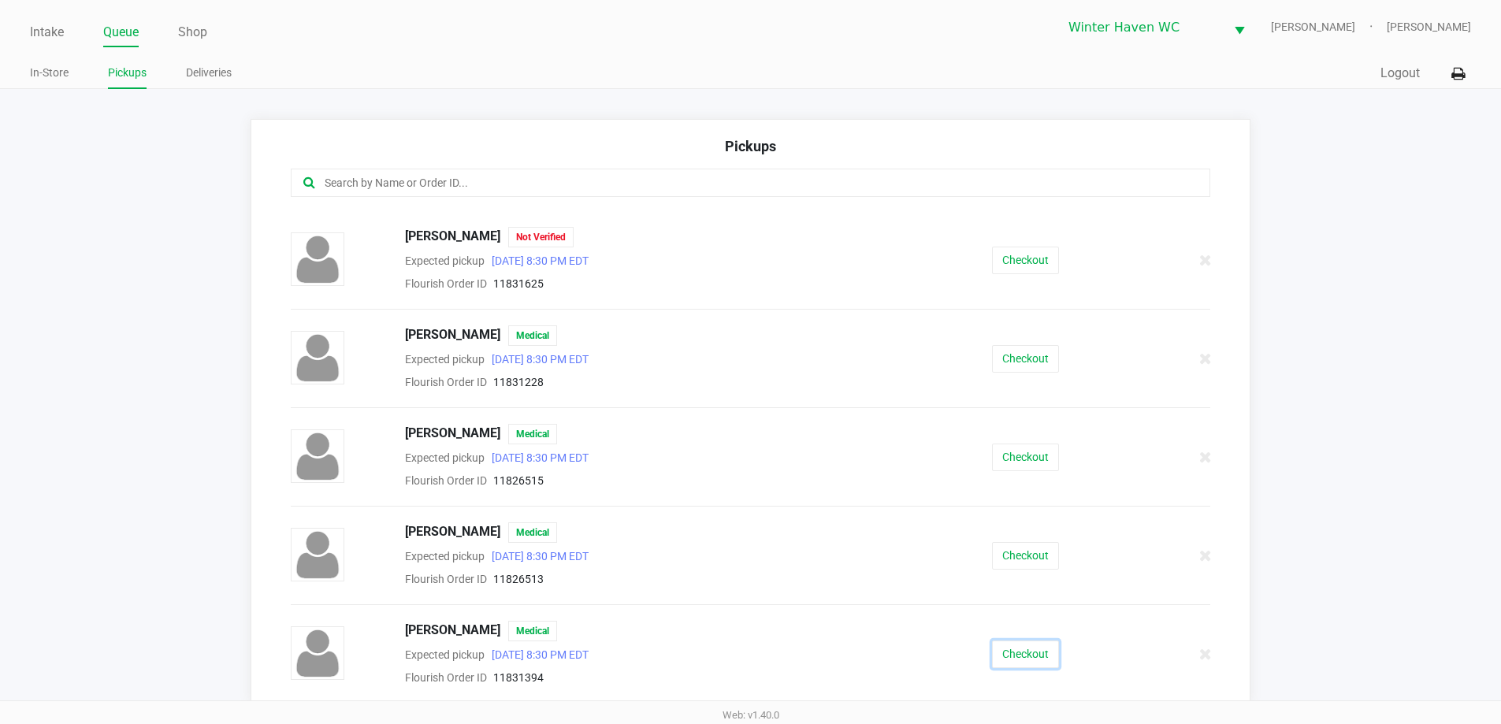
drag, startPoint x: 1029, startPoint y: 640, endPoint x: 1026, endPoint y: 630, distance: 10.5
click at [1027, 637] on div "Yiro Lorenzo Medical Expected pickup Aug 22, 2025 8:30 PM EDT Flourish Order ID…" at bounding box center [751, 654] width 944 height 66
click at [1039, 658] on button "Checkout" at bounding box center [1025, 654] width 67 height 28
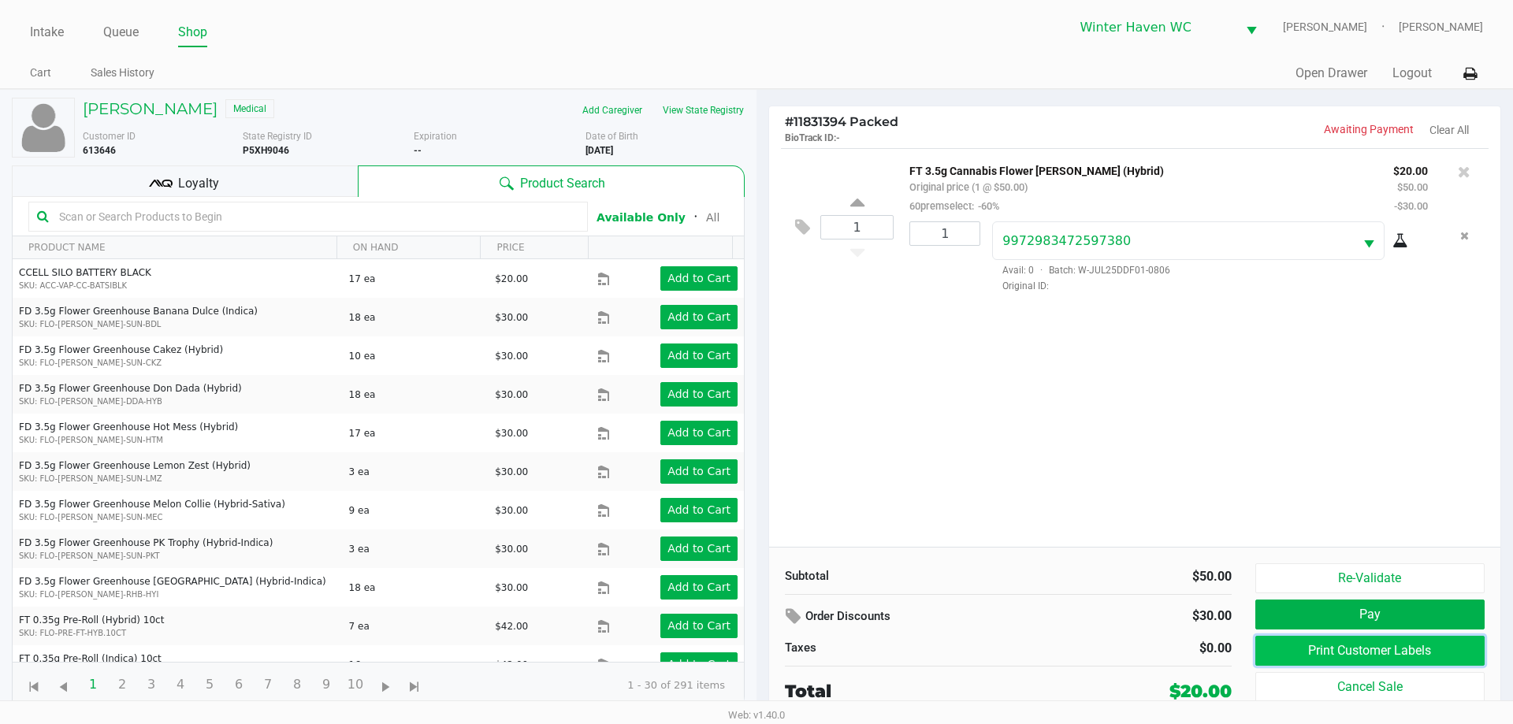
click at [1414, 658] on button "Print Customer Labels" at bounding box center [1369, 651] width 229 height 30
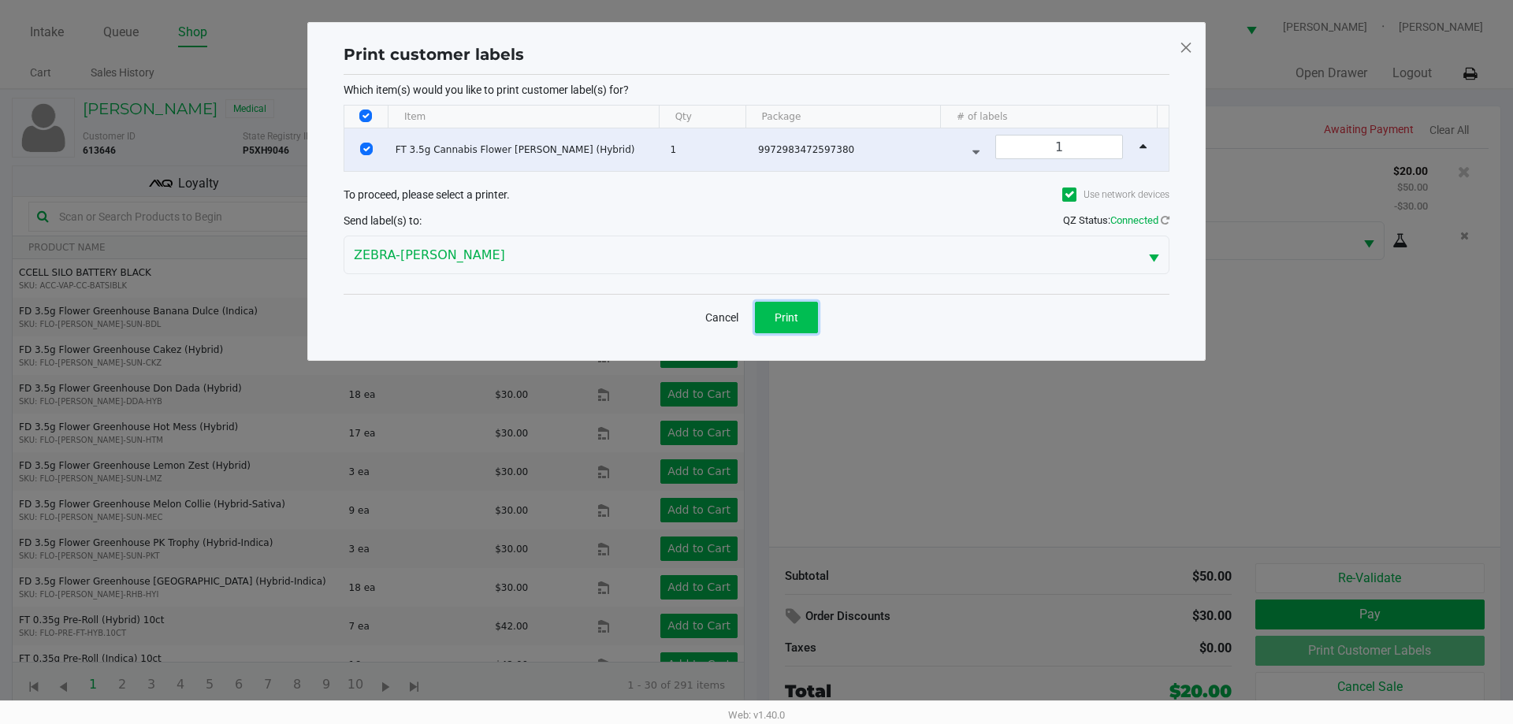
click at [793, 321] on span "Print" at bounding box center [786, 317] width 24 height 13
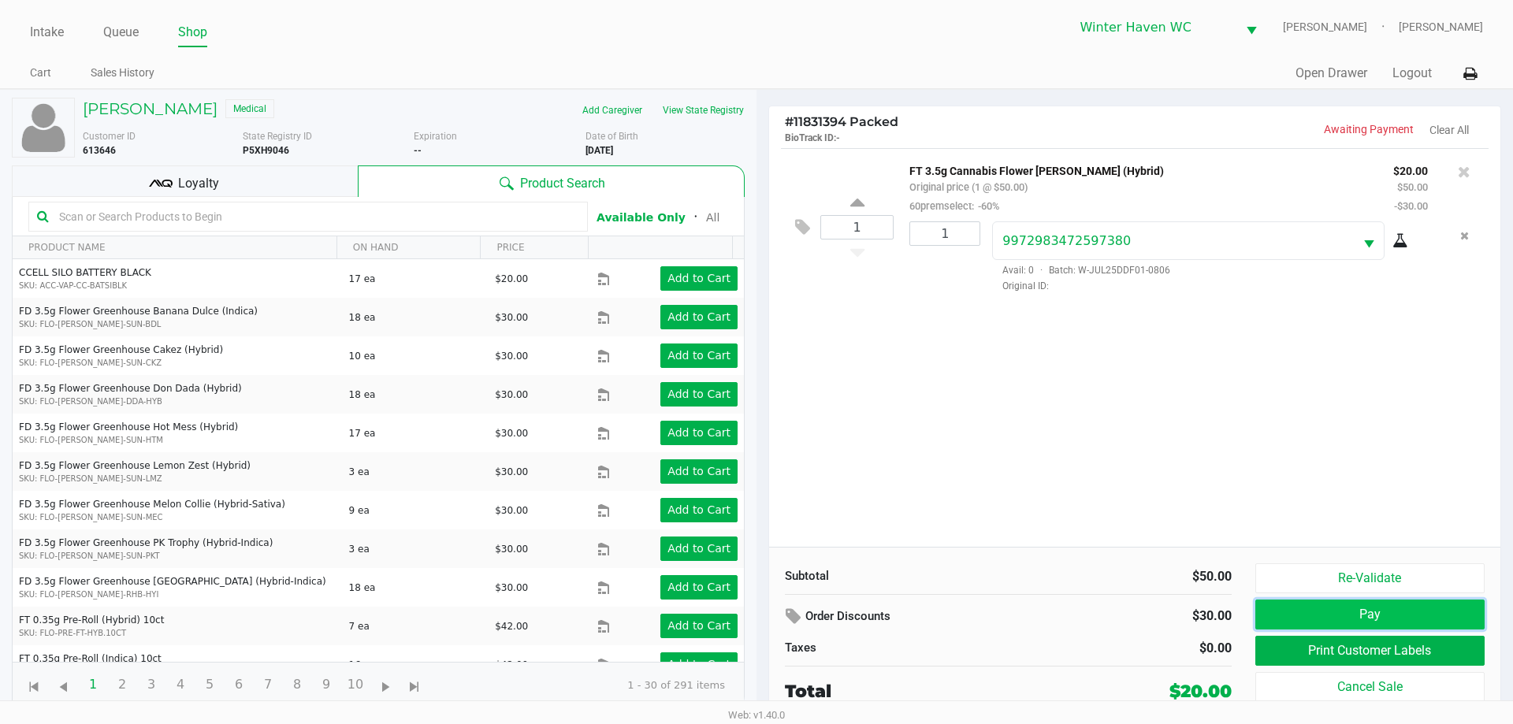
click at [1380, 605] on button "Pay" at bounding box center [1369, 615] width 229 height 30
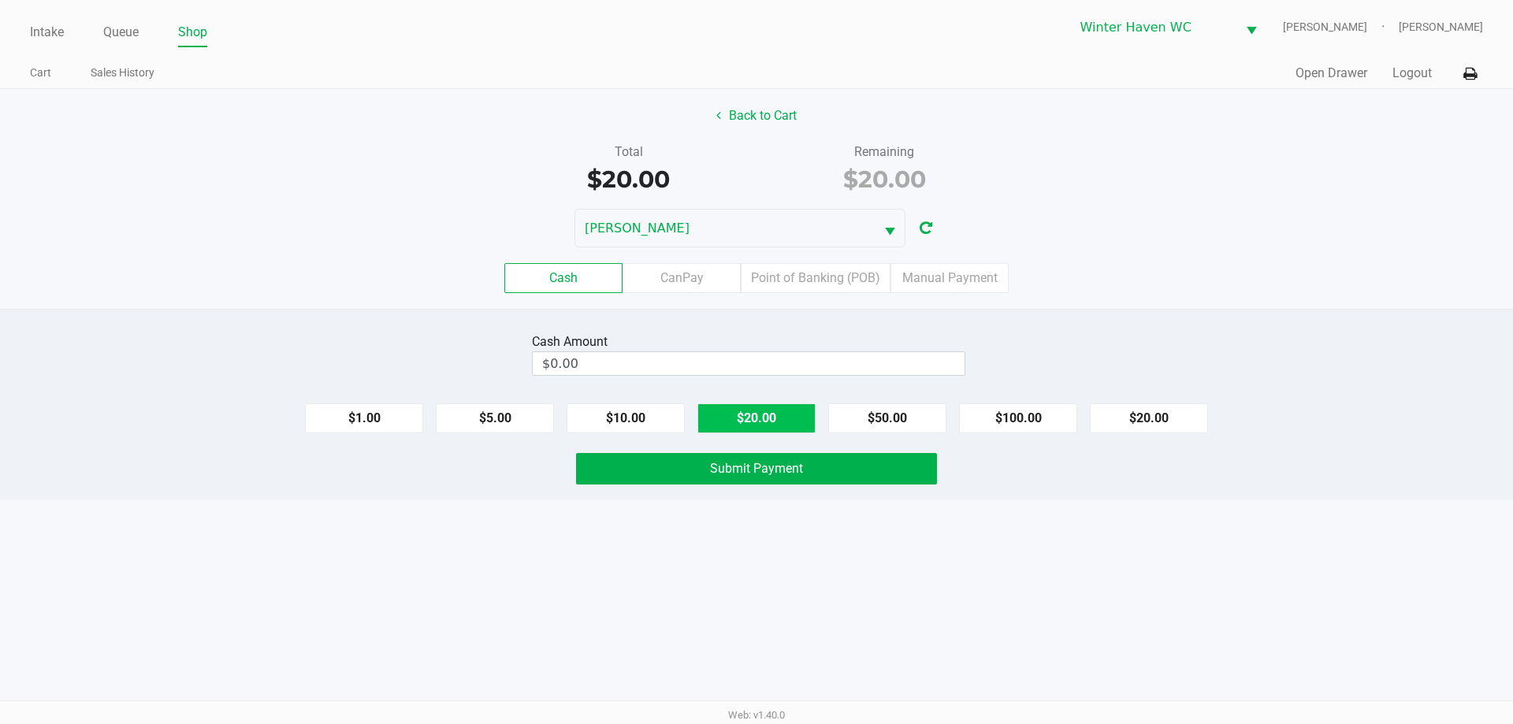
click at [800, 421] on button "$20.00" at bounding box center [756, 418] width 118 height 30
type input "$20.00"
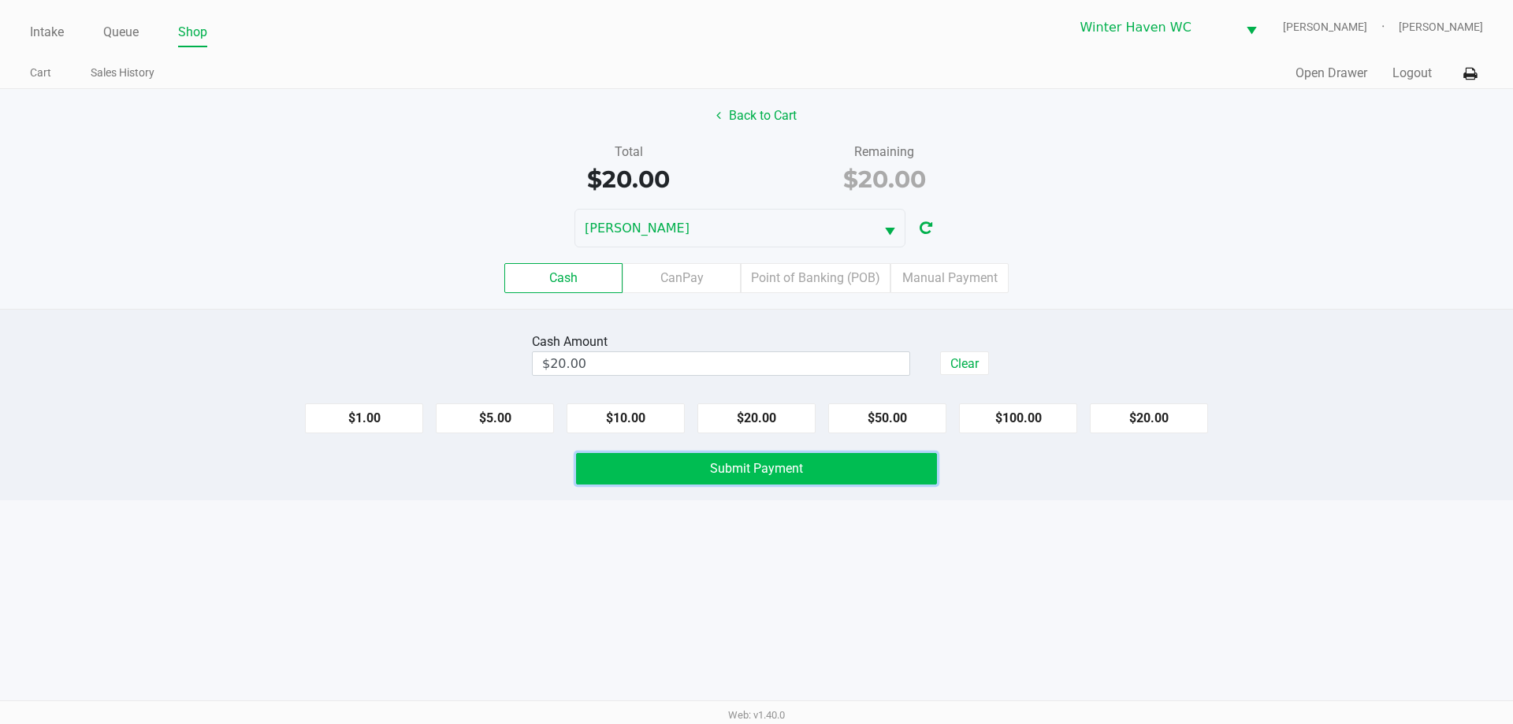
click at [796, 466] on span "Submit Payment" at bounding box center [756, 468] width 93 height 15
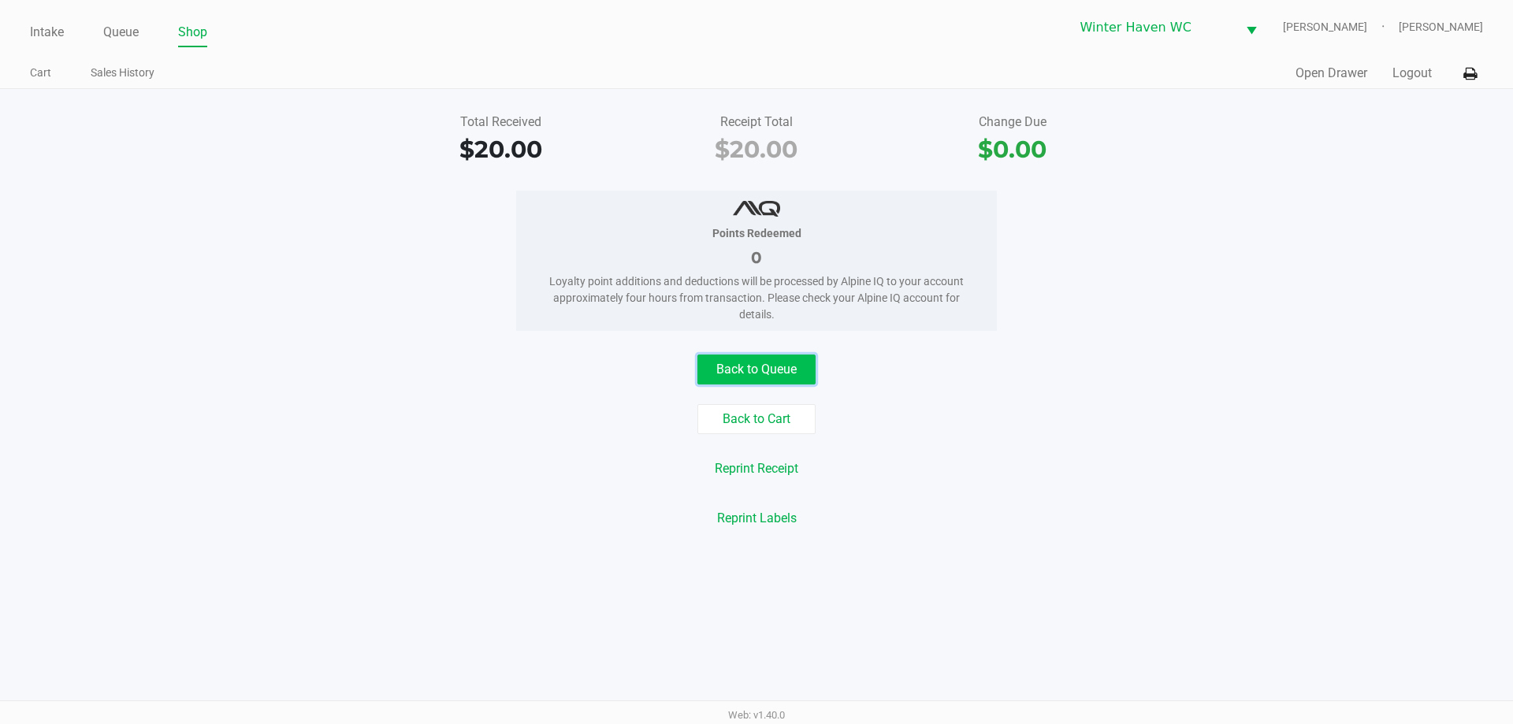
click at [781, 366] on button "Back to Queue" at bounding box center [756, 370] width 118 height 30
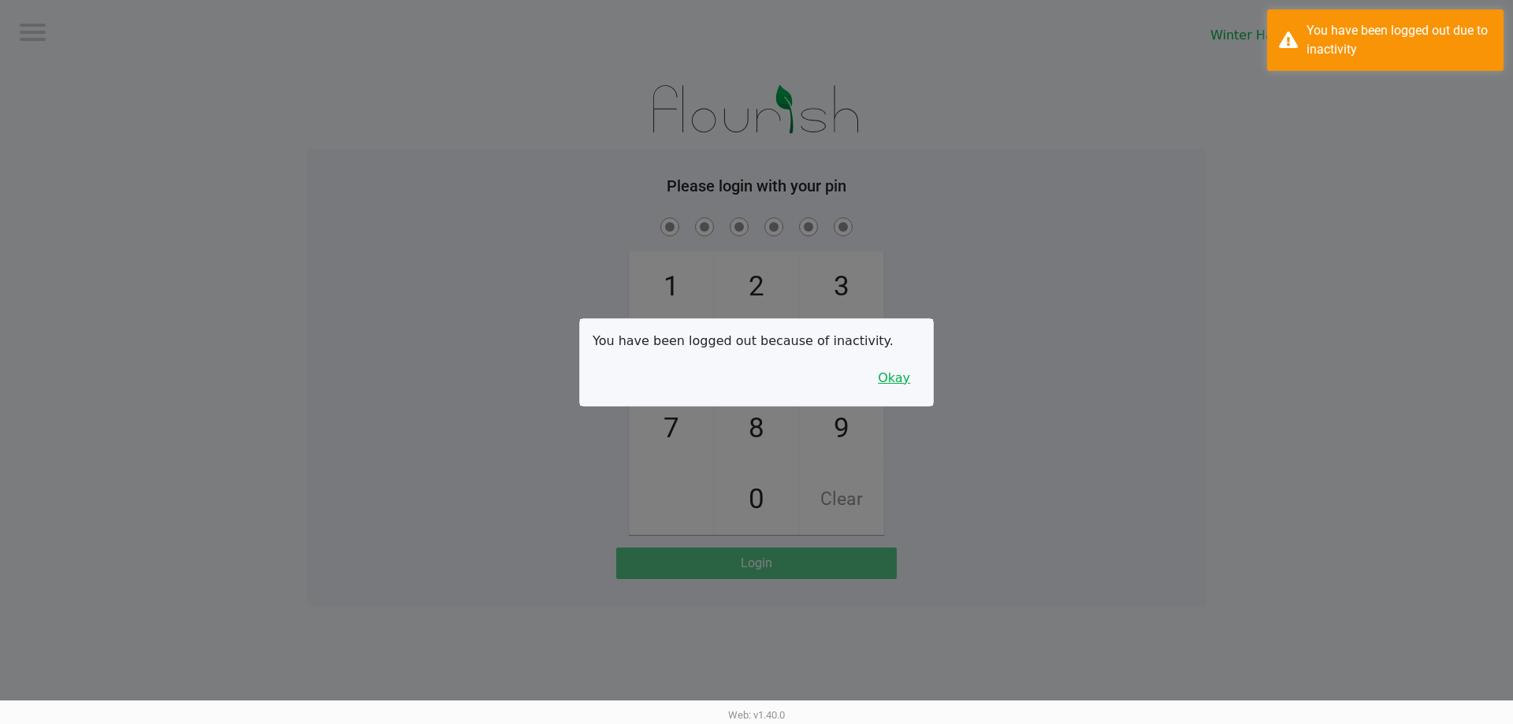
click at [900, 384] on button "Okay" at bounding box center [893, 378] width 53 height 30
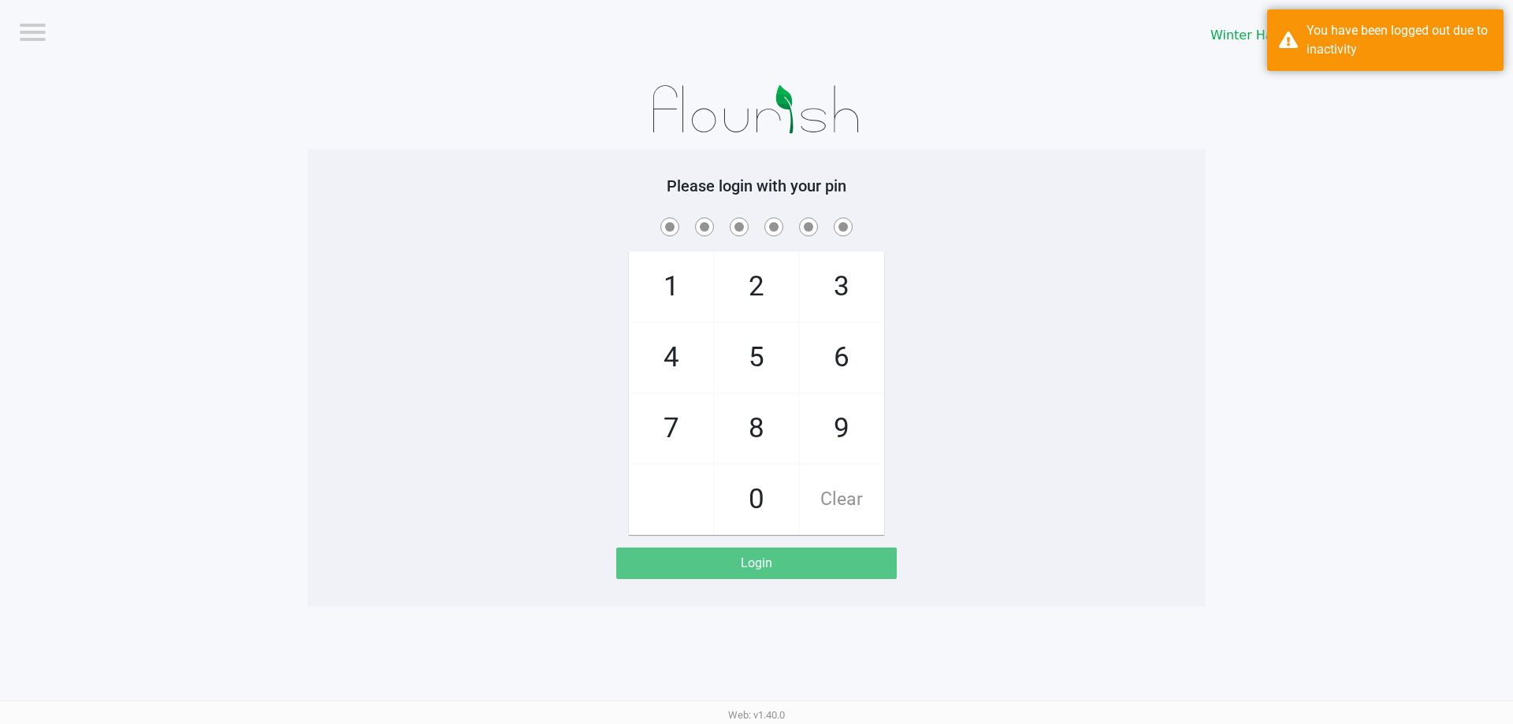
click at [1032, 254] on div "1 4 7 2 5 8 0 3 6 9 Clear" at bounding box center [756, 374] width 898 height 321
click at [1029, 254] on div "1 4 7 2 5 8 0 3 6 9 Clear" at bounding box center [756, 374] width 898 height 321
checkbox input "true"
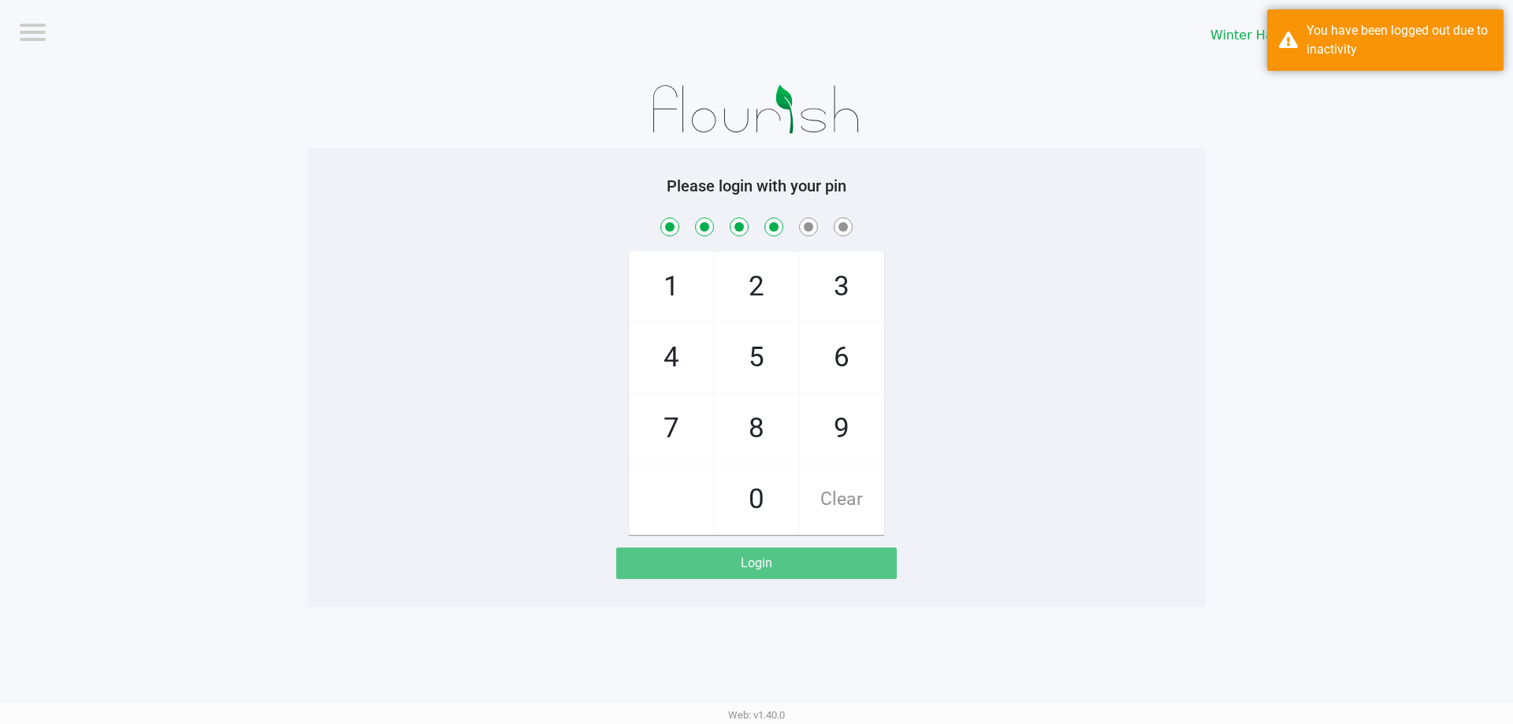
checkbox input "true"
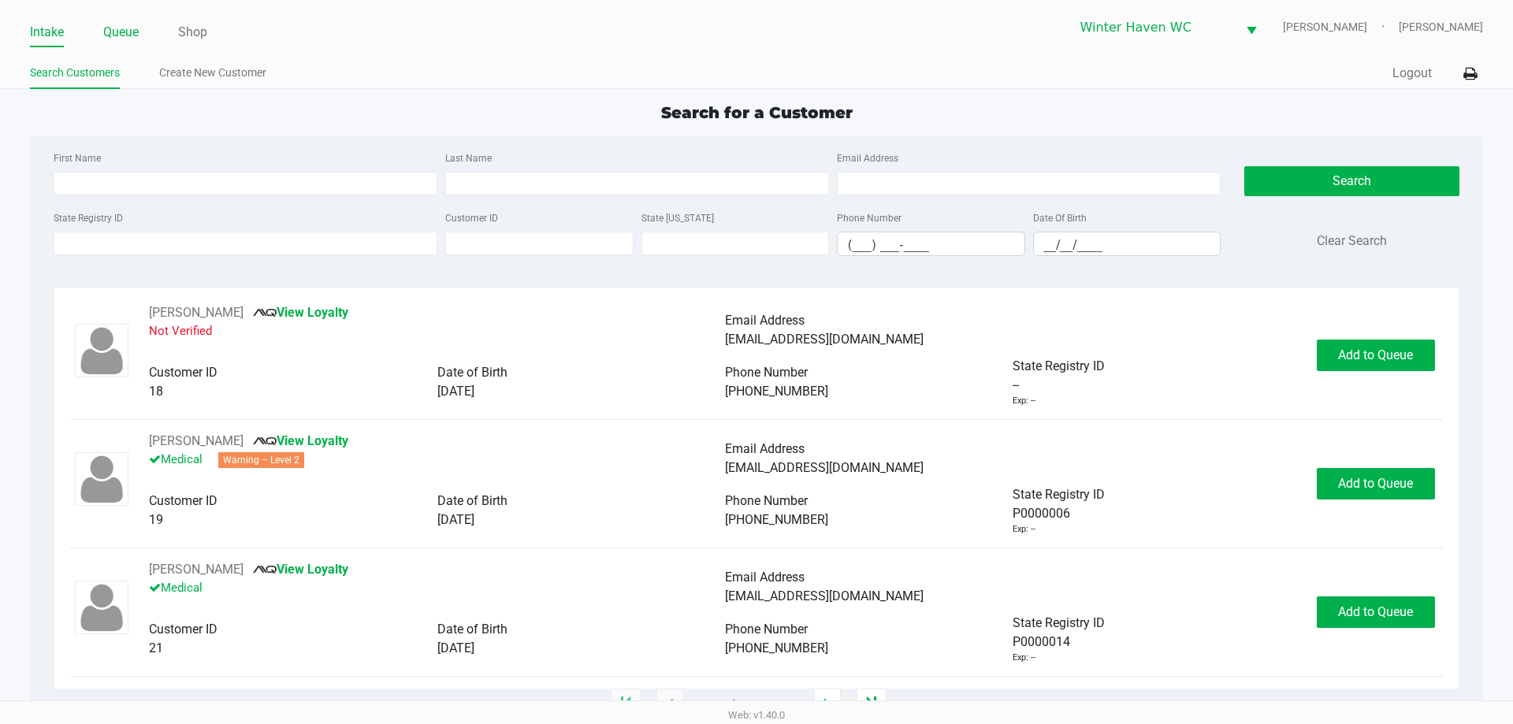
click at [103, 33] on link "Queue" at bounding box center [120, 32] width 35 height 22
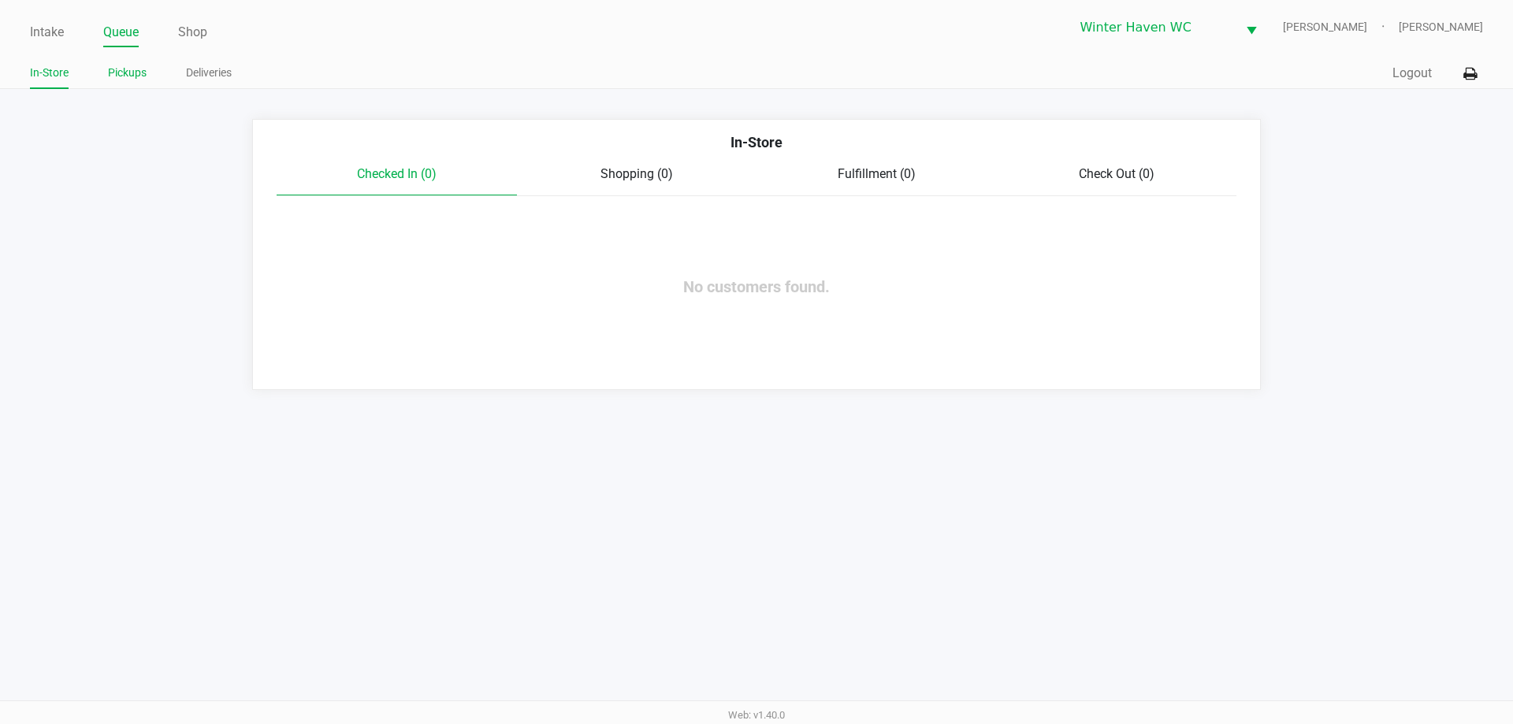
click at [133, 77] on link "Pickups" at bounding box center [127, 73] width 39 height 20
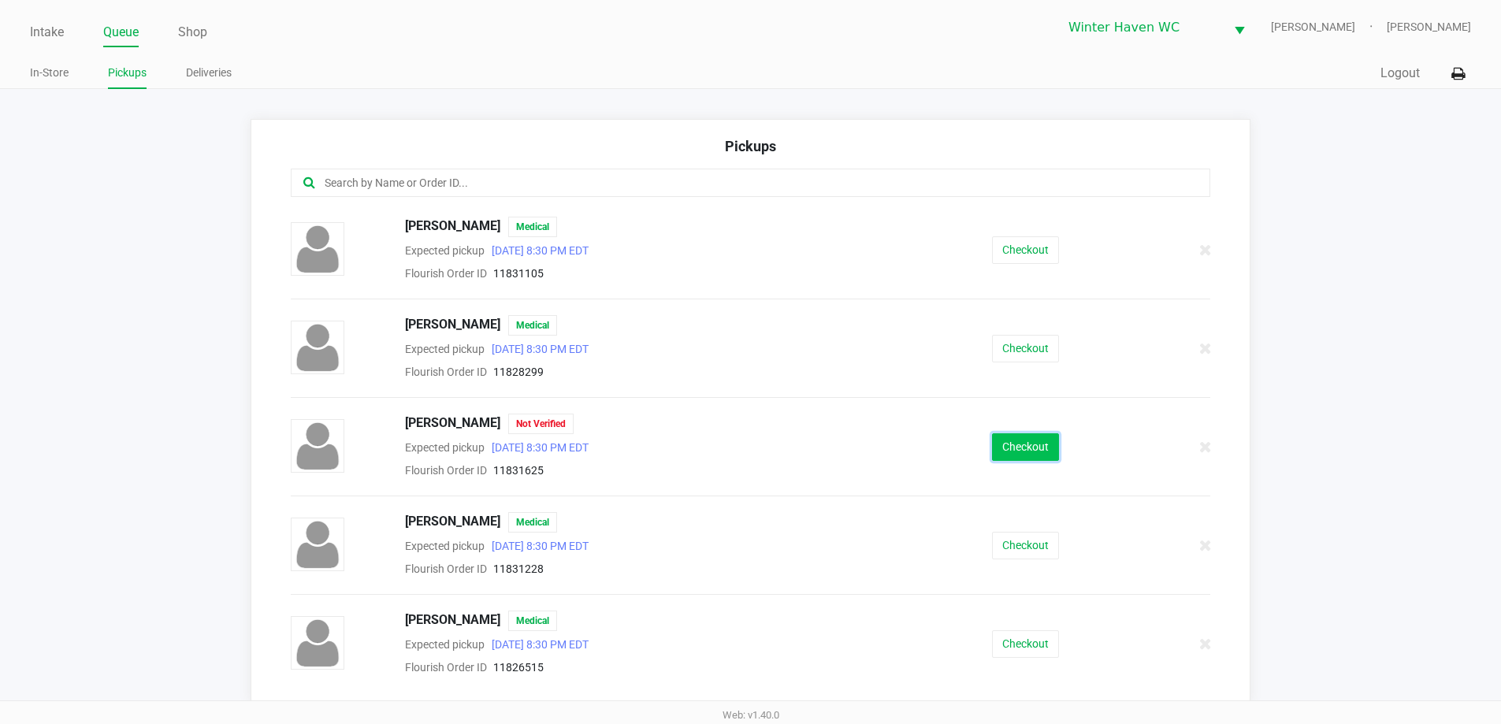
click at [1013, 443] on button "Checkout" at bounding box center [1025, 447] width 67 height 28
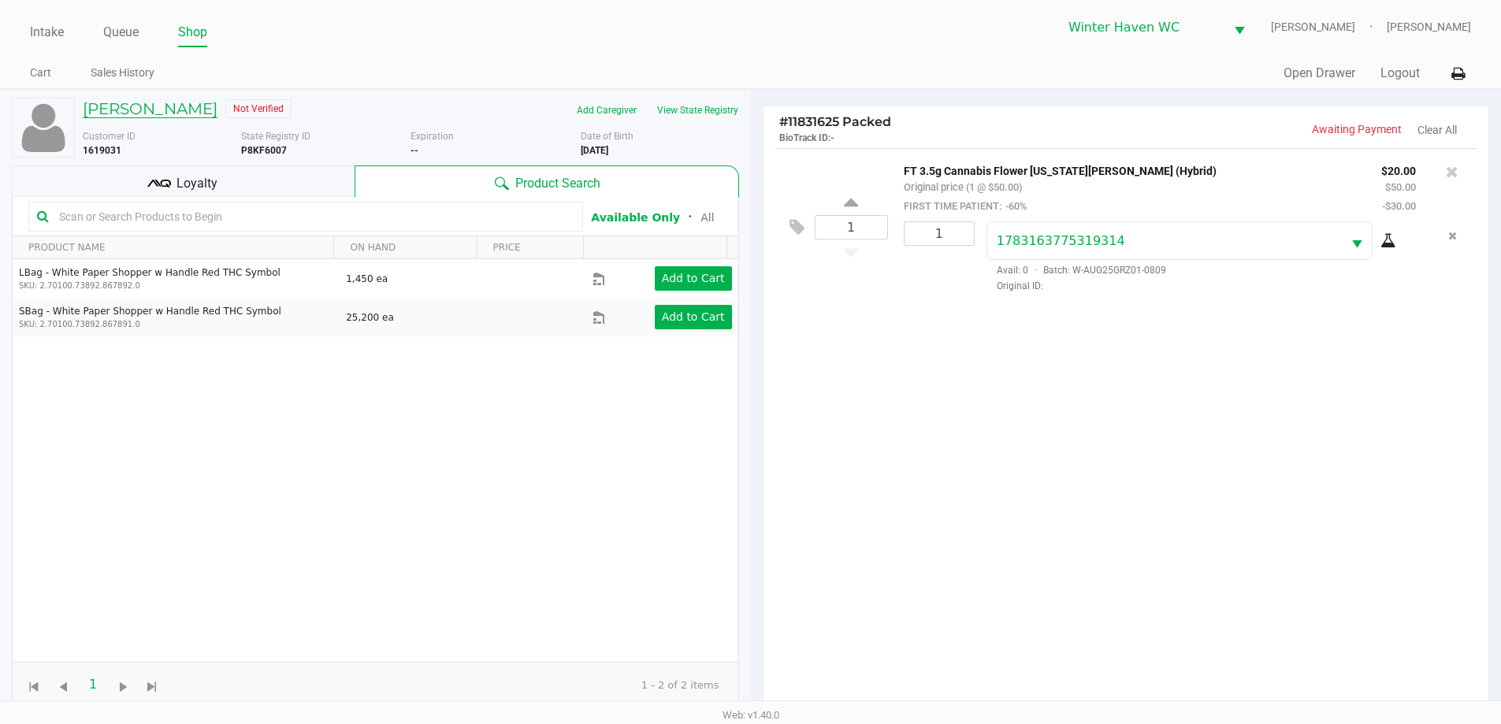
click at [119, 107] on h5 "Adrian Whitty" at bounding box center [150, 108] width 135 height 19
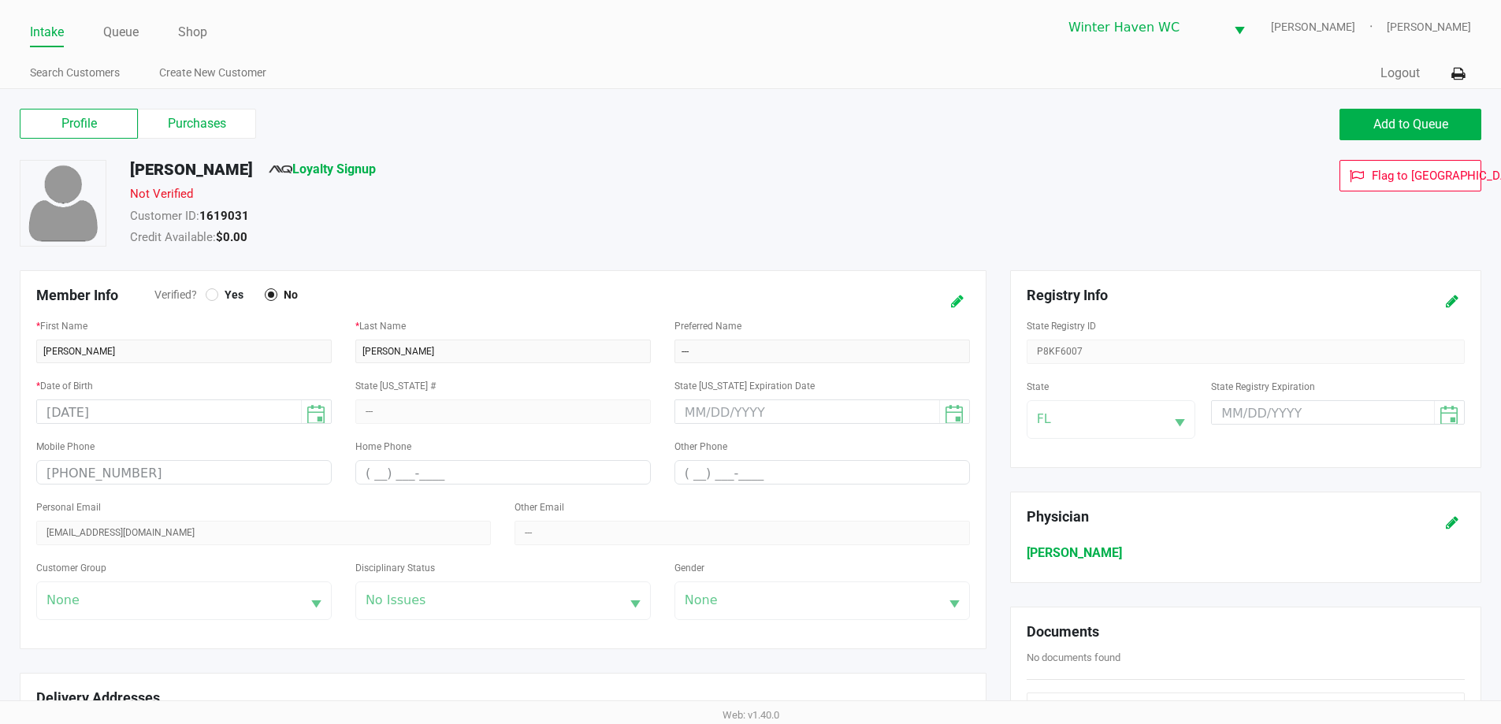
click at [960, 297] on icon at bounding box center [957, 301] width 13 height 11
click at [210, 295] on div at bounding box center [212, 294] width 6 height 6
click at [941, 303] on icon at bounding box center [941, 301] width 13 height 11
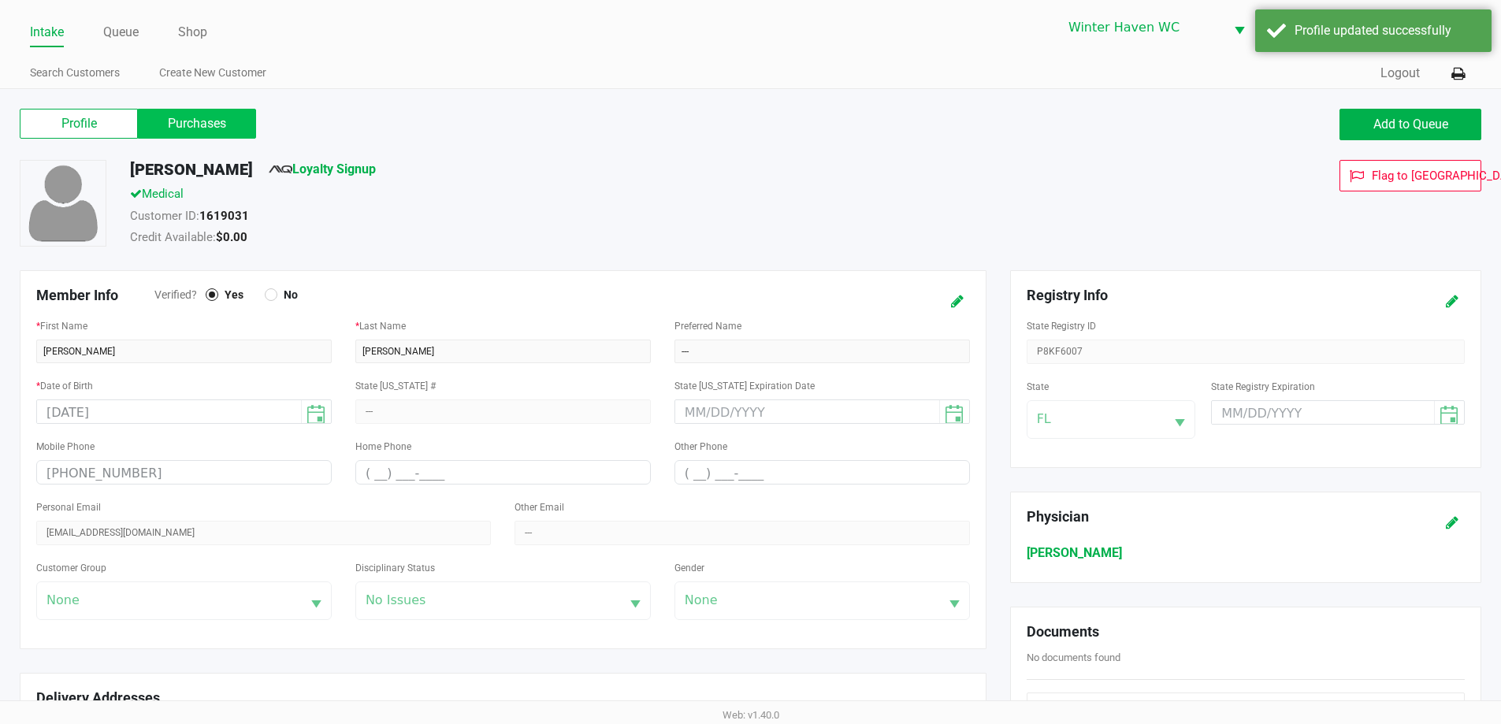
click at [213, 121] on label "Purchases" at bounding box center [197, 124] width 118 height 30
click at [0, 0] on 1 "Purchases" at bounding box center [0, 0] width 0 height 0
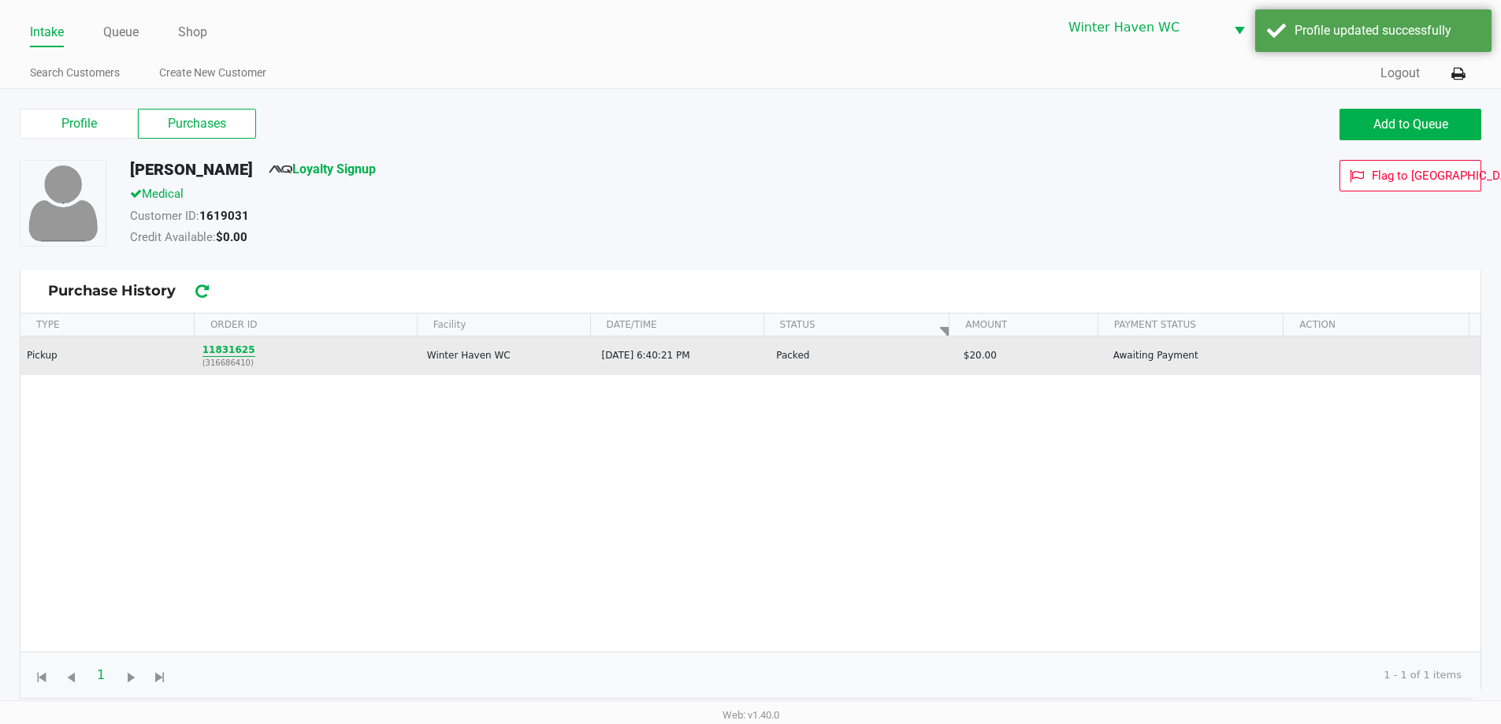
click at [212, 353] on button "11831625" at bounding box center [228, 350] width 53 height 14
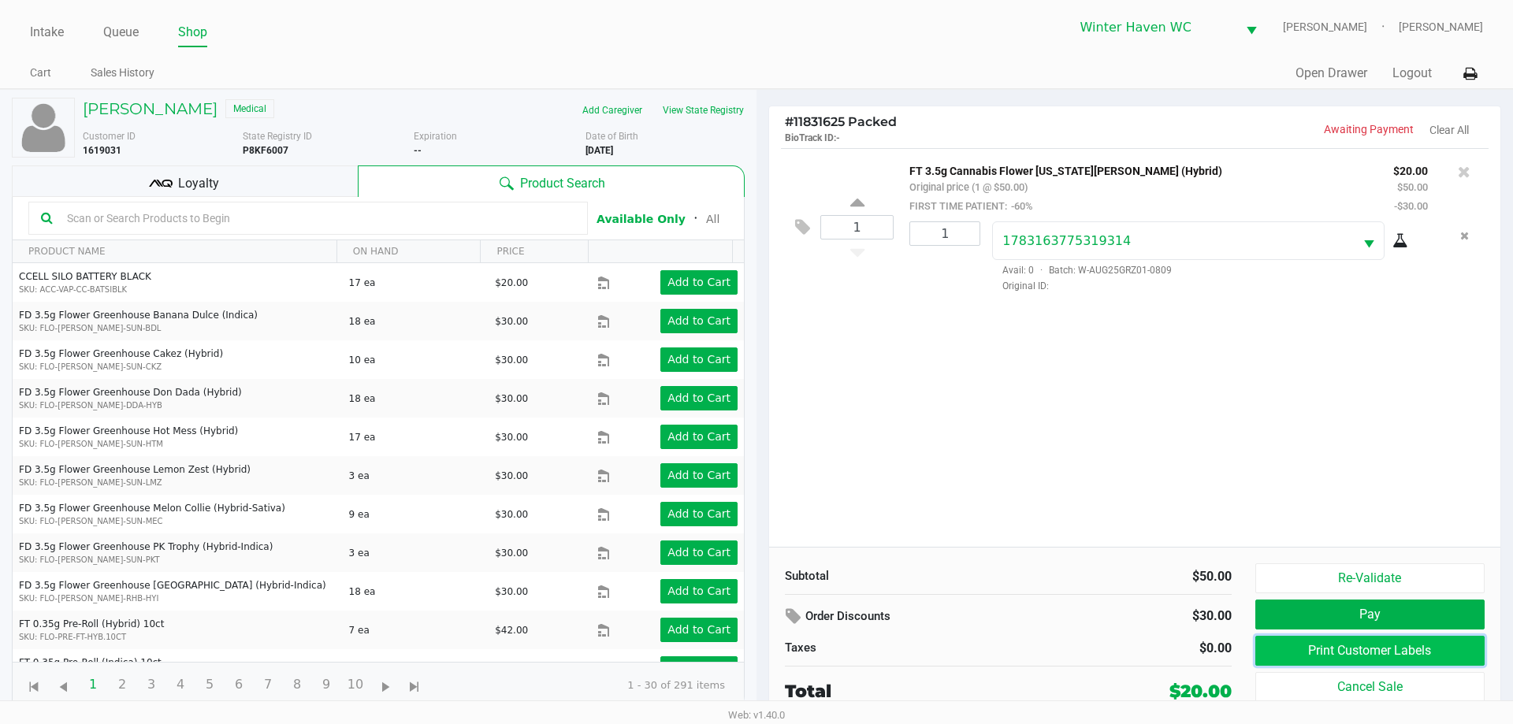
click at [1380, 651] on button "Print Customer Labels" at bounding box center [1369, 651] width 229 height 30
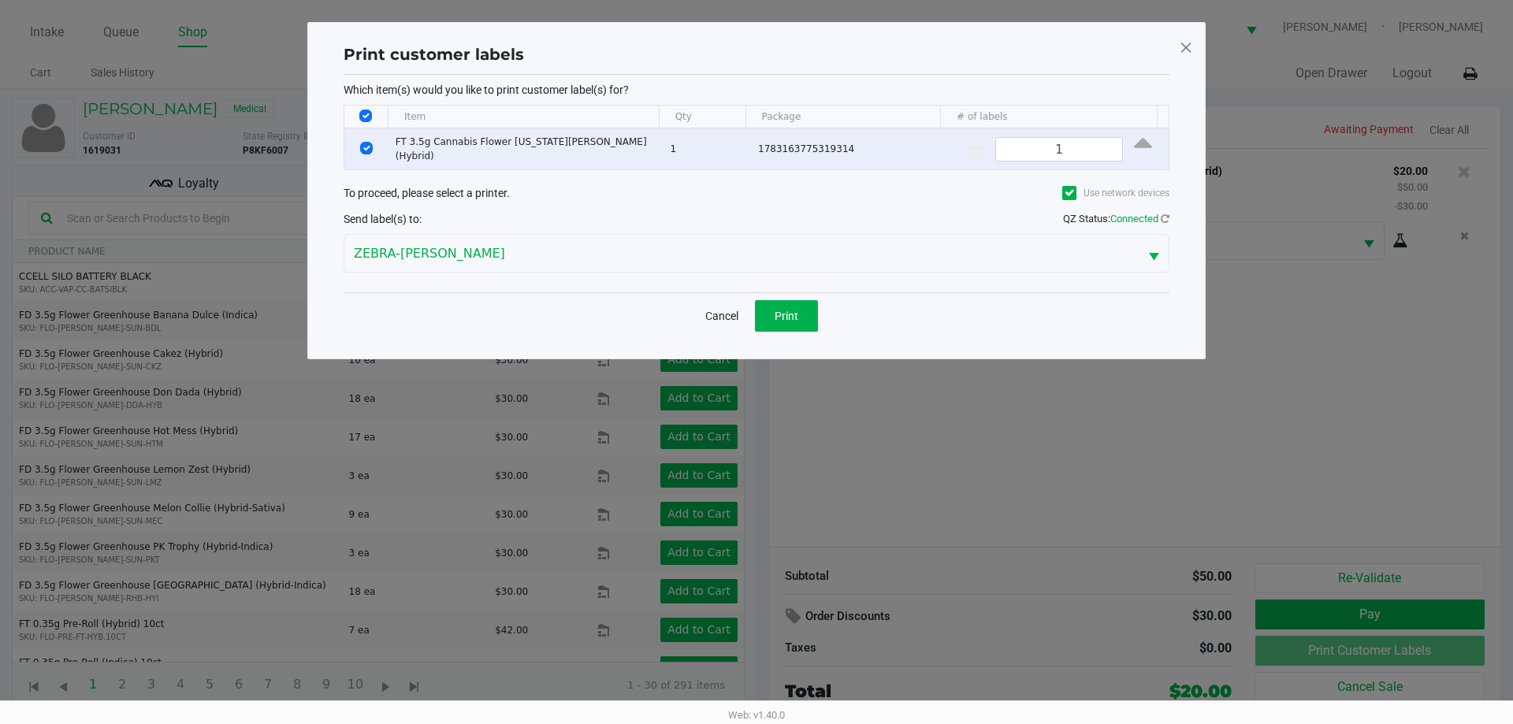
click at [819, 318] on div "Cancel Print" at bounding box center [756, 315] width 826 height 46
click at [810, 318] on button "Print" at bounding box center [786, 316] width 63 height 32
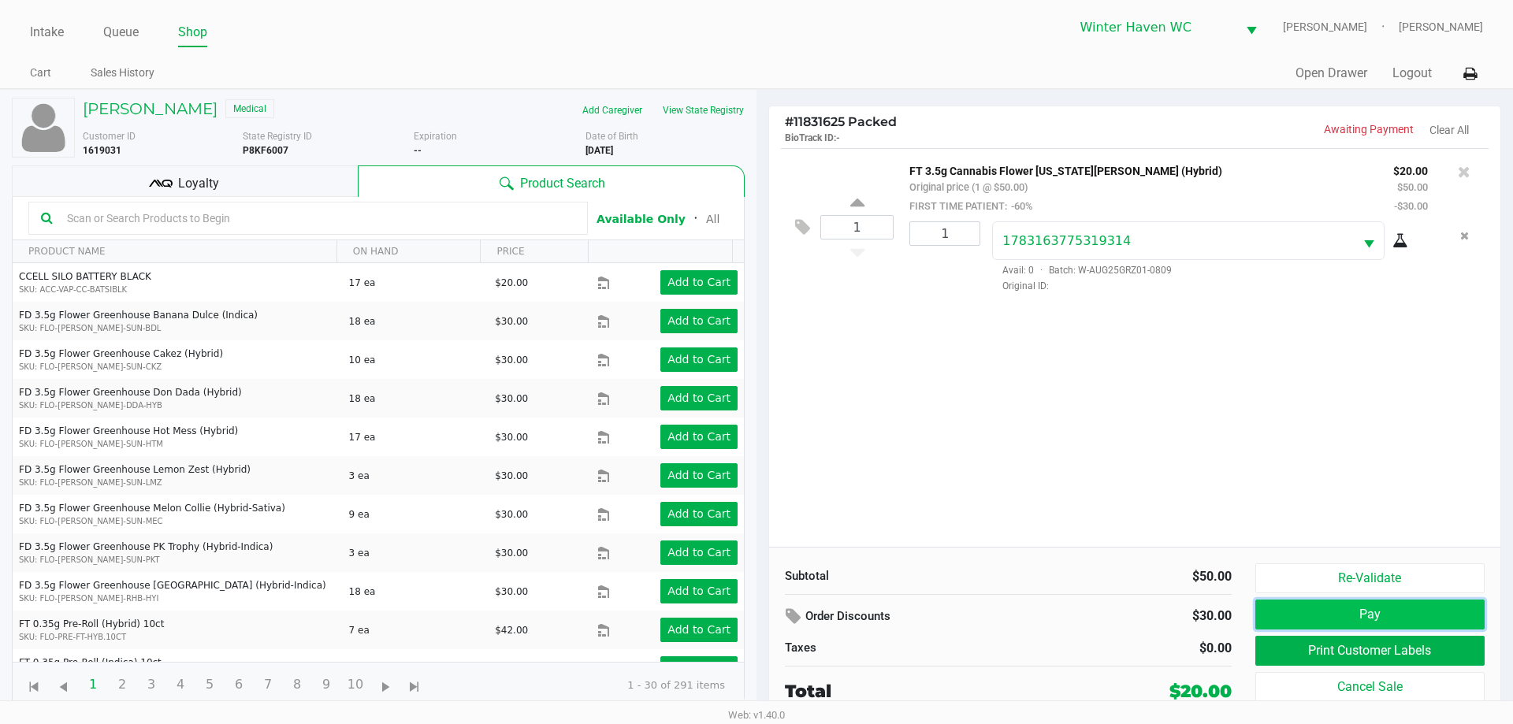
click at [1454, 619] on button "Pay" at bounding box center [1369, 615] width 229 height 30
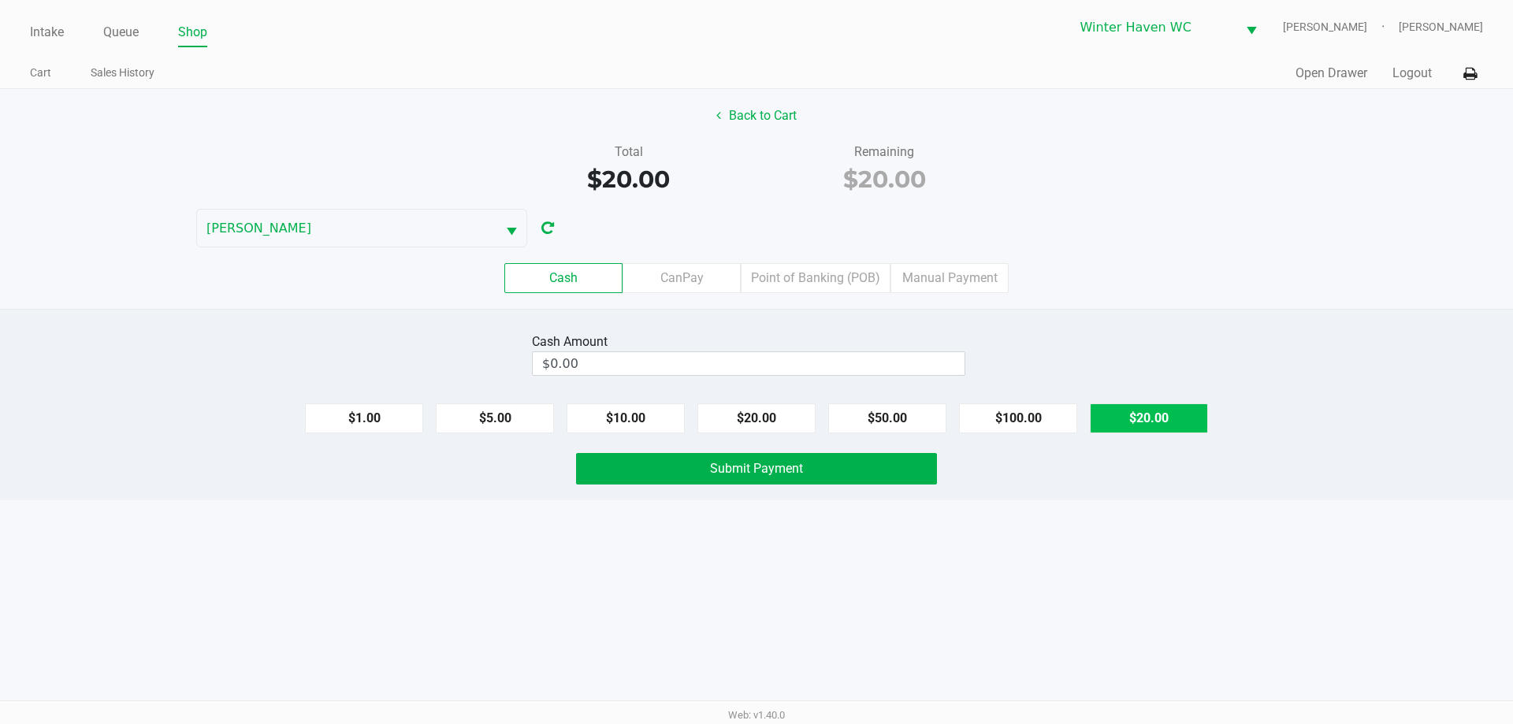
click at [1135, 415] on button "$20.00" at bounding box center [1149, 418] width 118 height 30
type input "$20.00"
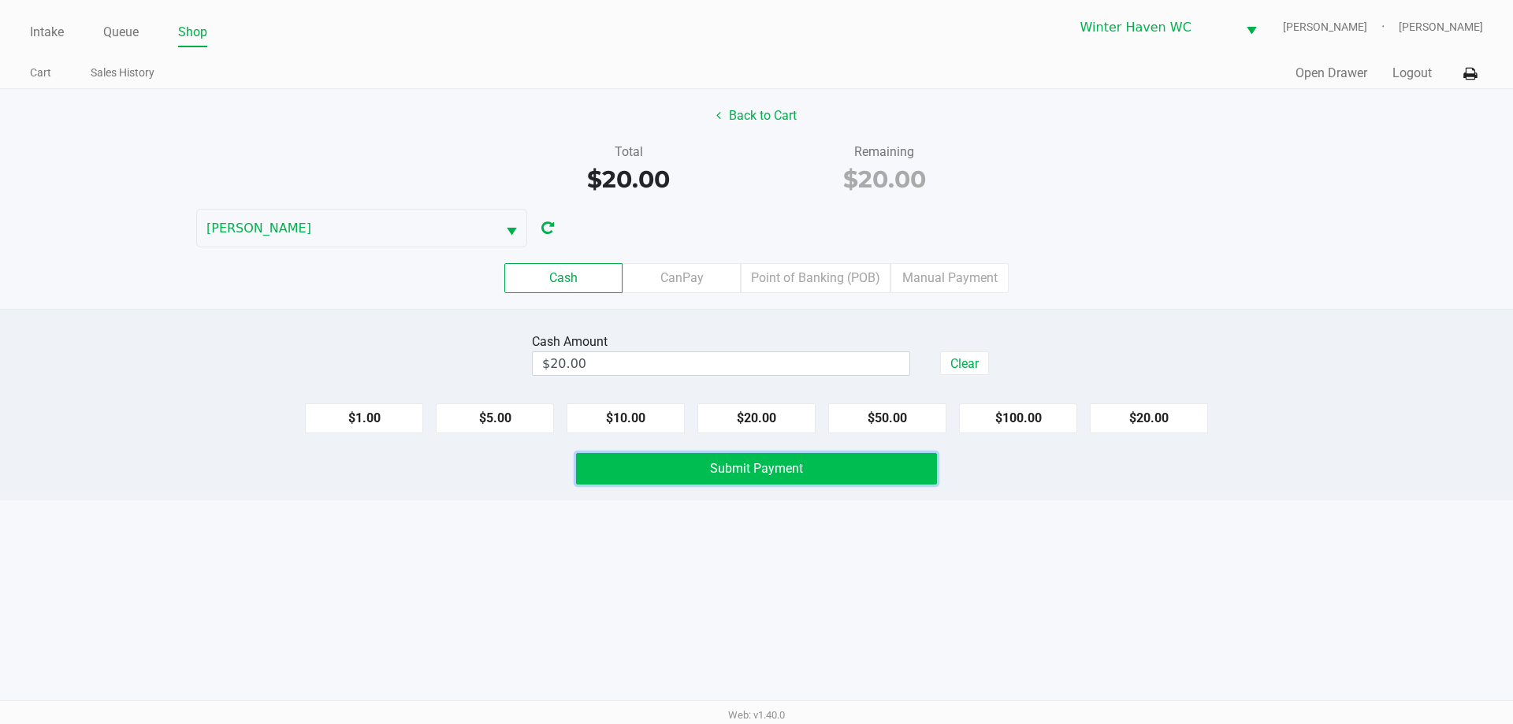
click at [817, 465] on button "Submit Payment" at bounding box center [756, 469] width 361 height 32
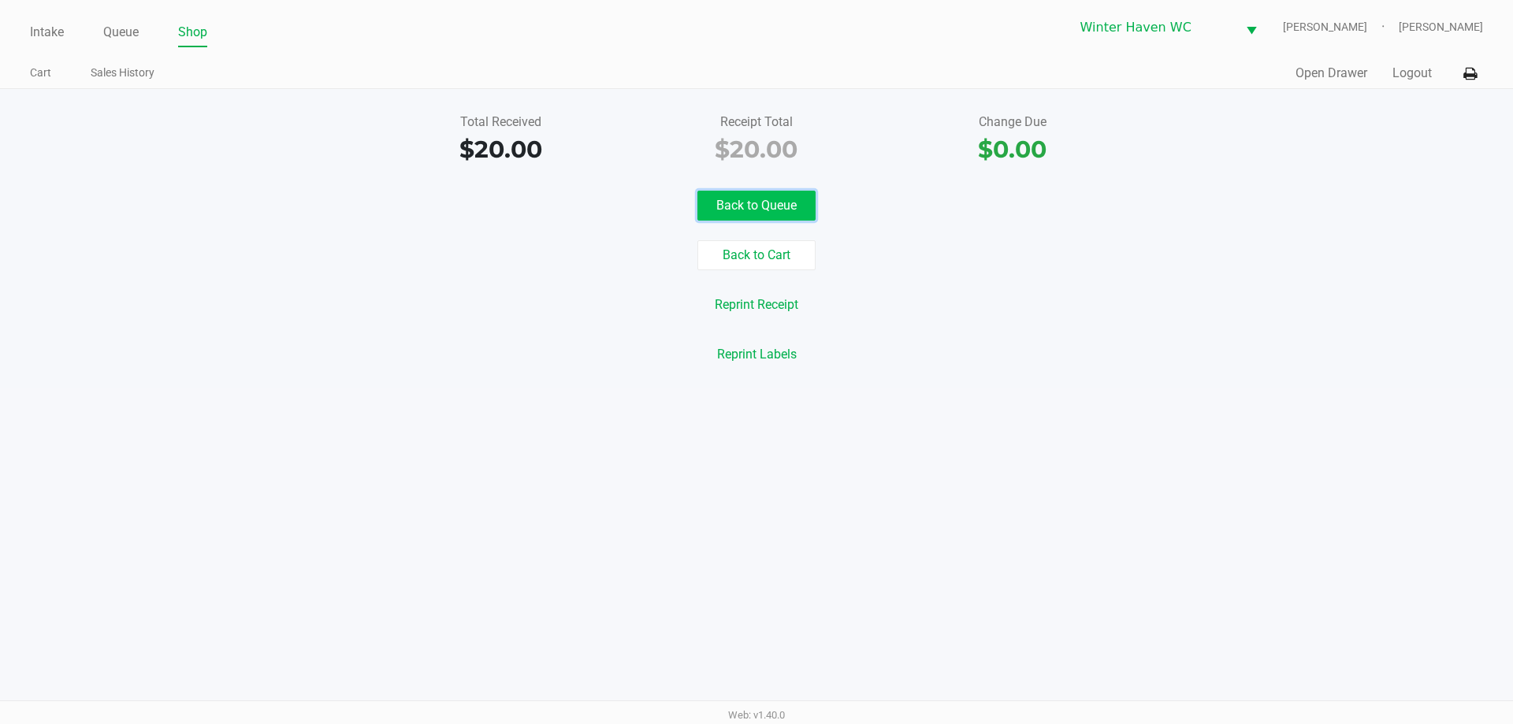
click at [772, 211] on button "Back to Queue" at bounding box center [756, 206] width 118 height 30
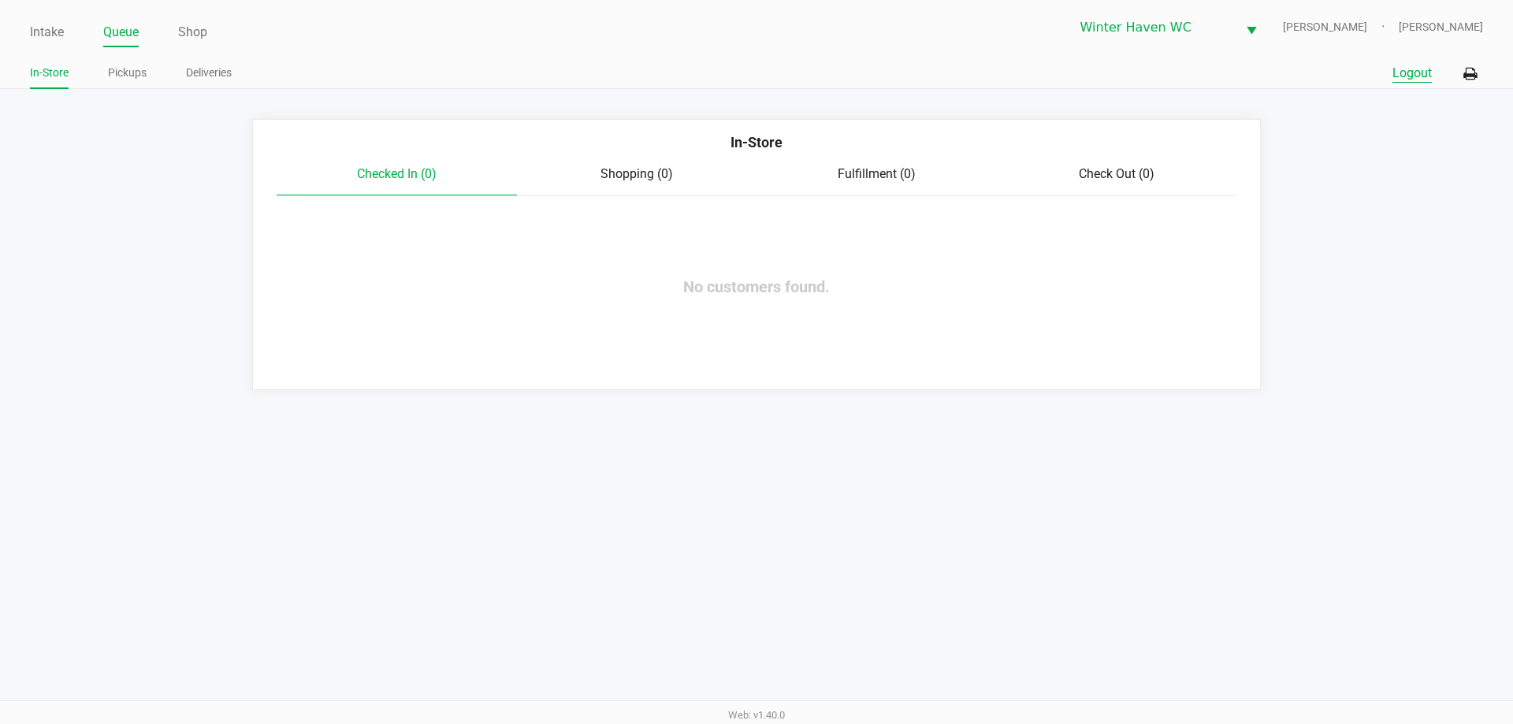
click at [1407, 73] on button "Logout" at bounding box center [1411, 73] width 39 height 19
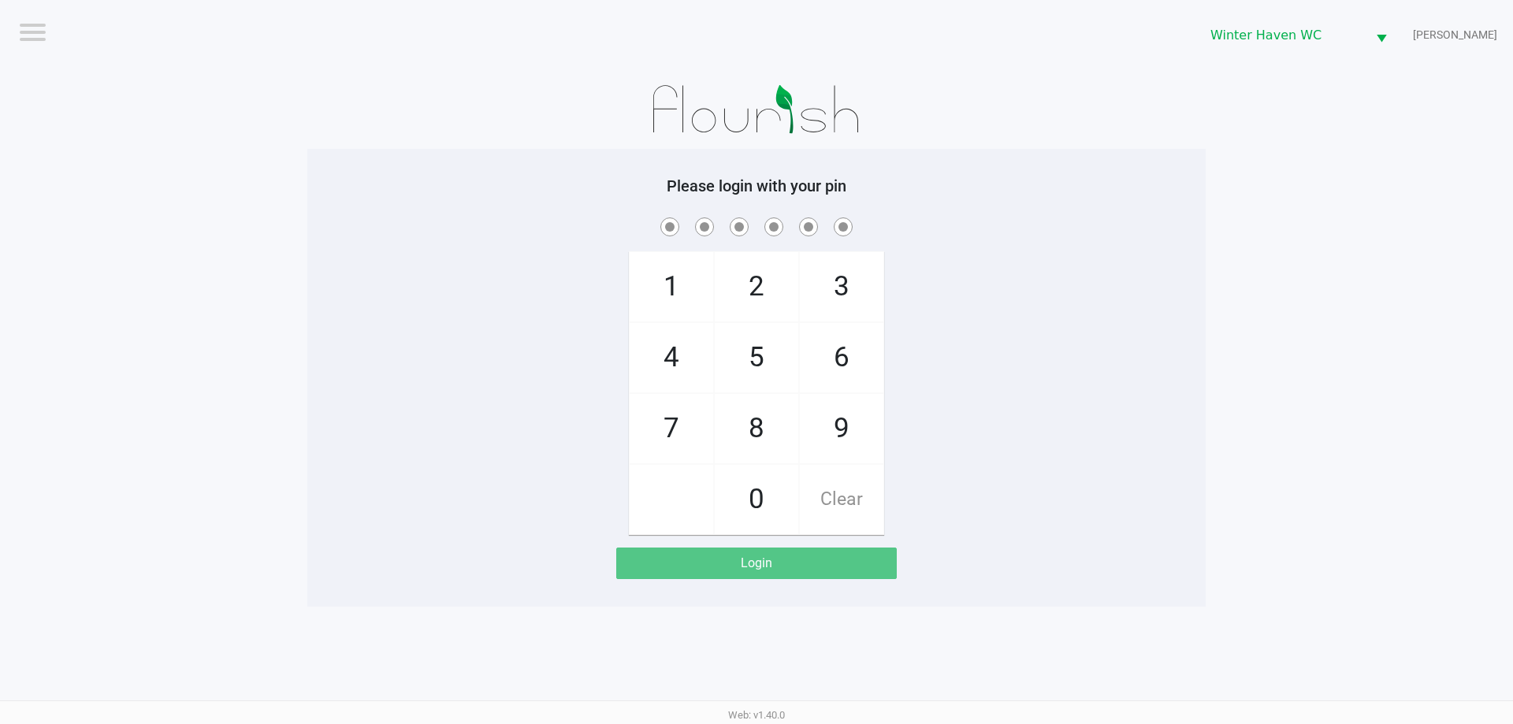
click at [1171, 306] on div "1 4 7 2 5 8 0 3 6 9 Clear" at bounding box center [756, 374] width 898 height 321
checkbox input "true"
checkbox input "false"
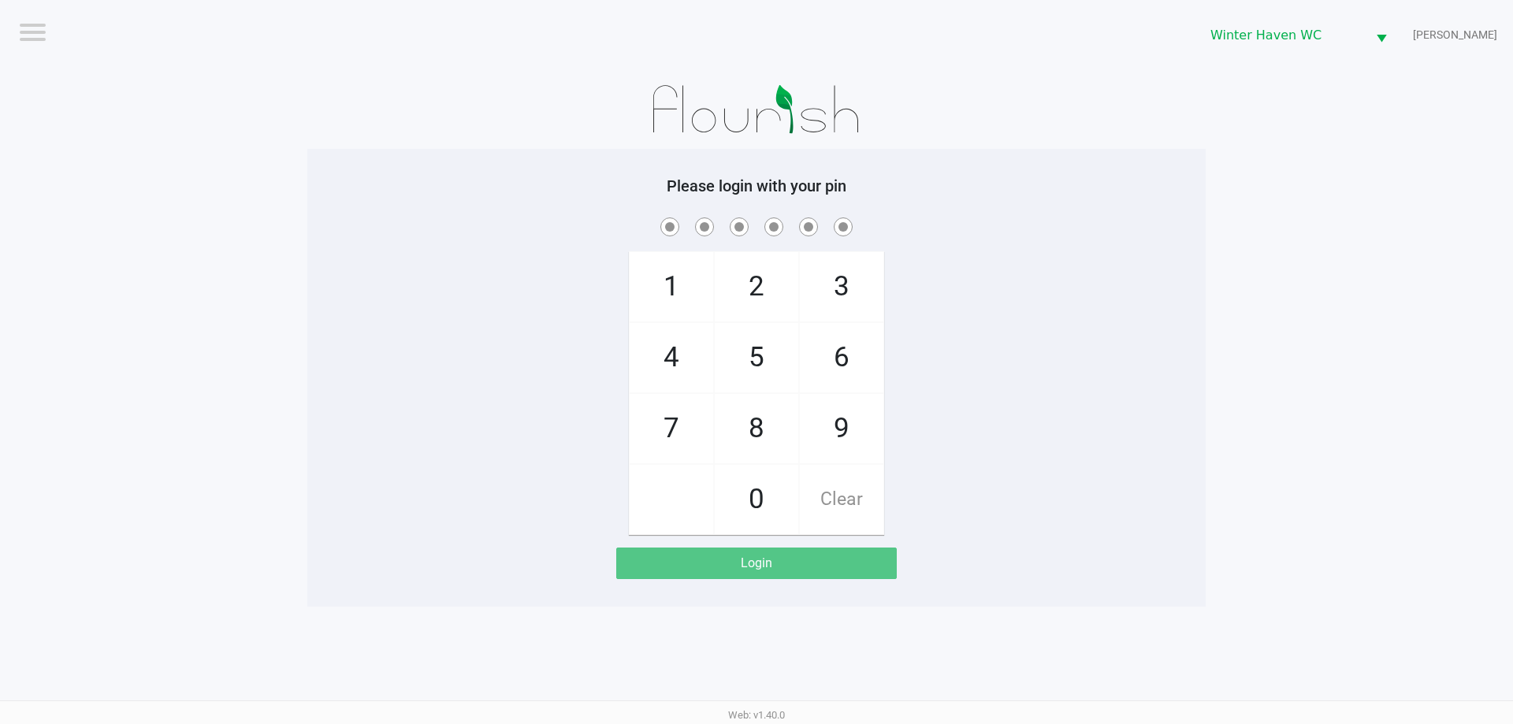
checkbox input "true"
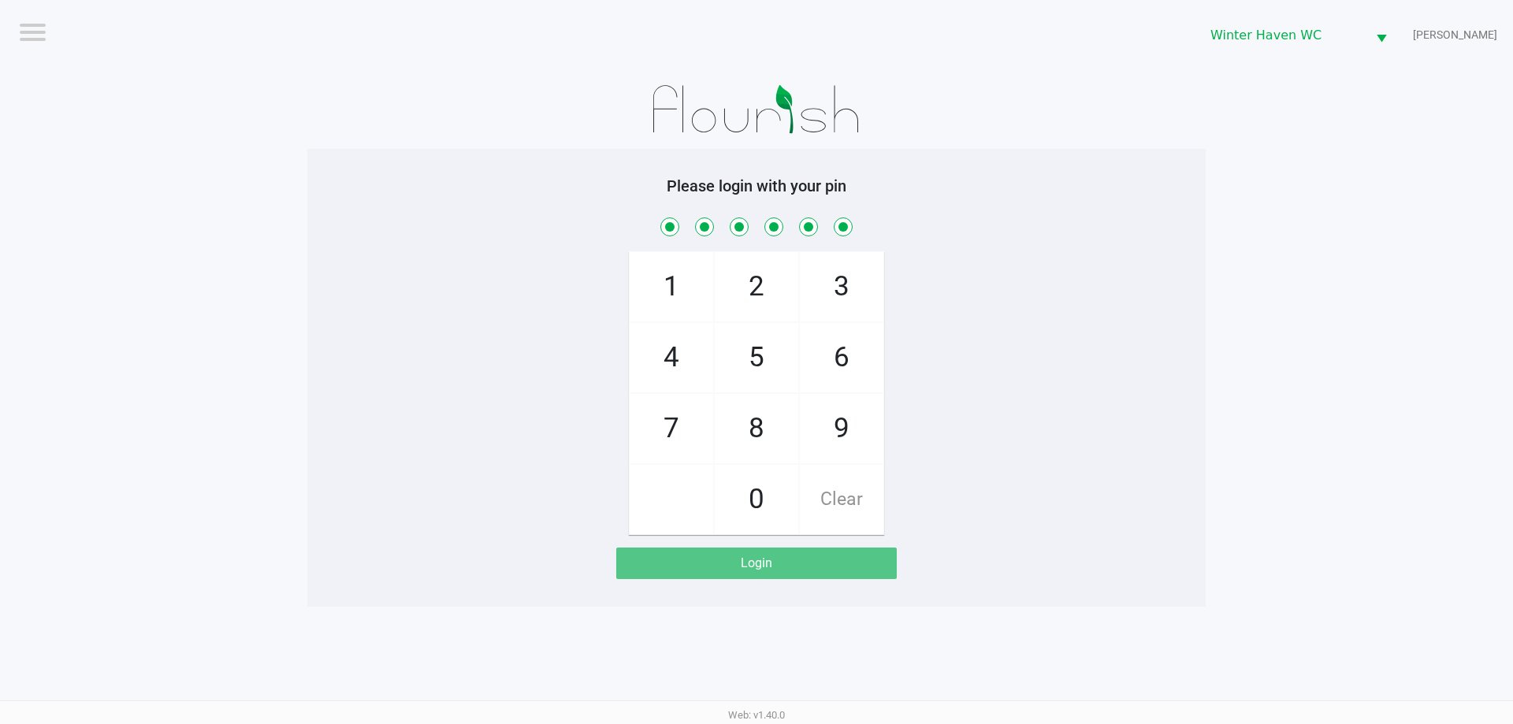
checkbox input "true"
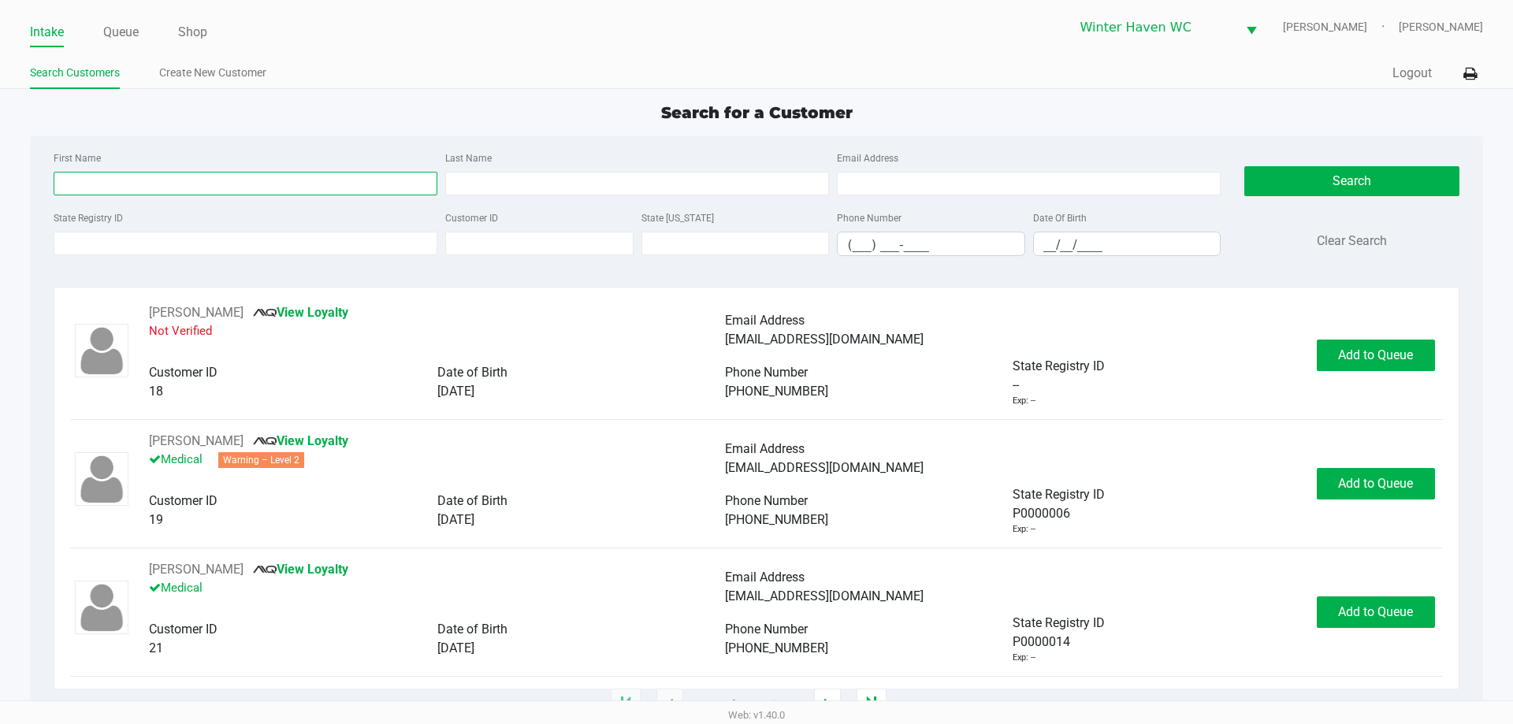
click at [163, 190] on input "First Name" at bounding box center [246, 184] width 384 height 24
type input "roy"
click at [455, 183] on input "Last Name" at bounding box center [637, 184] width 384 height 24
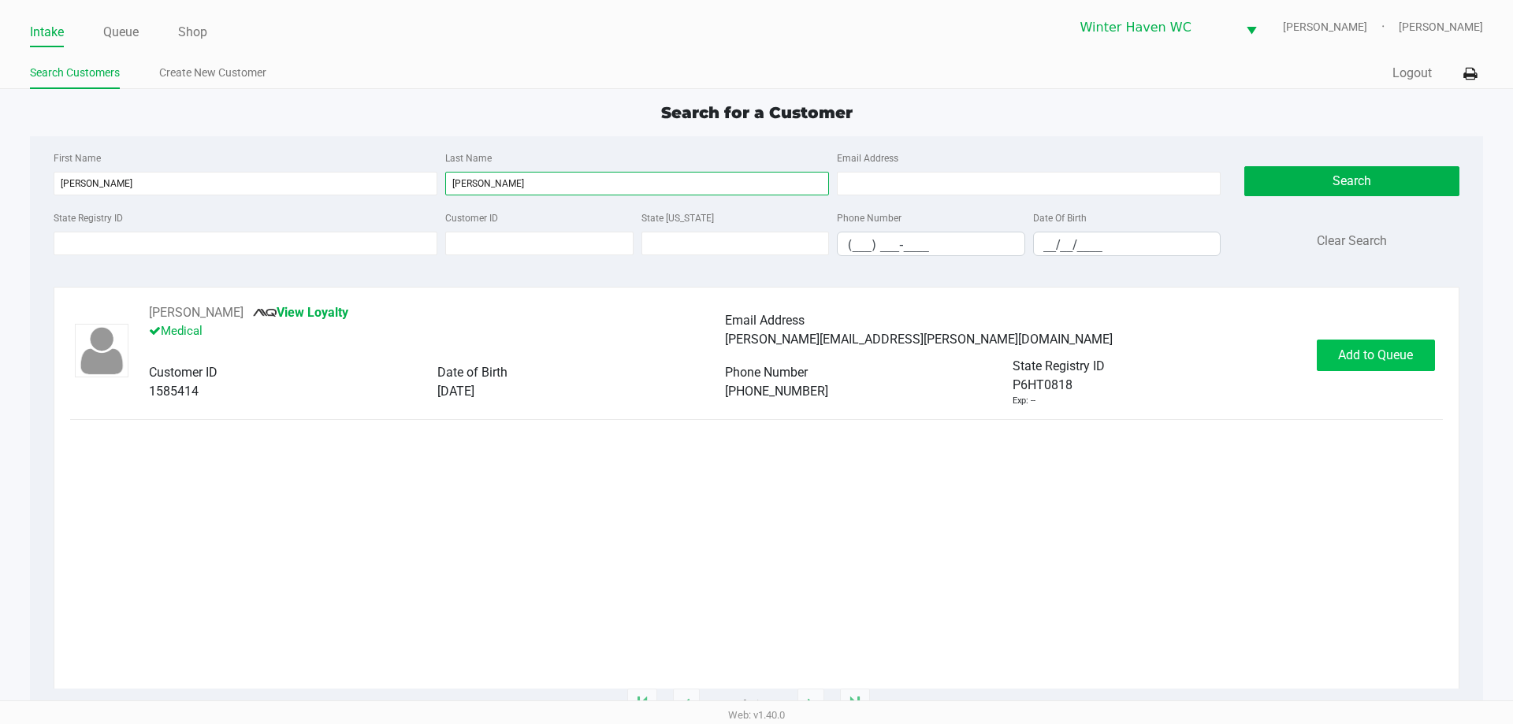
type input "kersh"
click at [1328, 358] on button "Add to Queue" at bounding box center [1375, 356] width 118 height 32
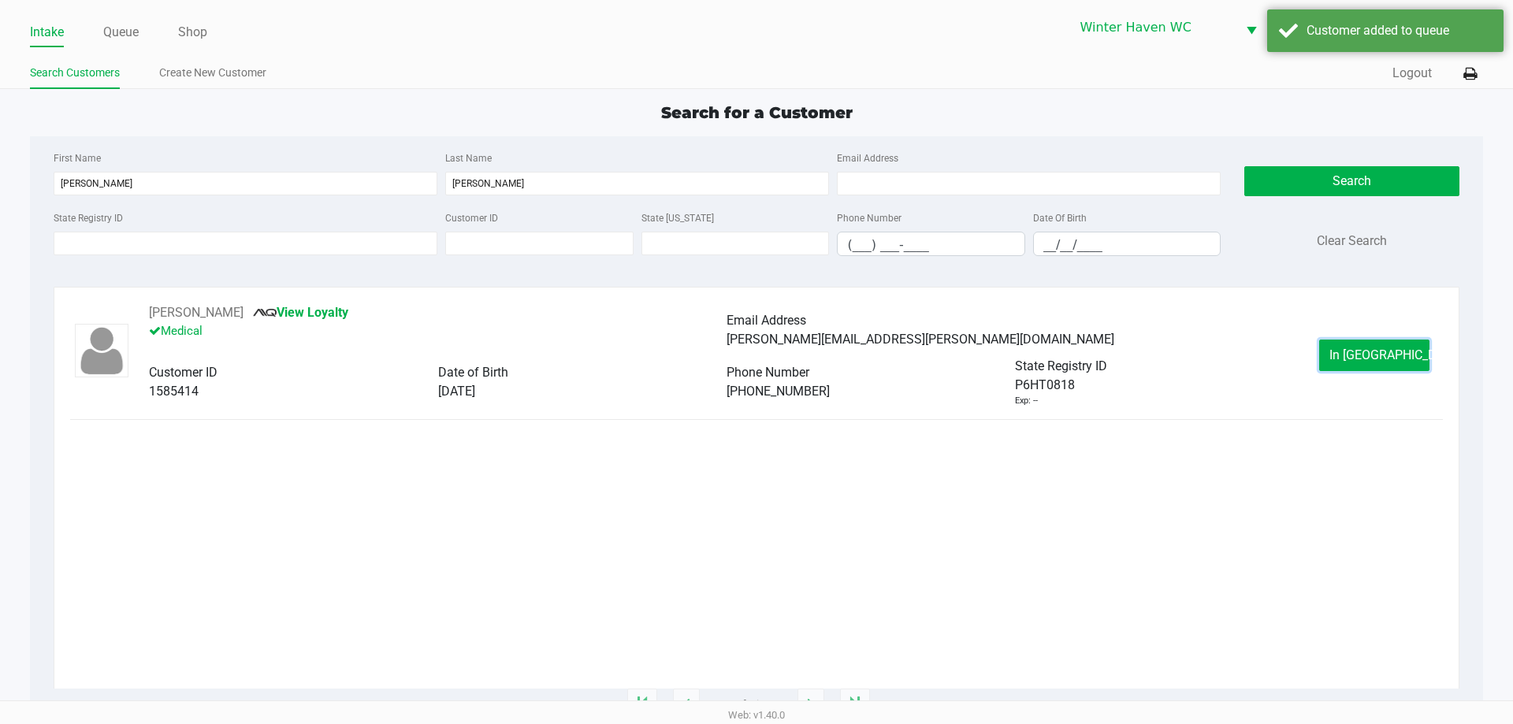
click at [1328, 357] on button "In Queue" at bounding box center [1374, 356] width 110 height 32
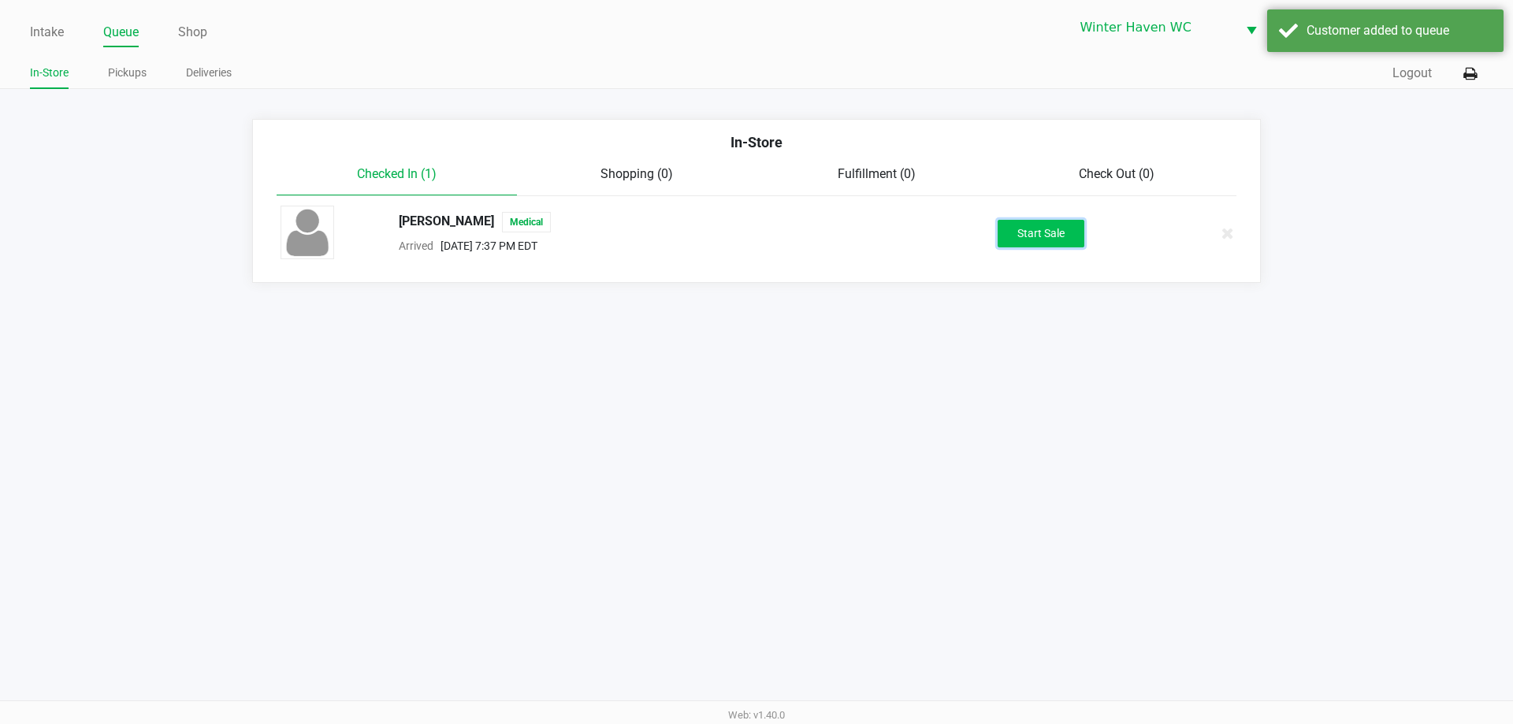
click at [1025, 221] on button "Start Sale" at bounding box center [1040, 234] width 87 height 28
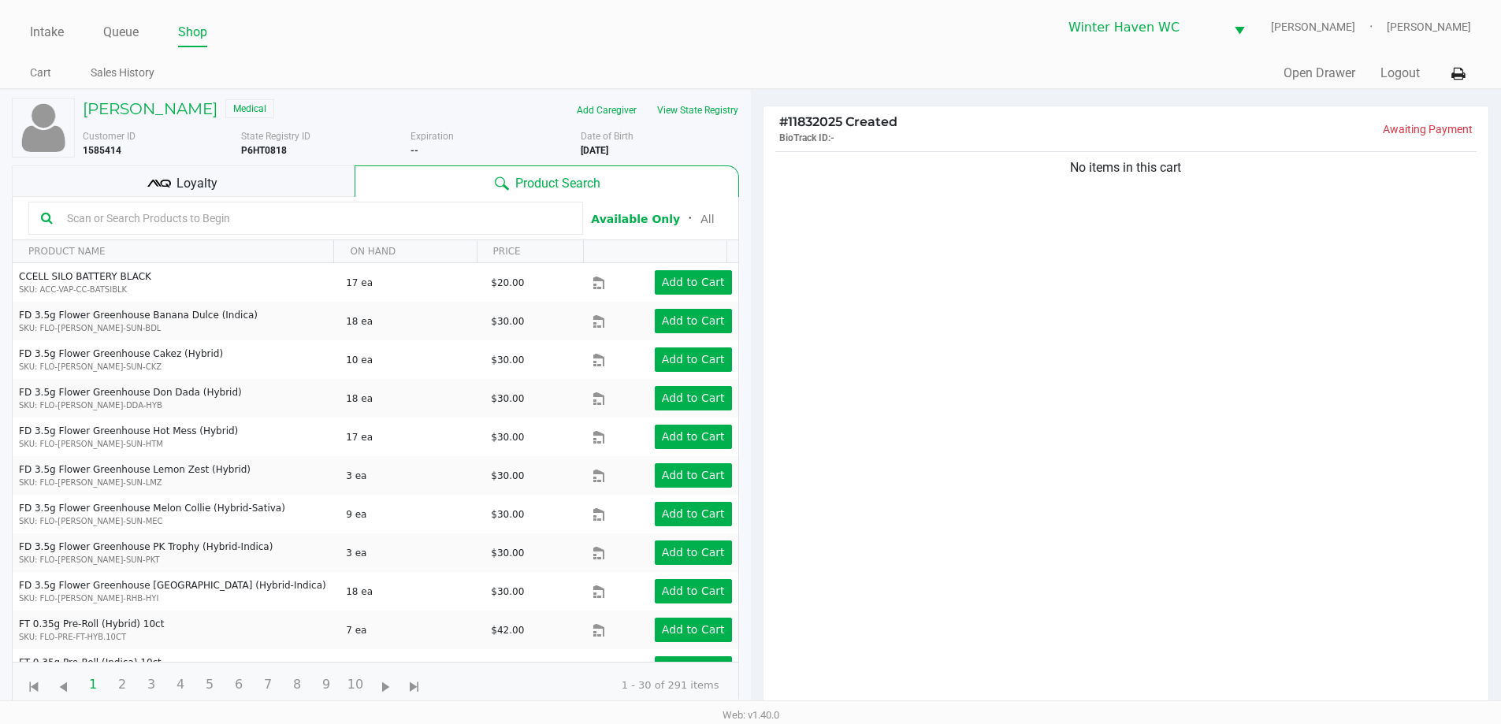
click at [291, 220] on input "text" at bounding box center [316, 218] width 510 height 24
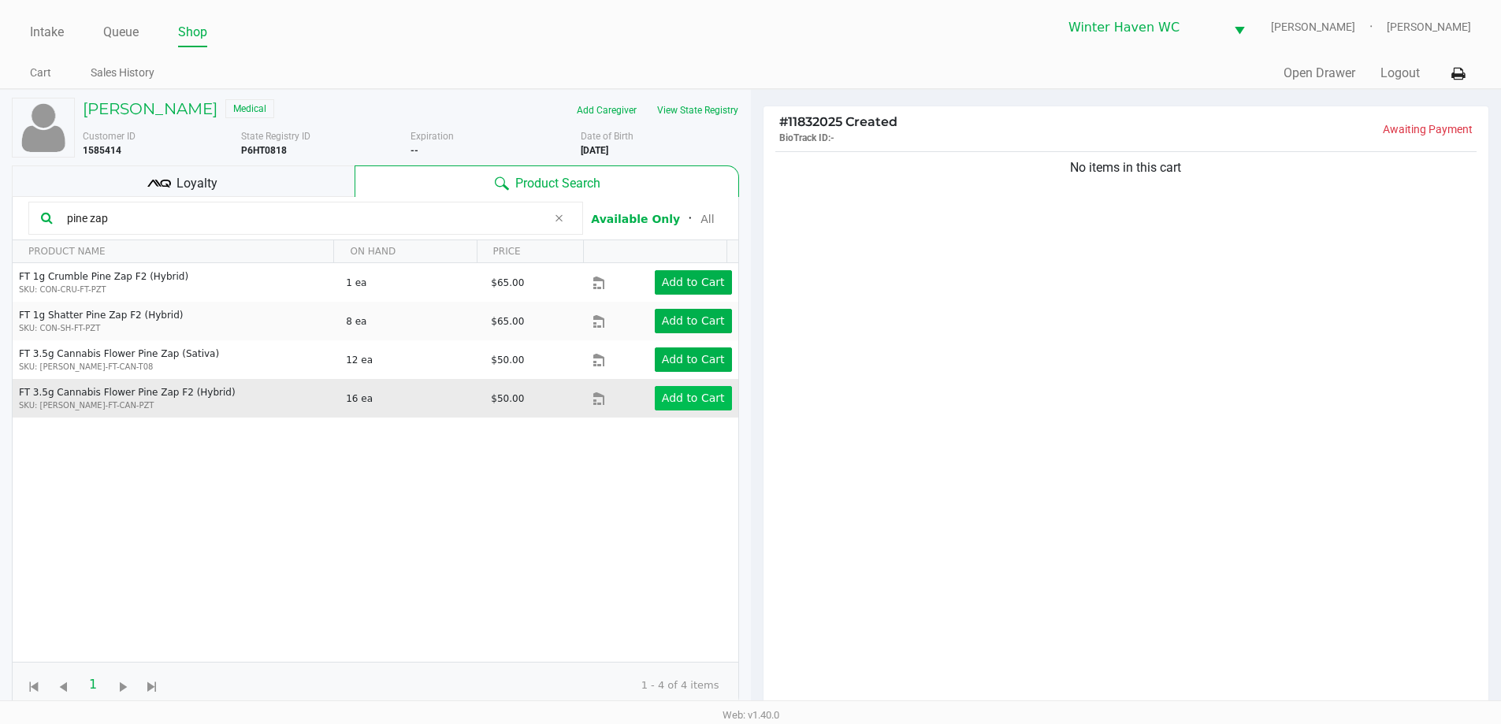
type input "pine zap"
click at [681, 395] on app-button-loader "Add to Cart" at bounding box center [693, 398] width 63 height 13
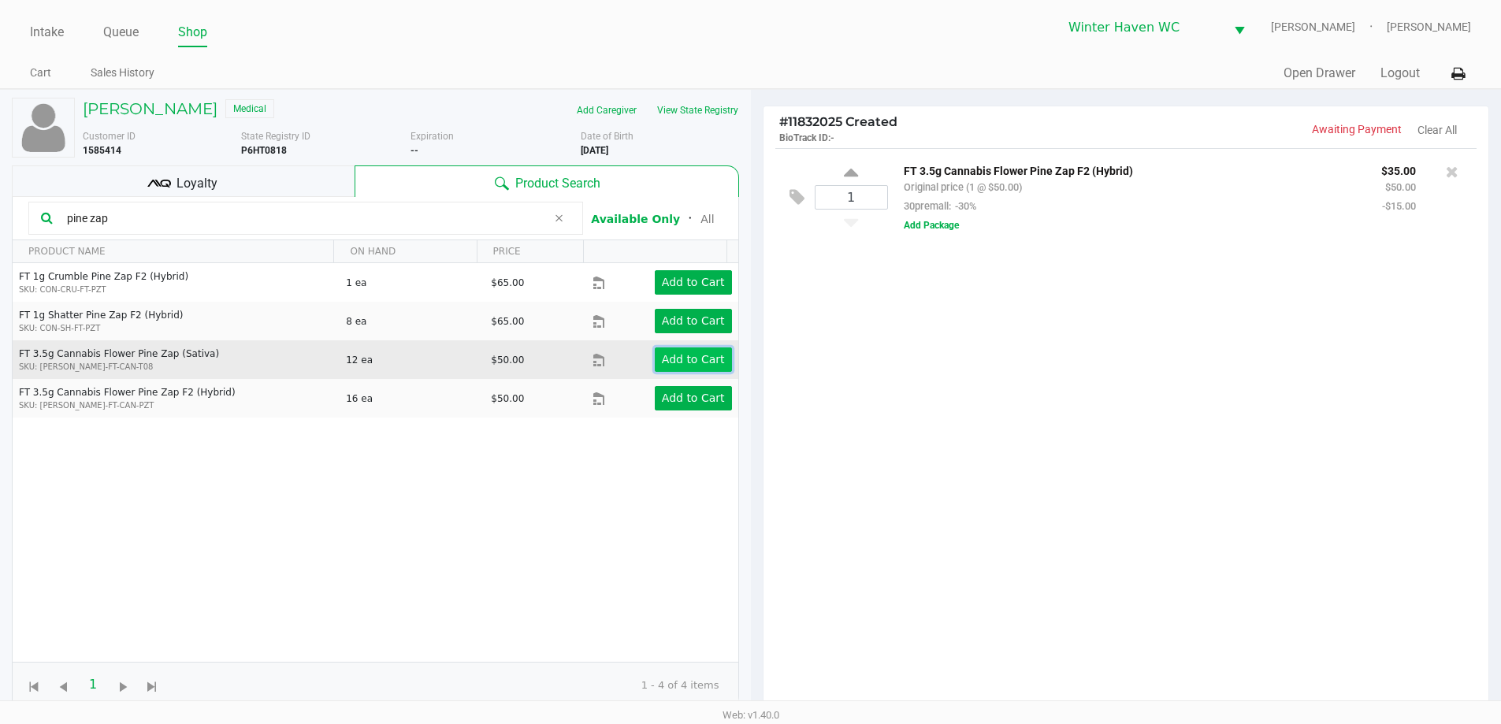
click at [711, 371] on button "Add to Cart" at bounding box center [693, 359] width 77 height 24
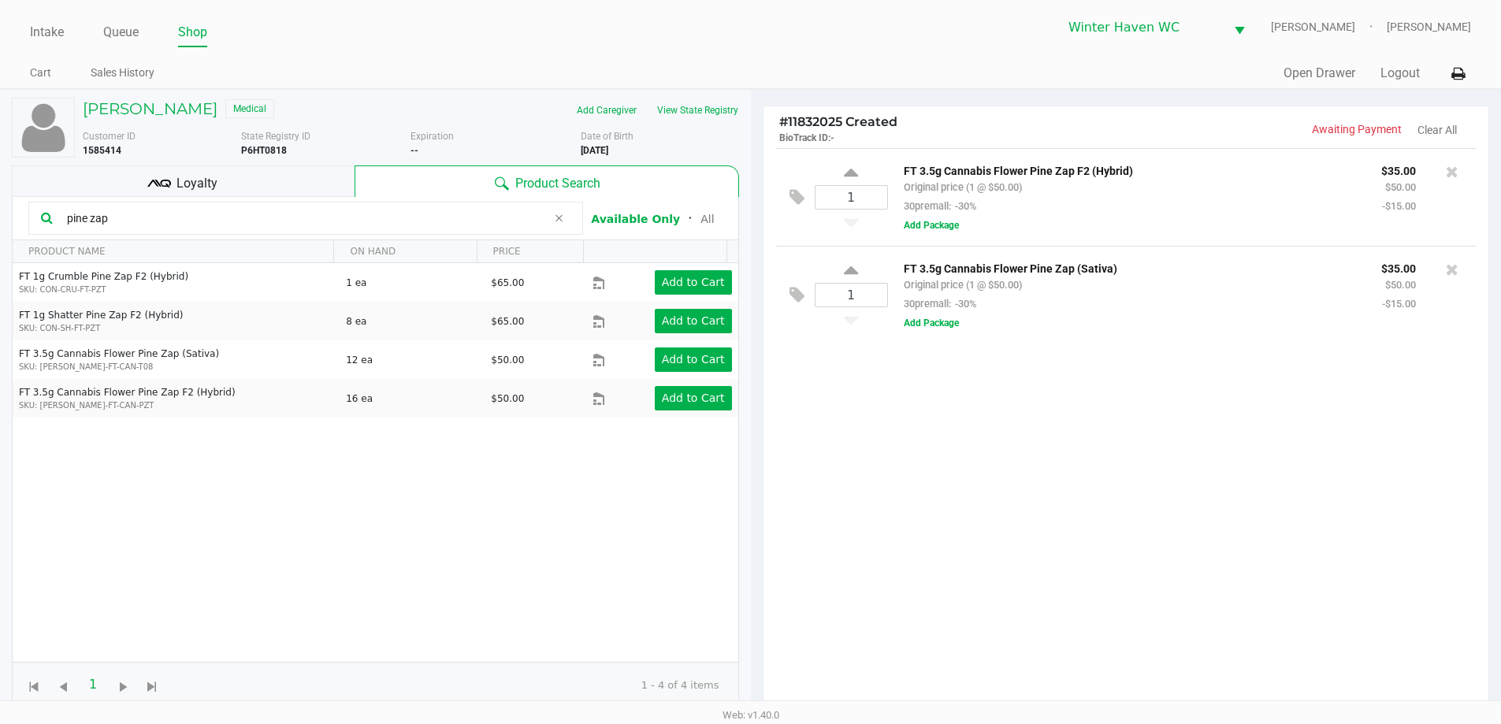
click at [227, 176] on div "Loyalty" at bounding box center [183, 181] width 343 height 32
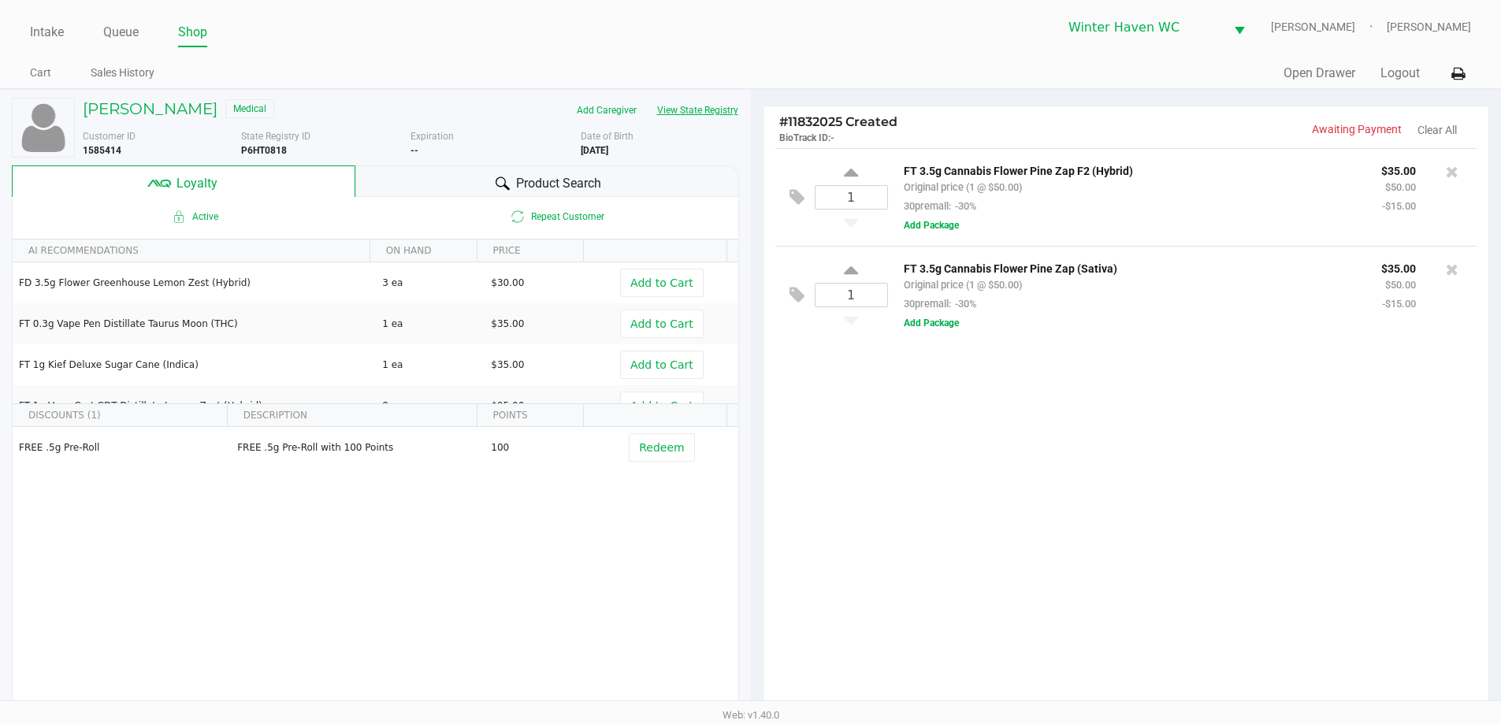
click at [695, 109] on button "View State Registry" at bounding box center [693, 110] width 92 height 25
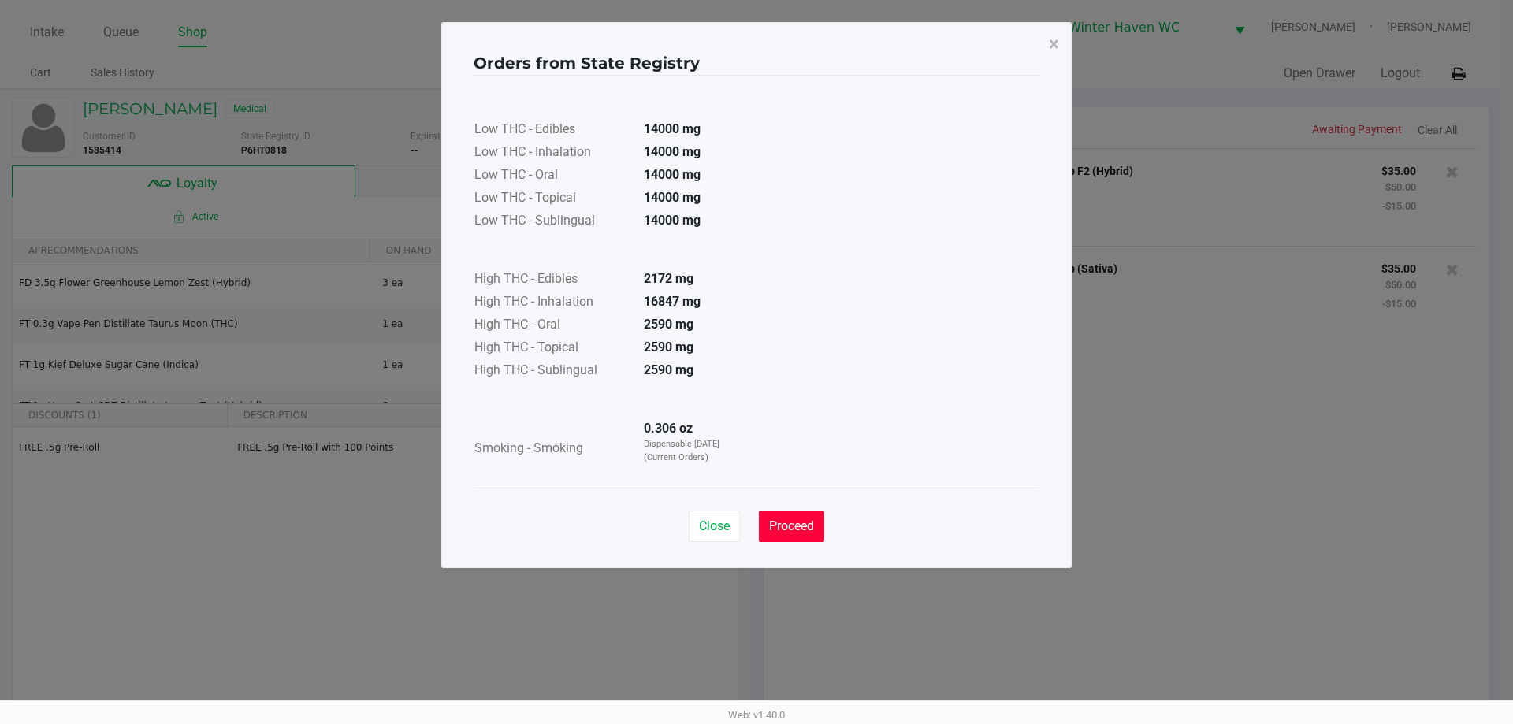
click at [780, 523] on span "Proceed" at bounding box center [791, 525] width 45 height 15
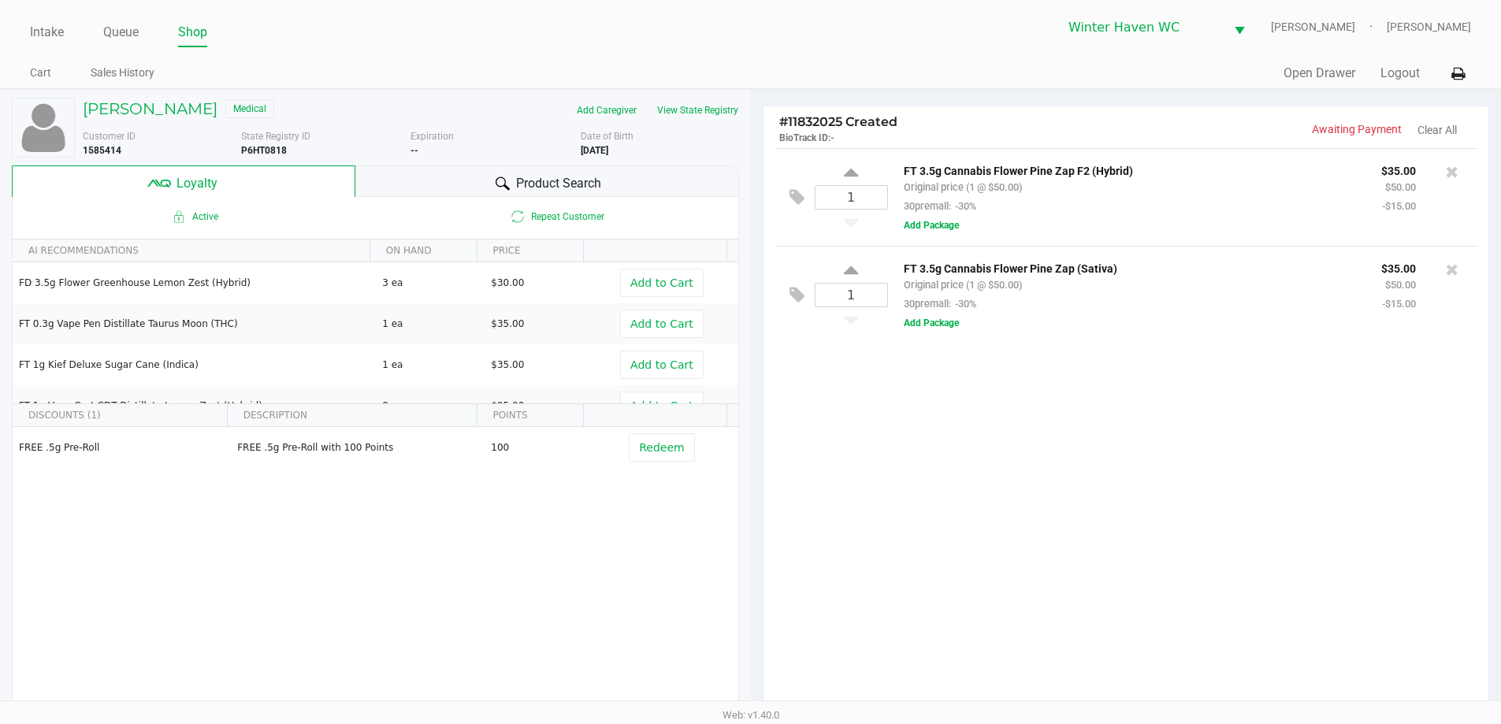
click at [1162, 442] on div "1 FT 3.5g Cannabis Flower Pine Zap F2 (Hybrid) Original price (1 @ $50.00) 30pr…" at bounding box center [1126, 434] width 726 height 572
drag, startPoint x: 1162, startPoint y: 442, endPoint x: 1166, endPoint y: 451, distance: 10.2
click at [1164, 442] on div "1 FT 3.5g Cannabis Flower Pine Zap F2 (Hybrid) Original price (1 @ $50.00) 30pr…" at bounding box center [1126, 434] width 726 height 572
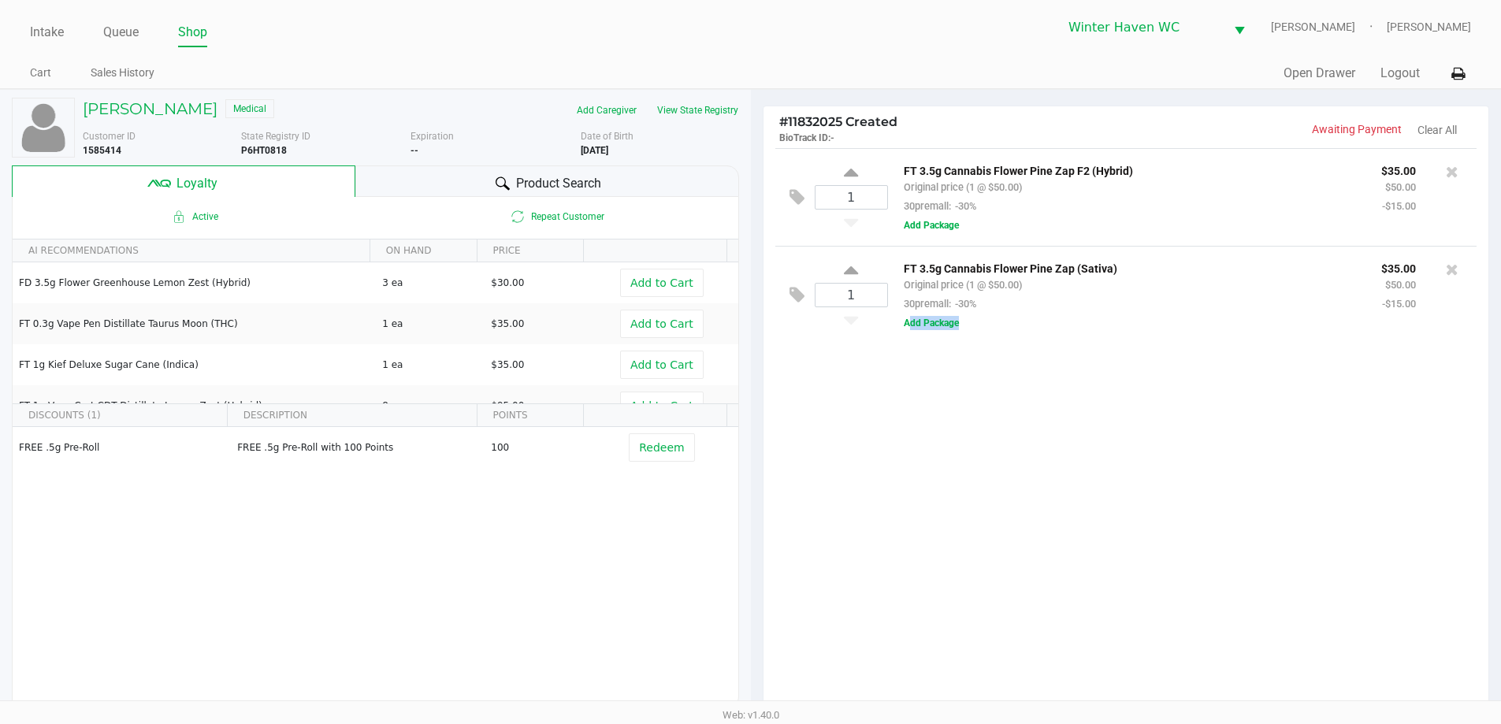
click at [1166, 451] on div "1 FT 3.5g Cannabis Flower Pine Zap F2 (Hybrid) Original price (1 @ $50.00) 30pr…" at bounding box center [1126, 434] width 726 height 572
click at [1092, 455] on div "1 FT 3.5g Cannabis Flower Pine Zap F2 (Hybrid) Original price (1 @ $50.00) 30pr…" at bounding box center [1126, 434] width 726 height 572
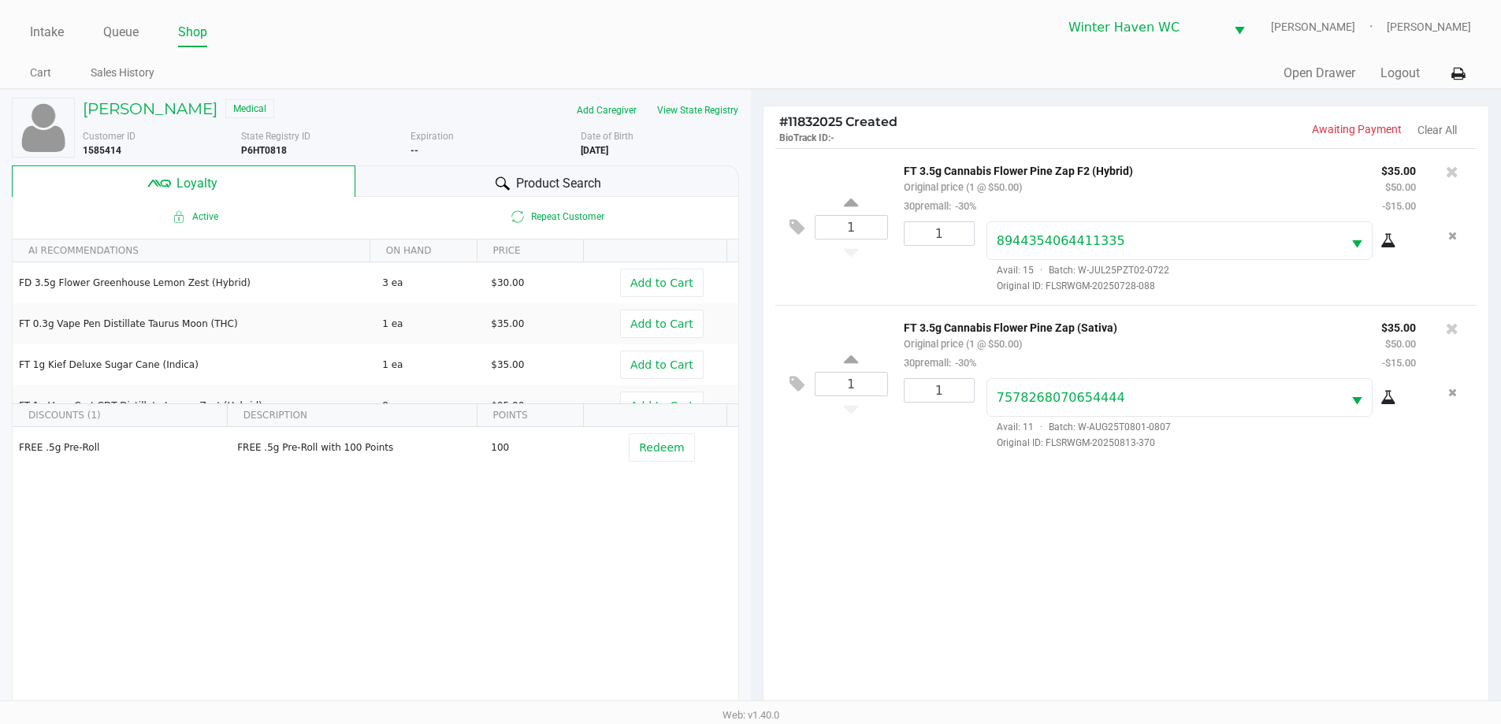
click at [1110, 555] on div "1 FT 3.5g Cannabis Flower Pine Zap F2 (Hybrid) Original price (1 @ $50.00) 30pr…" at bounding box center [1126, 434] width 726 height 572
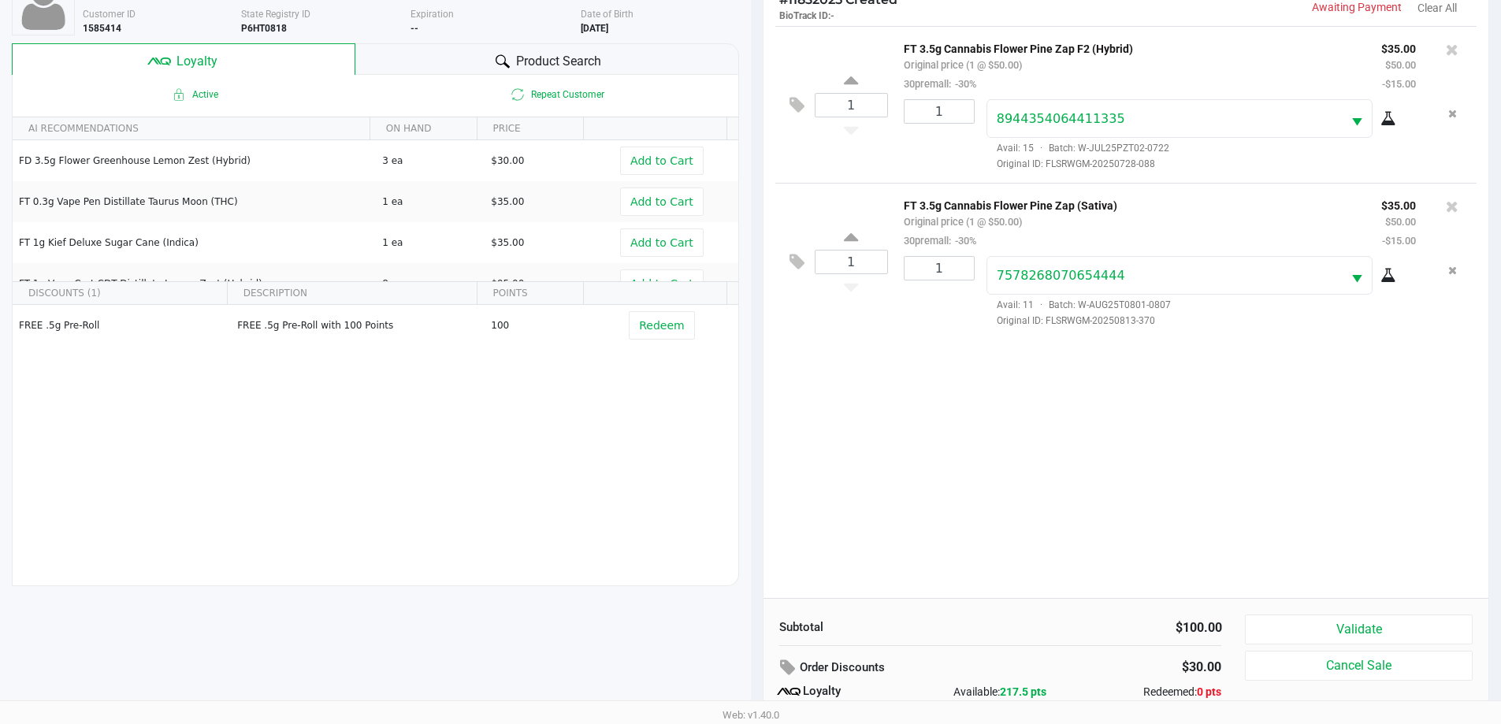
scroll to position [189, 0]
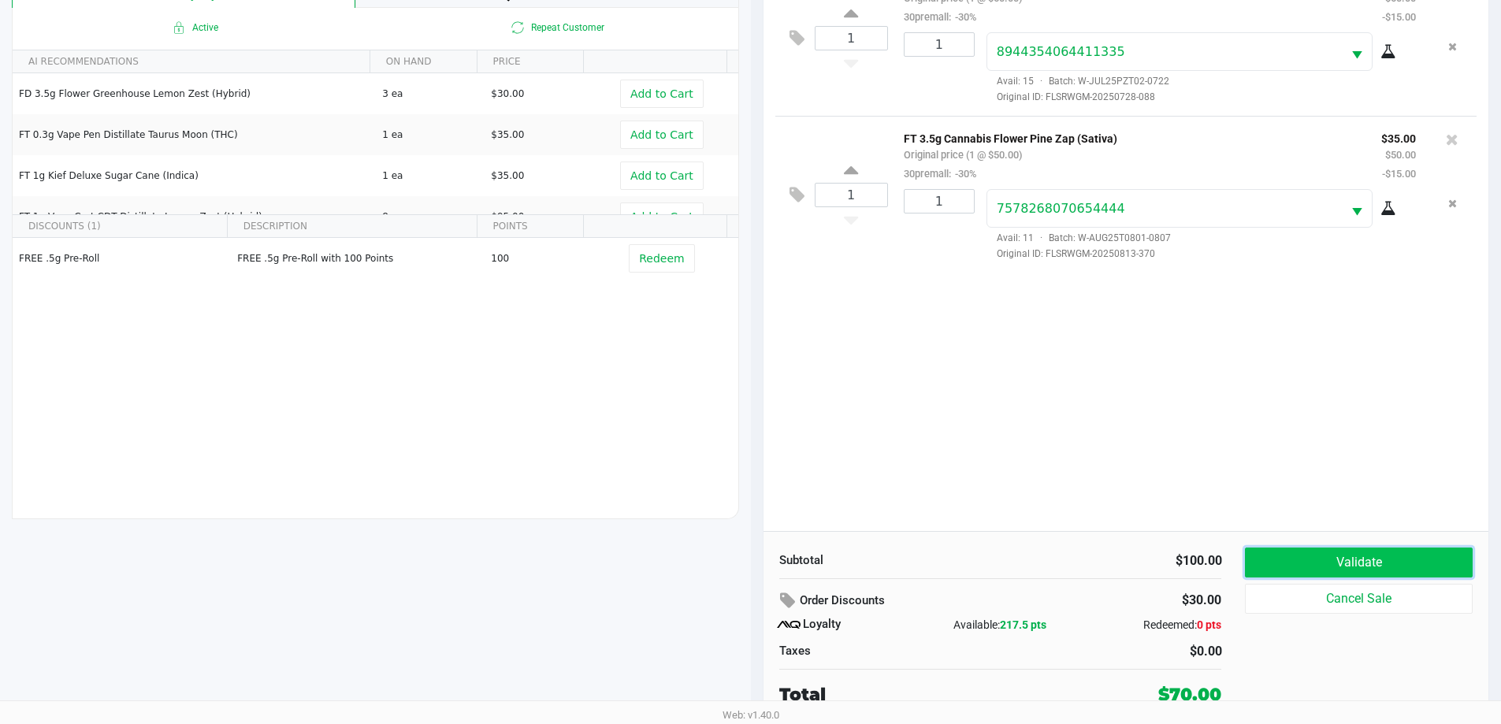
click at [1383, 558] on button "Validate" at bounding box center [1358, 563] width 227 height 30
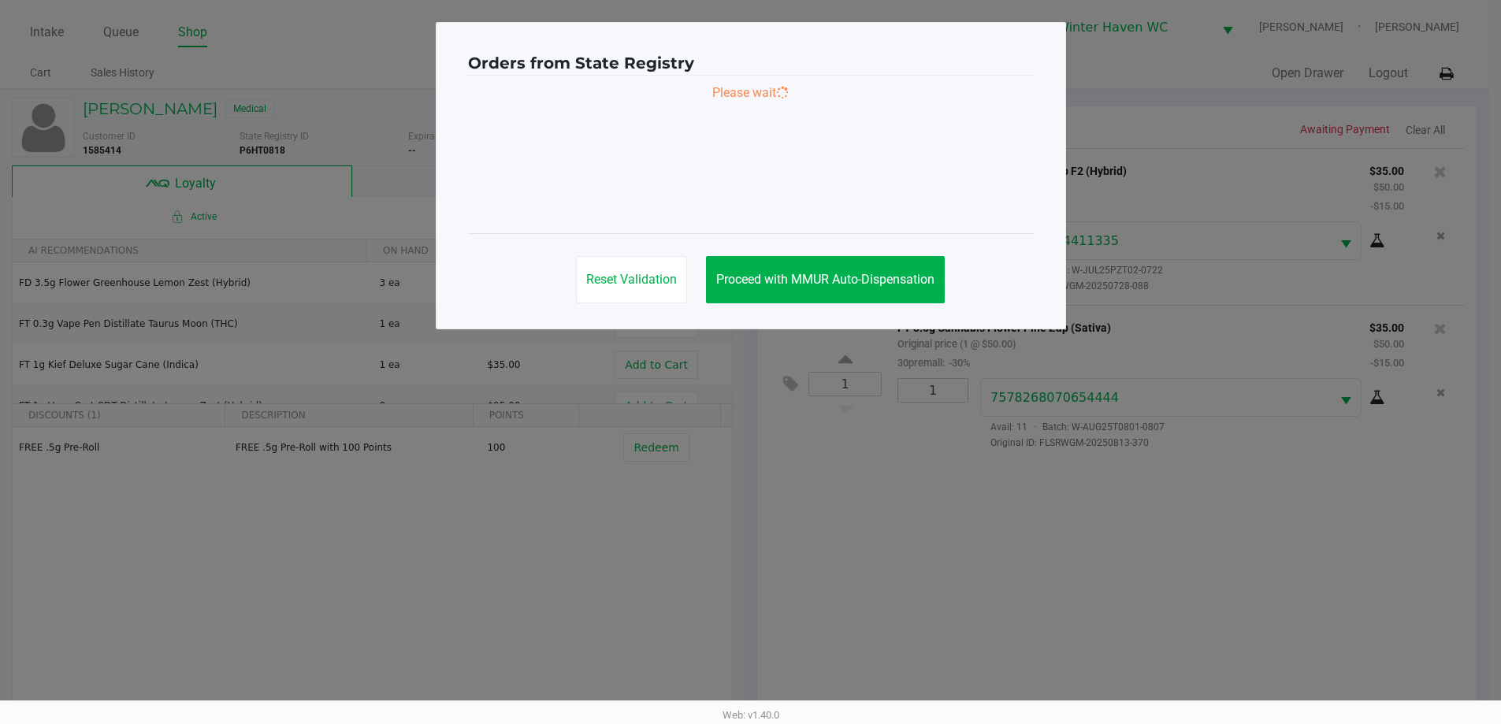
scroll to position [0, 0]
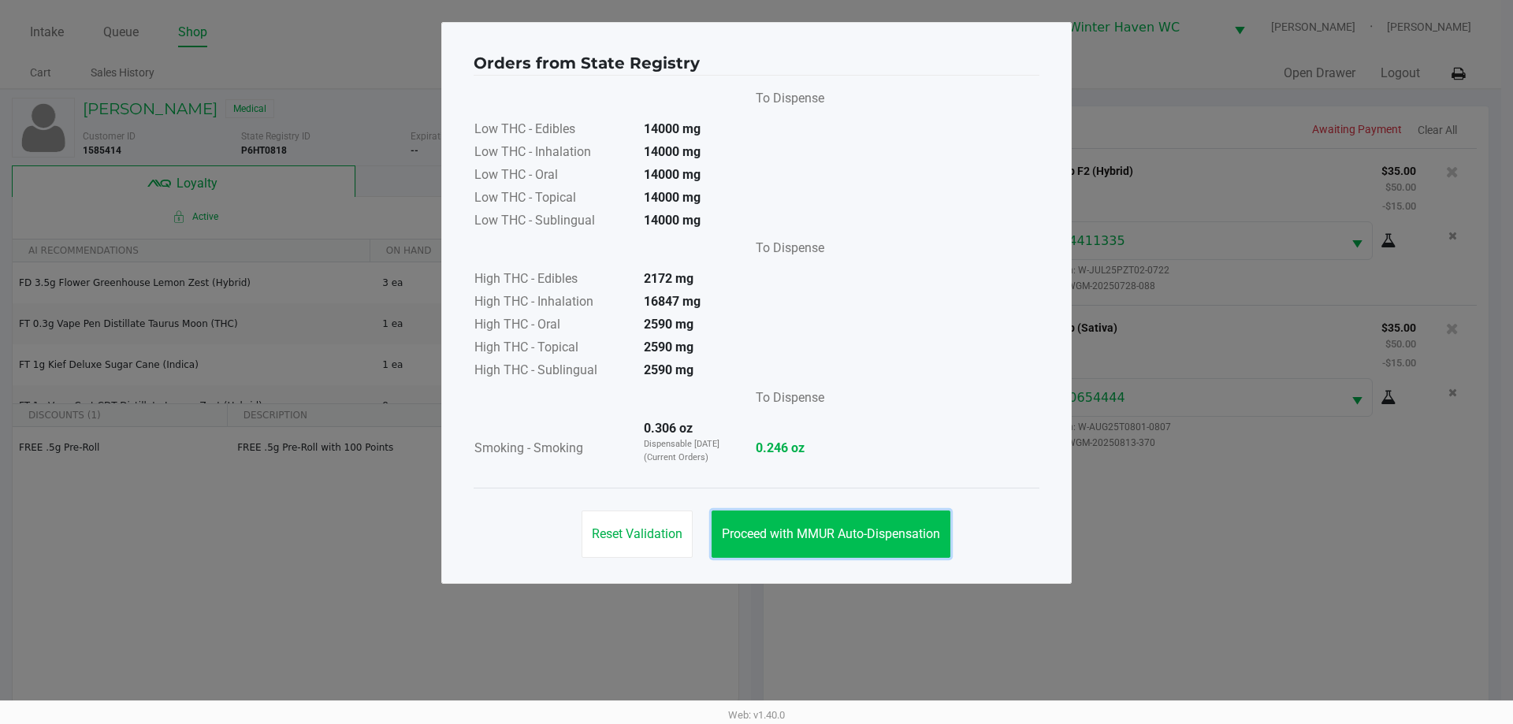
click at [921, 555] on button "Proceed with MMUR Auto-Dispensation" at bounding box center [830, 533] width 239 height 47
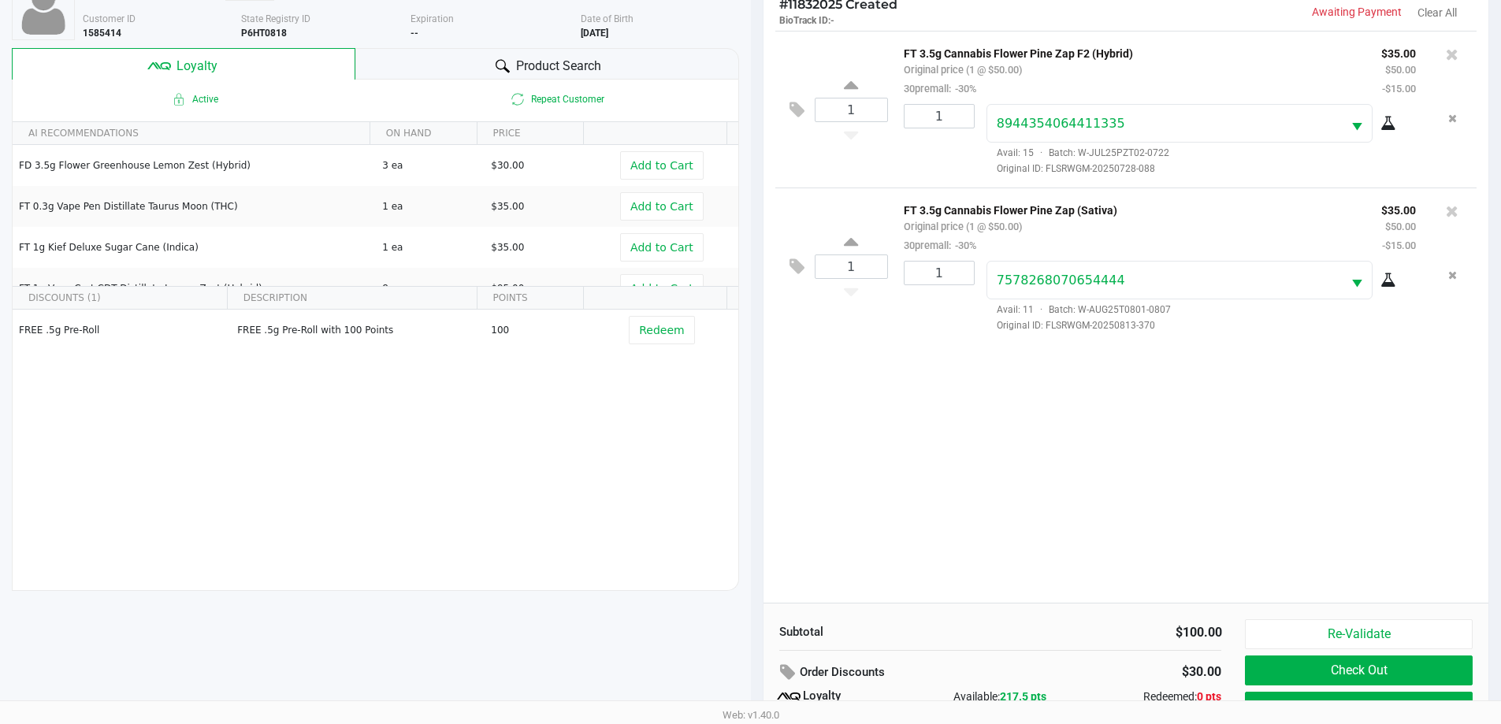
scroll to position [189, 0]
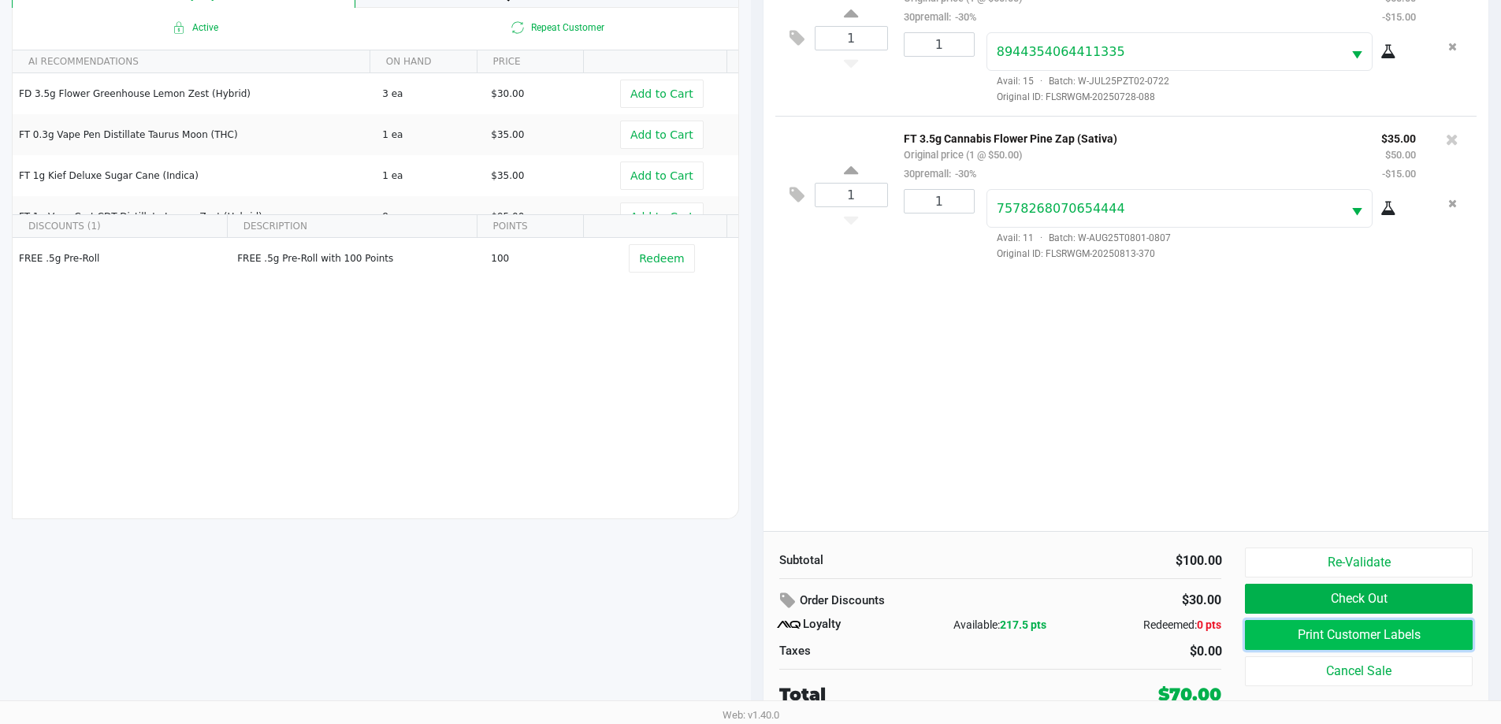
click at [1364, 640] on button "Print Customer Labels" at bounding box center [1358, 635] width 227 height 30
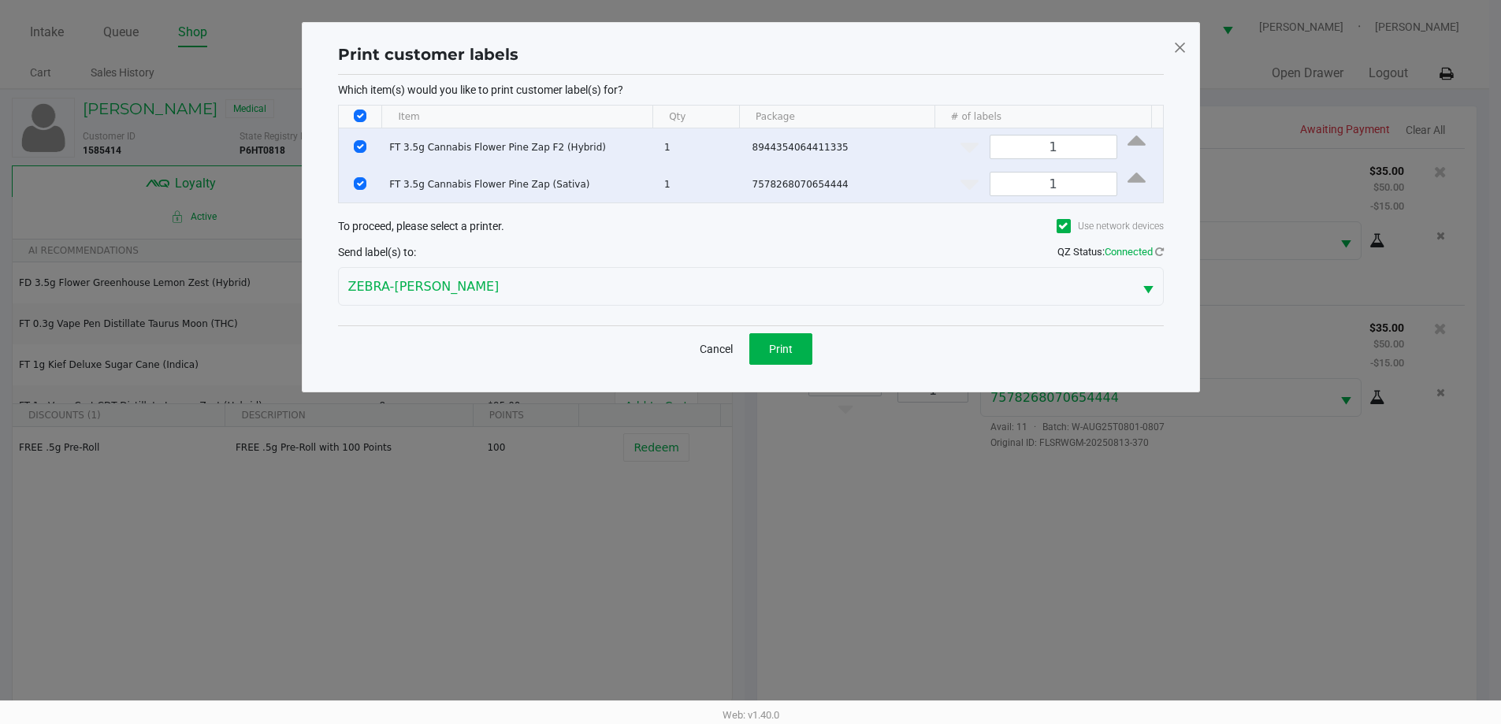
scroll to position [0, 0]
click at [788, 337] on button "Print" at bounding box center [786, 349] width 63 height 32
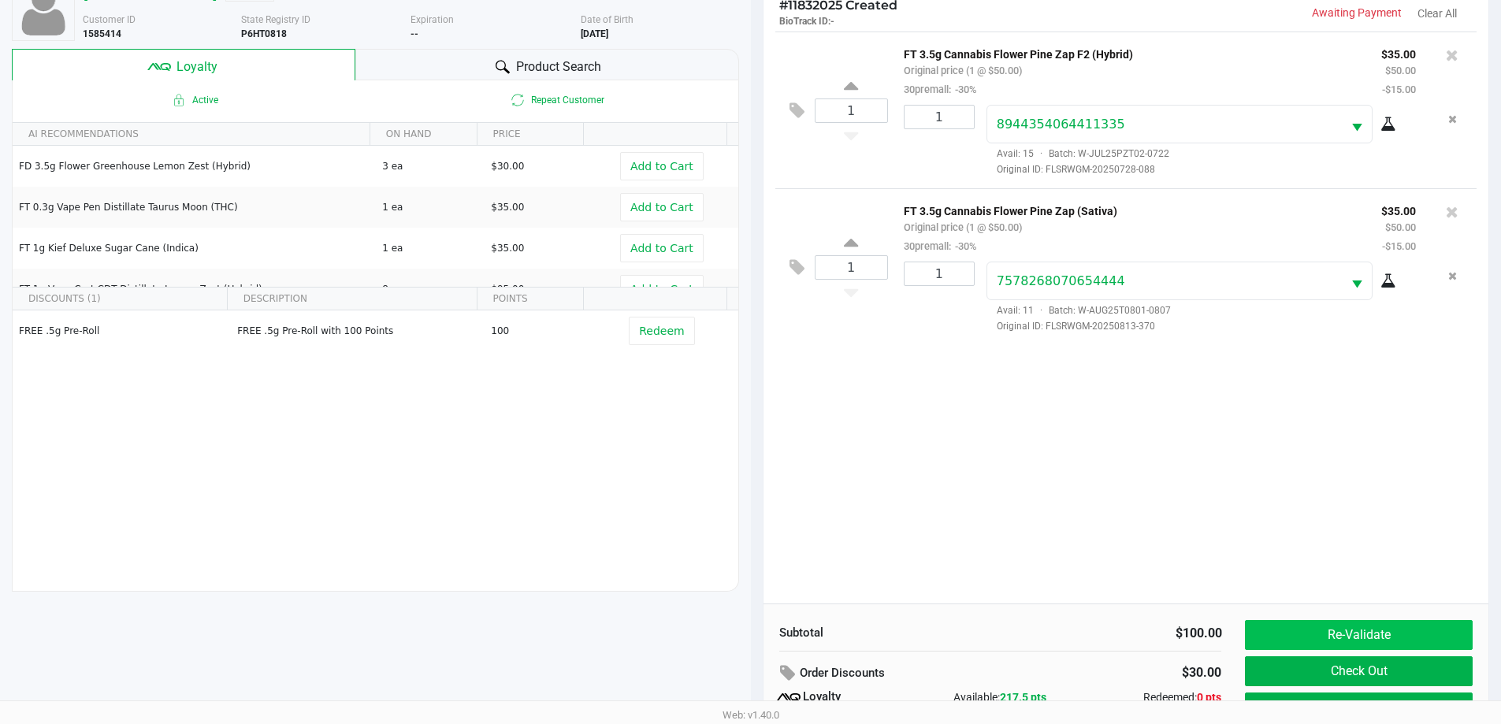
scroll to position [189, 0]
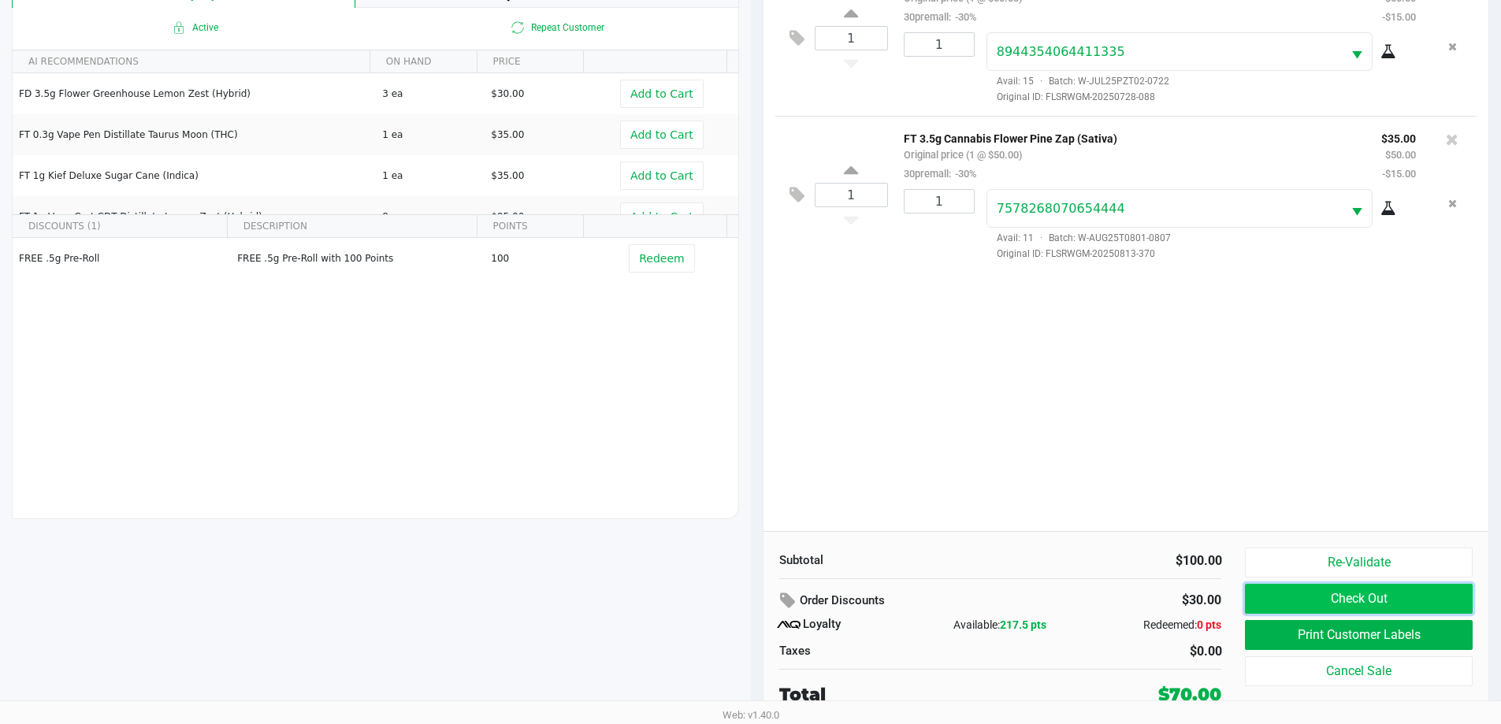
click at [1333, 606] on button "Check Out" at bounding box center [1358, 599] width 227 height 30
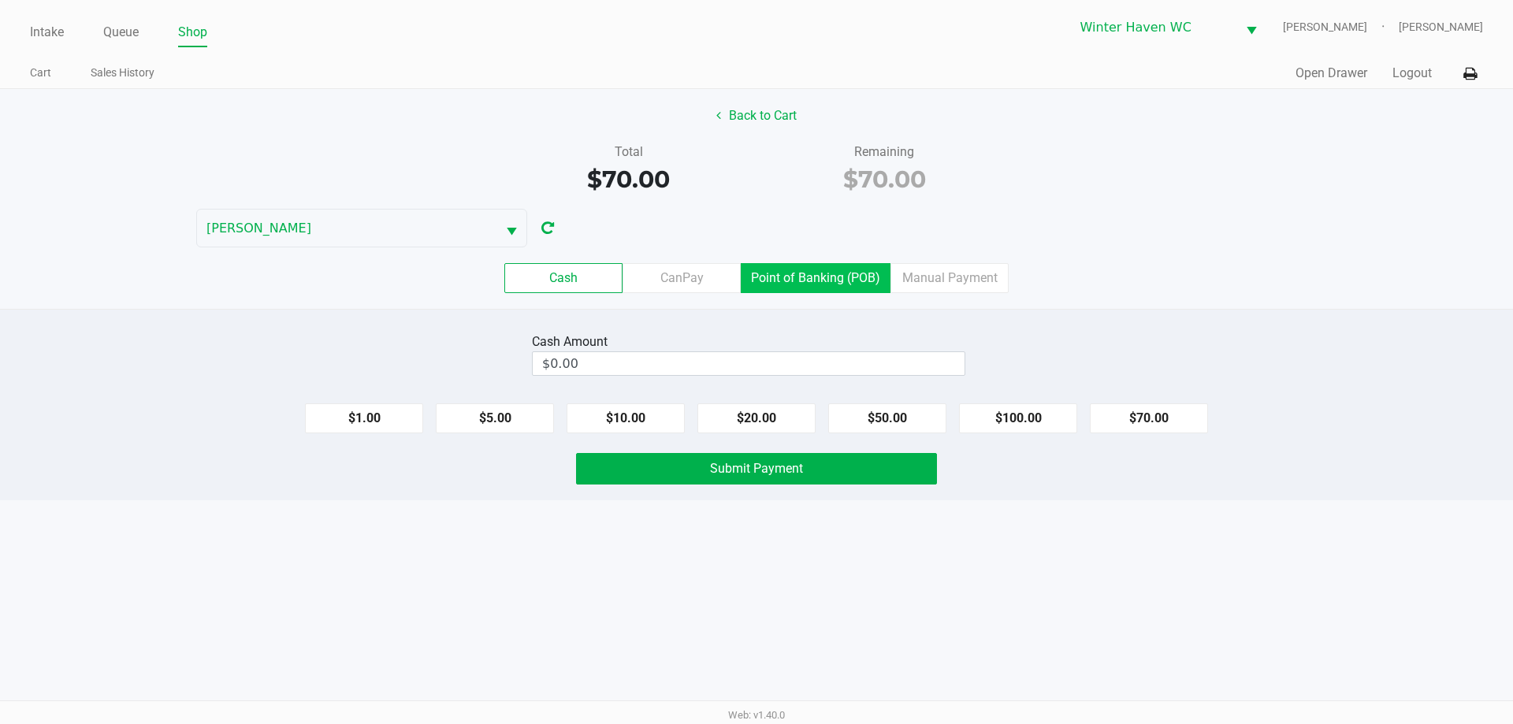
click at [864, 281] on label "Point of Banking (POB)" at bounding box center [816, 278] width 150 height 30
click at [0, 0] on 7 "Point of Banking (POB)" at bounding box center [0, 0] width 0 height 0
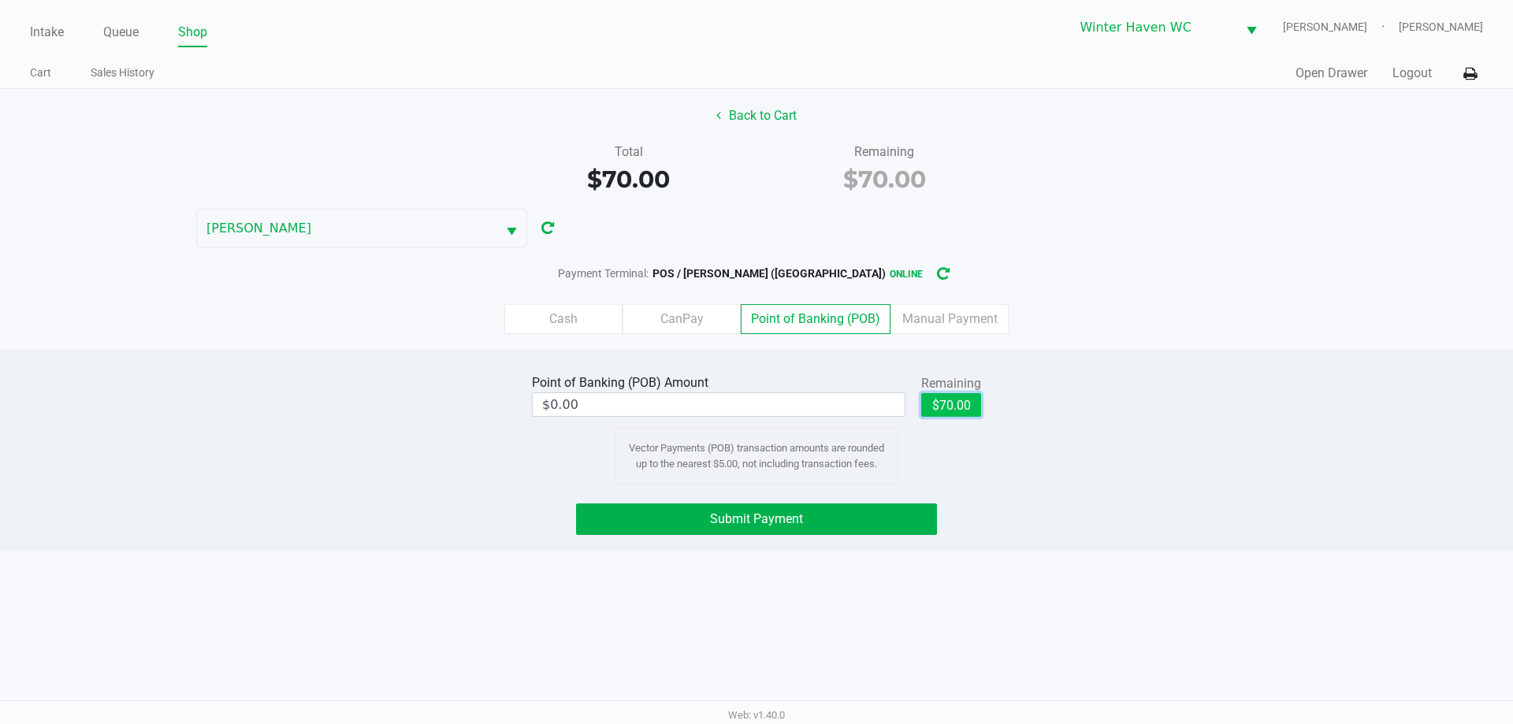
click at [946, 396] on button "$70.00" at bounding box center [951, 405] width 60 height 24
type input "$70.00"
click at [773, 520] on span "Submit Payment" at bounding box center [756, 518] width 93 height 15
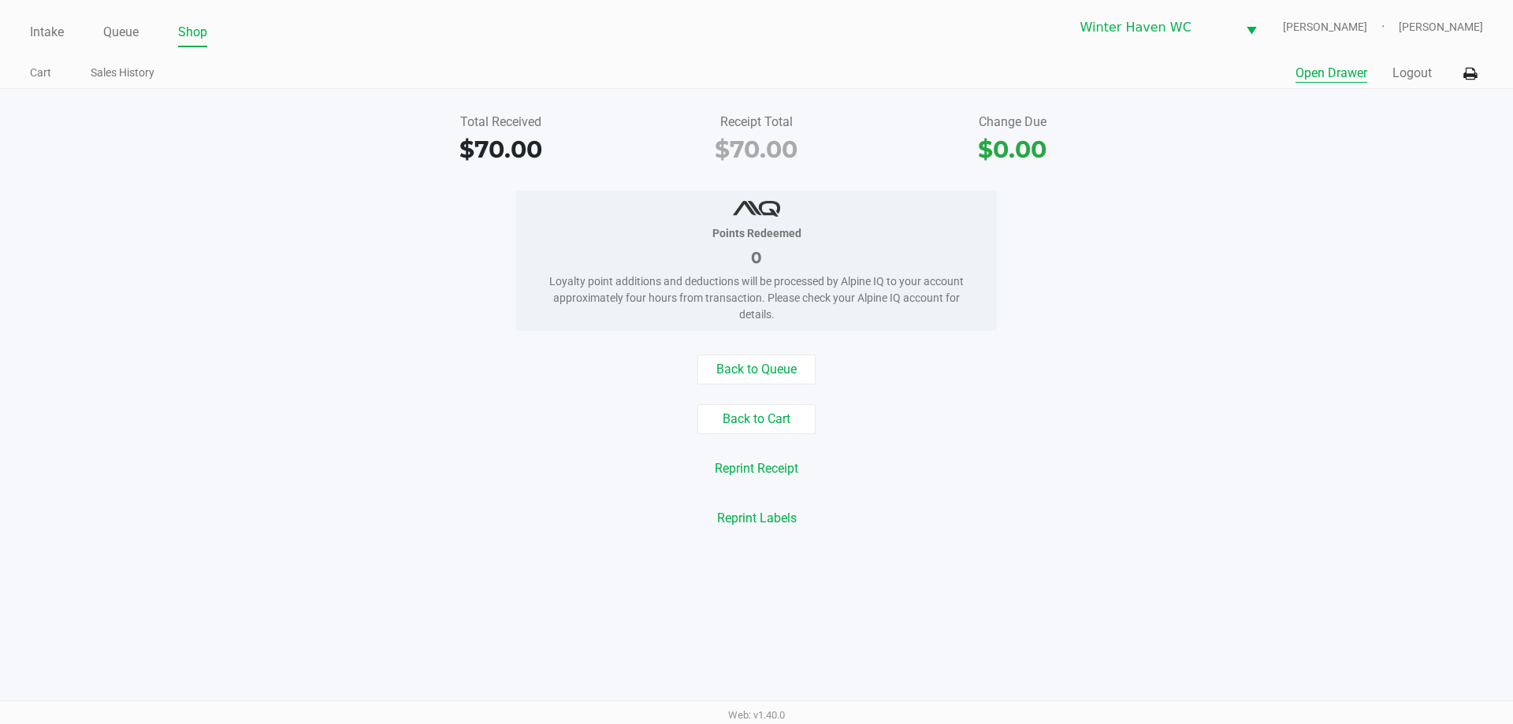
click at [1349, 75] on button "Open Drawer" at bounding box center [1331, 73] width 72 height 19
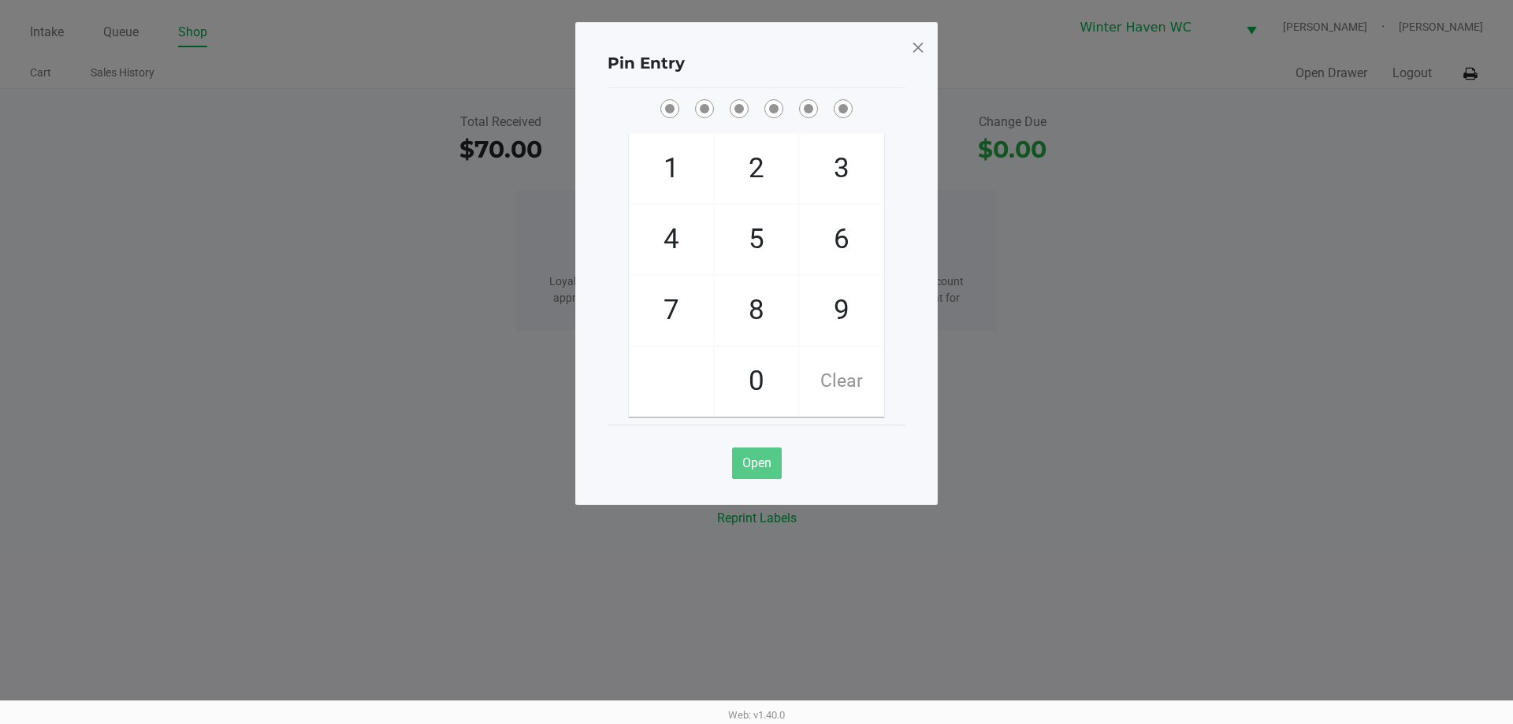
click at [1305, 315] on ngb-modal-window "Pin Entry 1 4 7 2 5 8 0 3 6 9 Clear Open" at bounding box center [756, 362] width 1513 height 724
checkbox input "true"
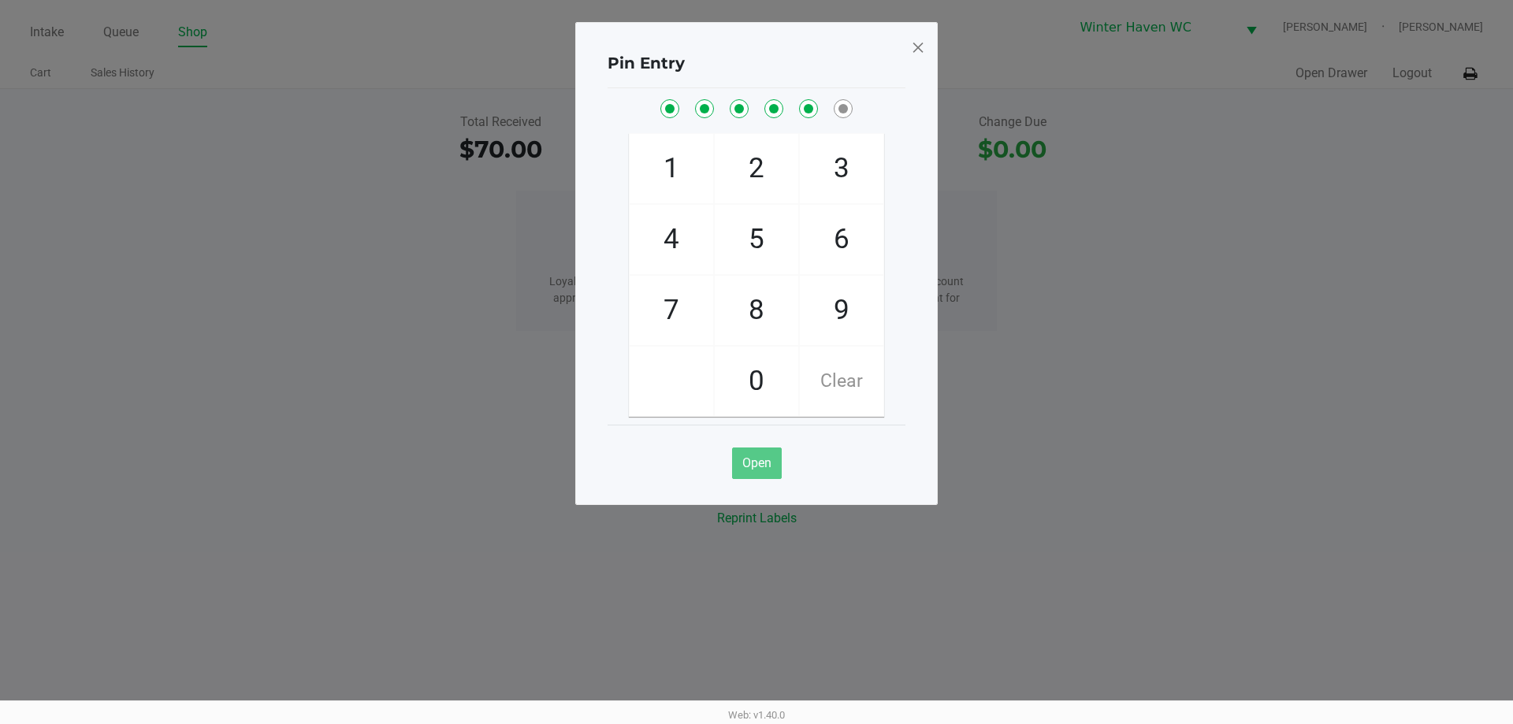
checkbox input "true"
click at [922, 43] on span at bounding box center [918, 47] width 14 height 25
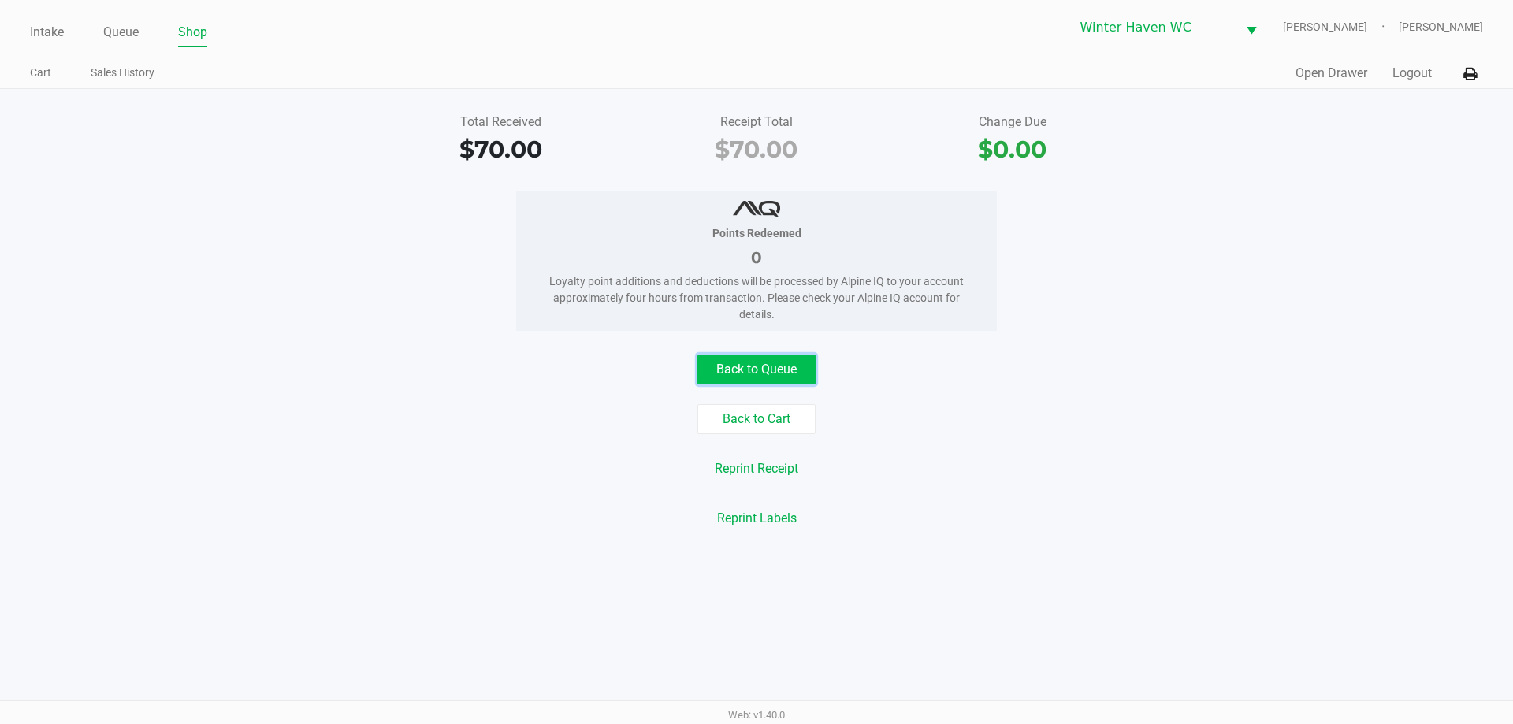
click at [745, 361] on button "Back to Queue" at bounding box center [756, 370] width 118 height 30
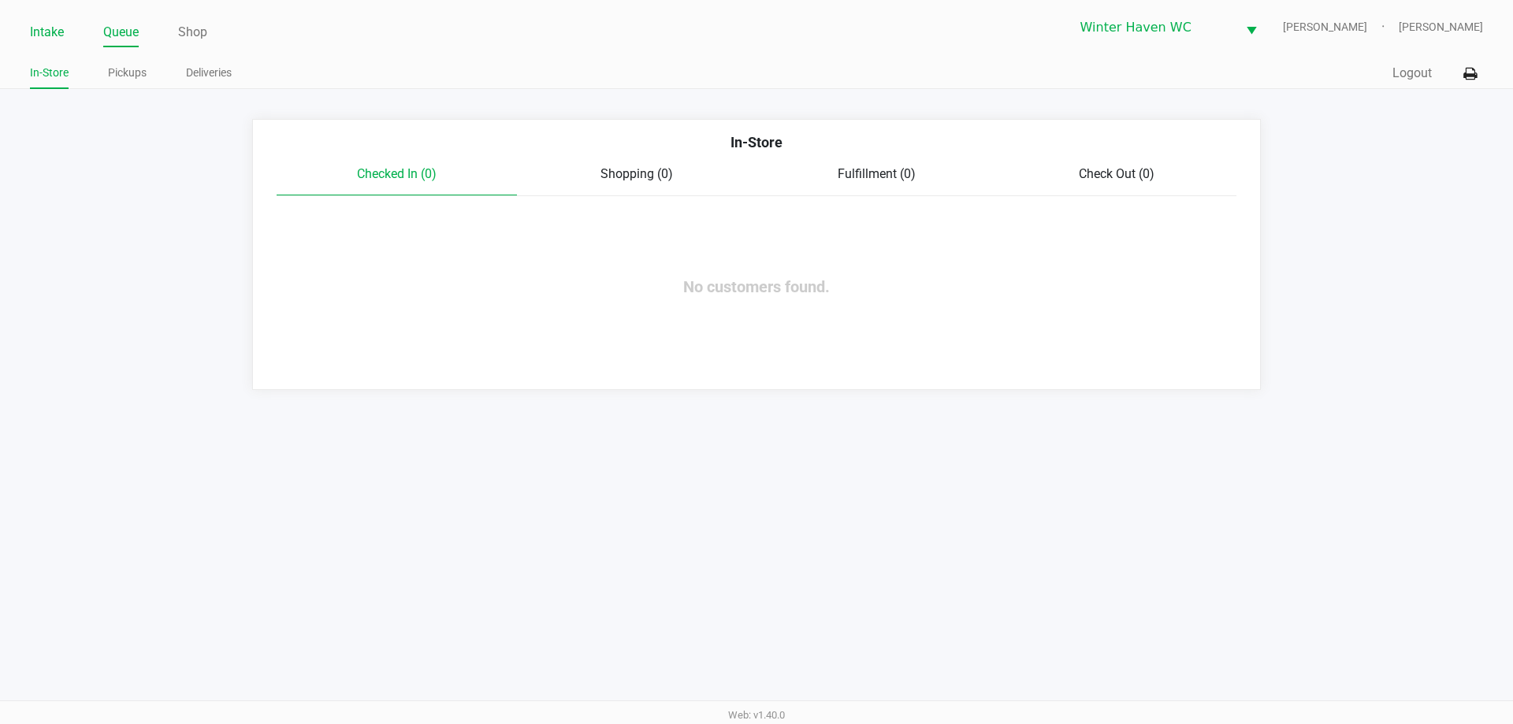
click at [49, 29] on link "Intake" at bounding box center [47, 32] width 34 height 22
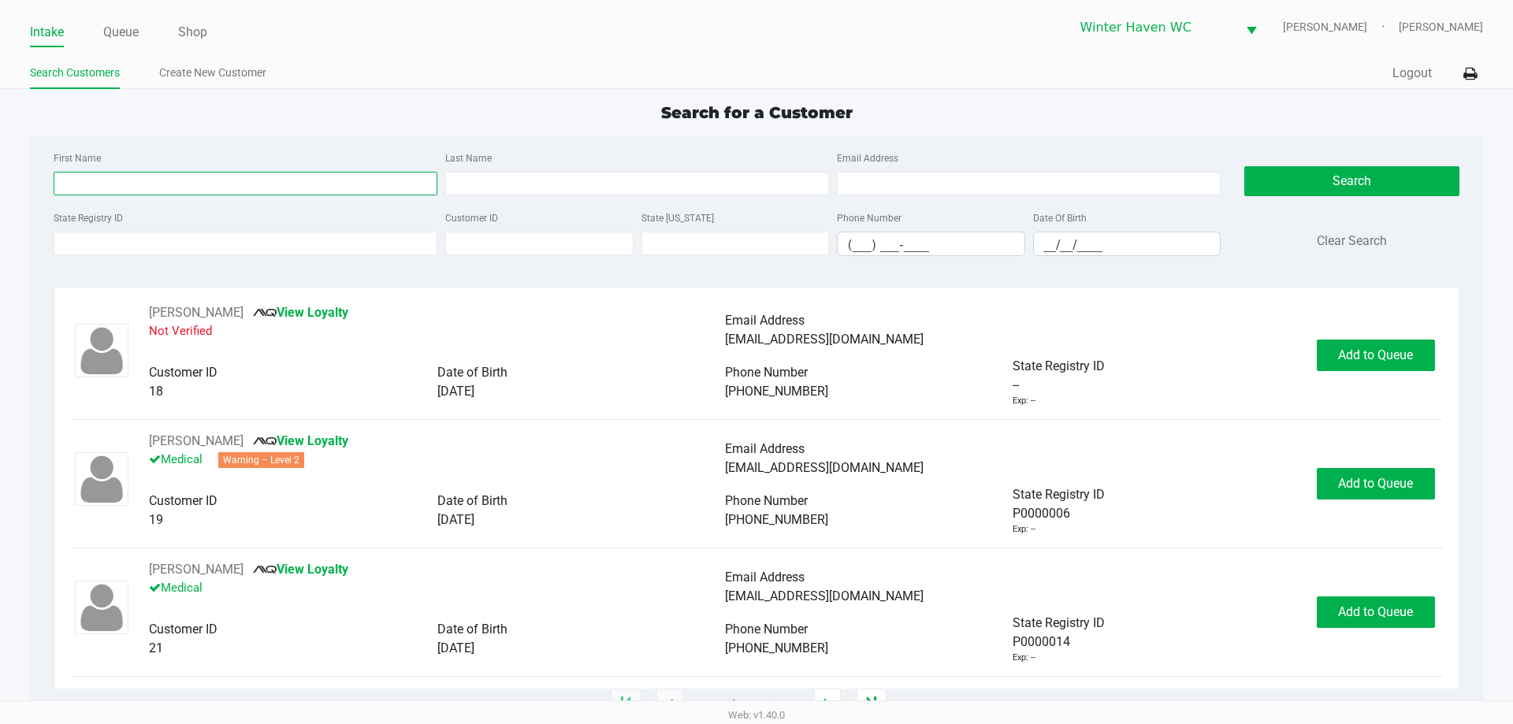
click at [365, 186] on input "First Name" at bounding box center [246, 184] width 384 height 24
type input "brian"
drag, startPoint x: 454, startPoint y: 177, endPoint x: 450, endPoint y: 158, distance: 20.1
click at [454, 174] on input "Last Name" at bounding box center [637, 184] width 384 height 24
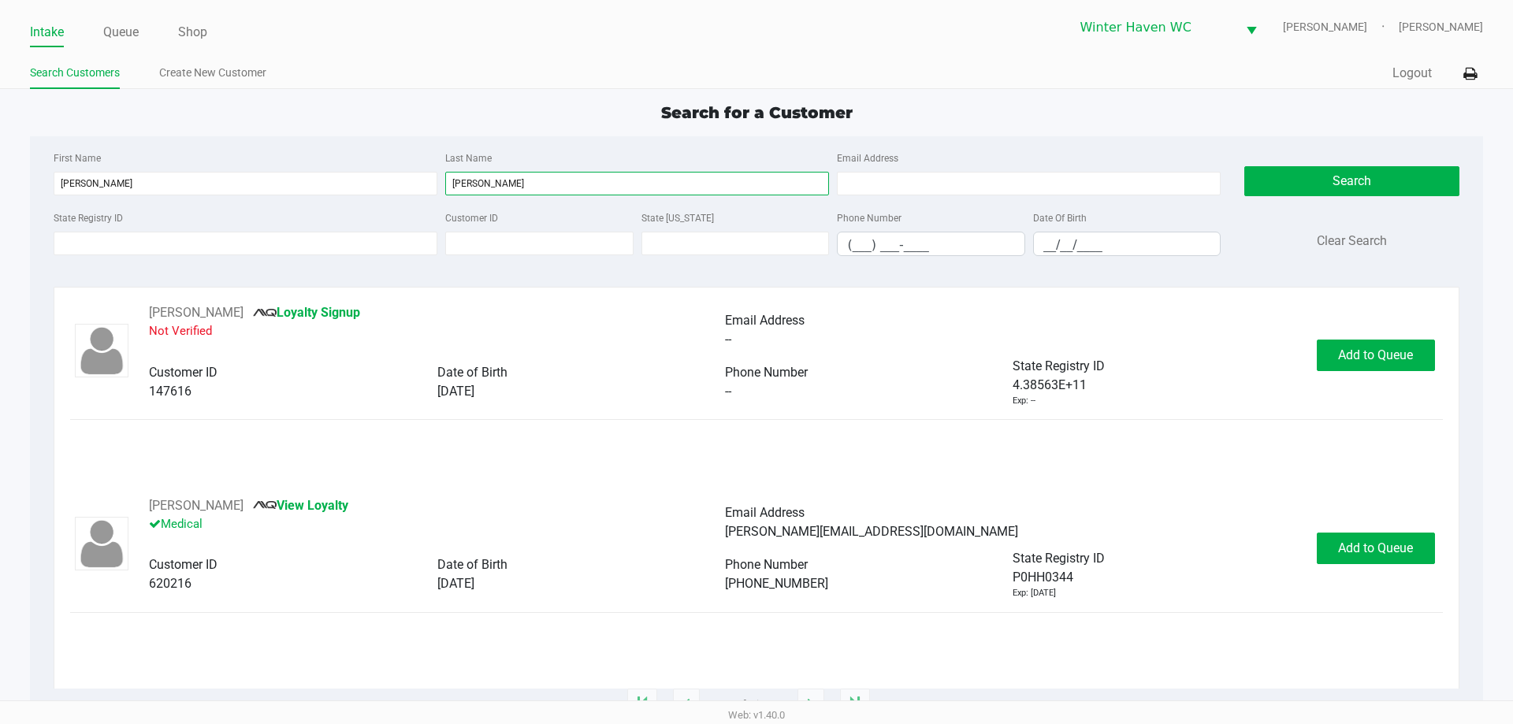
type input "beaudin"
click at [1377, 581] on div "Brian Beaudin View Loyalty Medical Email Address brian.beaudin86@gmail.com Cust…" at bounding box center [756, 548] width 1372 height 104
click at [1379, 538] on button "Add to Queue" at bounding box center [1375, 549] width 118 height 32
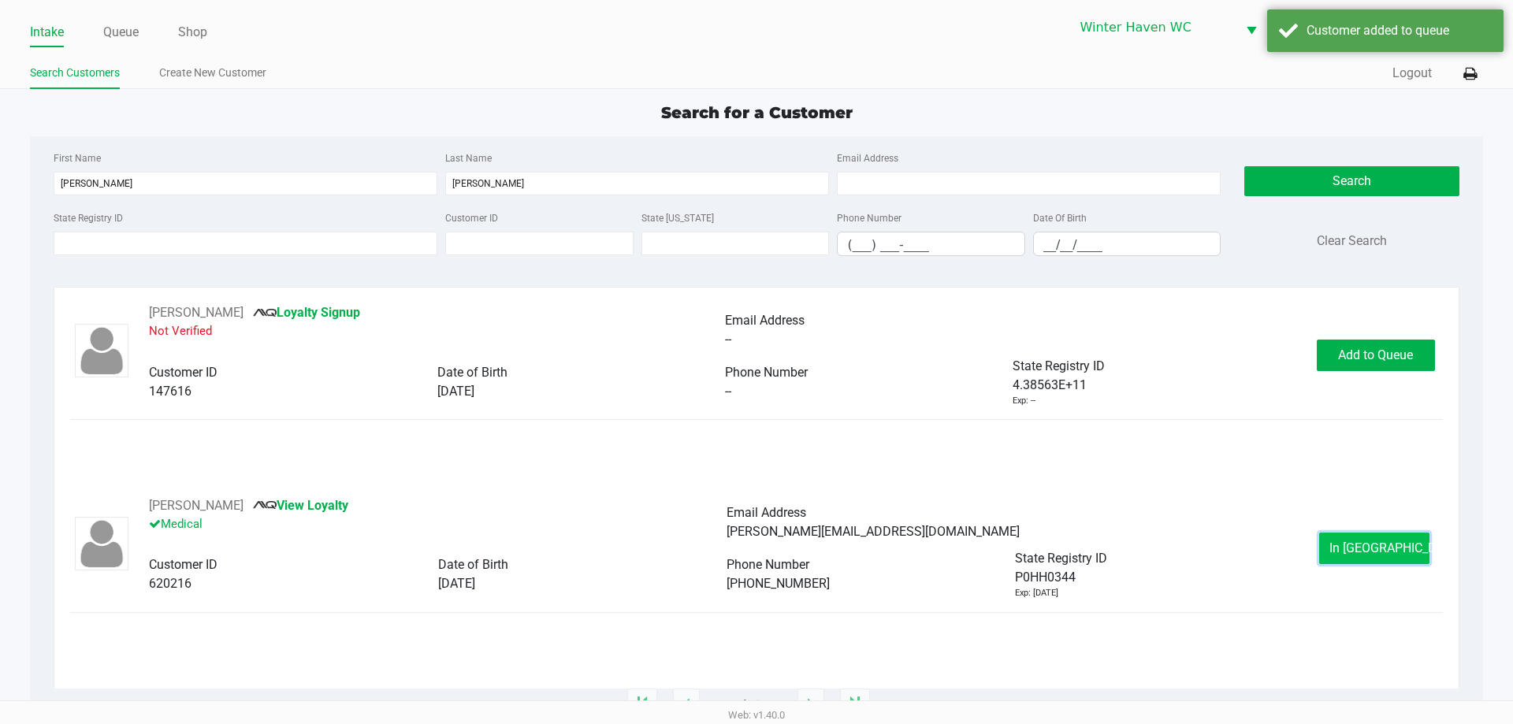
click at [1379, 533] on button "In Queue" at bounding box center [1374, 549] width 110 height 32
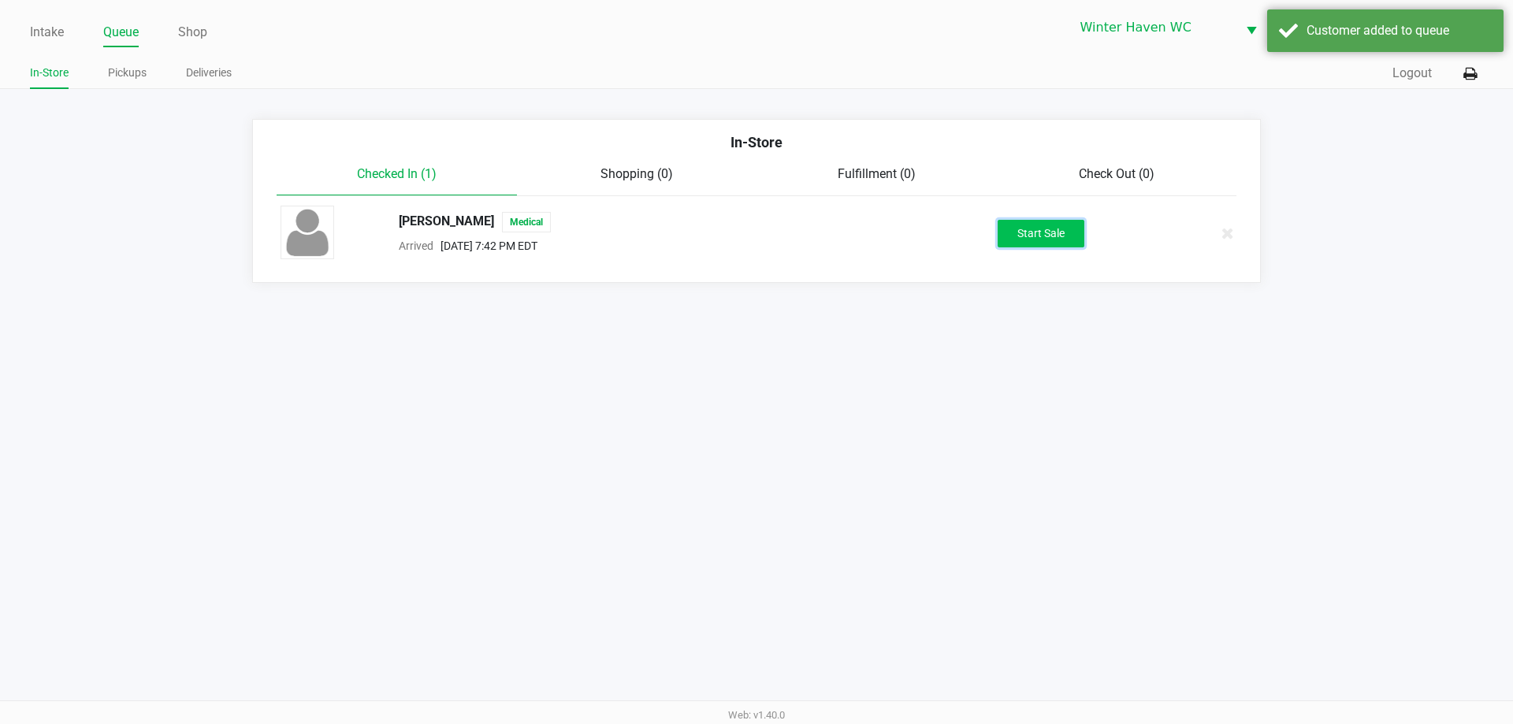
click at [1052, 234] on button "Start Sale" at bounding box center [1040, 234] width 87 height 28
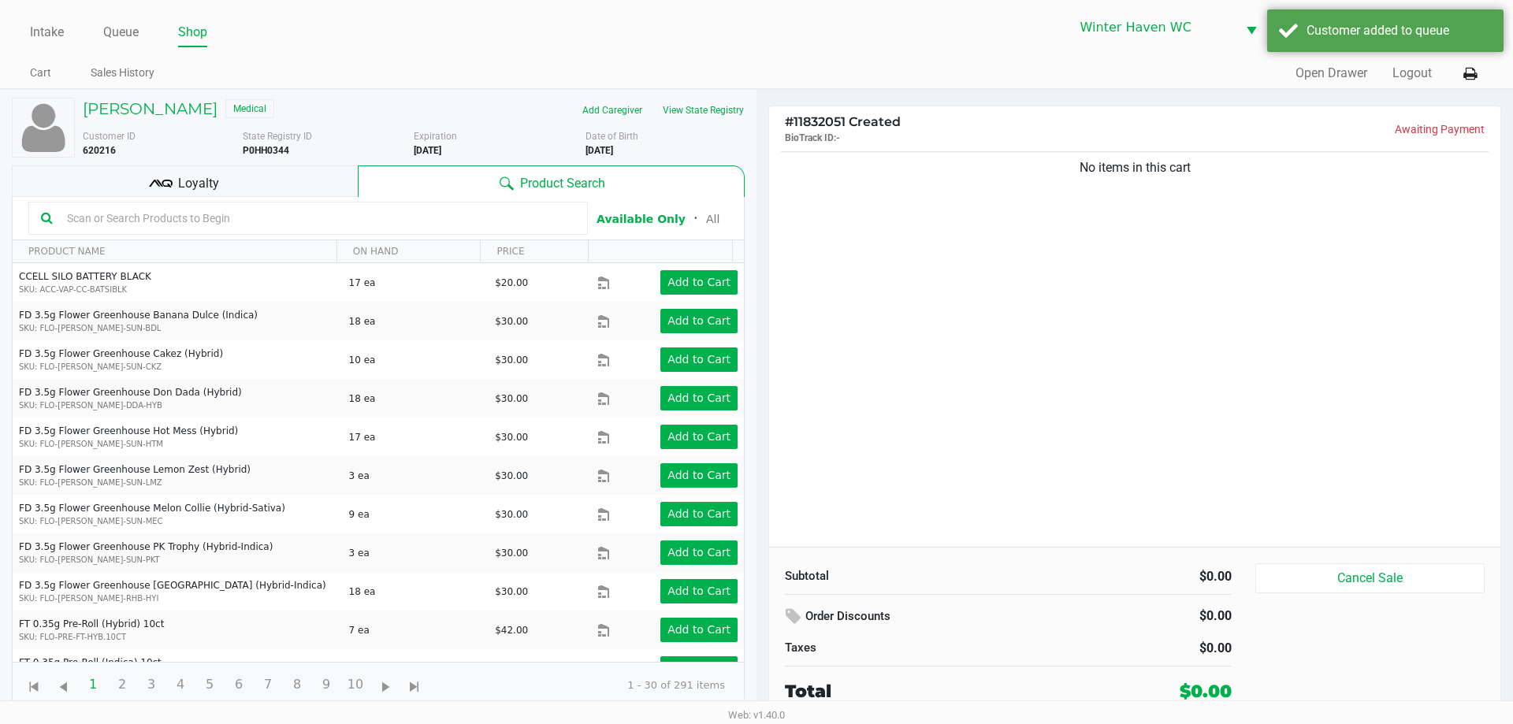
click at [387, 222] on input "text" at bounding box center [318, 218] width 514 height 24
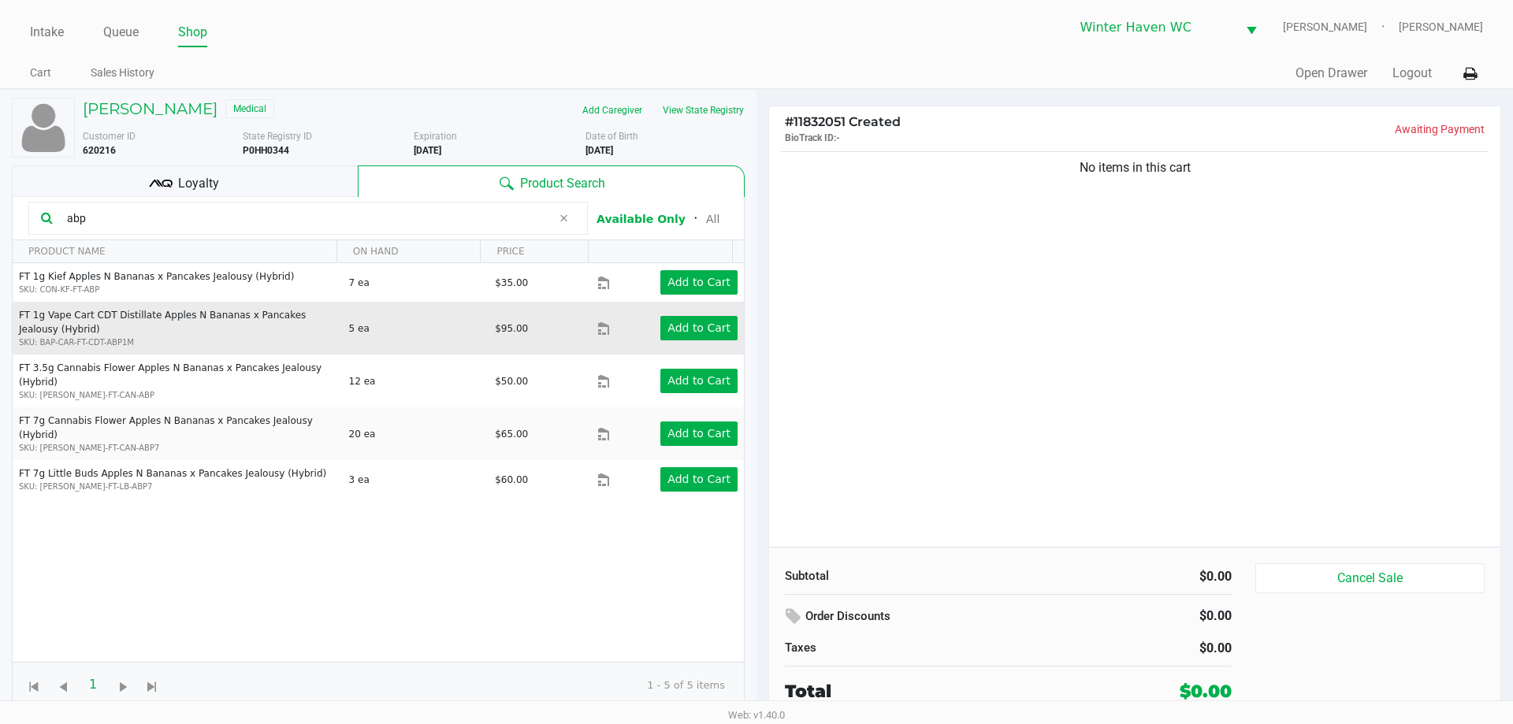
type input "abp"
click at [661, 347] on td "Add to Cart" at bounding box center [670, 328] width 147 height 53
click at [682, 324] on app-button-loader "Add to Cart" at bounding box center [698, 327] width 63 height 13
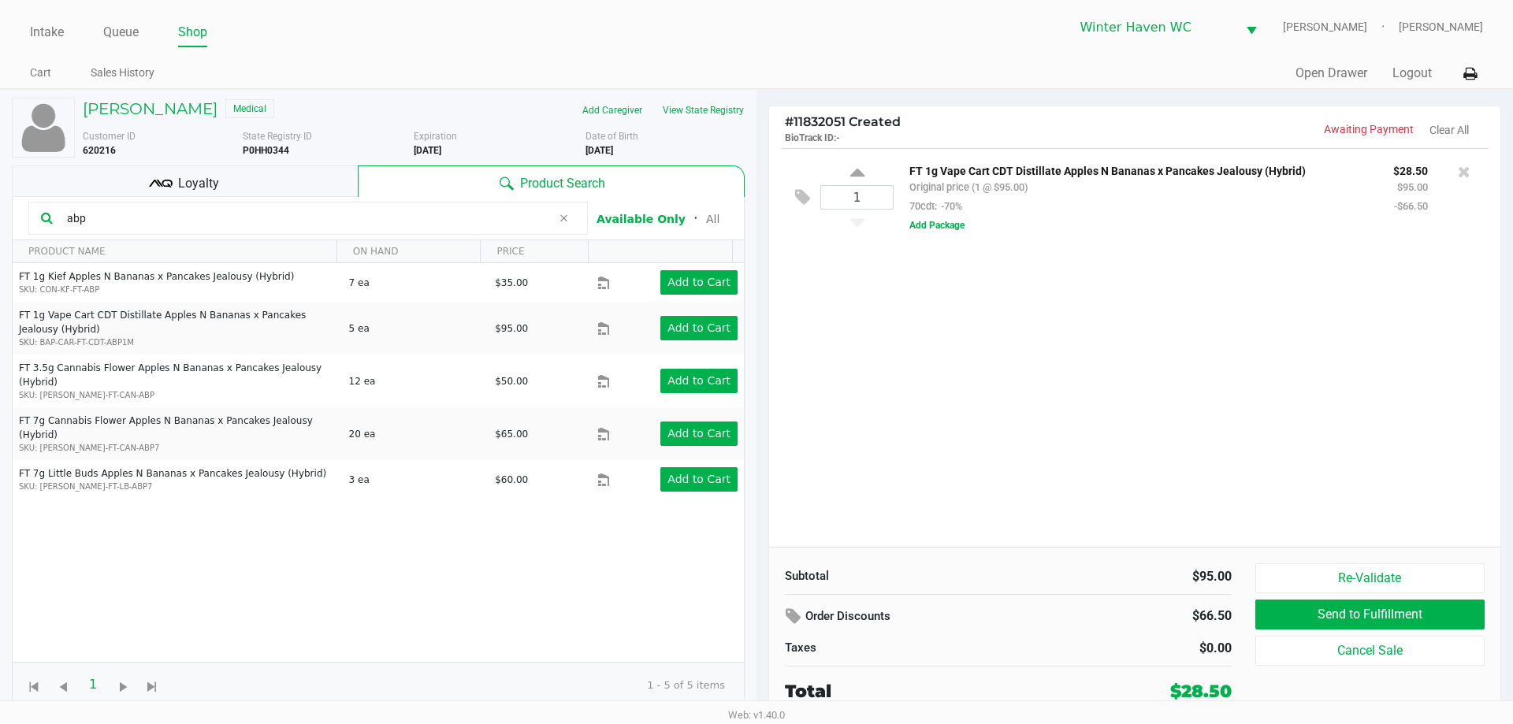
click at [1158, 312] on div "1 FT 1g Vape Cart CDT Distillate Apples N Bananas x Pancakes Jealousy (Hybrid) …" at bounding box center [1134, 347] width 731 height 399
click at [1160, 312] on div "1 FT 1g Vape Cart CDT Distillate Apples N Bananas x Pancakes Jealousy (Hybrid) …" at bounding box center [1134, 347] width 731 height 399
click at [1171, 361] on div "1 FT 1g Vape Cart CDT Distillate Apples N Bananas x Pancakes Jealousy (Hybrid) …" at bounding box center [1134, 347] width 731 height 399
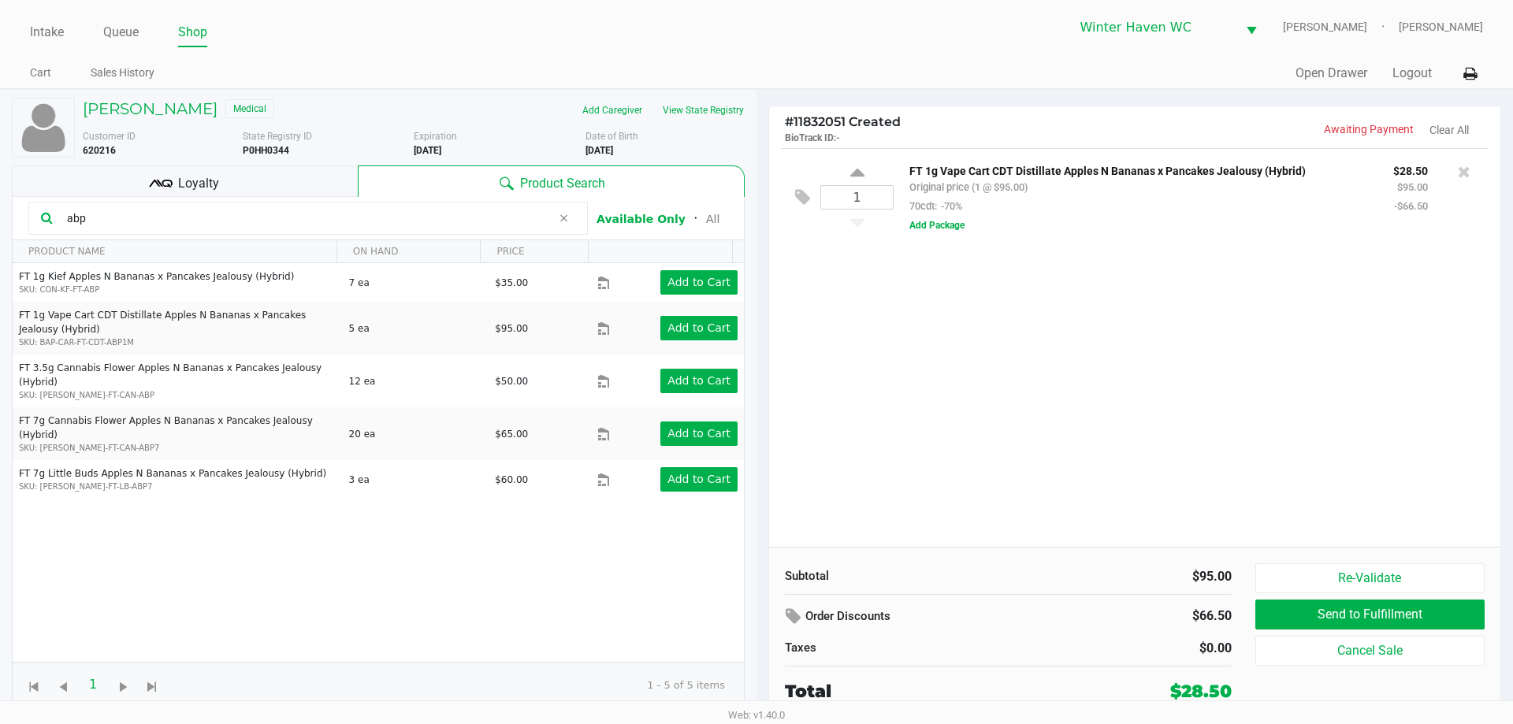
click at [1233, 359] on div "1 FT 1g Vape Cart CDT Distillate Apples N Bananas x Pancakes Jealousy (Hybrid) …" at bounding box center [1134, 347] width 731 height 399
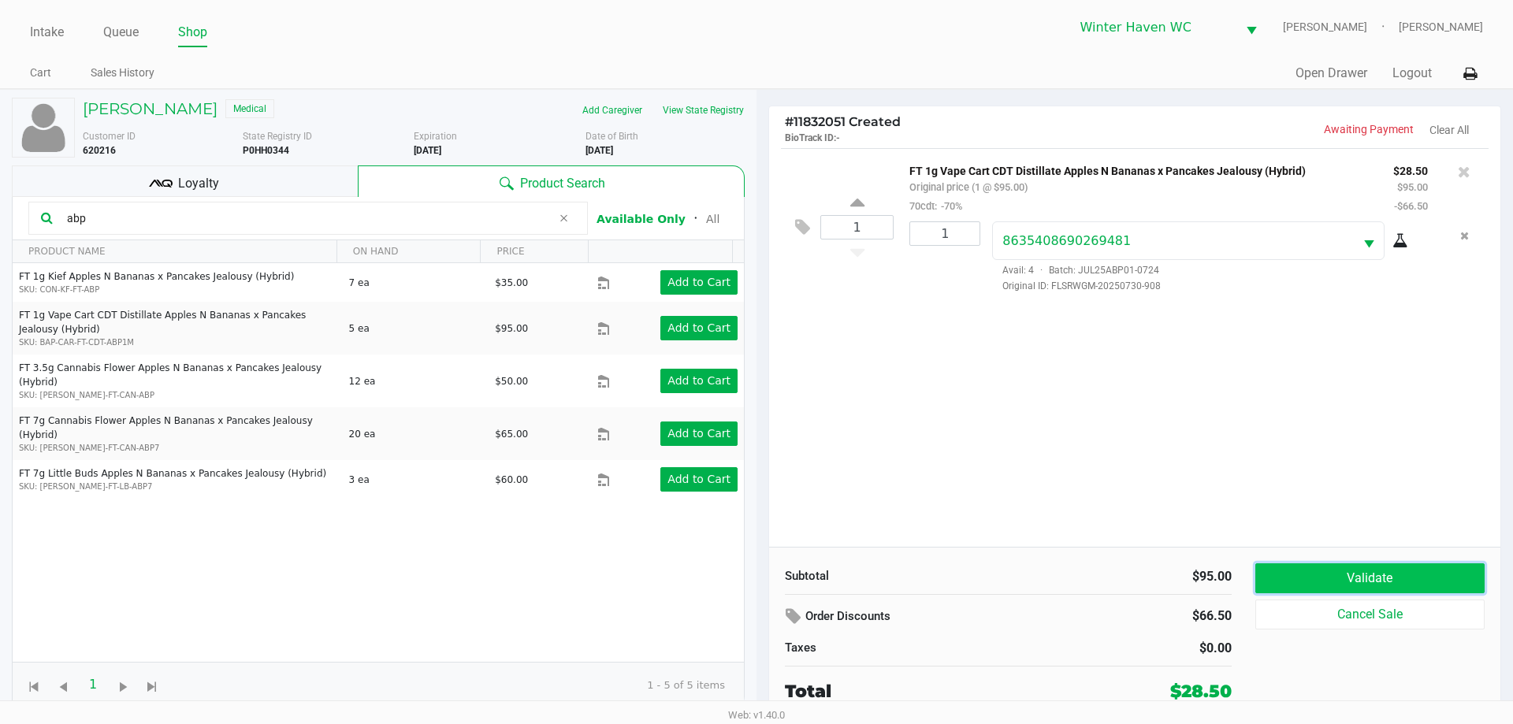
click at [1396, 578] on button "Validate" at bounding box center [1369, 578] width 229 height 30
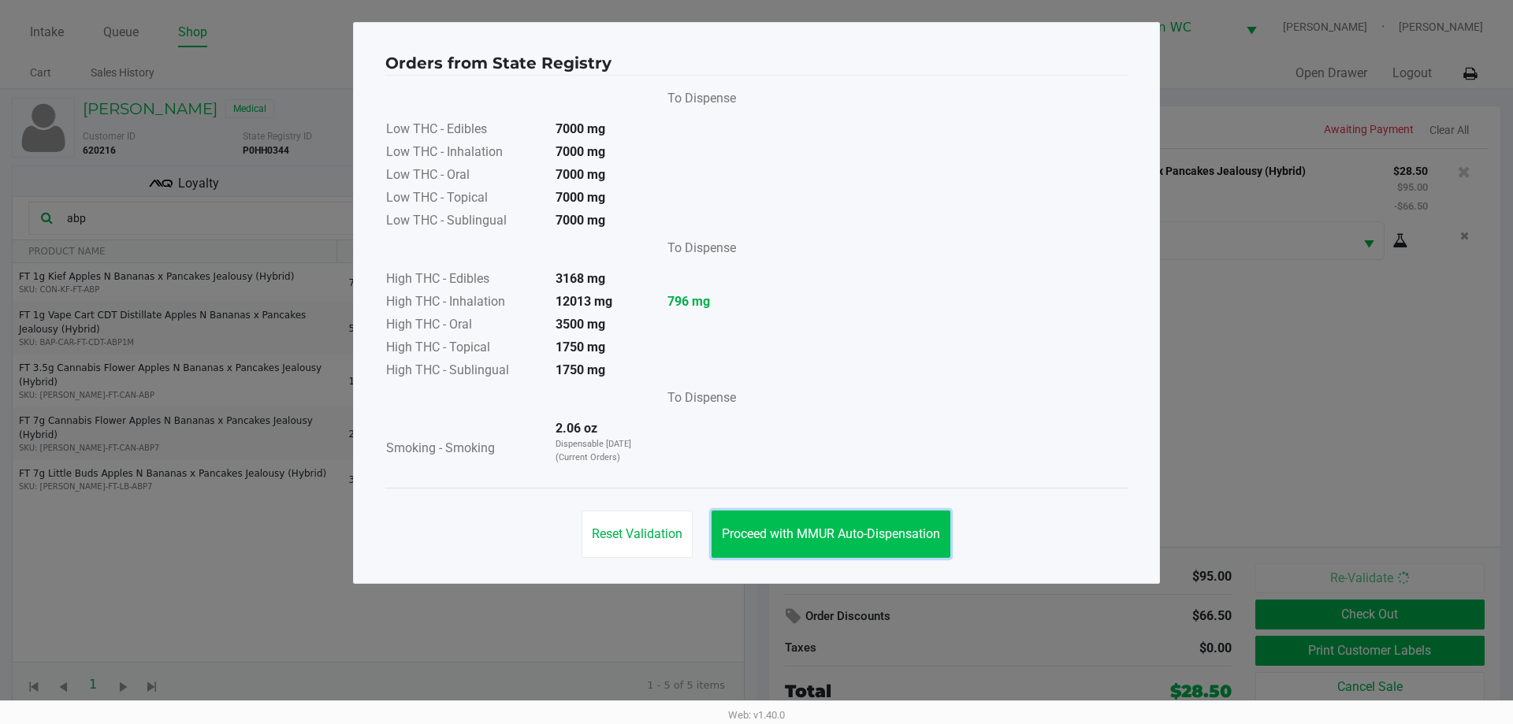
click at [848, 527] on span "Proceed with MMUR Auto-Dispensation" at bounding box center [831, 533] width 218 height 15
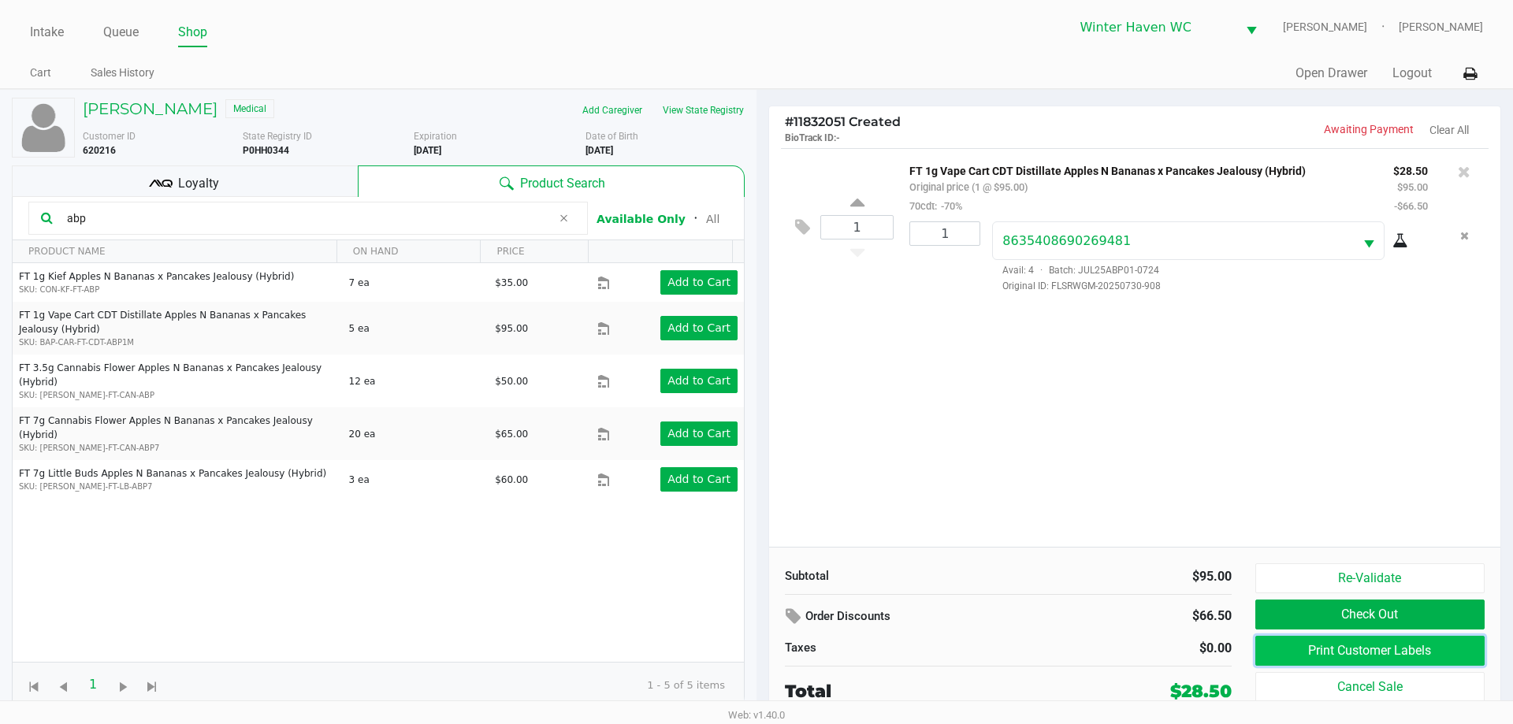
click at [1277, 659] on button "Print Customer Labels" at bounding box center [1369, 651] width 229 height 30
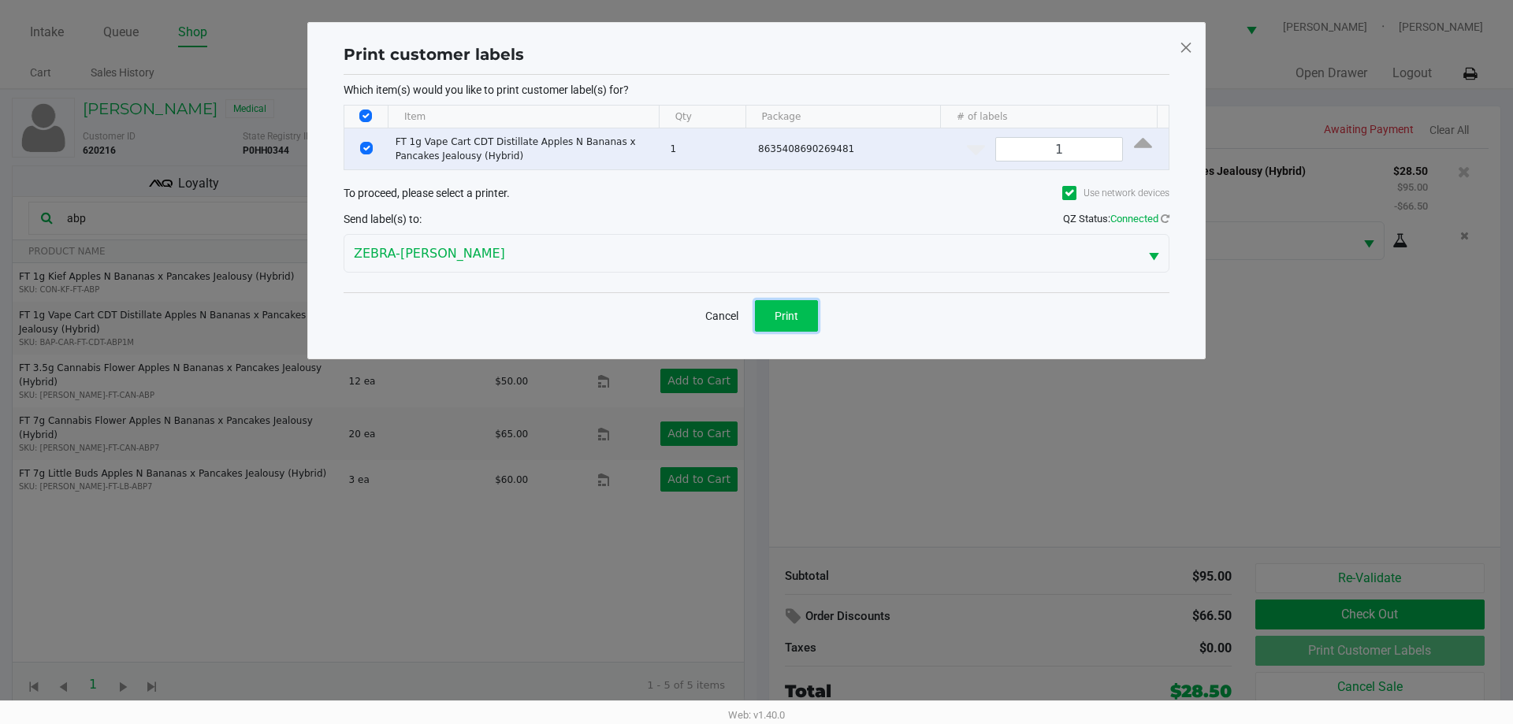
click at [788, 311] on span "Print" at bounding box center [786, 316] width 24 height 13
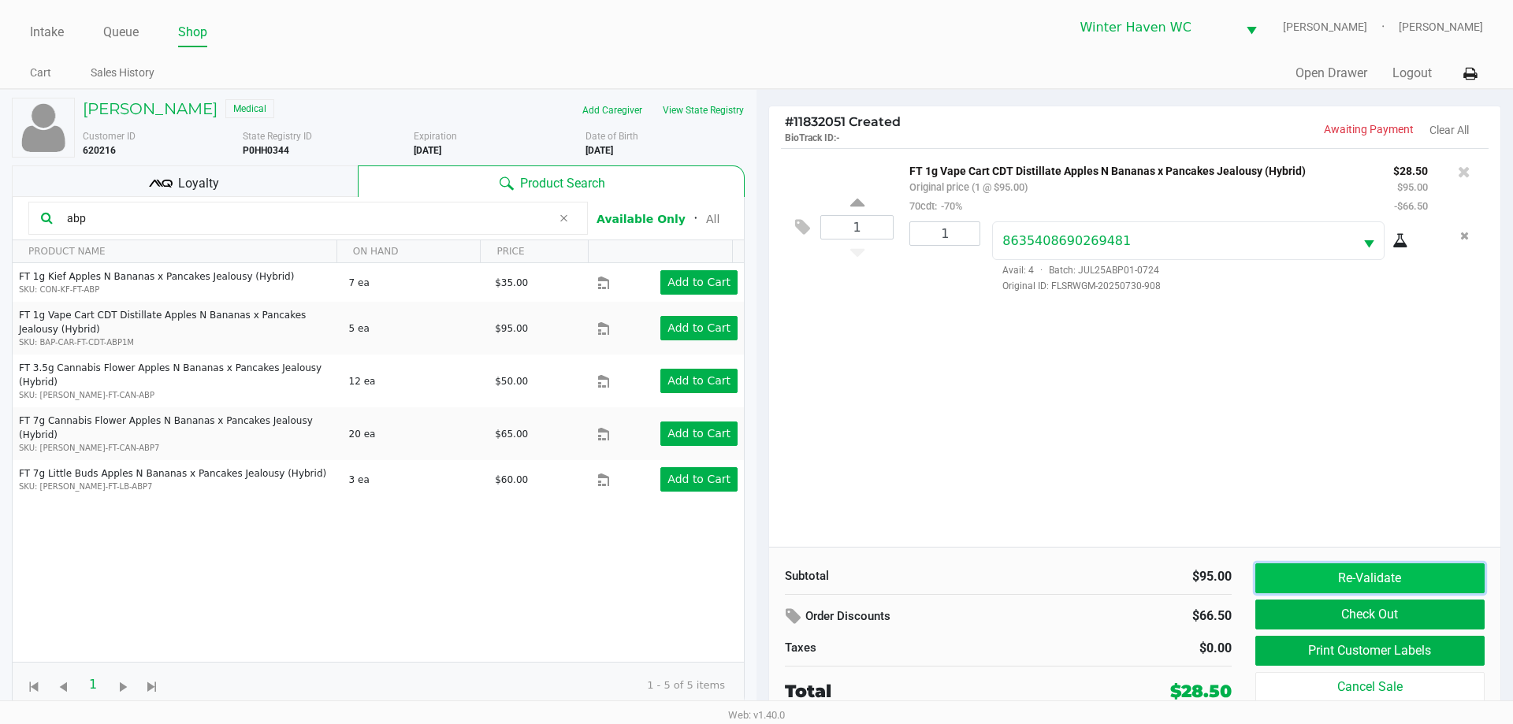
click at [1355, 569] on button "Re-Validate" at bounding box center [1369, 578] width 229 height 30
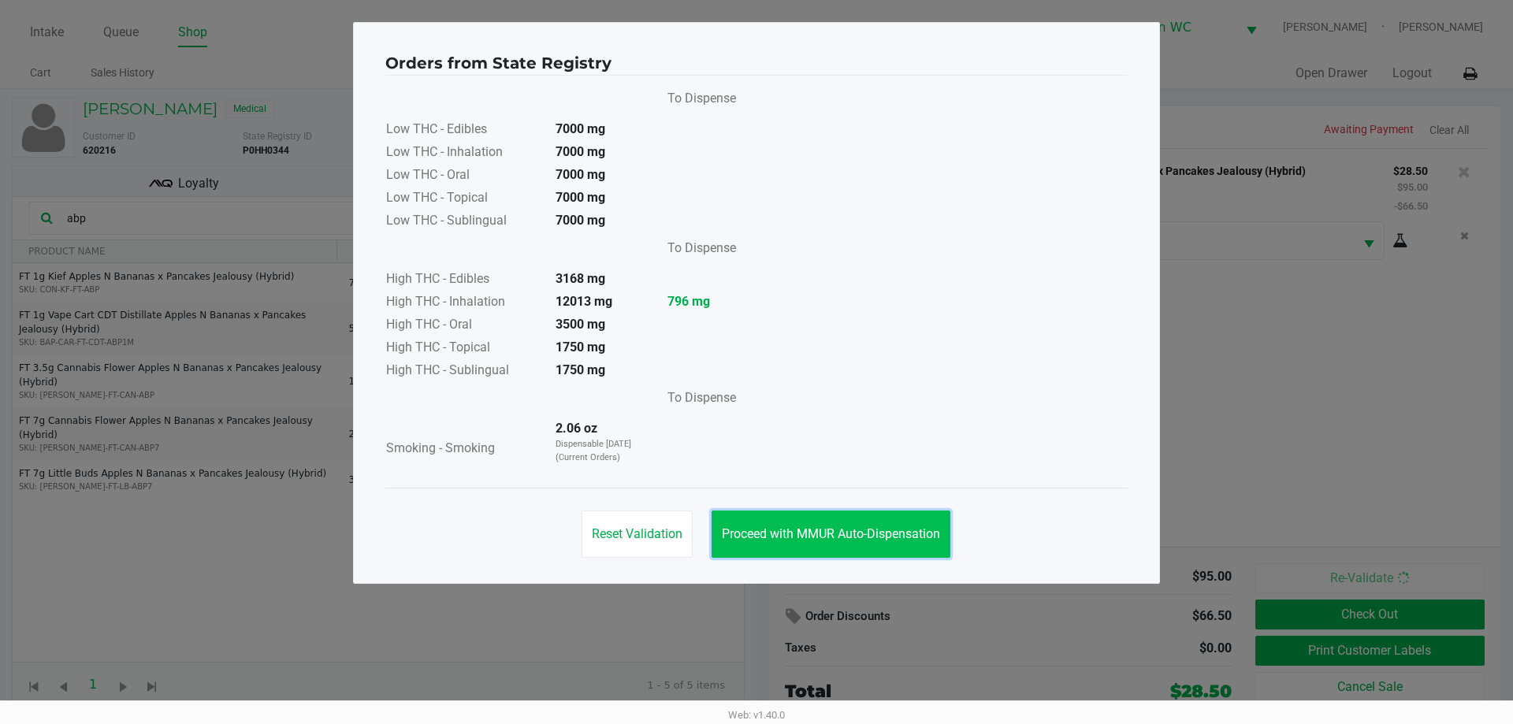
click at [837, 533] on span "Proceed with MMUR Auto-Dispensation" at bounding box center [831, 533] width 218 height 15
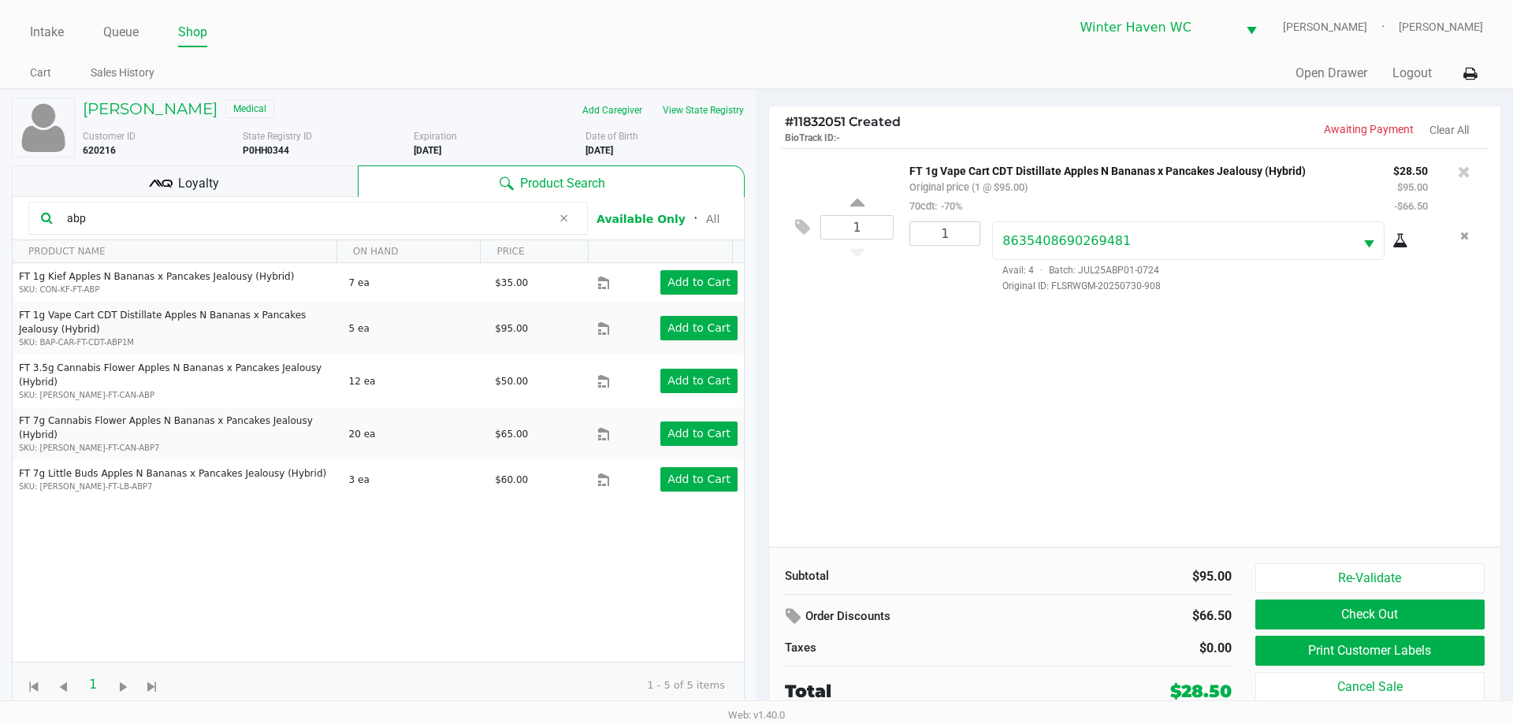
click at [216, 189] on span "Loyalty" at bounding box center [198, 183] width 41 height 19
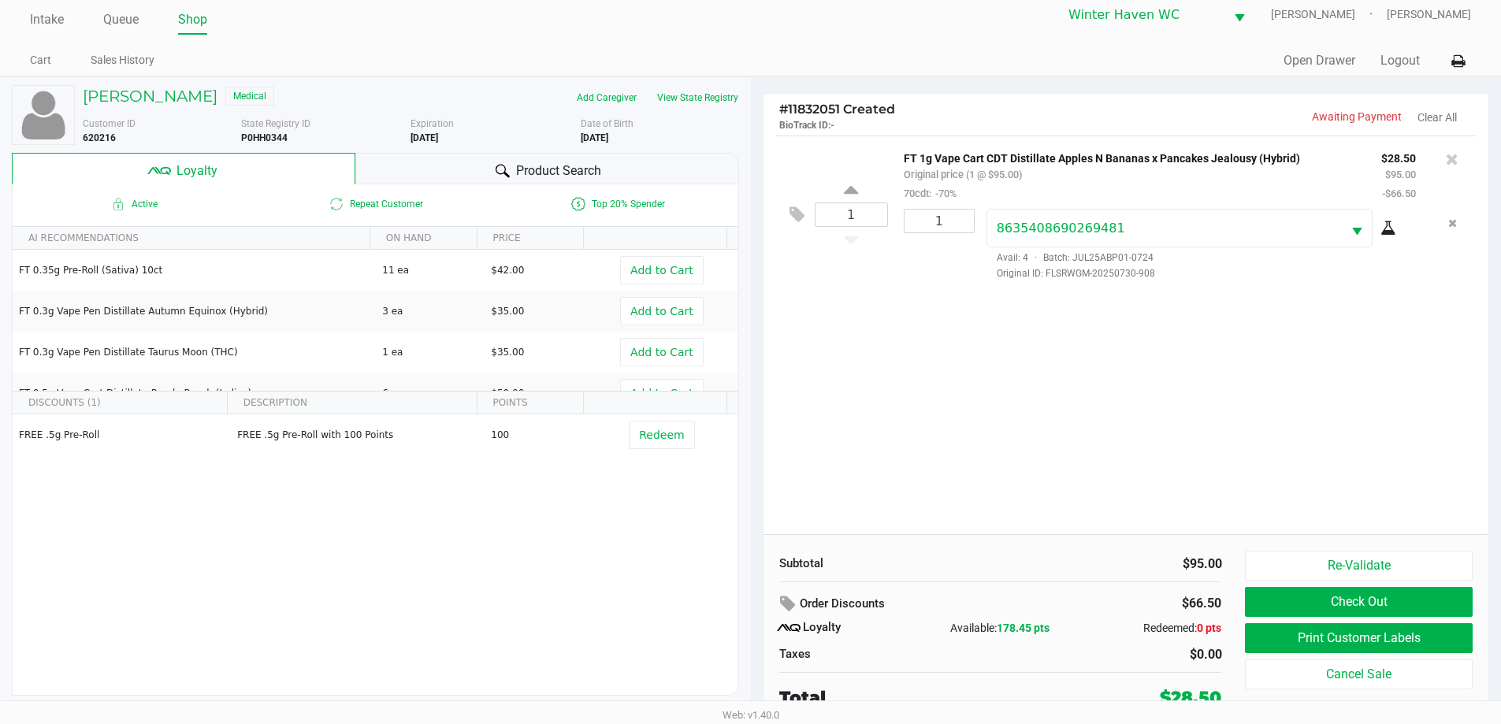
scroll to position [16, 0]
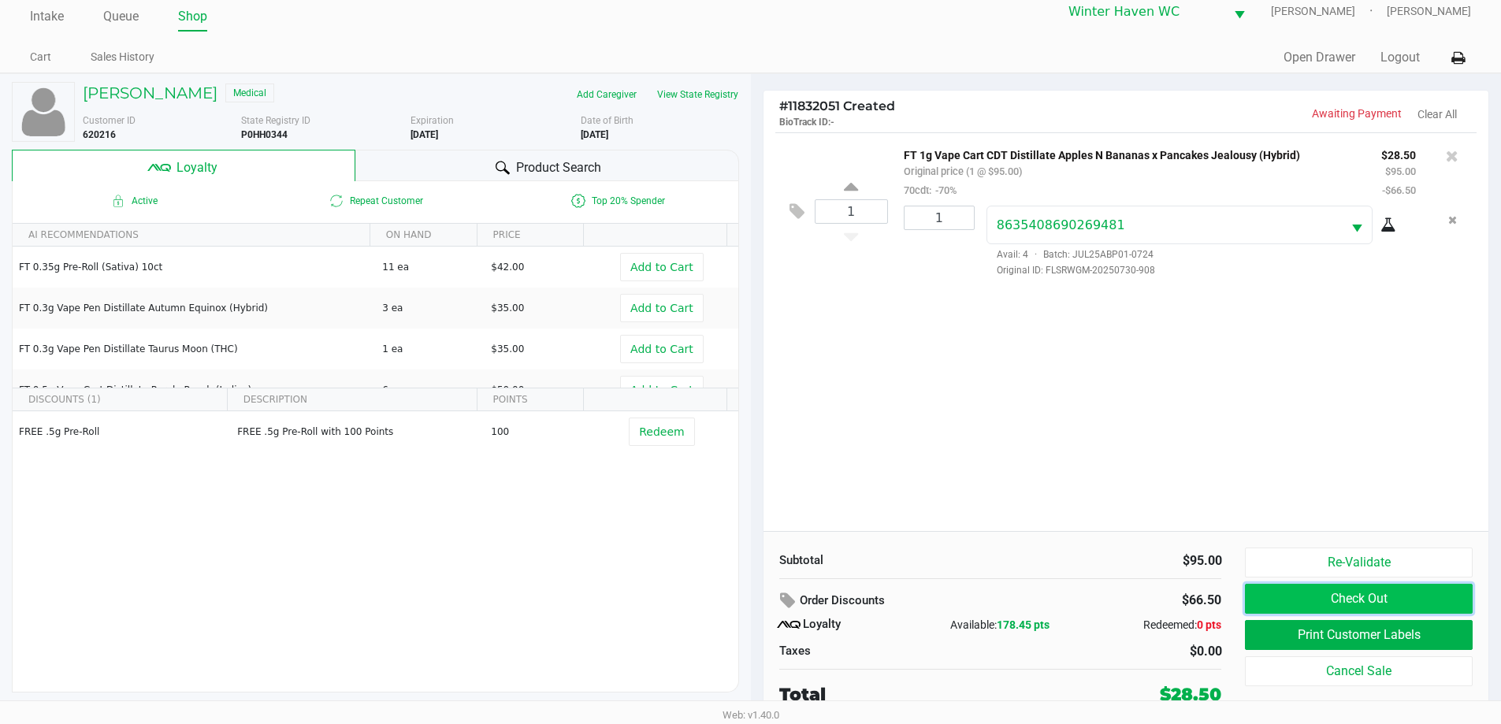
click at [1318, 604] on button "Check Out" at bounding box center [1358, 599] width 227 height 30
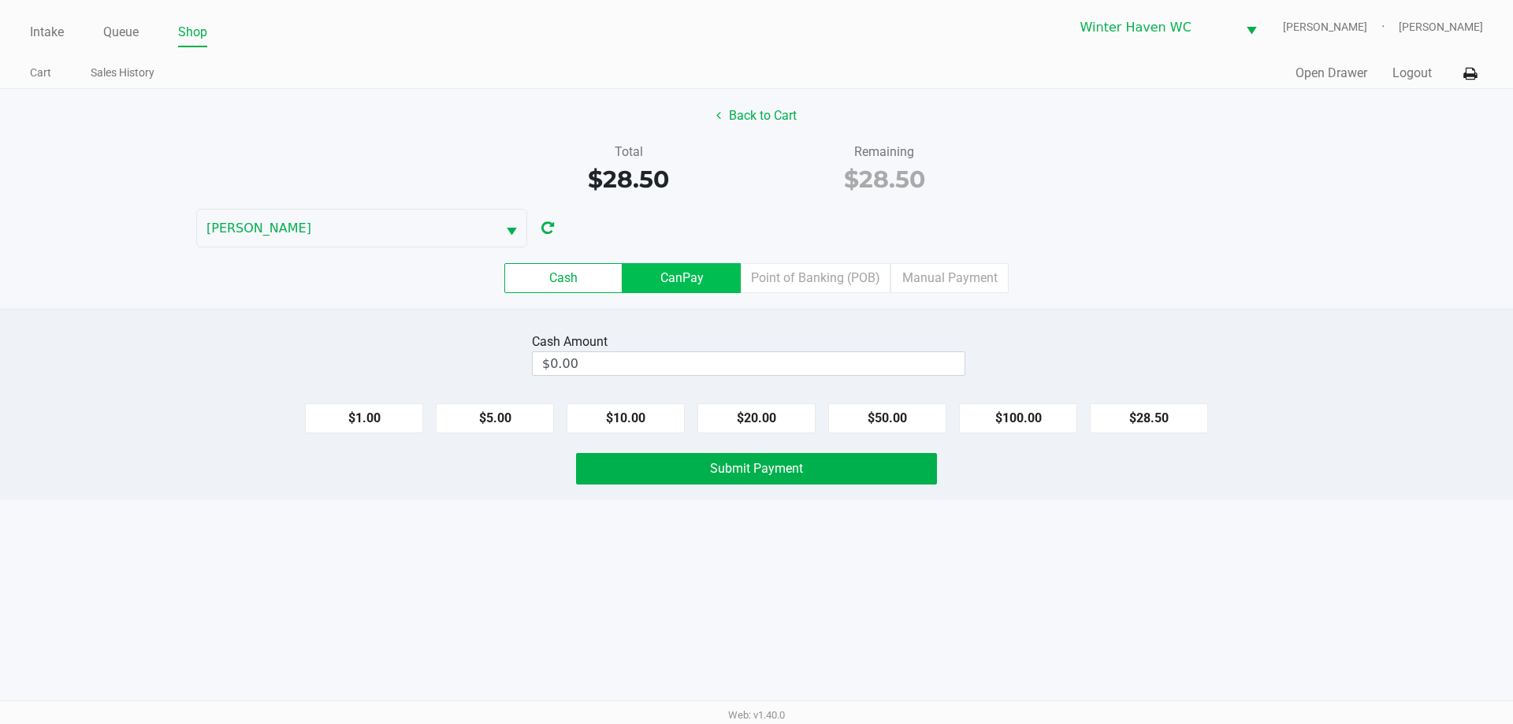
click at [657, 291] on label "CanPay" at bounding box center [681, 278] width 118 height 30
click at [0, 0] on 2 "CanPay" at bounding box center [0, 0] width 0 height 0
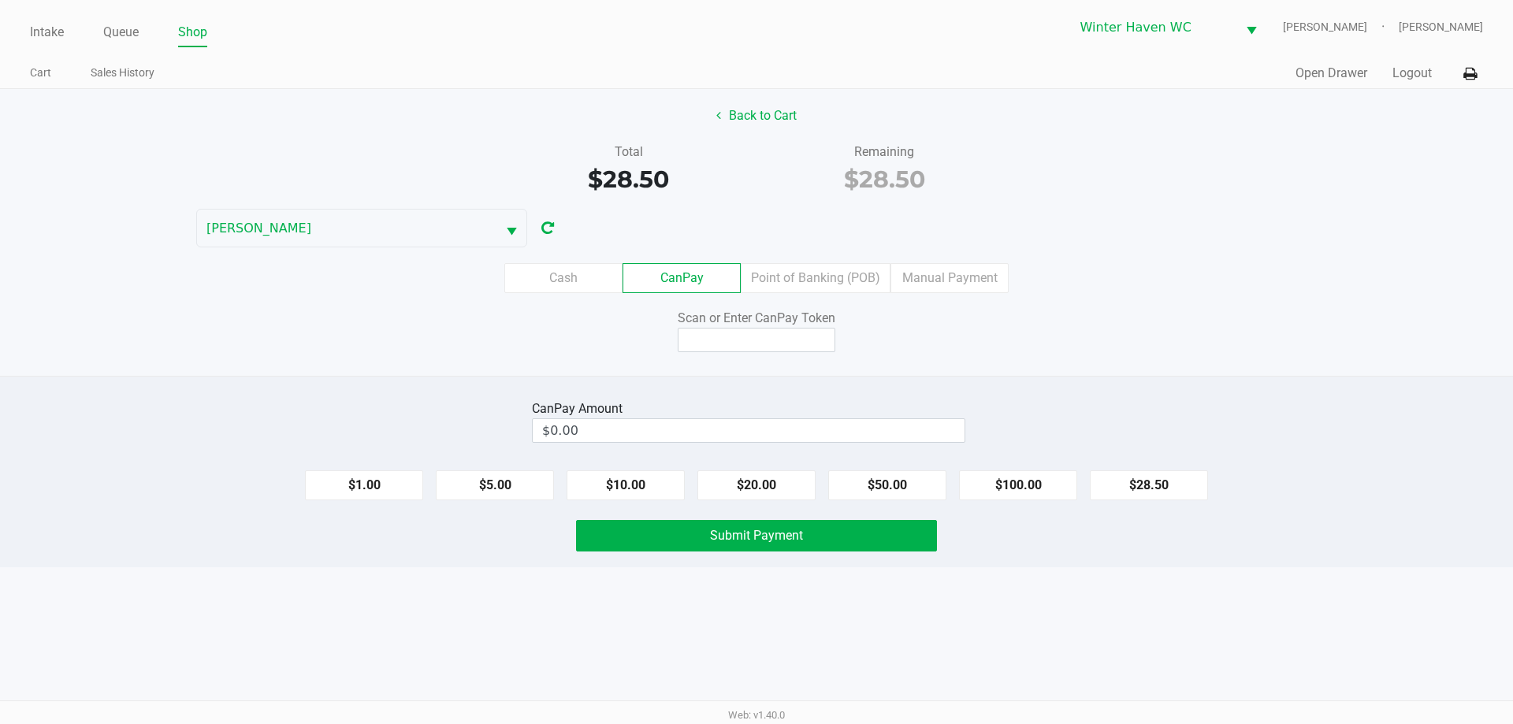
click at [1121, 466] on div "$1.00 $5.00 $10.00 $20.00 $50.00 $100.00 $28.50" at bounding box center [756, 479] width 1513 height 43
click at [1124, 488] on button "$28.50" at bounding box center [1149, 485] width 118 height 30
type input "$28.50"
click at [803, 349] on input at bounding box center [756, 340] width 158 height 24
type input "Q5388053Q"
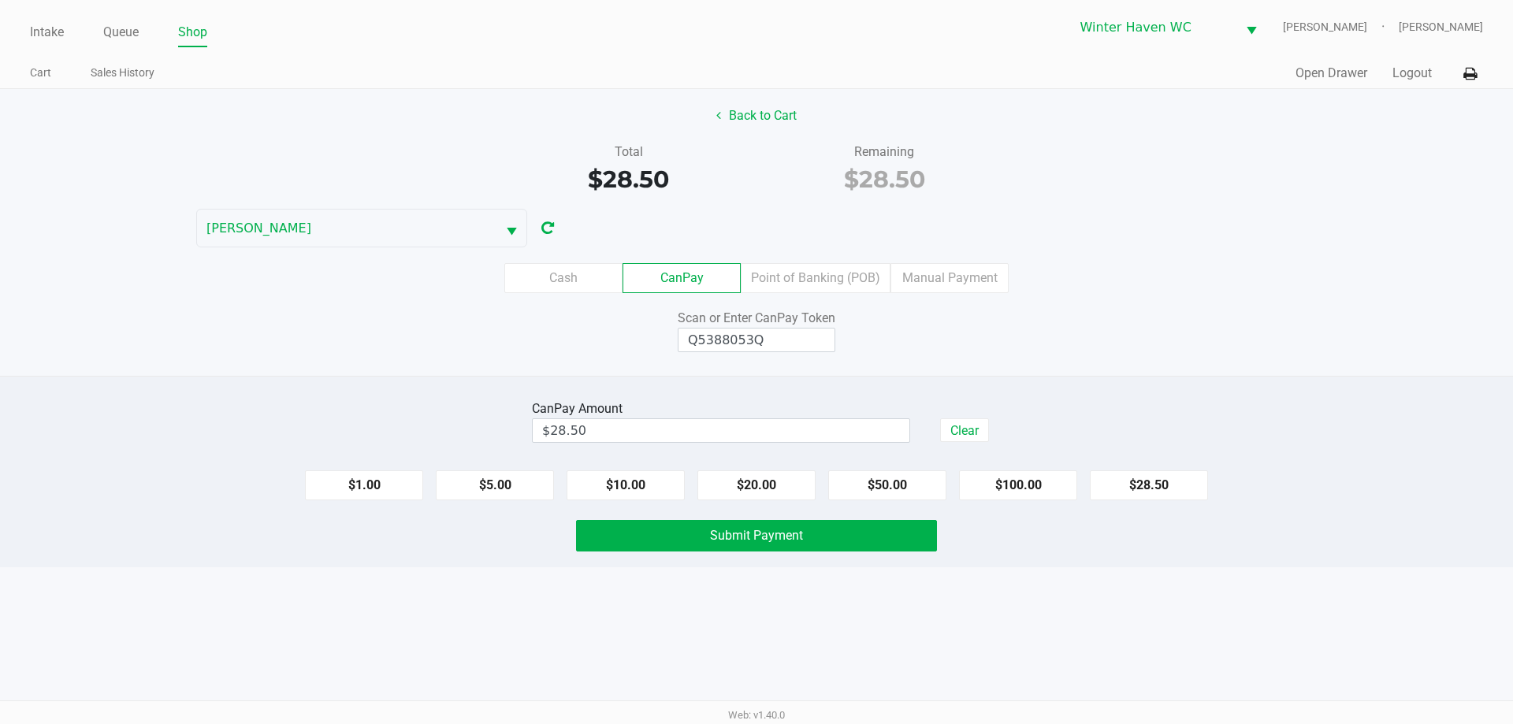
click at [1141, 334] on div "Scan or Enter CanPay Token Q5388053Q" at bounding box center [756, 330] width 1536 height 43
click at [790, 541] on span "Submit Payment" at bounding box center [756, 535] width 93 height 15
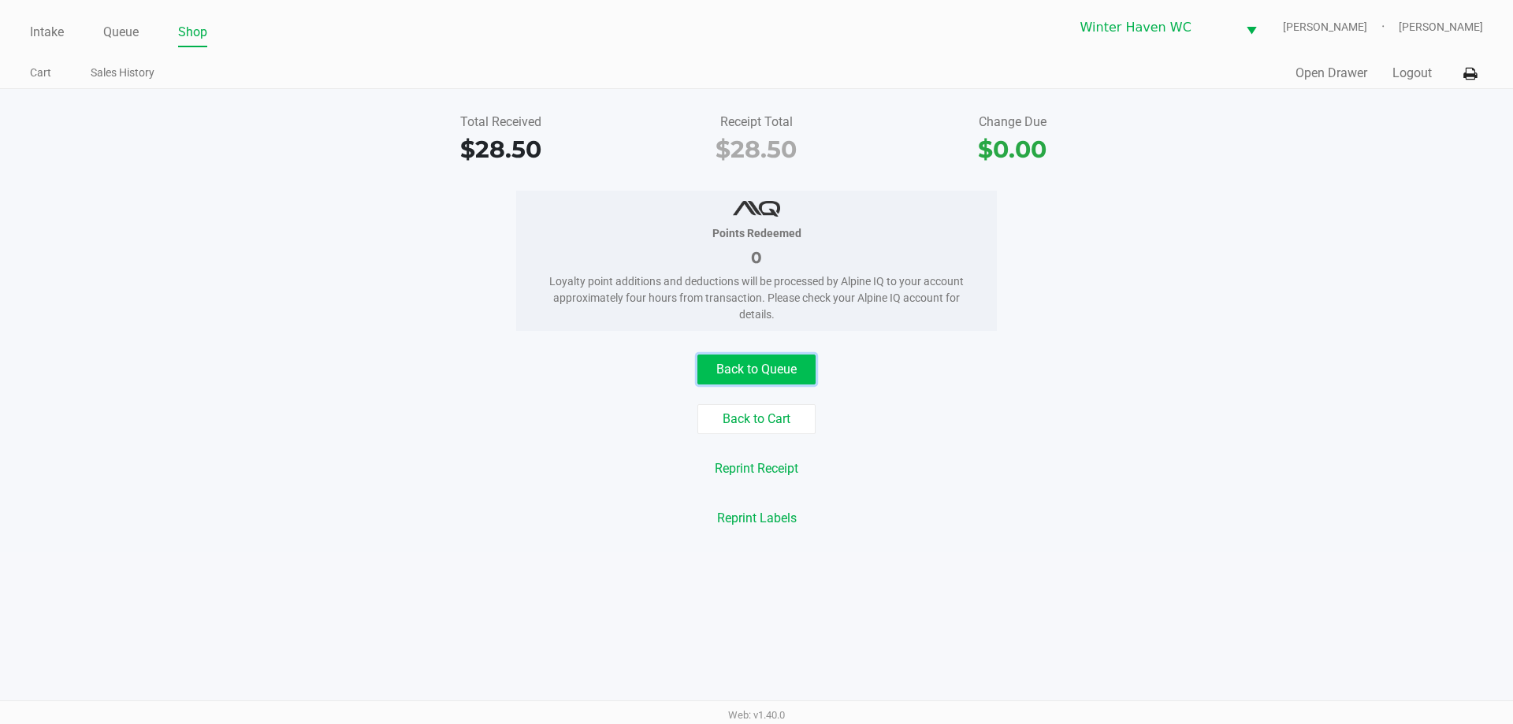
click at [752, 373] on button "Back to Queue" at bounding box center [756, 370] width 118 height 30
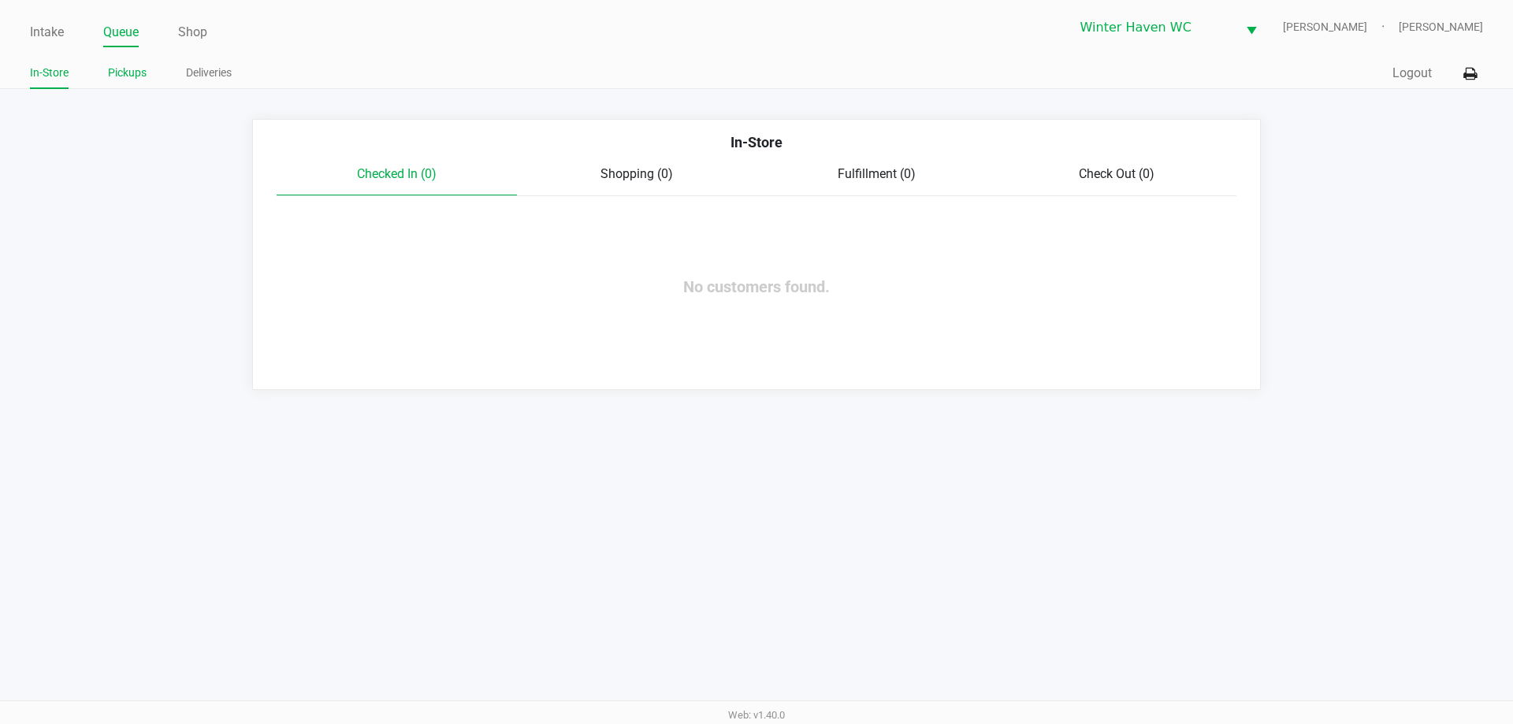
click at [136, 64] on link "Pickups" at bounding box center [127, 73] width 39 height 20
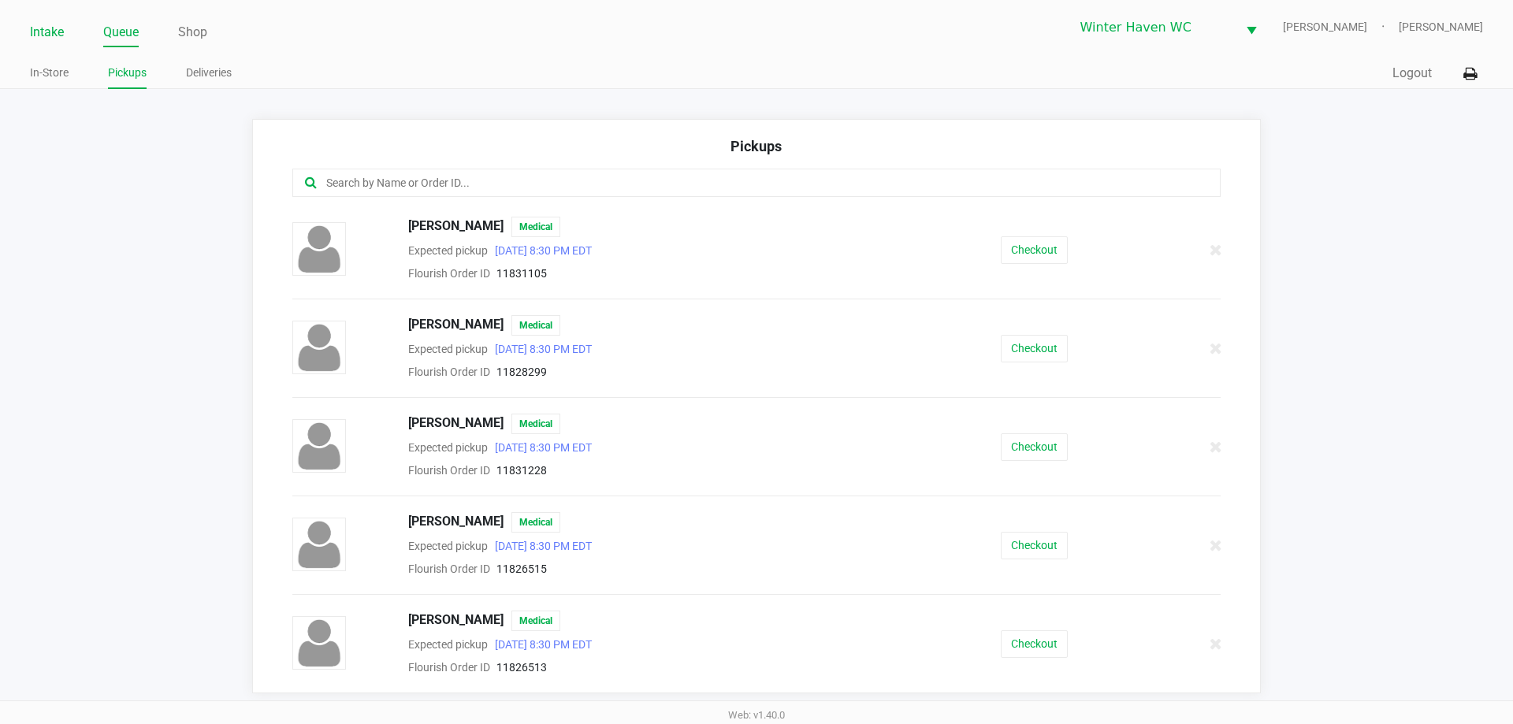
click at [50, 28] on link "Intake" at bounding box center [47, 32] width 34 height 22
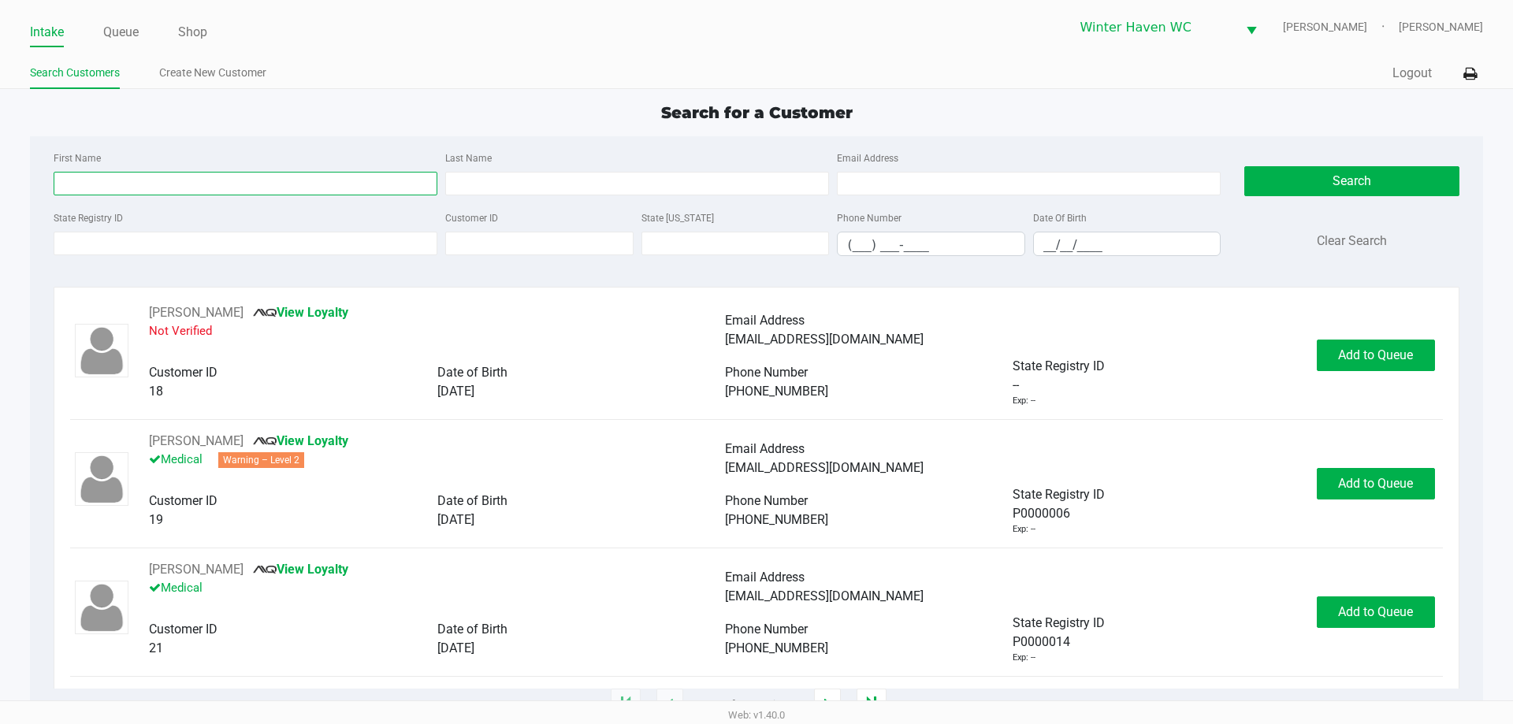
click at [192, 183] on input "First Name" at bounding box center [246, 184] width 384 height 24
type input "antonio"
click at [512, 183] on input "Last Name" at bounding box center [637, 184] width 384 height 24
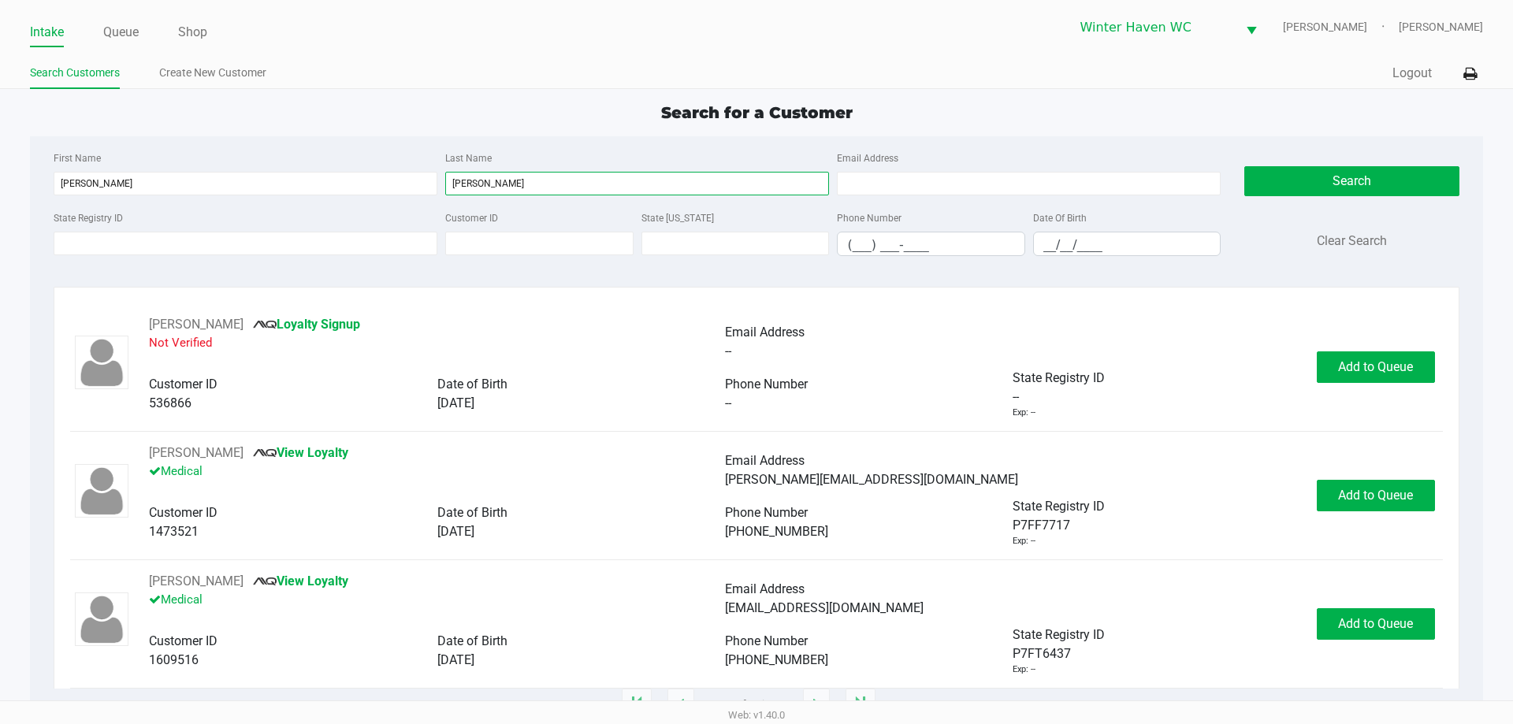
scroll to position [1156, 0]
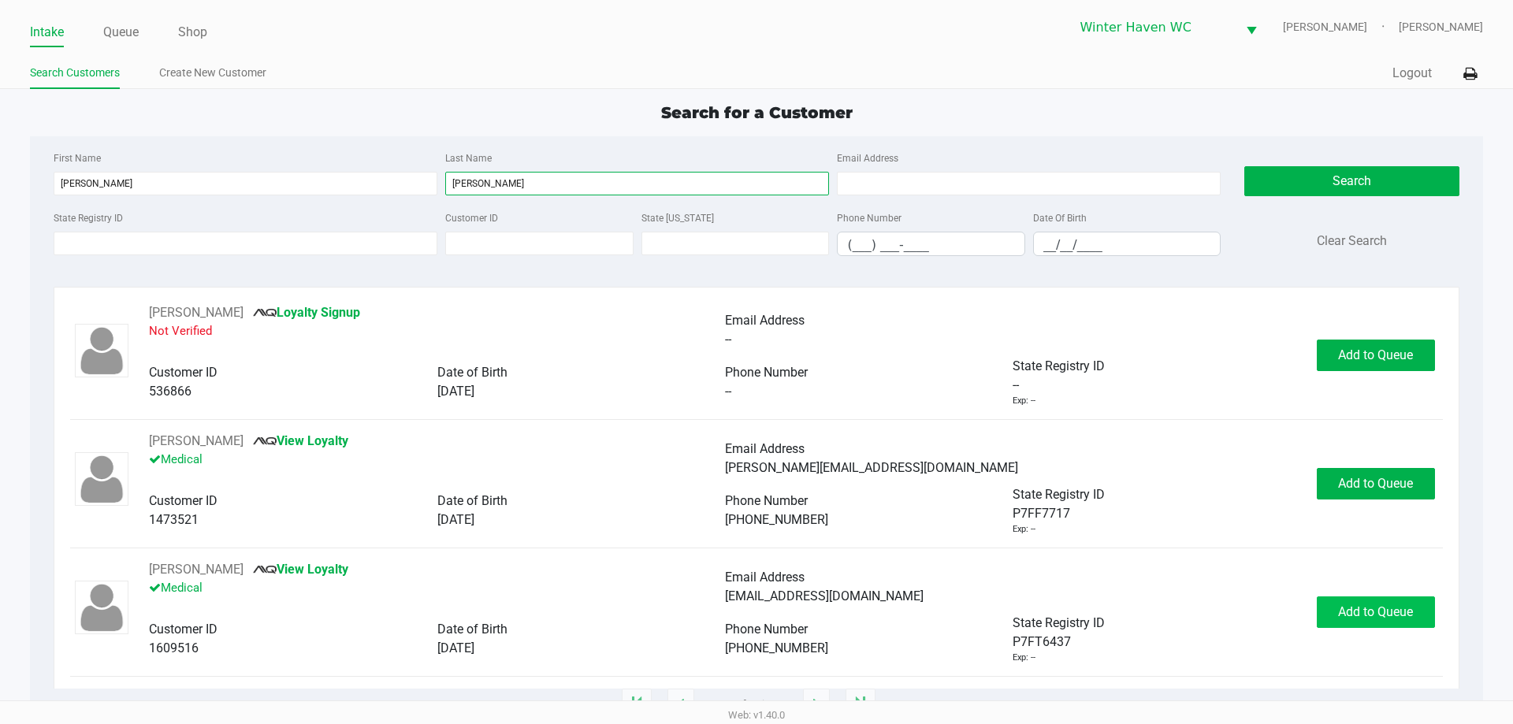
type input "hernandez"
click at [1372, 617] on span "Add to Queue" at bounding box center [1375, 611] width 75 height 15
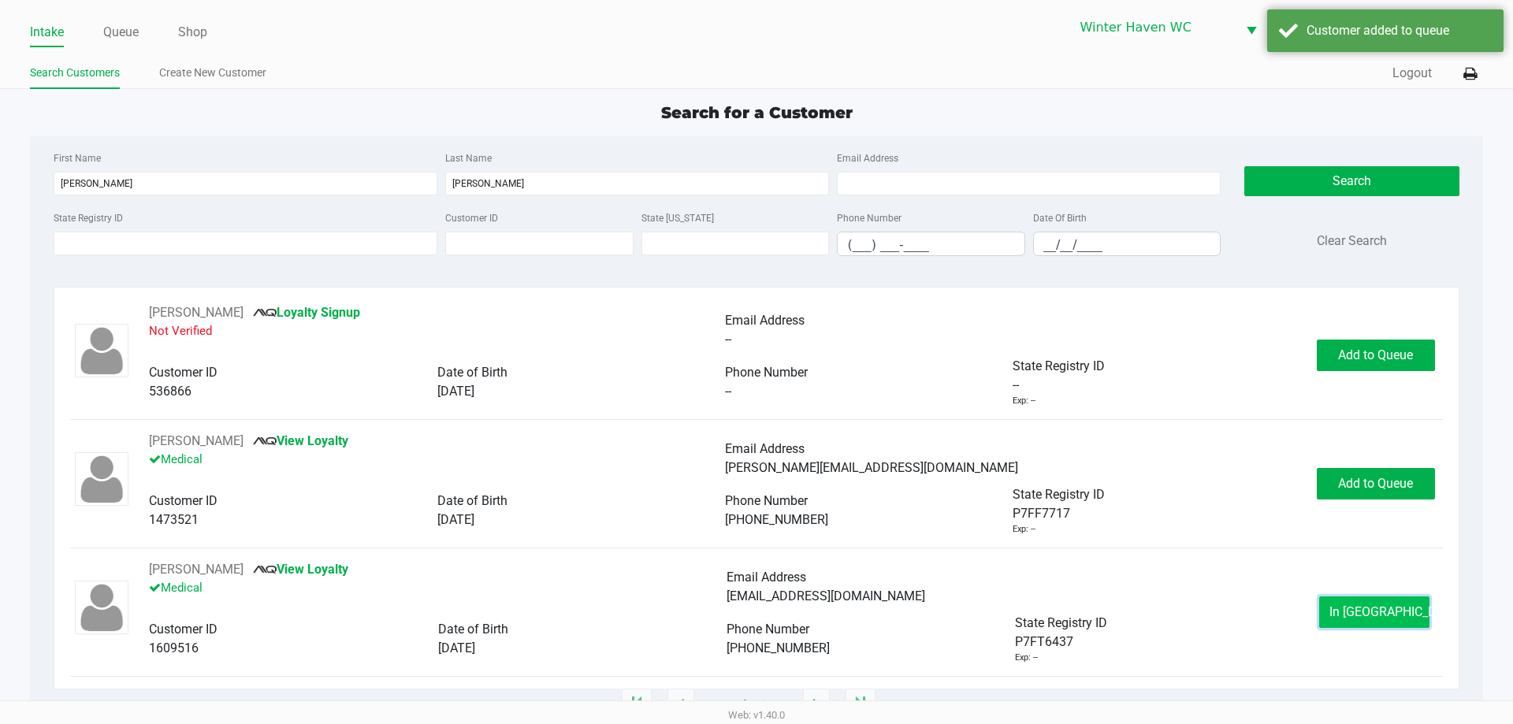
click at [1366, 614] on span "In Queue" at bounding box center [1395, 611] width 132 height 15
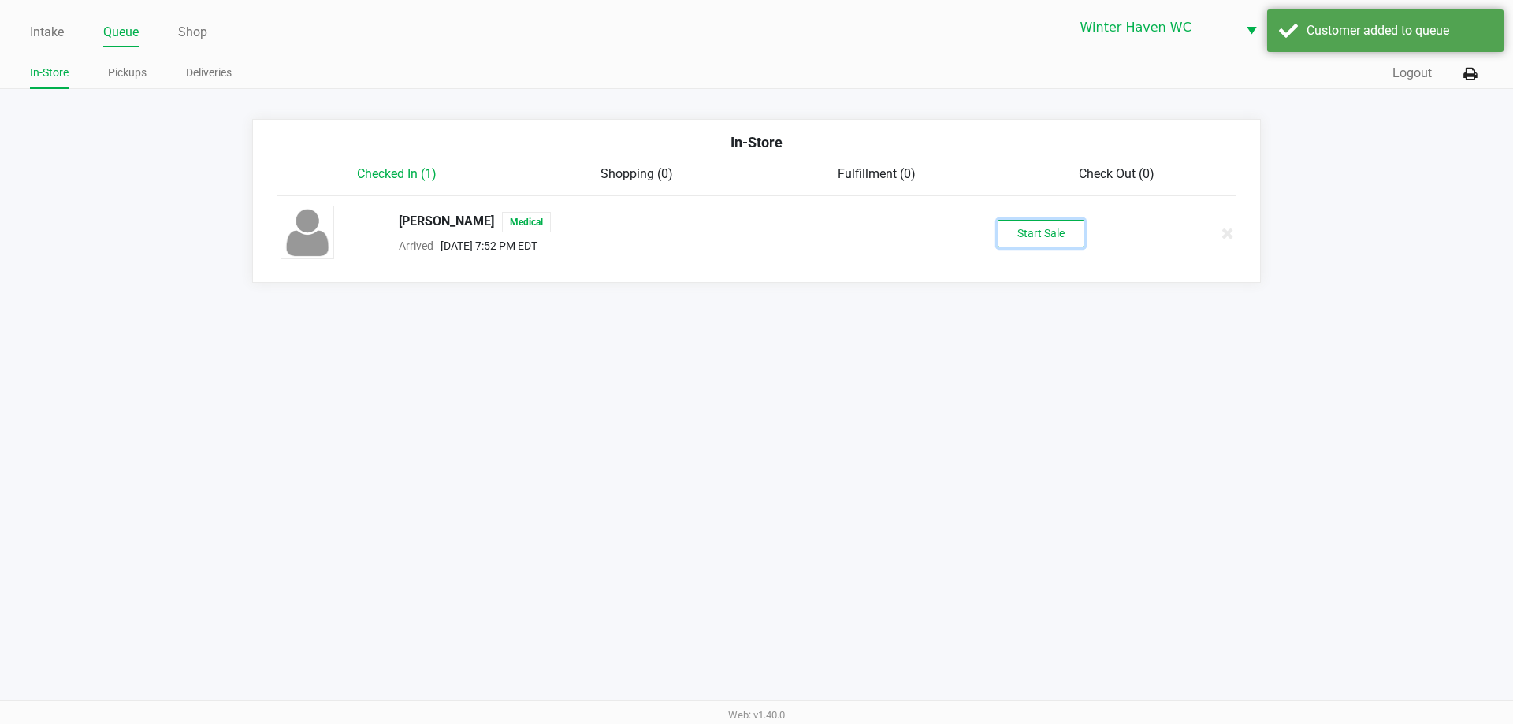
click at [1045, 246] on button "Start Sale" at bounding box center [1040, 234] width 87 height 28
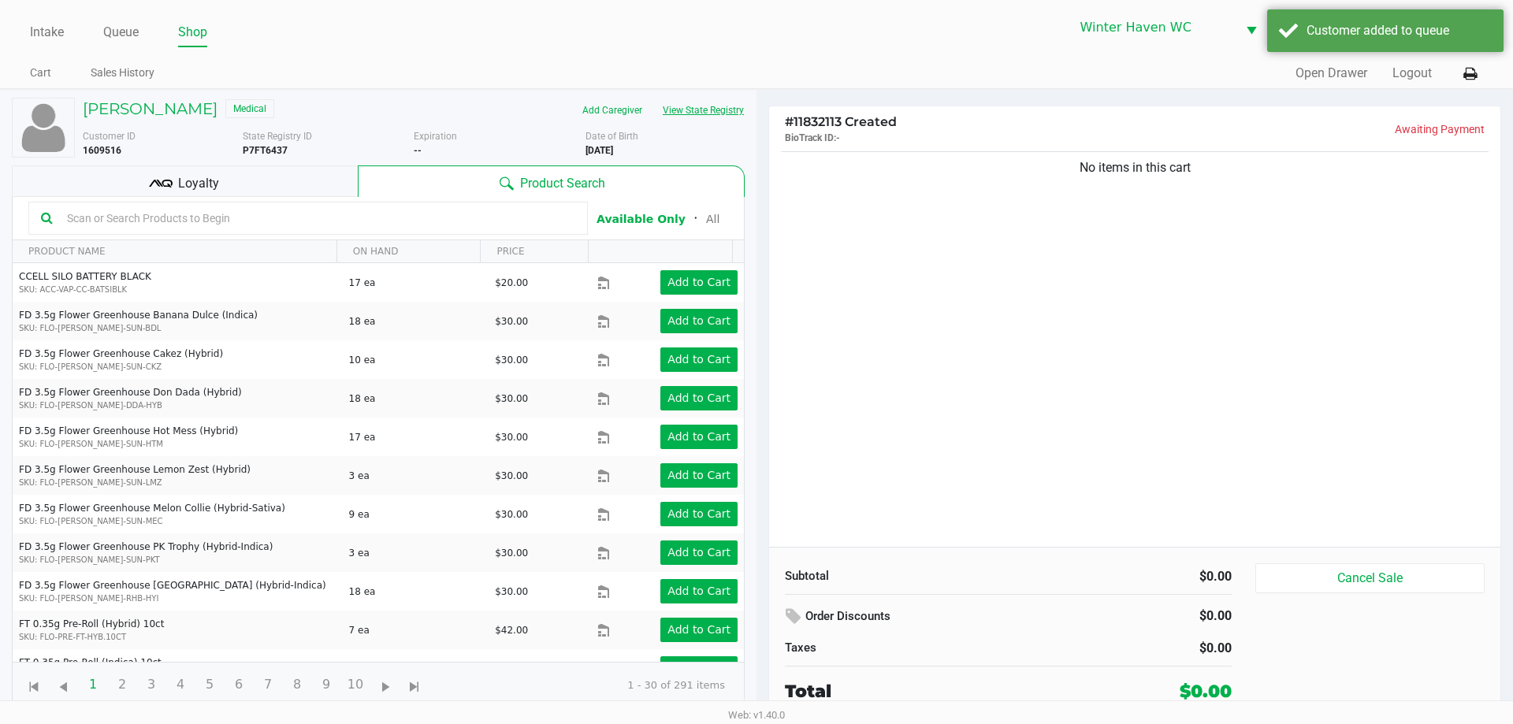
click at [696, 102] on button "View State Registry" at bounding box center [698, 110] width 92 height 25
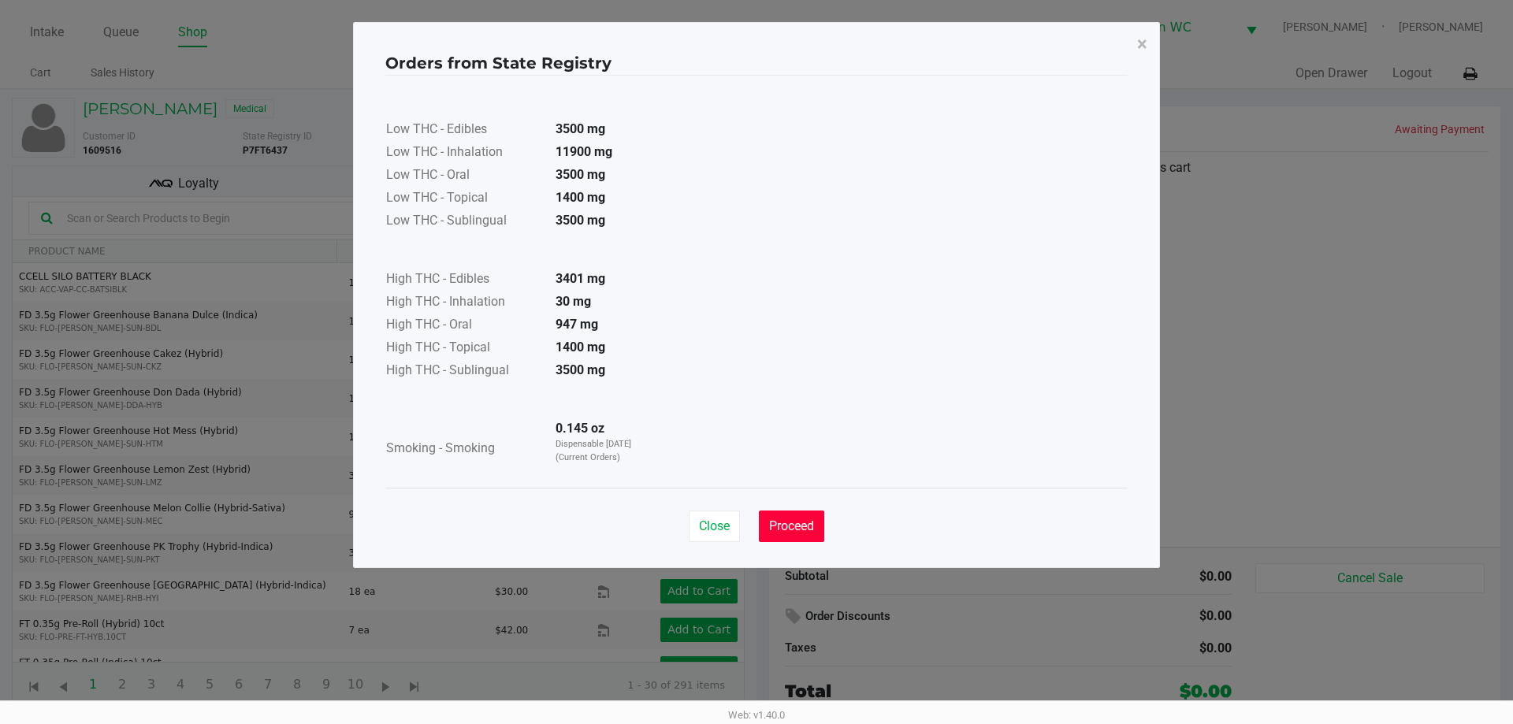
click at [789, 525] on span "Proceed" at bounding box center [791, 525] width 45 height 15
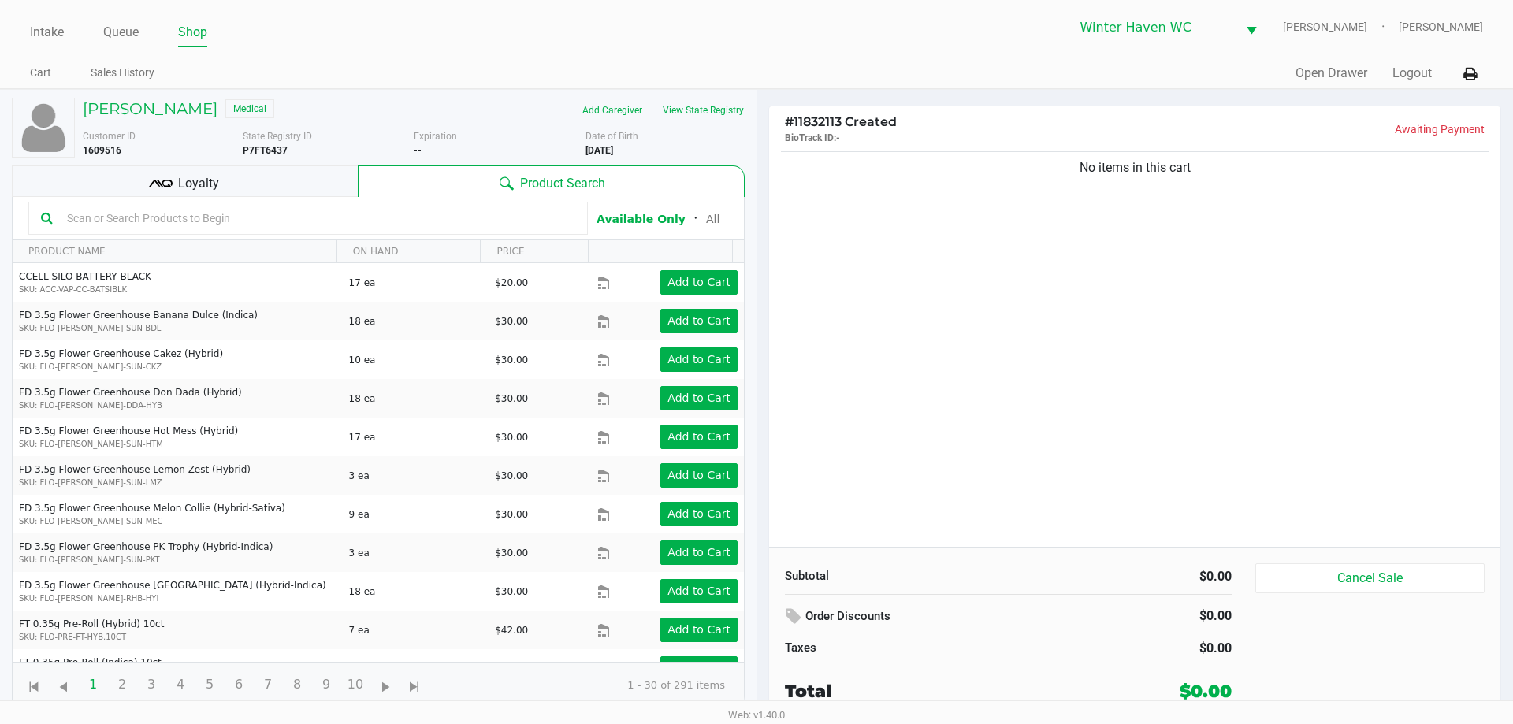
click at [421, 221] on input "text" at bounding box center [318, 218] width 514 height 24
click at [432, 214] on input "text" at bounding box center [318, 218] width 514 height 24
click at [401, 213] on input "text" at bounding box center [318, 218] width 514 height 24
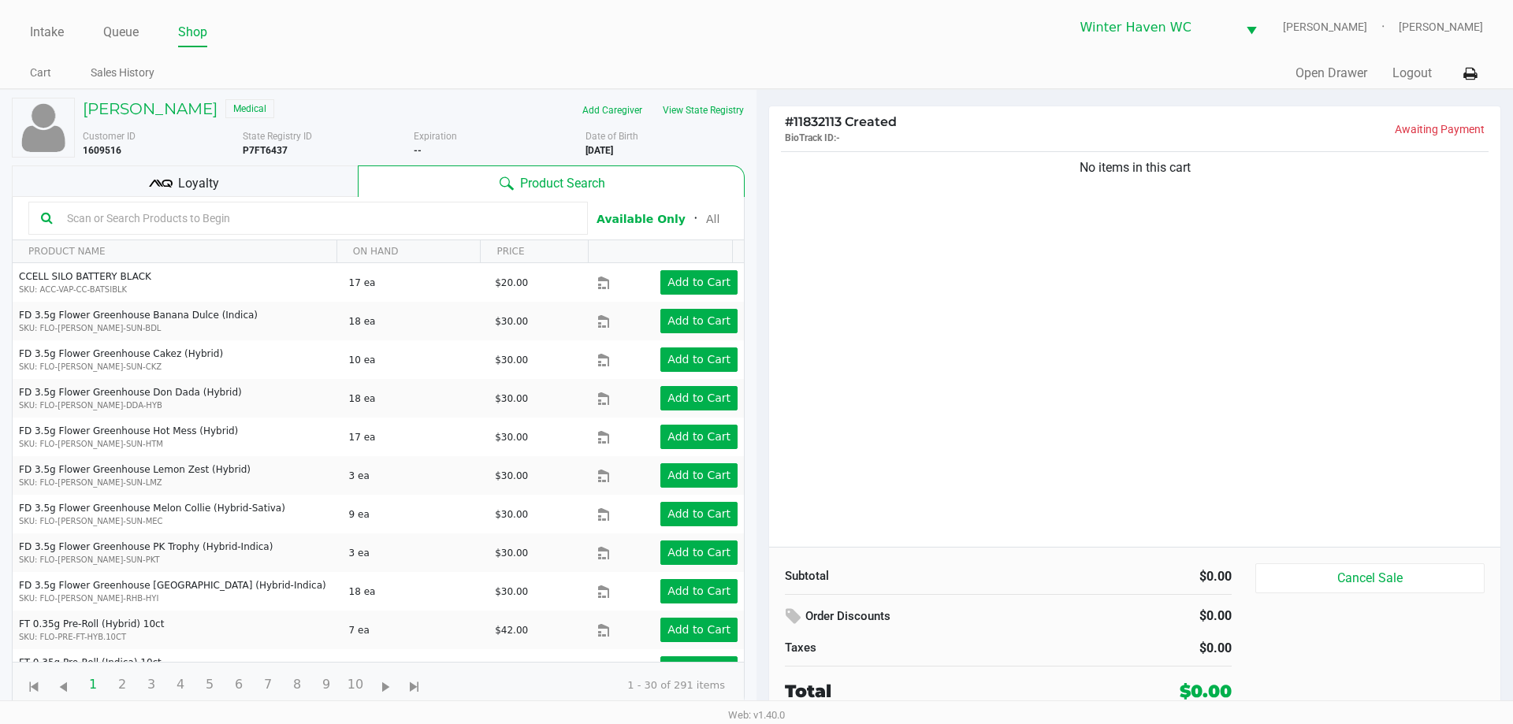
click at [401, 213] on input "text" at bounding box center [318, 218] width 514 height 24
click at [400, 213] on input "text" at bounding box center [318, 218] width 514 height 24
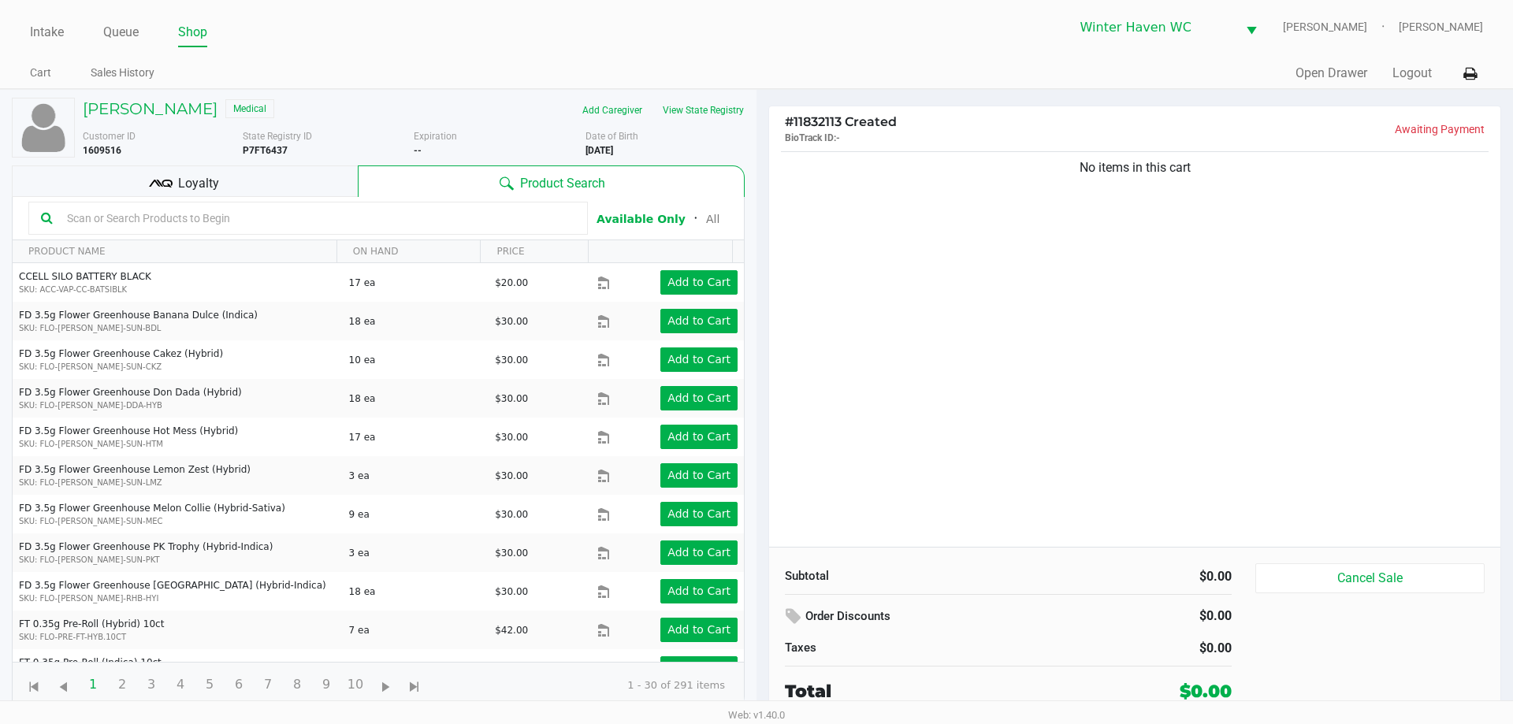
click at [400, 213] on input "text" at bounding box center [318, 218] width 514 height 24
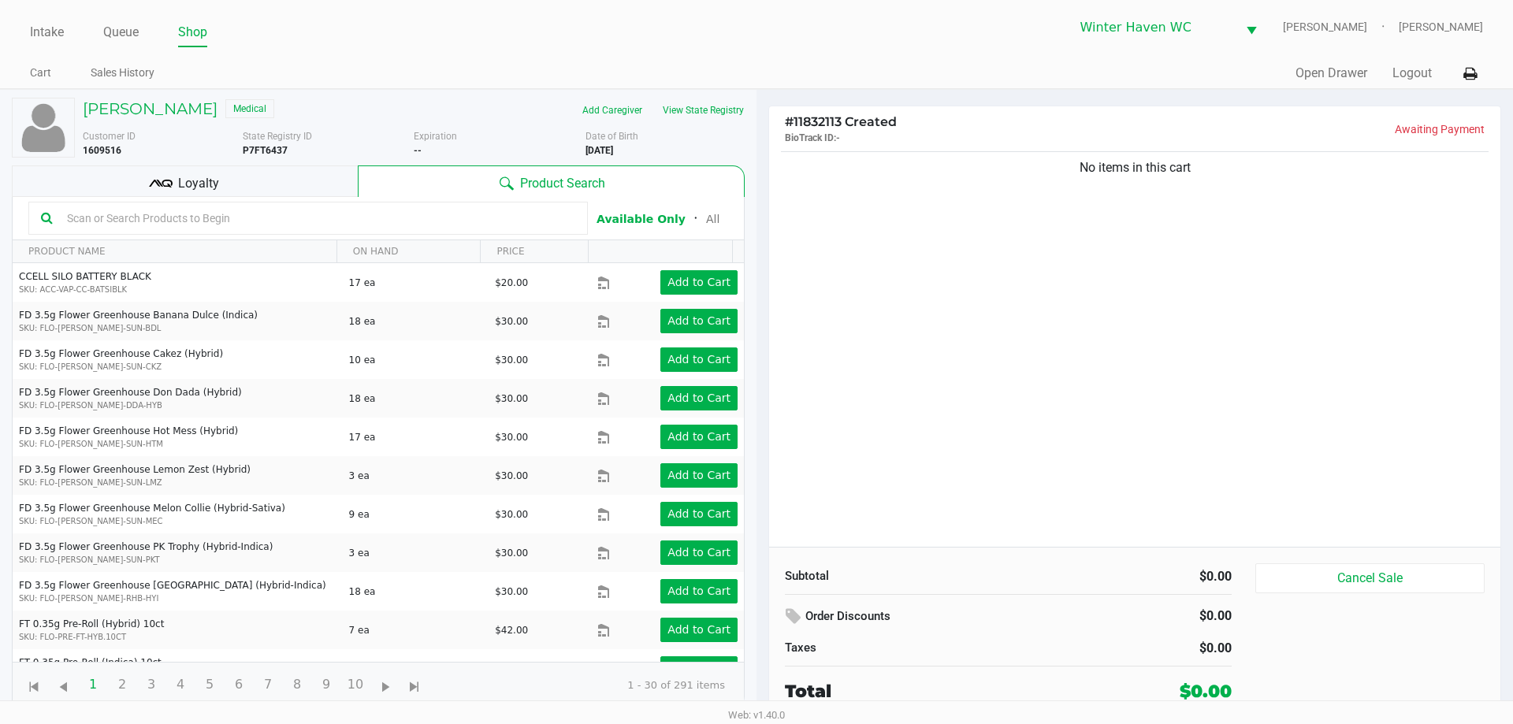
click at [400, 213] on input "text" at bounding box center [318, 218] width 514 height 24
click at [430, 218] on input "text" at bounding box center [318, 218] width 514 height 24
click at [247, 219] on input "text" at bounding box center [318, 218] width 514 height 24
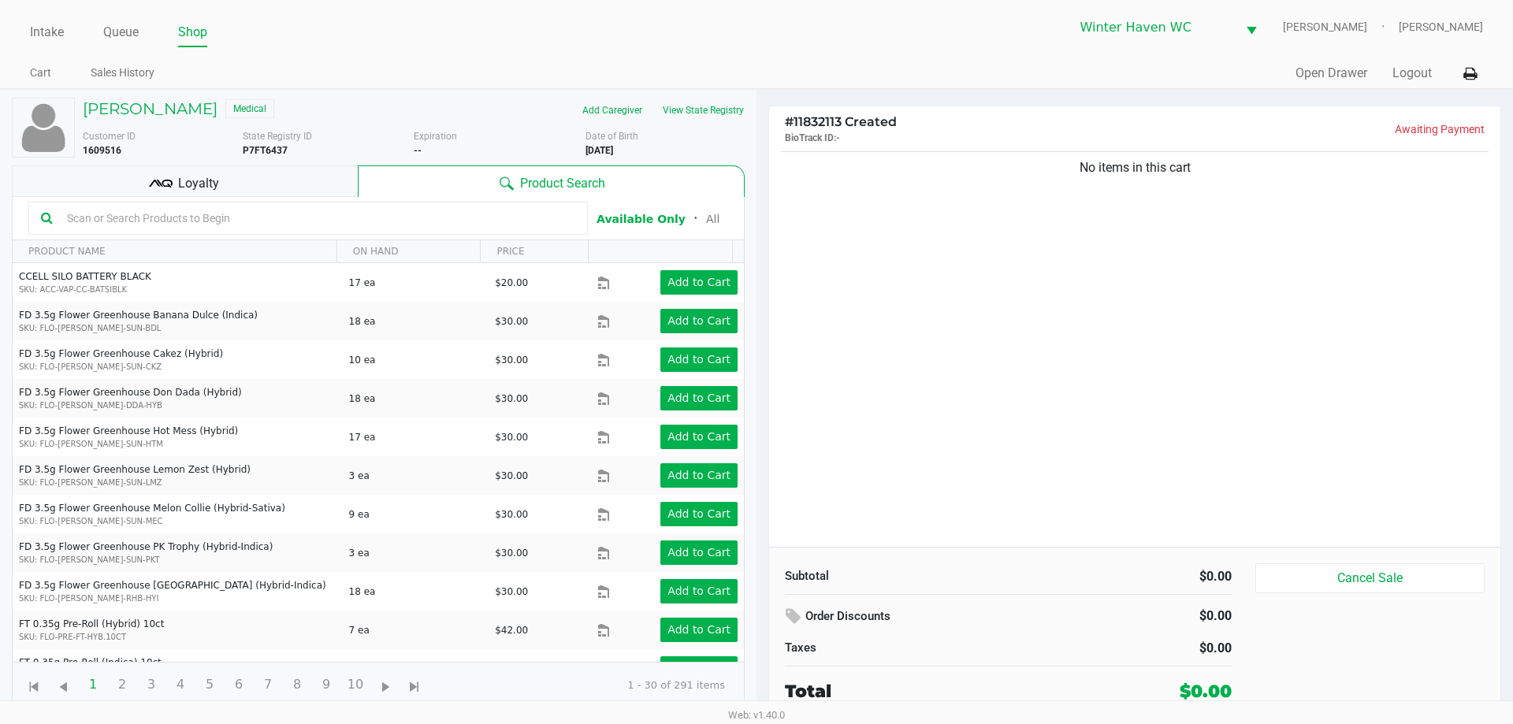
click at [247, 219] on input "text" at bounding box center [318, 218] width 514 height 24
type input "l"
click at [277, 182] on div "Loyalty" at bounding box center [185, 181] width 346 height 32
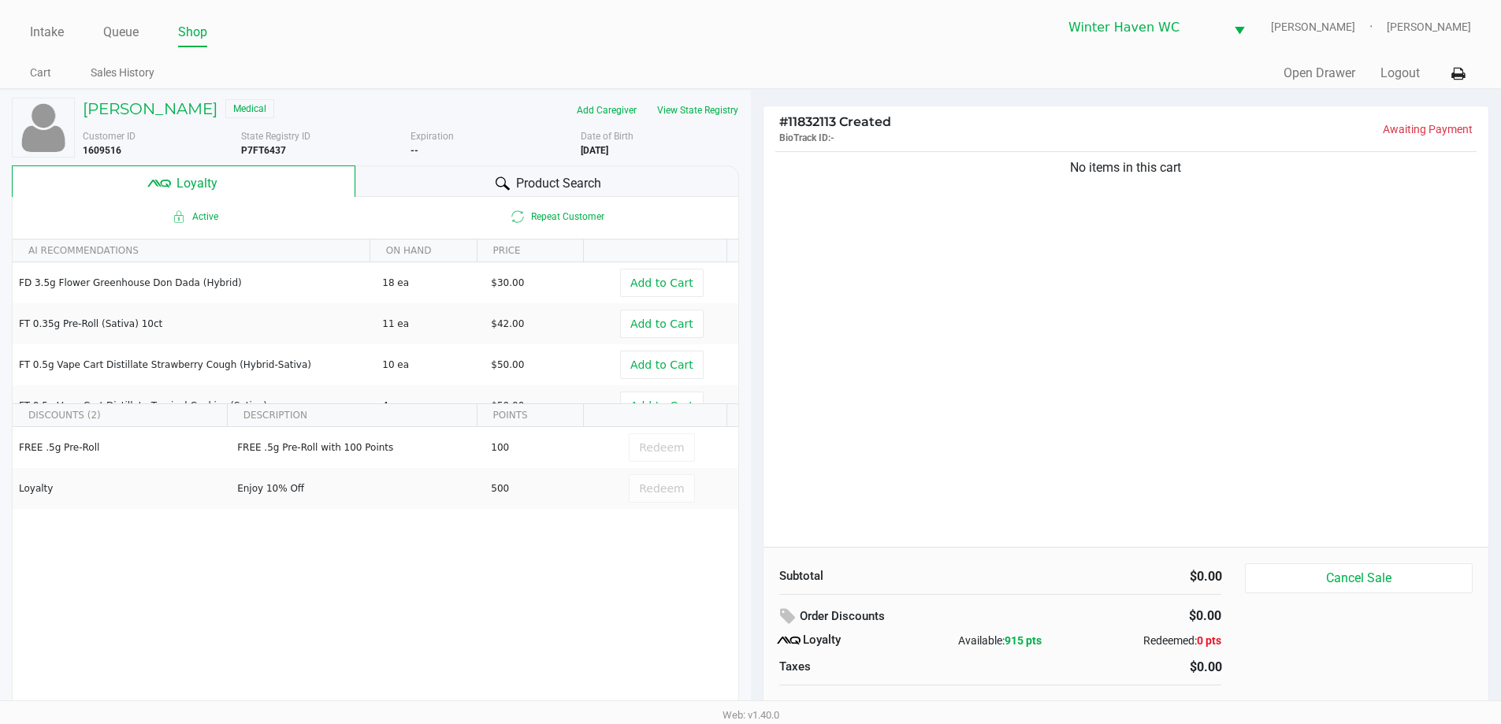
click at [525, 184] on span "Product Search" at bounding box center [558, 183] width 85 height 19
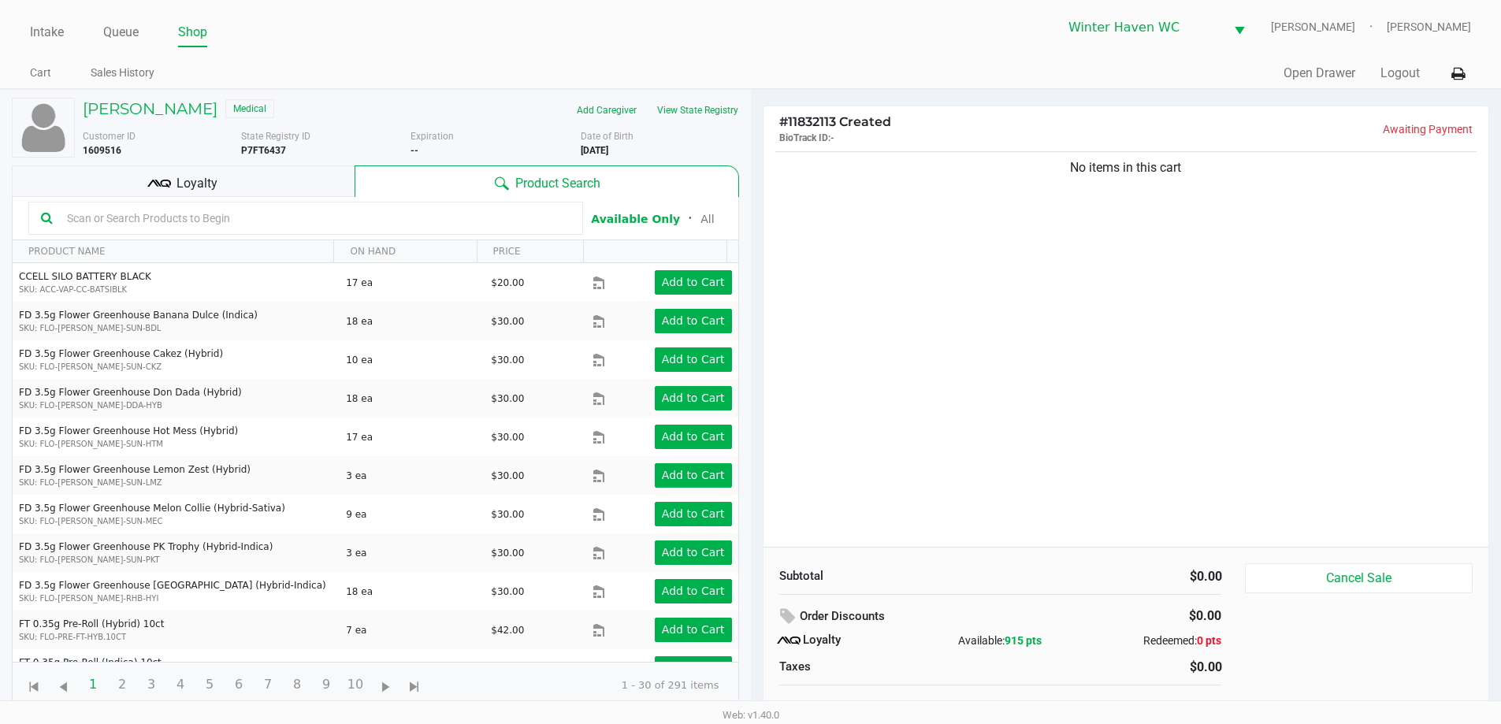
click at [498, 227] on input "text" at bounding box center [316, 218] width 510 height 24
click at [262, 221] on input "text" at bounding box center [316, 218] width 510 height 24
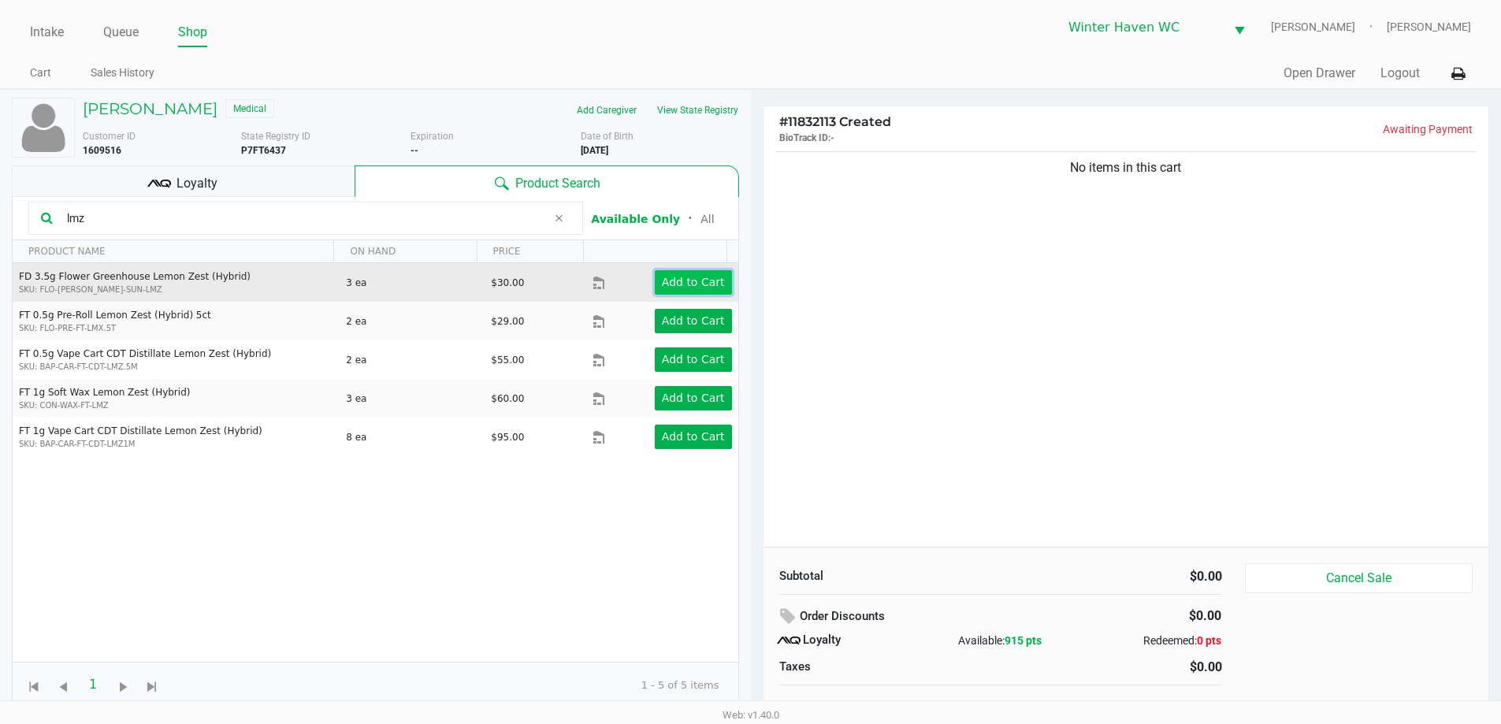
click at [695, 286] on app-button-loader "Add to Cart" at bounding box center [693, 282] width 63 height 13
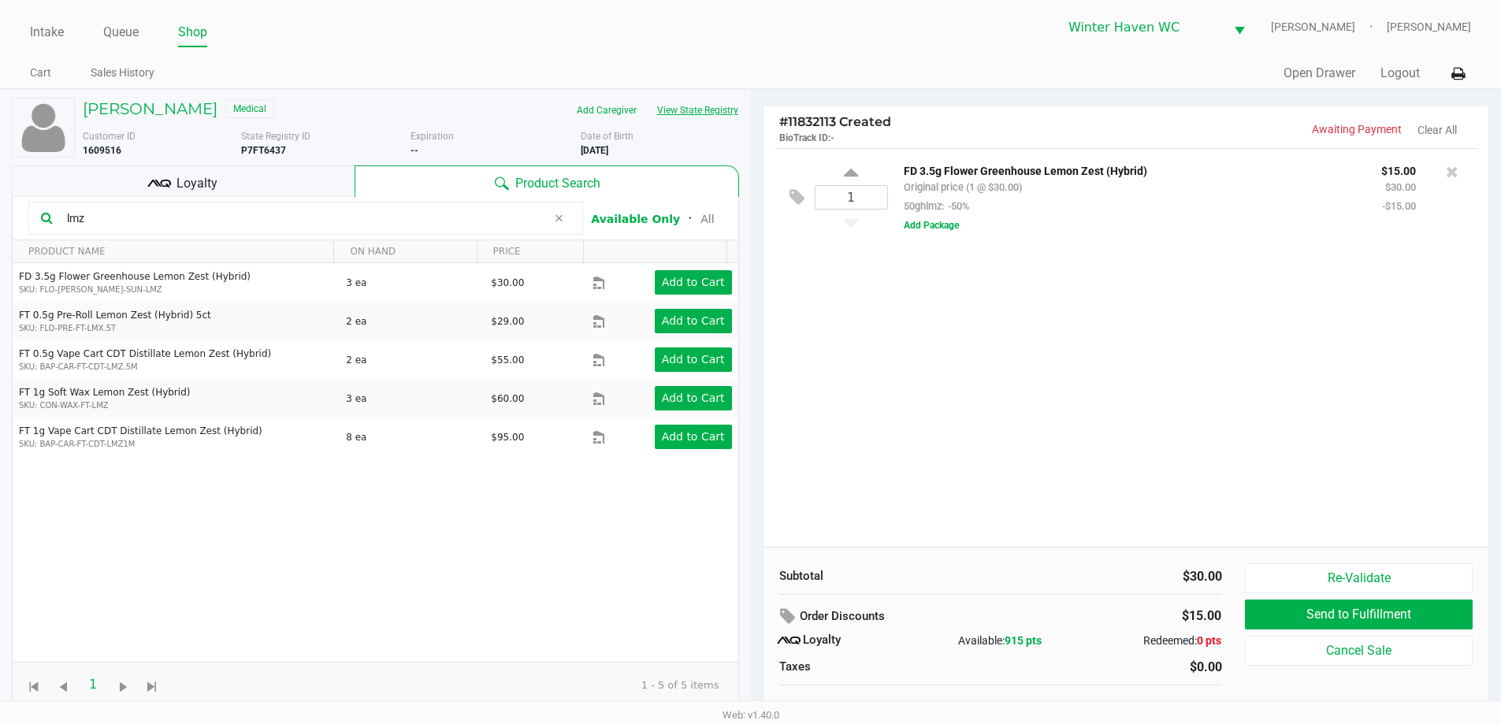
click at [709, 121] on button "View State Registry" at bounding box center [693, 110] width 92 height 25
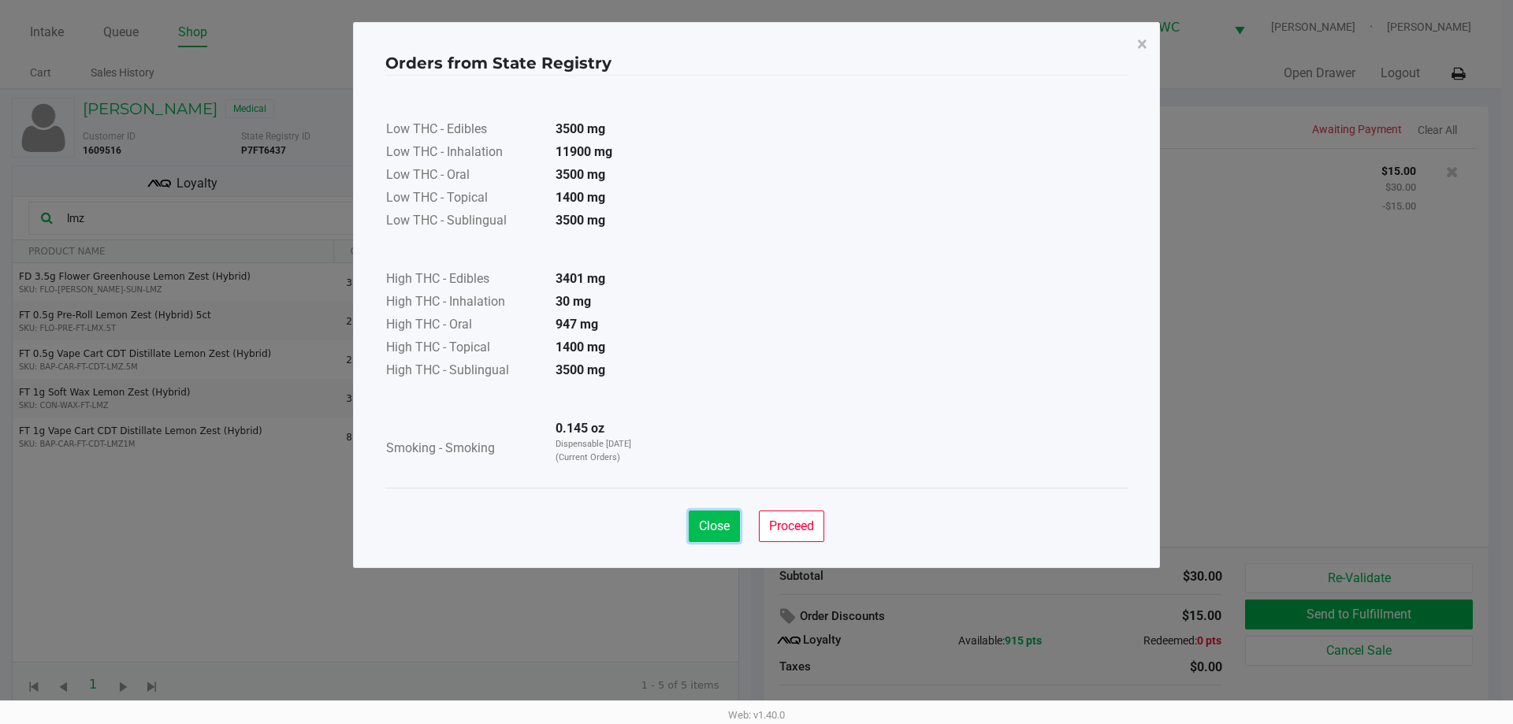
click at [722, 524] on span "Close" at bounding box center [714, 525] width 31 height 15
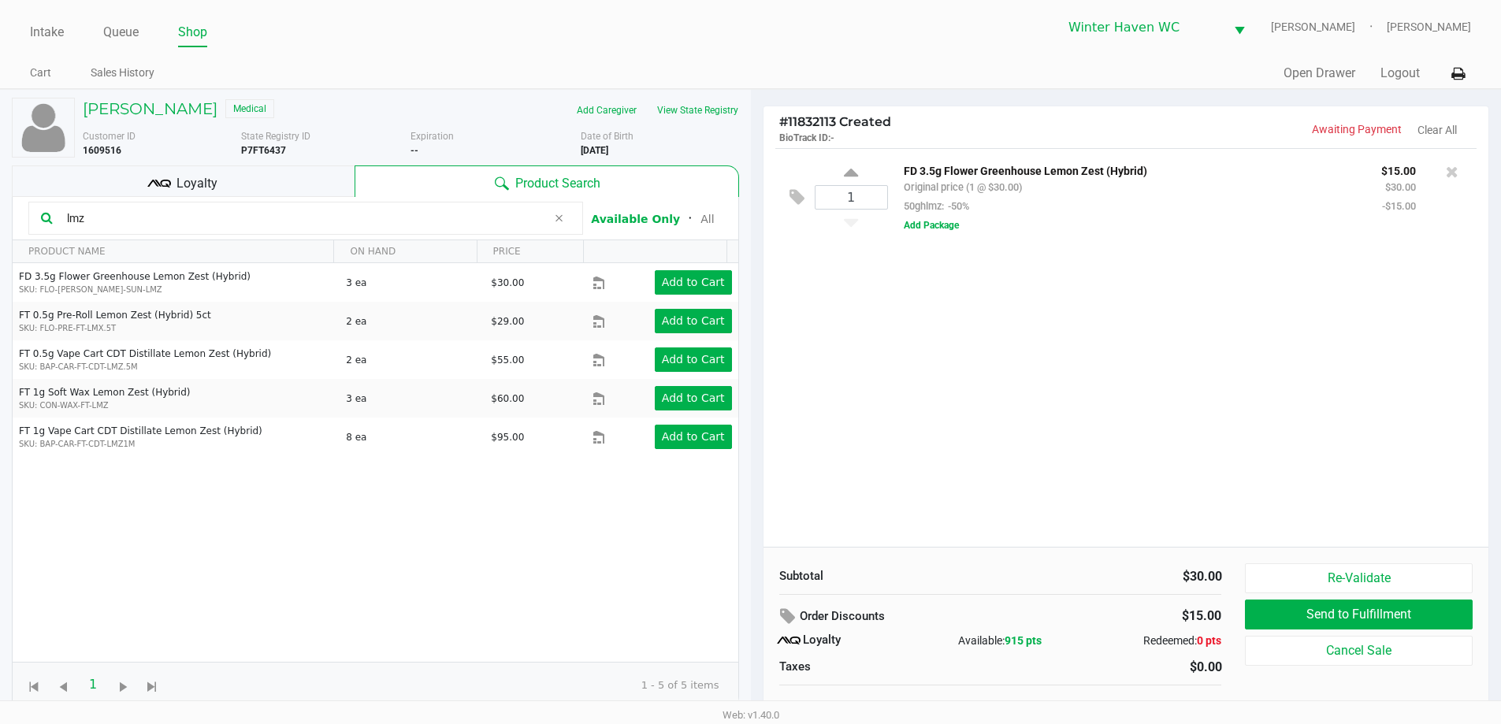
click at [426, 215] on input "lmz" at bounding box center [304, 218] width 486 height 24
click at [428, 215] on input "lmz" at bounding box center [304, 218] width 486 height 24
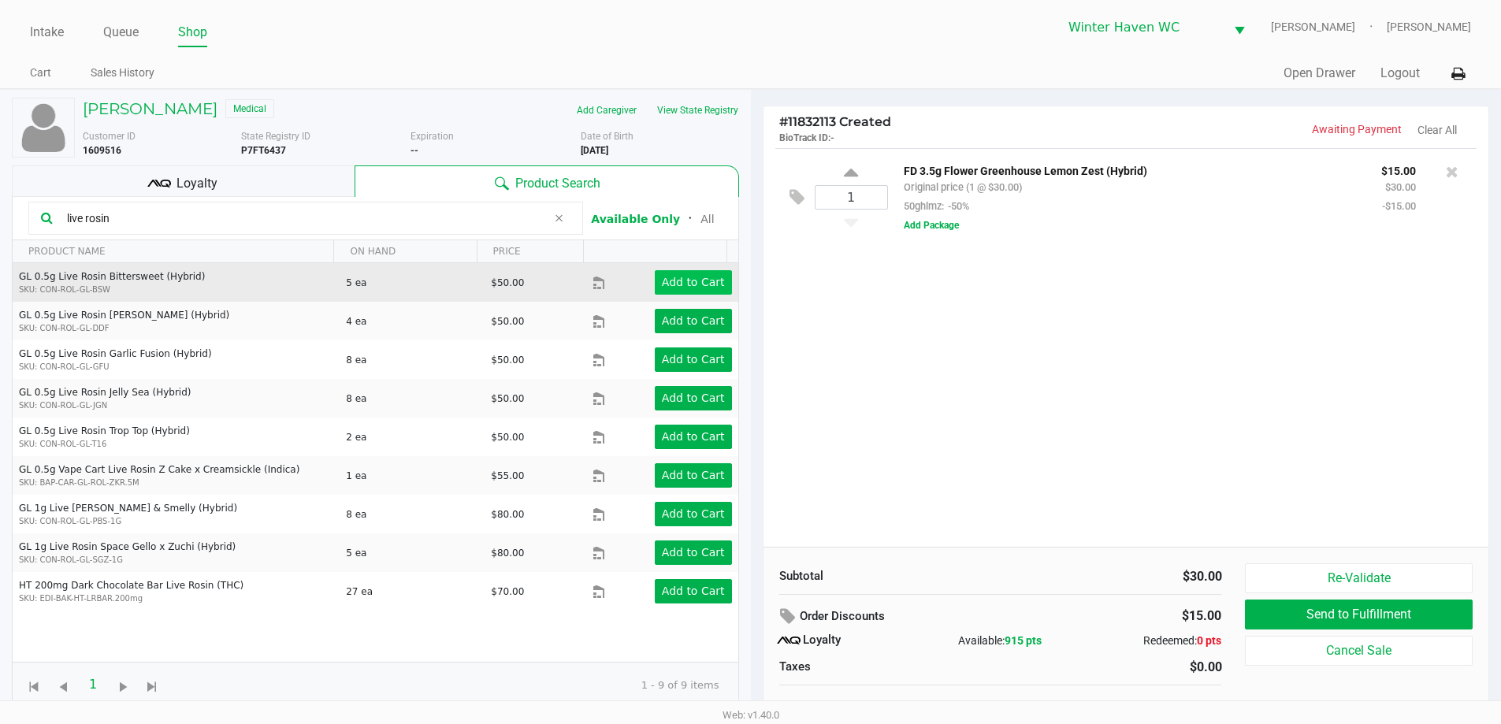
type input "live rosin"
click at [662, 284] on app-button-loader "Add to Cart" at bounding box center [693, 282] width 63 height 13
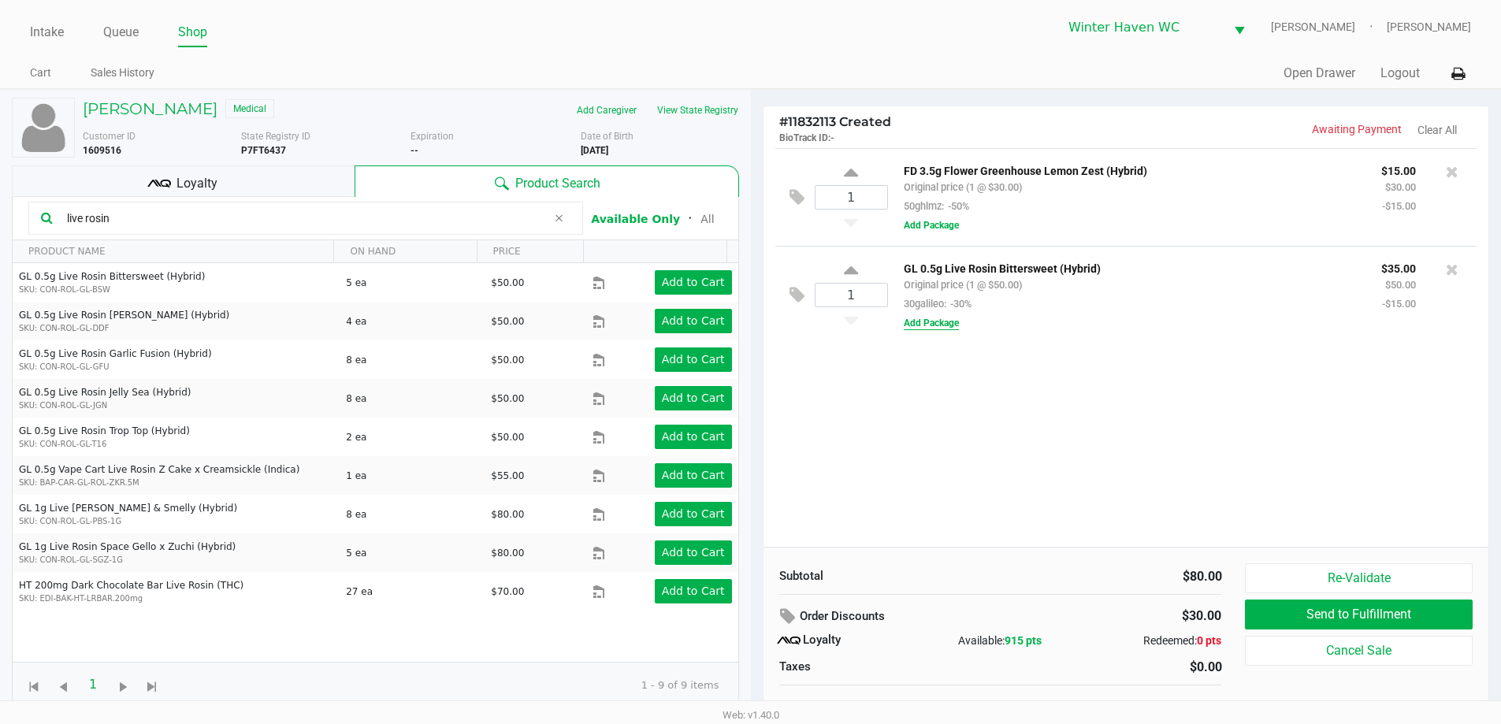
click at [937, 327] on button "Add Package" at bounding box center [931, 323] width 55 height 14
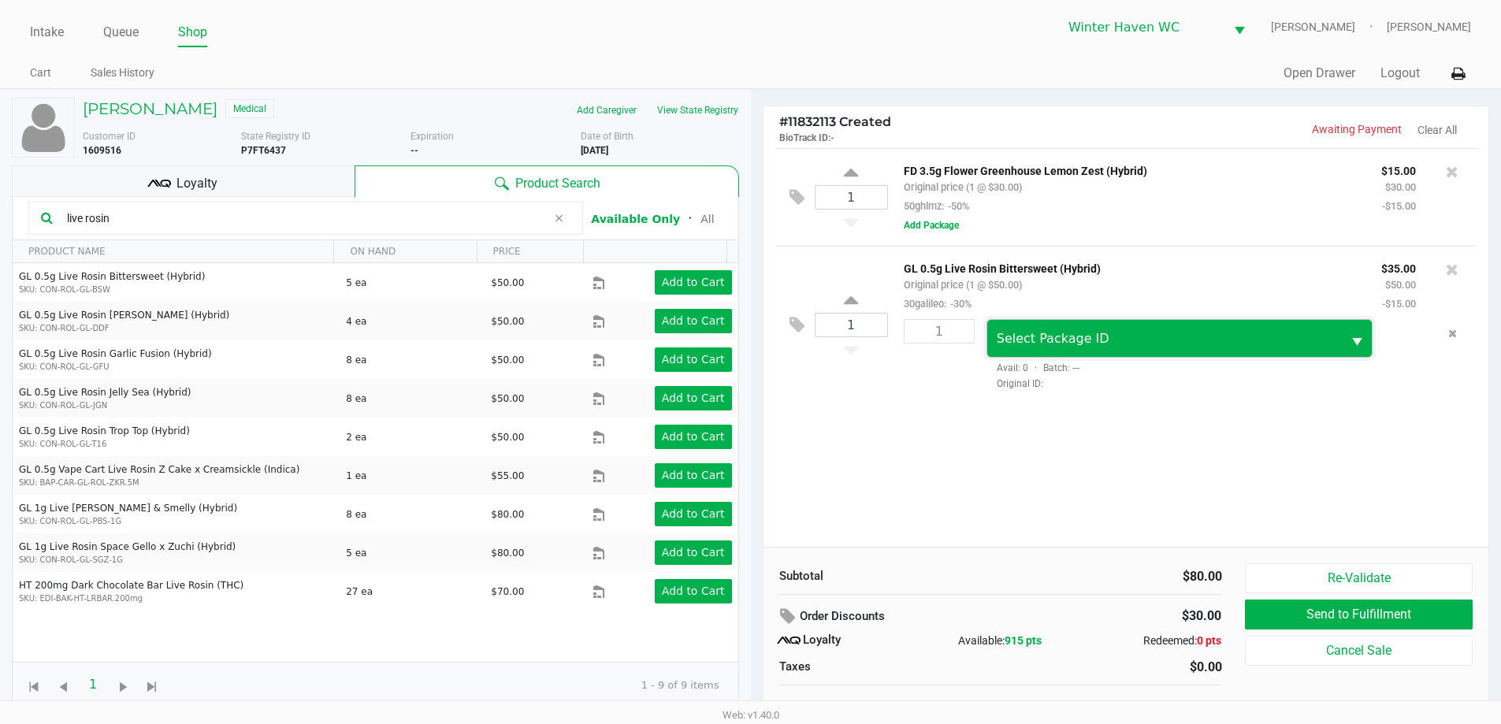
click at [1030, 328] on span "Select Package ID" at bounding box center [1164, 338] width 355 height 37
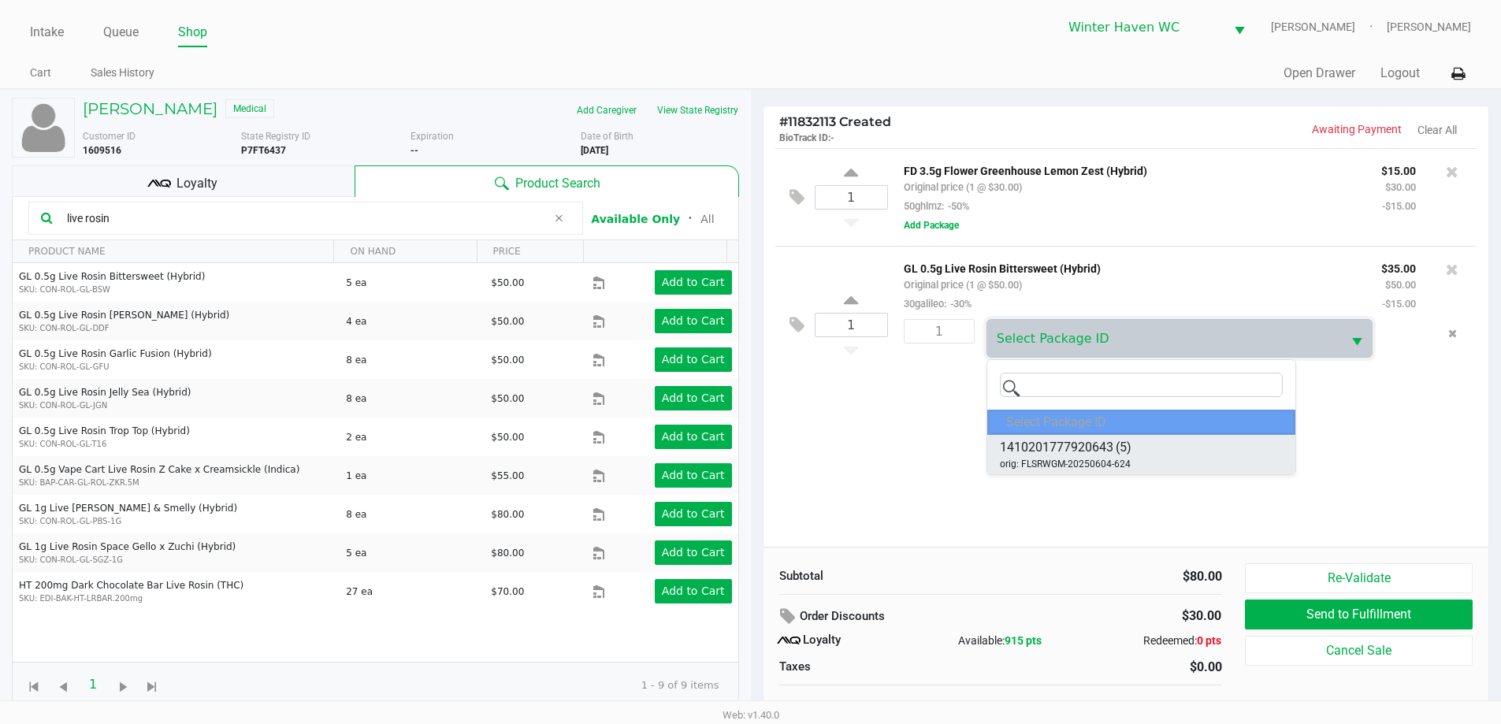
click at [1144, 450] on li "1410201777920643 (5) orig: FLSRWGM-20250604-624" at bounding box center [1141, 454] width 308 height 39
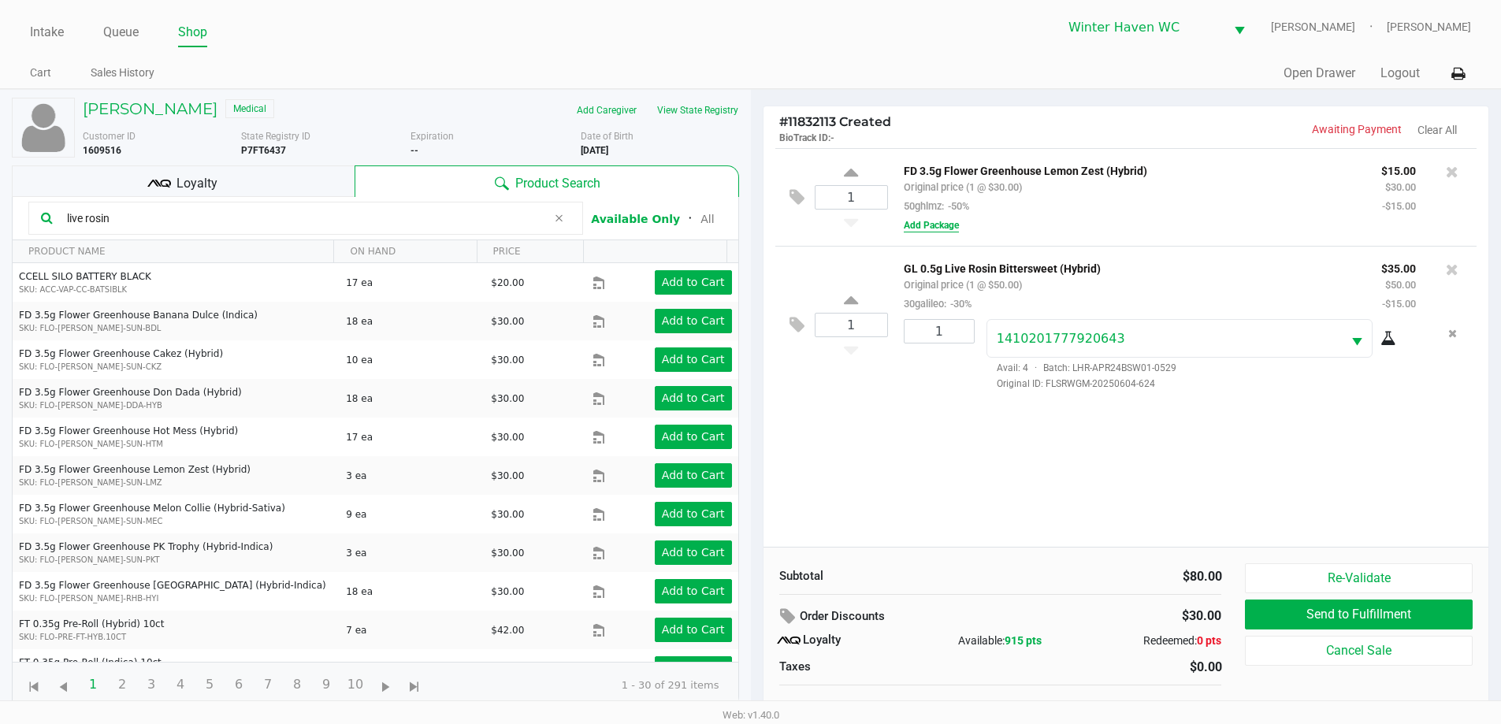
click at [918, 223] on button "Add Package" at bounding box center [931, 225] width 55 height 14
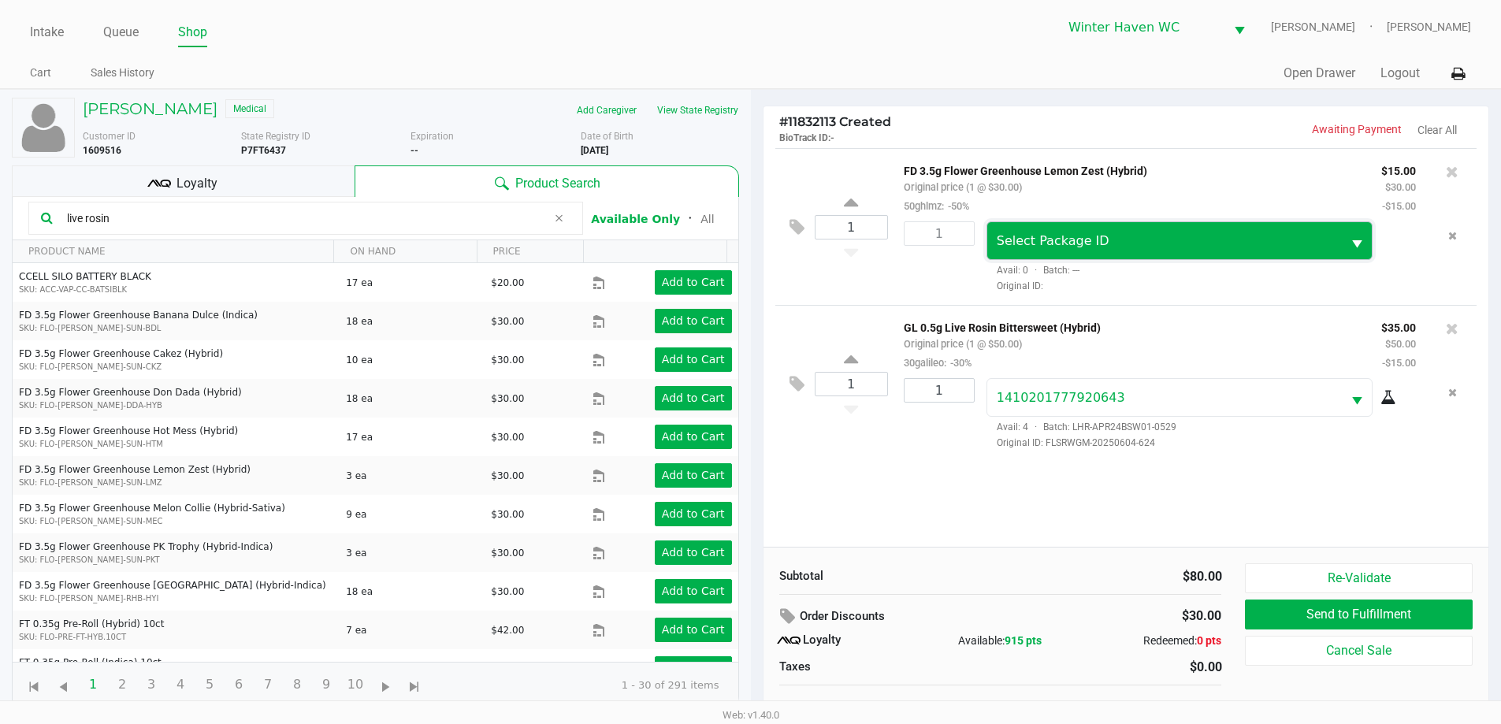
click at [1014, 247] on span "Select Package ID" at bounding box center [1053, 240] width 113 height 15
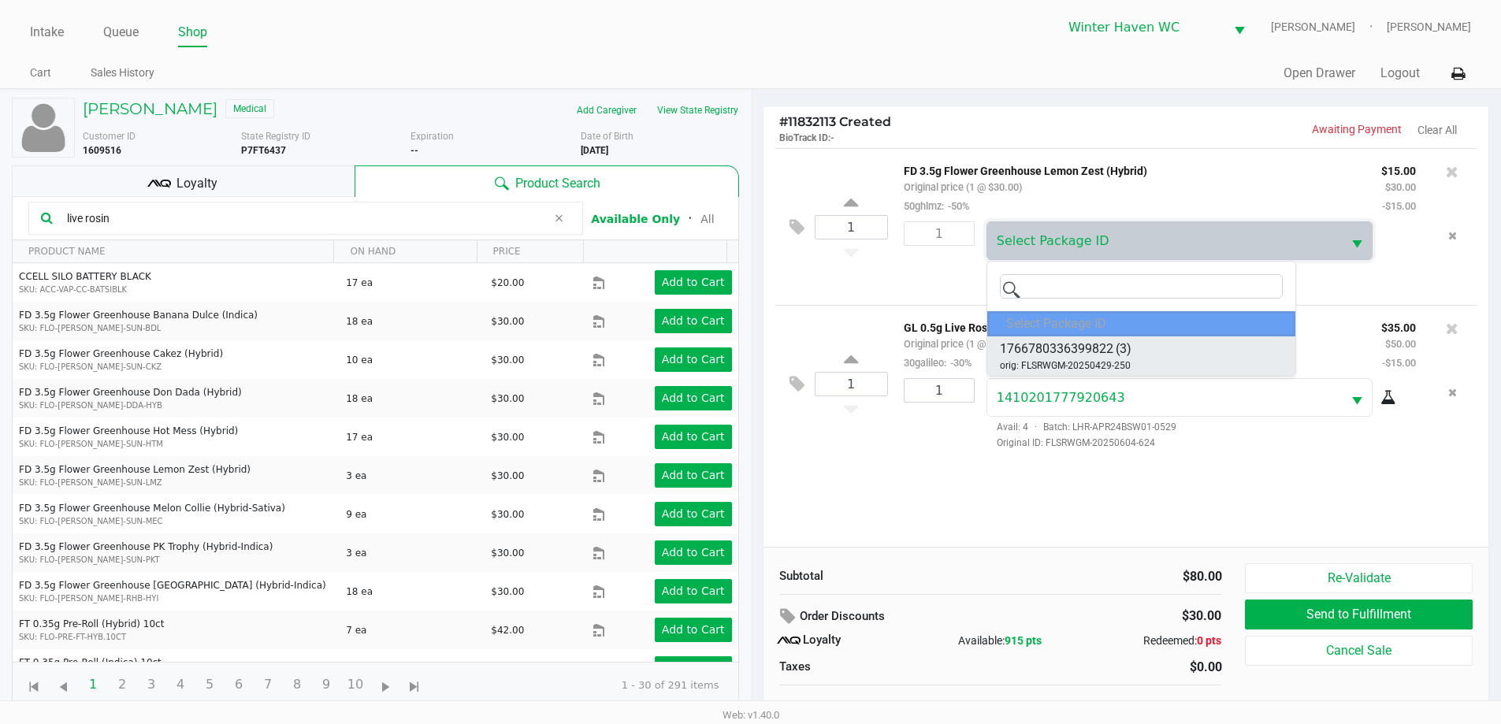
click at [1103, 347] on span "1766780336399822" at bounding box center [1056, 349] width 113 height 19
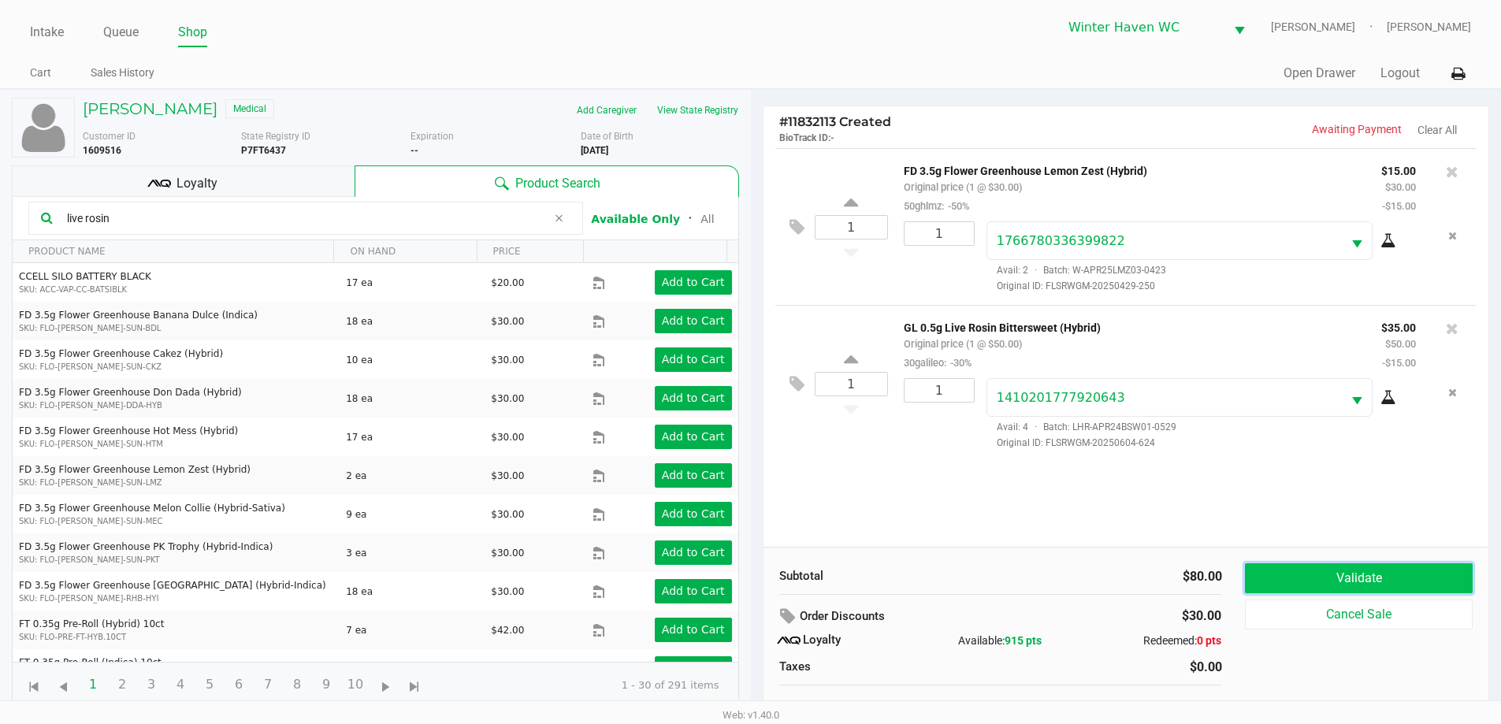
click at [1370, 584] on button "Validate" at bounding box center [1358, 578] width 227 height 30
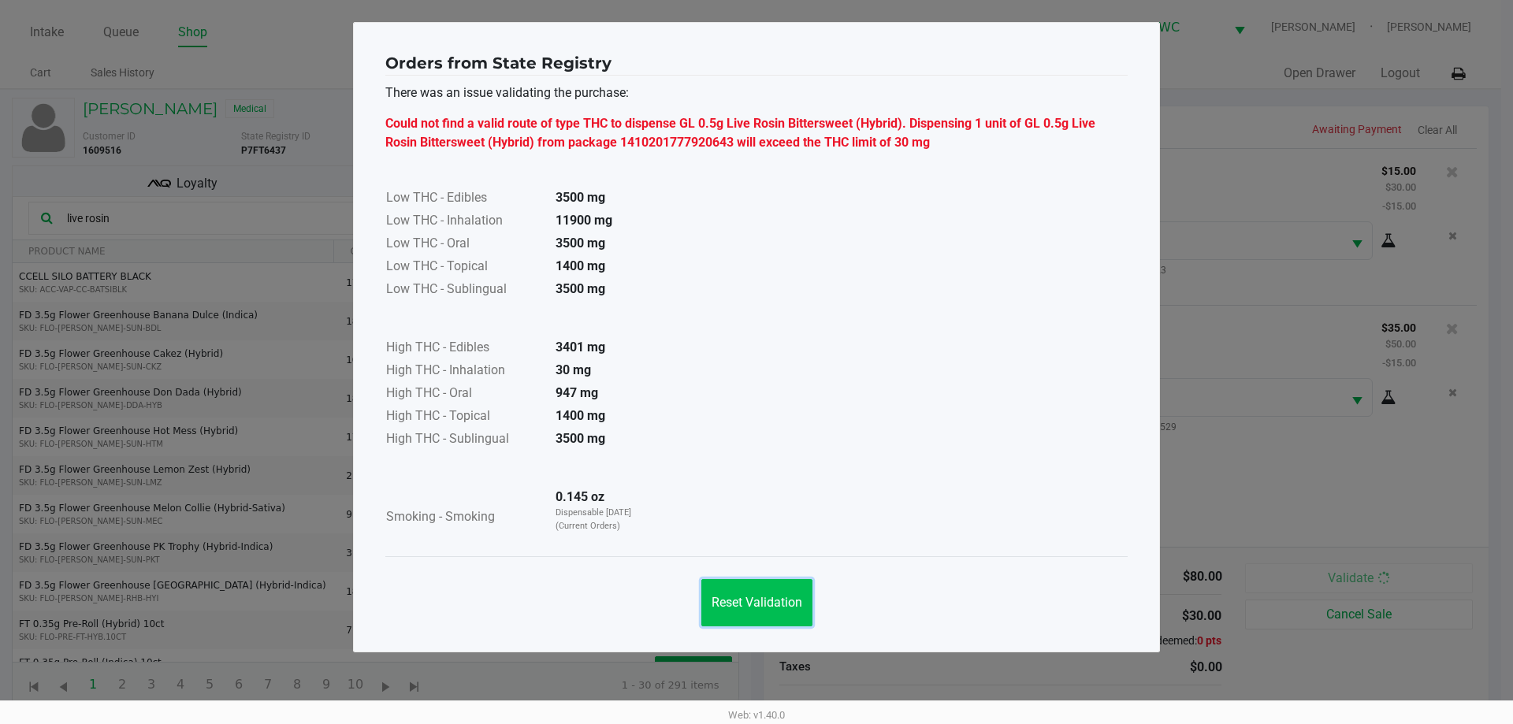
click at [778, 607] on span "Reset Validation" at bounding box center [756, 602] width 91 height 15
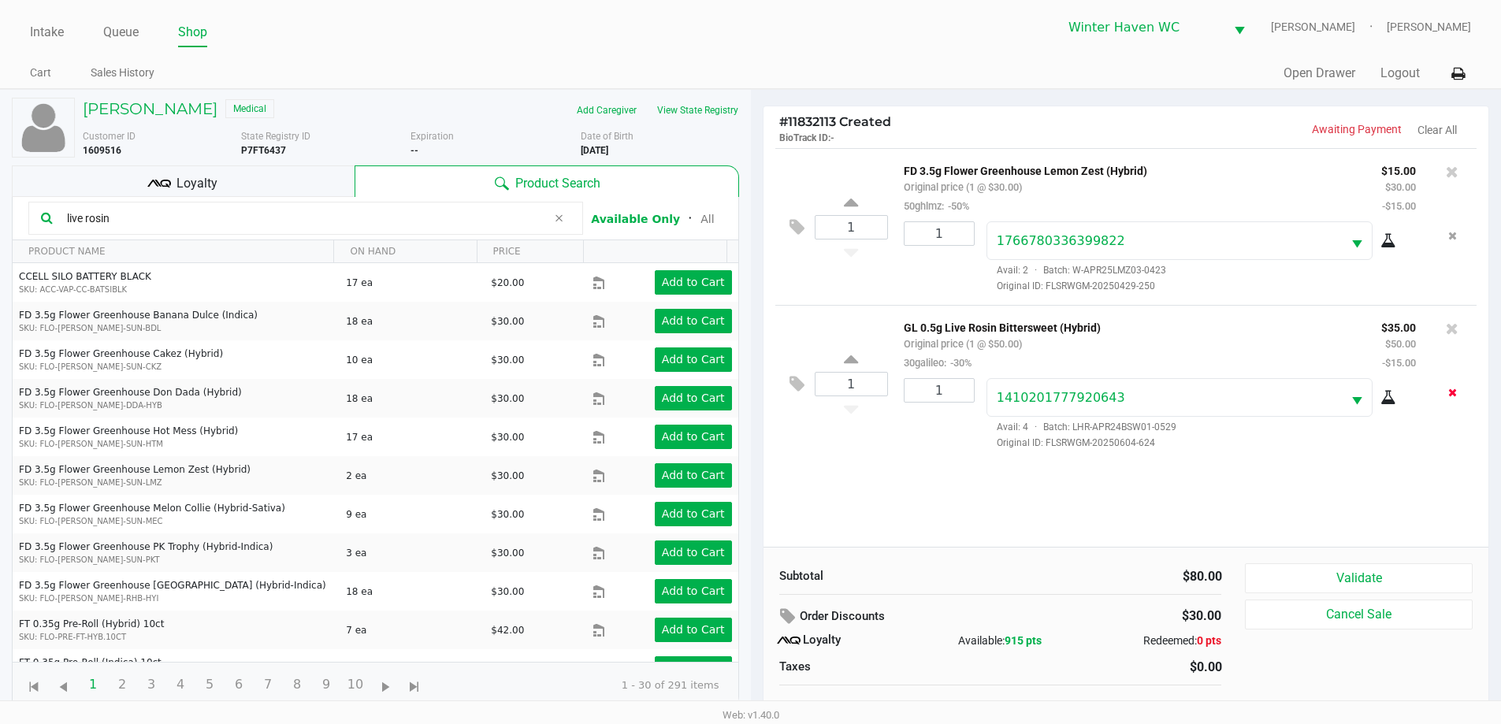
click at [1450, 398] on icon "Remove the package from the orderLine" at bounding box center [1452, 392] width 9 height 11
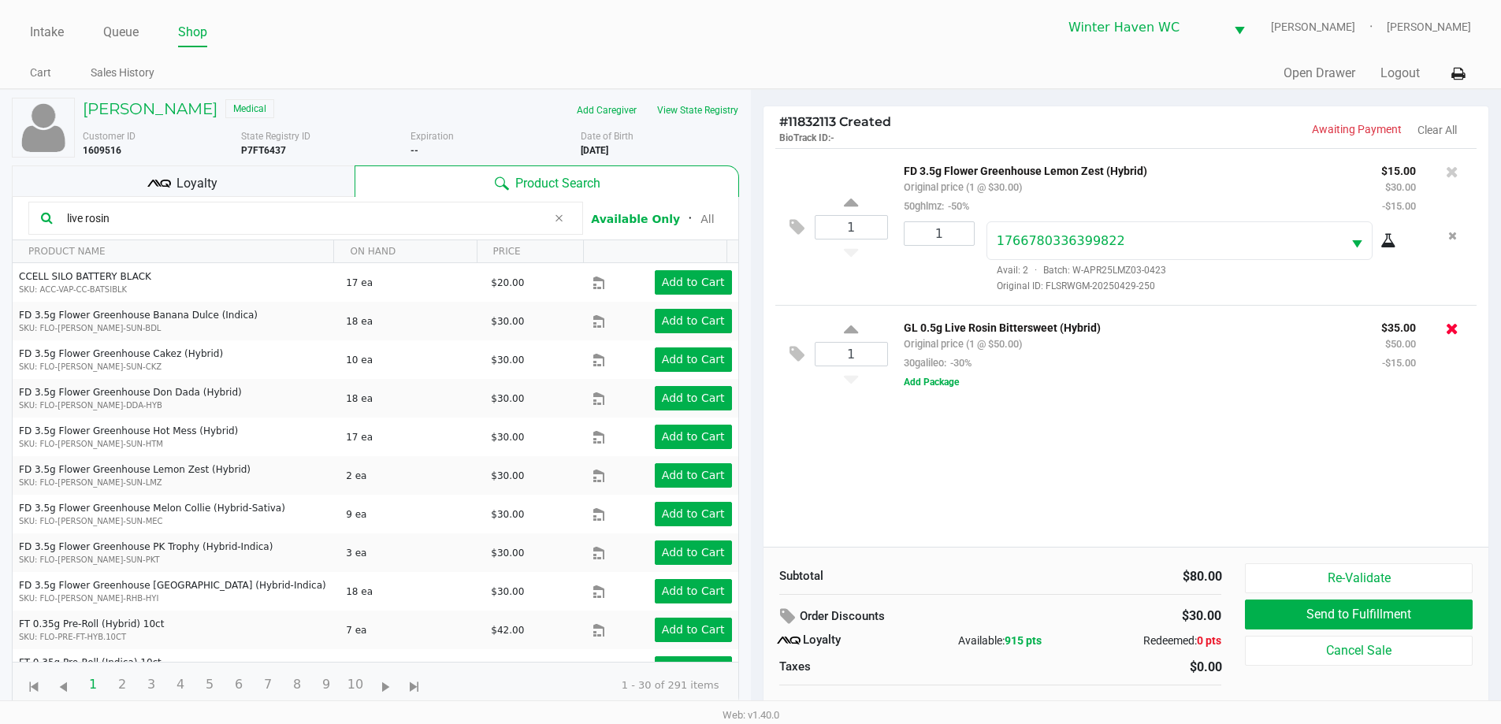
click at [1455, 333] on icon at bounding box center [1452, 329] width 13 height 16
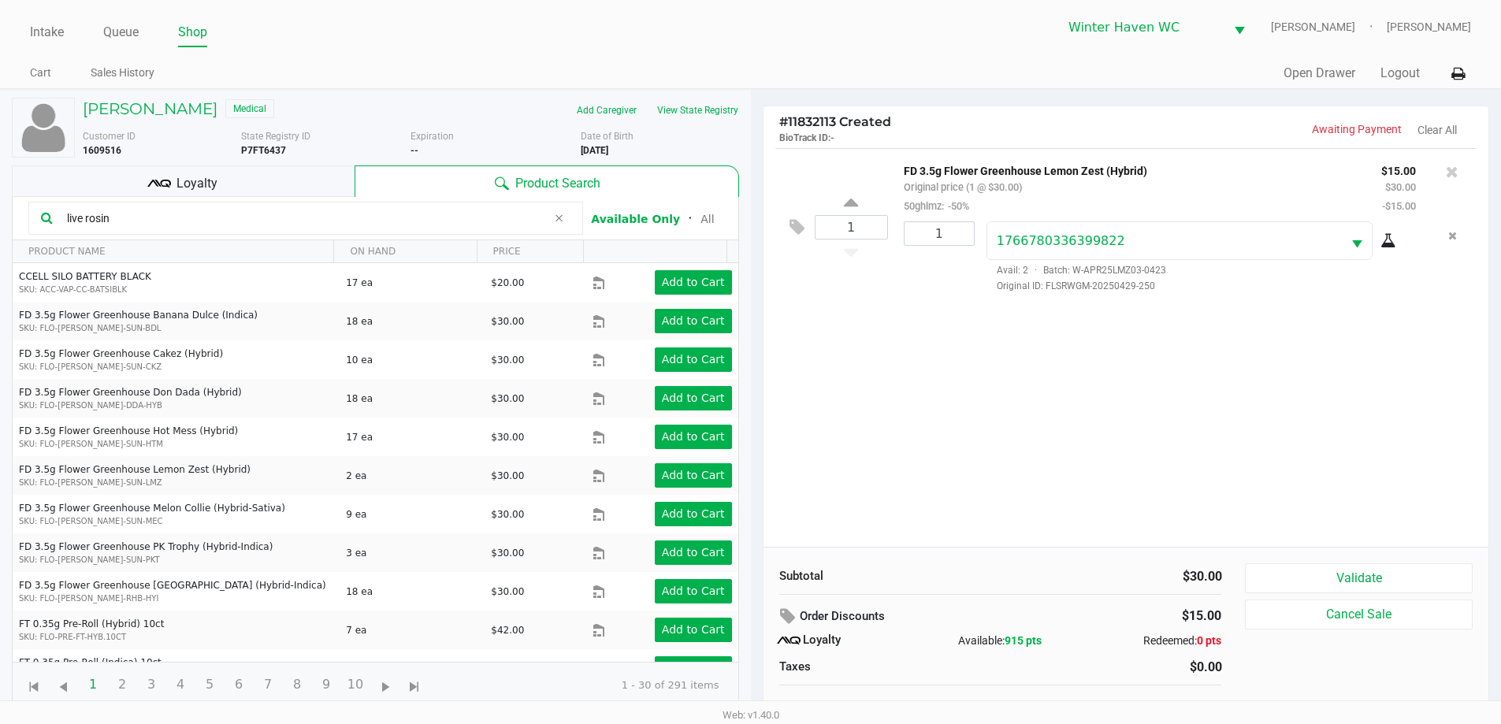
click at [1374, 514] on div "1 FD 3.5g Flower Greenhouse Lemon Zest (Hybrid) Original price (1 @ $30.00) 50g…" at bounding box center [1126, 347] width 726 height 399
click at [1457, 236] on button "Remove the package from the orderLine" at bounding box center [1452, 235] width 21 height 29
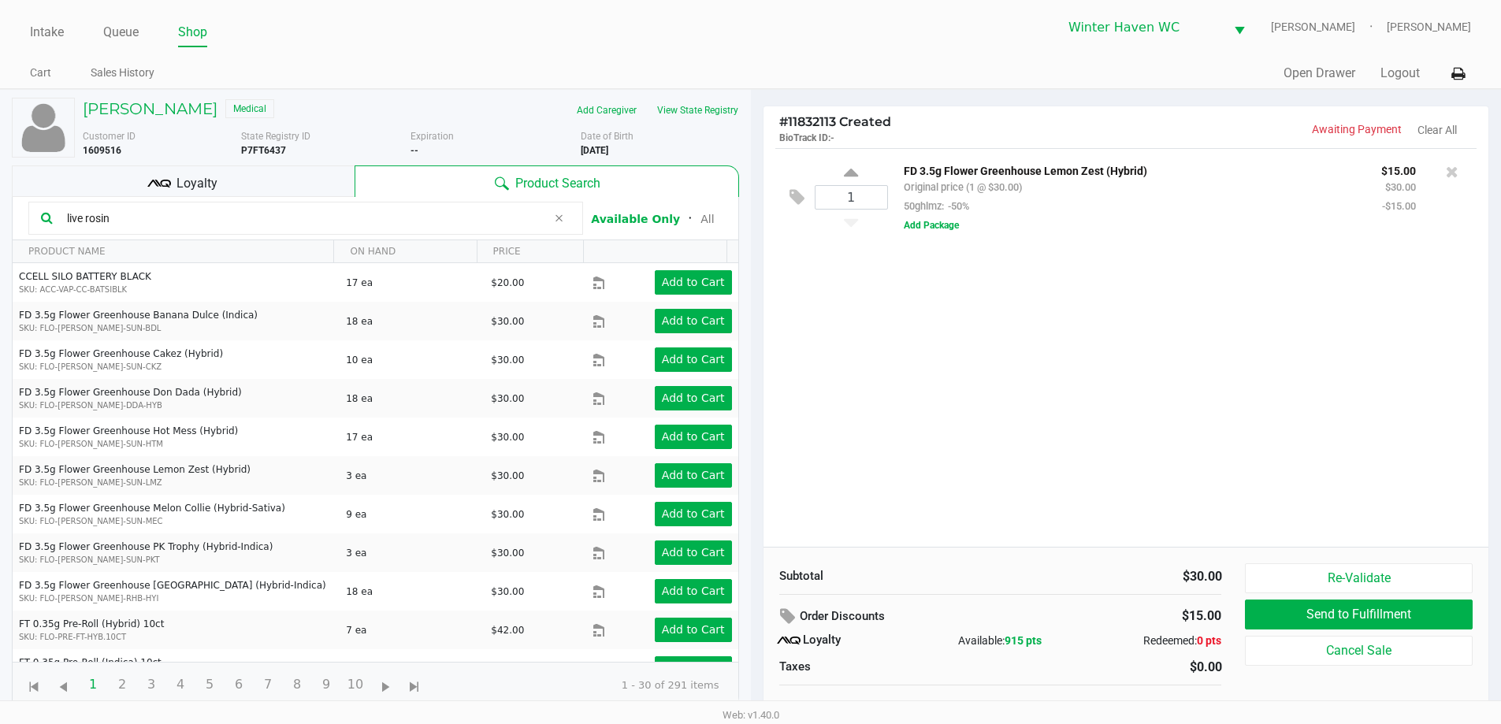
click at [952, 358] on div "1 FD 3.5g Flower Greenhouse Lemon Zest (Hybrid) Original price (1 @ $30.00) 50g…" at bounding box center [1126, 347] width 726 height 399
click at [883, 469] on div "1 FD 3.5g Flower Greenhouse Lemon Zest (Hybrid) Original price (1 @ $30.00) 50g…" at bounding box center [1126, 347] width 726 height 399
click at [1169, 255] on div "1 FD 3.5g Flower Greenhouse Lemon Zest (Hybrid) Original price (1 @ $30.00) 50g…" at bounding box center [1126, 347] width 726 height 399
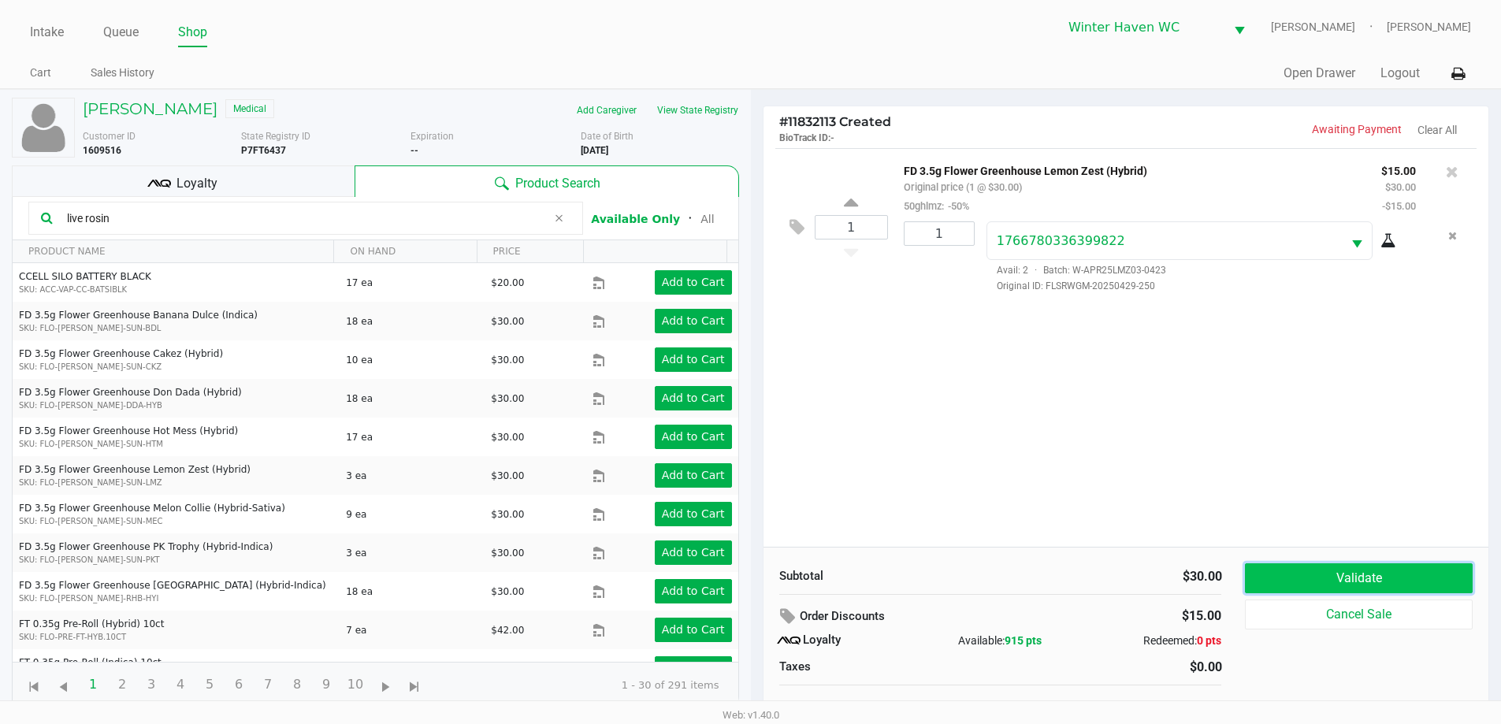
click at [1325, 573] on button "Validate" at bounding box center [1358, 578] width 227 height 30
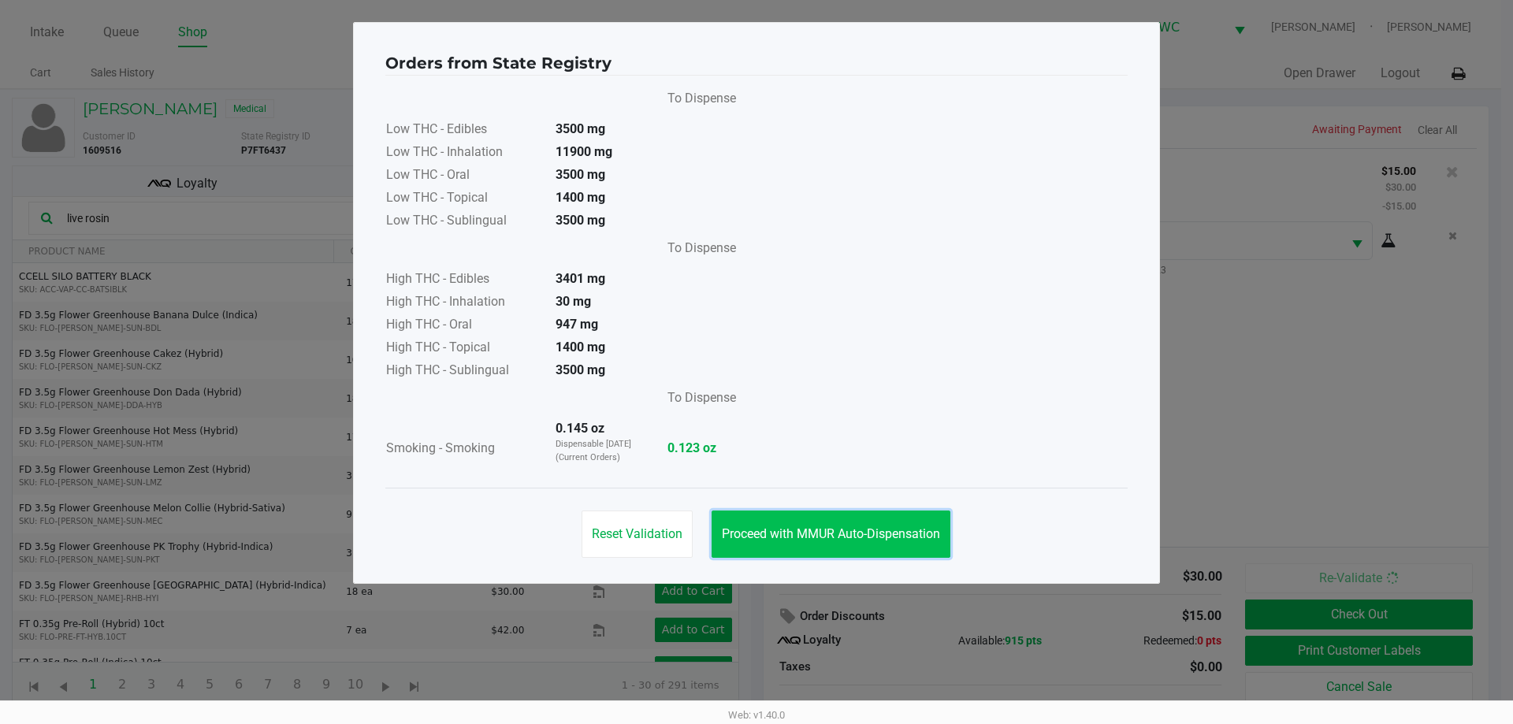
click at [829, 540] on span "Proceed with MMUR Auto-Dispensation" at bounding box center [831, 533] width 218 height 15
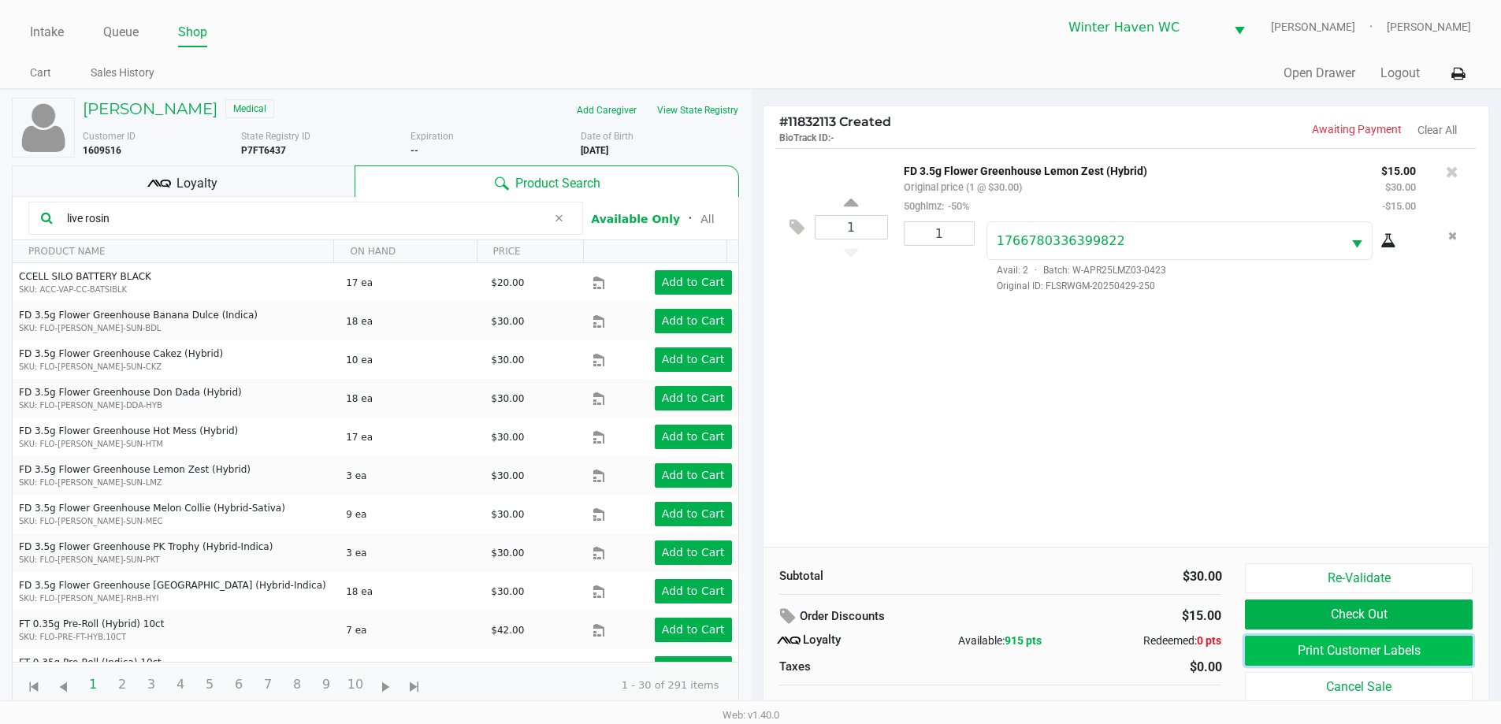
click at [1356, 647] on button "Print Customer Labels" at bounding box center [1358, 651] width 227 height 30
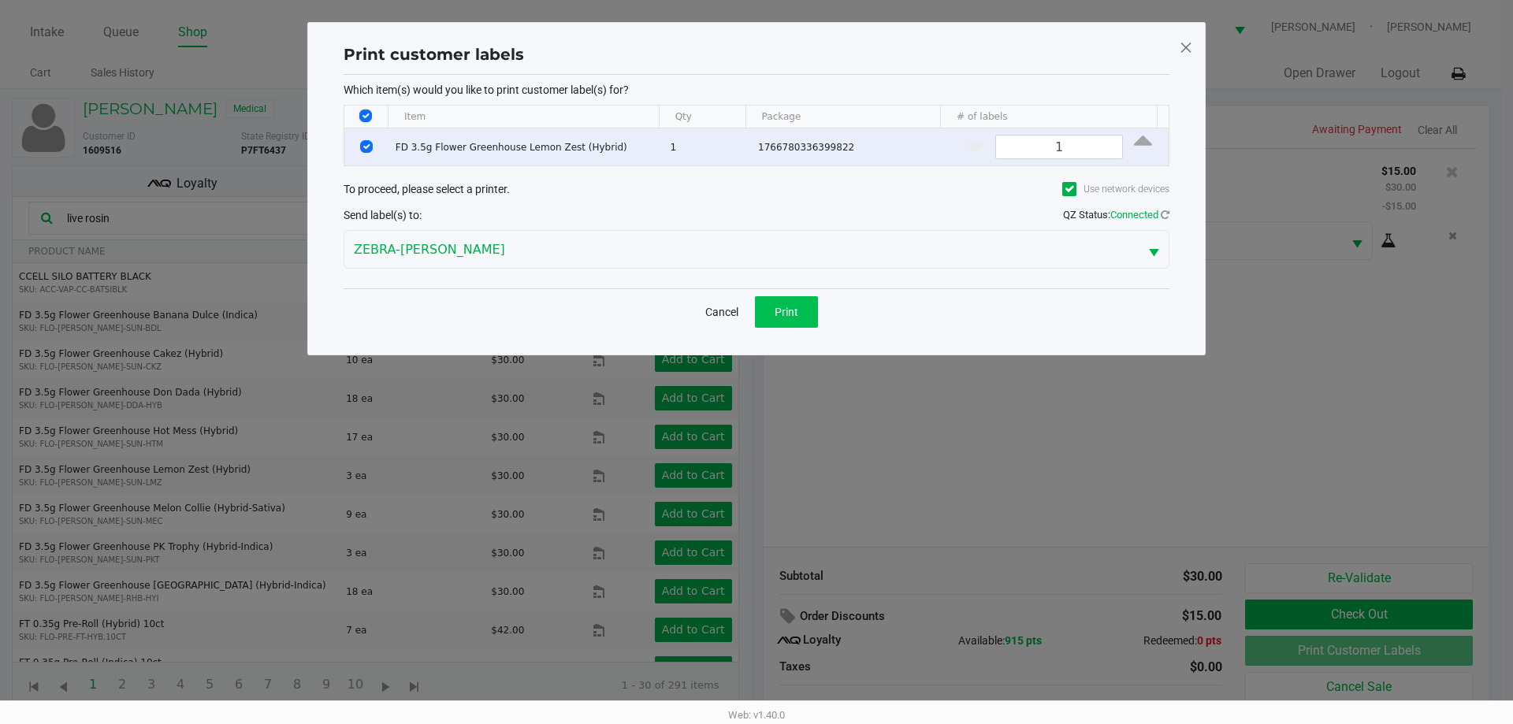
drag, startPoint x: 833, startPoint y: 323, endPoint x: 795, endPoint y: 320, distance: 38.7
click at [827, 323] on div "Cancel Print" at bounding box center [756, 311] width 826 height 46
click at [795, 320] on button "Print" at bounding box center [786, 312] width 63 height 32
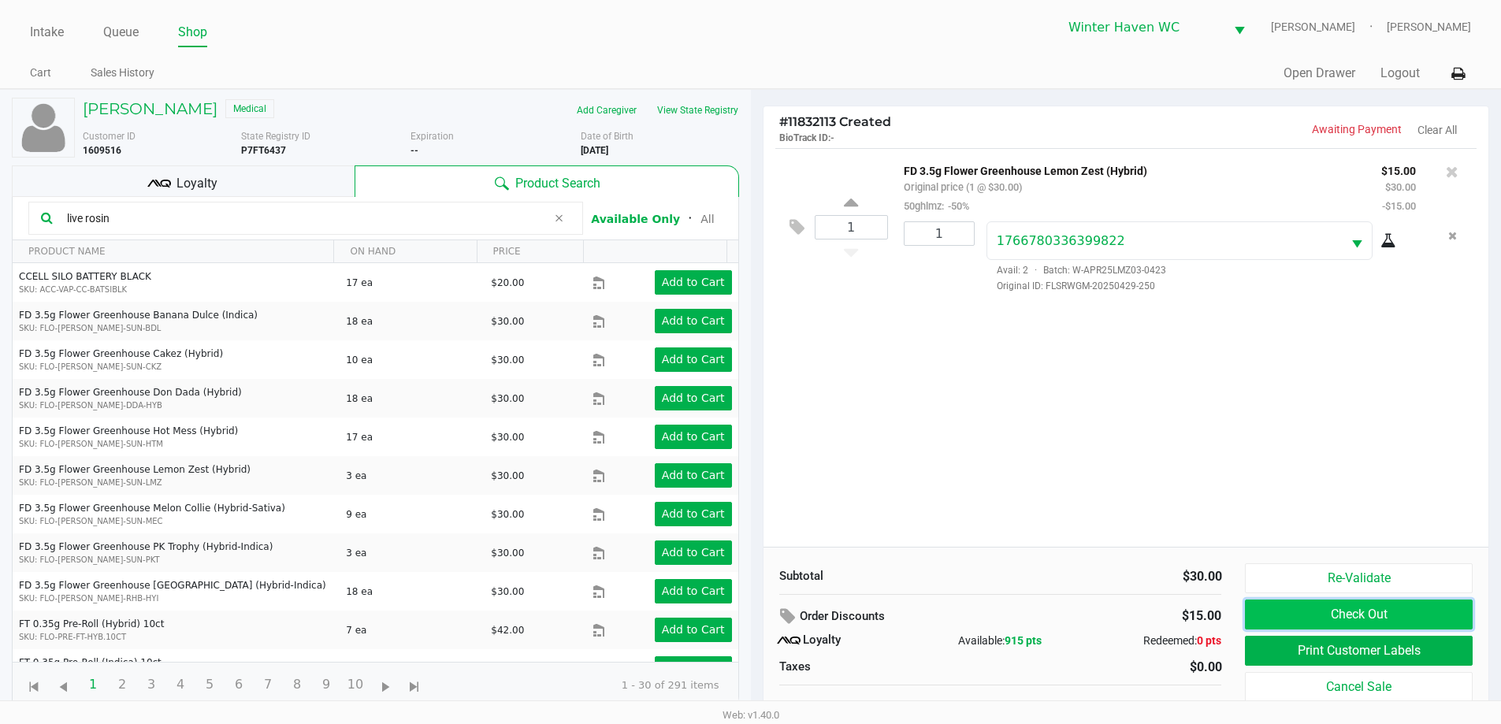
click at [1385, 617] on button "Check Out" at bounding box center [1358, 615] width 227 height 30
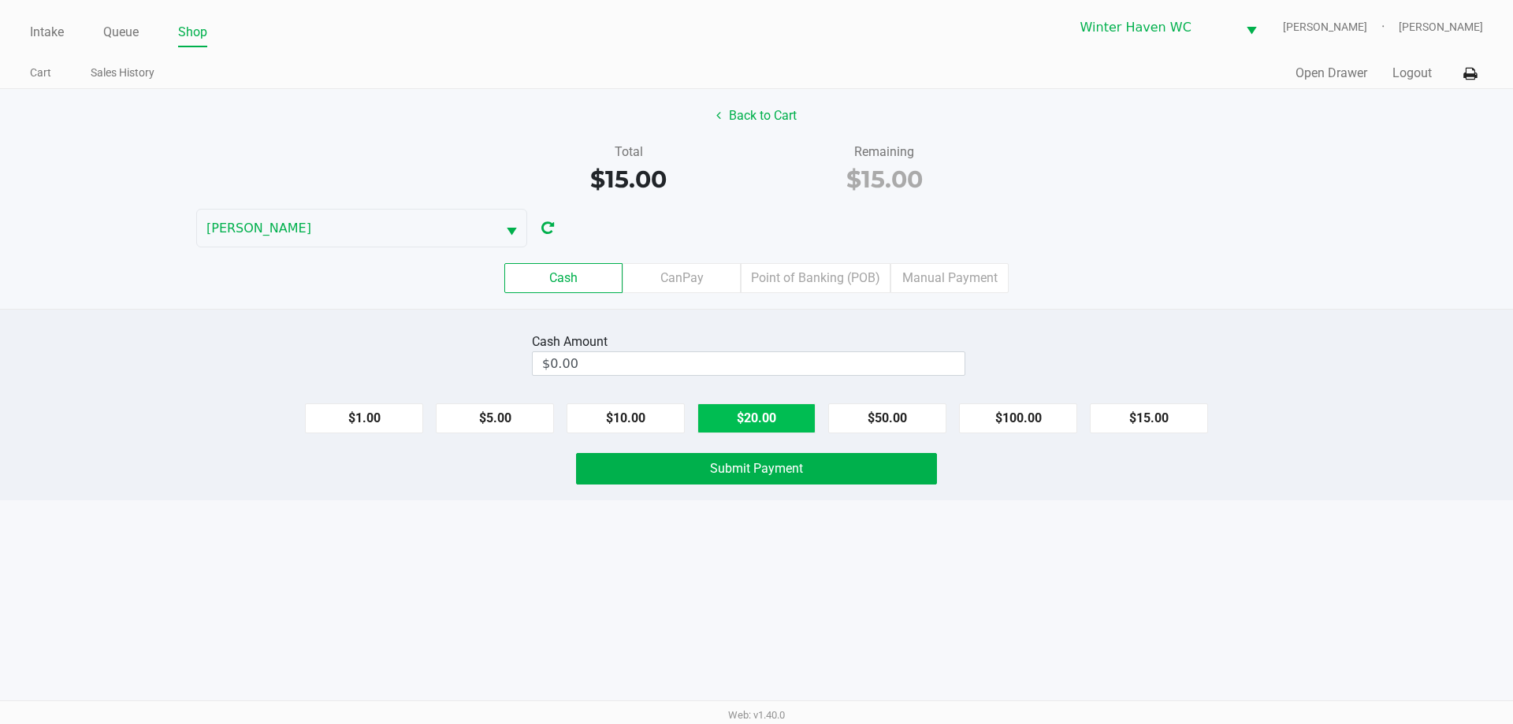
click at [744, 414] on button "$20.00" at bounding box center [756, 418] width 118 height 30
type input "$20.00"
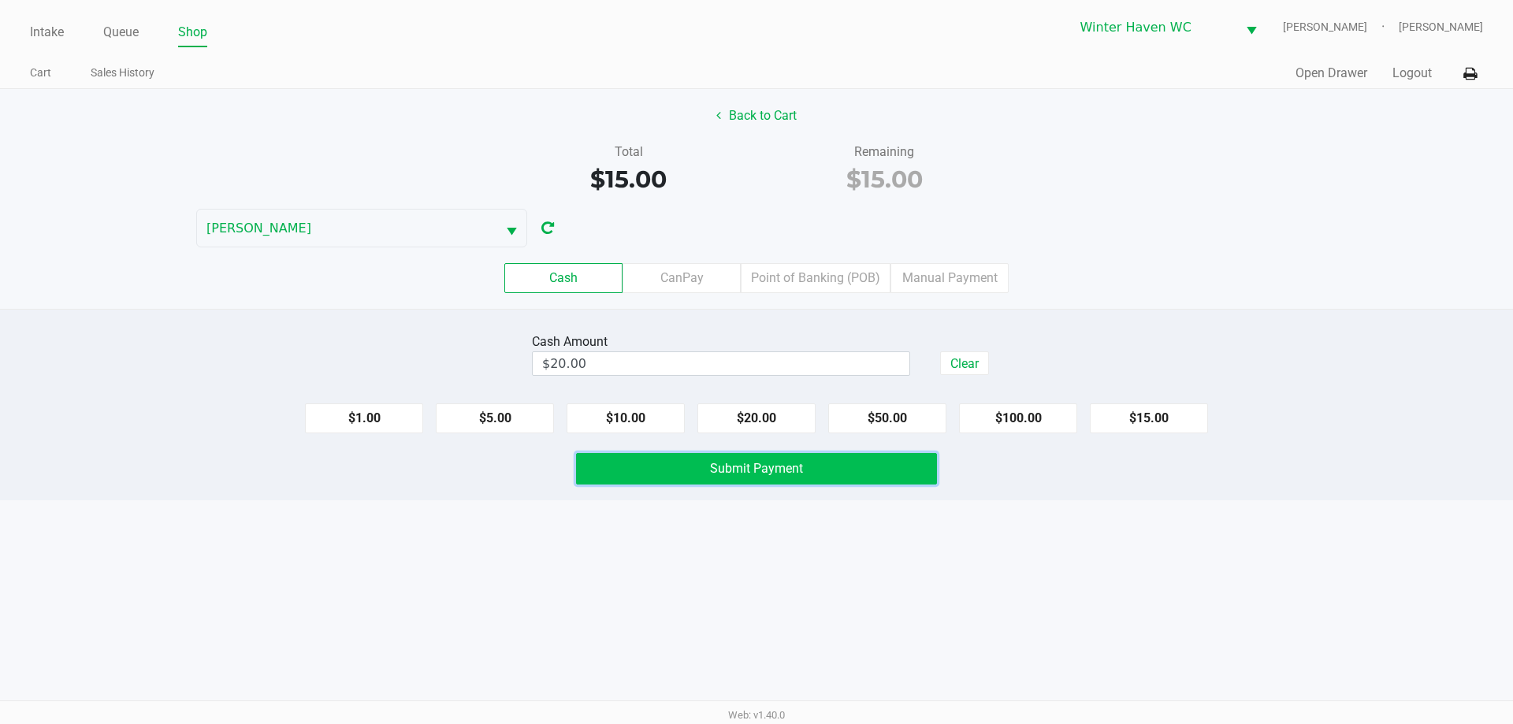
click at [741, 470] on span "Submit Payment" at bounding box center [756, 468] width 93 height 15
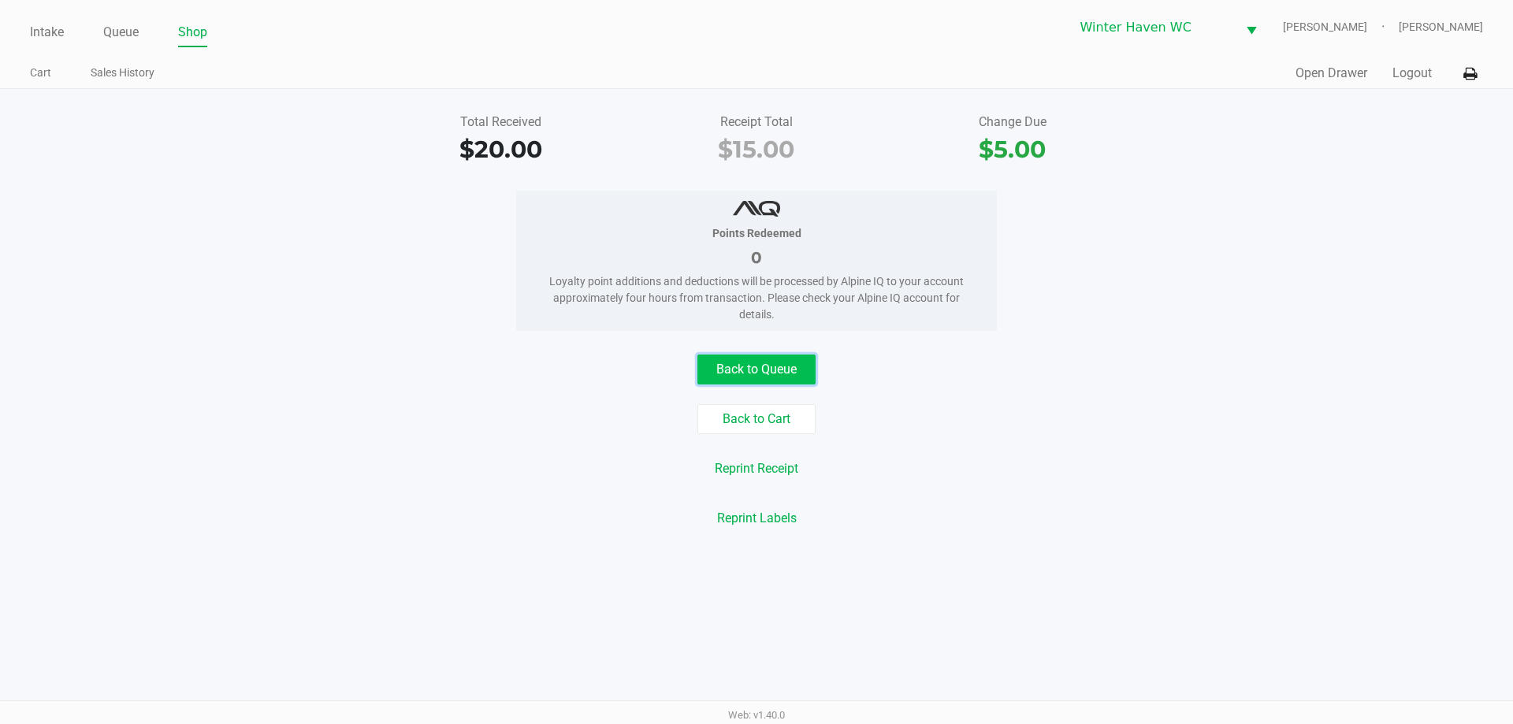
click at [761, 377] on button "Back to Queue" at bounding box center [756, 370] width 118 height 30
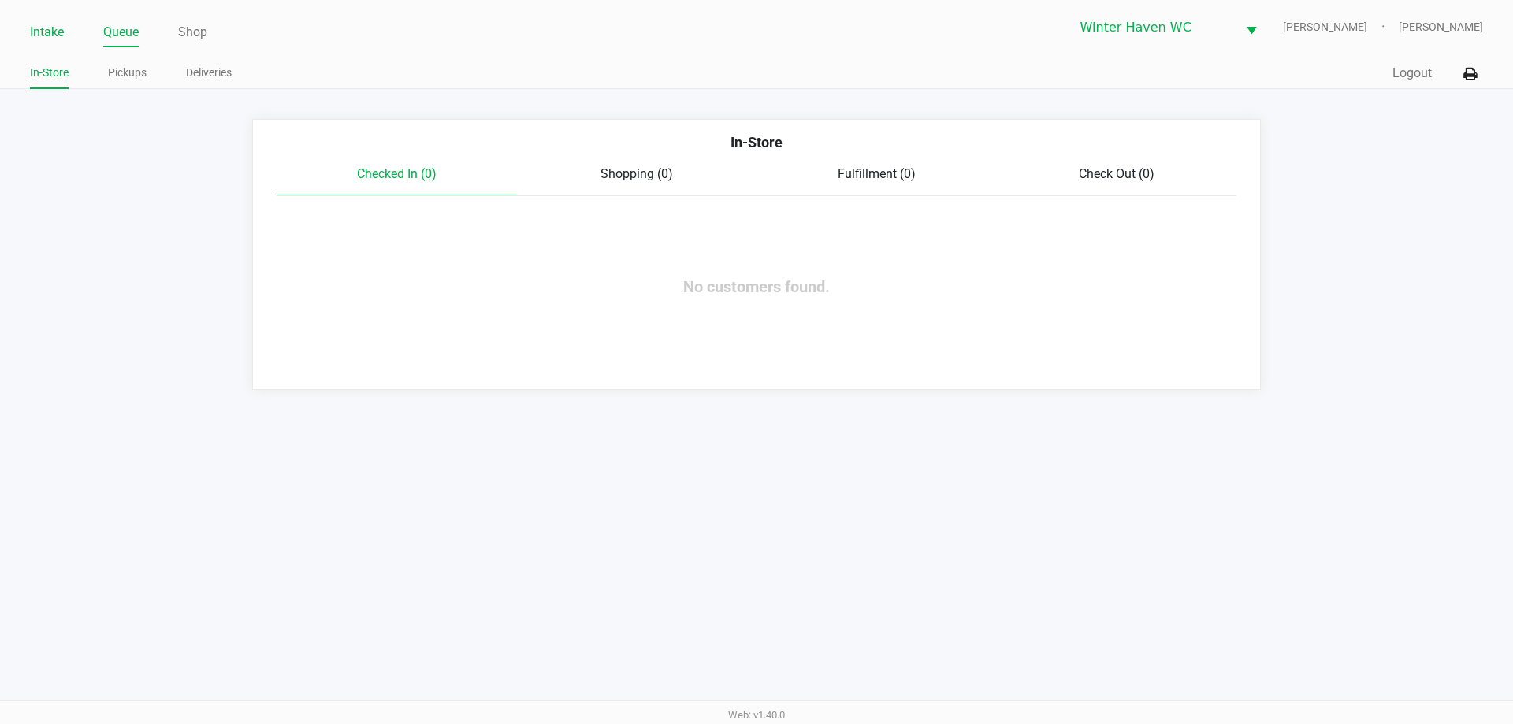
click at [53, 36] on link "Intake" at bounding box center [47, 32] width 34 height 22
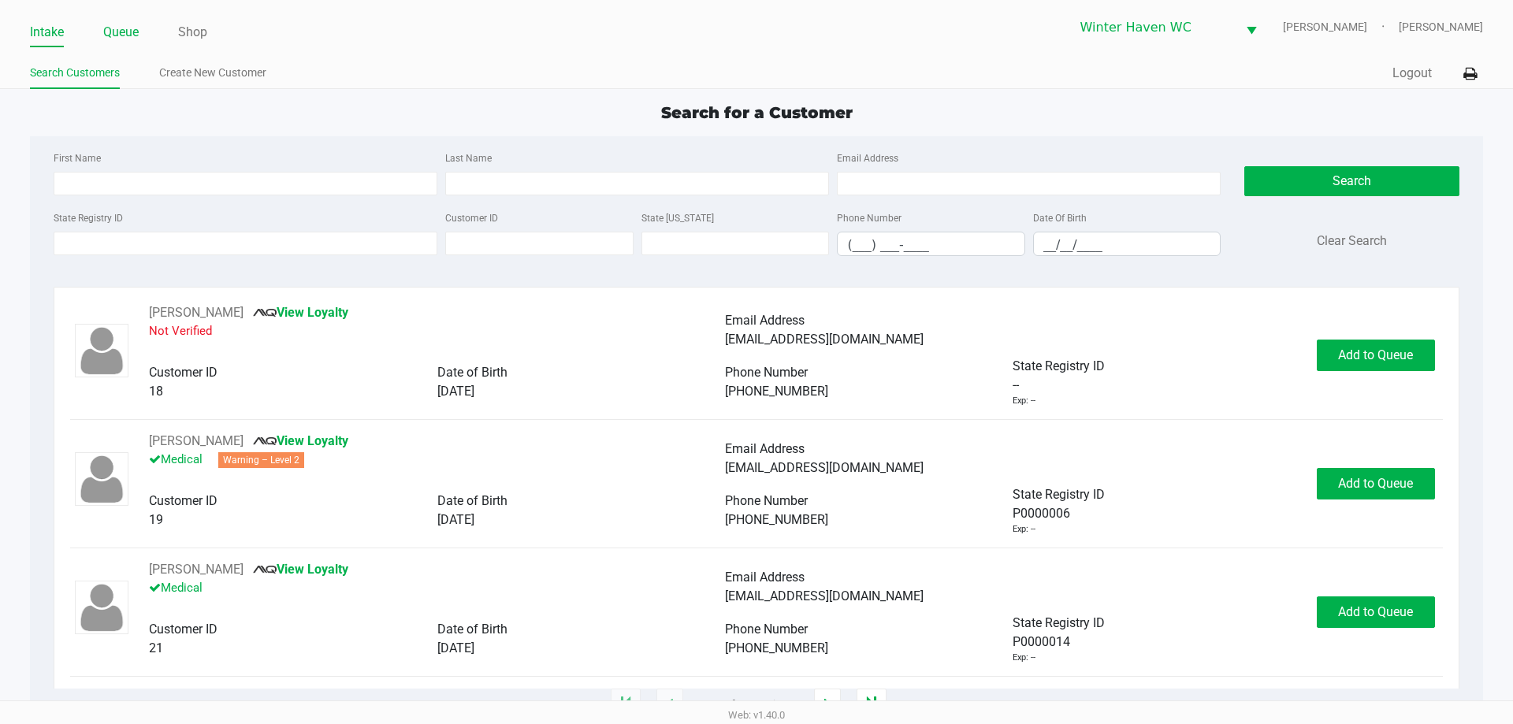
click at [117, 32] on link "Queue" at bounding box center [120, 32] width 35 height 22
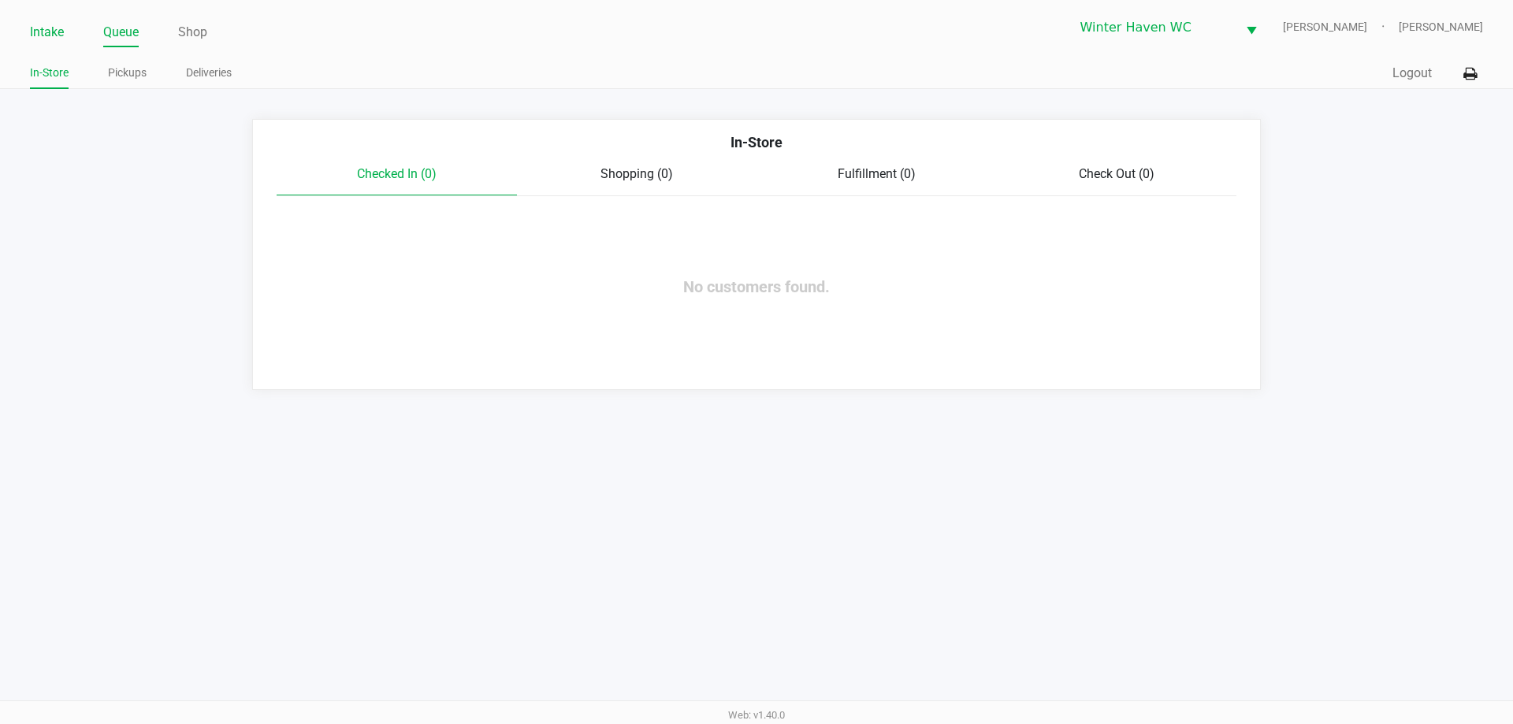
click at [40, 34] on link "Intake" at bounding box center [47, 32] width 34 height 22
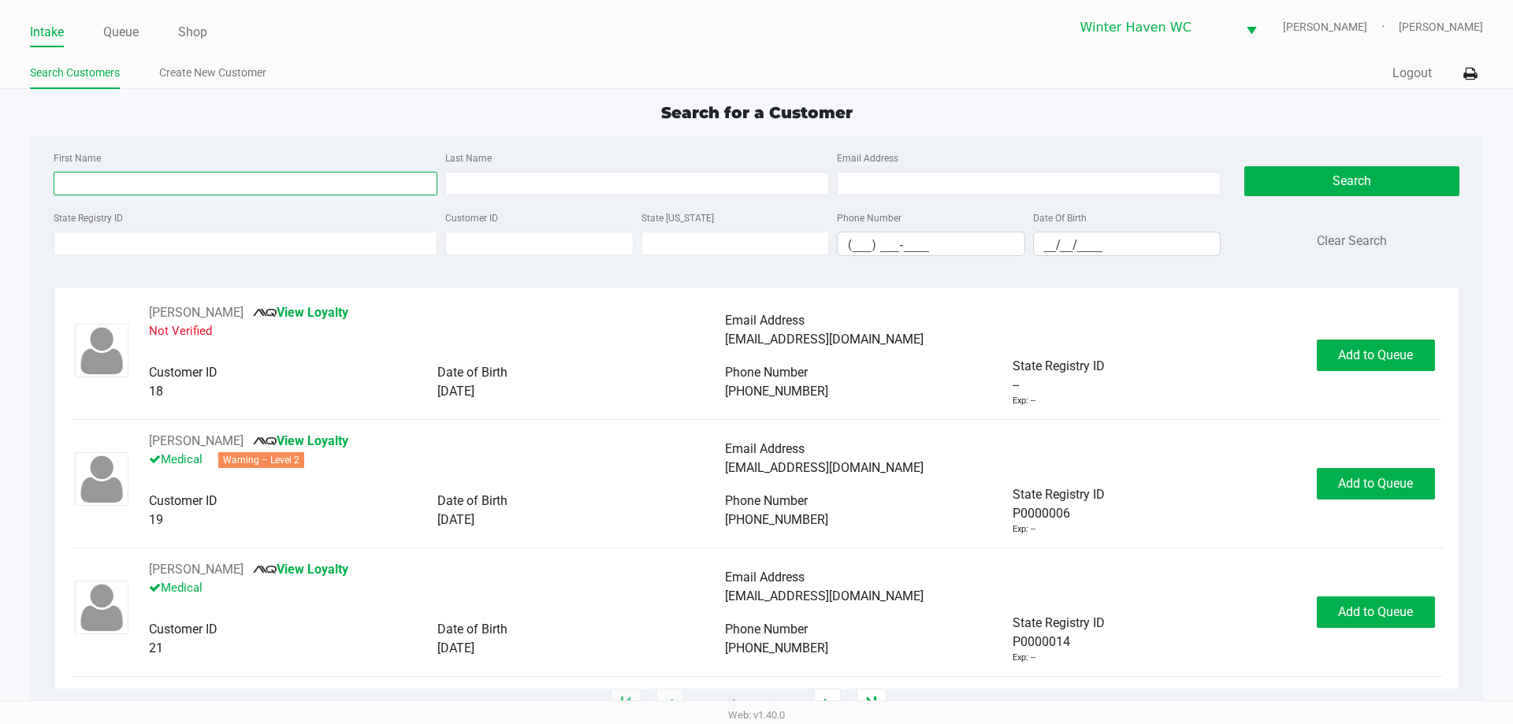
click at [173, 185] on input "First Name" at bounding box center [246, 184] width 384 height 24
type input "jean pau"
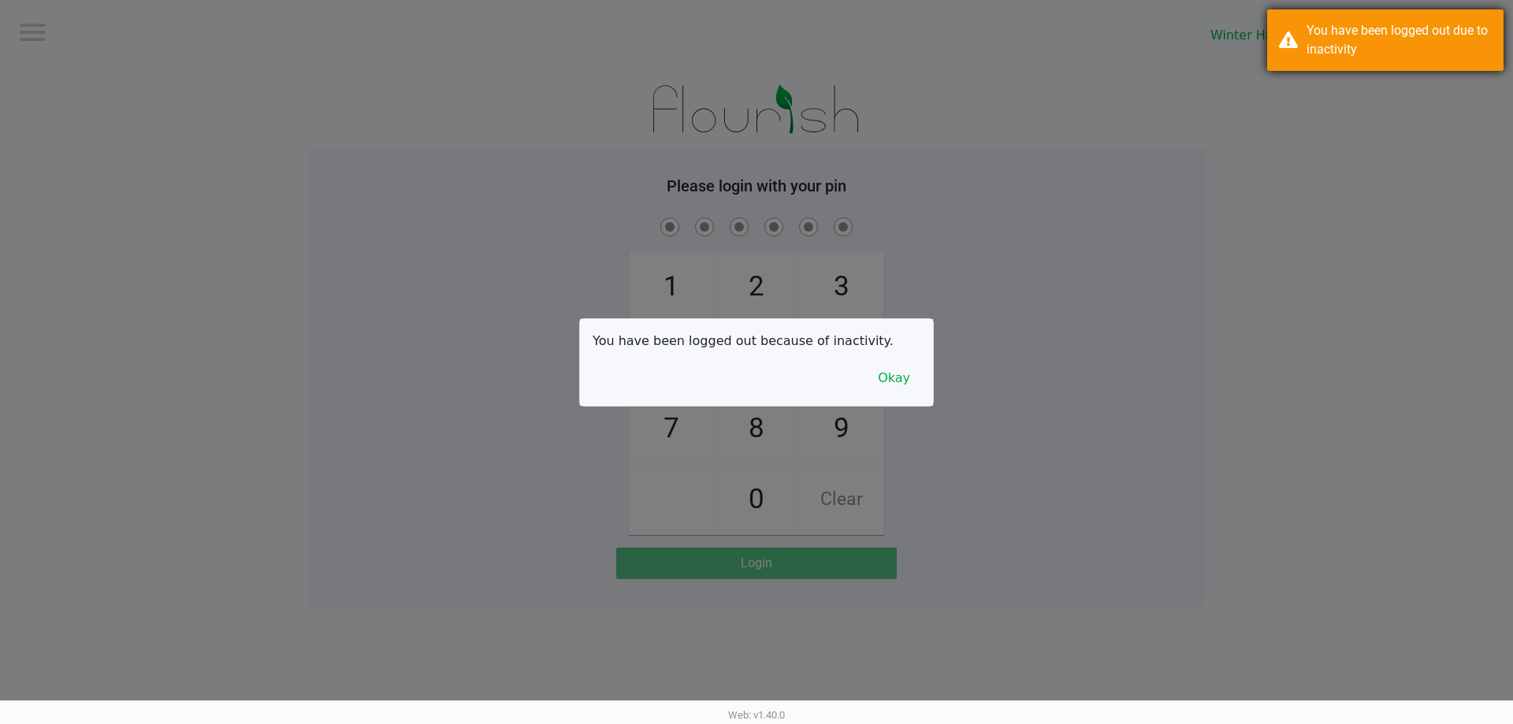
click at [1471, 38] on div "You have been logged out due to inactivity" at bounding box center [1398, 40] width 185 height 38
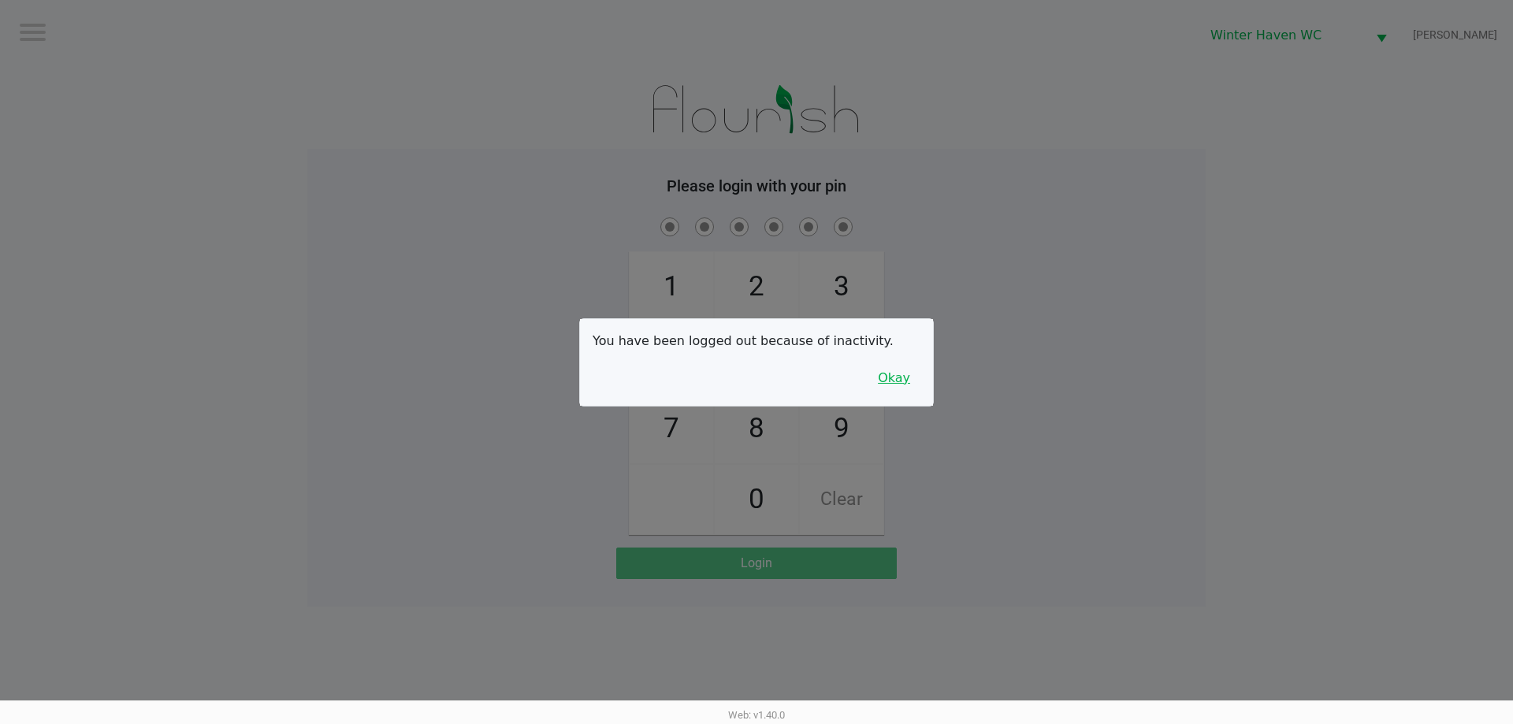
click at [907, 381] on button "Okay" at bounding box center [893, 378] width 53 height 30
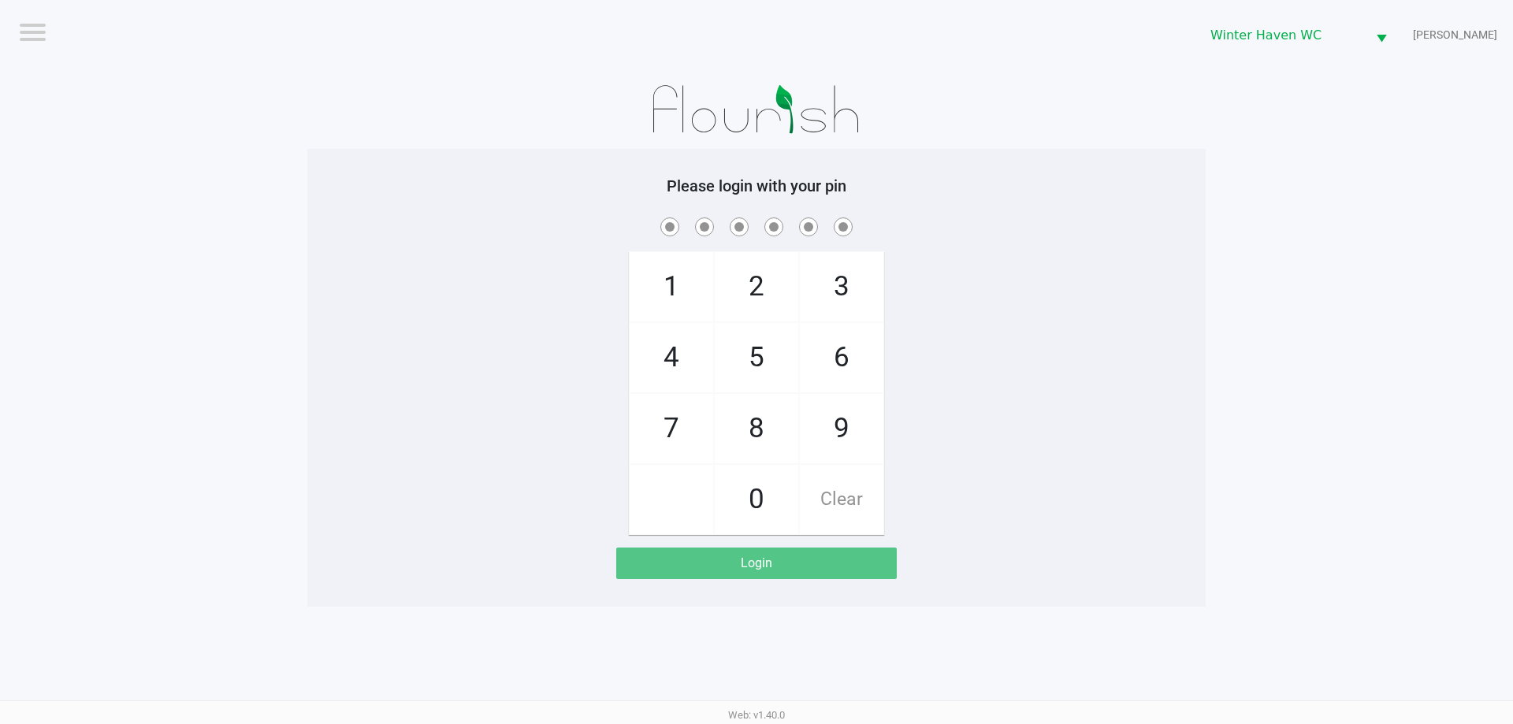
click at [963, 340] on div "1 4 7 2 5 8 0 3 6 9 Clear" at bounding box center [756, 374] width 898 height 321
checkbox input "true"
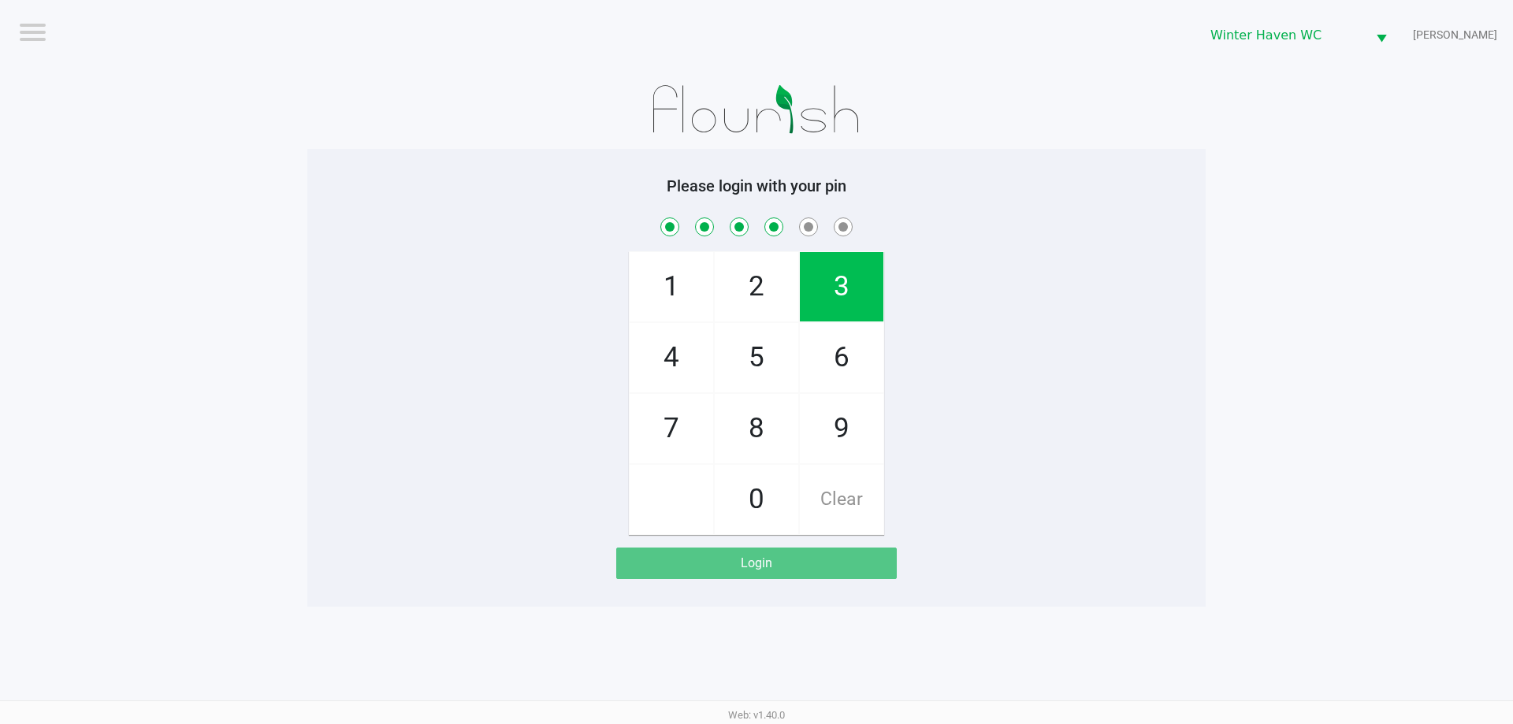
checkbox input "true"
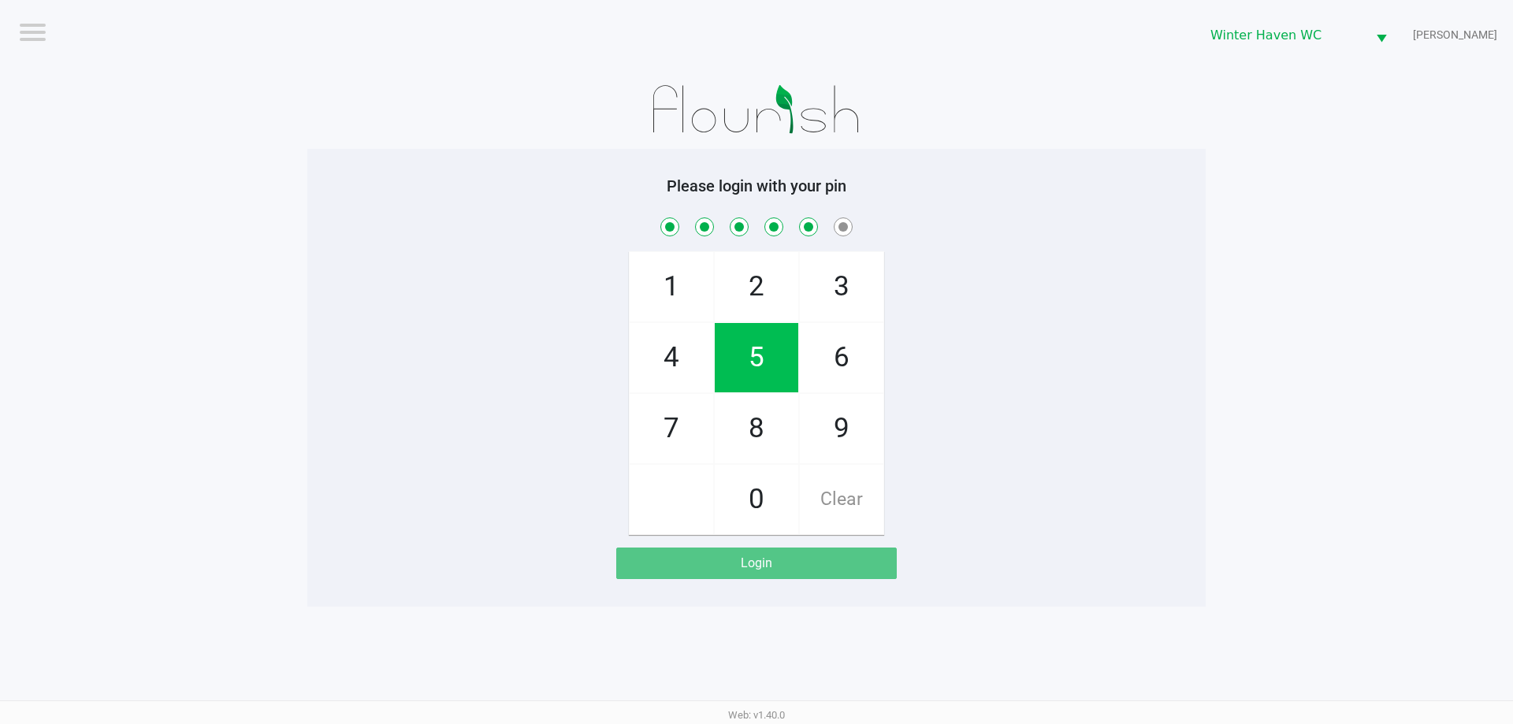
checkbox input "true"
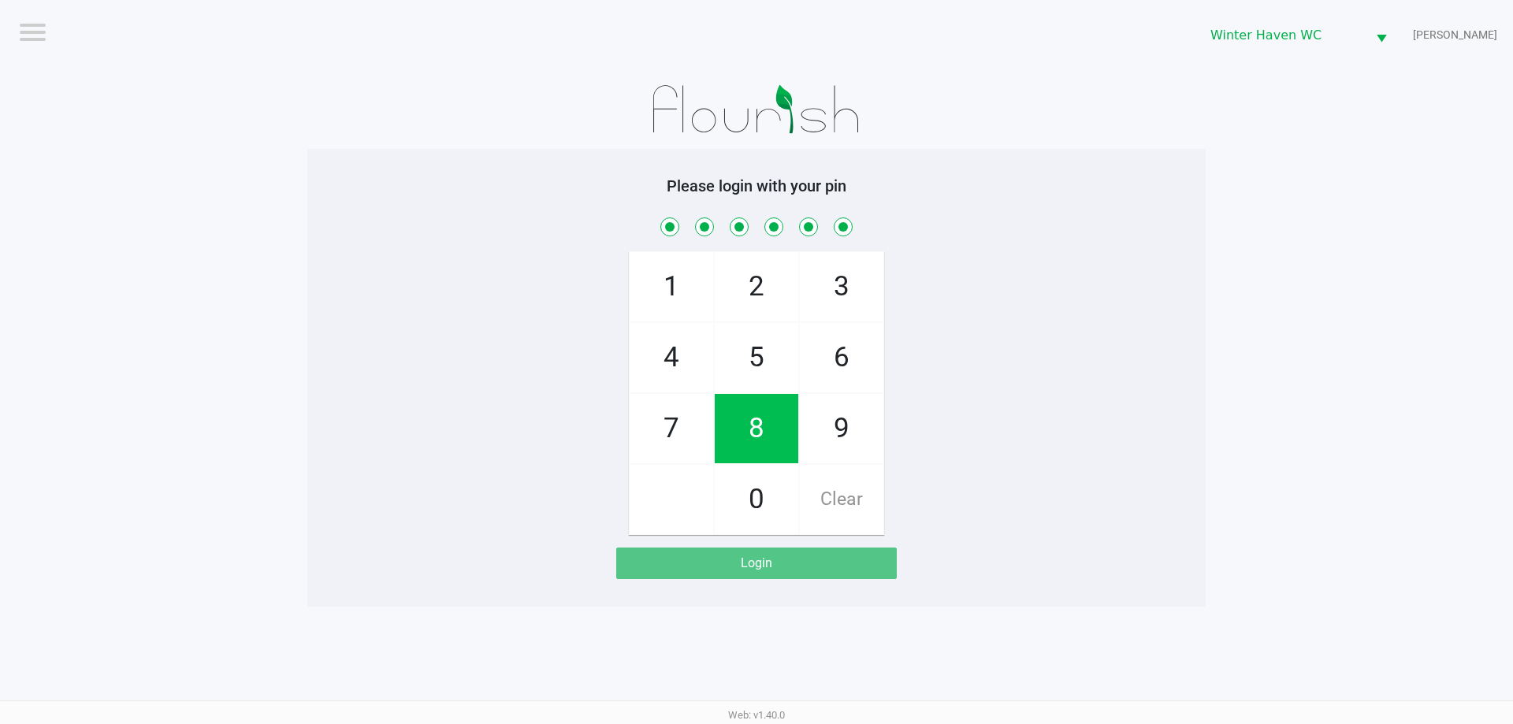
checkbox input "true"
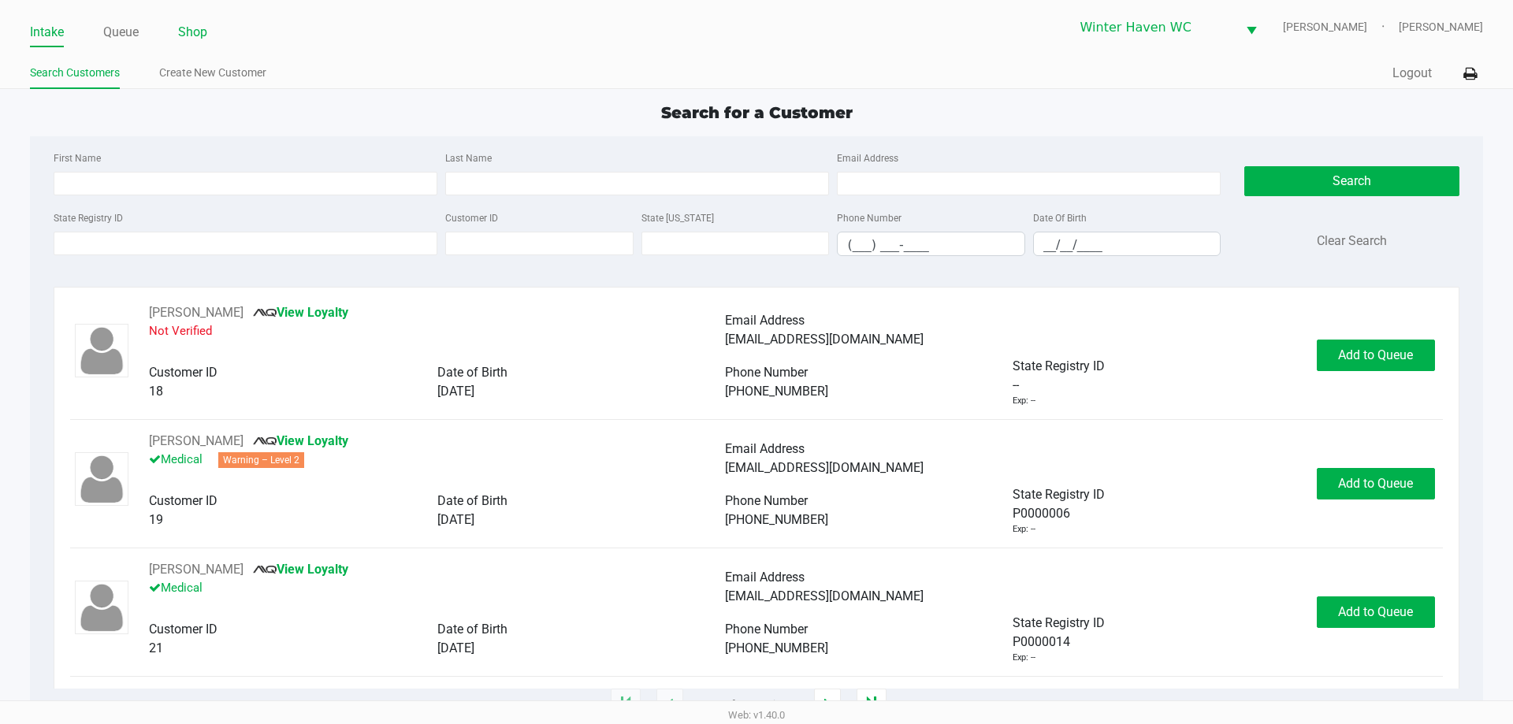
click at [199, 32] on link "Shop" at bounding box center [192, 32] width 29 height 22
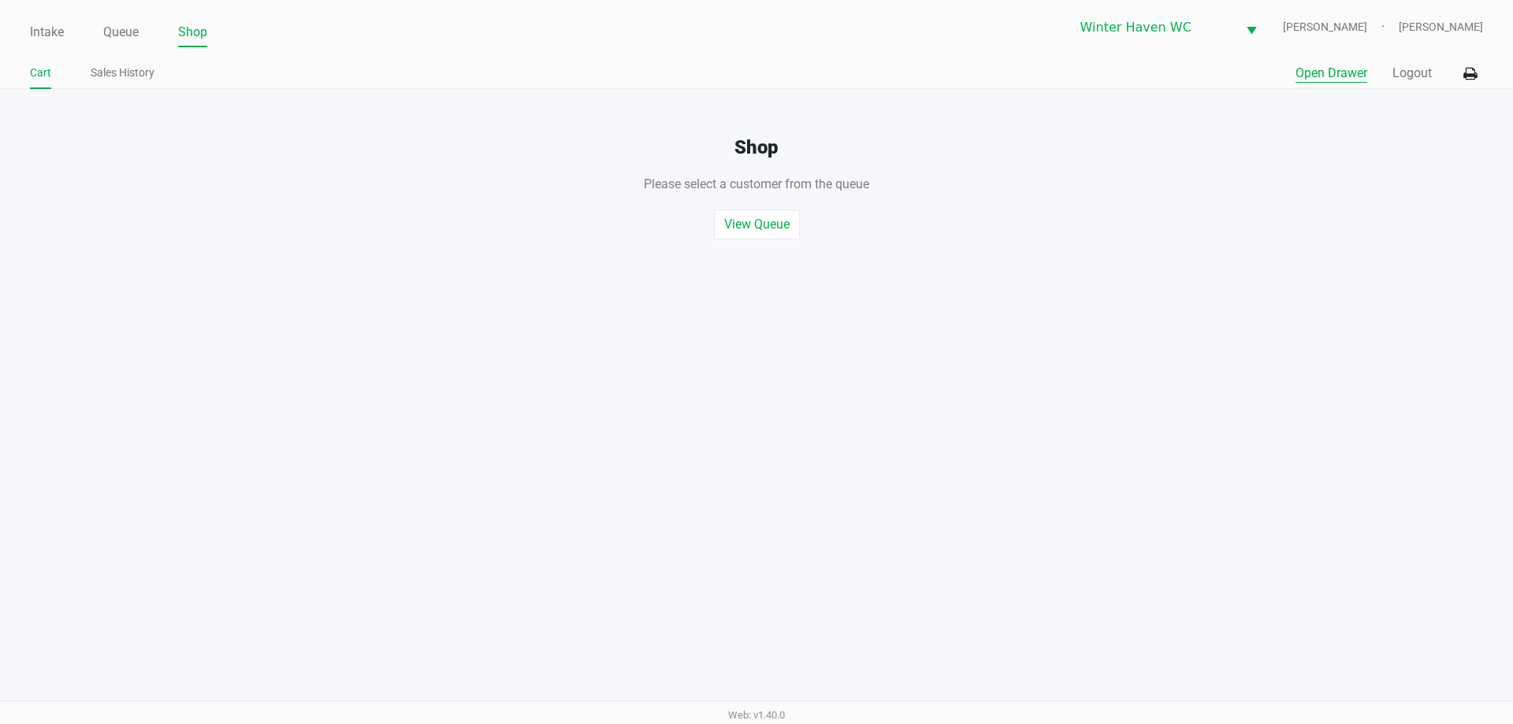
click at [1342, 72] on button "Open Drawer" at bounding box center [1331, 73] width 72 height 19
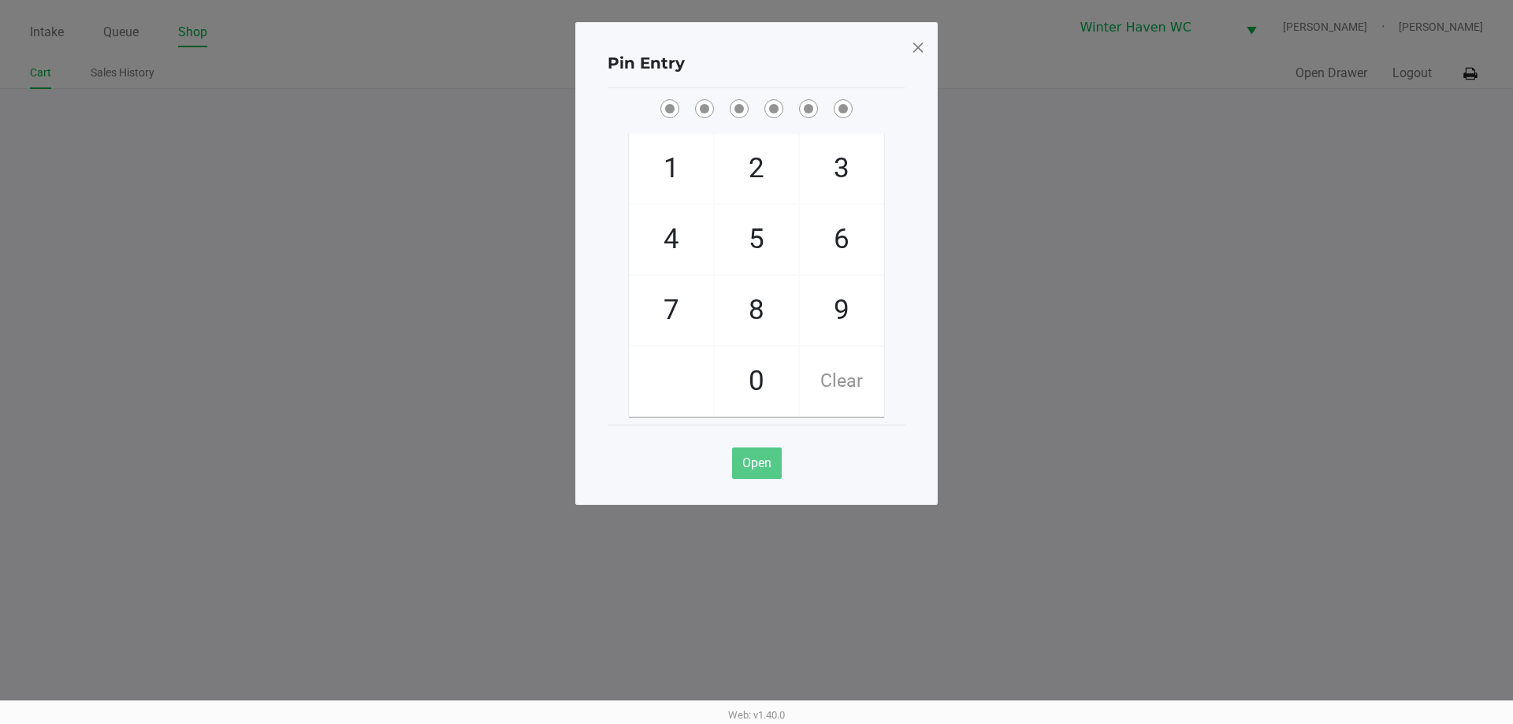
click at [1253, 268] on ngb-modal-window "Pin Entry 1 4 7 2 5 8 0 3 6 9 Clear Open" at bounding box center [756, 362] width 1513 height 724
checkbox input "true"
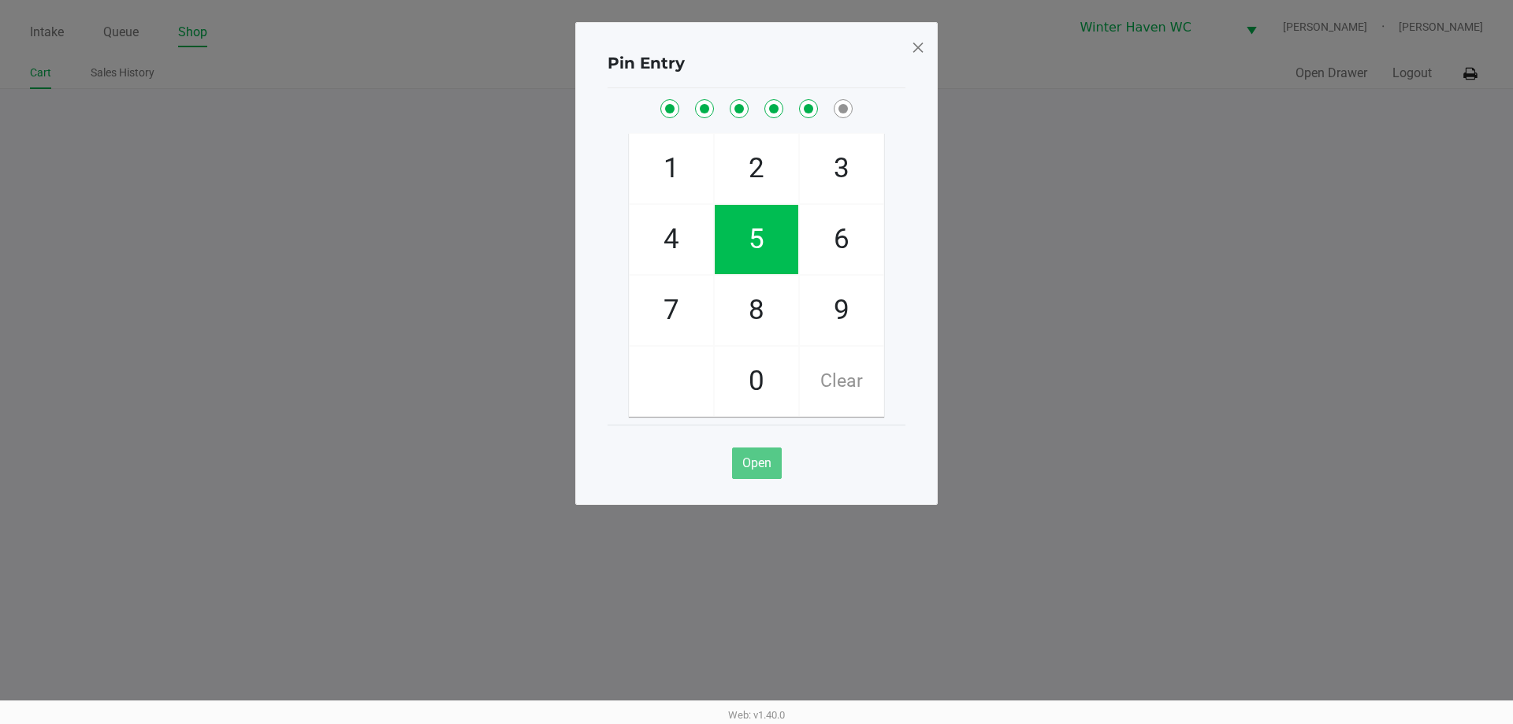
checkbox input "true"
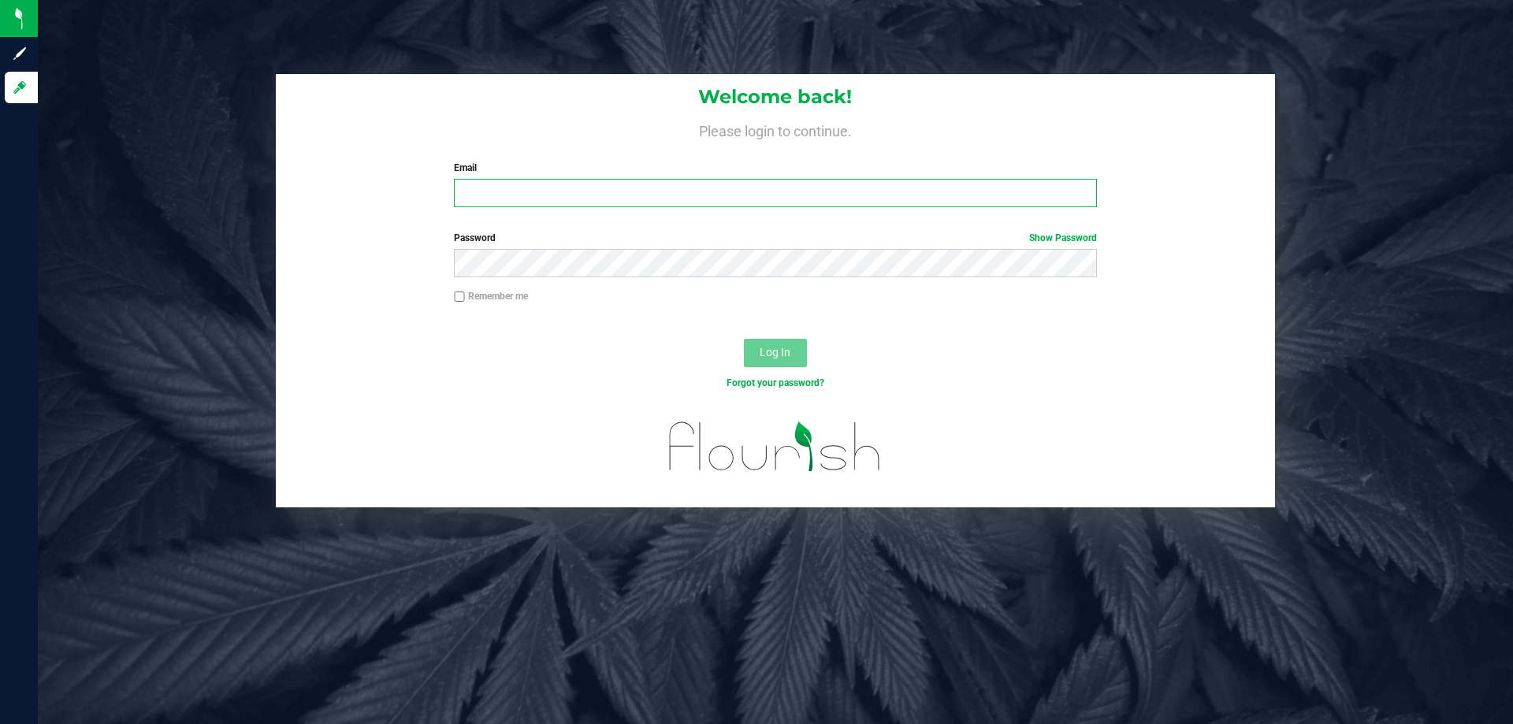
click at [623, 195] on input "Email" at bounding box center [775, 193] width 642 height 28
type input "[EMAIL_ADDRESS][DOMAIN_NAME]"
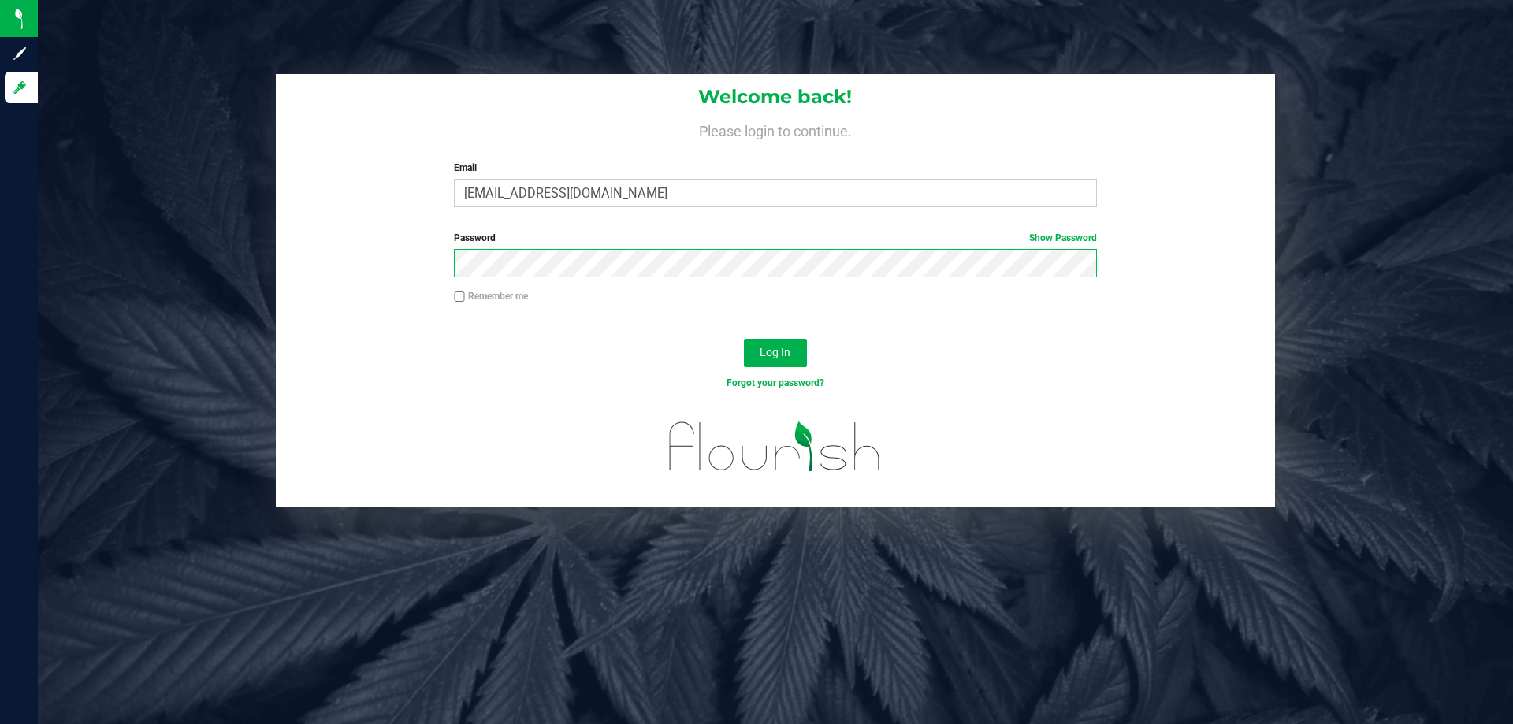
click at [744, 339] on button "Log In" at bounding box center [775, 353] width 63 height 28
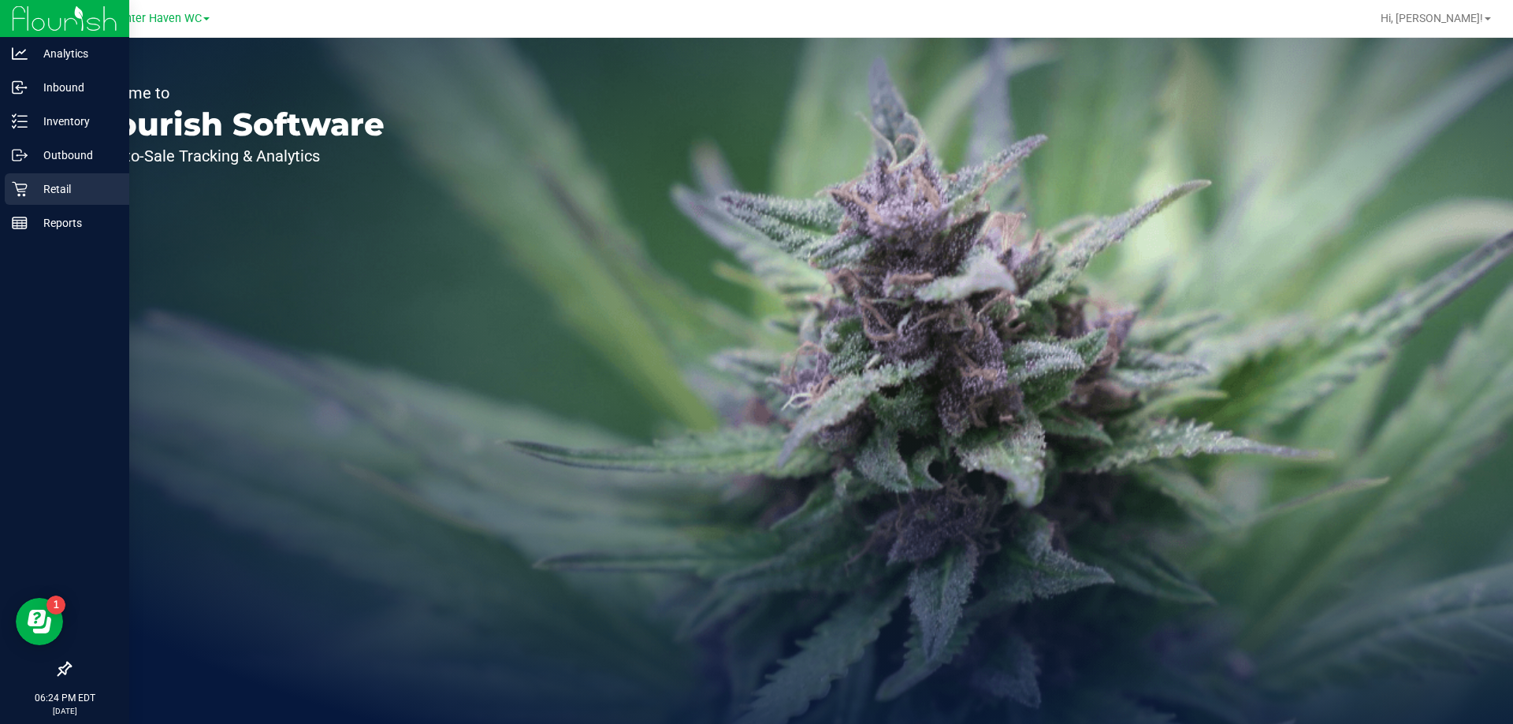
click at [18, 180] on div "Retail" at bounding box center [67, 189] width 124 height 32
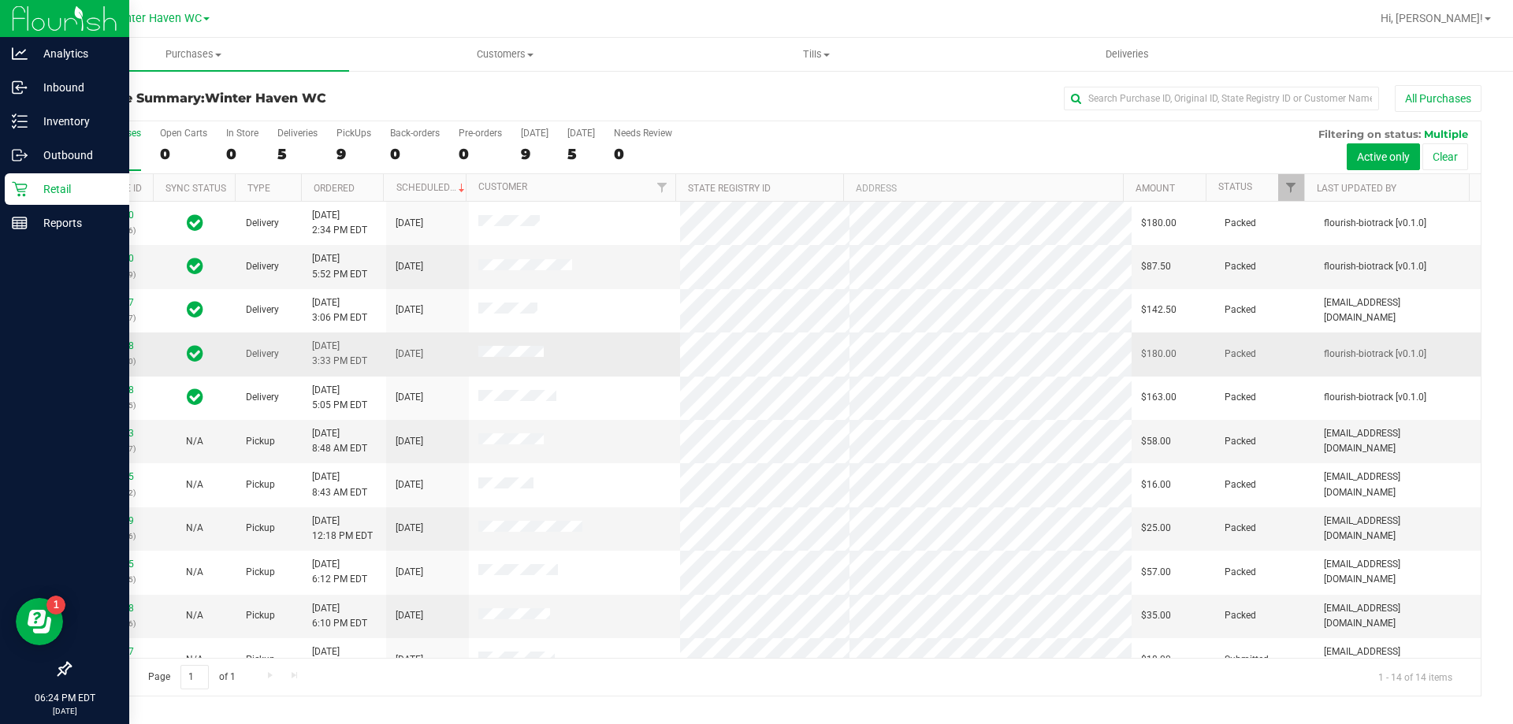
scroll to position [154, 0]
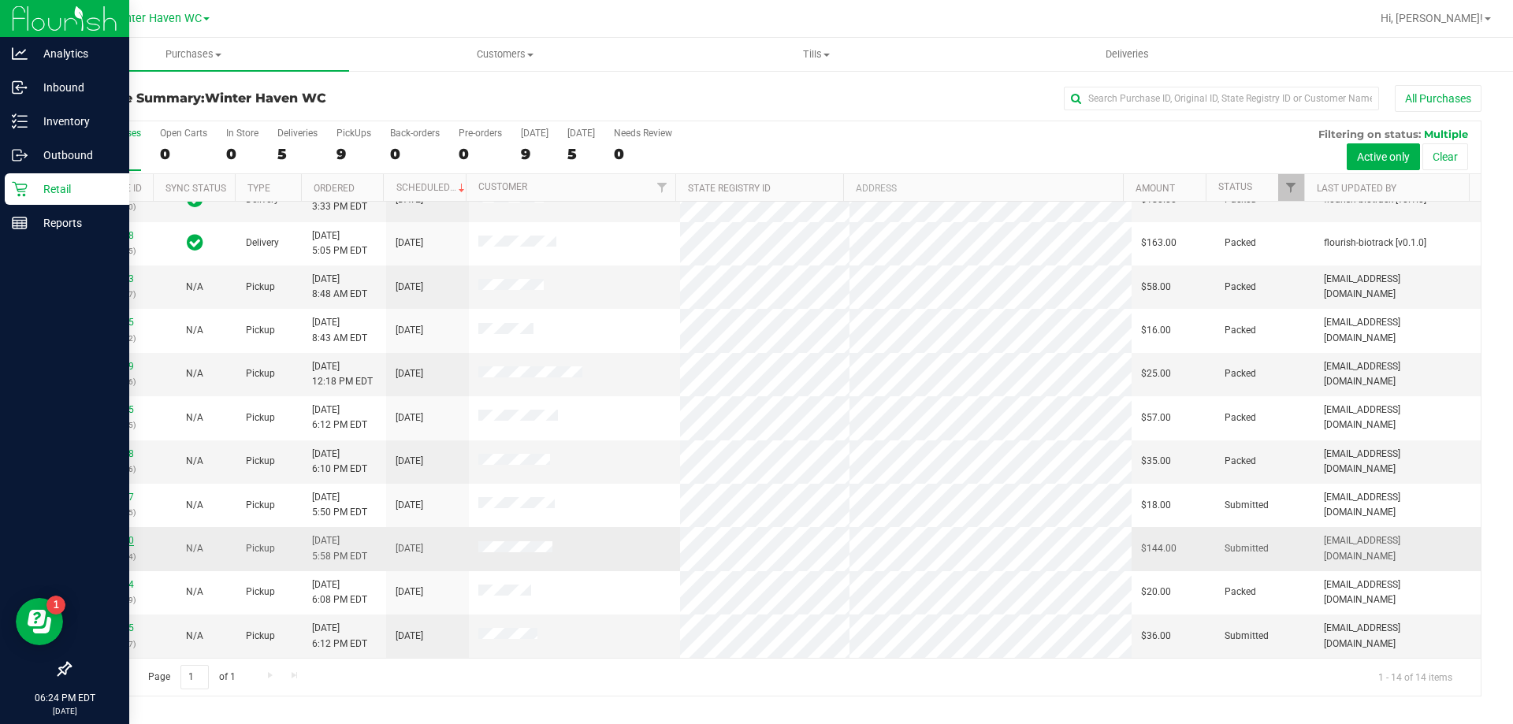
click at [108, 544] on link "11831310" at bounding box center [112, 540] width 44 height 11
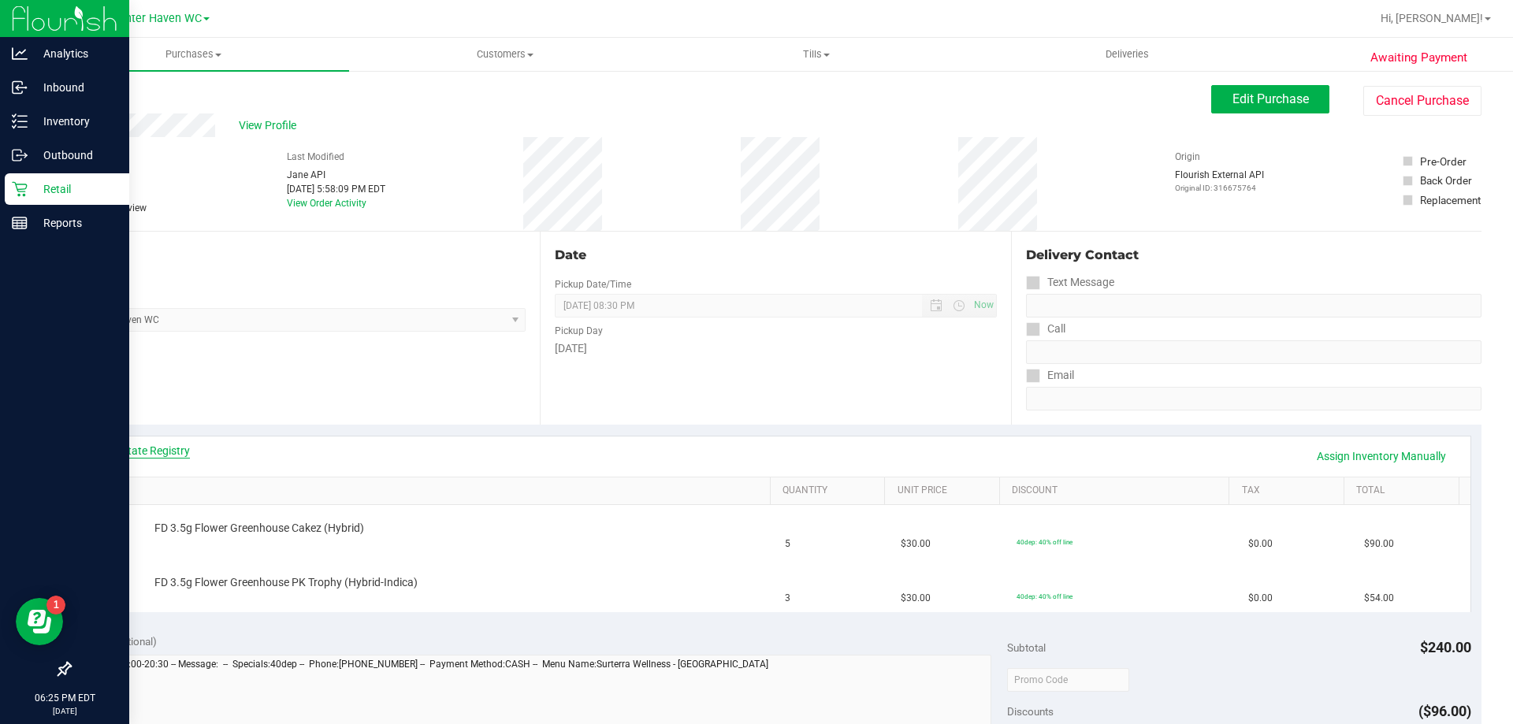
click at [158, 451] on link "View State Registry" at bounding box center [142, 451] width 95 height 16
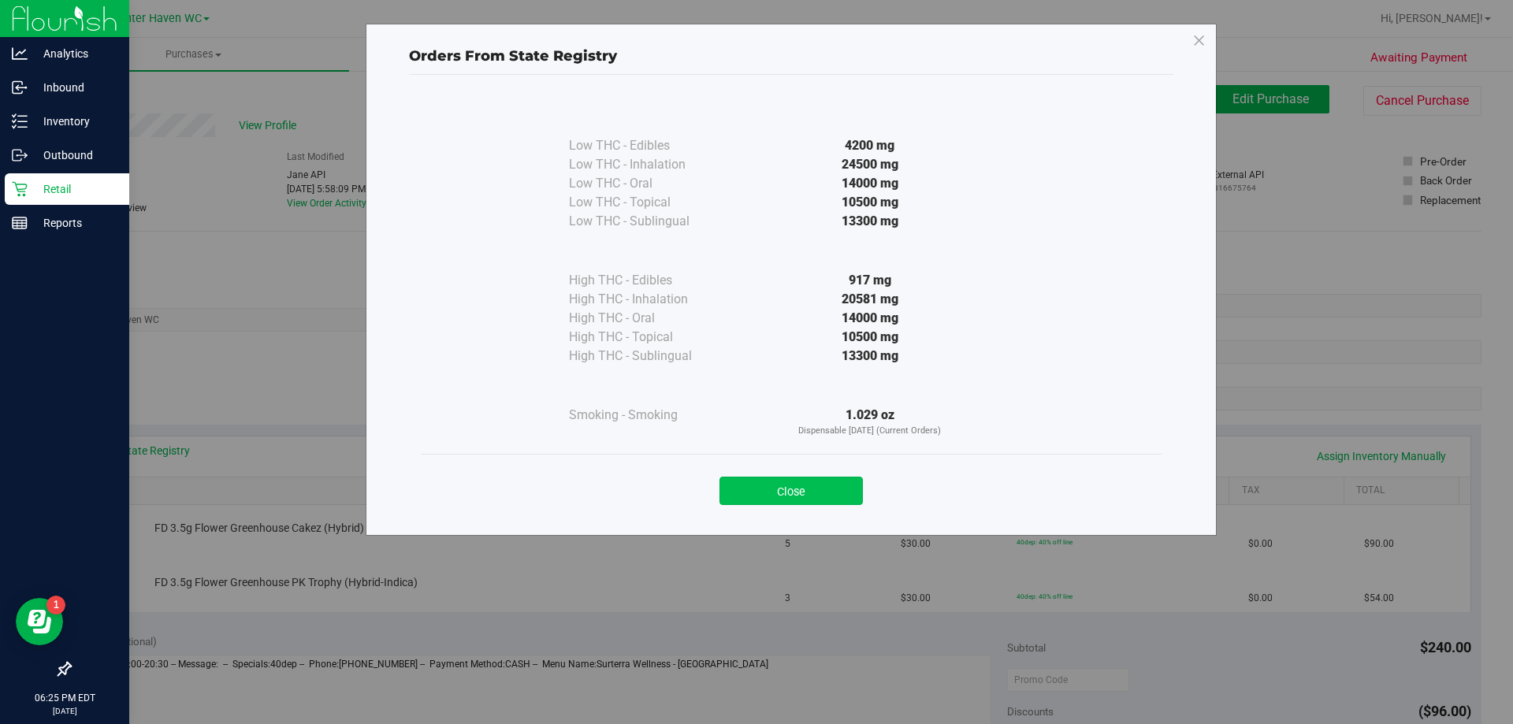
click at [799, 481] on button "Close" at bounding box center [790, 491] width 143 height 28
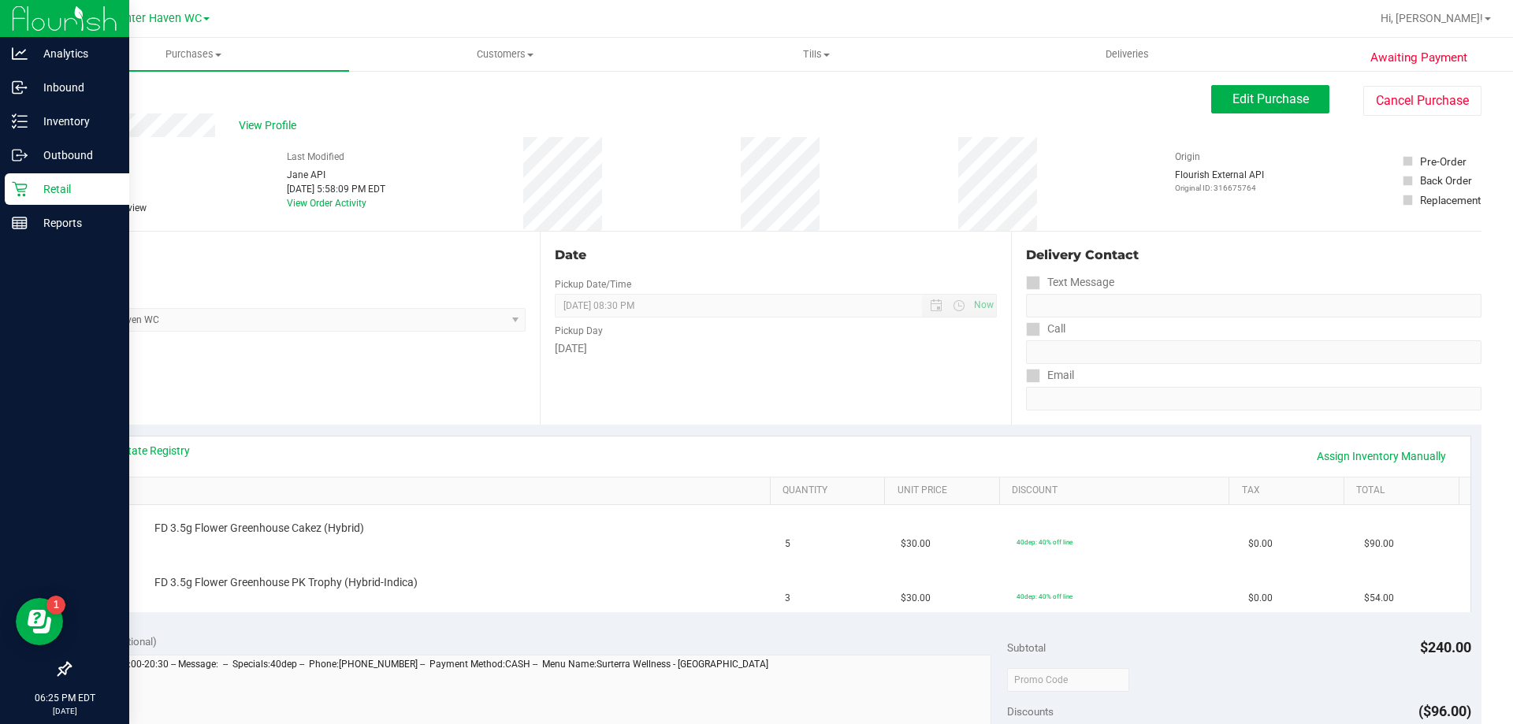
click at [794, 458] on div "View State Registry Assign Inventory Manually" at bounding box center [775, 456] width 1361 height 27
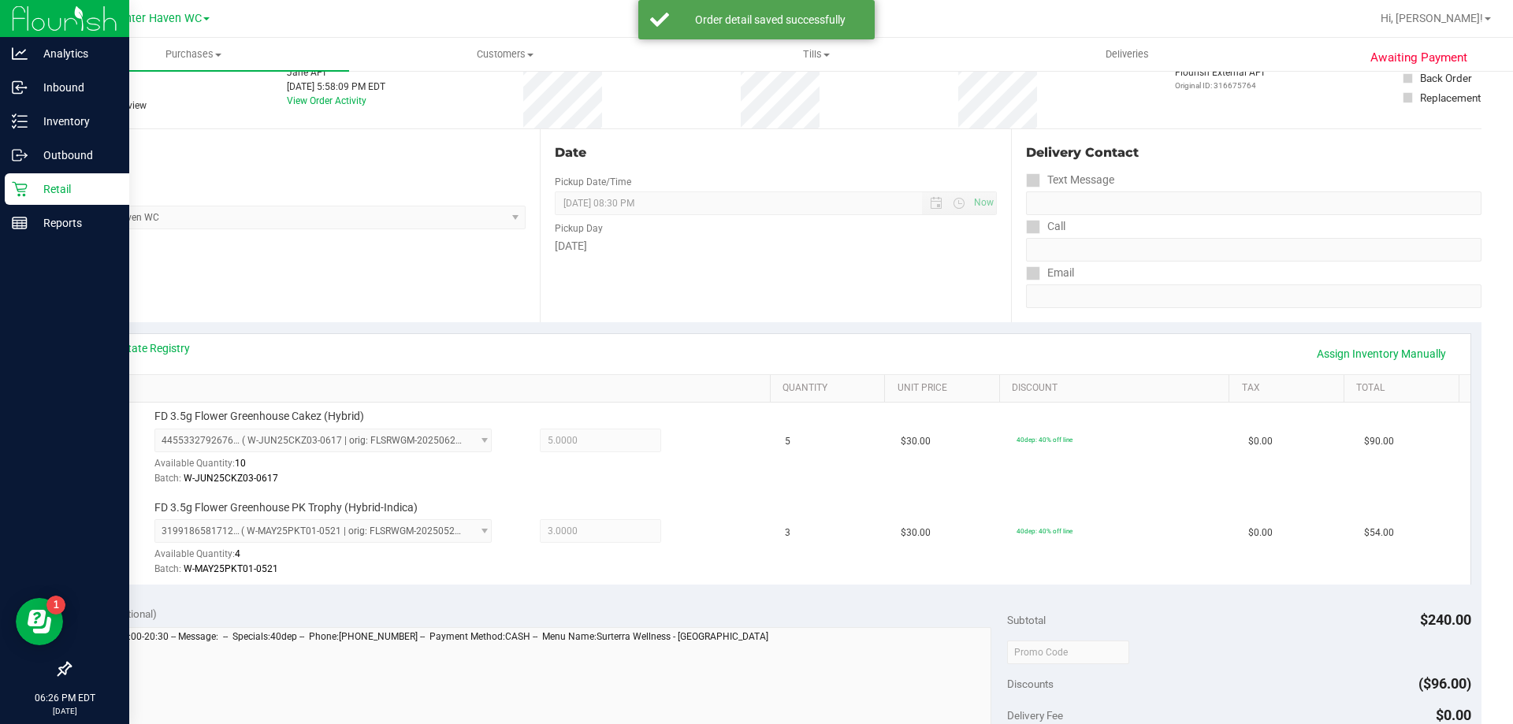
scroll to position [236, 0]
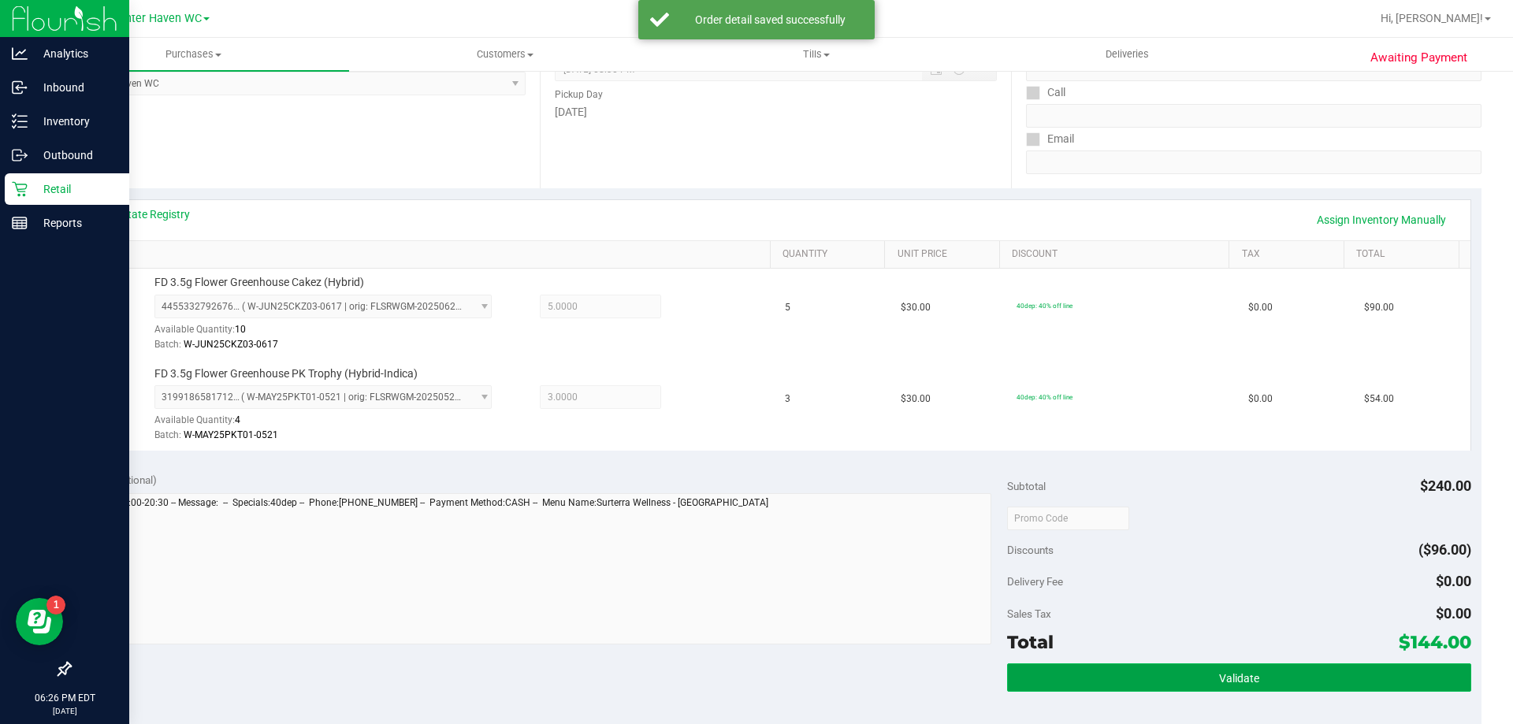
click at [1216, 689] on button "Validate" at bounding box center [1238, 677] width 463 height 28
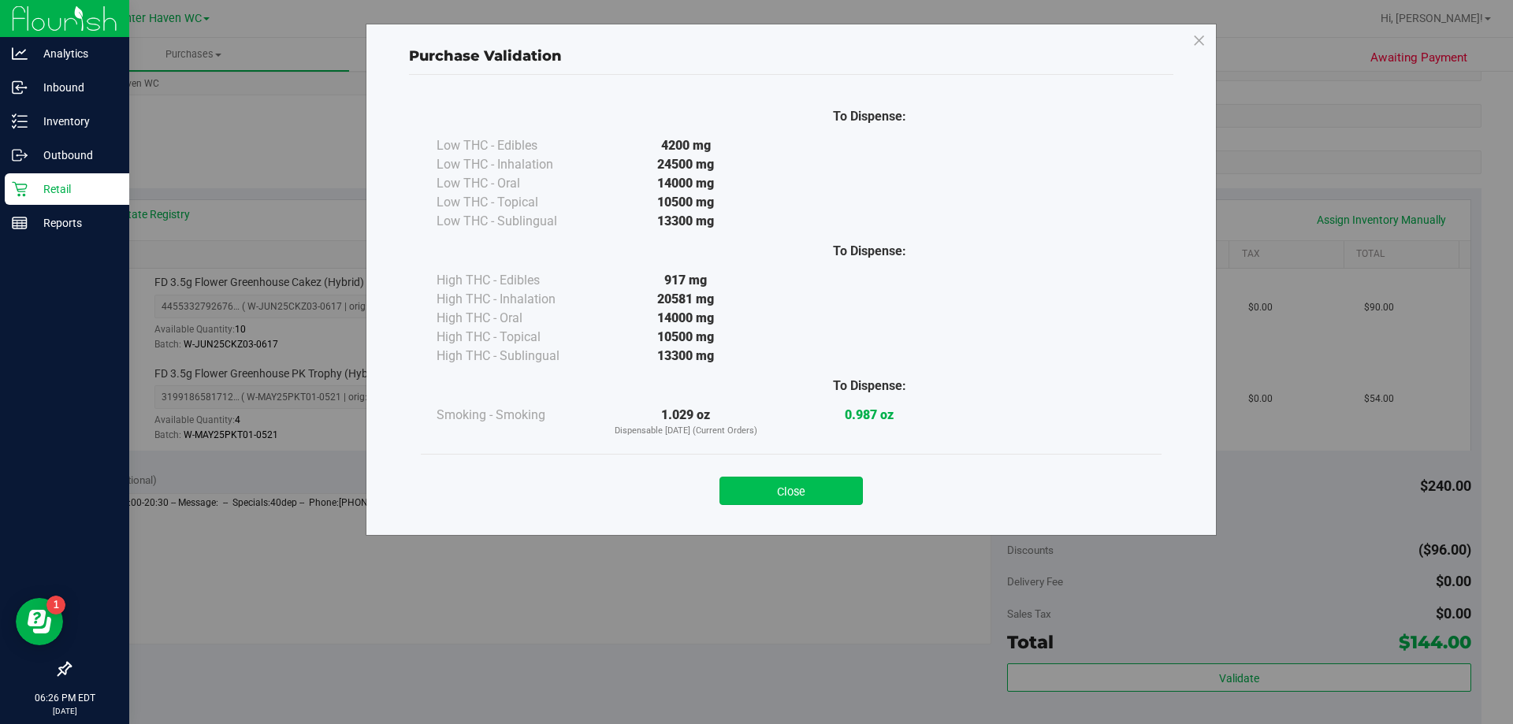
click at [786, 499] on button "Close" at bounding box center [790, 491] width 143 height 28
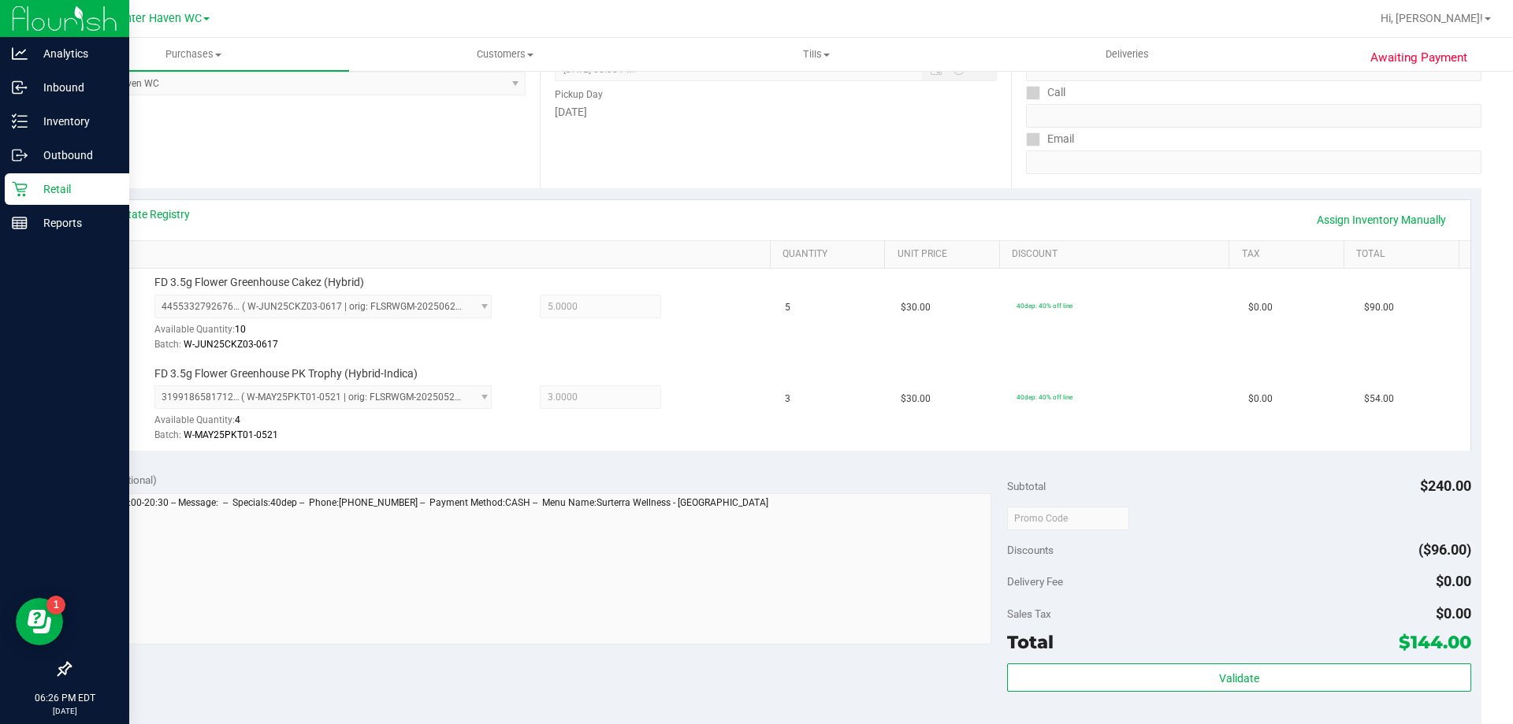
scroll to position [473, 0]
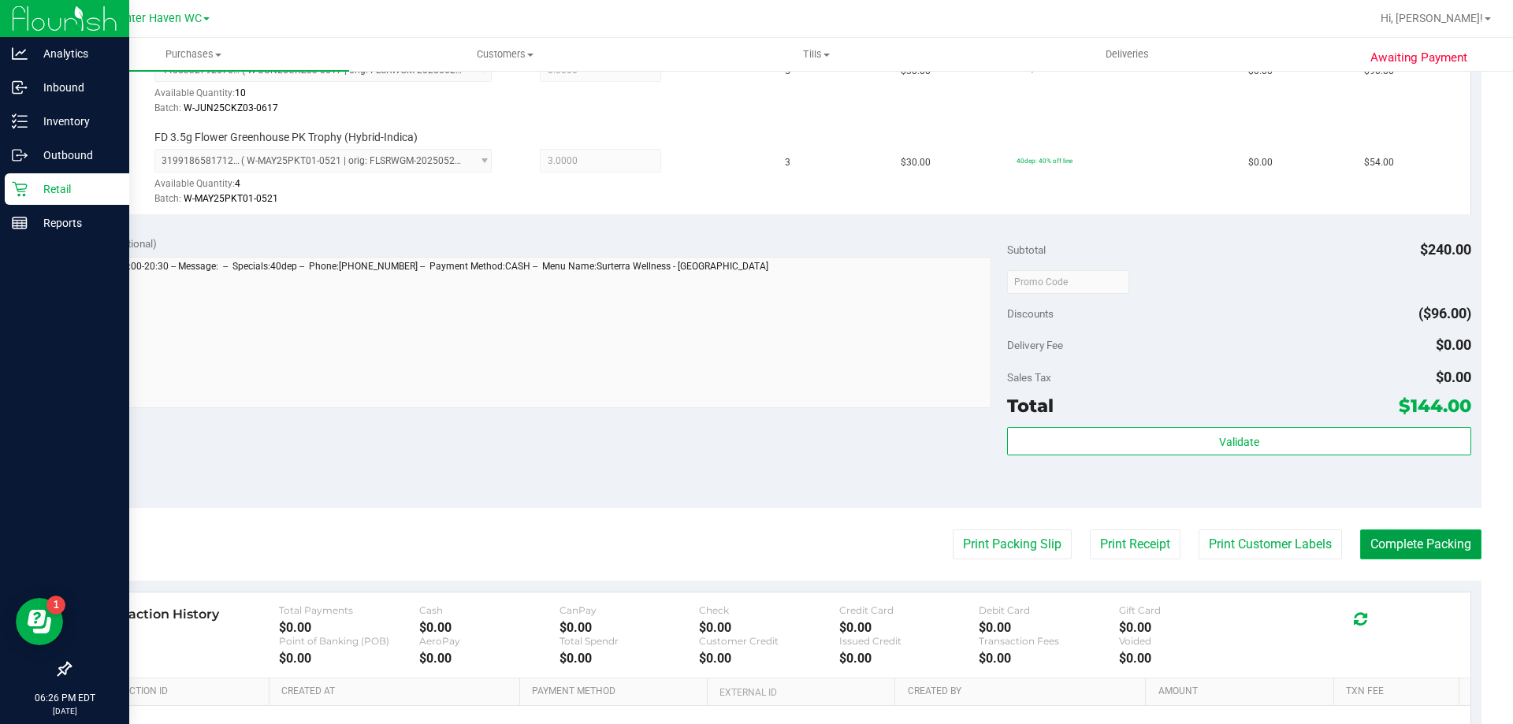
click at [1389, 536] on button "Complete Packing" at bounding box center [1420, 544] width 121 height 30
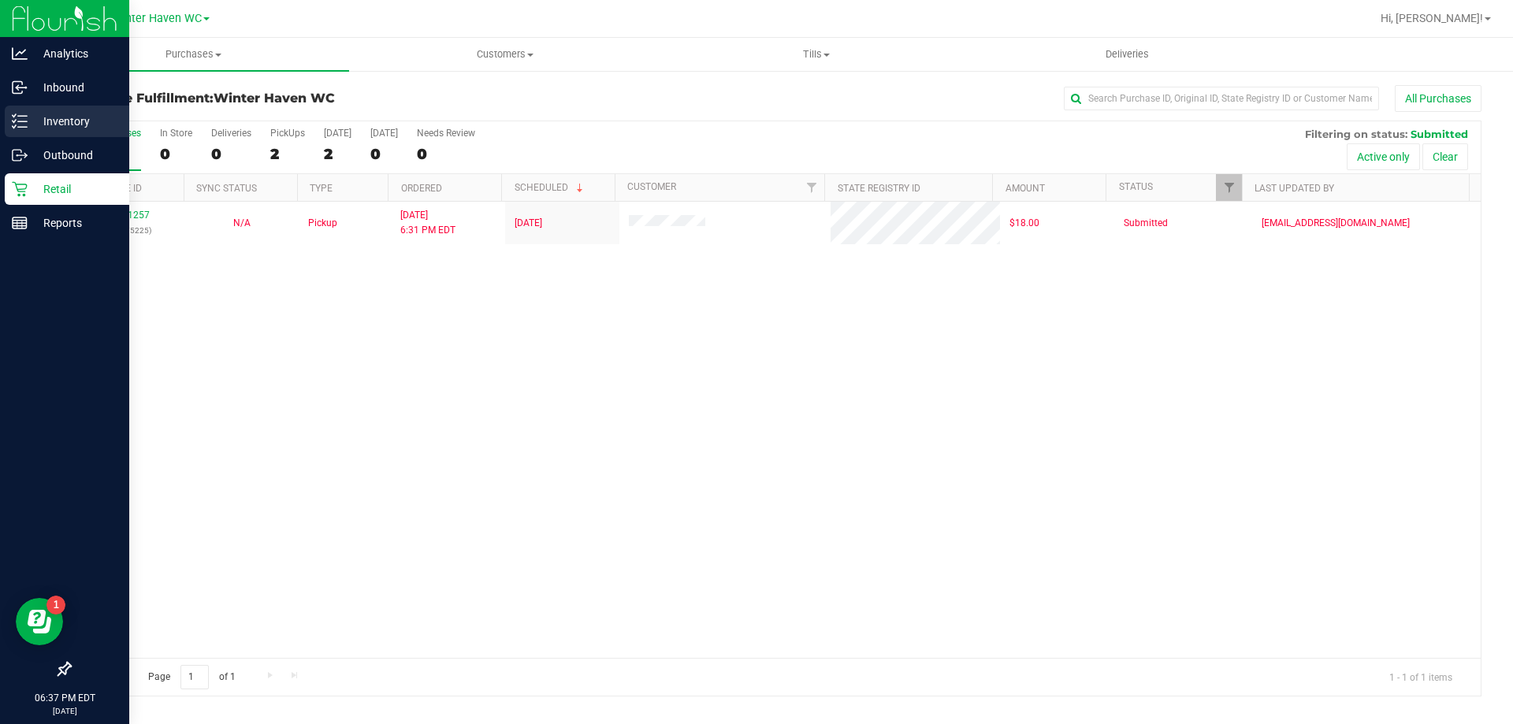
click at [40, 121] on p "Inventory" at bounding box center [75, 121] width 95 height 19
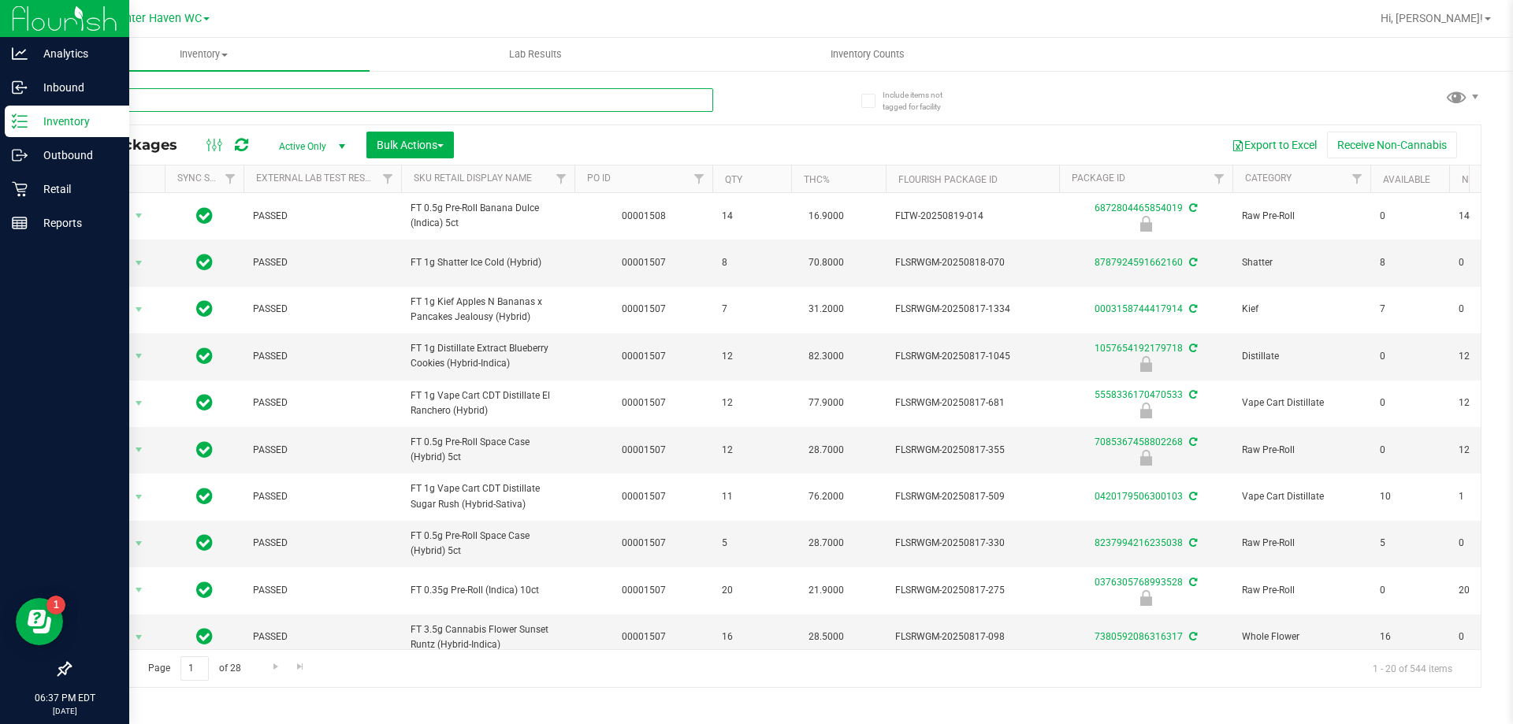
click at [317, 104] on input "text" at bounding box center [391, 100] width 644 height 24
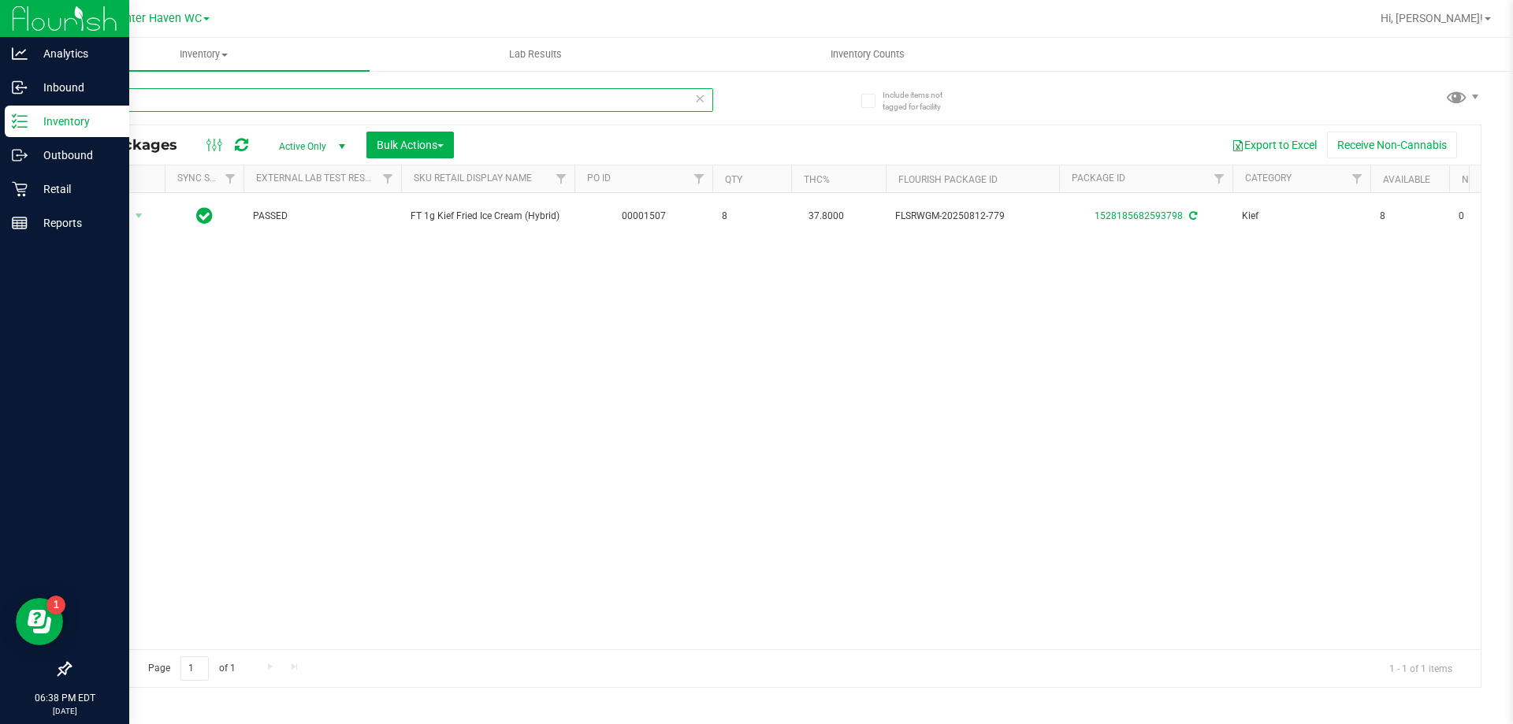
type input "fic"
click at [63, 229] on p "Reports" at bounding box center [75, 222] width 95 height 19
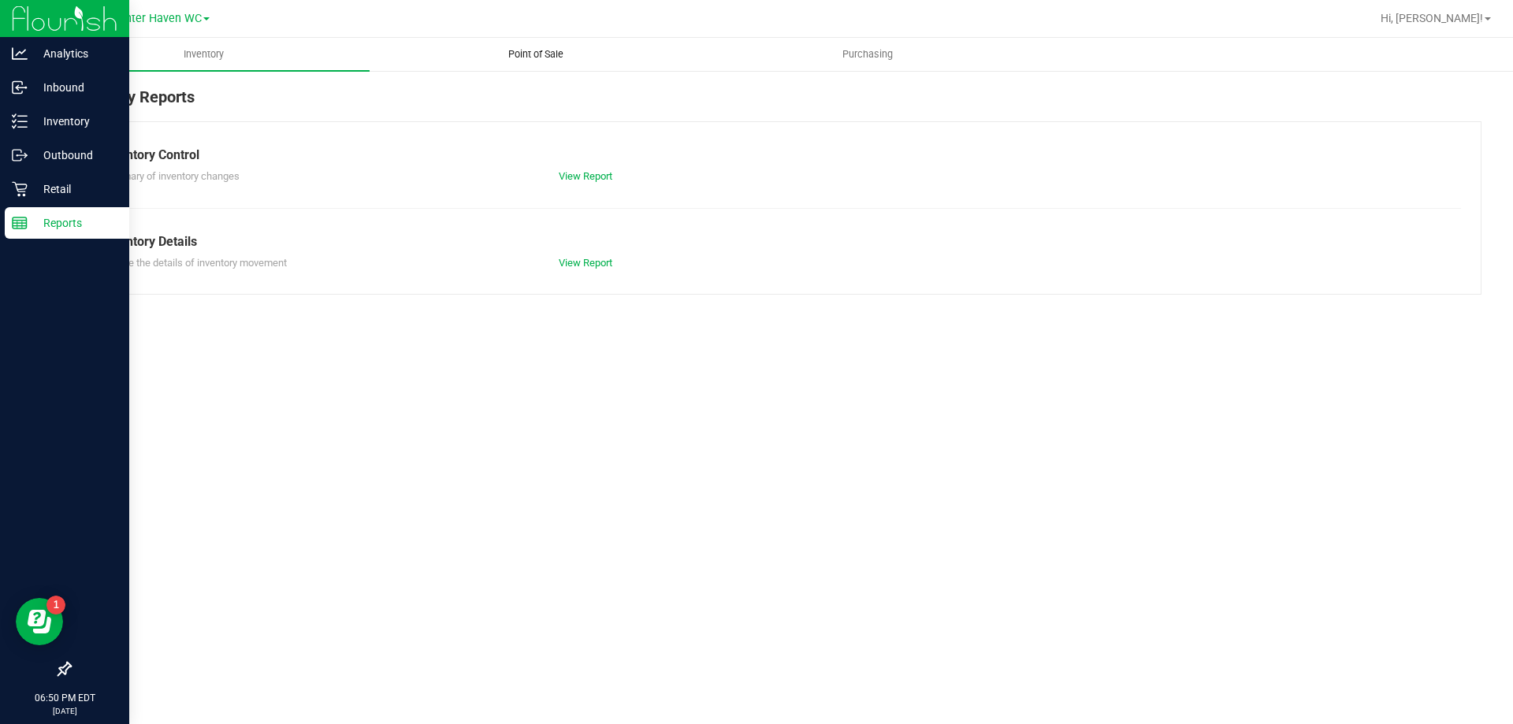
click at [565, 58] on span "Point of Sale" at bounding box center [536, 54] width 98 height 14
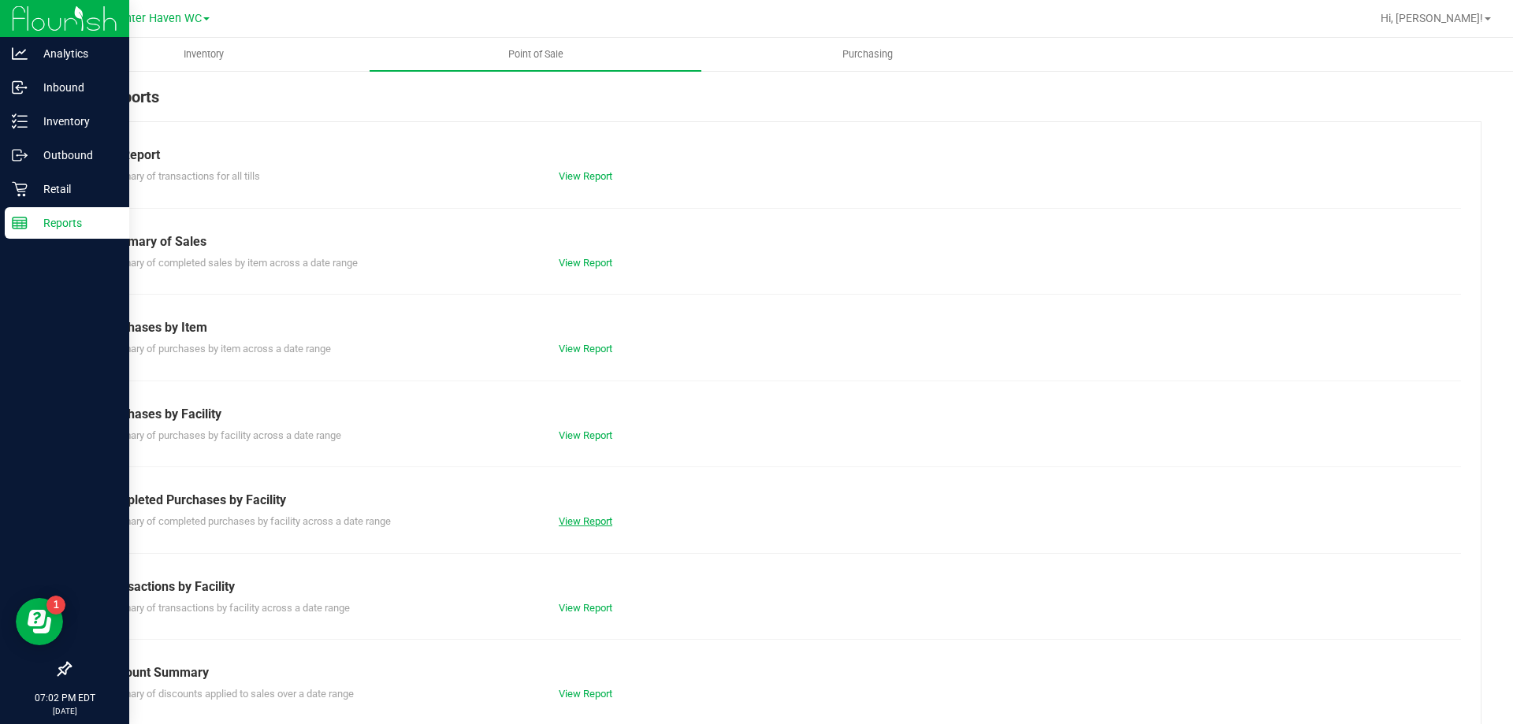
click at [596, 521] on link "View Report" at bounding box center [586, 521] width 54 height 12
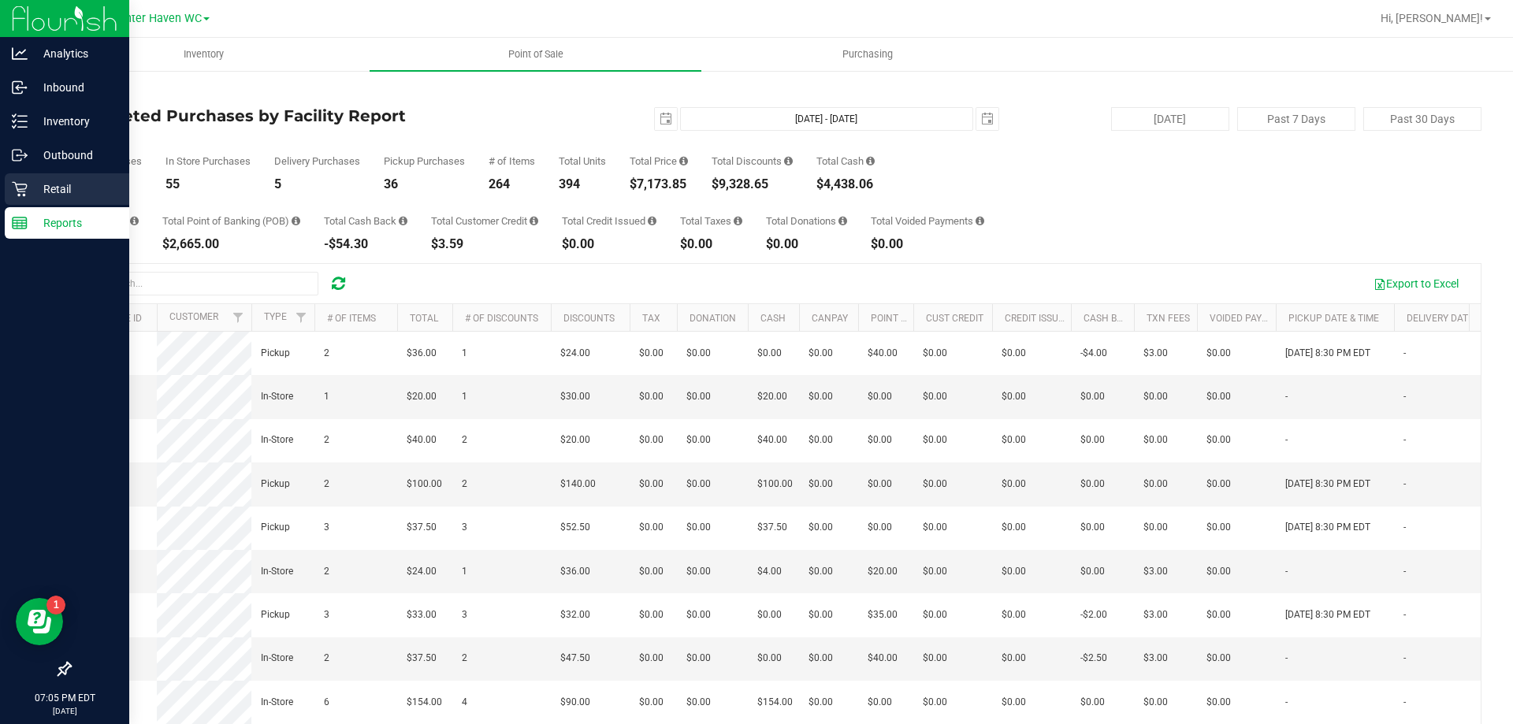
click at [24, 190] on icon at bounding box center [20, 189] width 16 height 16
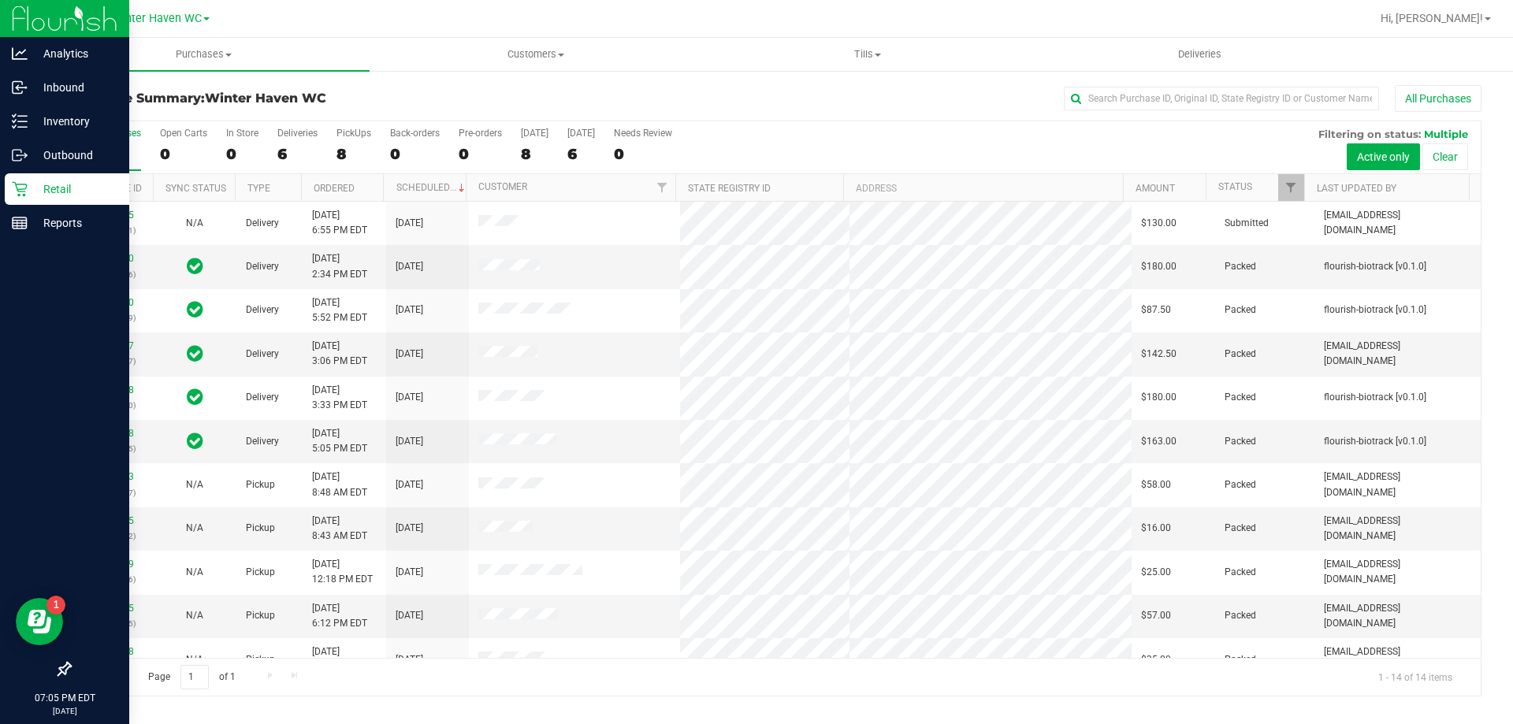
scroll to position [154, 0]
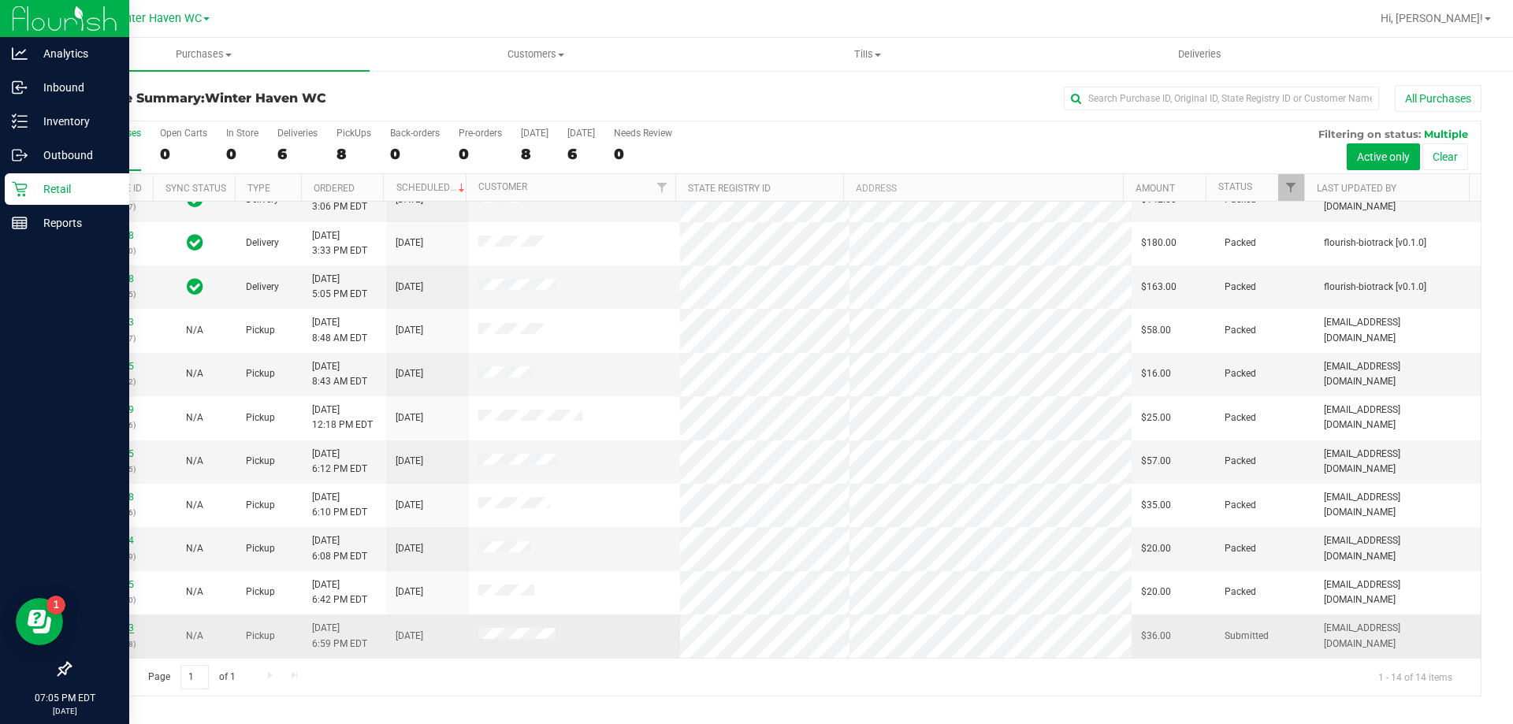
click at [101, 622] on link "11831763" at bounding box center [112, 627] width 44 height 11
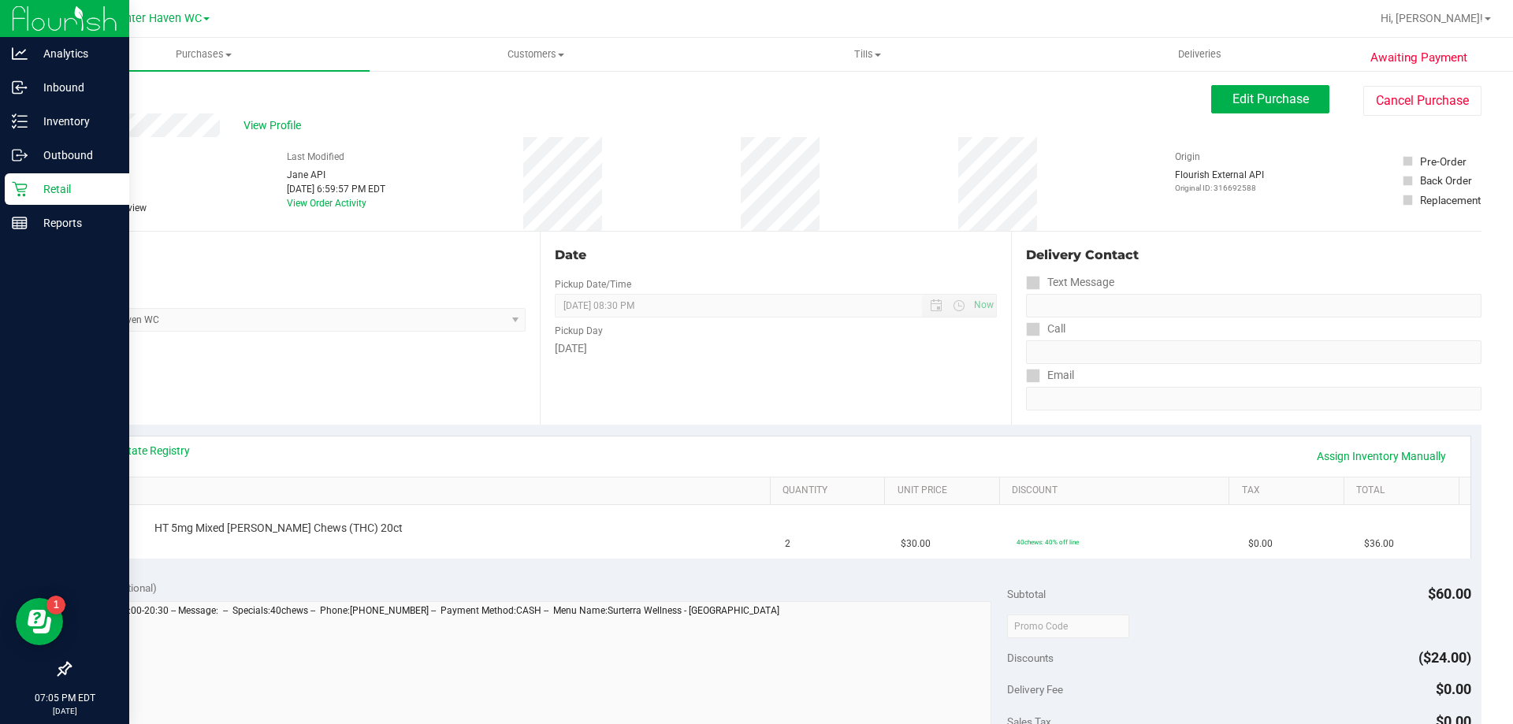
click at [514, 465] on div "View State Registry Assign Inventory Manually" at bounding box center [775, 456] width 1361 height 27
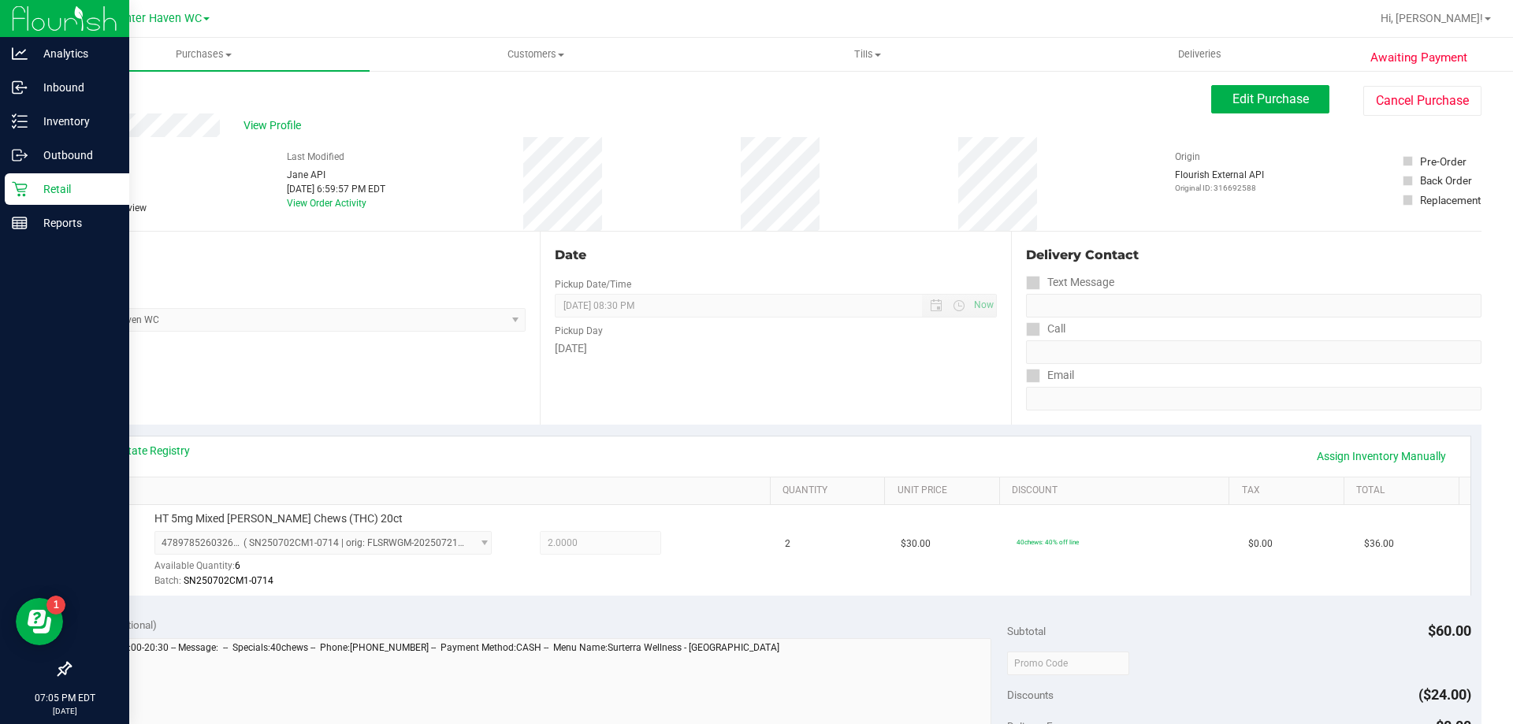
scroll to position [394, 0]
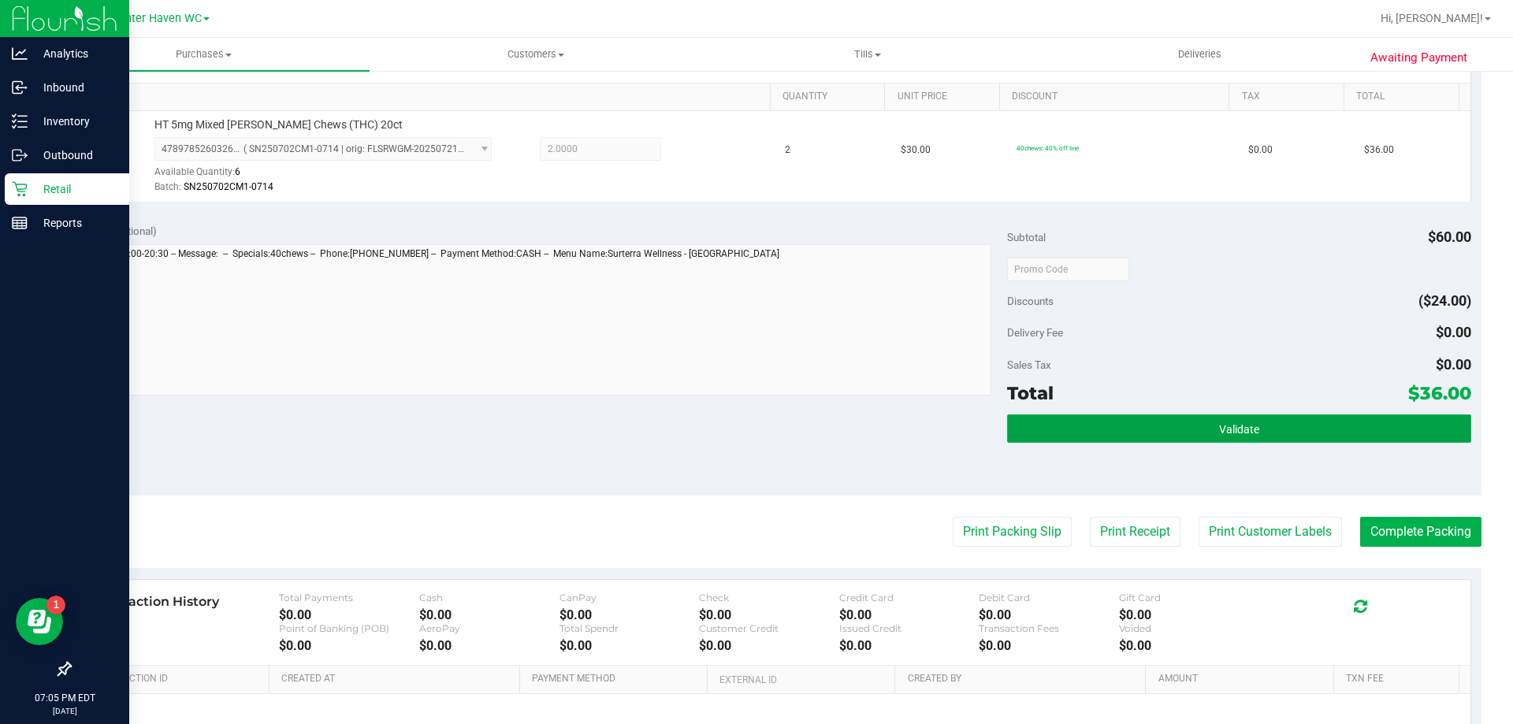
click at [1262, 419] on button "Validate" at bounding box center [1238, 428] width 463 height 28
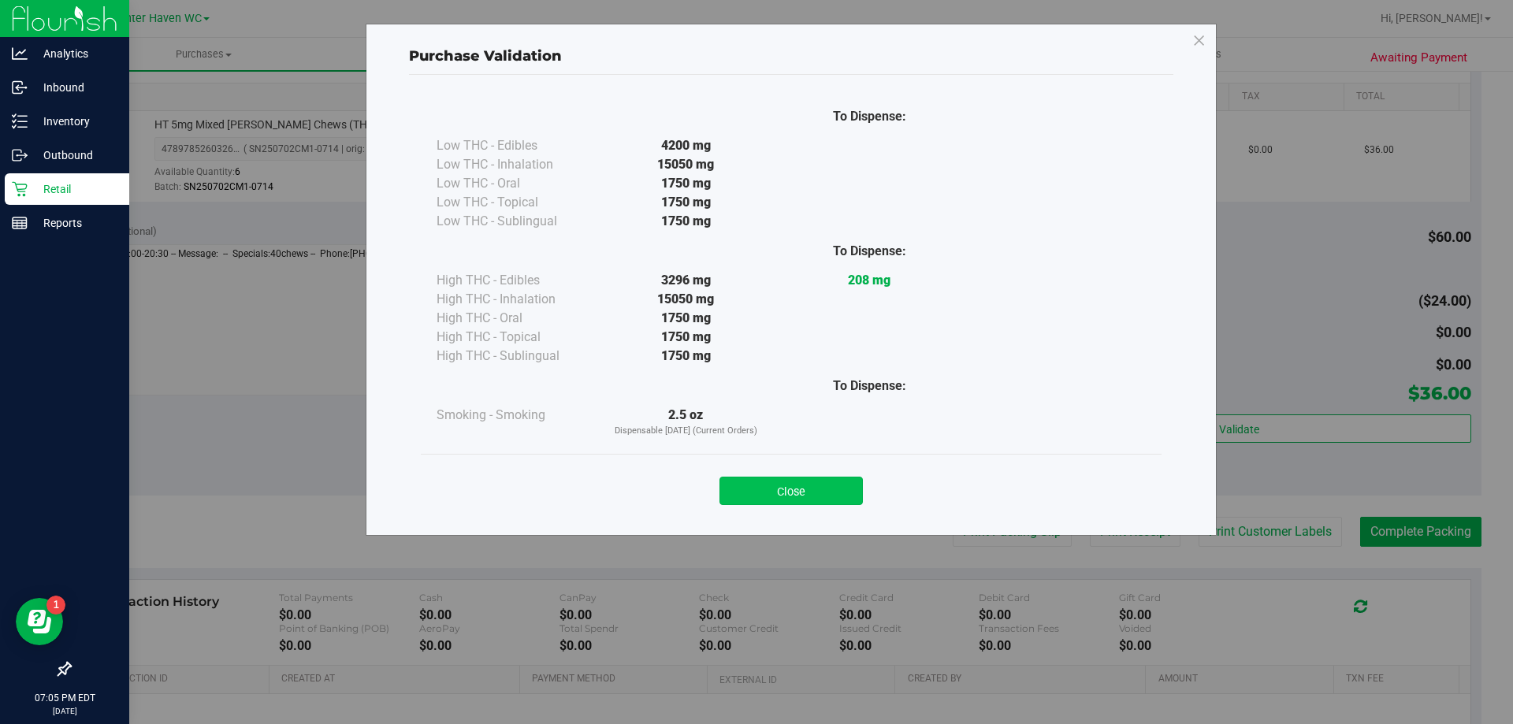
click at [803, 484] on button "Close" at bounding box center [790, 491] width 143 height 28
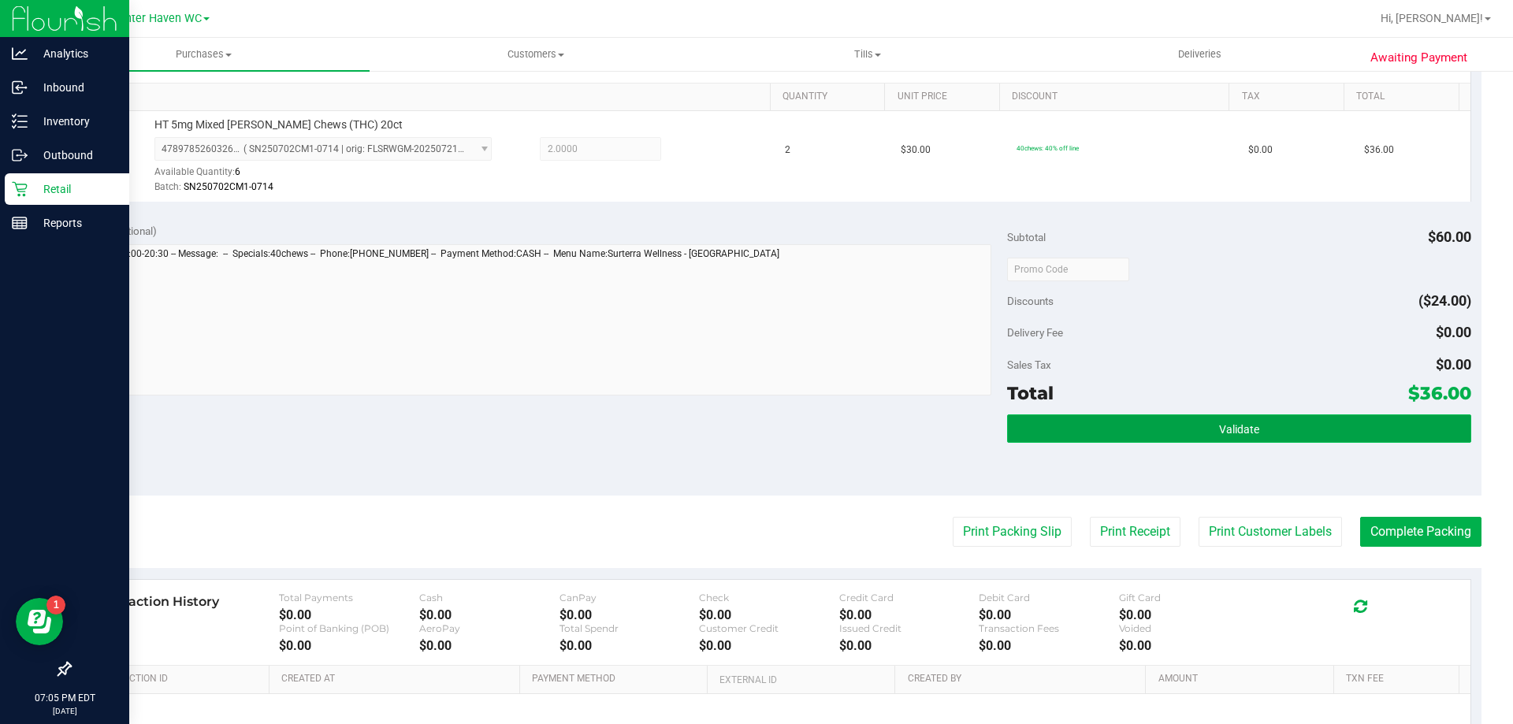
click at [1251, 423] on button "Validate" at bounding box center [1238, 428] width 463 height 28
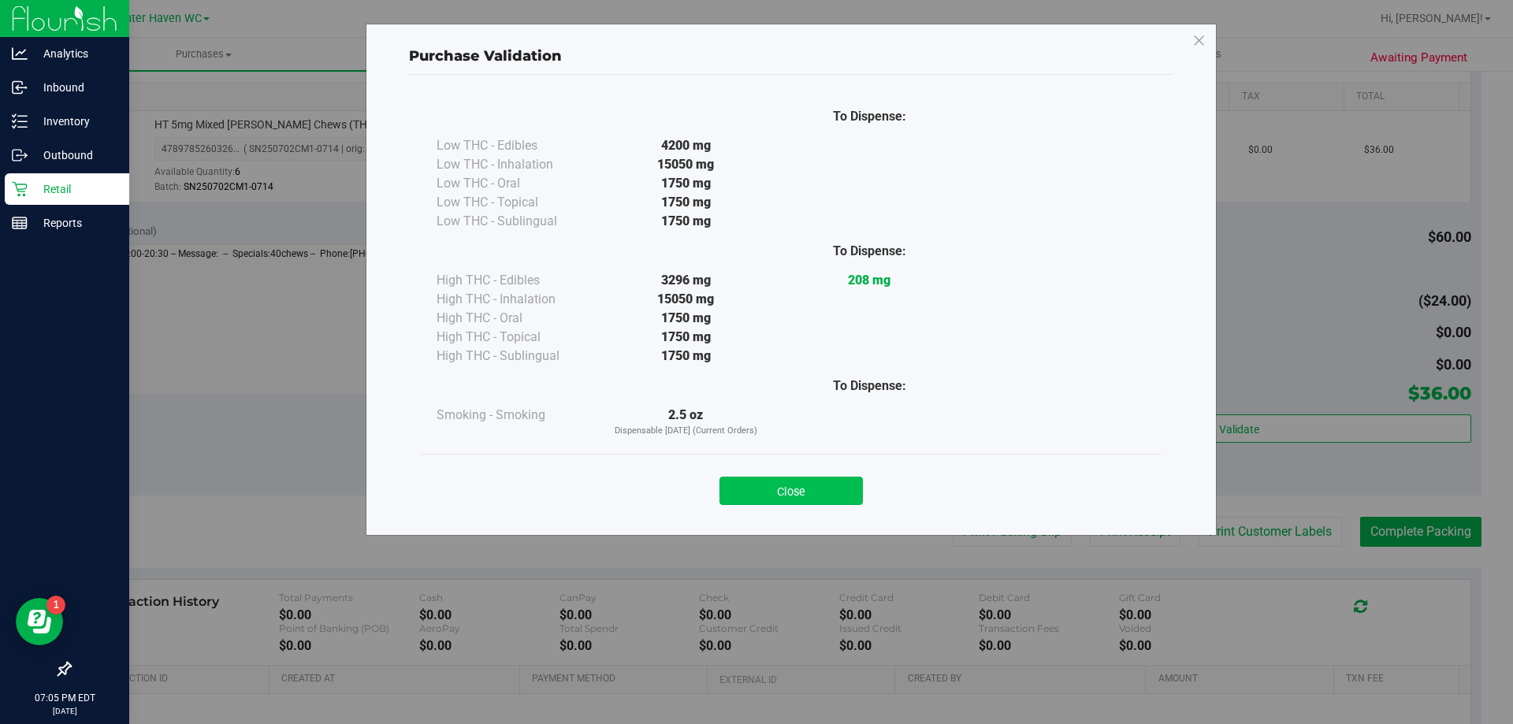
click at [798, 493] on button "Close" at bounding box center [790, 491] width 143 height 28
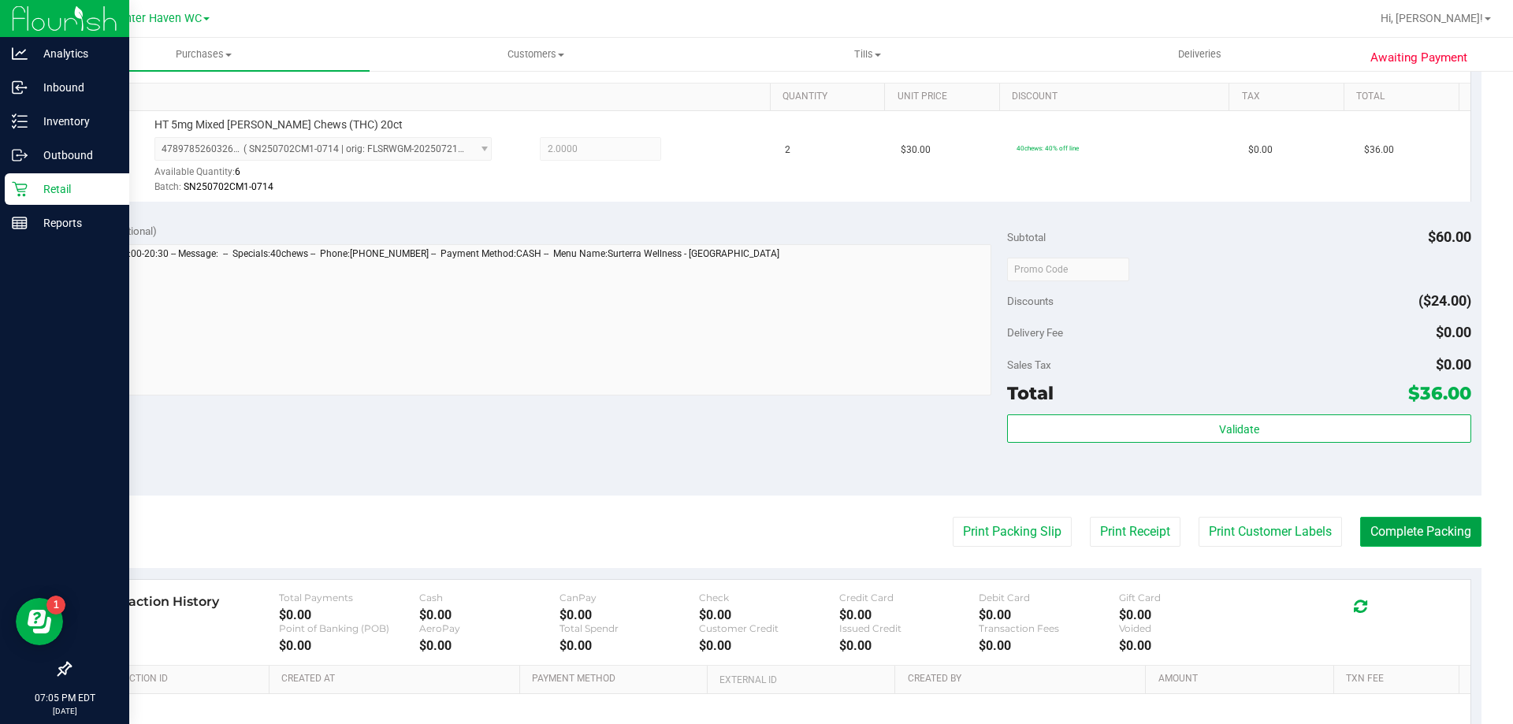
click at [1378, 528] on button "Complete Packing" at bounding box center [1420, 532] width 121 height 30
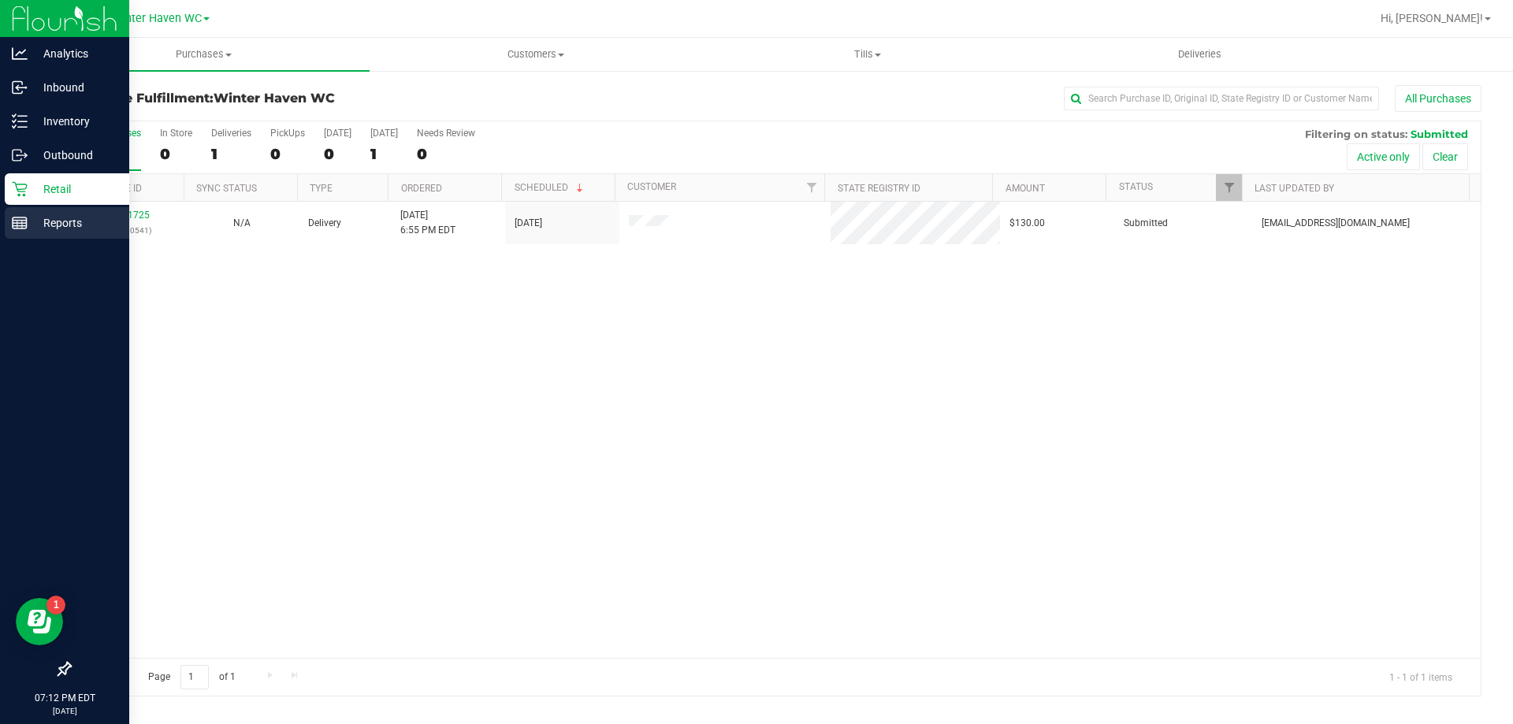
click at [53, 234] on div "Reports" at bounding box center [67, 223] width 124 height 32
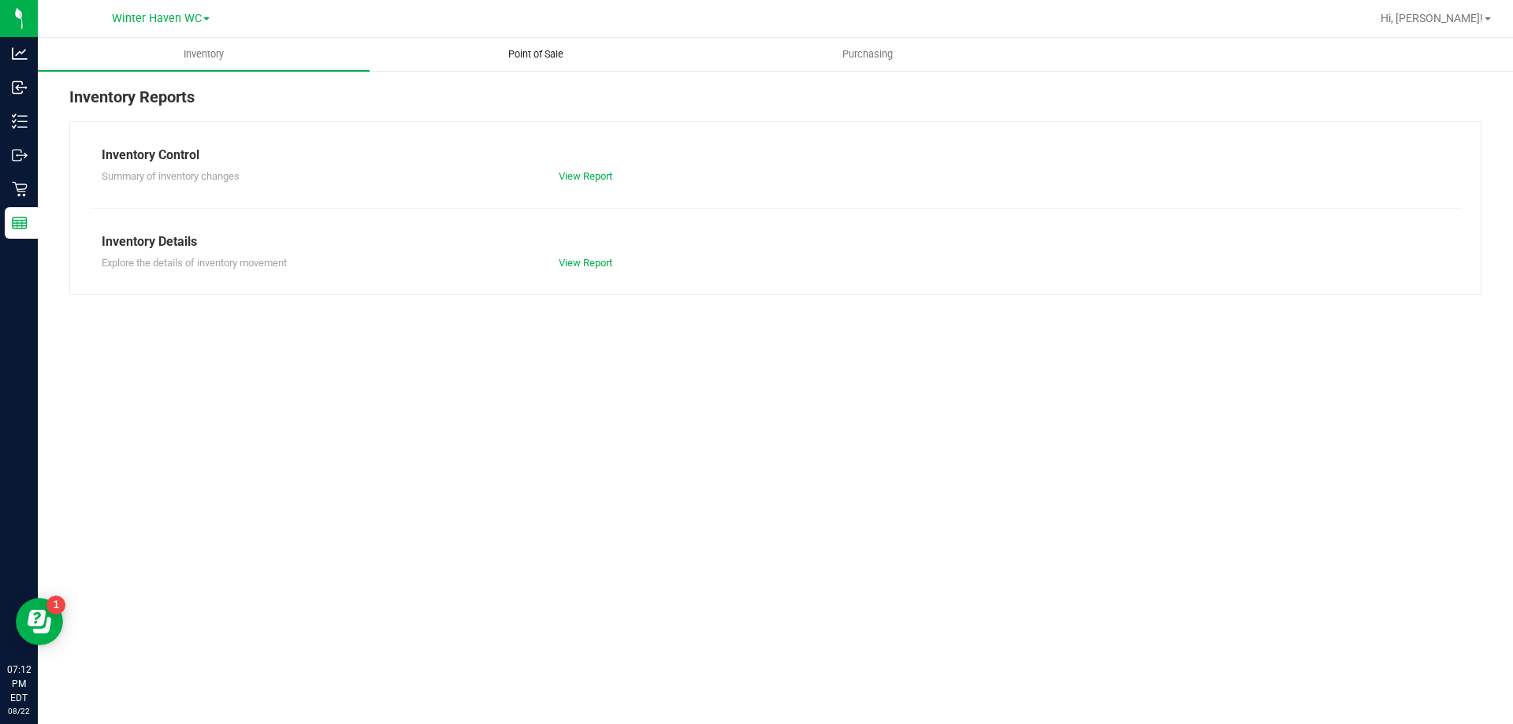
click at [506, 64] on uib-tab-heading "Point of Sale" at bounding box center [535, 55] width 330 height 32
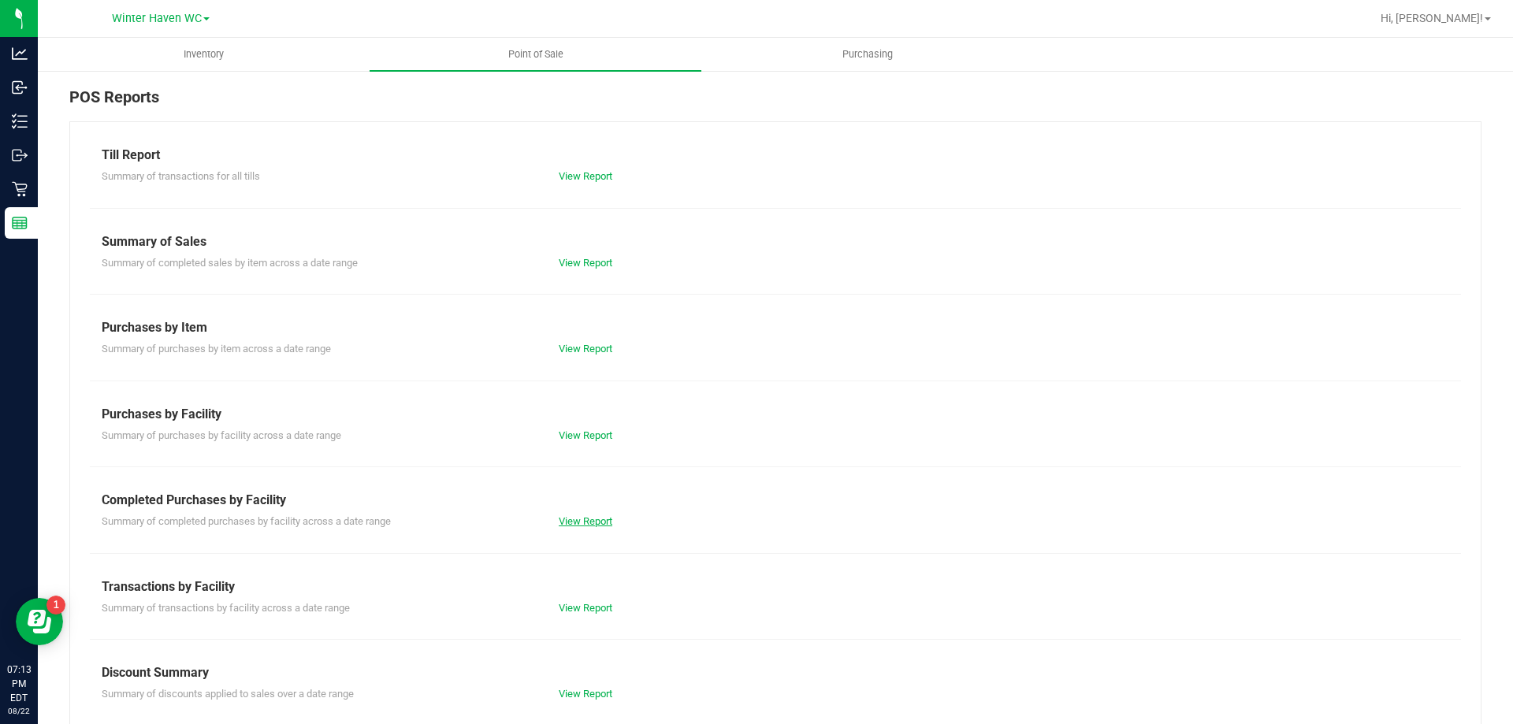
click at [588, 518] on link "View Report" at bounding box center [586, 521] width 54 height 12
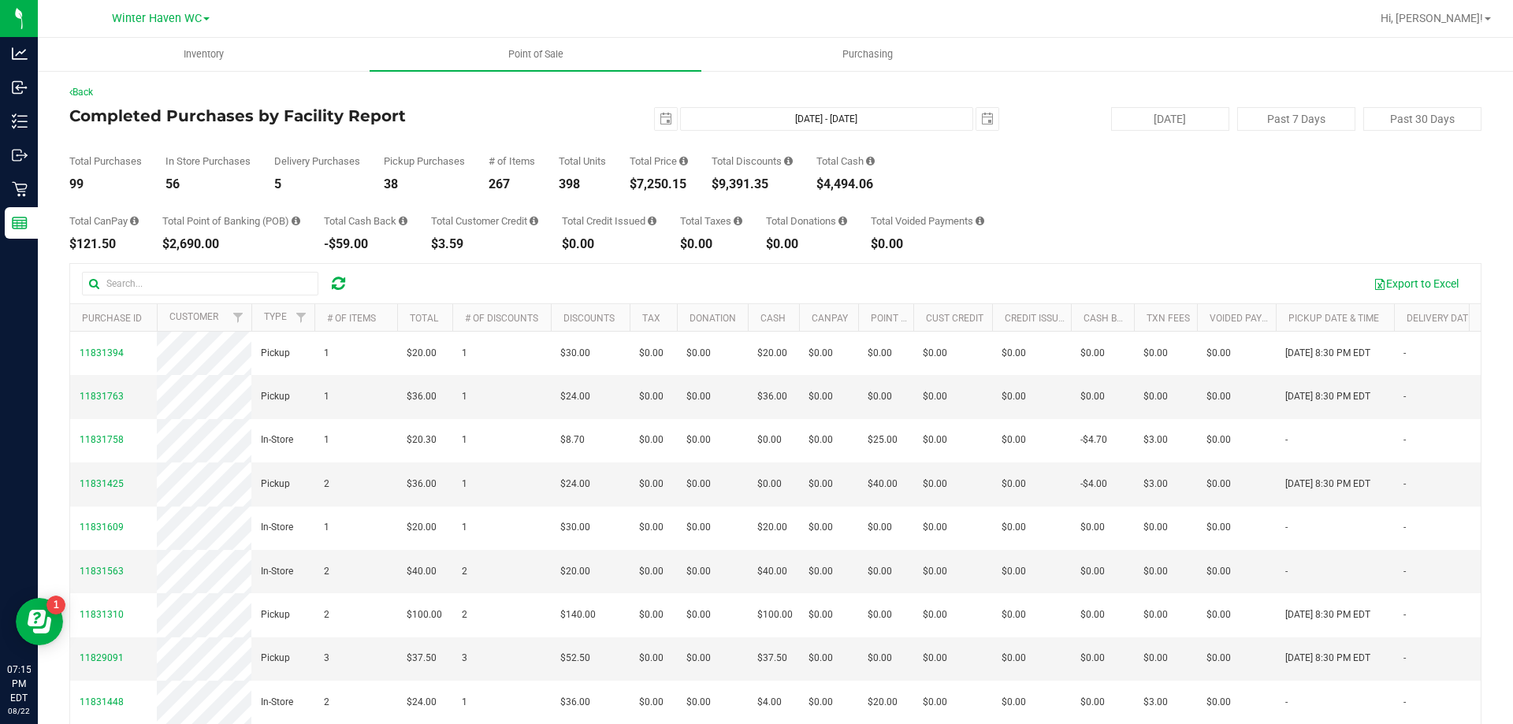
drag, startPoint x: 434, startPoint y: 25, endPoint x: 347, endPoint y: 17, distance: 87.1
click at [347, 17] on div at bounding box center [826, 18] width 1088 height 31
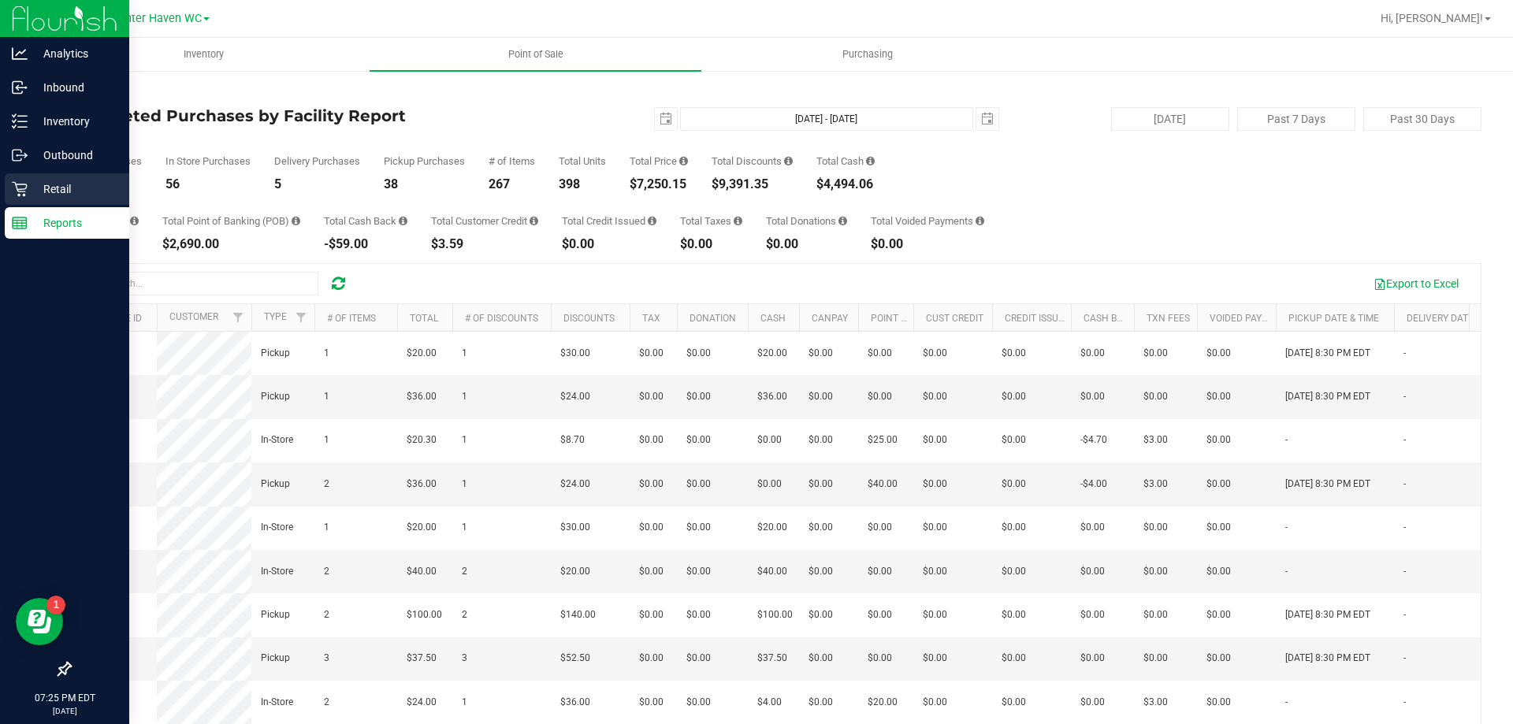
click at [16, 179] on div "Retail" at bounding box center [67, 189] width 124 height 32
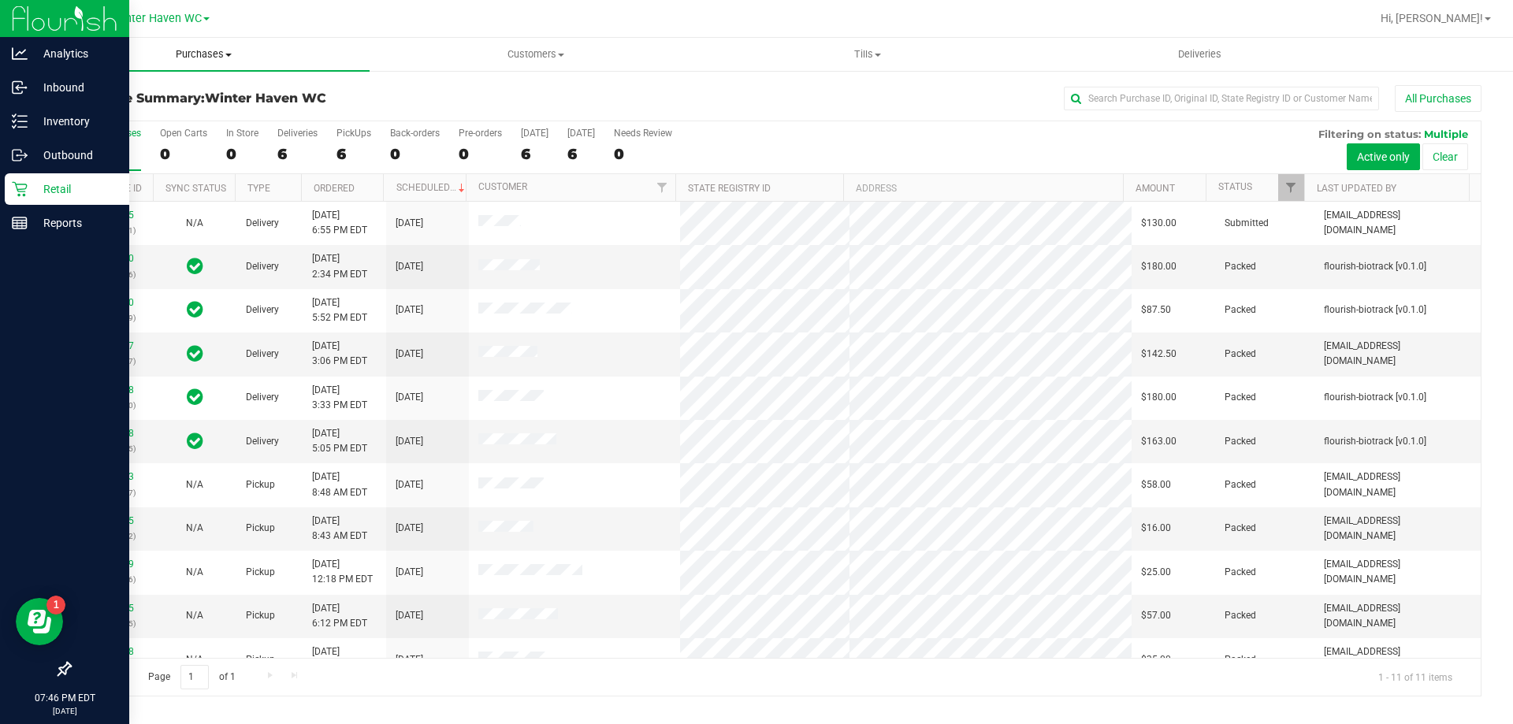
click at [207, 59] on span "Purchases" at bounding box center [204, 54] width 332 height 14
click at [191, 116] on li "Fulfillment" at bounding box center [204, 114] width 332 height 19
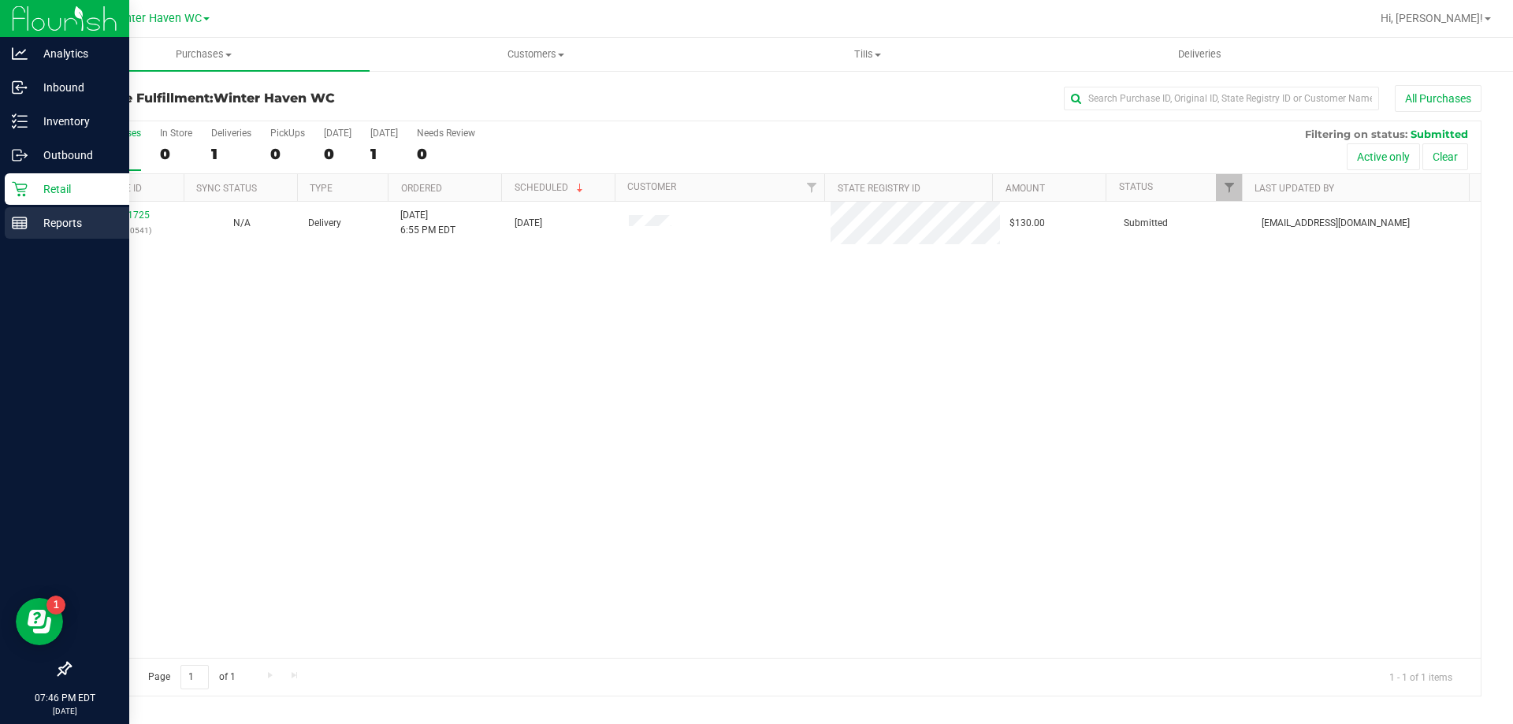
click at [12, 218] on icon at bounding box center [20, 223] width 16 height 16
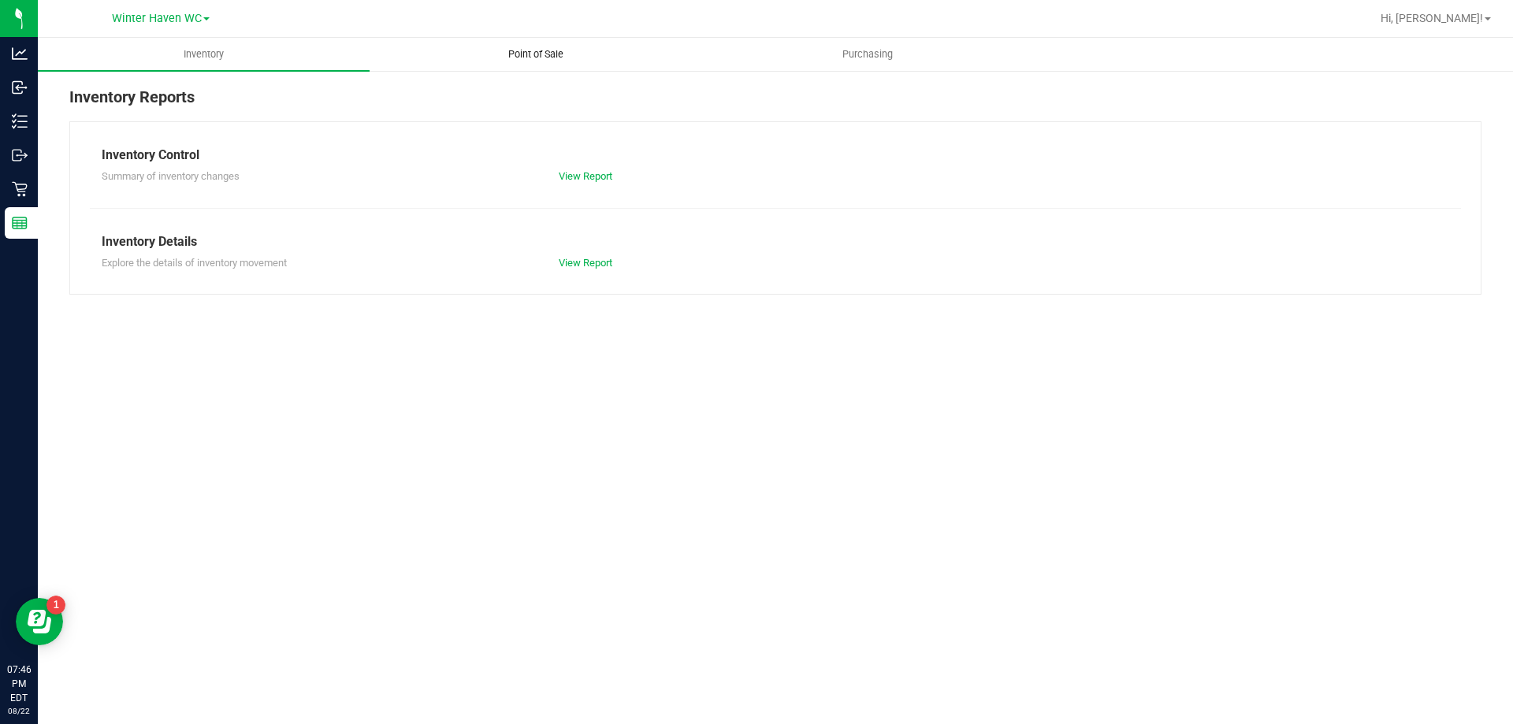
click at [528, 61] on uib-tab-heading "Point of Sale" at bounding box center [535, 55] width 330 height 32
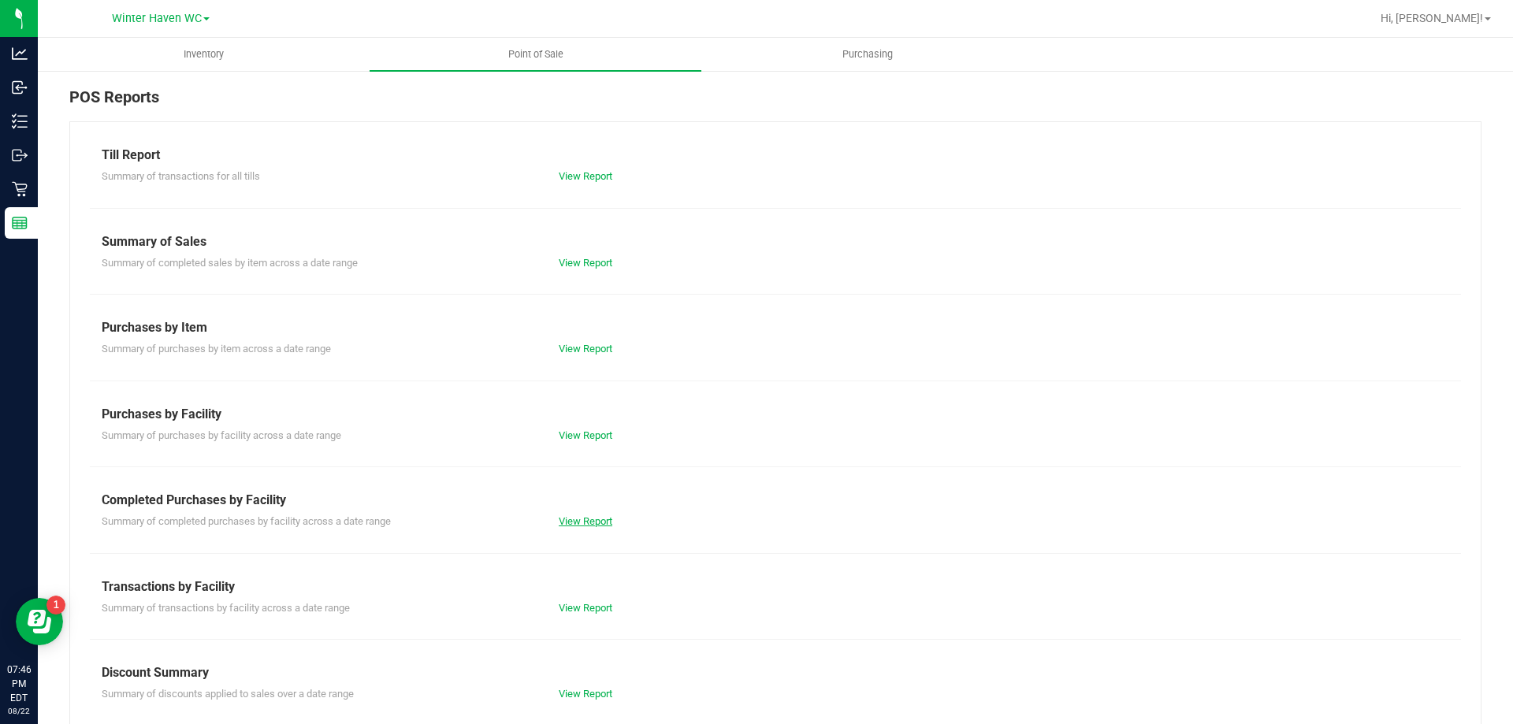
click at [592, 524] on link "View Report" at bounding box center [586, 521] width 54 height 12
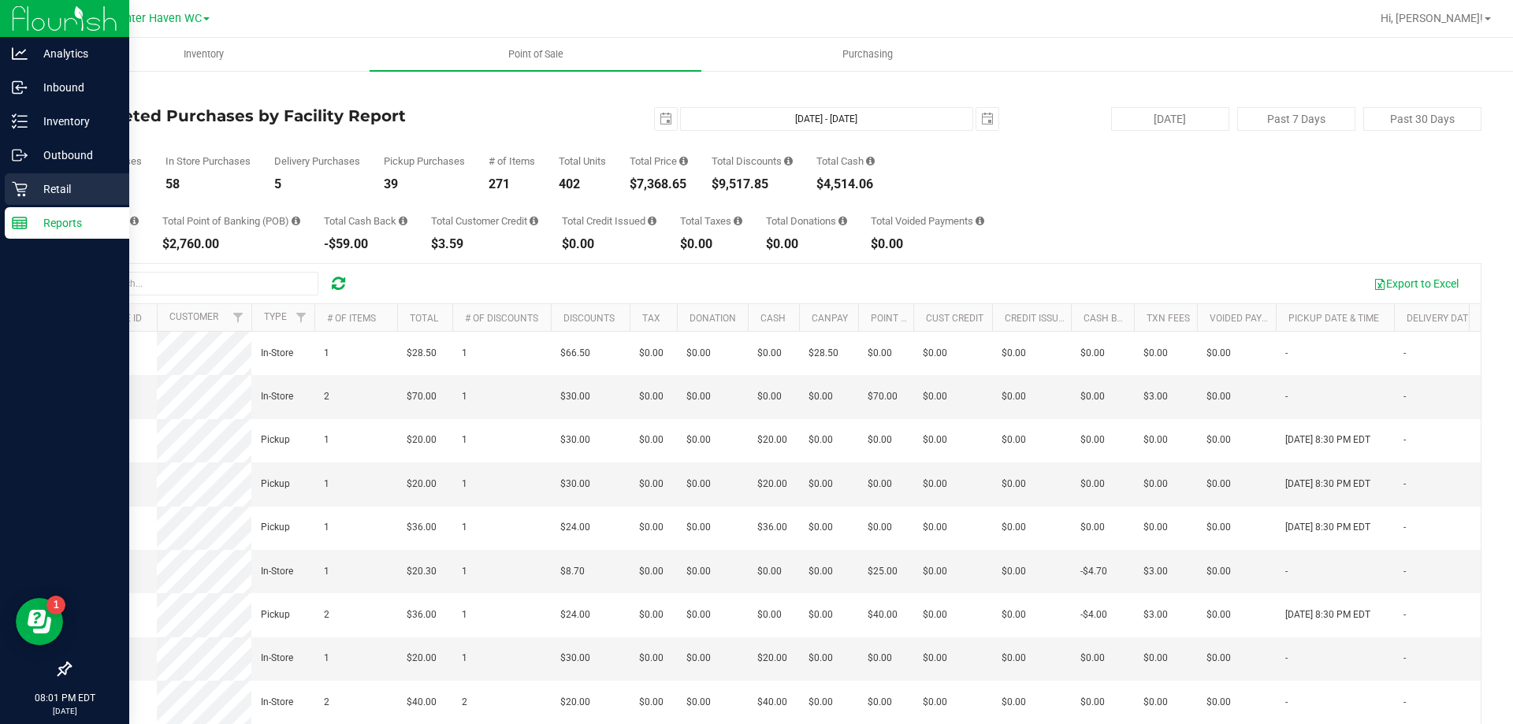
click at [45, 191] on p "Retail" at bounding box center [75, 189] width 95 height 19
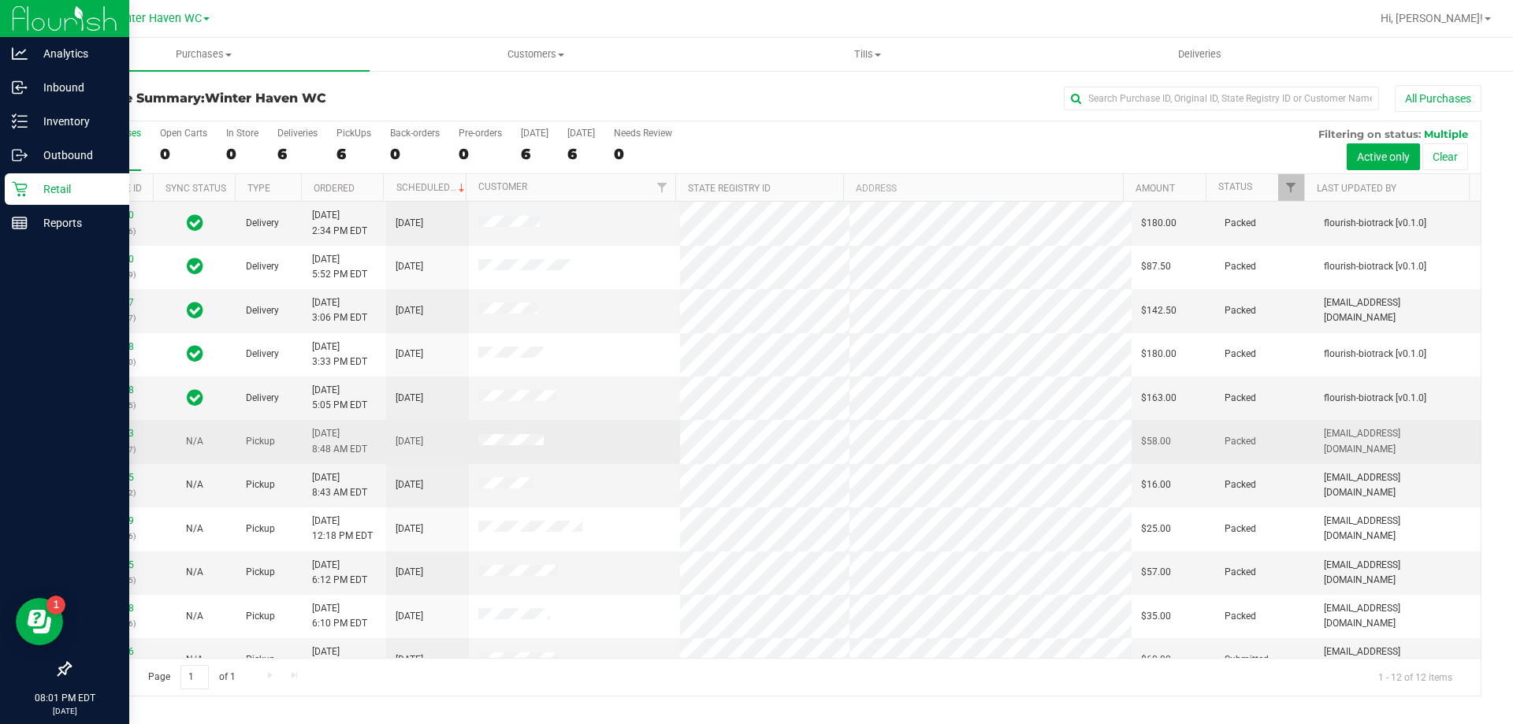
scroll to position [67, 0]
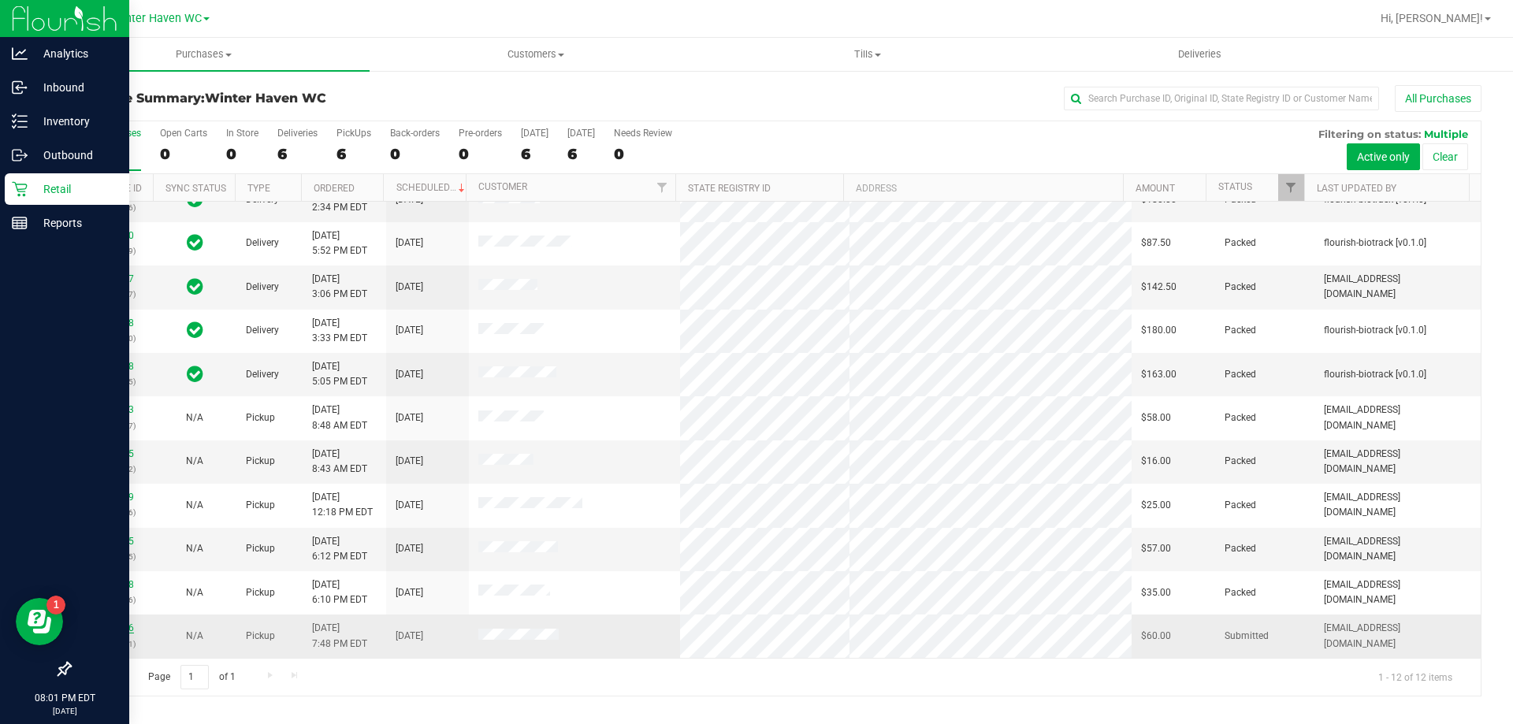
click at [117, 631] on link "11832086" at bounding box center [112, 627] width 44 height 11
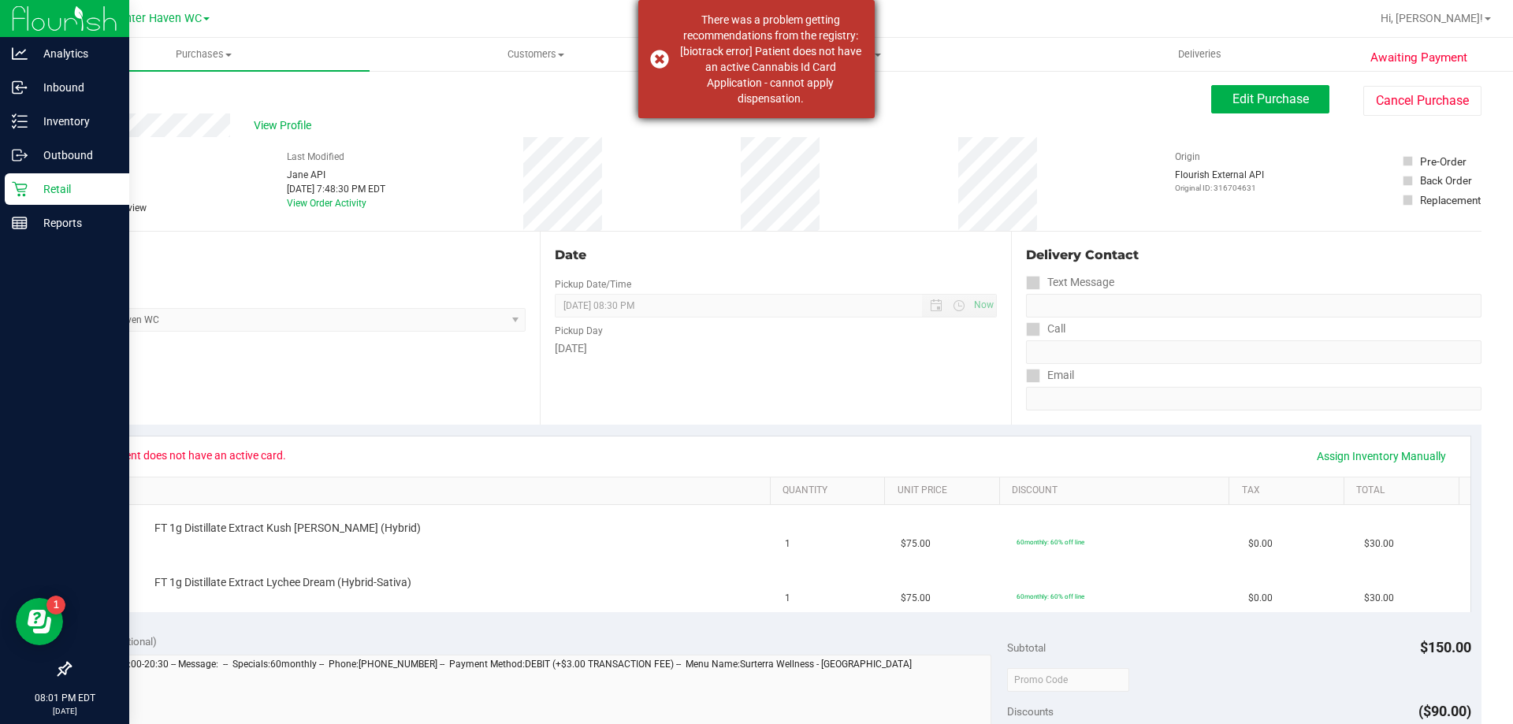
click at [677, 64] on div "There was a problem getting recommendations from the registry: [biotrack error]…" at bounding box center [756, 59] width 236 height 118
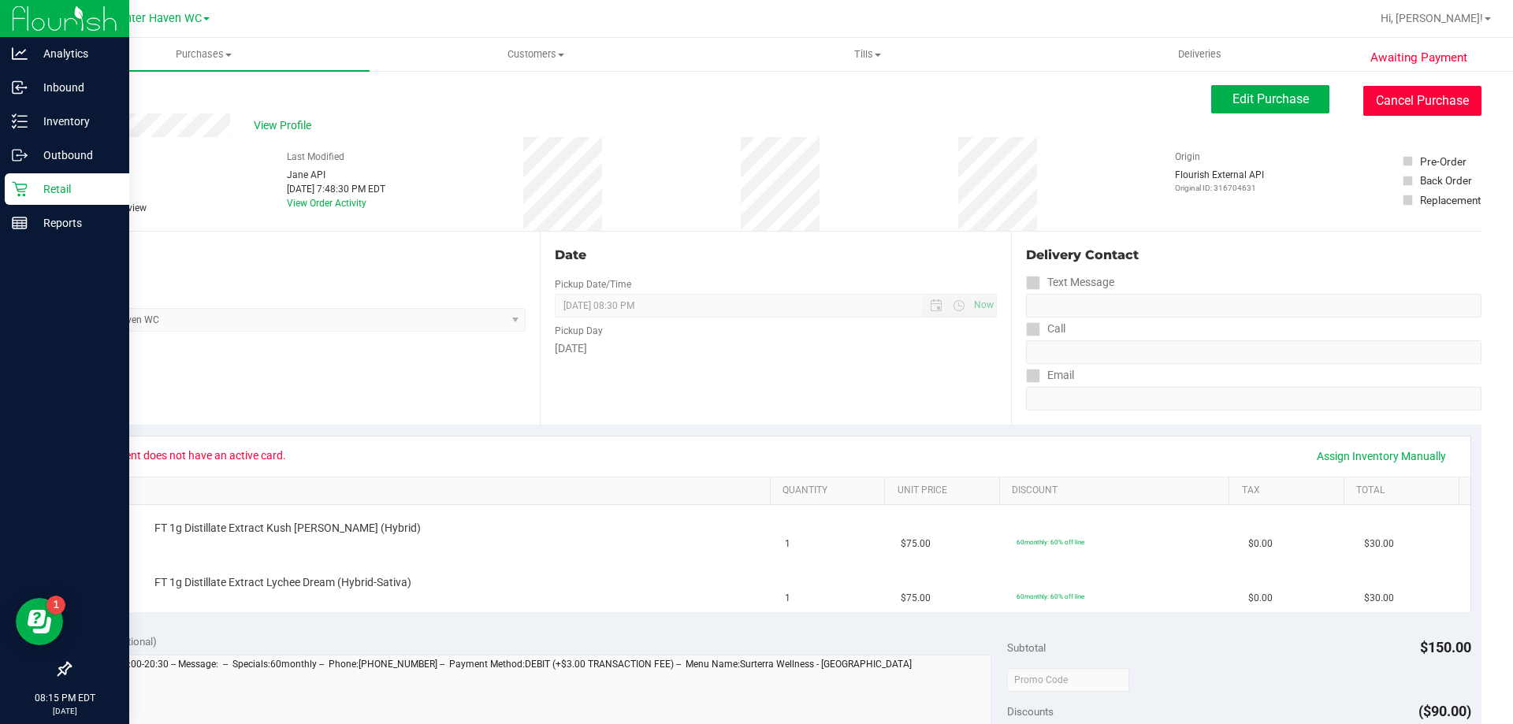
click at [1408, 96] on button "Cancel Purchase" at bounding box center [1422, 101] width 118 height 30
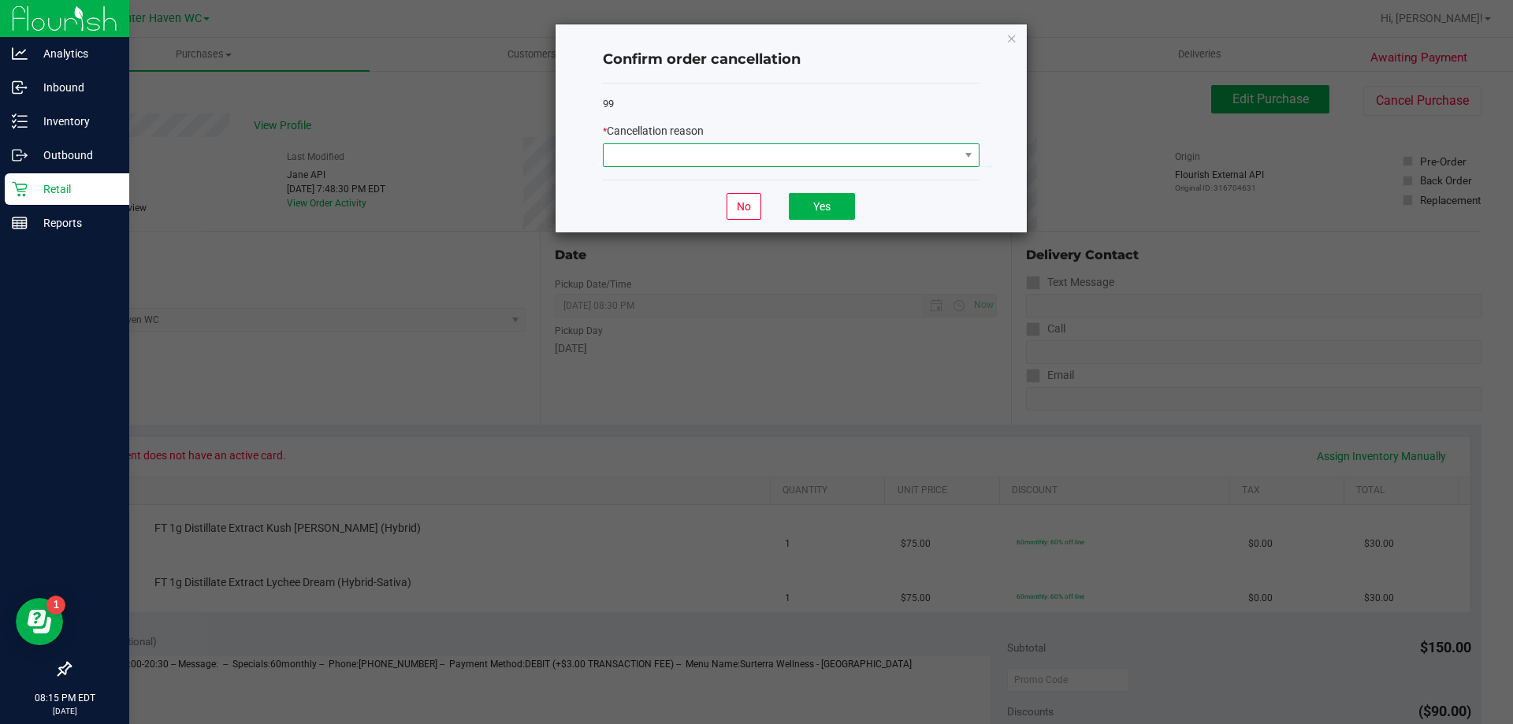
click at [798, 156] on span at bounding box center [780, 155] width 355 height 22
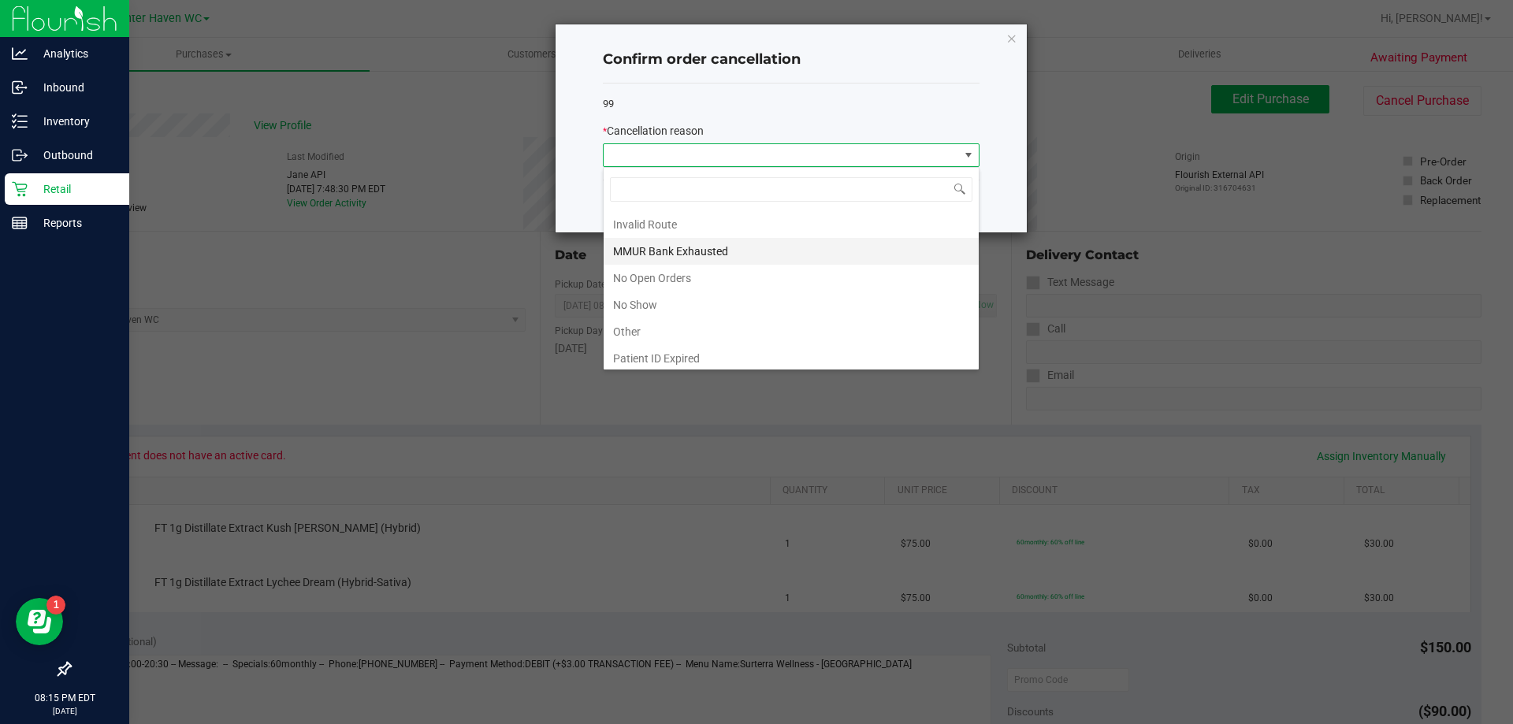
scroll to position [110, 0]
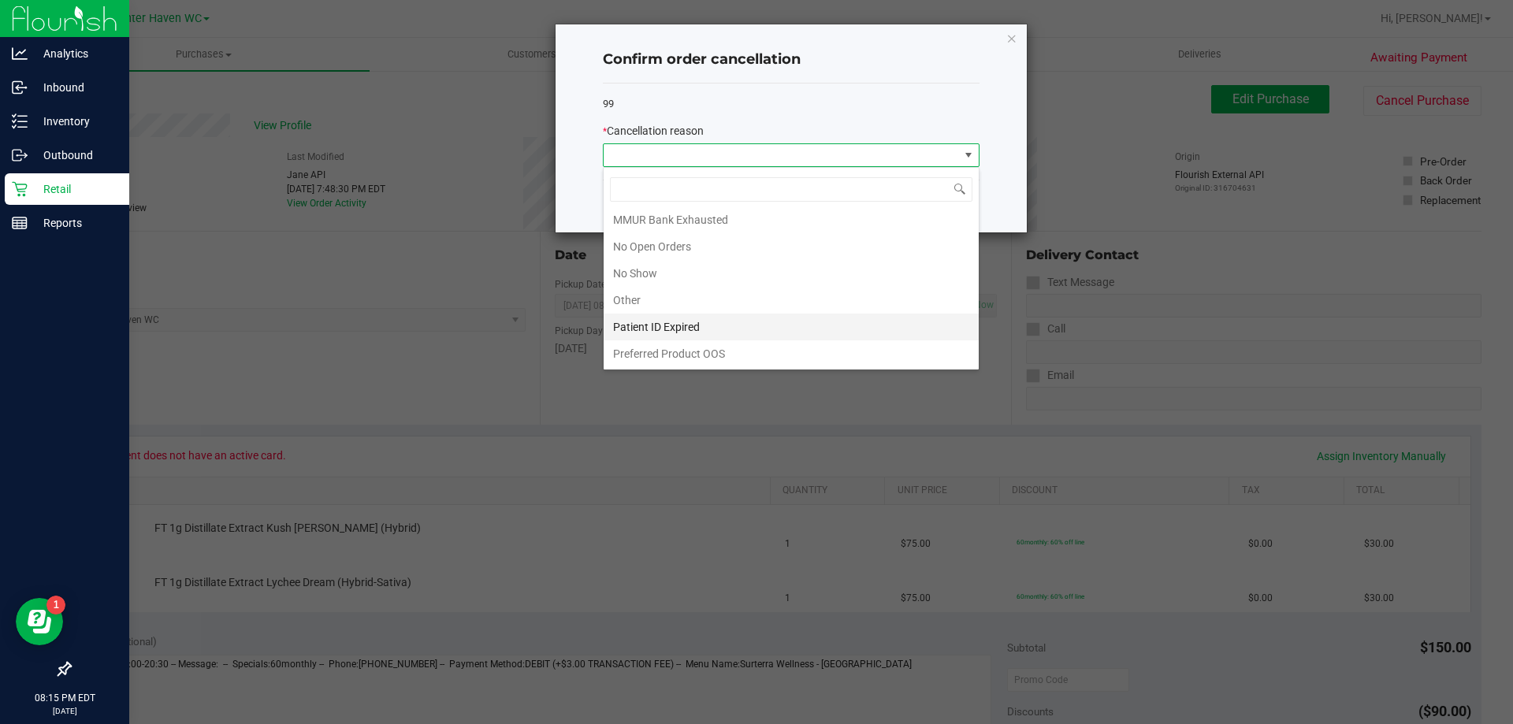
click at [804, 322] on li "Patient ID Expired" at bounding box center [790, 327] width 375 height 27
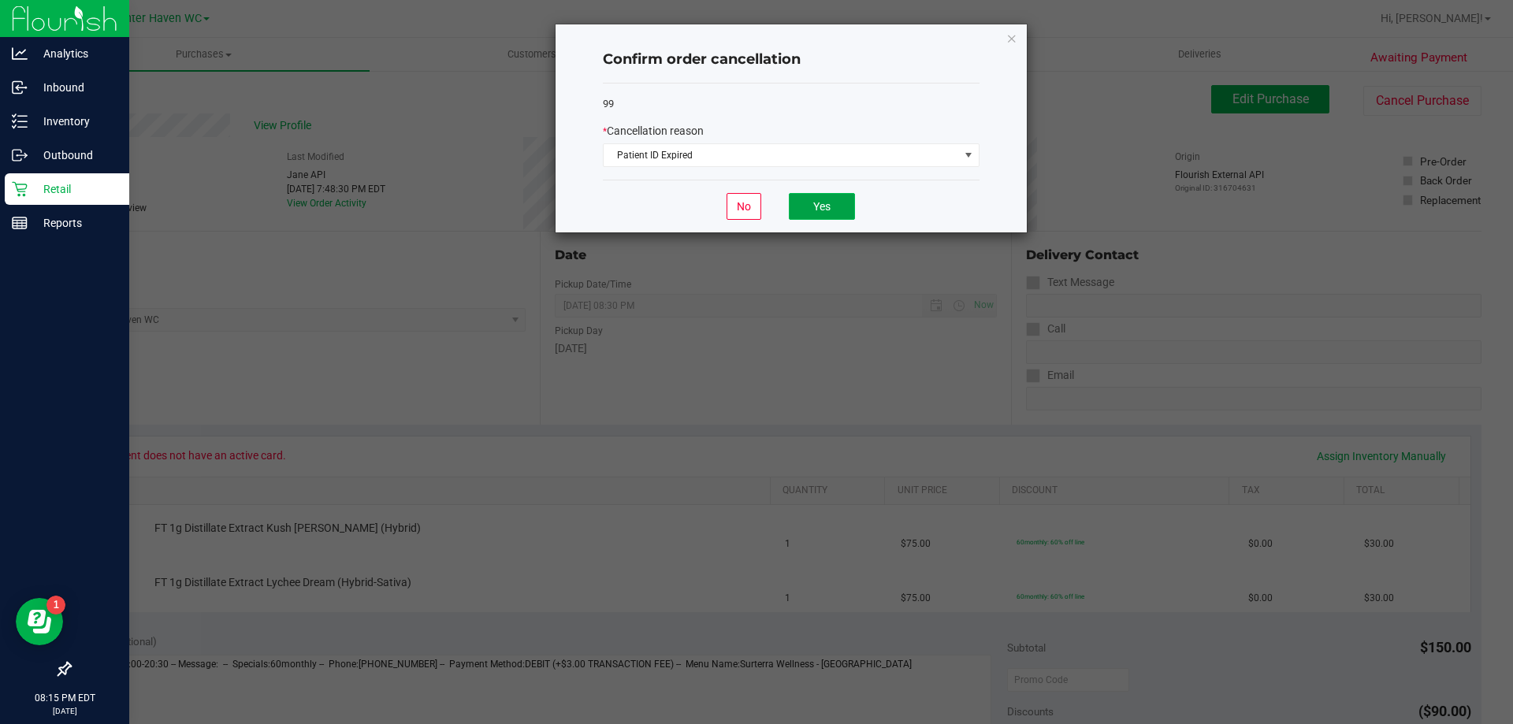
click at [845, 200] on button "Yes" at bounding box center [822, 206] width 66 height 27
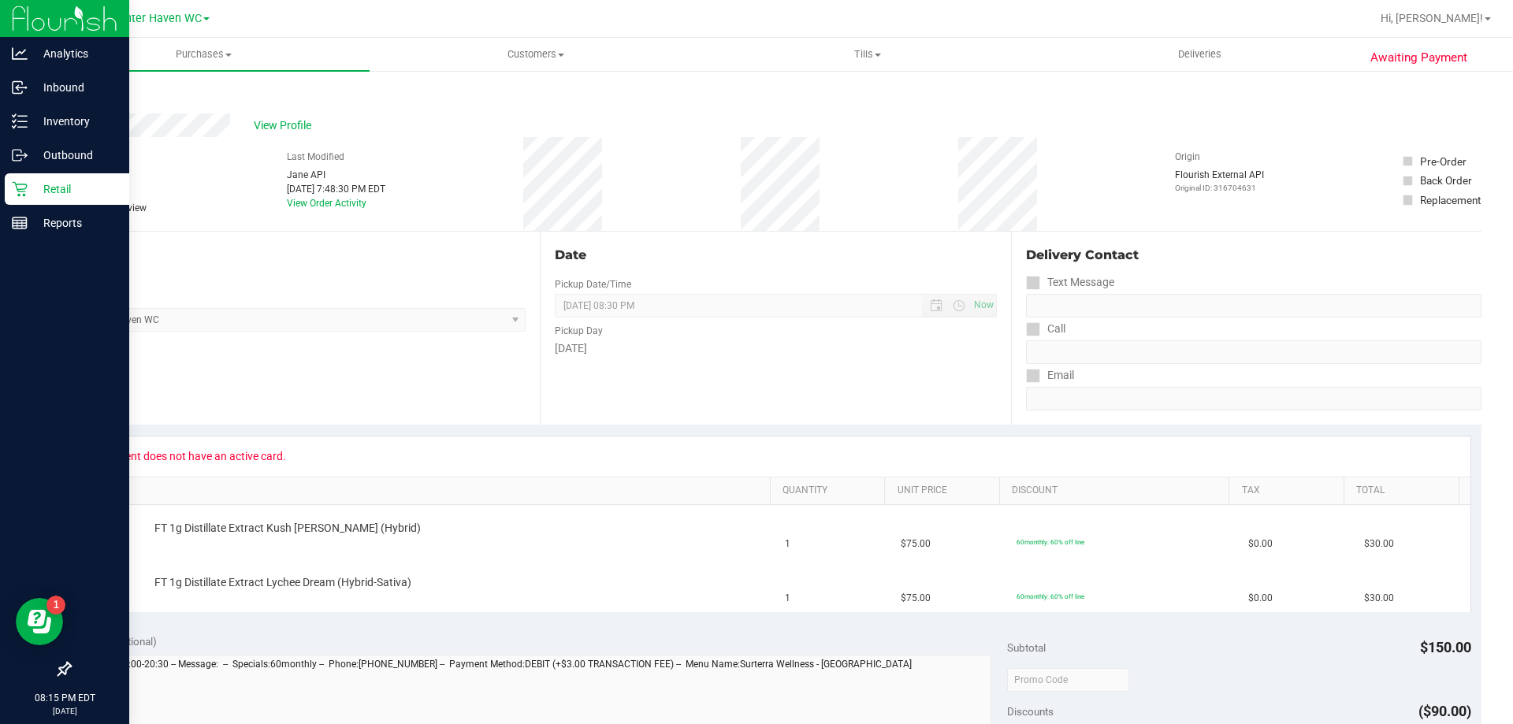
click at [39, 199] on div "Retail" at bounding box center [67, 189] width 124 height 32
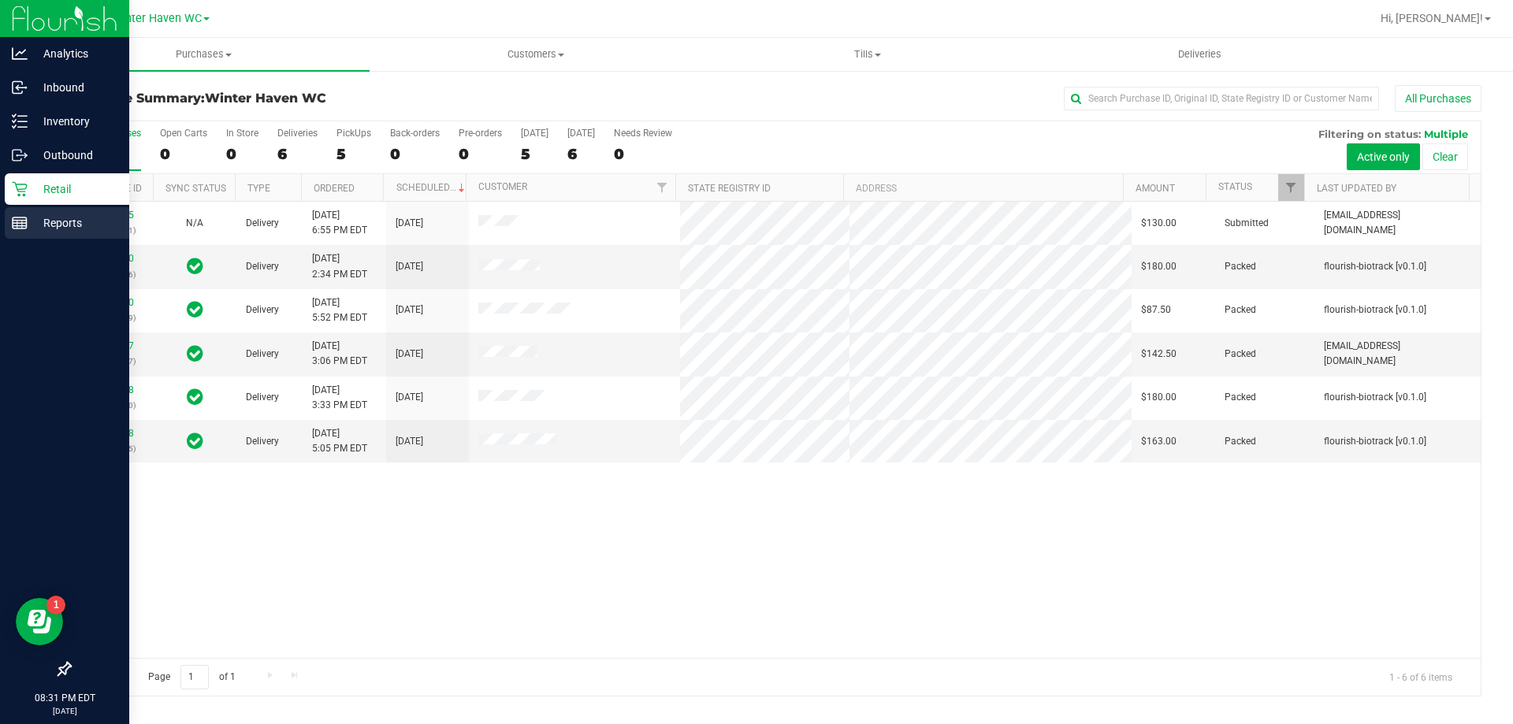
click at [28, 225] on p "Reports" at bounding box center [75, 222] width 95 height 19
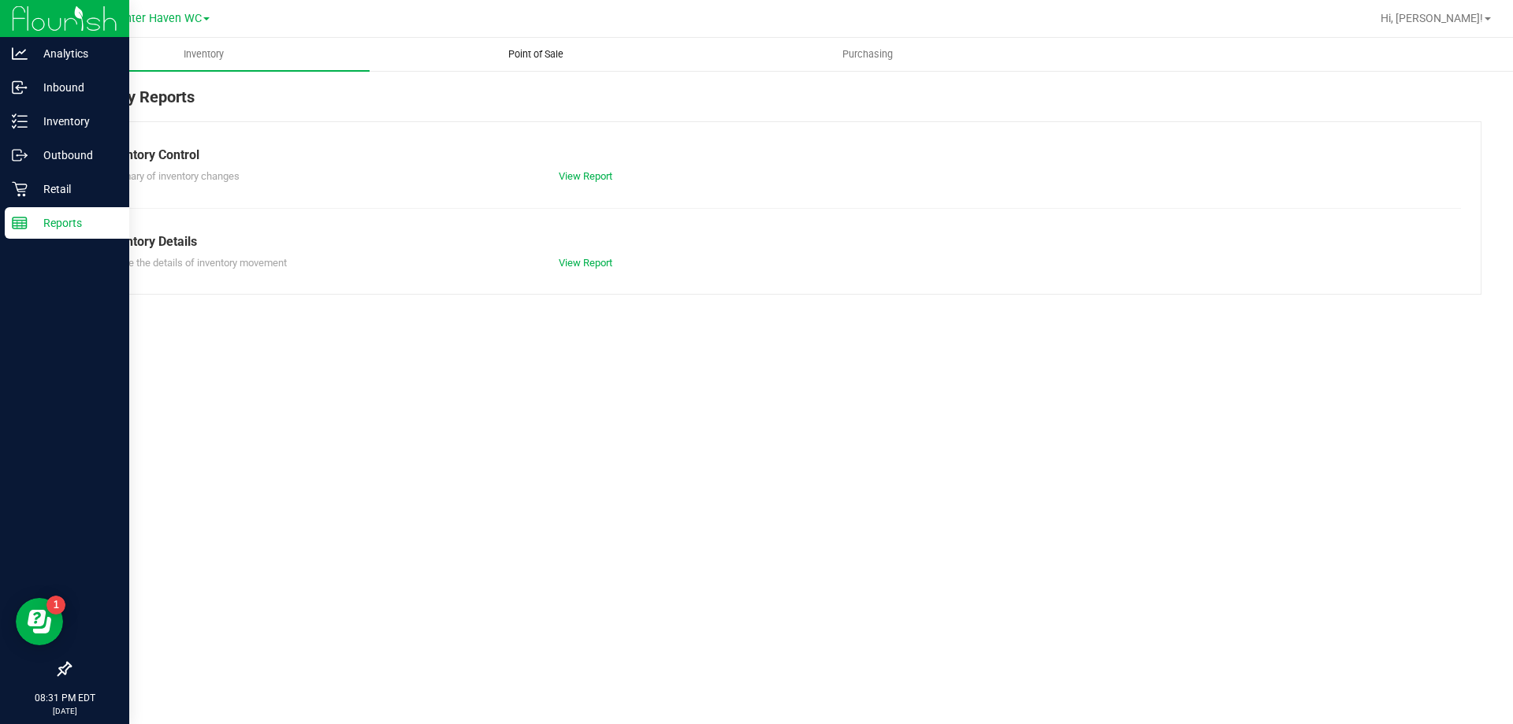
click at [538, 57] on span "Point of Sale" at bounding box center [536, 54] width 98 height 14
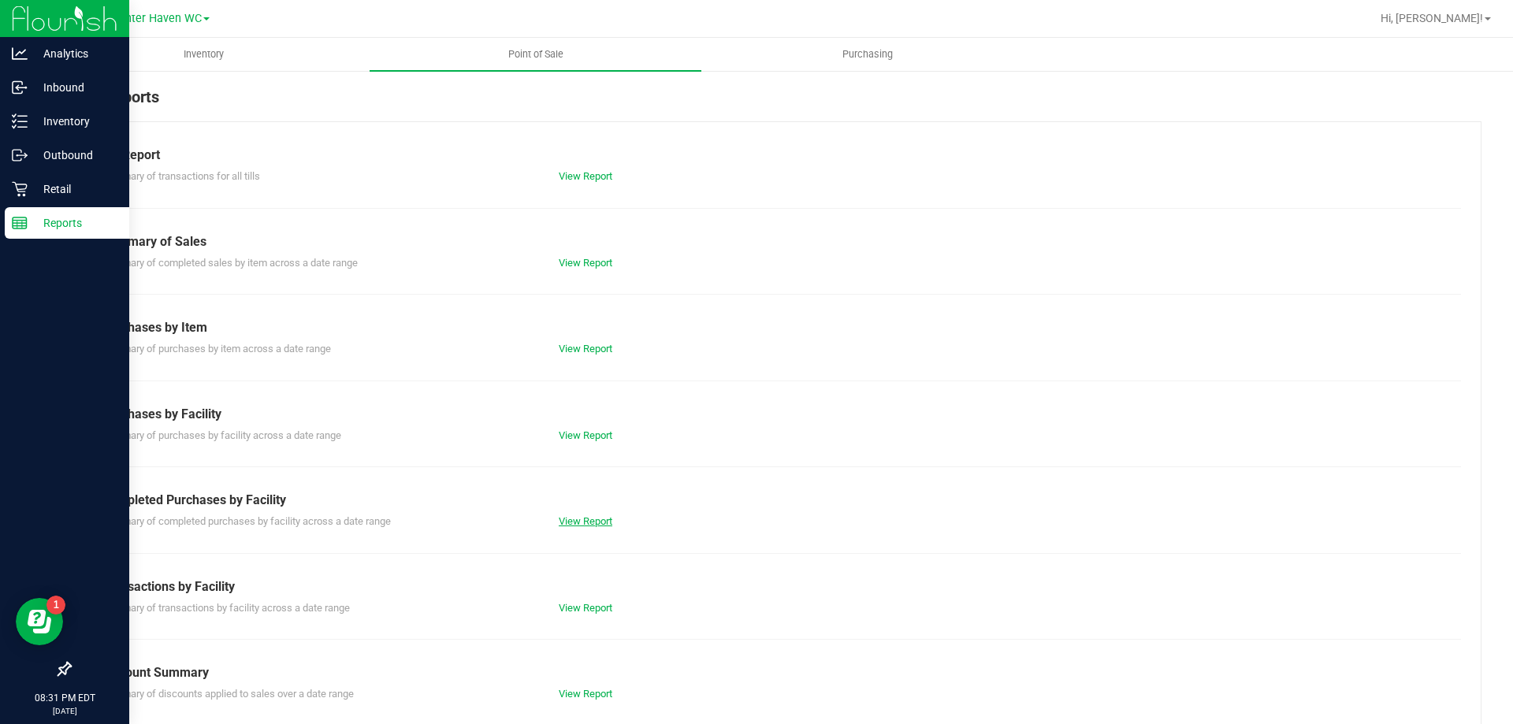
click at [577, 522] on link "View Report" at bounding box center [586, 521] width 54 height 12
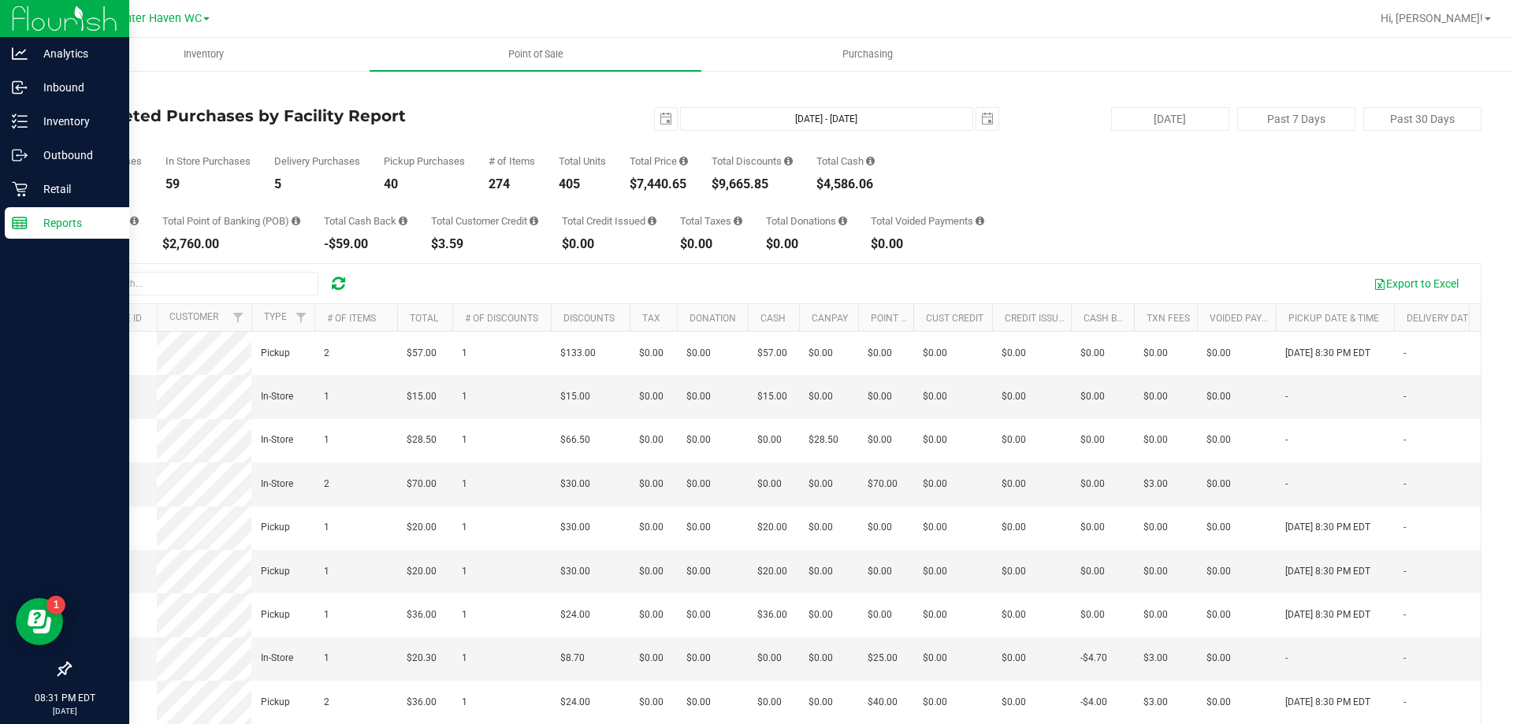
drag, startPoint x: 629, startPoint y: 185, endPoint x: 694, endPoint y: 185, distance: 64.6
click at [694, 185] on div "Total Purchases 104 In Store Purchases 59 Delivery Purchases 5 Pickup Purchases…" at bounding box center [775, 161] width 1412 height 60
copy div "$7,440.65"
drag, startPoint x: 719, startPoint y: 184, endPoint x: 772, endPoint y: 180, distance: 52.9
click at [772, 180] on div "$9,665.85" at bounding box center [751, 184] width 81 height 13
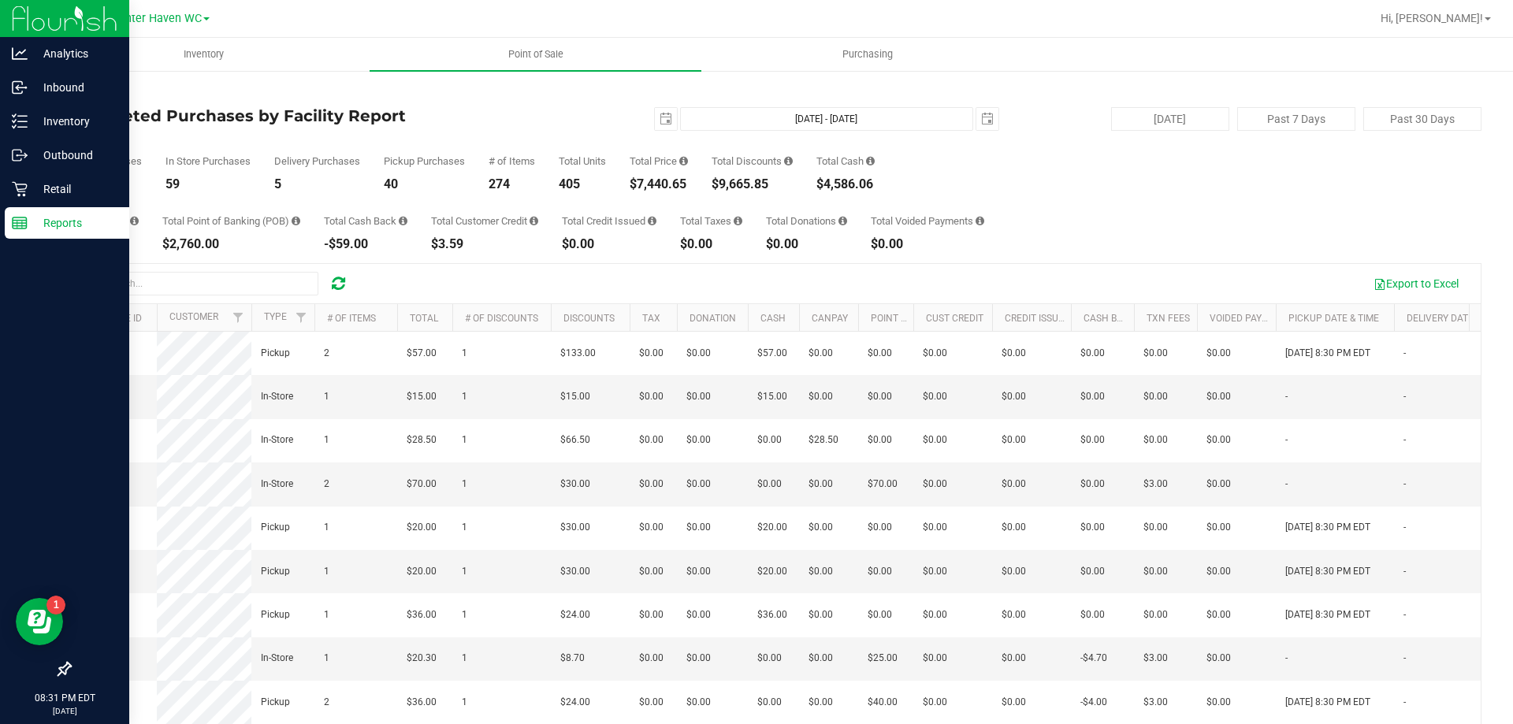
copy div "$9,665.85"
click at [659, 120] on span "select" at bounding box center [665, 119] width 13 height 13
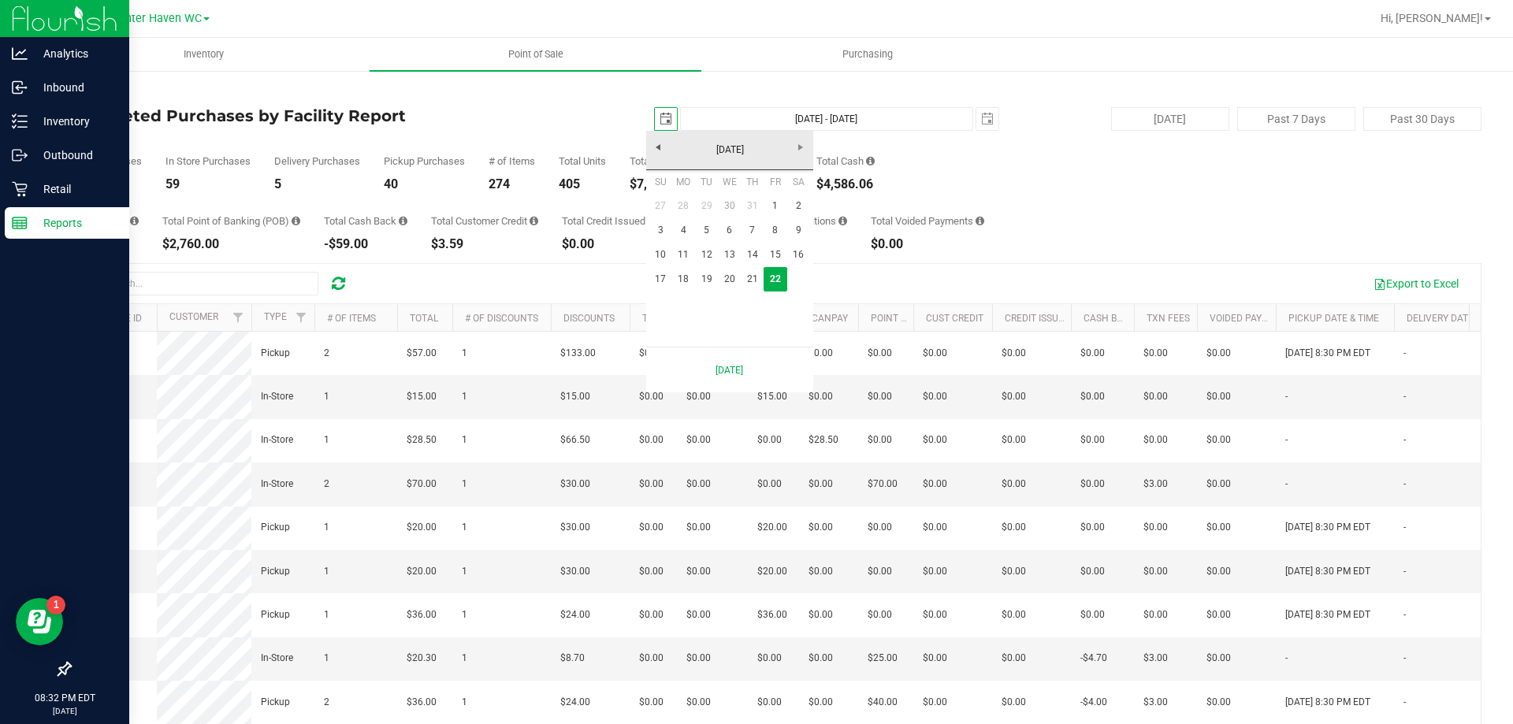
scroll to position [0, 39]
click at [660, 269] on link "17" at bounding box center [660, 279] width 23 height 24
type input "[DATE]"
type input "[DATE] - [DATE]"
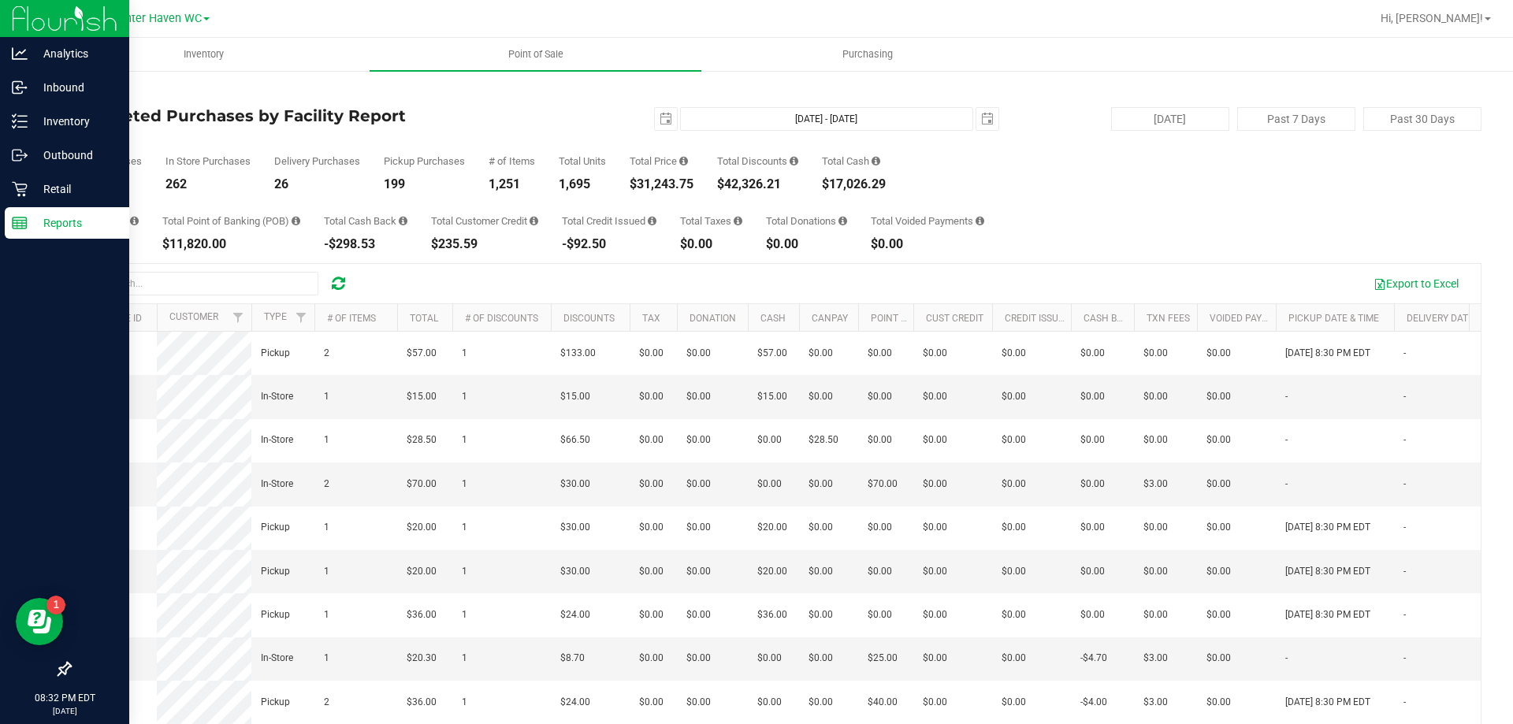
drag, startPoint x: 629, startPoint y: 188, endPoint x: 707, endPoint y: 188, distance: 77.2
click at [707, 188] on div "Total Purchases 487 In Store Purchases 262 Delivery Purchases 26 Pickup Purchas…" at bounding box center [775, 161] width 1412 height 60
copy div "$31,243.75"
click at [663, 121] on span "select" at bounding box center [665, 119] width 13 height 13
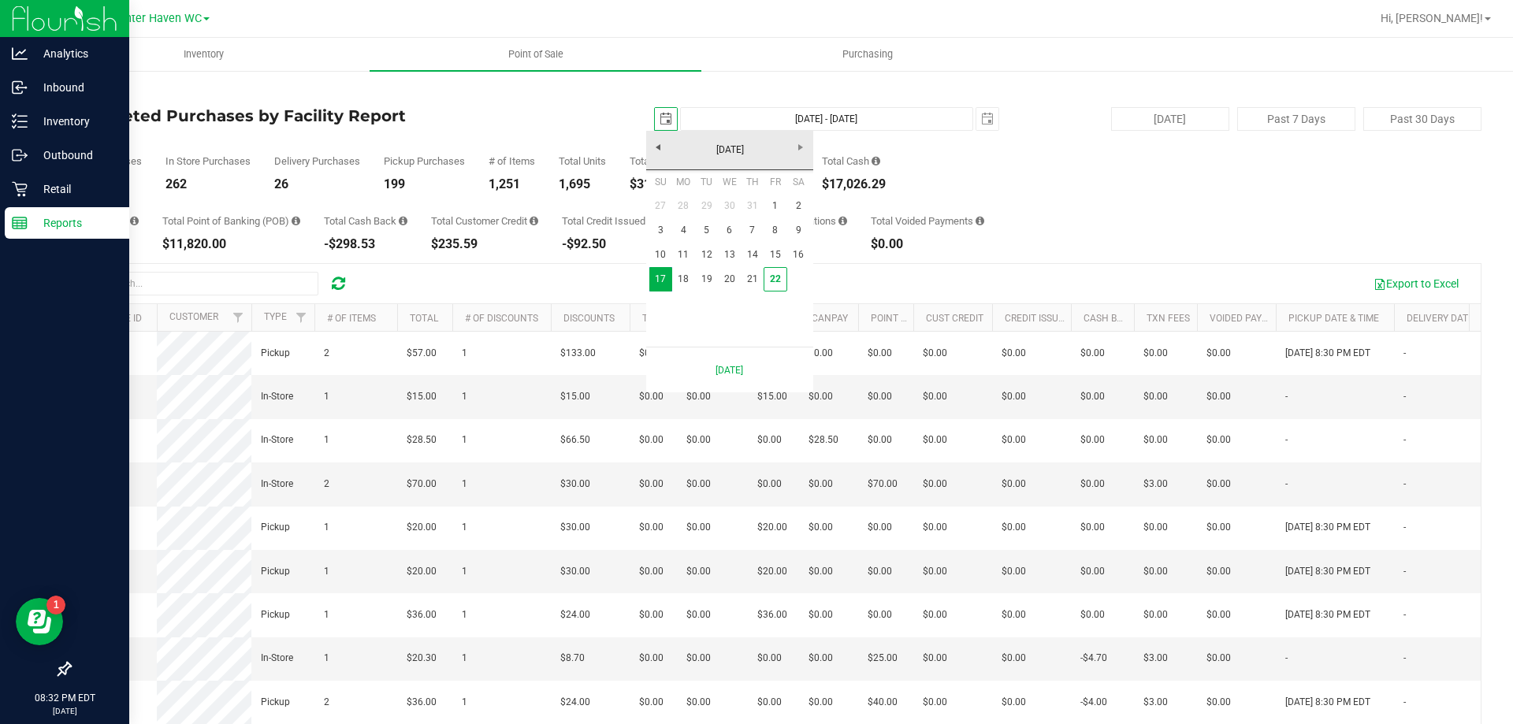
scroll to position [0, 39]
click at [766, 199] on link "1" at bounding box center [774, 206] width 23 height 24
type input "[DATE]"
type input "[DATE] - [DATE]"
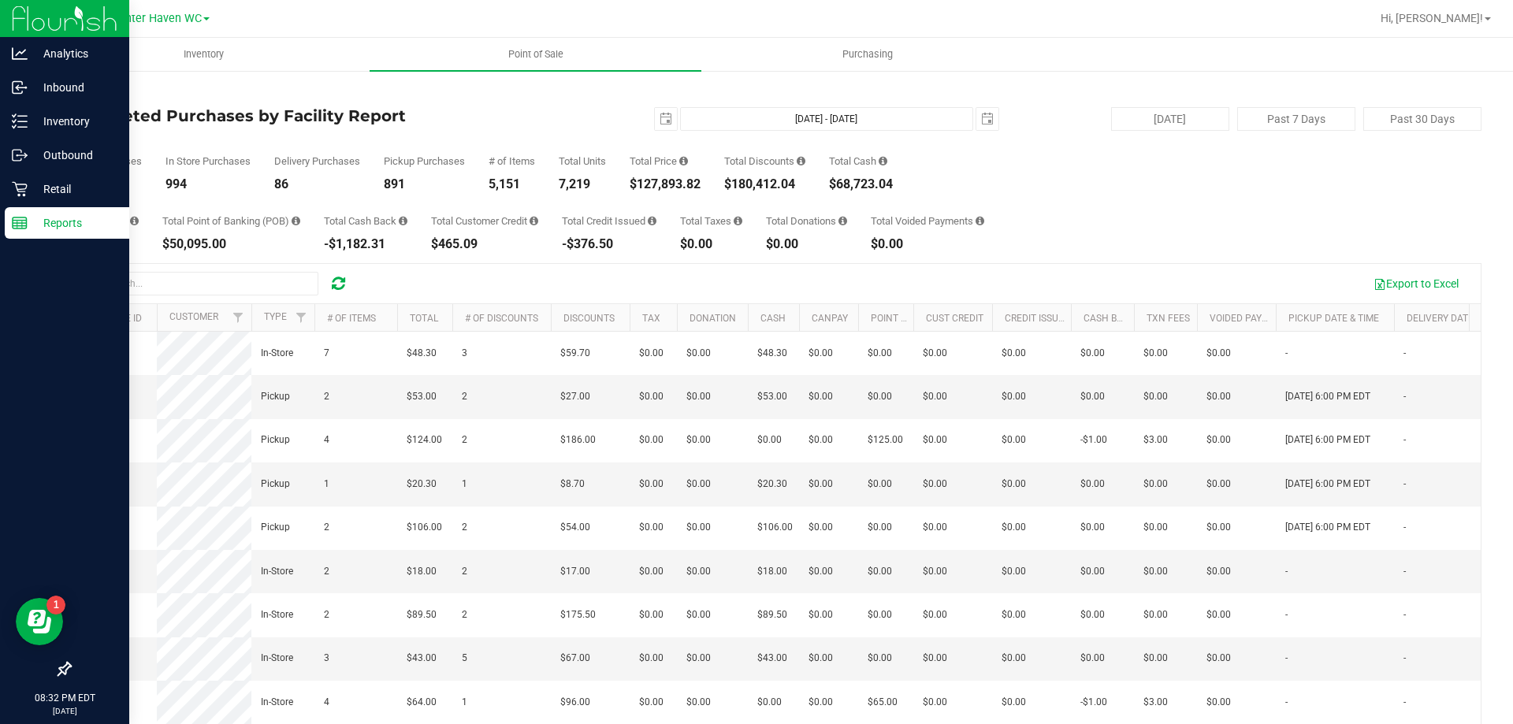
drag, startPoint x: 633, startPoint y: 184, endPoint x: 707, endPoint y: 181, distance: 74.1
click at [707, 181] on div "Total Purchases 1,971 In Store Purchases 994 Delivery Purchases 86 Pickup Purch…" at bounding box center [775, 161] width 1412 height 60
copy div "$127,893.82"
